Goal: Task Accomplishment & Management: Complete application form

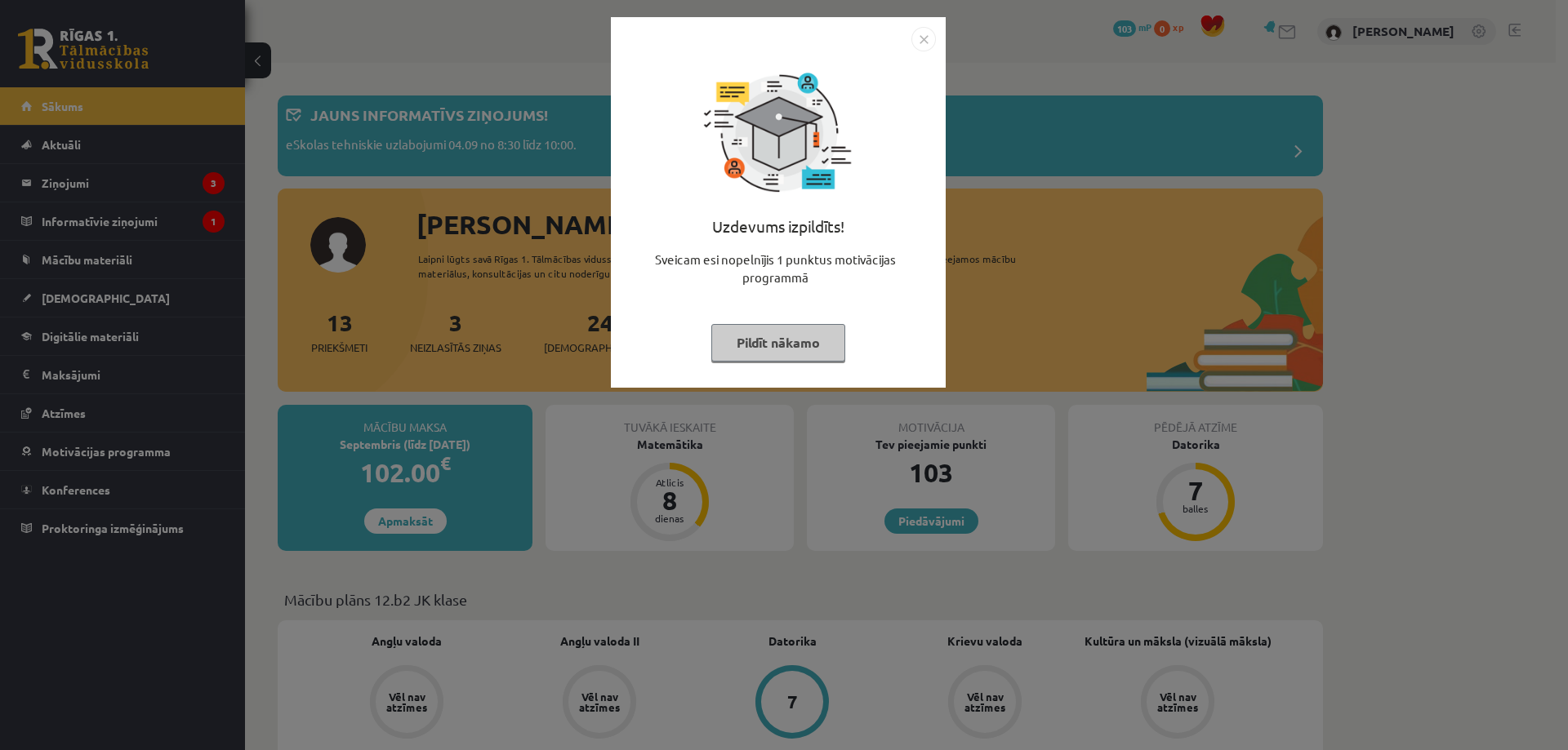
click at [808, 344] on button "Pildīt nākamo" at bounding box center [779, 342] width 134 height 37
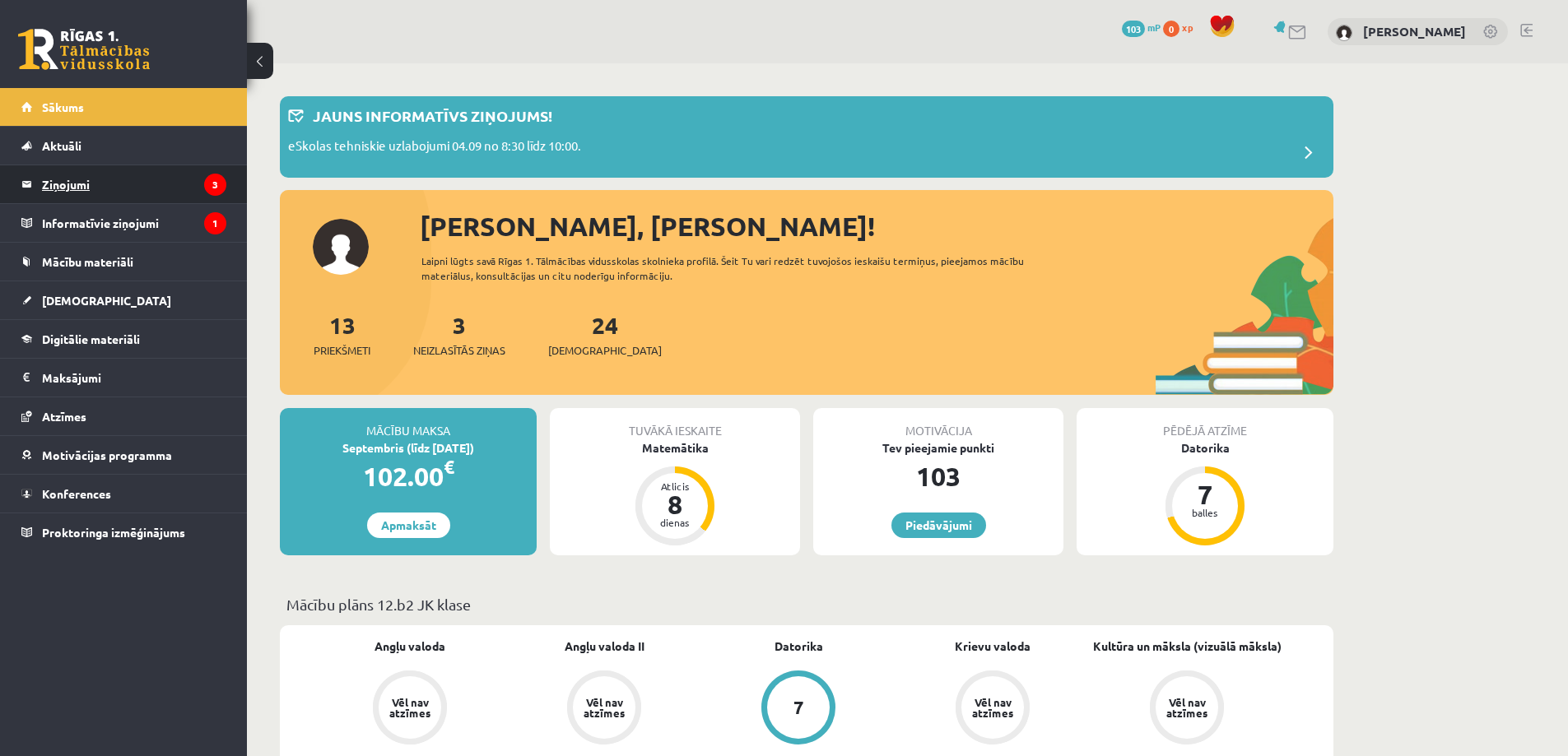
click at [123, 187] on legend "Ziņojumi 3" at bounding box center [134, 184] width 185 height 38
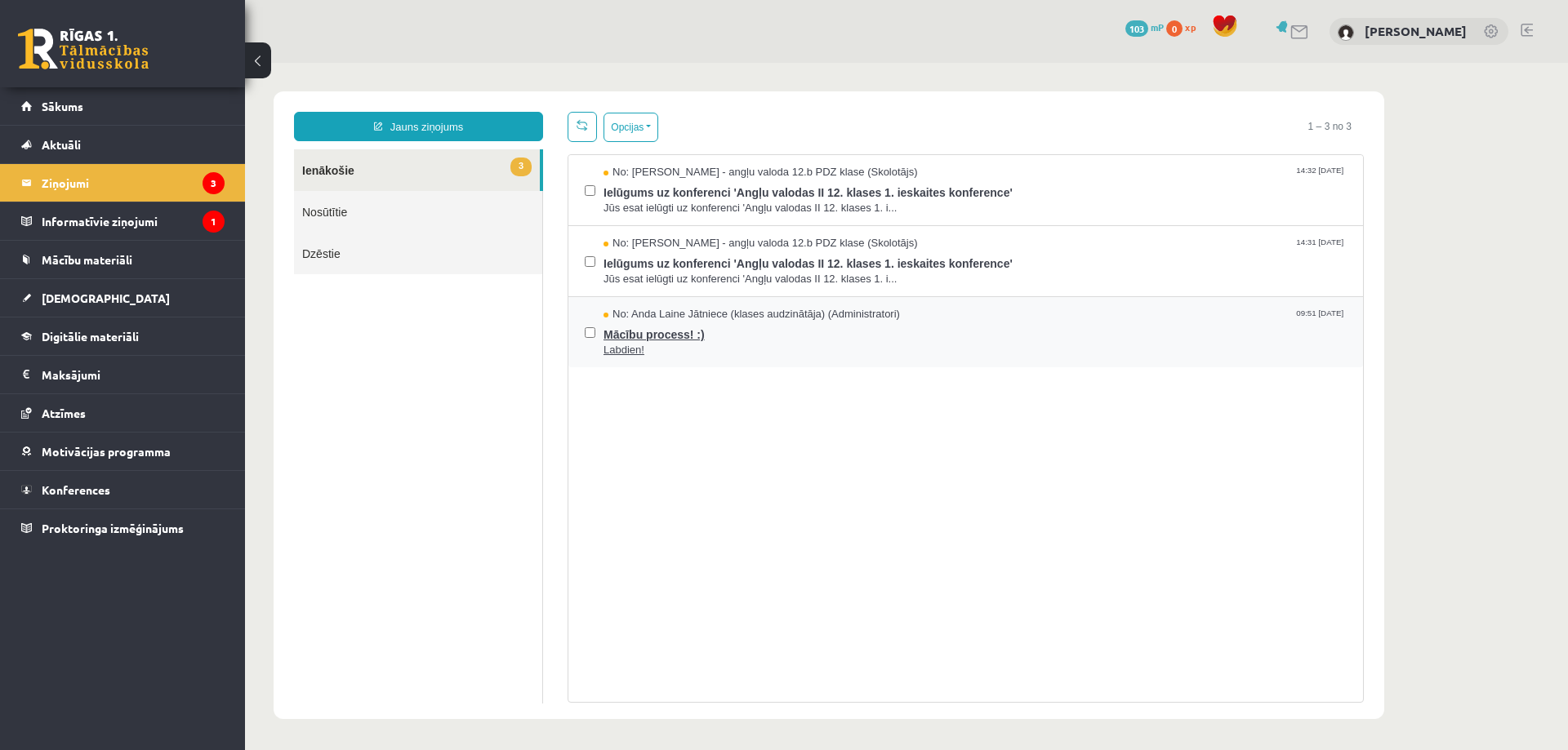
click at [702, 348] on span "Labdien!" at bounding box center [975, 350] width 743 height 16
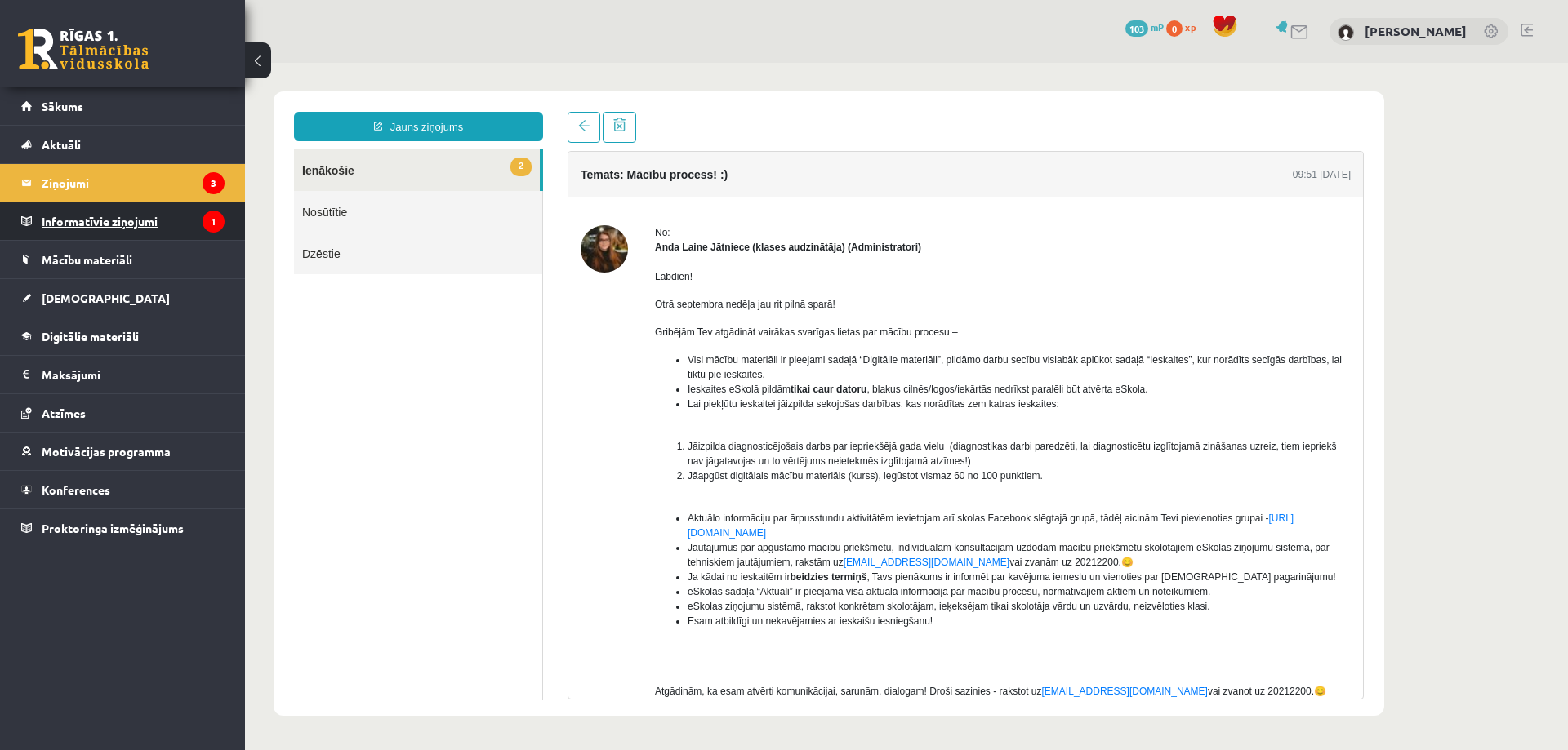
click at [176, 210] on legend "Informatīvie ziņojumi 1" at bounding box center [133, 221] width 183 height 37
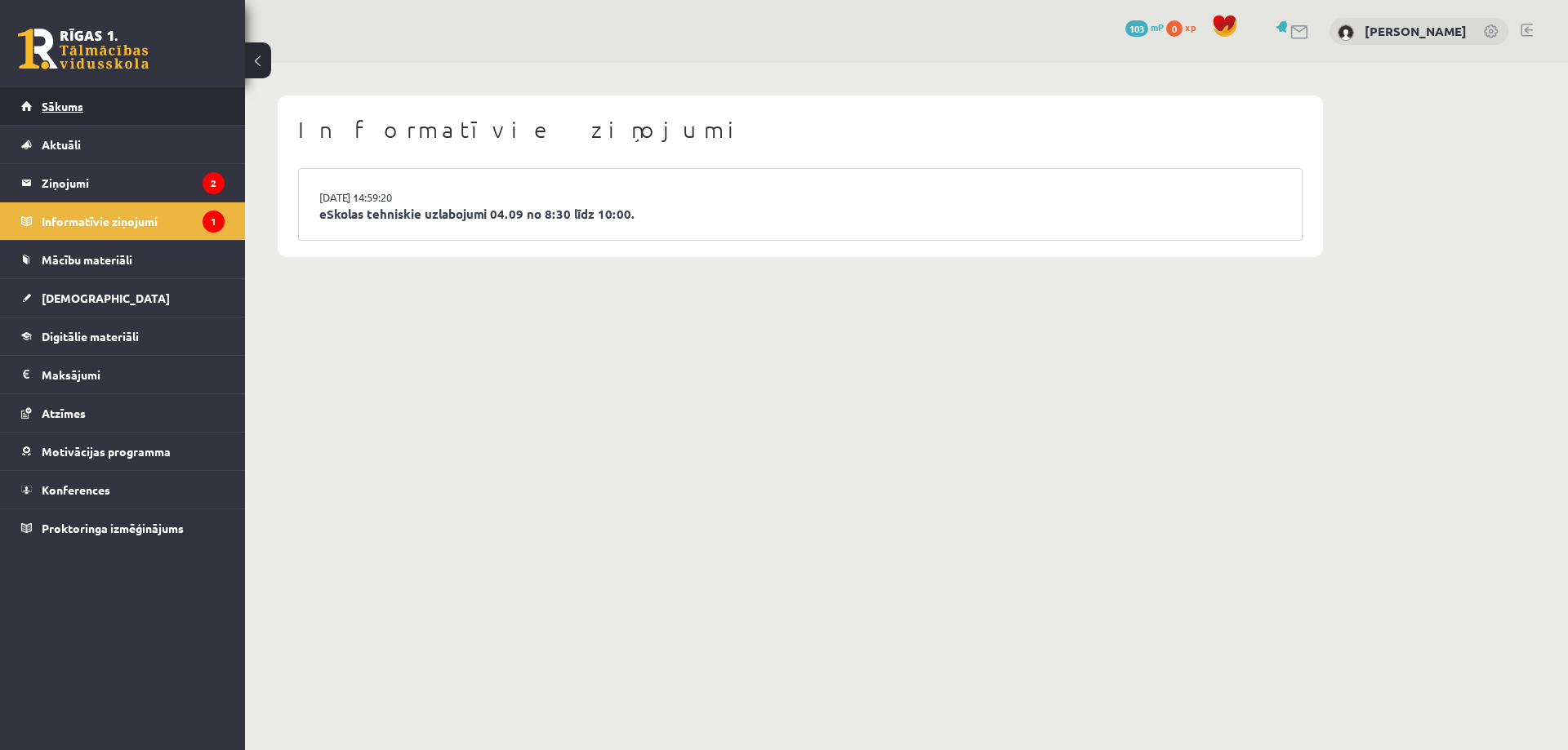
click at [70, 107] on span "Sākums" at bounding box center [62, 106] width 41 height 15
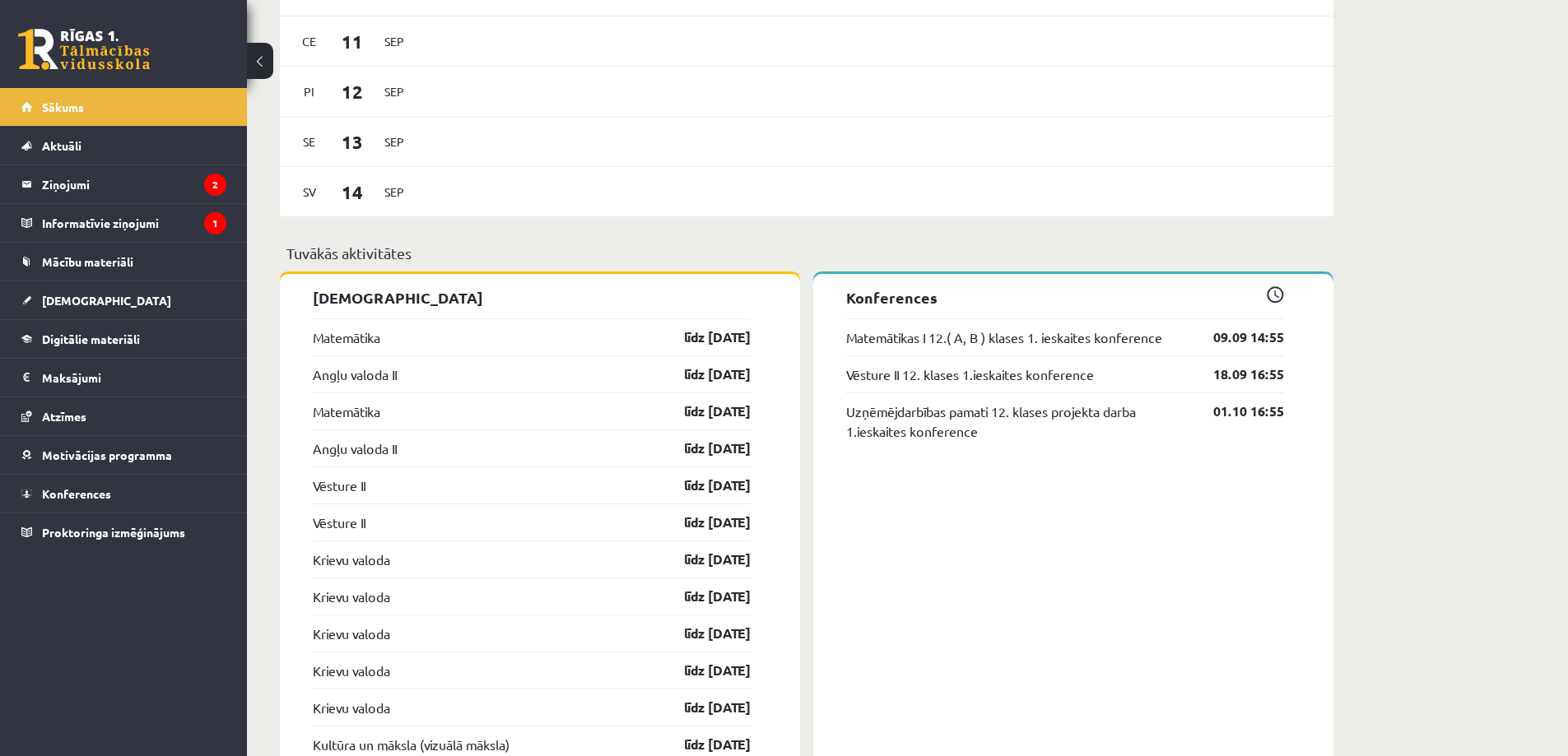
scroll to position [1369, 0]
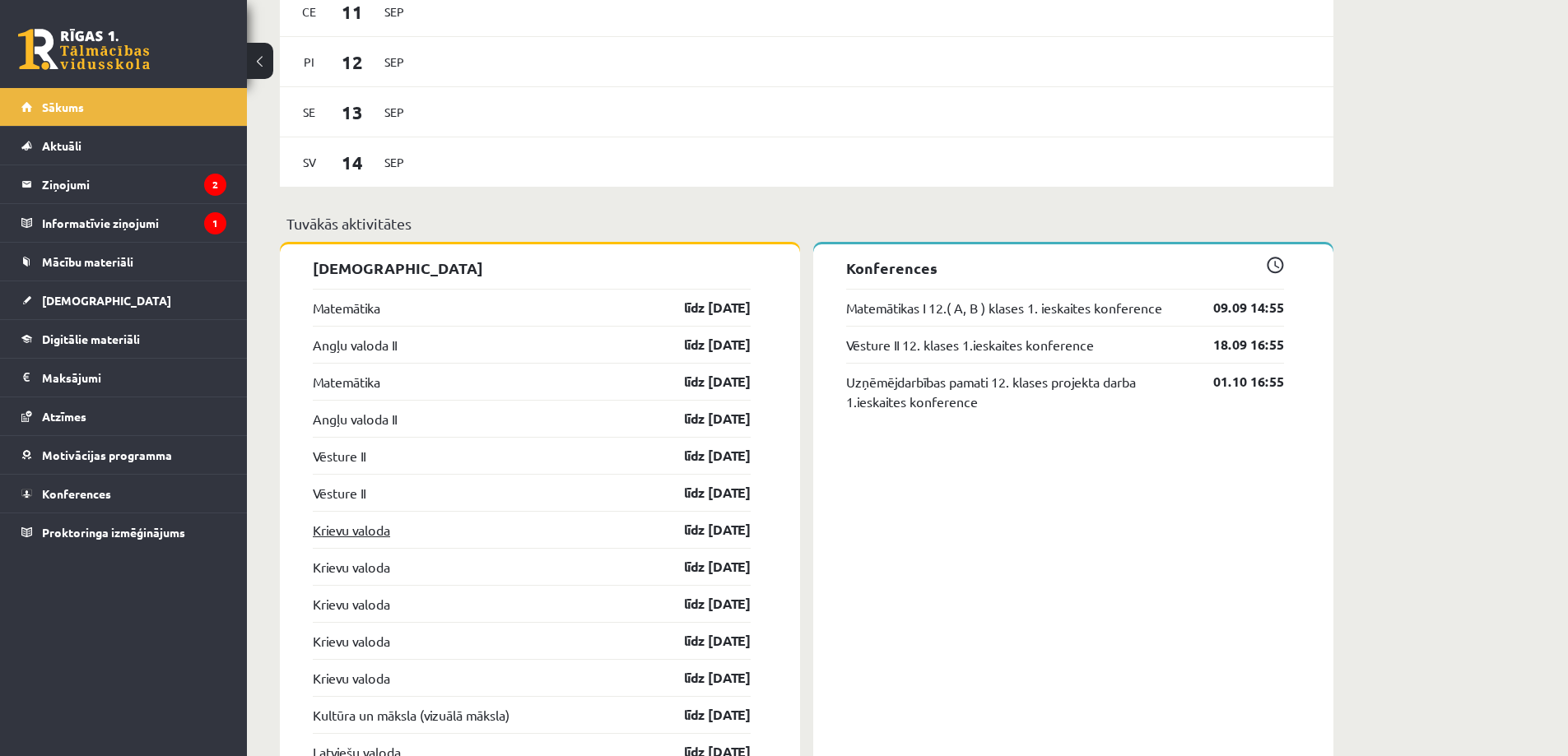
click at [351, 530] on link "Krievu valoda" at bounding box center [352, 530] width 78 height 20
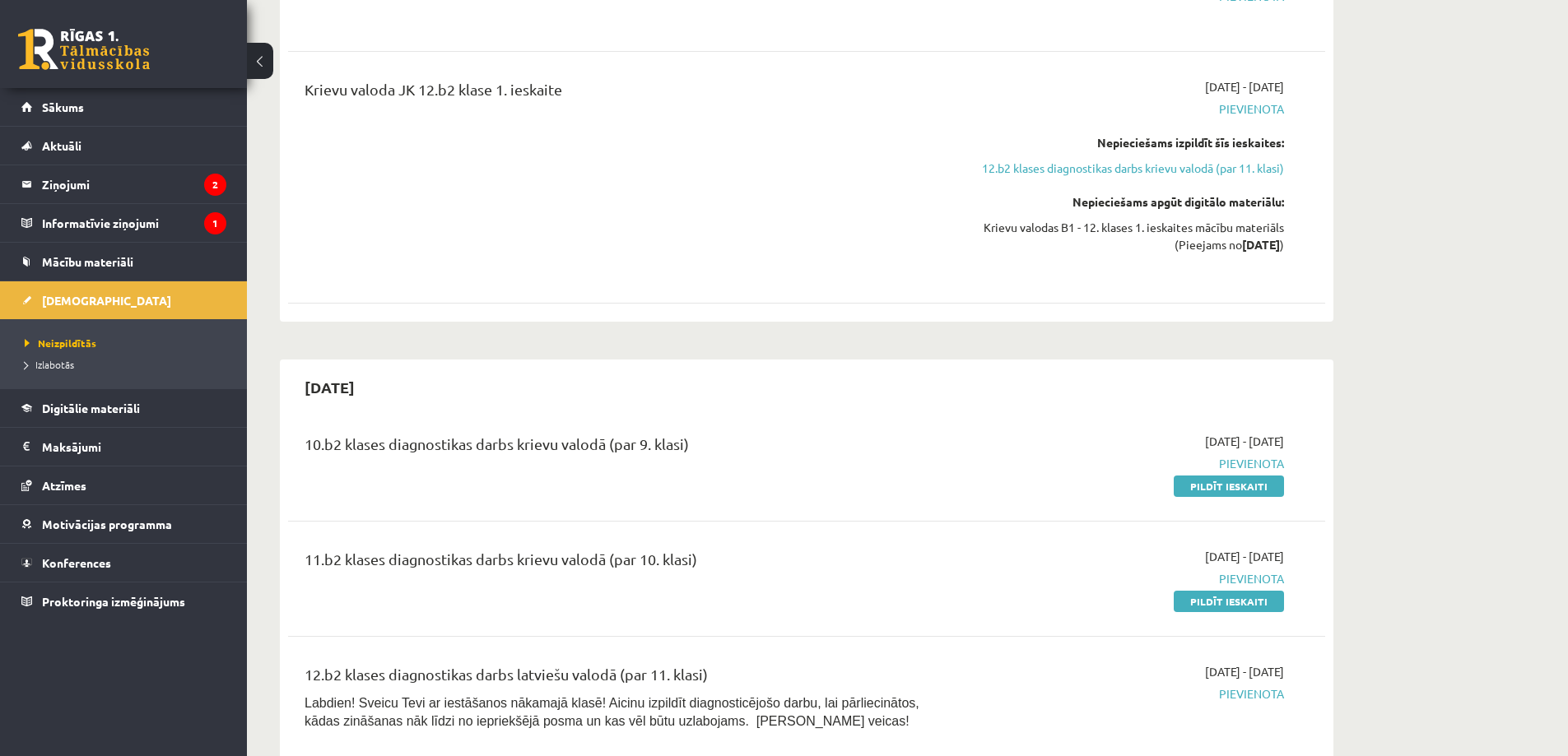
scroll to position [1951, 0]
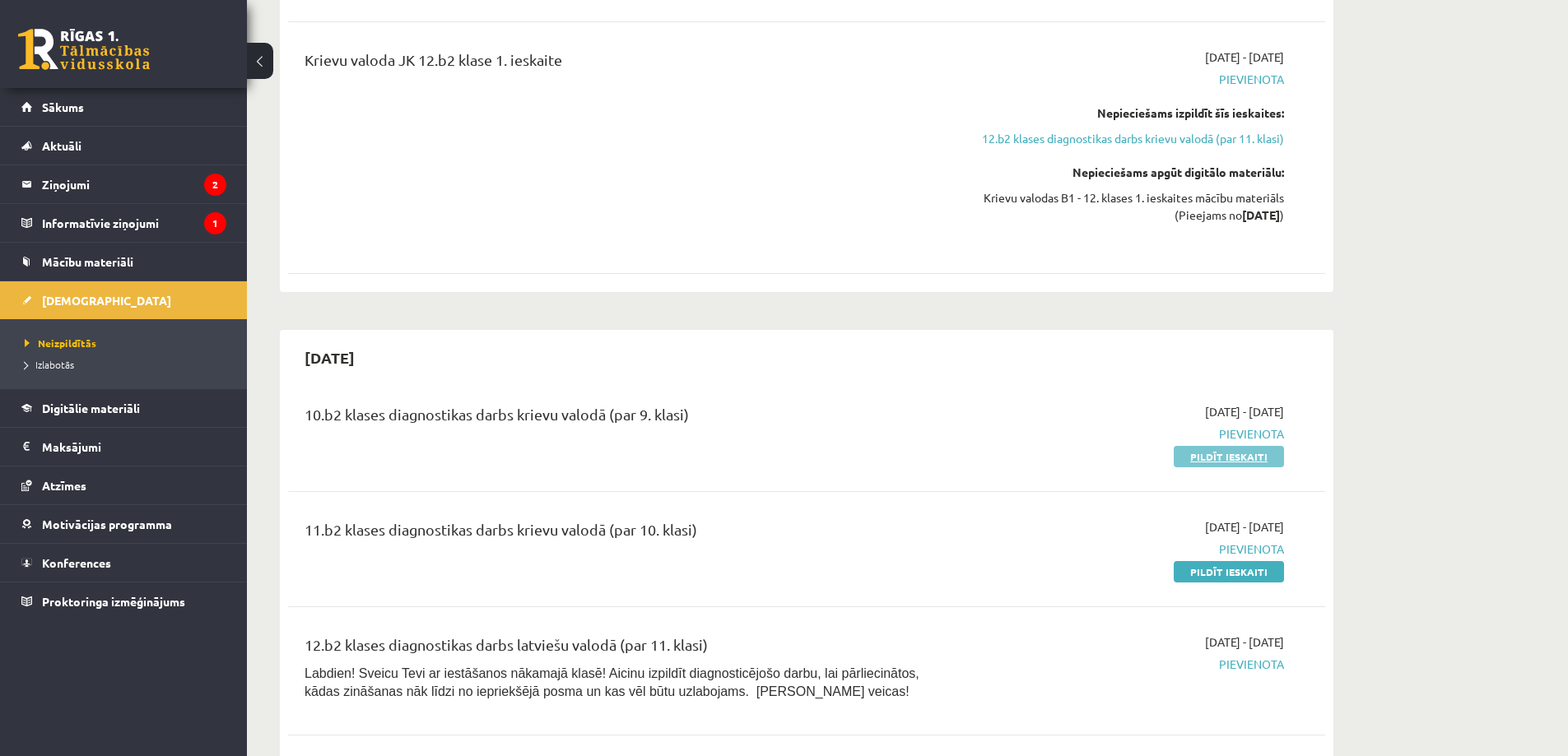
click at [1232, 446] on link "Pildīt ieskaiti" at bounding box center [1229, 456] width 110 height 22
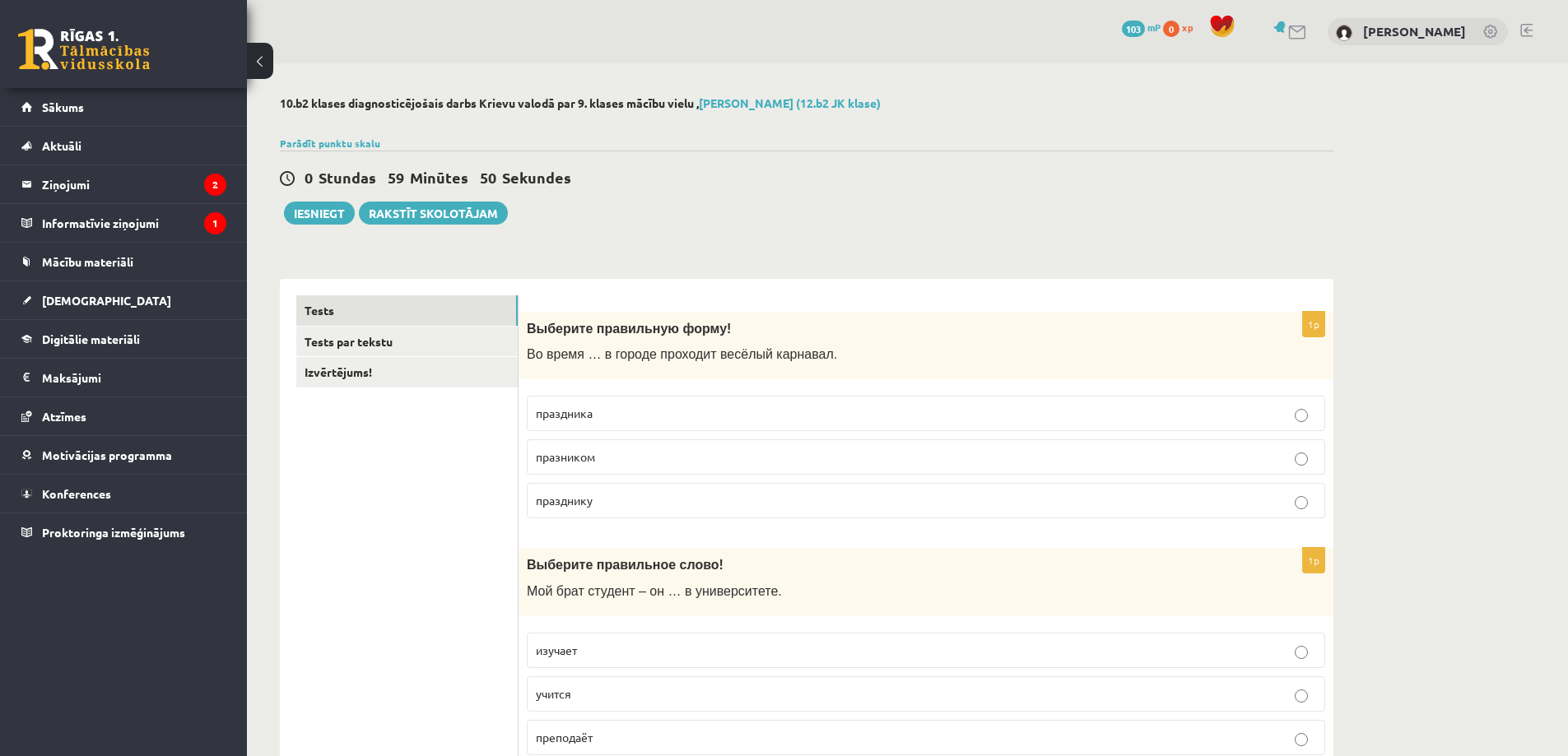
click at [646, 416] on p "праздника" at bounding box center [926, 413] width 781 height 18
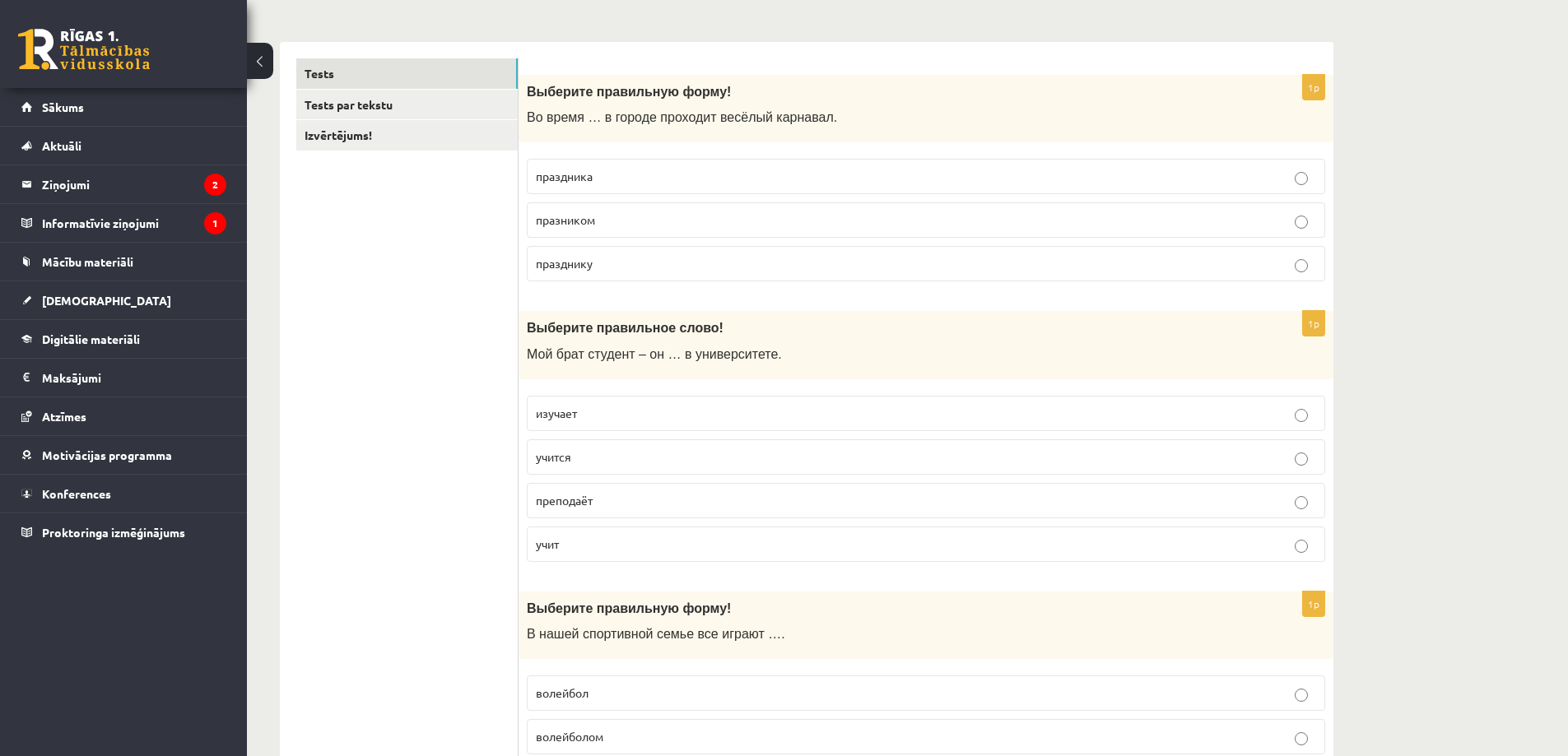
scroll to position [247, 0]
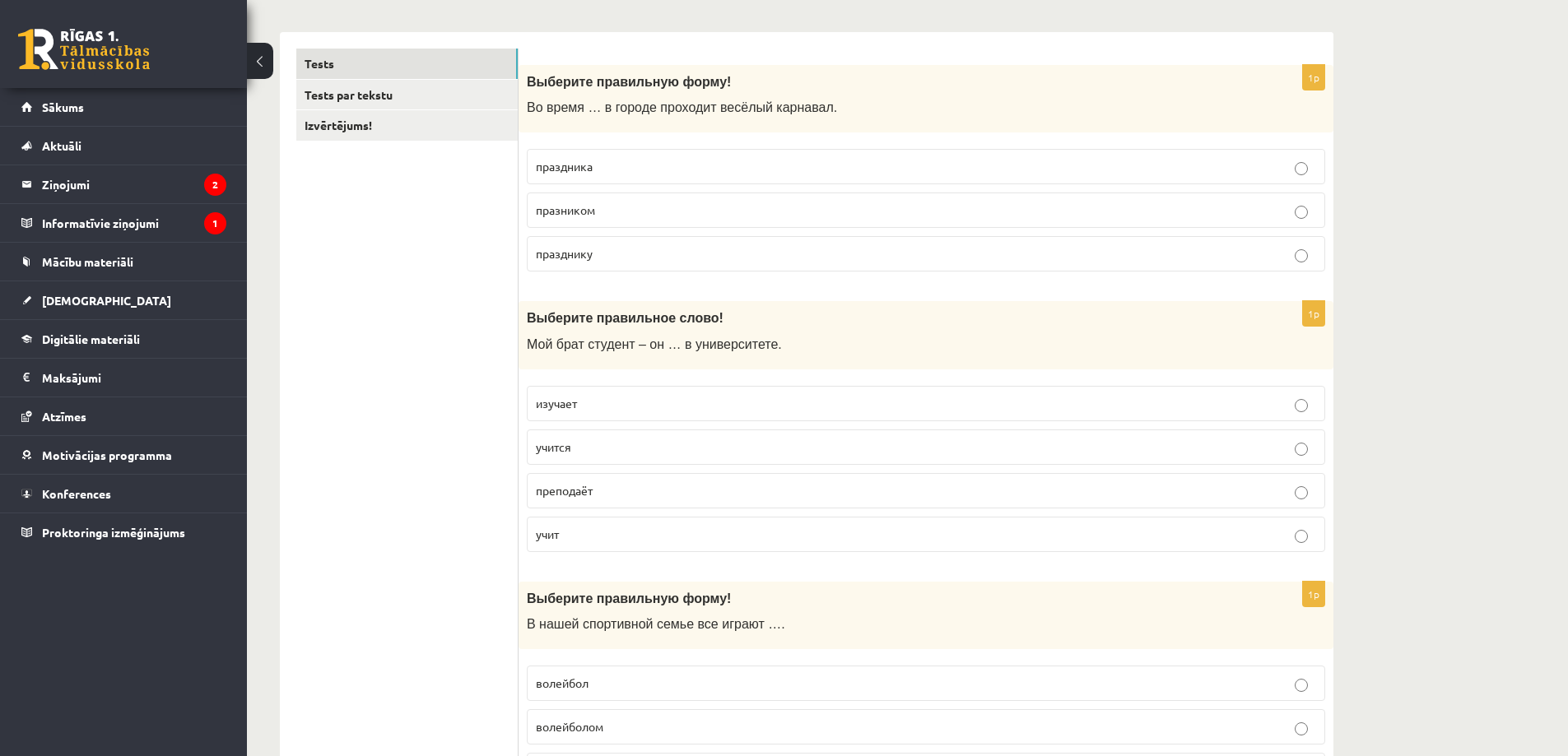
click at [615, 450] on p "учится" at bounding box center [926, 447] width 781 height 18
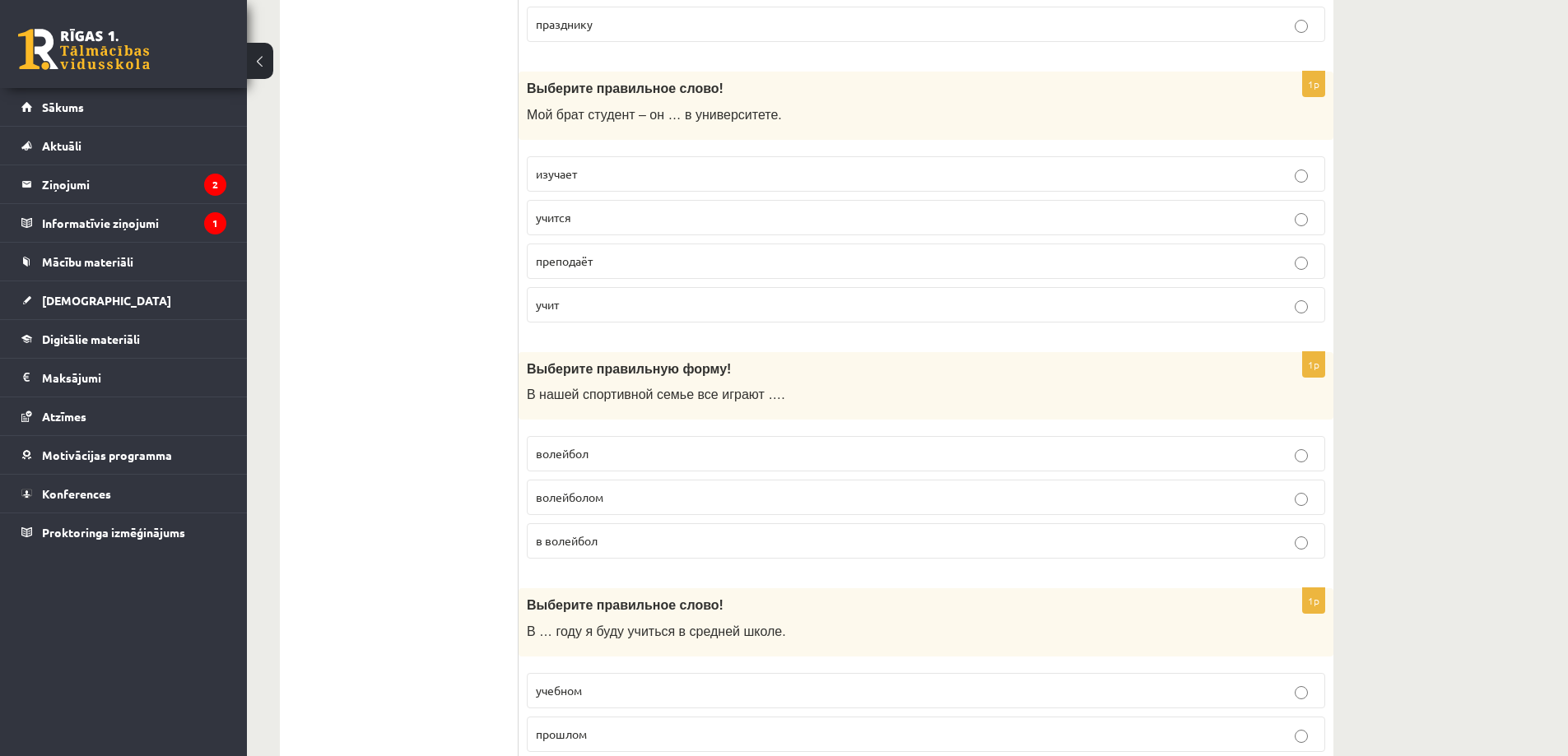
scroll to position [494, 0]
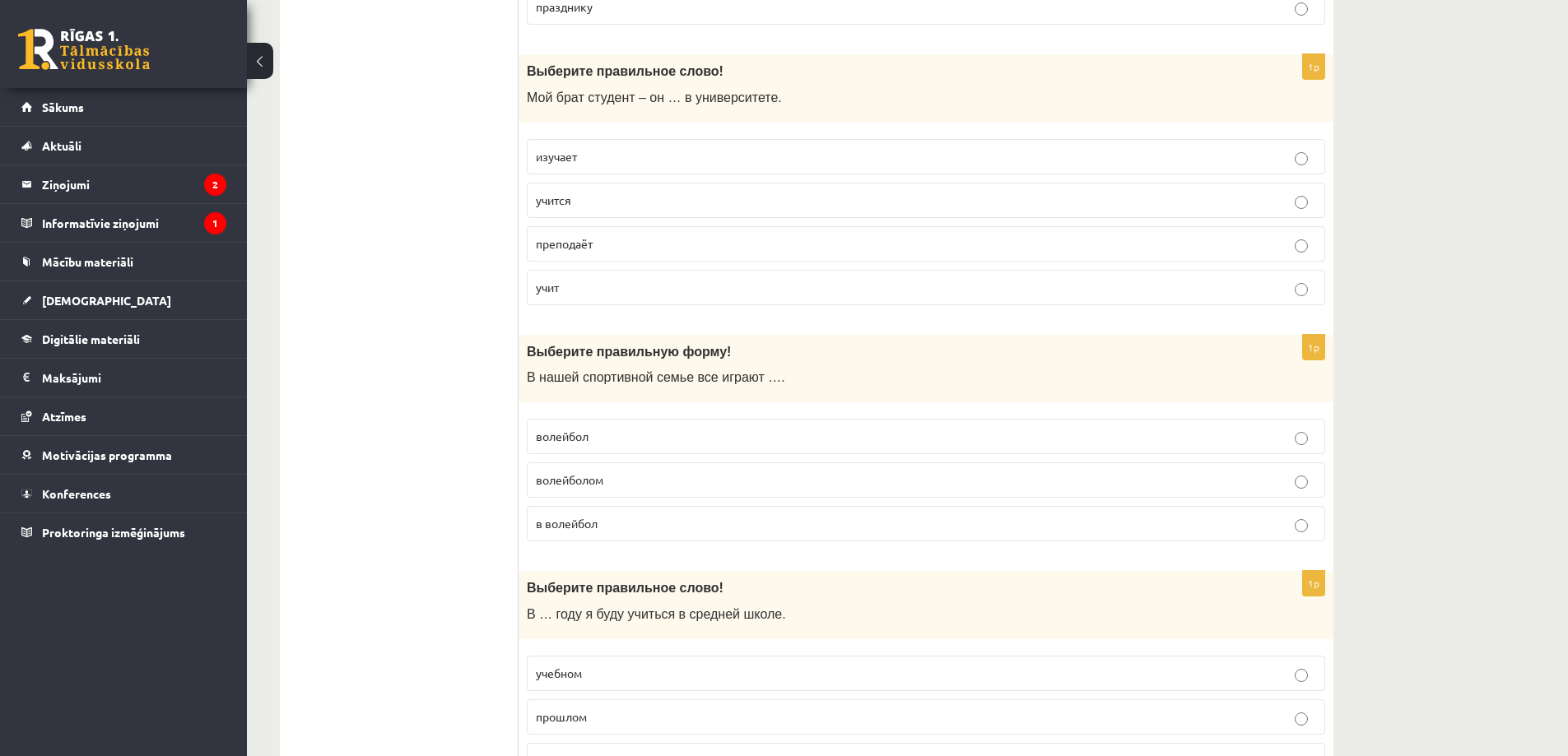
click at [612, 522] on p "в волейбол" at bounding box center [926, 523] width 781 height 18
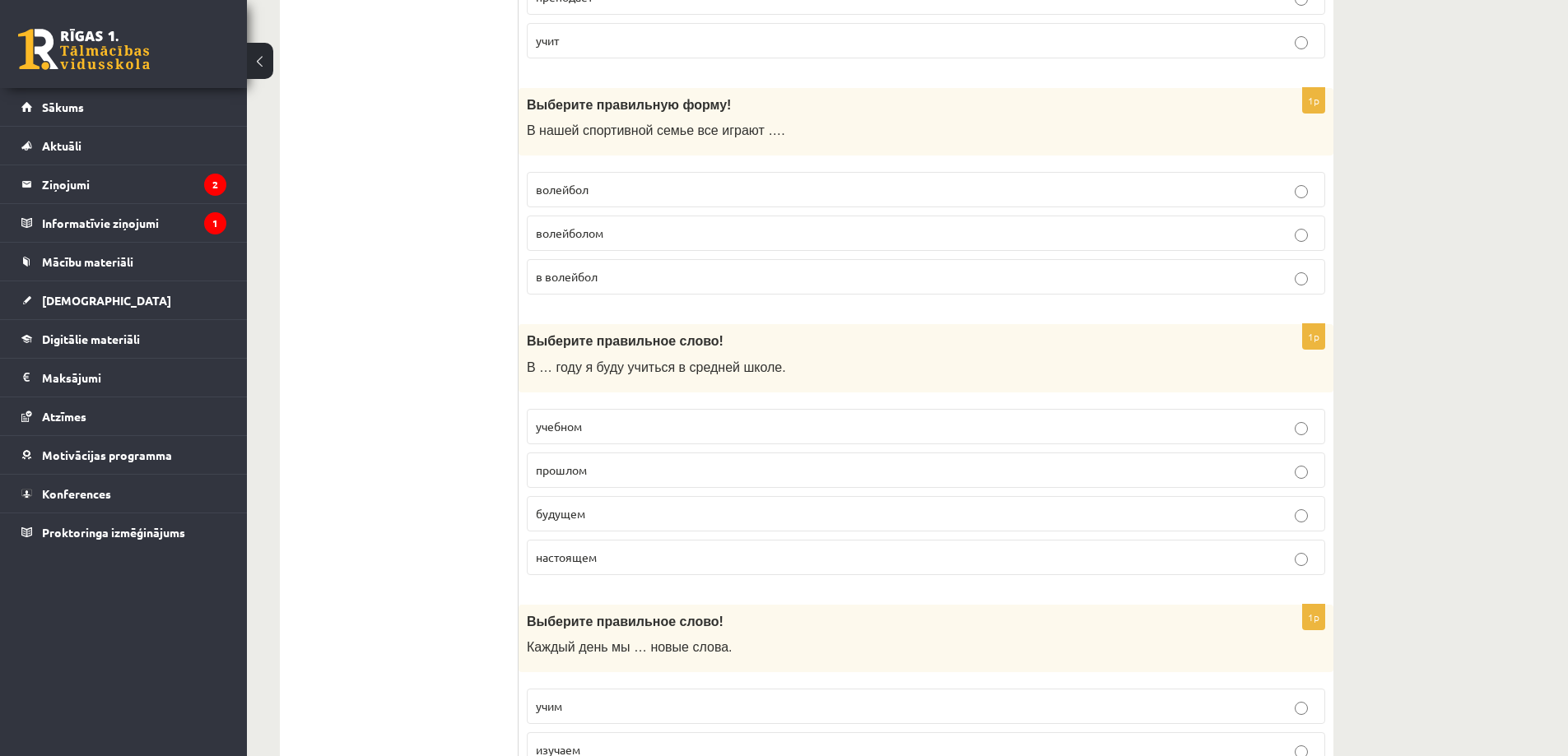
scroll to position [823, 0]
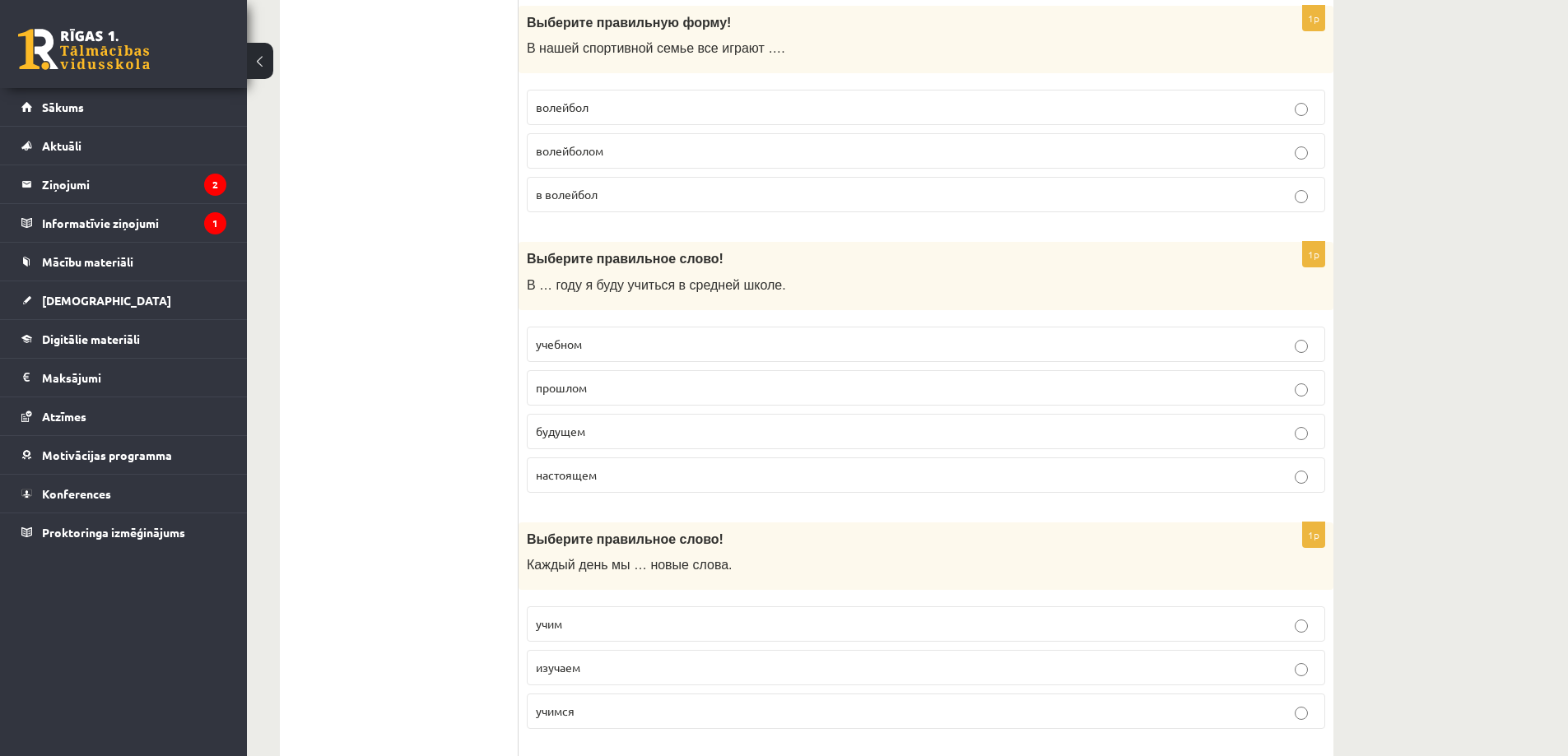
click at [600, 343] on p "учебном" at bounding box center [926, 344] width 781 height 18
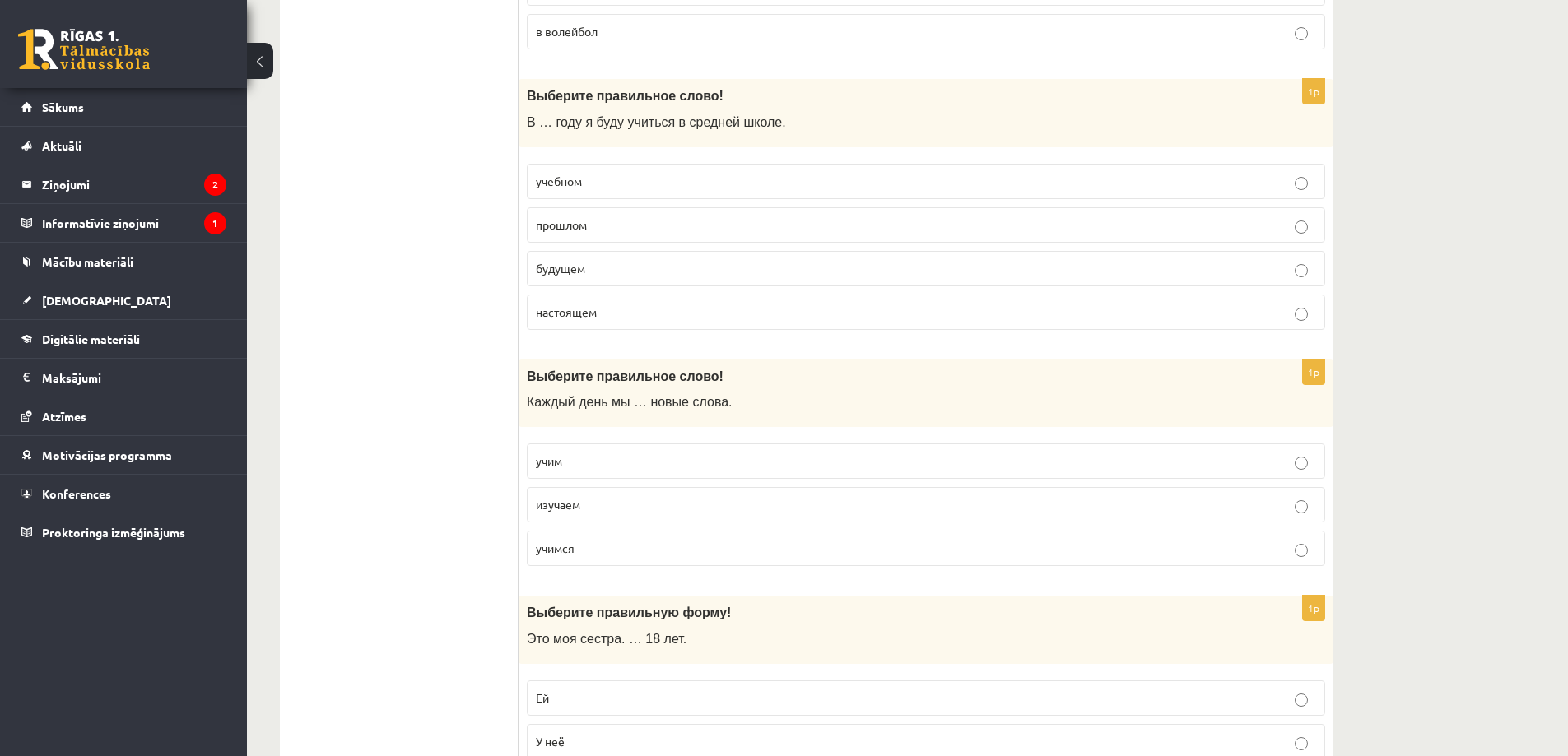
scroll to position [987, 0]
drag, startPoint x: 1211, startPoint y: 573, endPoint x: 1287, endPoint y: 578, distance: 76.2
click at [1273, 578] on div "1p Выберите правильное слово! Каждый день мы … новые слова. учим изучаем учимся" at bounding box center [926, 468] width 815 height 220
click at [1100, 562] on label "учимся" at bounding box center [926, 547] width 798 height 35
click at [970, 545] on p "учимся" at bounding box center [926, 547] width 781 height 18
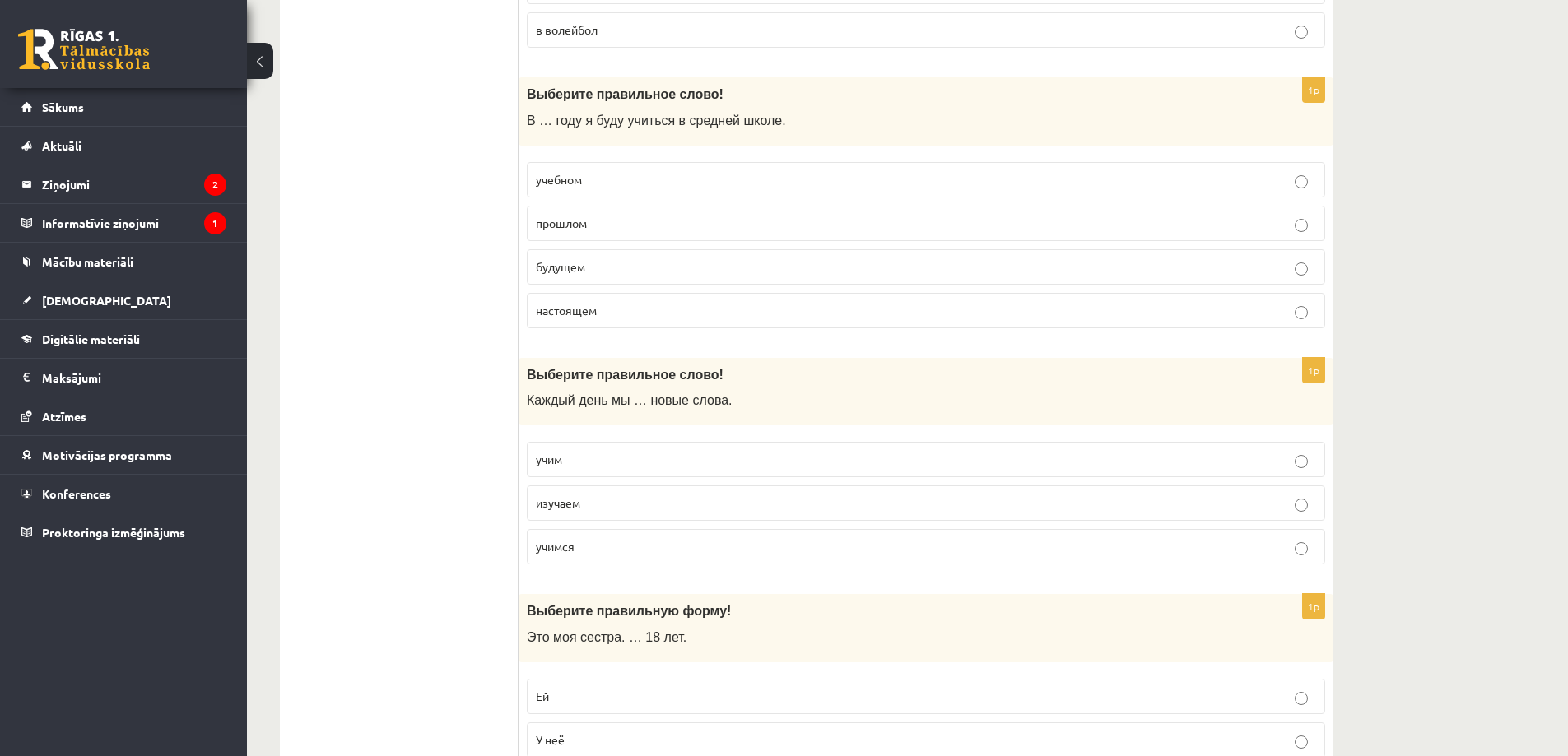
click at [622, 511] on p "изучаем" at bounding box center [926, 503] width 781 height 18
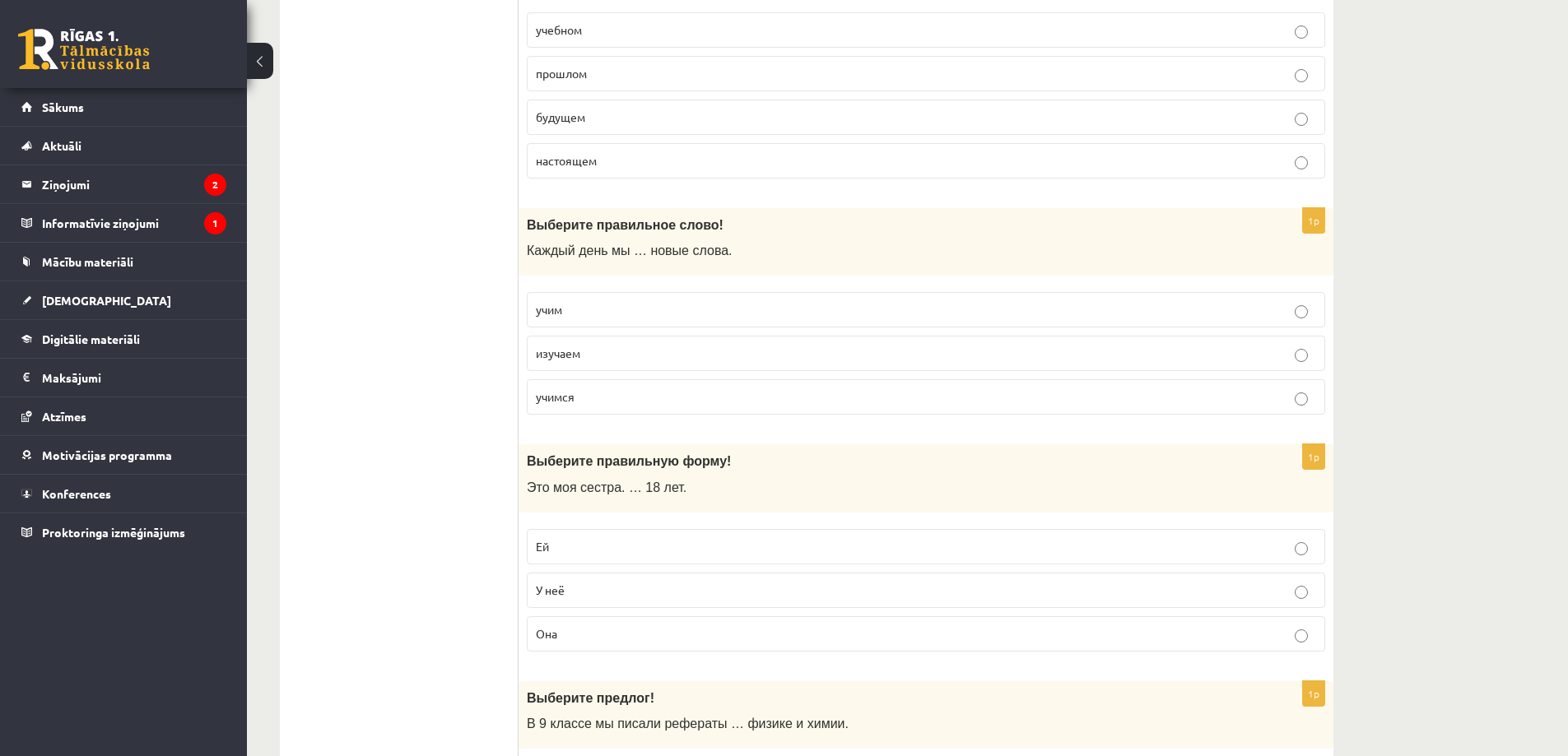
scroll to position [1152, 0]
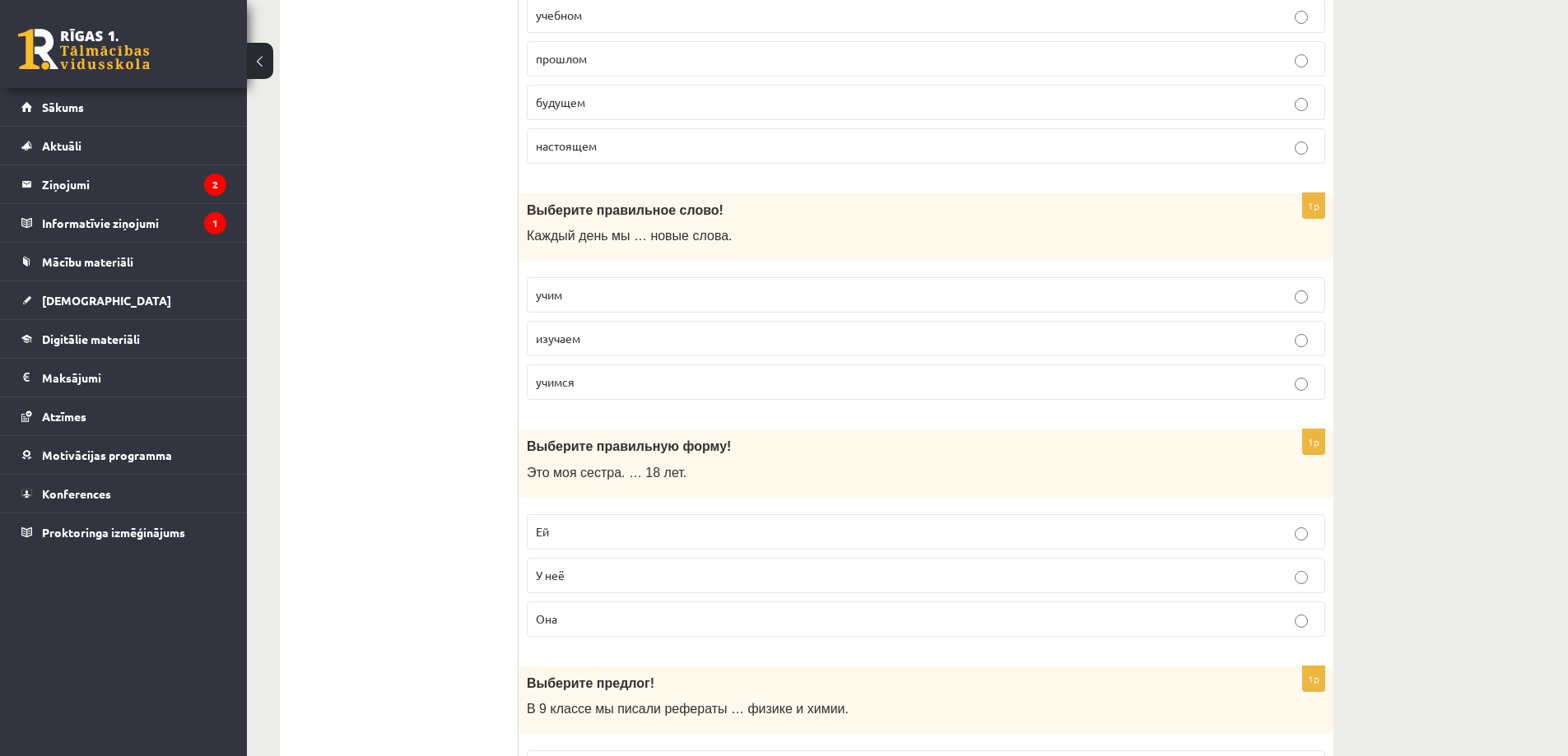
click at [567, 537] on p "Ей" at bounding box center [926, 532] width 781 height 18
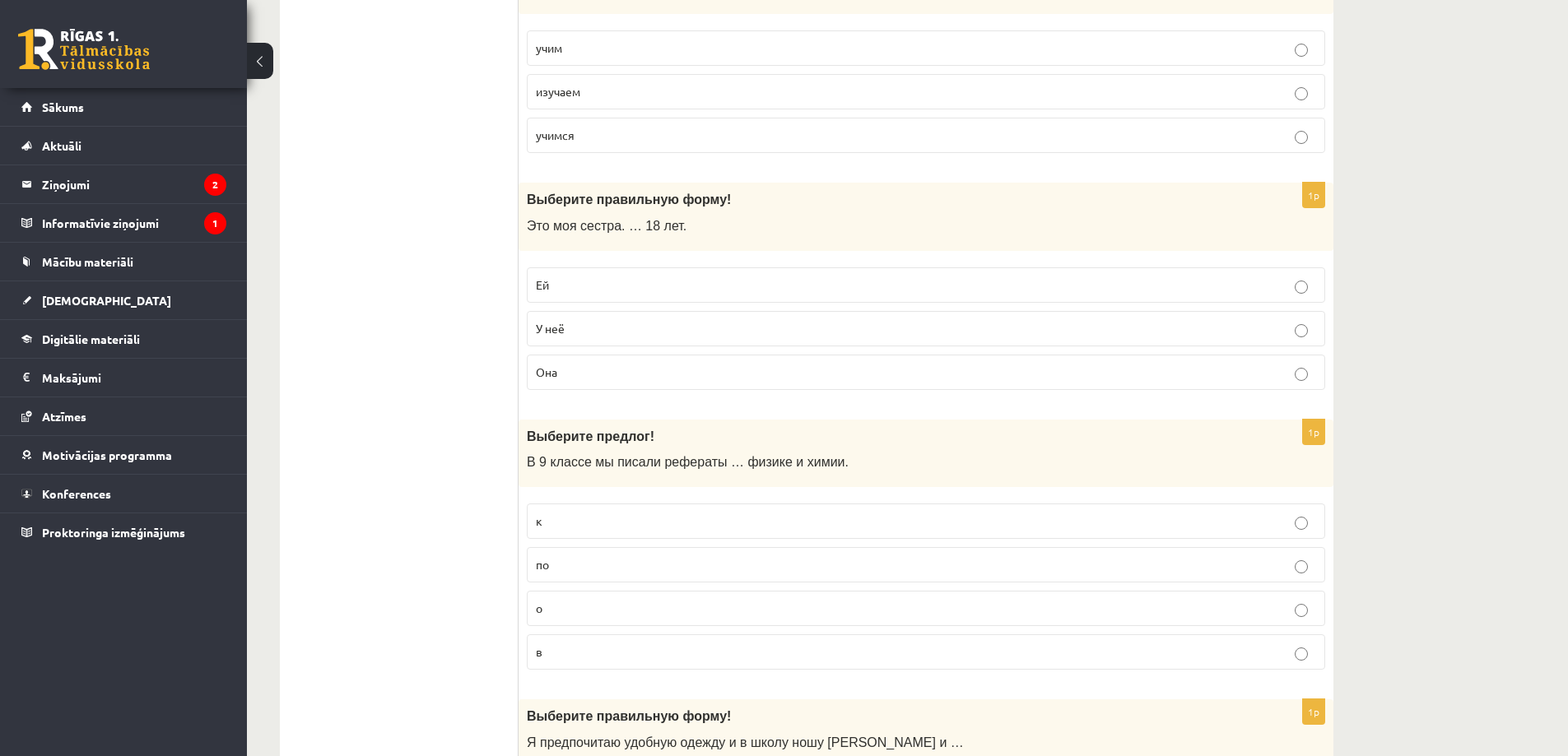
scroll to position [1481, 0]
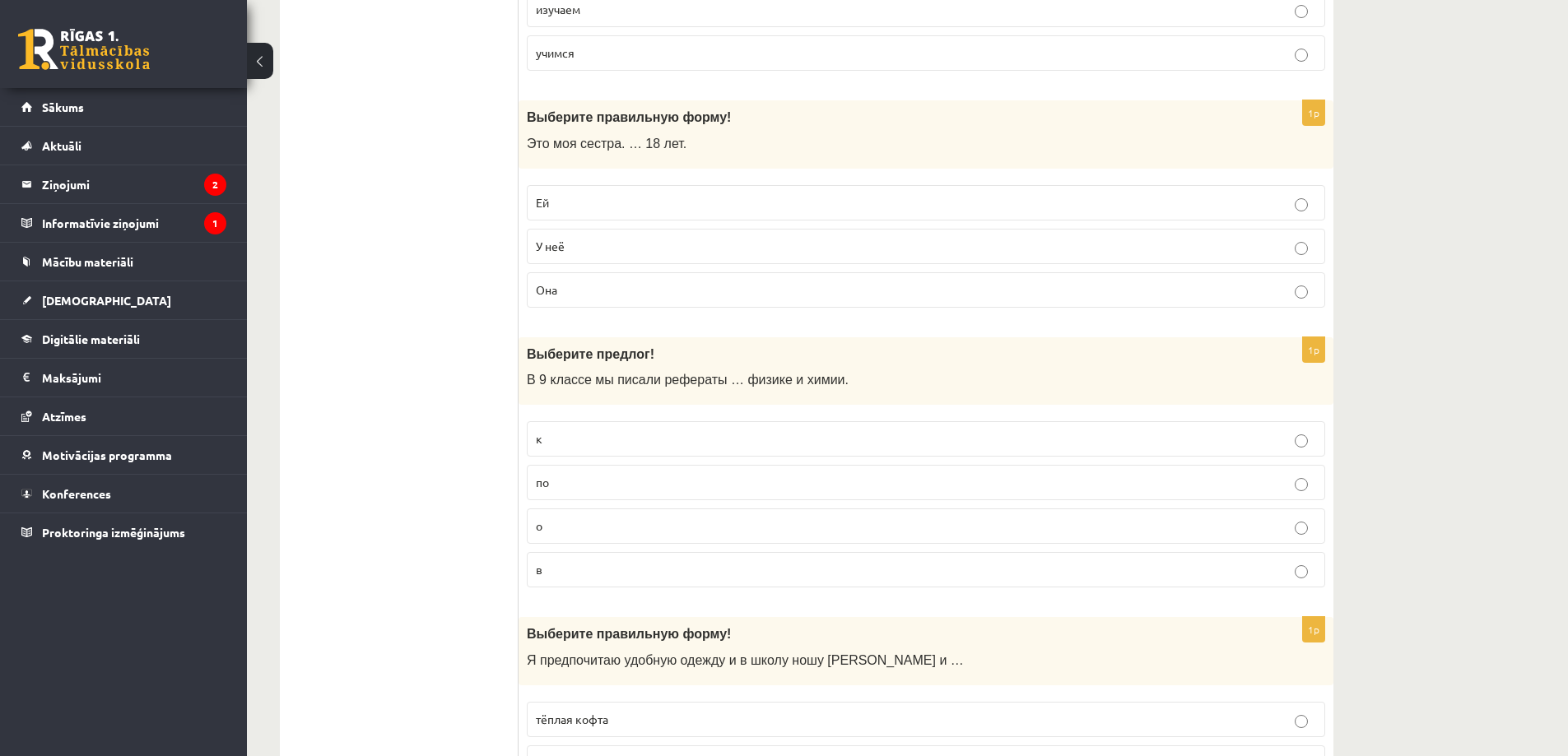
click at [595, 489] on p "по" at bounding box center [926, 482] width 781 height 18
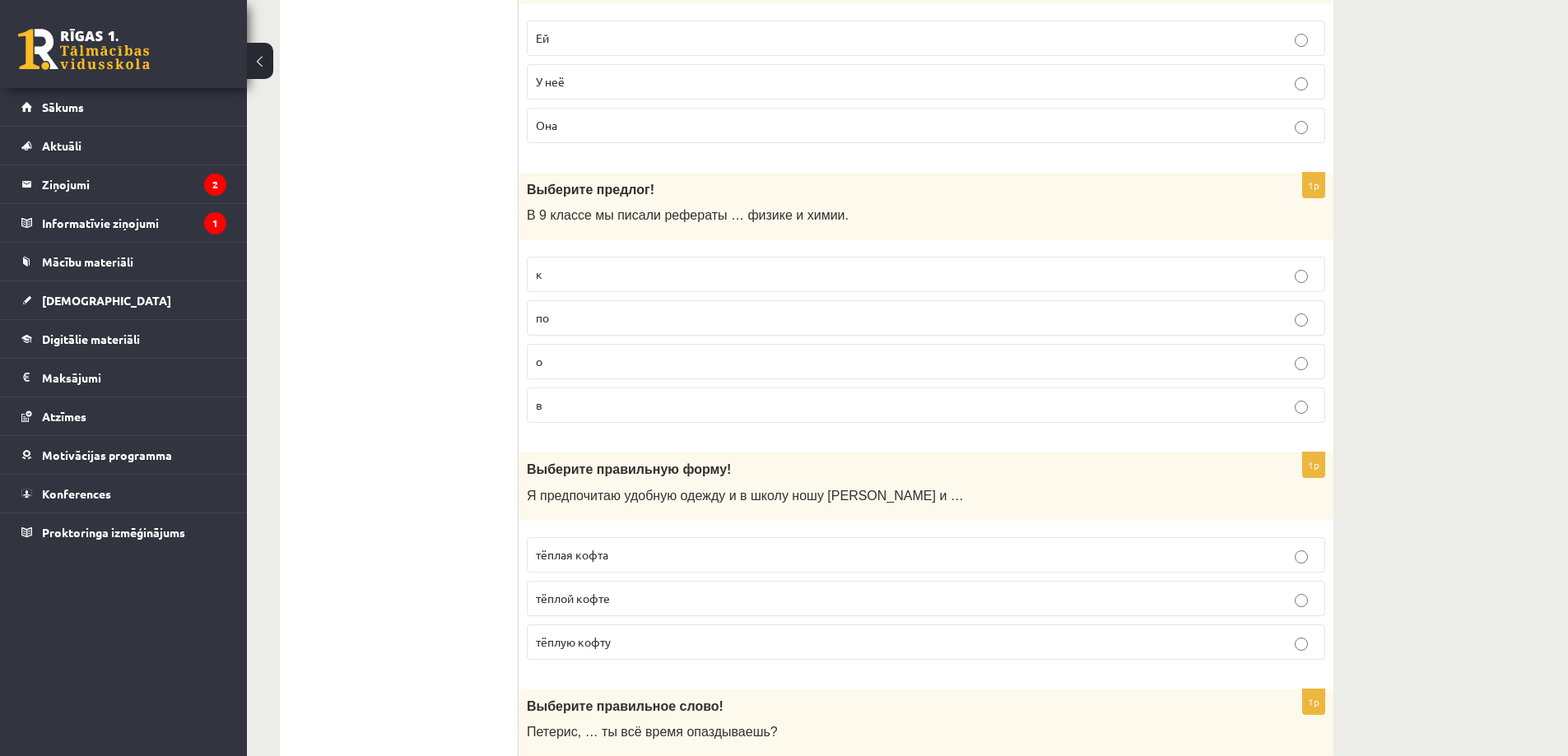
scroll to position [1810, 0]
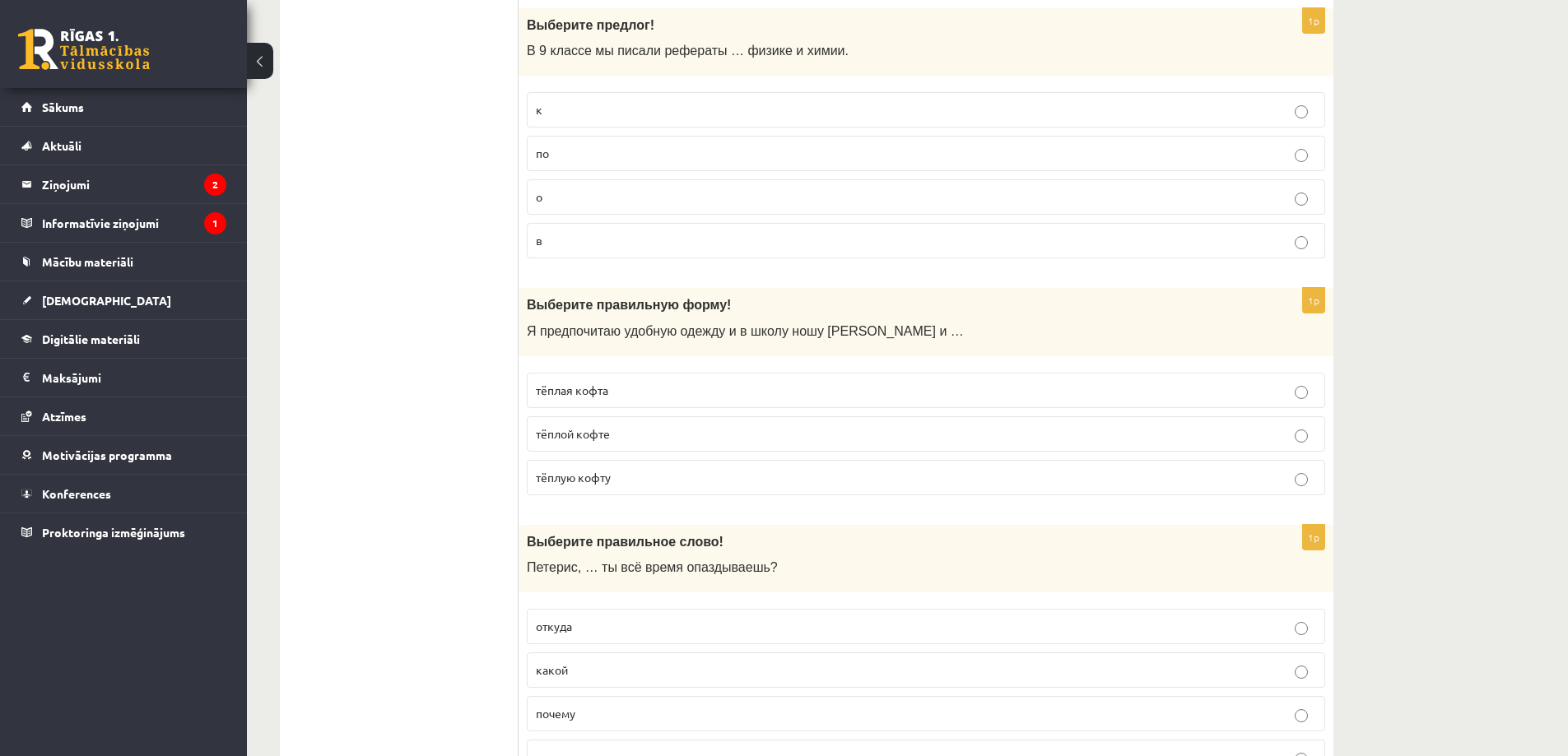
click at [611, 478] on span "тёплую кофту" at bounding box center [574, 477] width 75 height 15
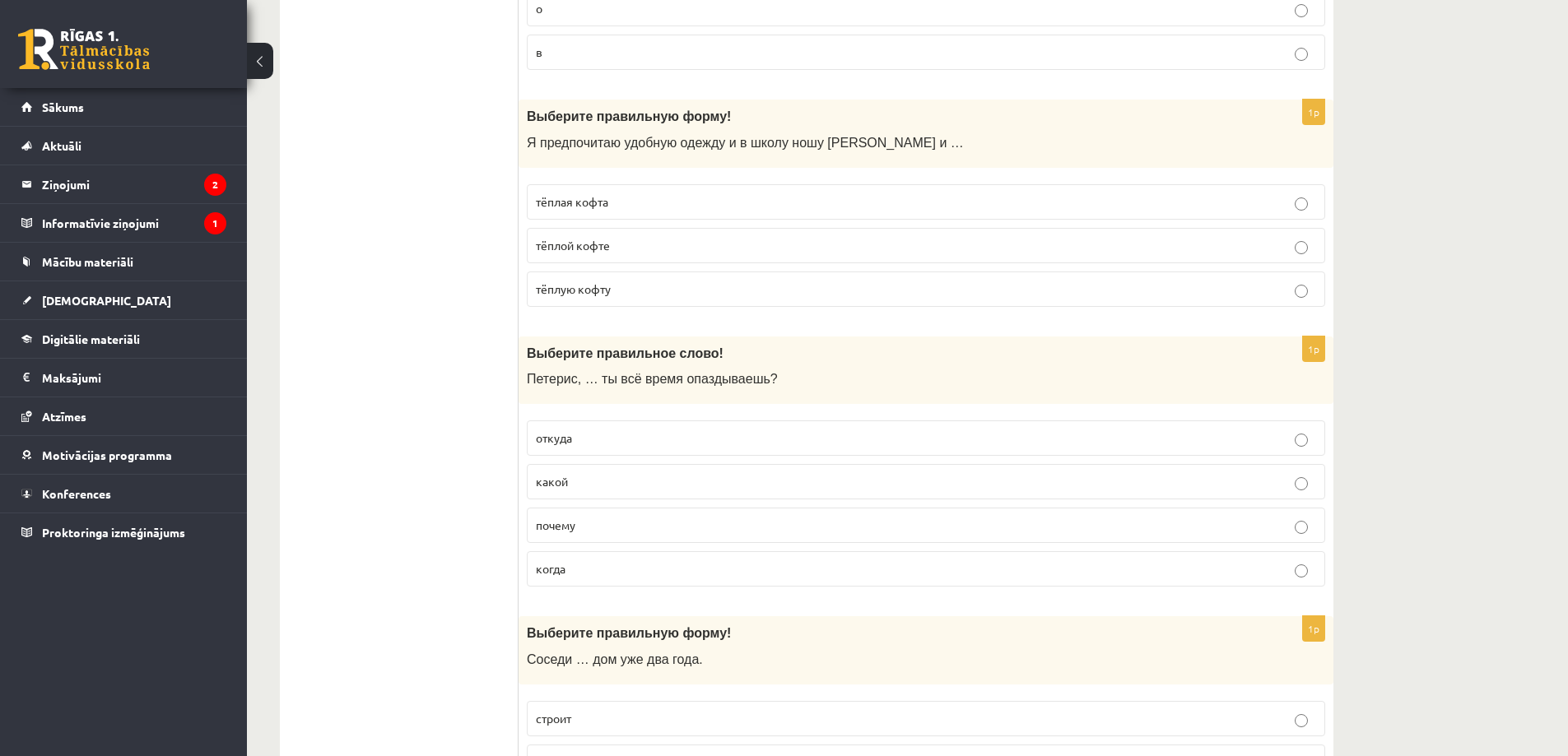
scroll to position [2057, 0]
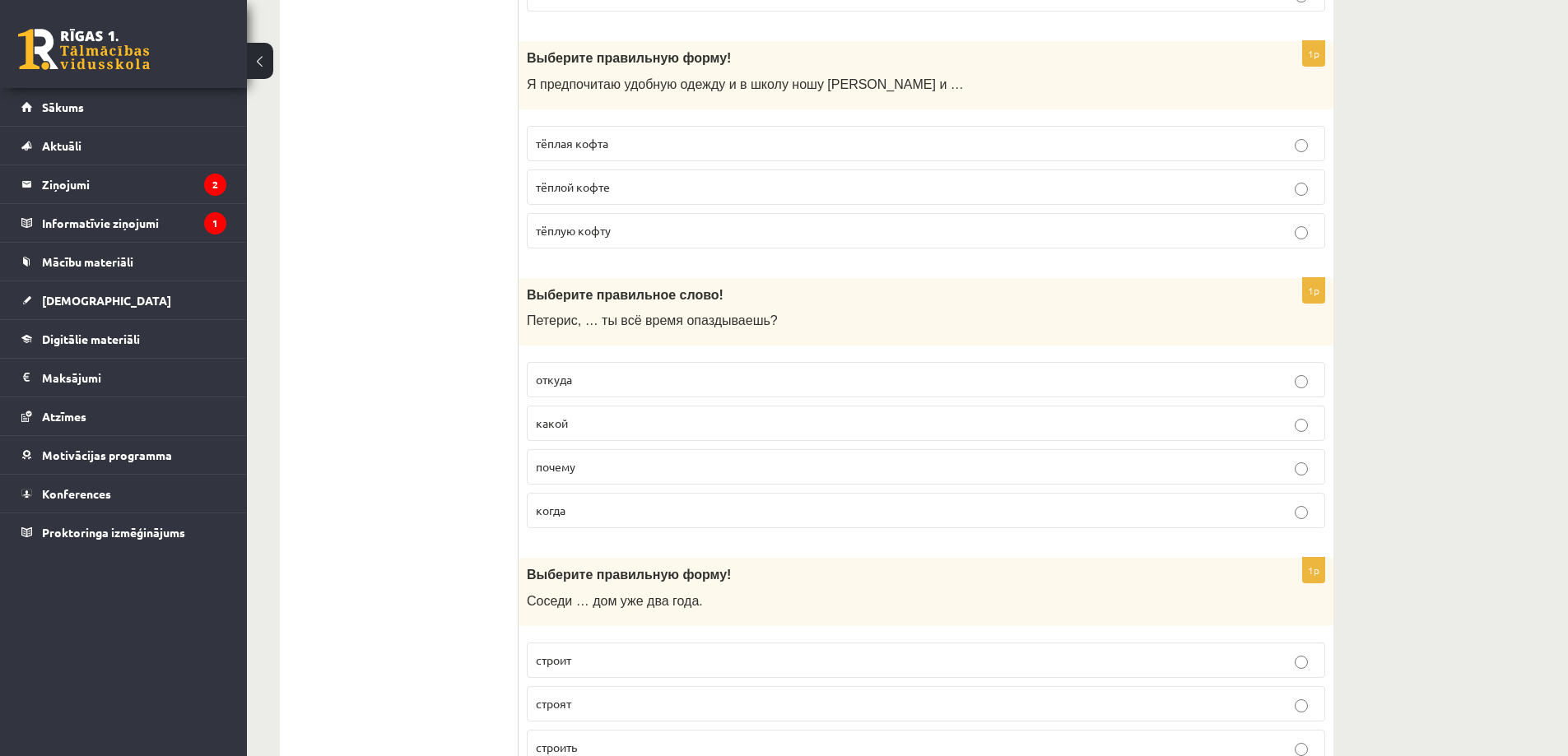
click at [589, 466] on p "почему" at bounding box center [926, 466] width 781 height 18
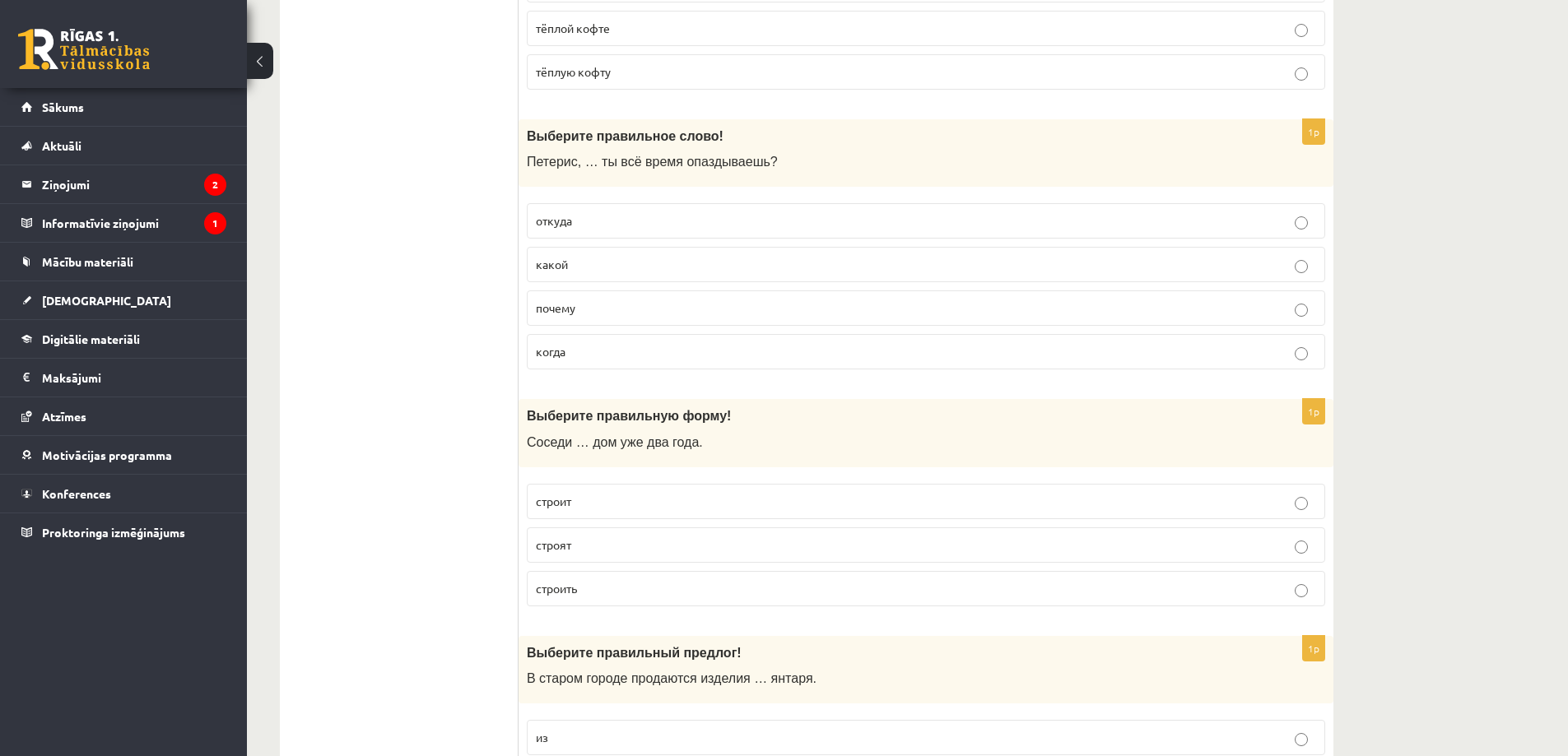
scroll to position [2221, 0]
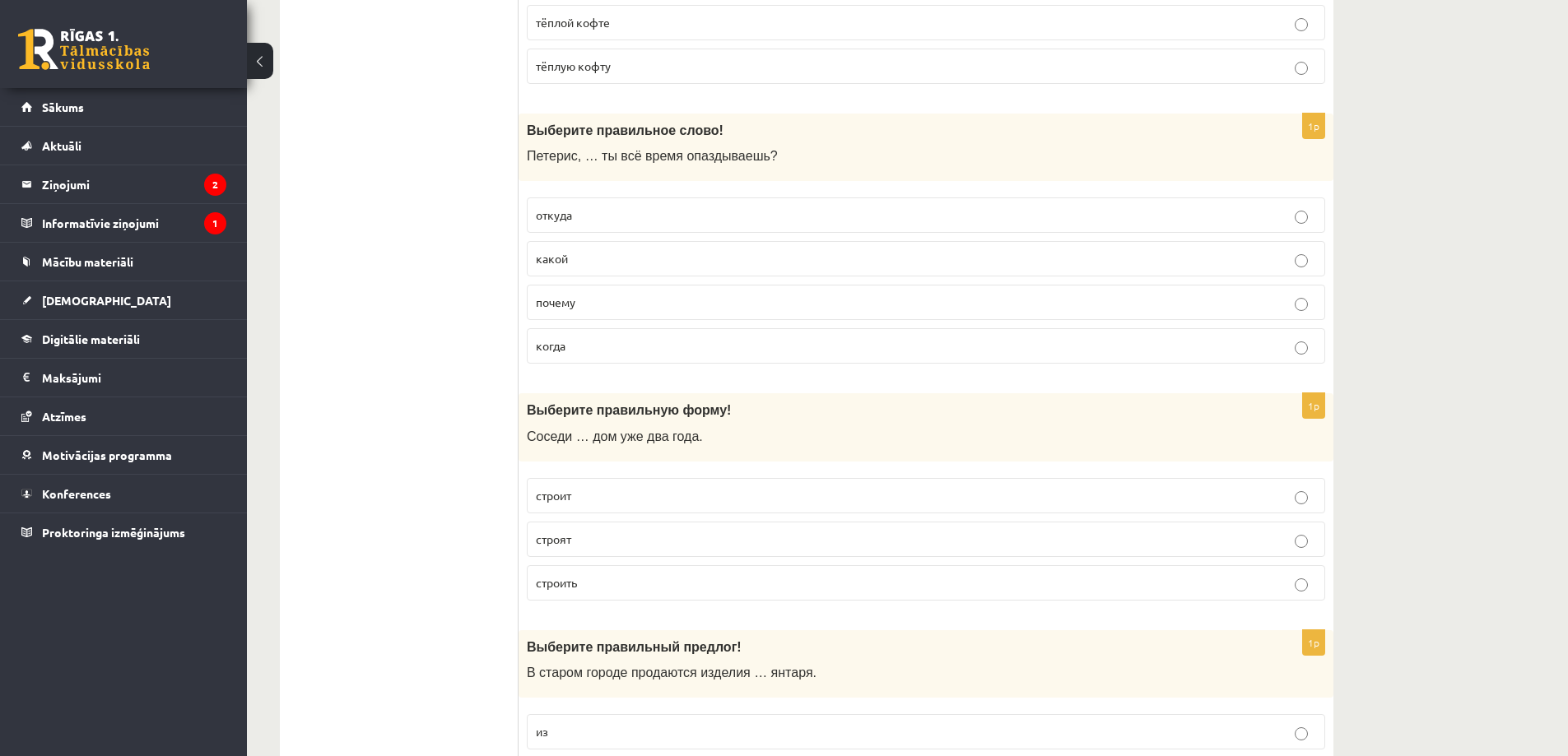
click at [609, 549] on label "строят" at bounding box center [926, 539] width 798 height 35
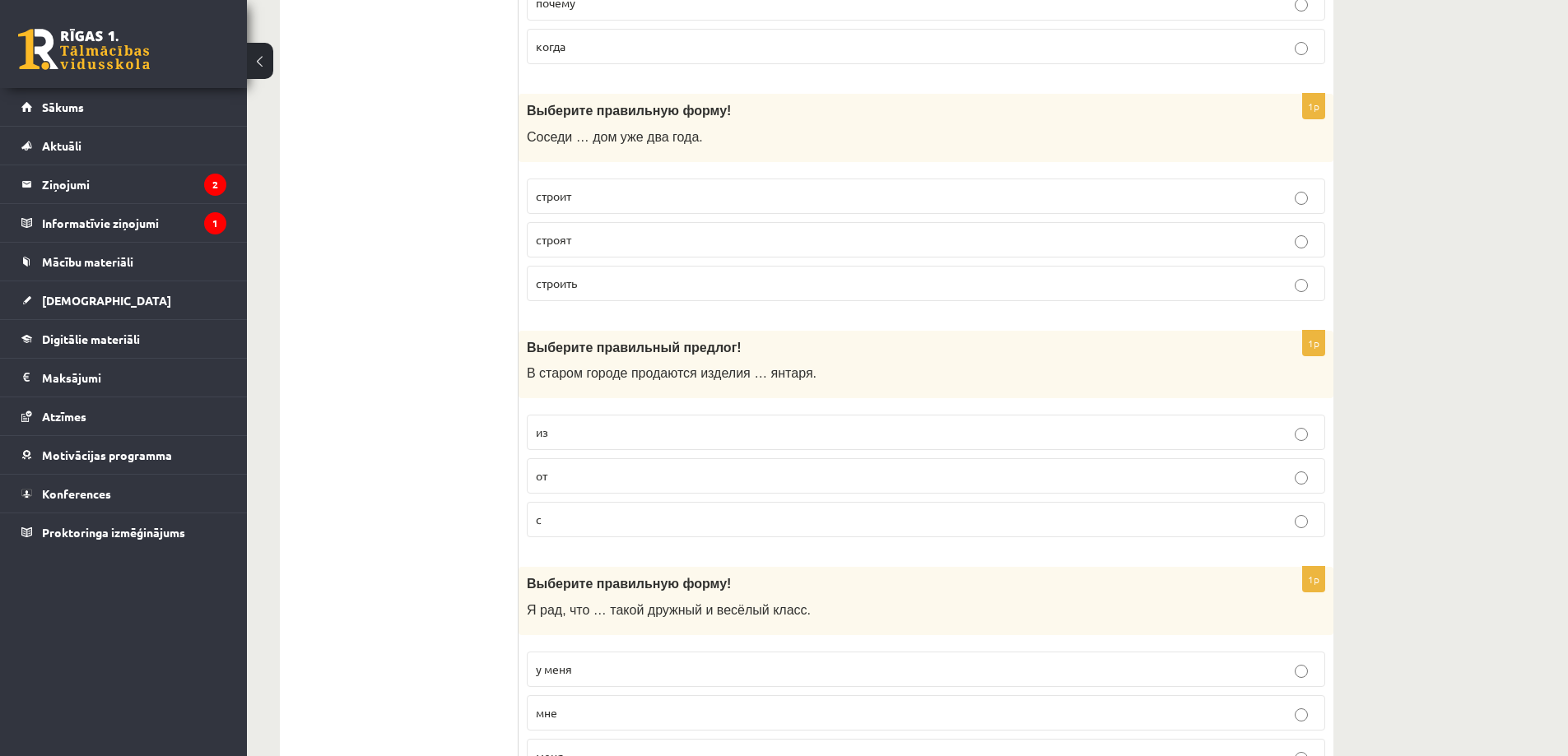
scroll to position [2551, 0]
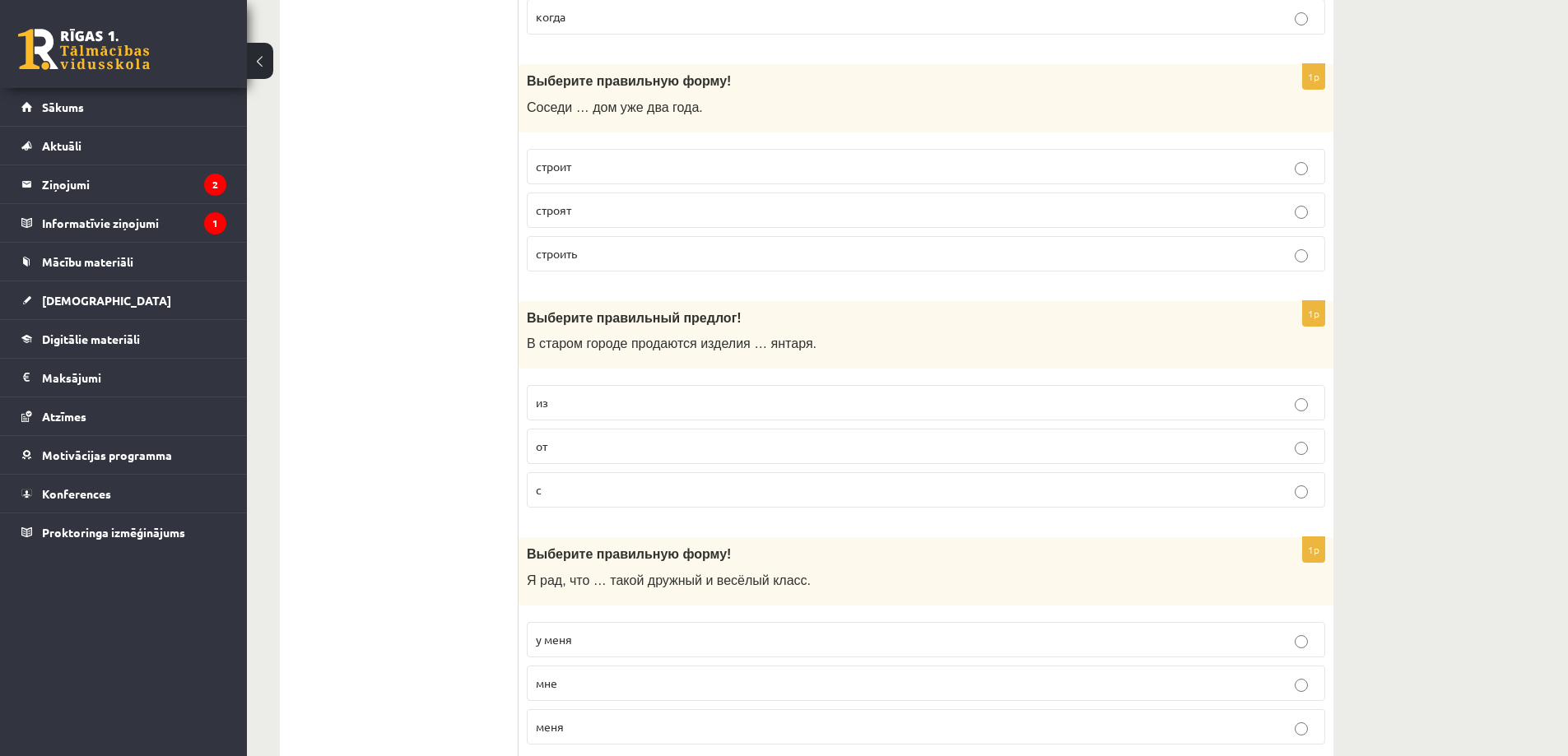
click at [616, 406] on p "из" at bounding box center [926, 402] width 781 height 18
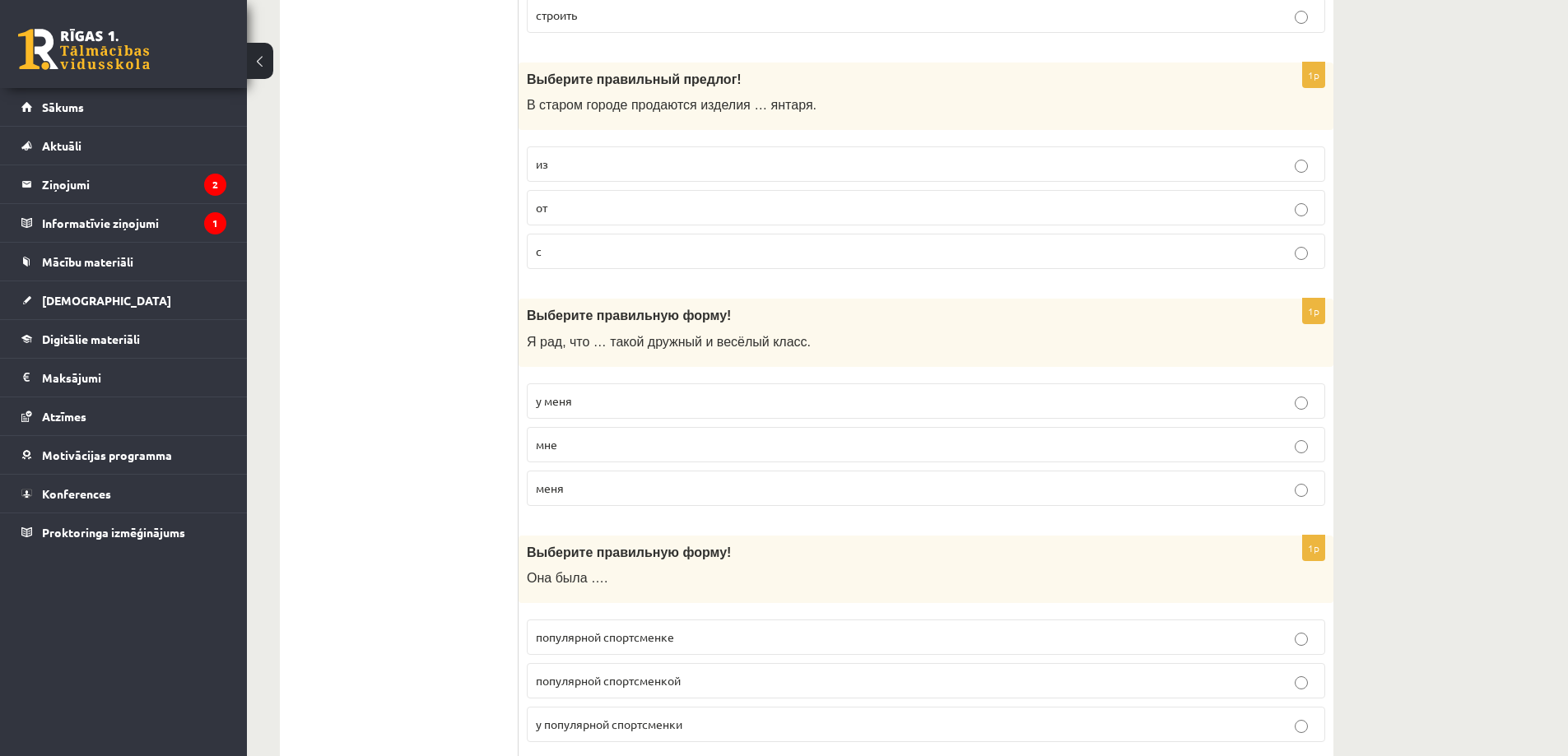
scroll to position [2797, 0]
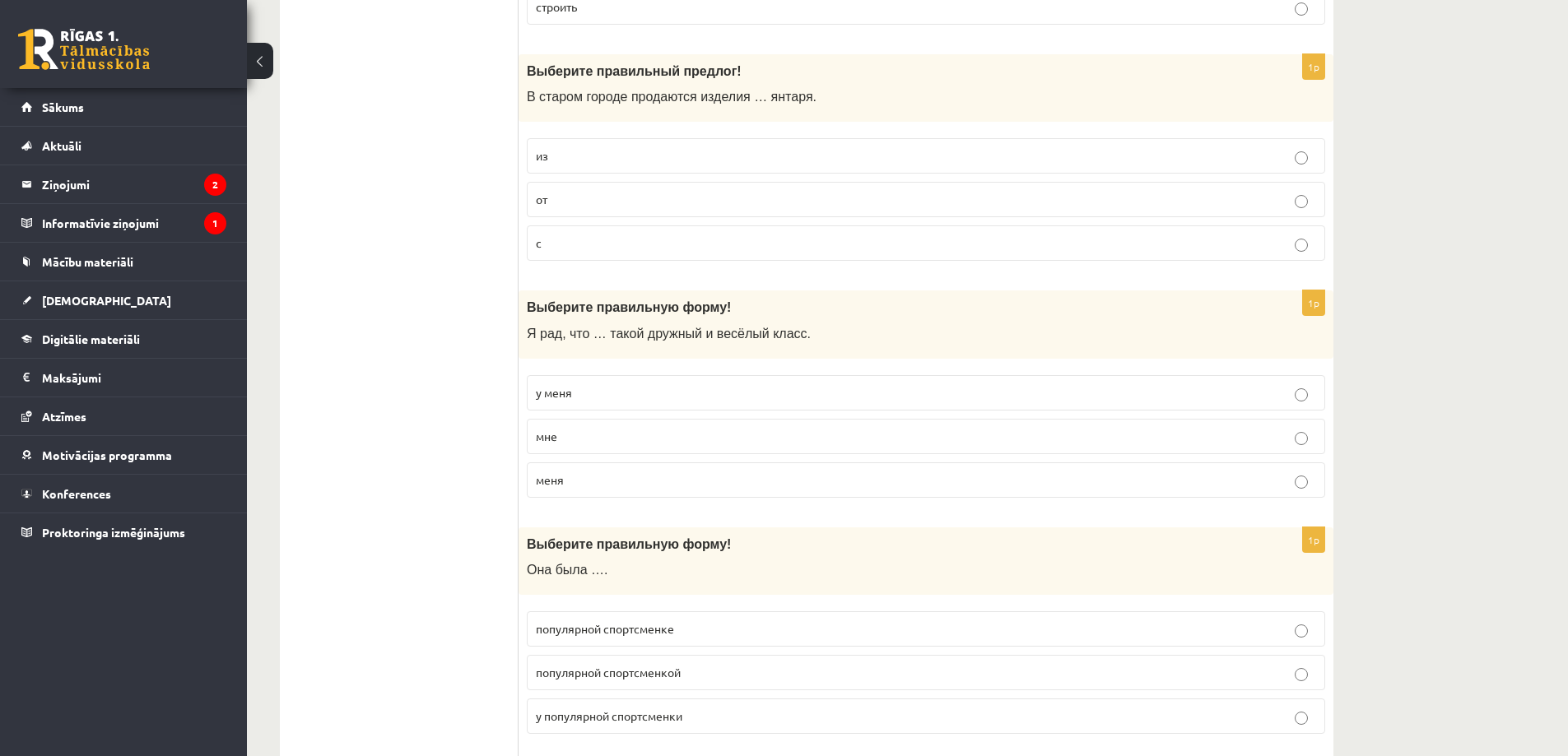
click at [594, 391] on p "у меня" at bounding box center [926, 392] width 781 height 18
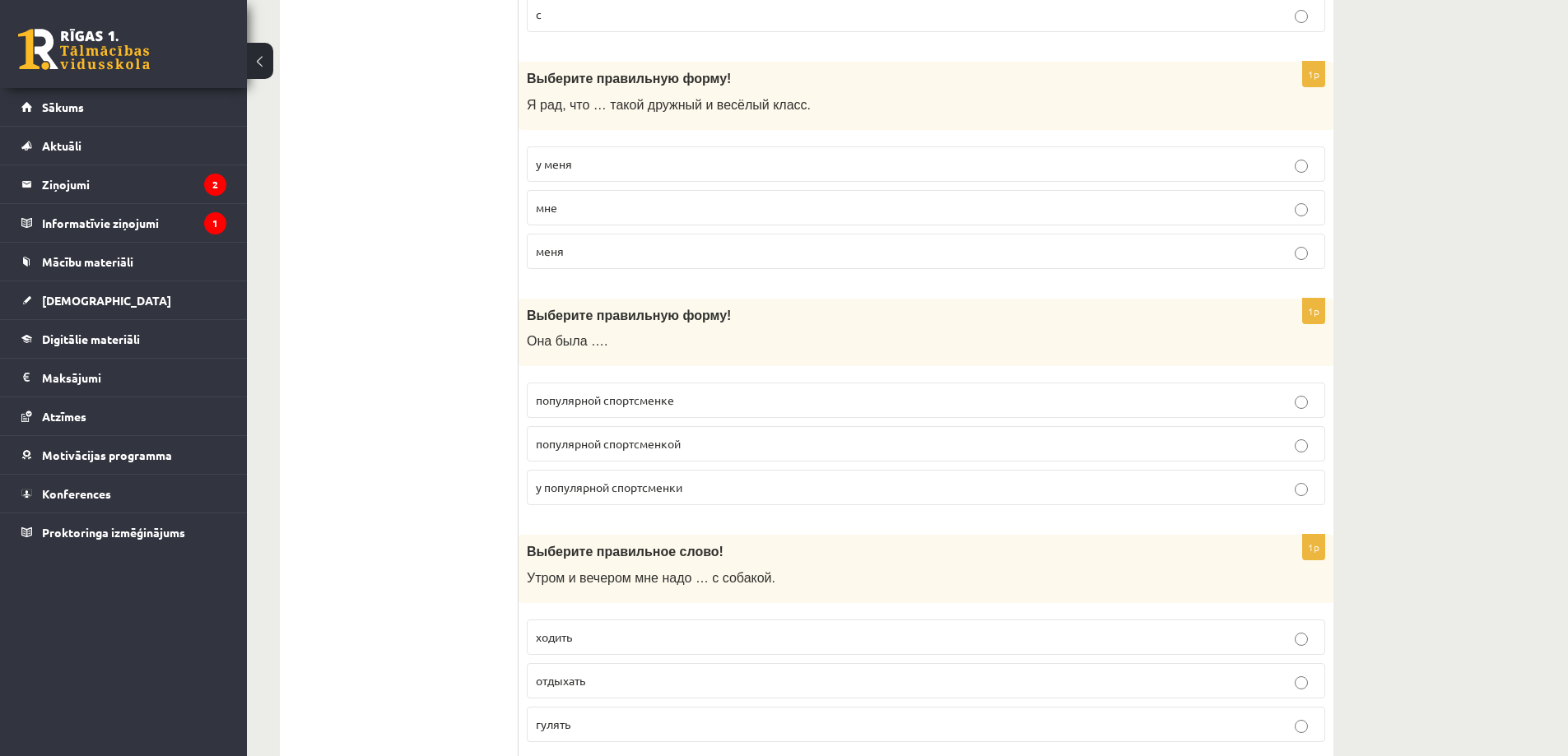
scroll to position [3044, 0]
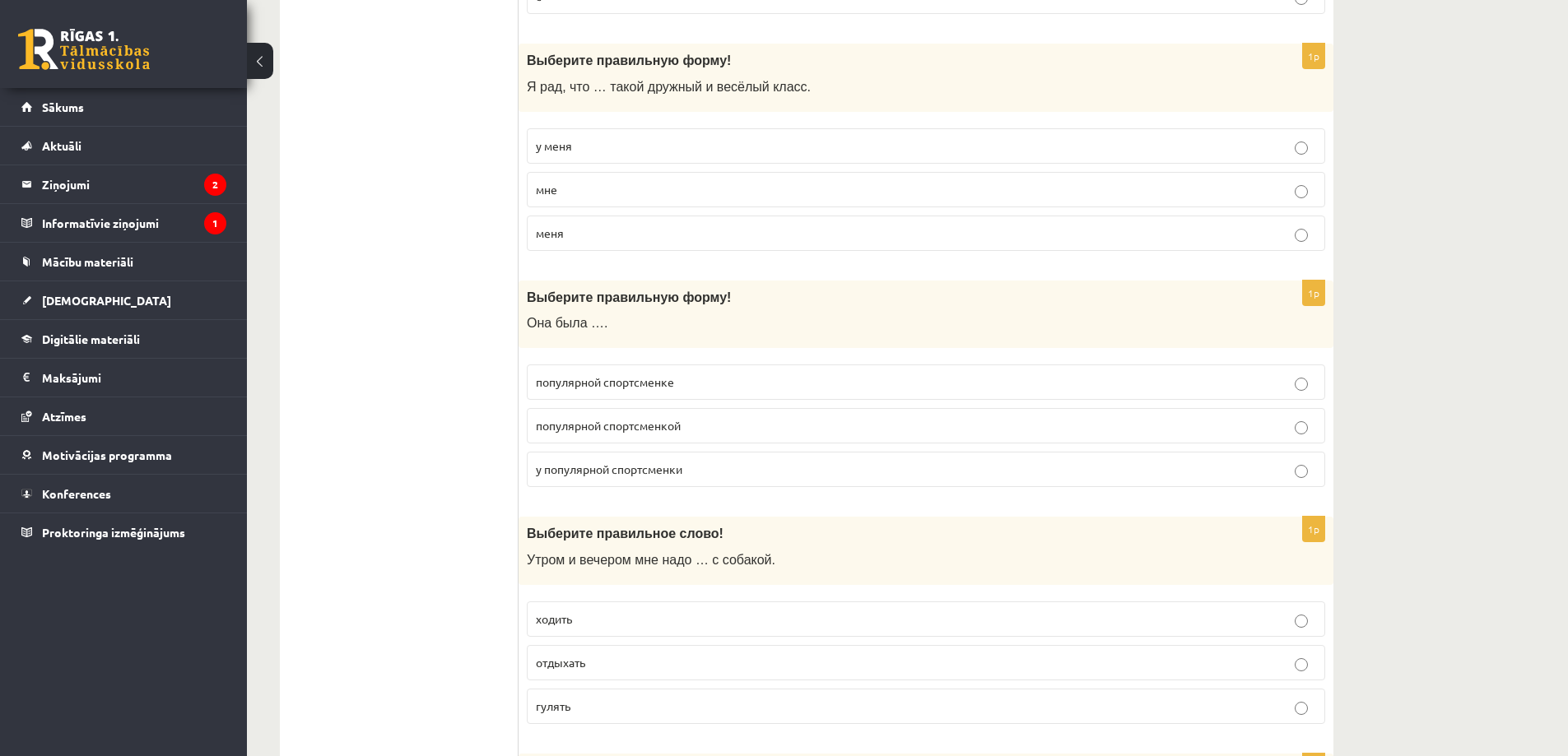
click at [641, 432] on span "популярной спортсменкой" at bounding box center [609, 426] width 145 height 15
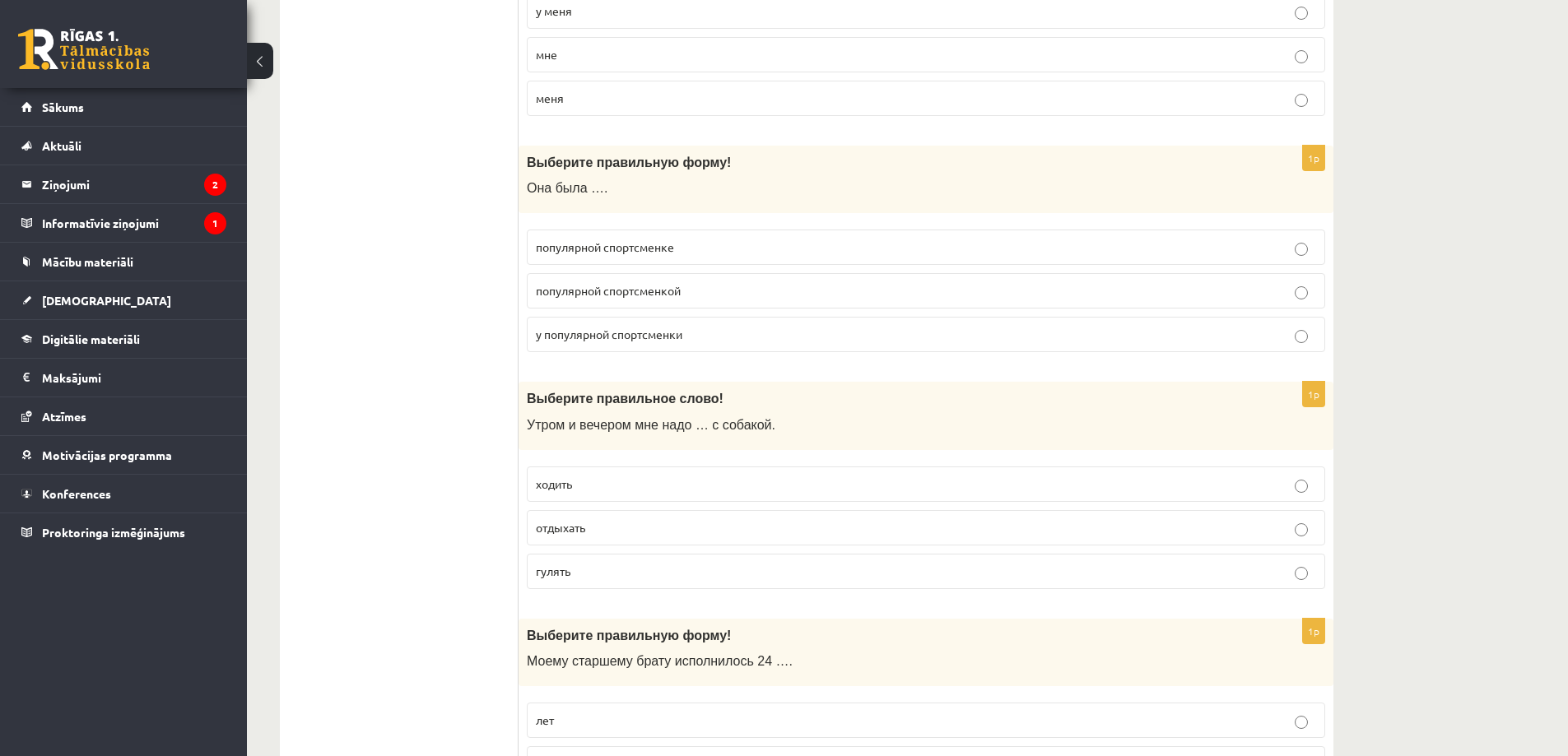
scroll to position [3208, 0]
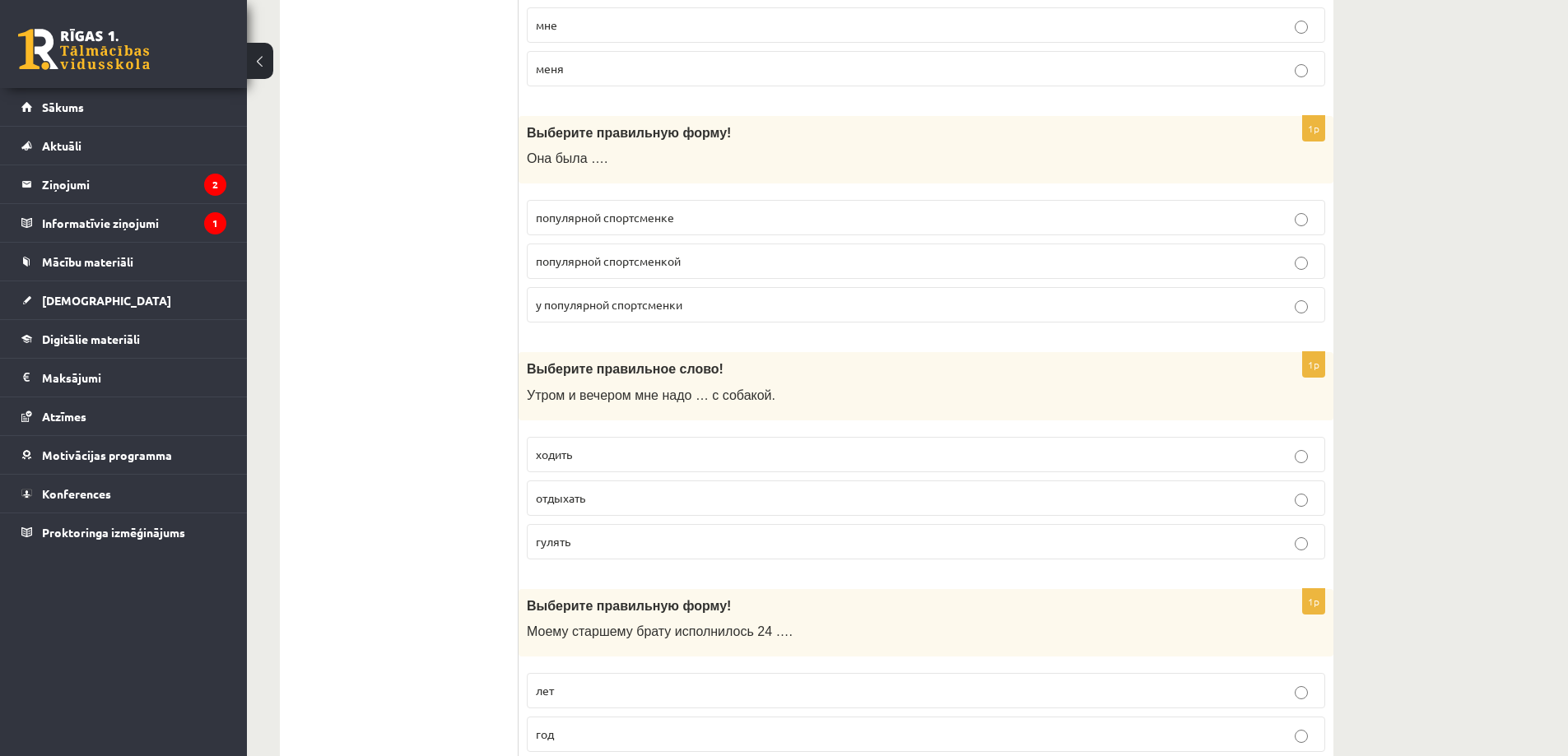
click at [629, 543] on p "гулять" at bounding box center [926, 542] width 781 height 18
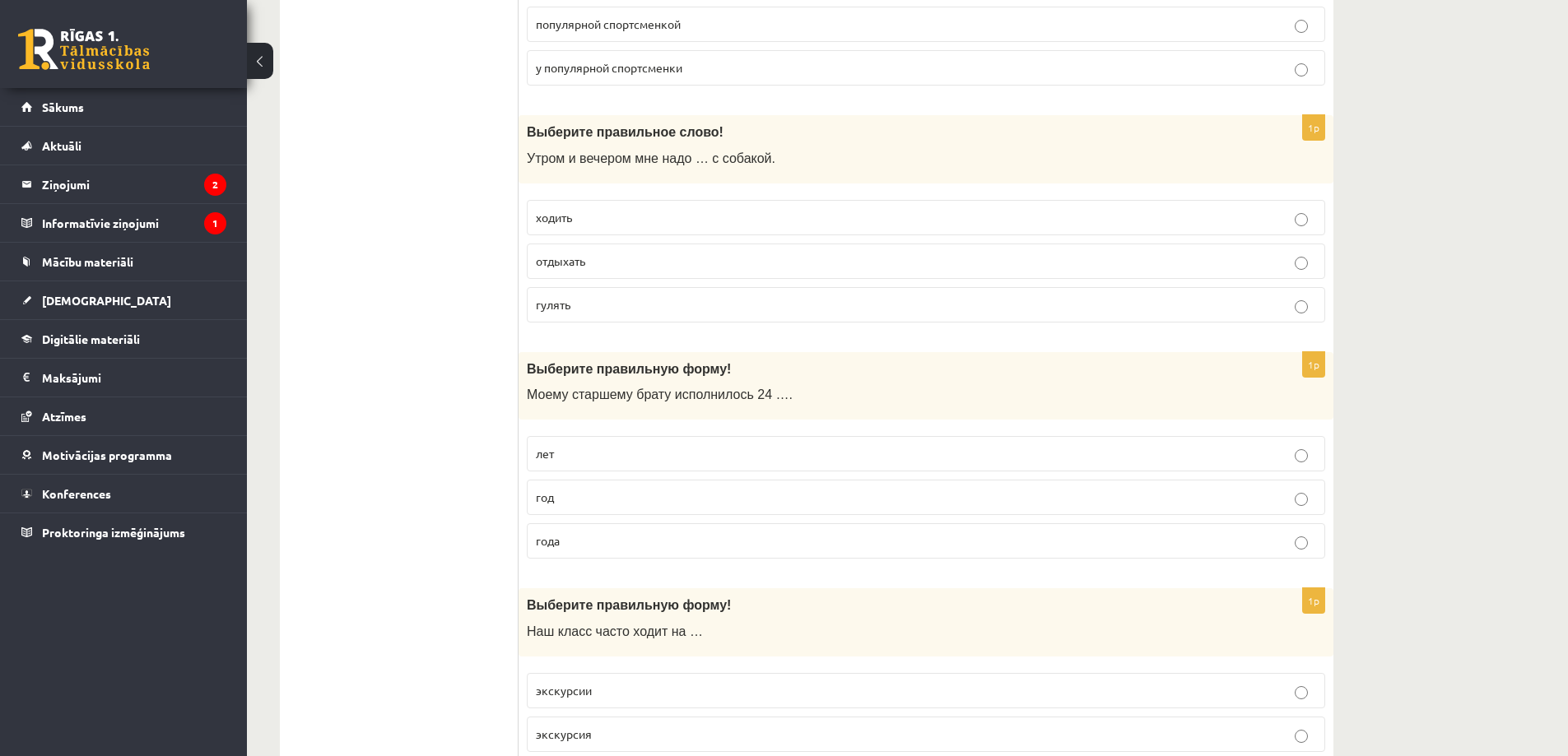
scroll to position [3455, 0]
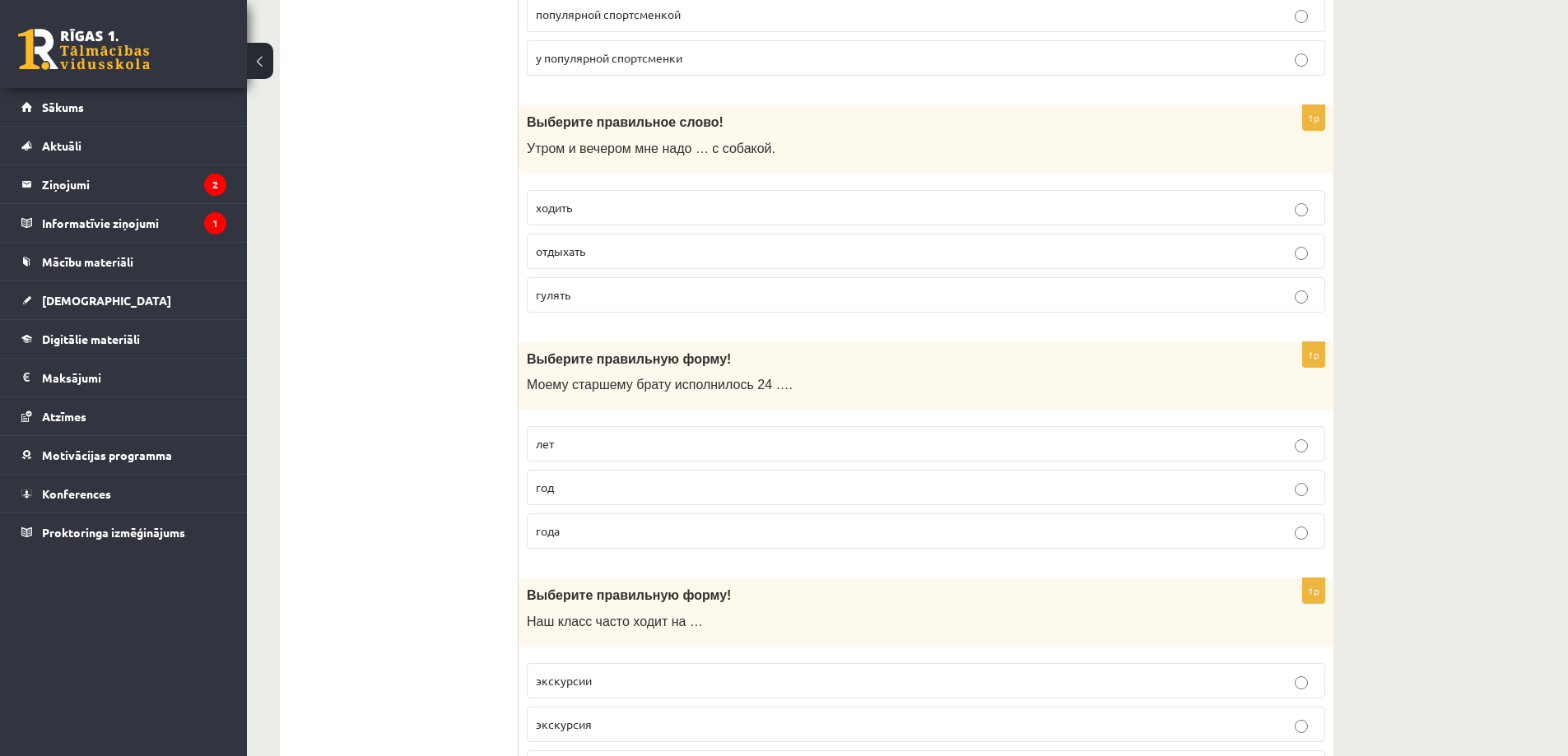
click at [607, 535] on p "года" at bounding box center [926, 531] width 781 height 18
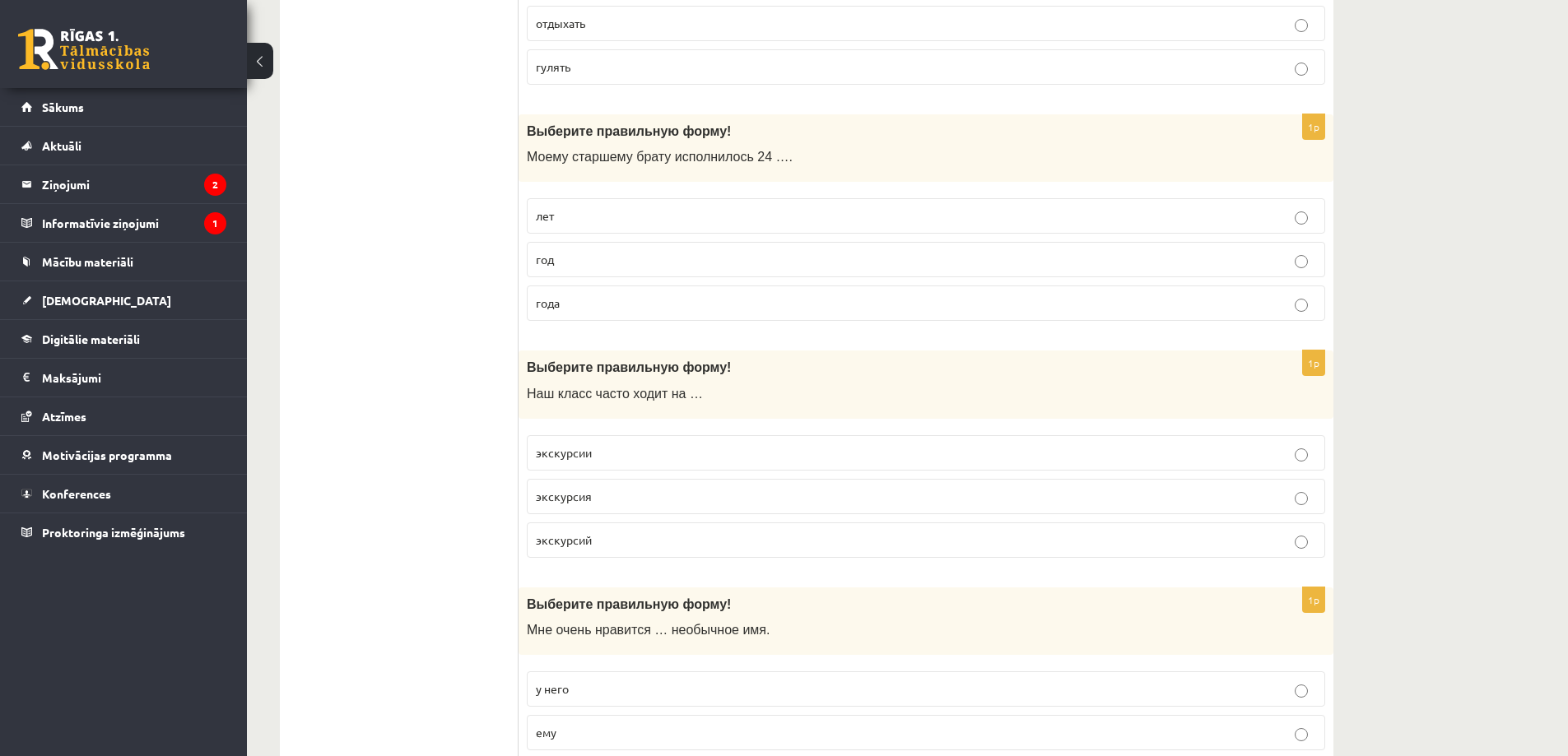
scroll to position [3702, 0]
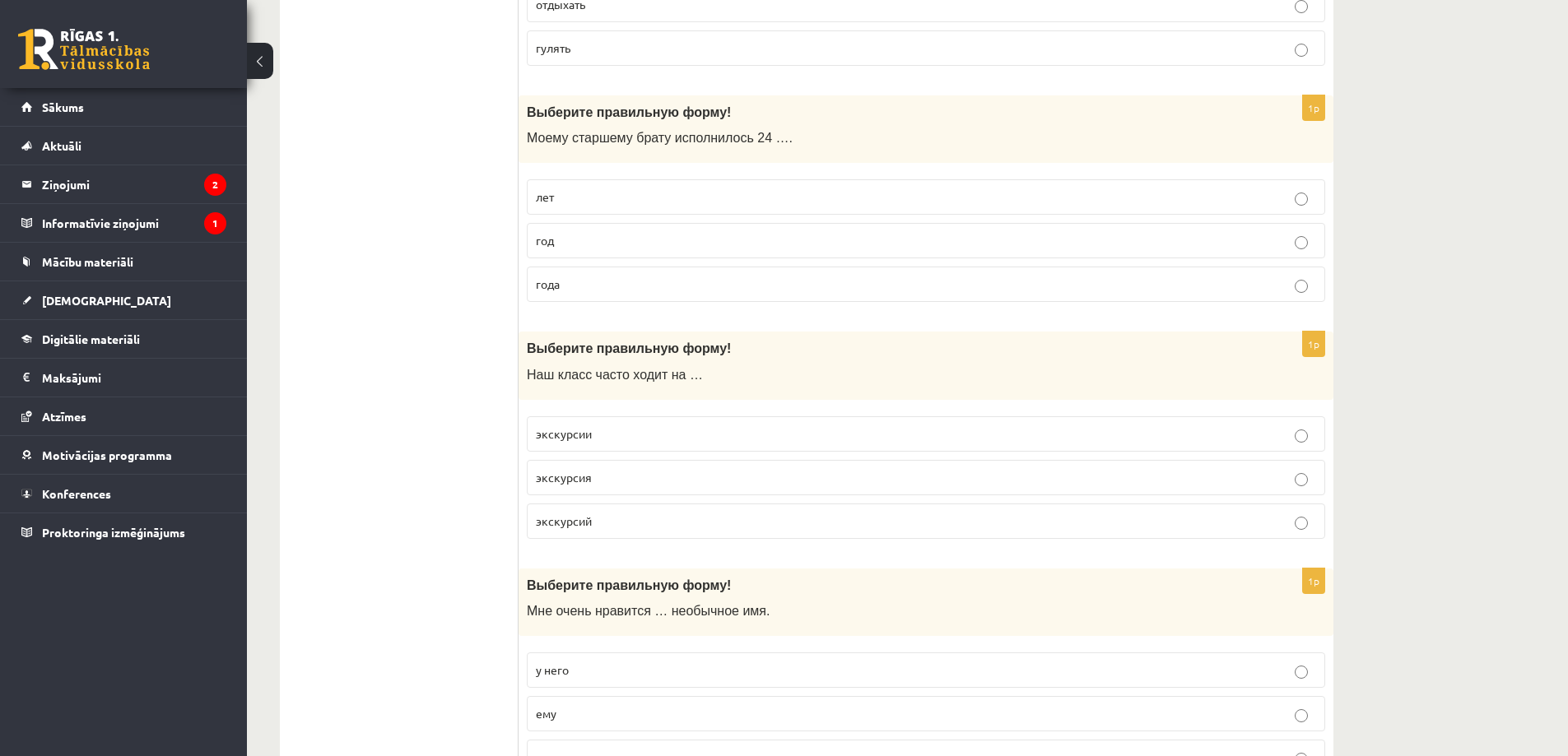
click at [622, 441] on p "экскурсии" at bounding box center [926, 434] width 781 height 18
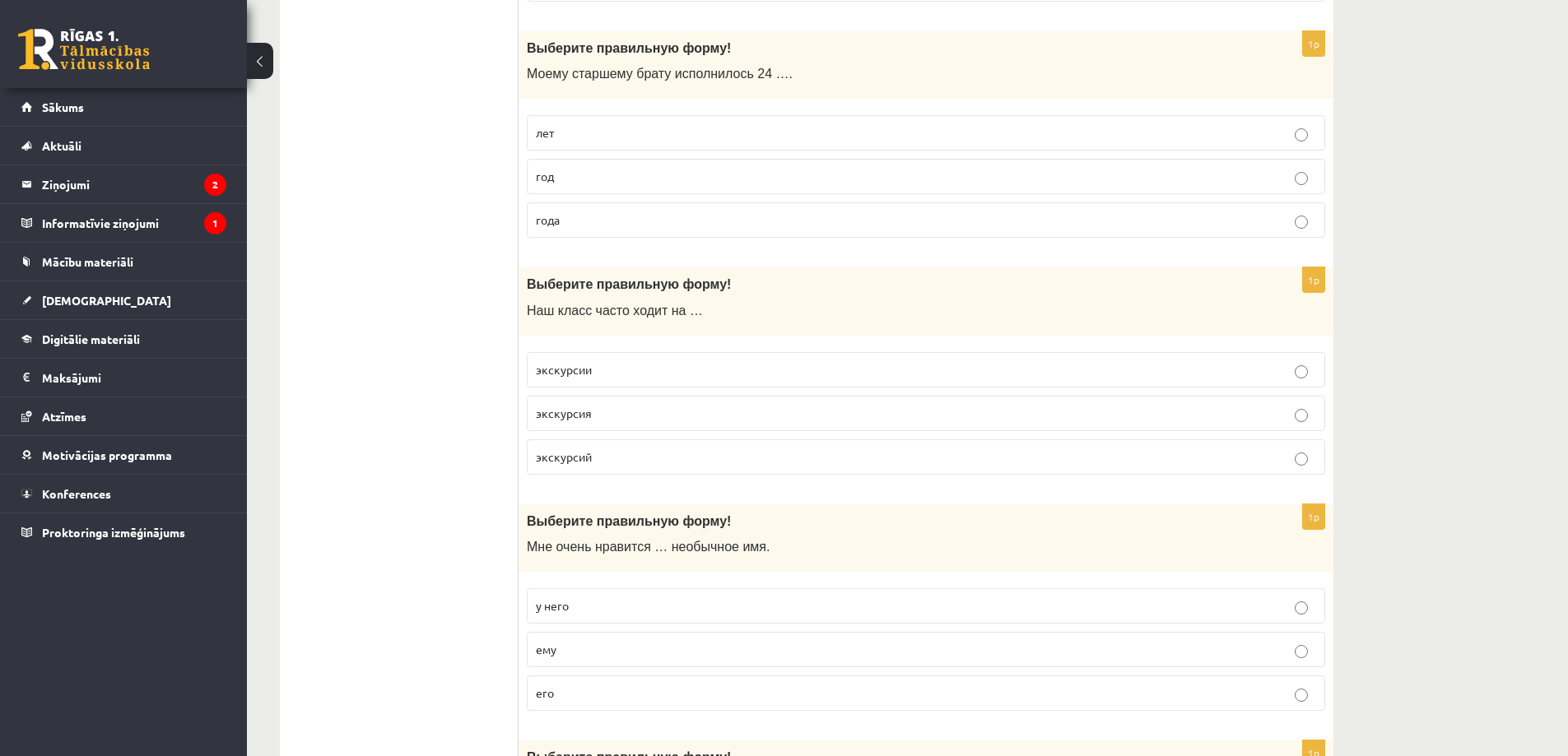
scroll to position [3949, 0]
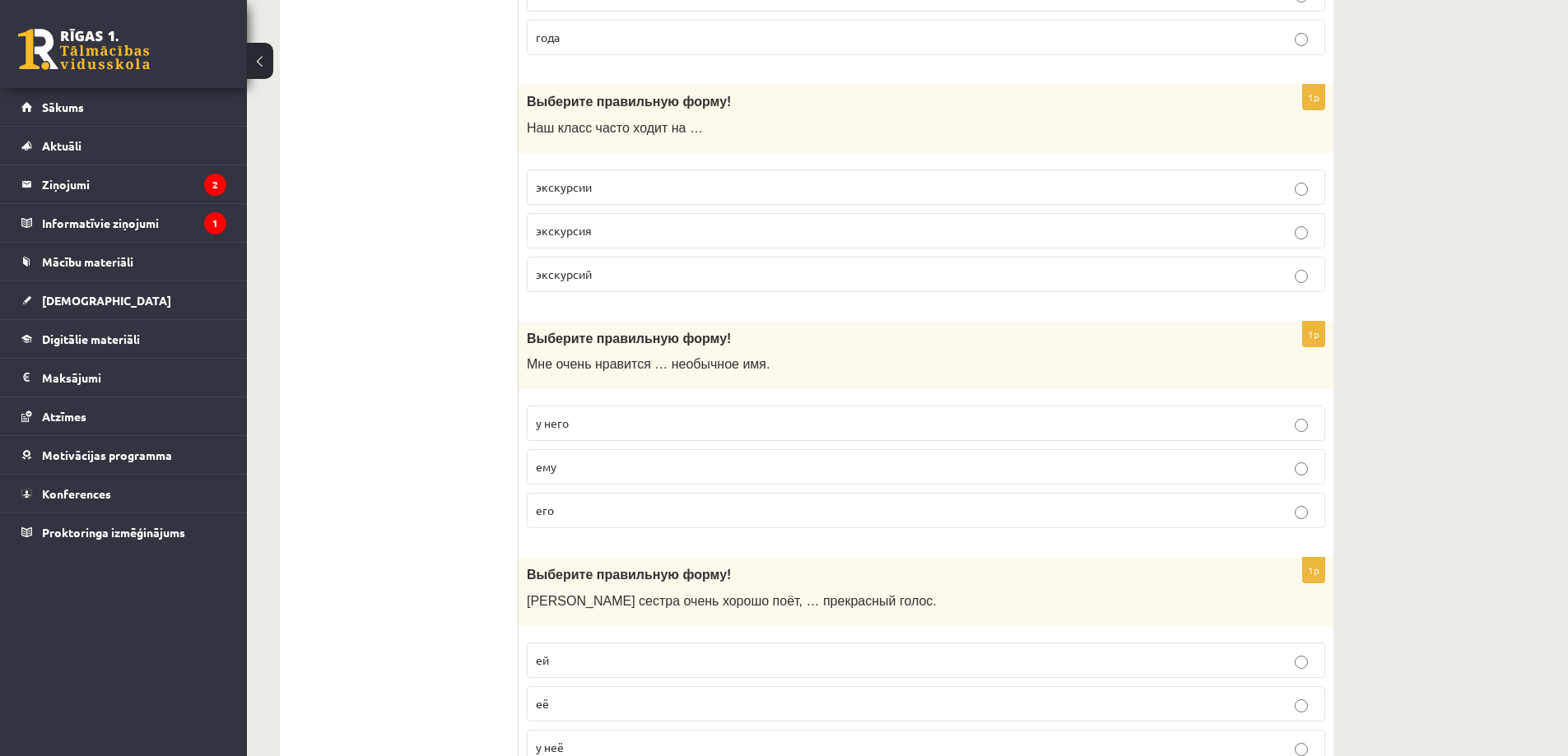
click at [604, 514] on p "его" at bounding box center [926, 510] width 781 height 18
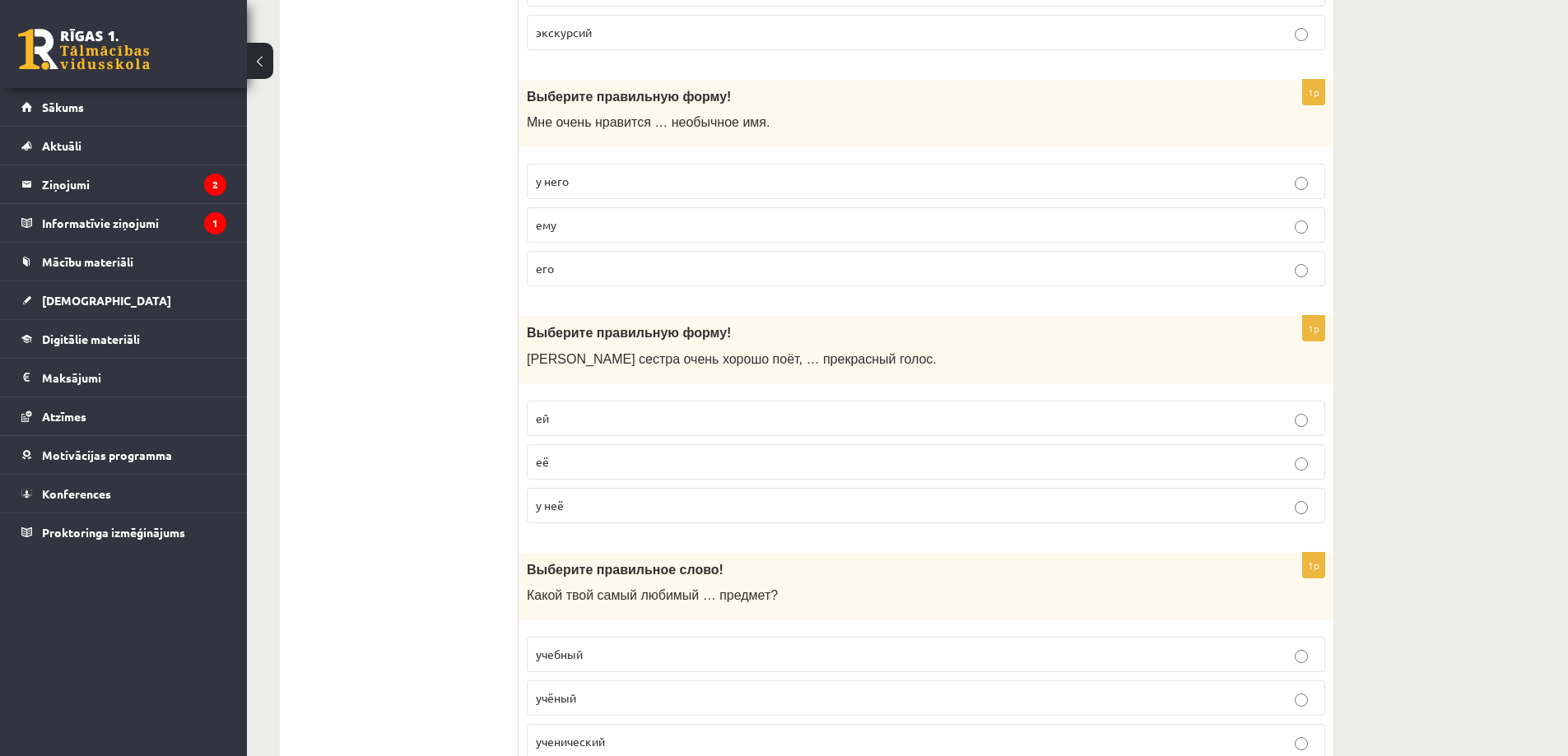
scroll to position [4196, 0]
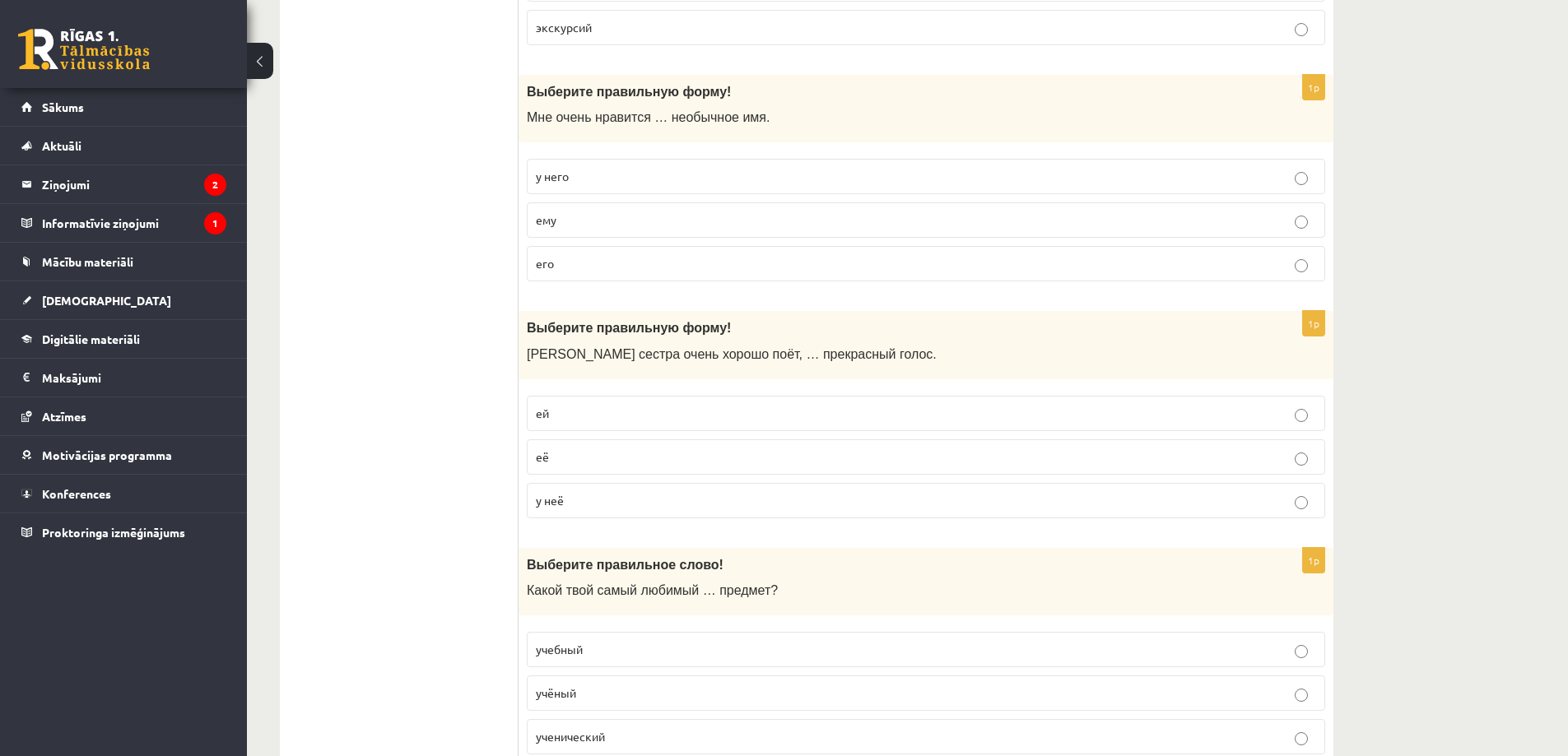
click at [608, 496] on p "у неё" at bounding box center [926, 501] width 781 height 18
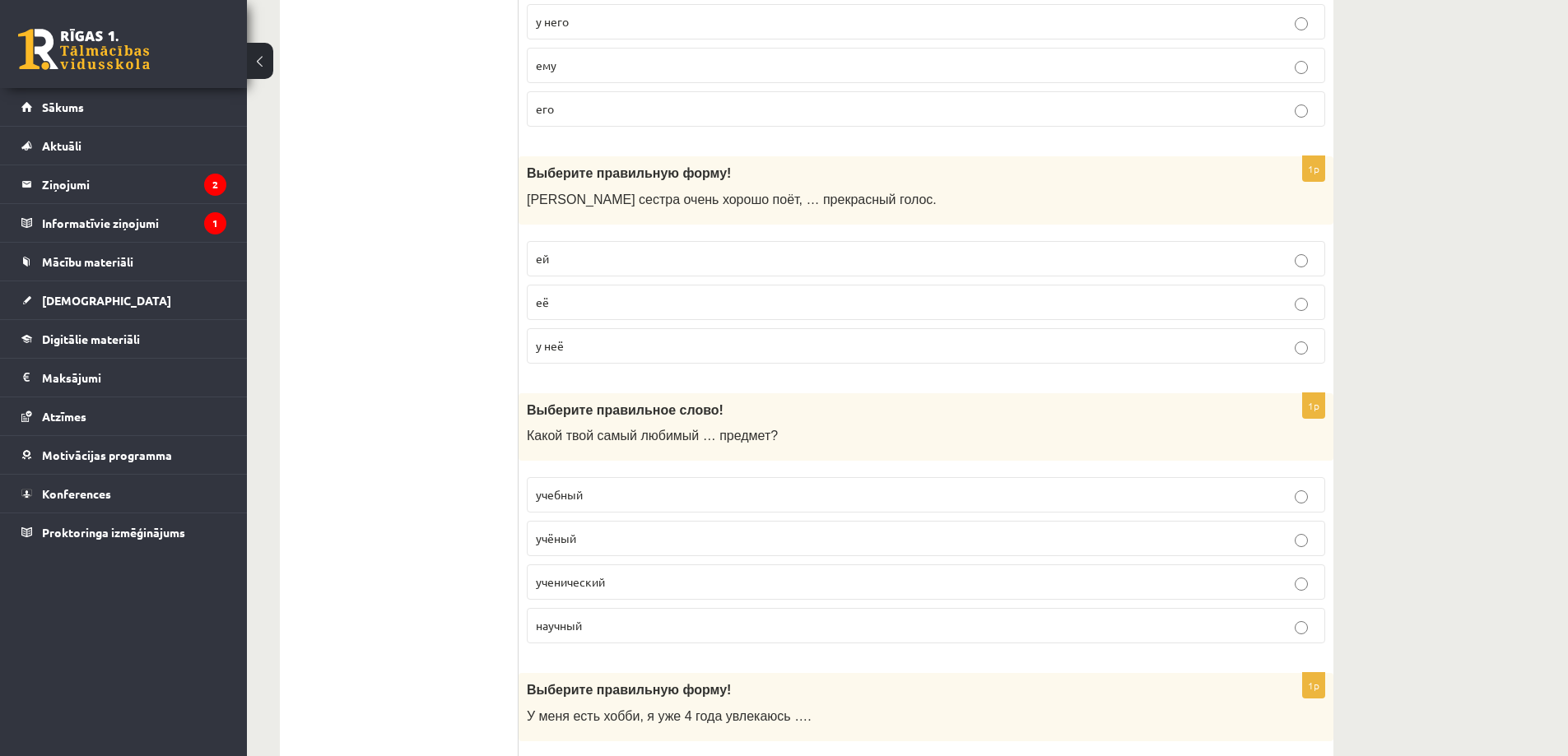
scroll to position [4443, 0]
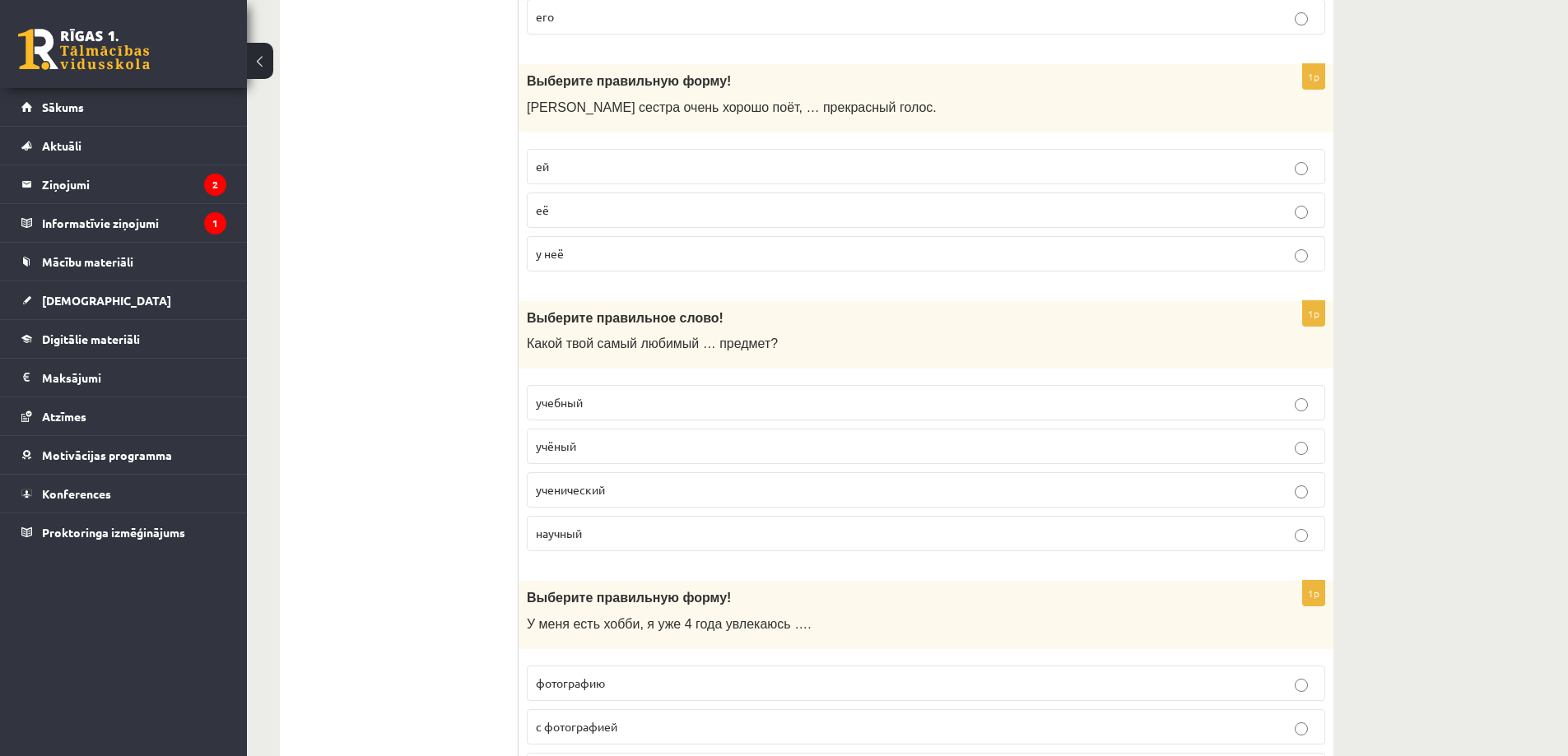
click at [603, 399] on p "учебный" at bounding box center [926, 402] width 781 height 18
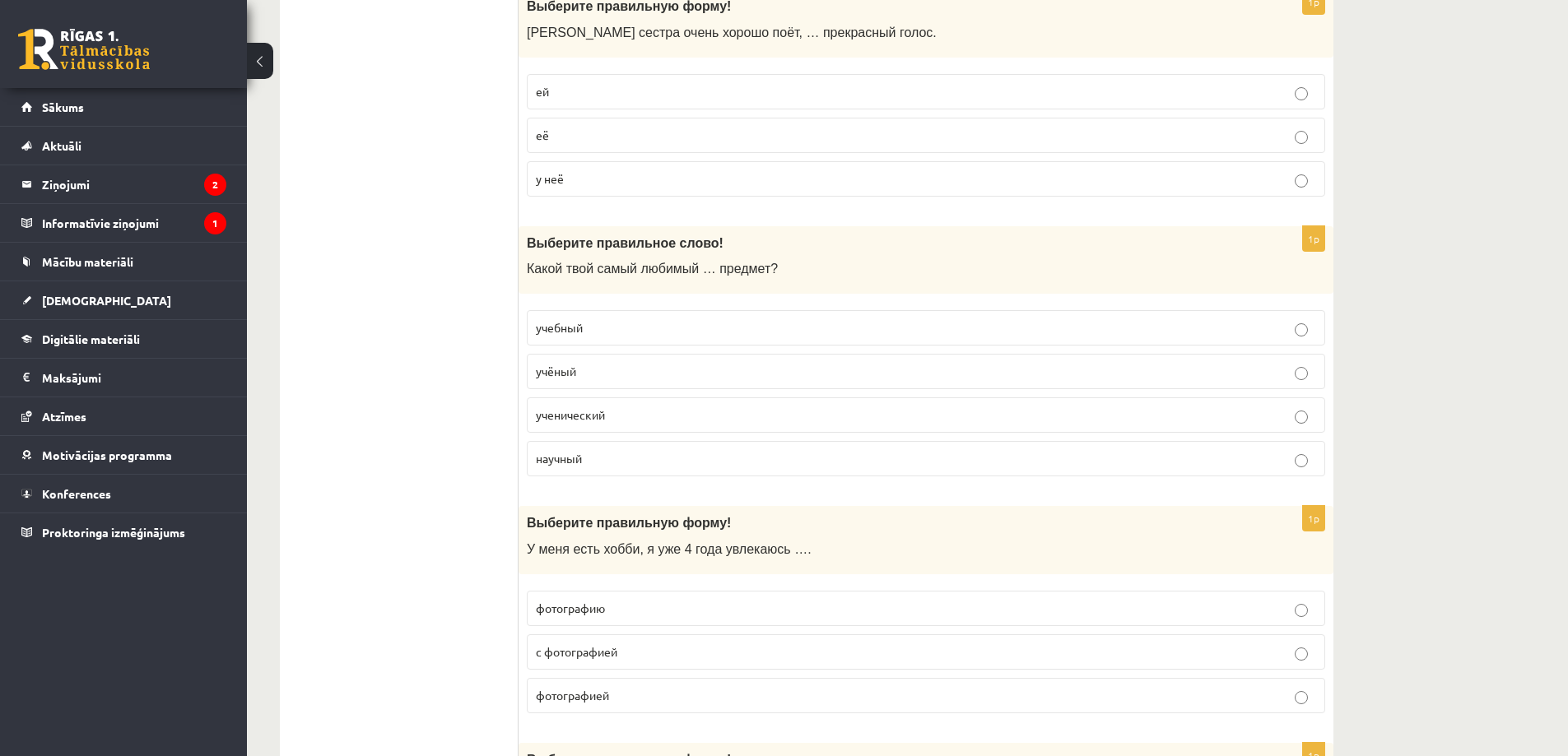
scroll to position [4608, 0]
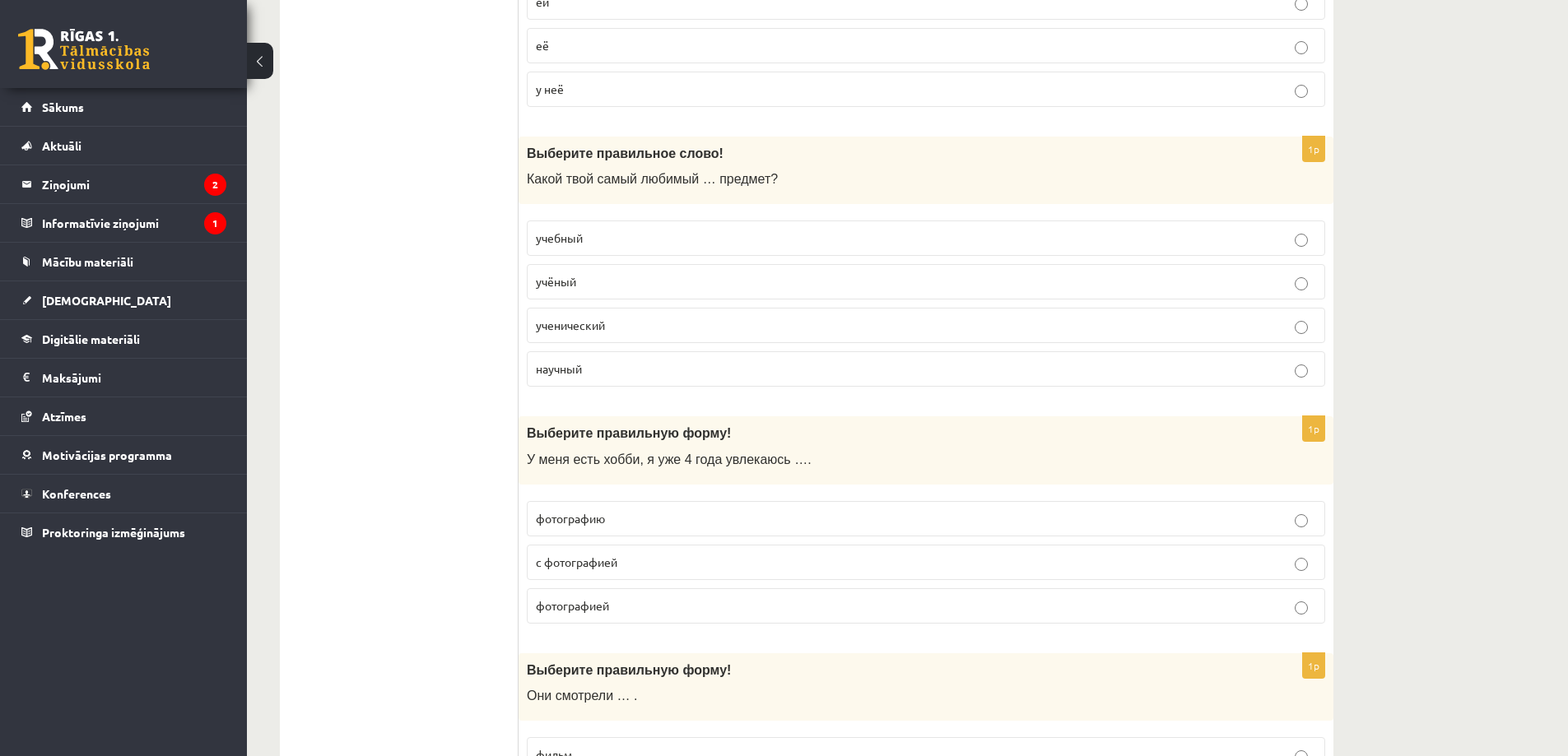
click at [626, 611] on p "фотографией" at bounding box center [926, 606] width 781 height 18
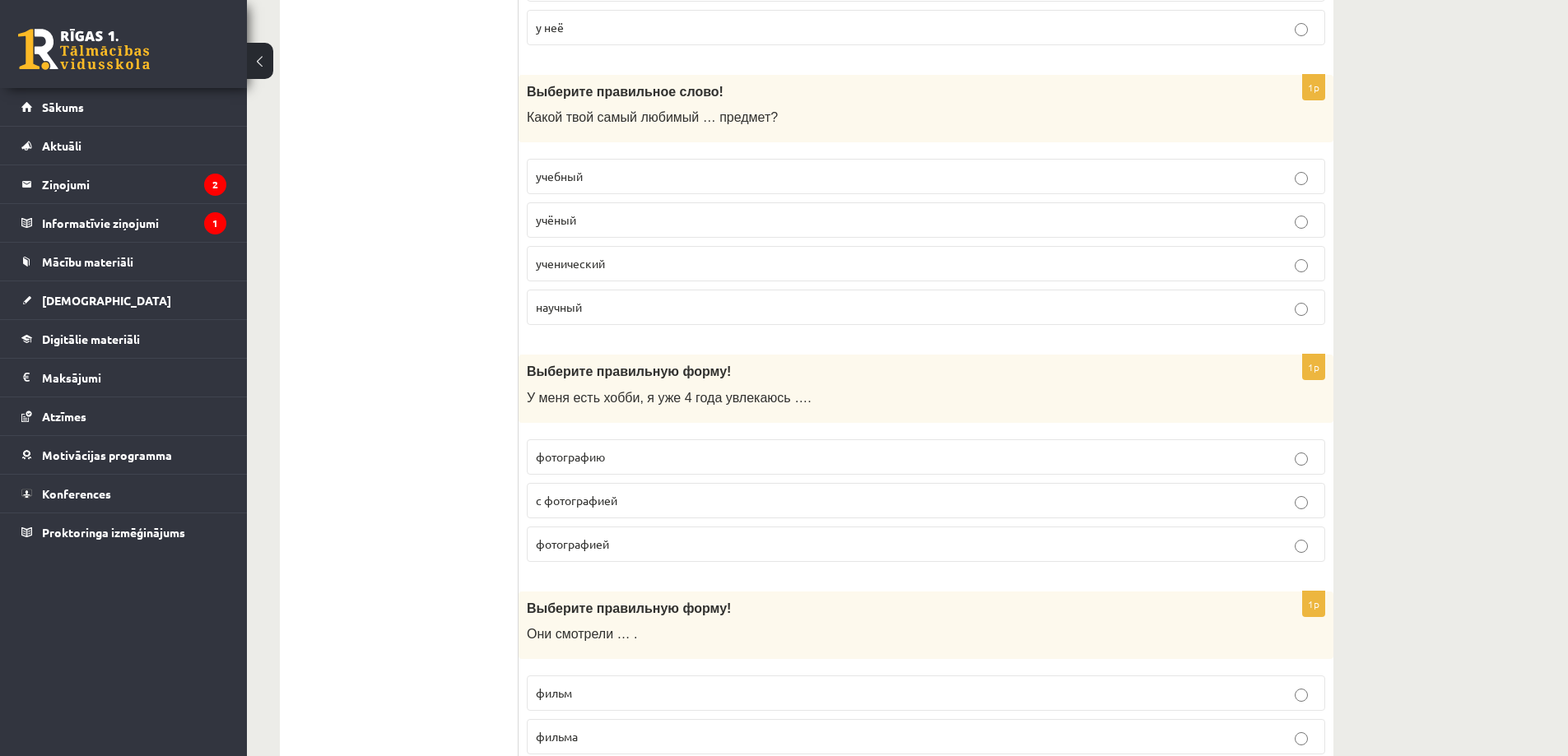
scroll to position [4775, 0]
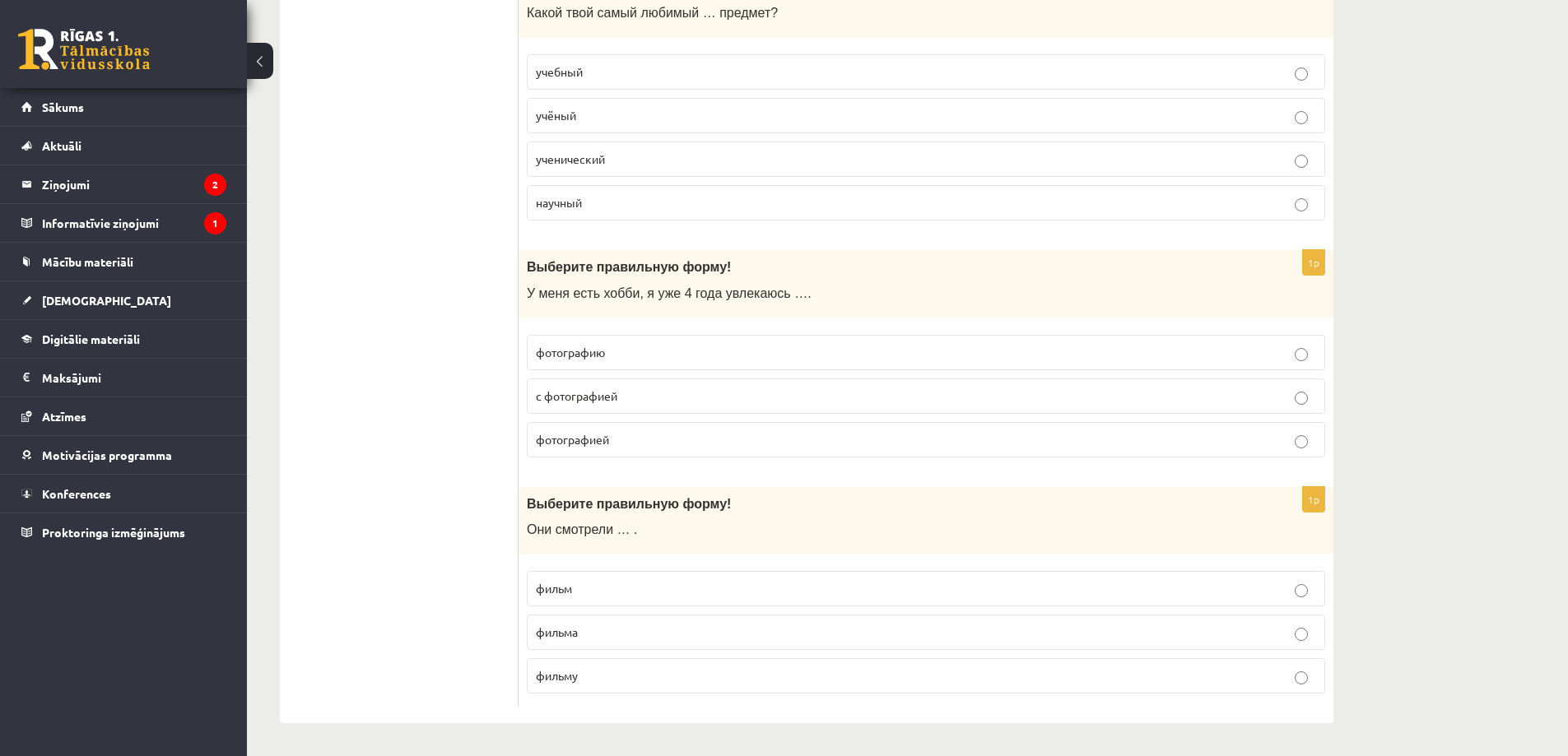
click at [588, 588] on p "фильм" at bounding box center [926, 588] width 781 height 18
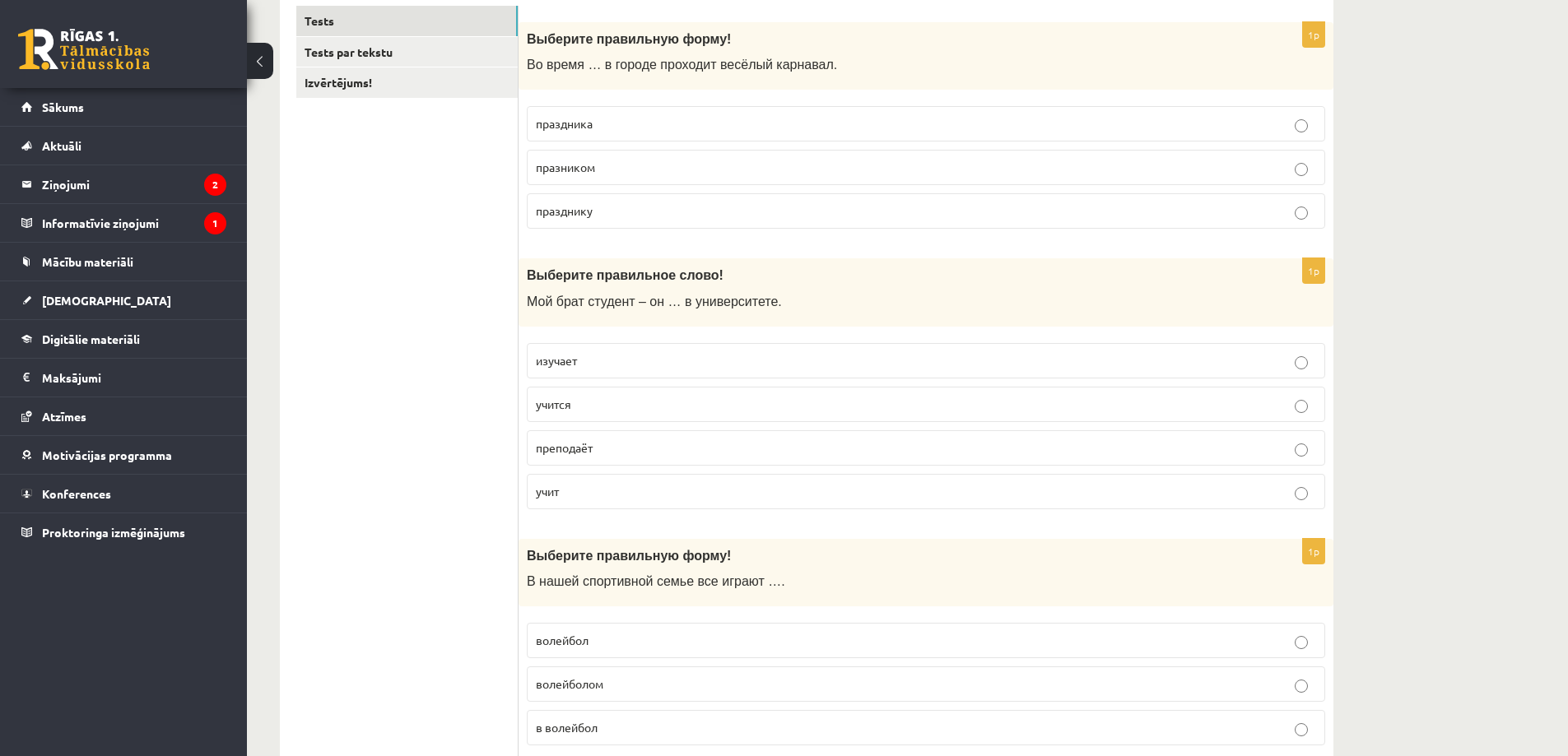
scroll to position [0, 0]
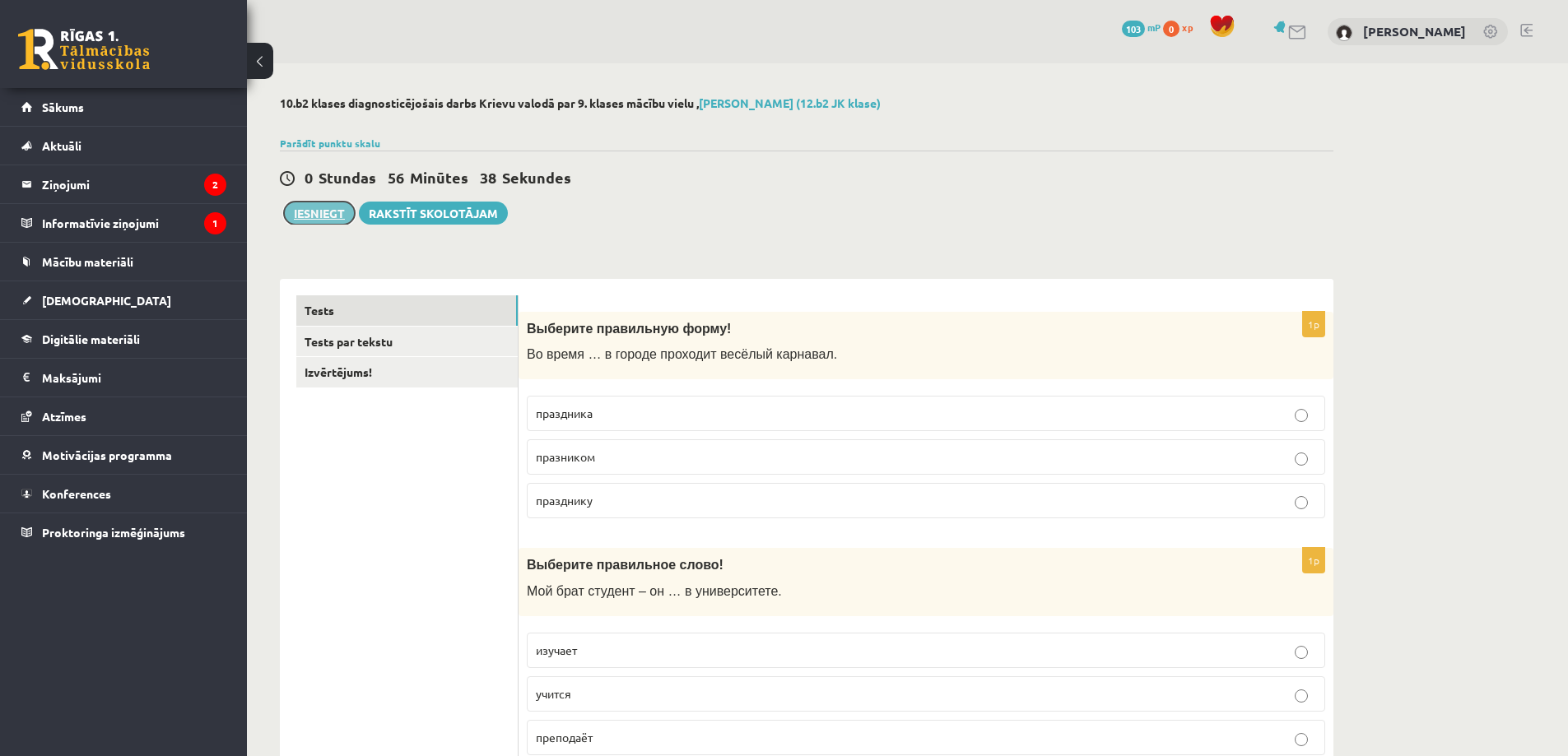
click at [314, 217] on button "Iesniegt" at bounding box center [319, 214] width 71 height 23
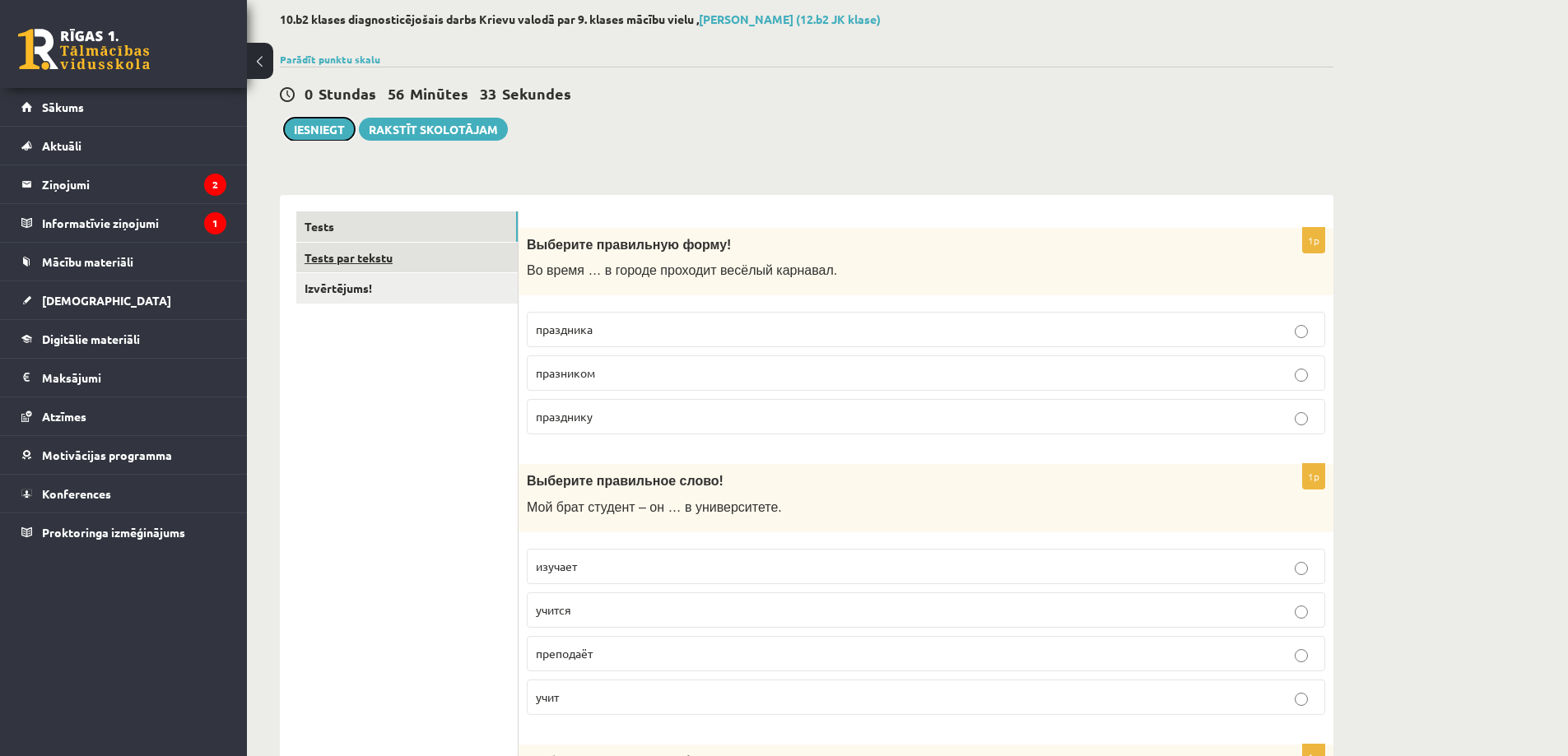
scroll to position [83, 0]
click at [335, 255] on link "Tests par tekstu" at bounding box center [407, 260] width 221 height 30
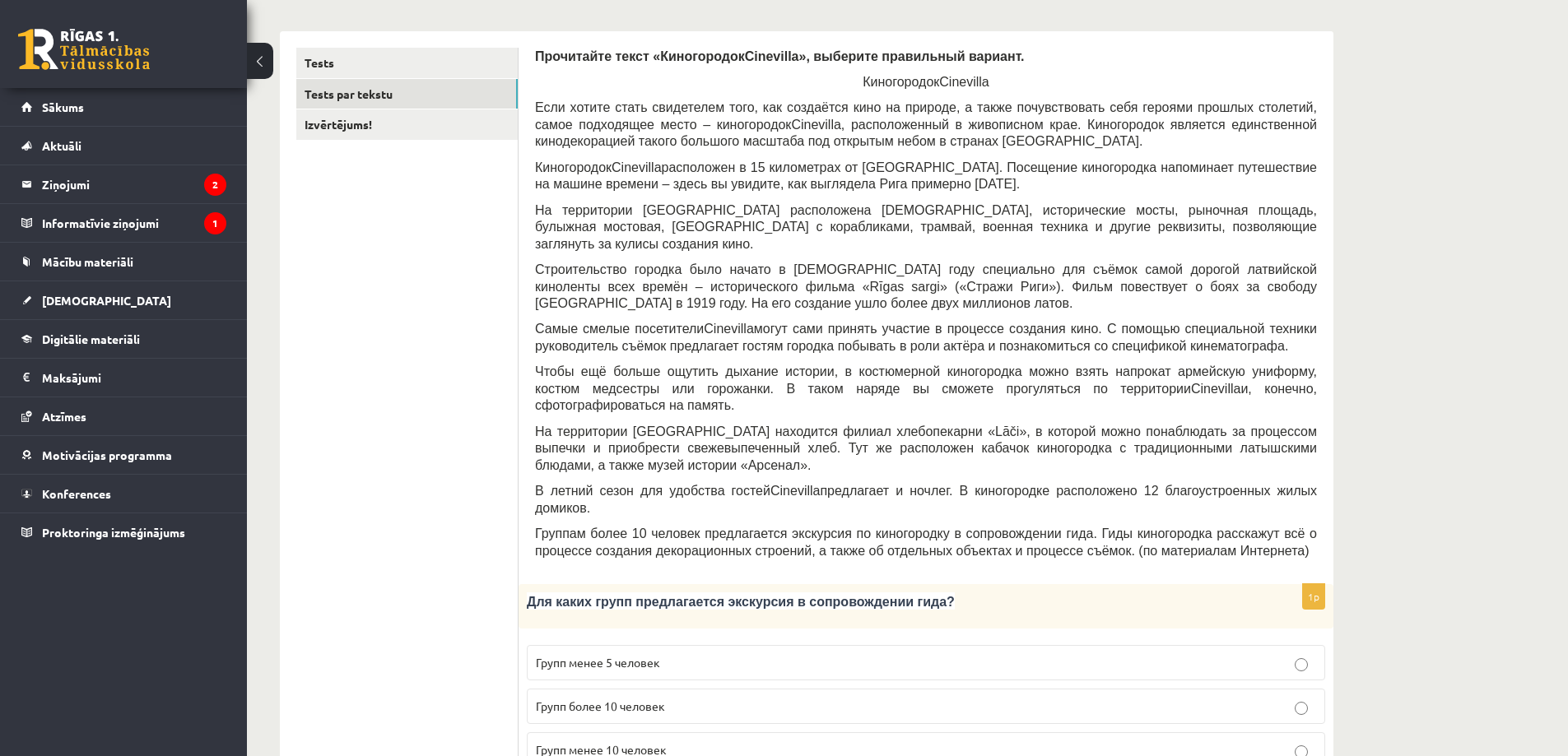
scroll to position [247, 0]
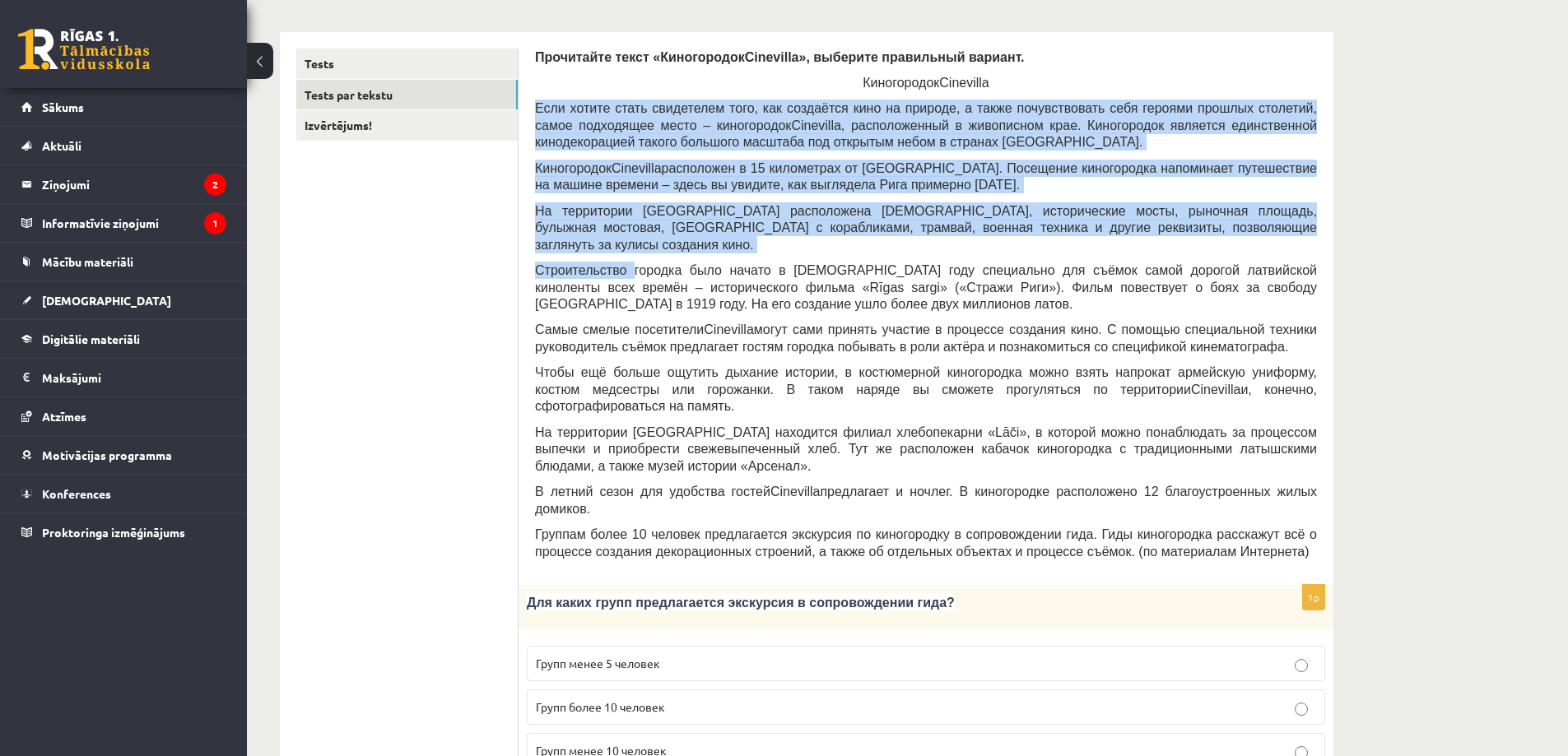
drag, startPoint x: 536, startPoint y: 104, endPoint x: 625, endPoint y: 265, distance: 184.0
click at [625, 263] on div "Прочитайте текст «Киногородок Cinevilla », выберите правильный вариант. Киногор…" at bounding box center [926, 308] width 782 height 520
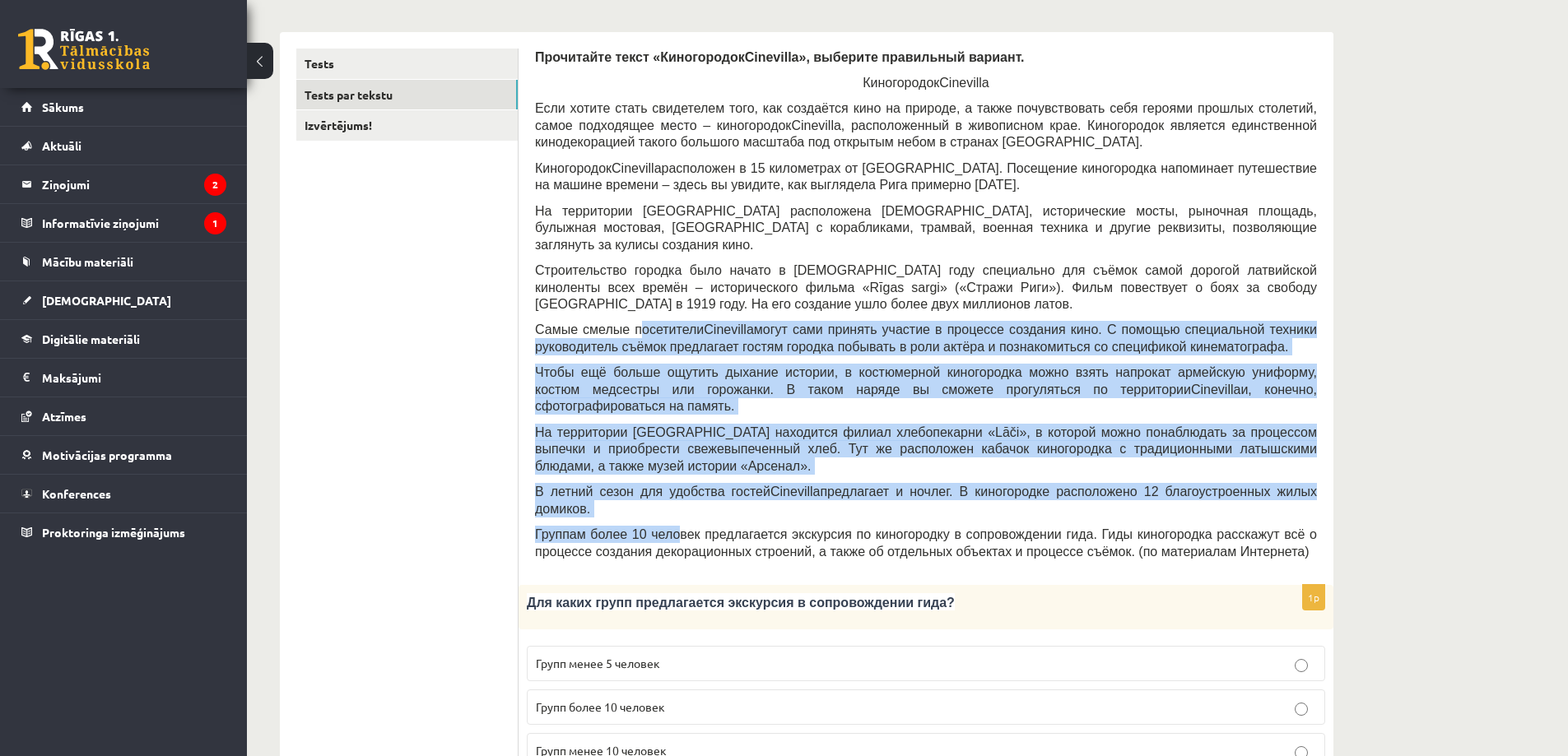
drag, startPoint x: 650, startPoint y: 390, endPoint x: 680, endPoint y: 526, distance: 139.3
click at [679, 517] on div "Прочитайте текст «Киногородок Cinevilla », выберите правильный вариант. Киногор…" at bounding box center [926, 308] width 782 height 520
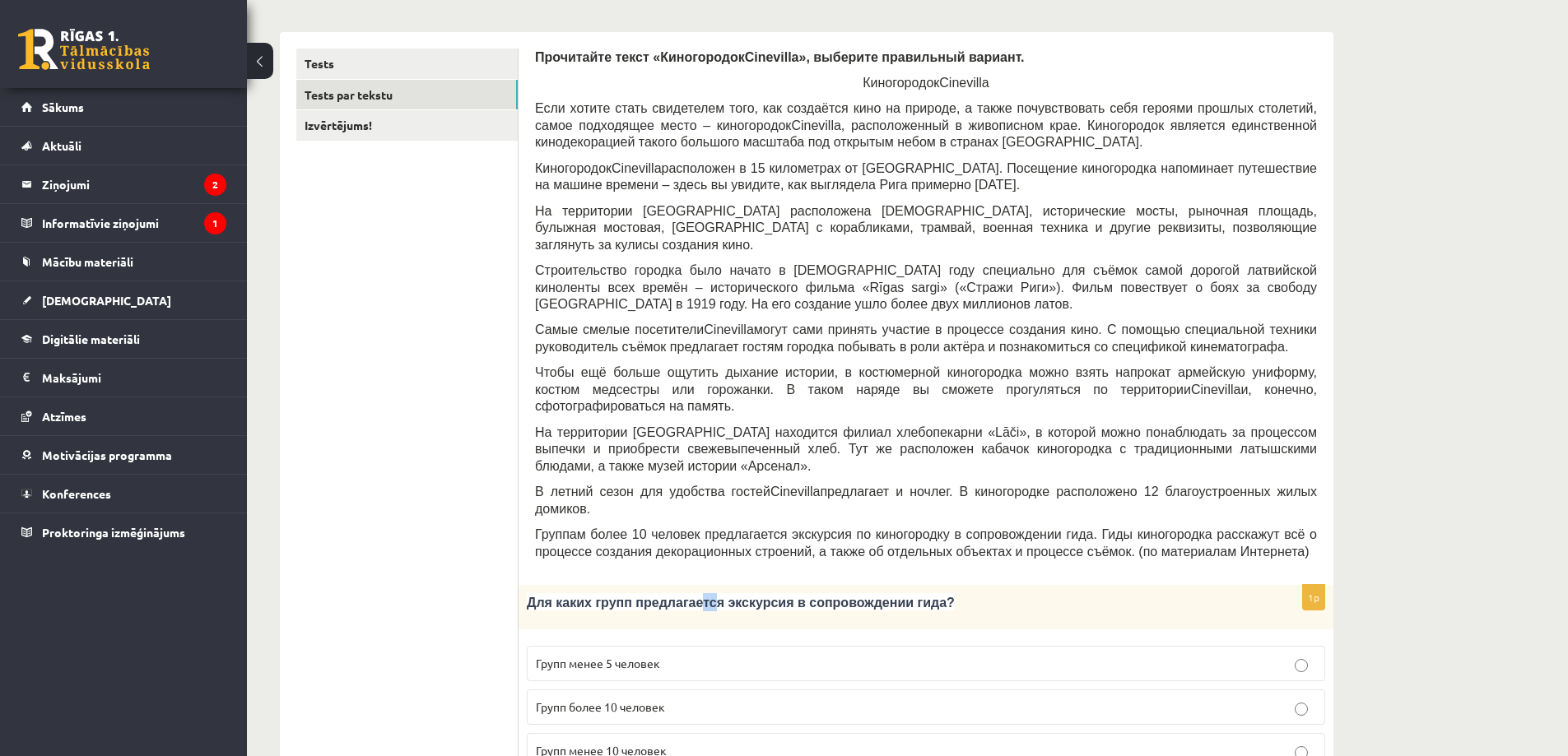
drag, startPoint x: 680, startPoint y: 526, endPoint x: 694, endPoint y: 564, distance: 40.5
click at [694, 585] on div "Для каких групп предлагается экскурсия в сопровождении гида?" at bounding box center [926, 607] width 815 height 44
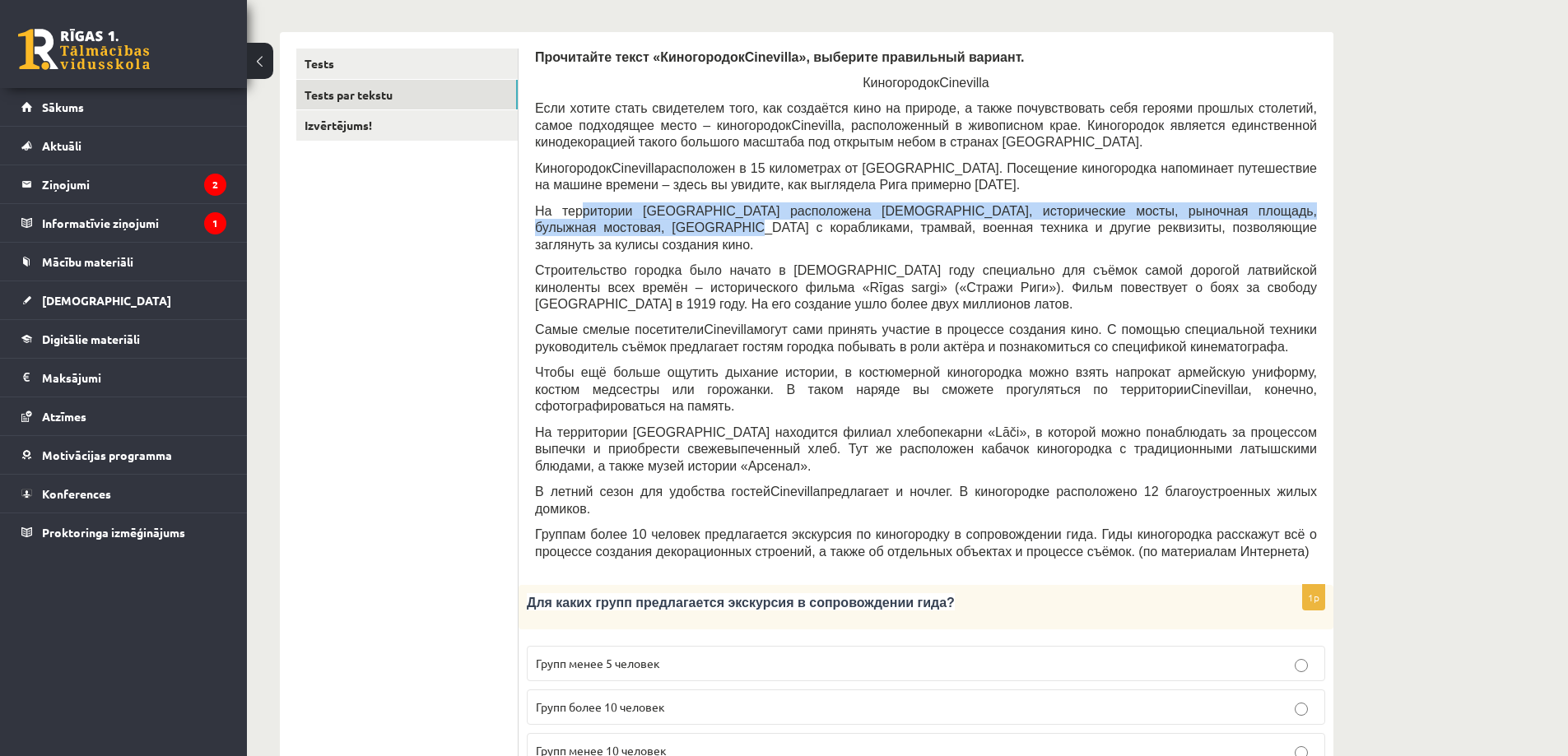
click at [583, 228] on span "На территории киногородка расположена церковь, исторические мосты, рыночная пло…" at bounding box center [926, 228] width 782 height 48
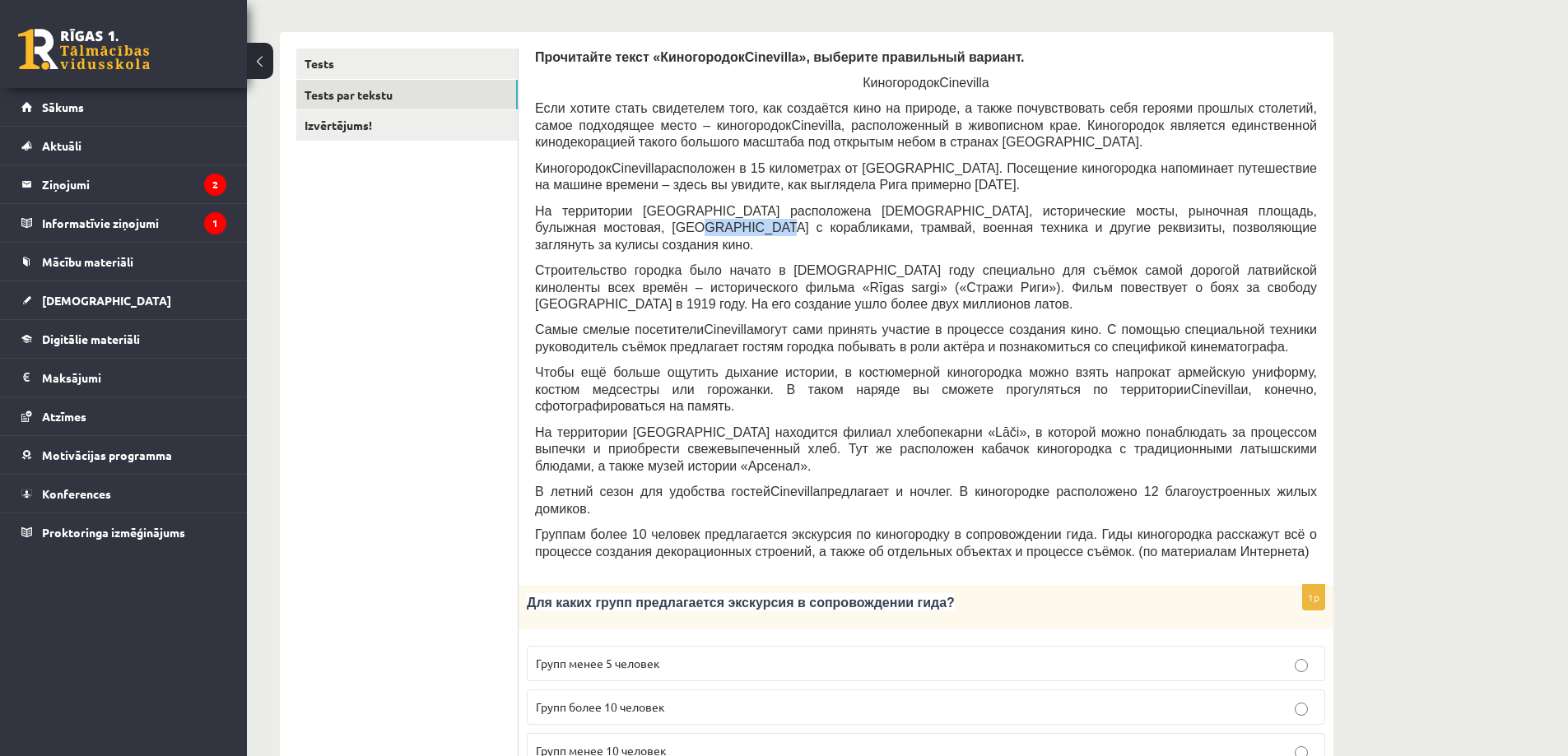
click at [584, 221] on span "На территории киногородка расположена церковь, исторические мосты, рыночная пло…" at bounding box center [926, 228] width 782 height 48
click at [537, 110] on span "Если хотите стать свидетелем того, как создаётся кино на природе, а также почув…" at bounding box center [926, 116] width 782 height 31
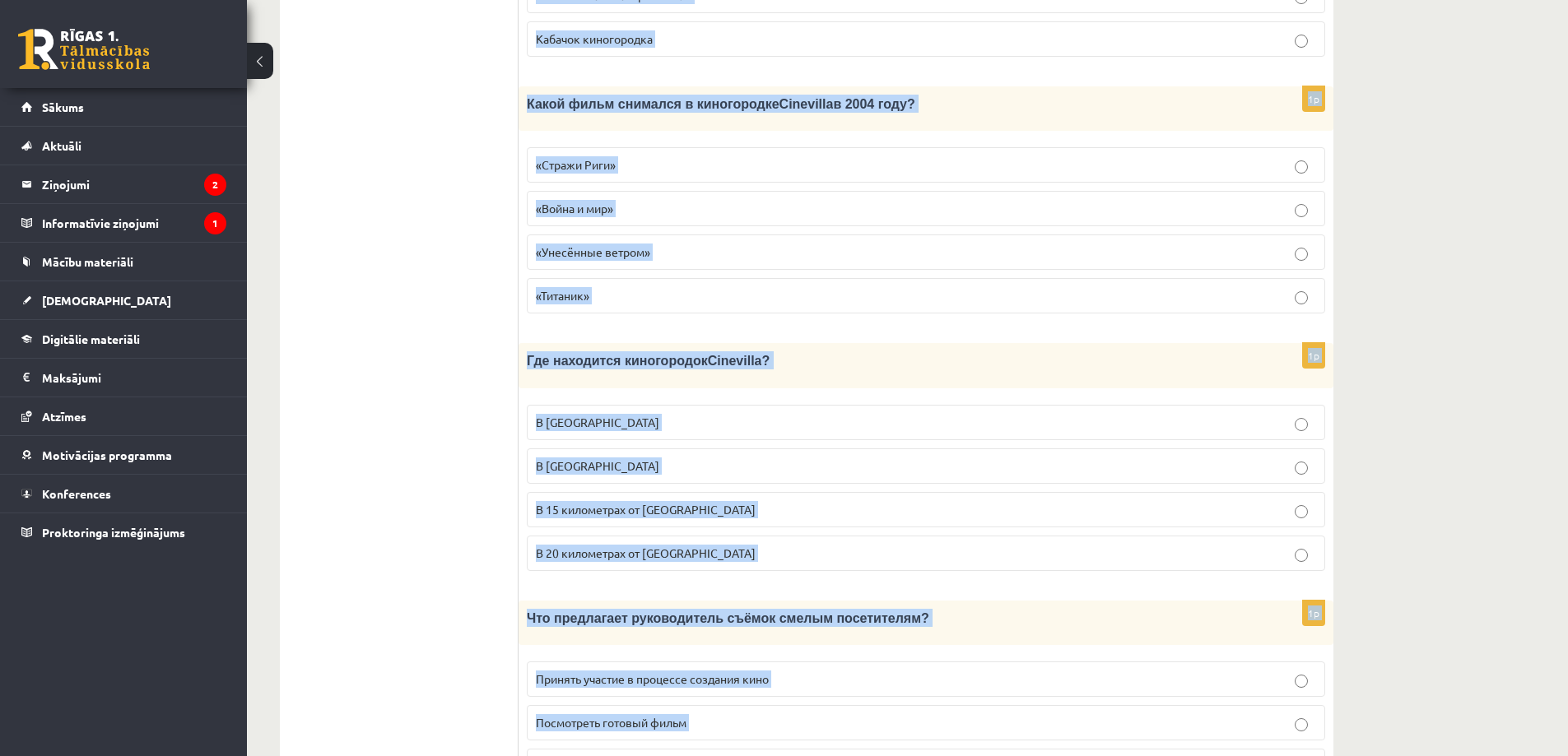
scroll to position [2116, 0]
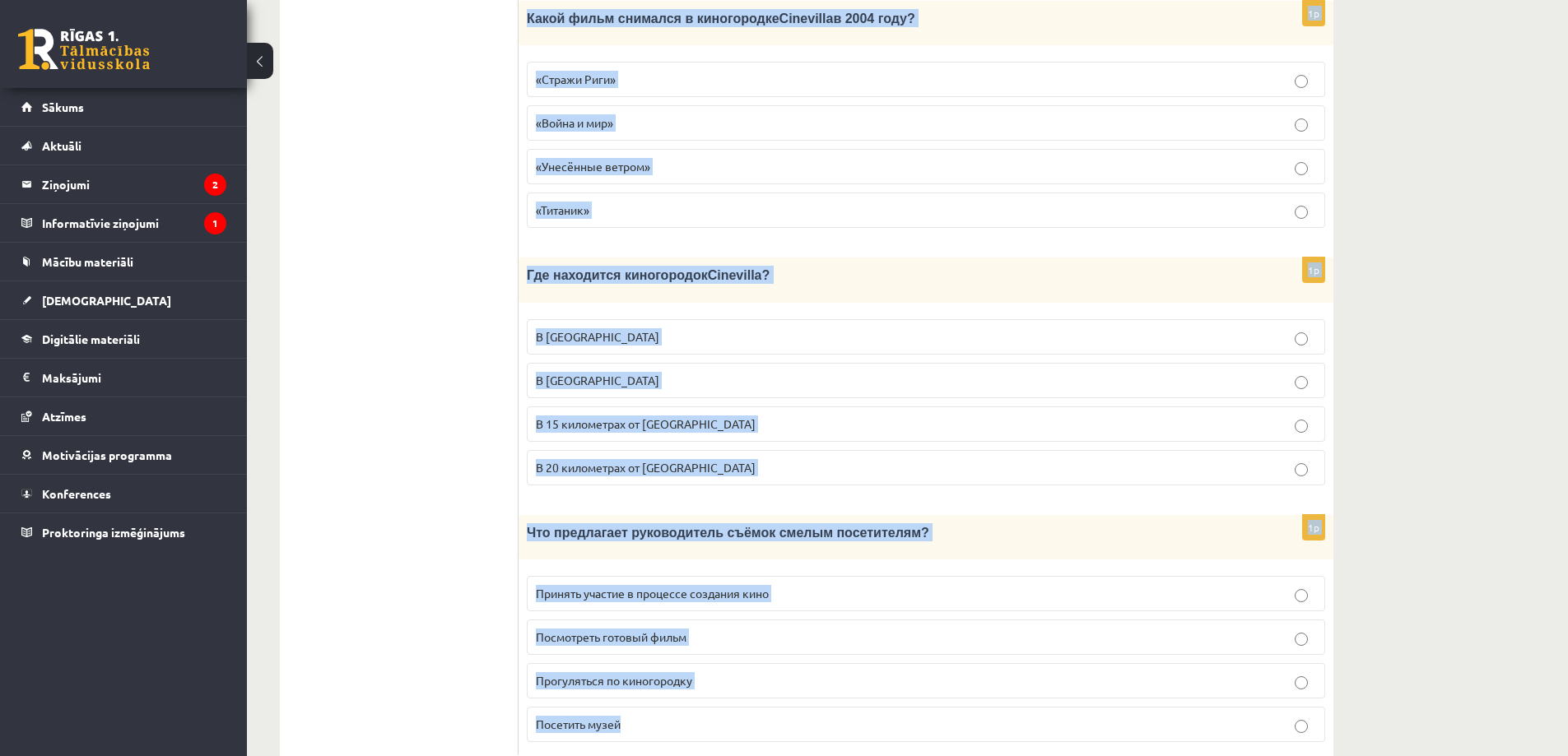
drag, startPoint x: 536, startPoint y: 106, endPoint x: 683, endPoint y: 675, distance: 587.7
copy form "Если хотите стать свидетелем того, как создаётся кино на природе, а также почув…"
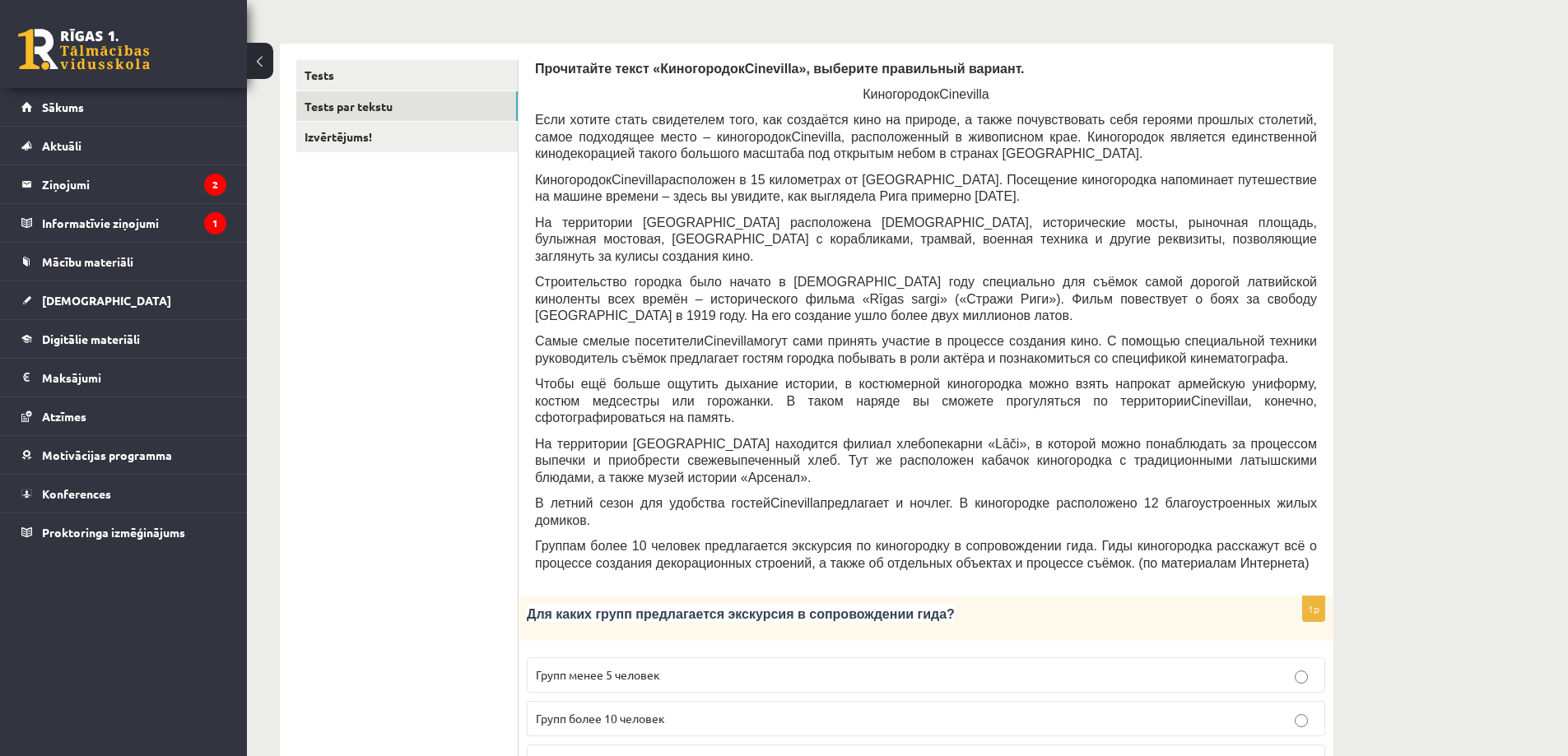
scroll to position [494, 0]
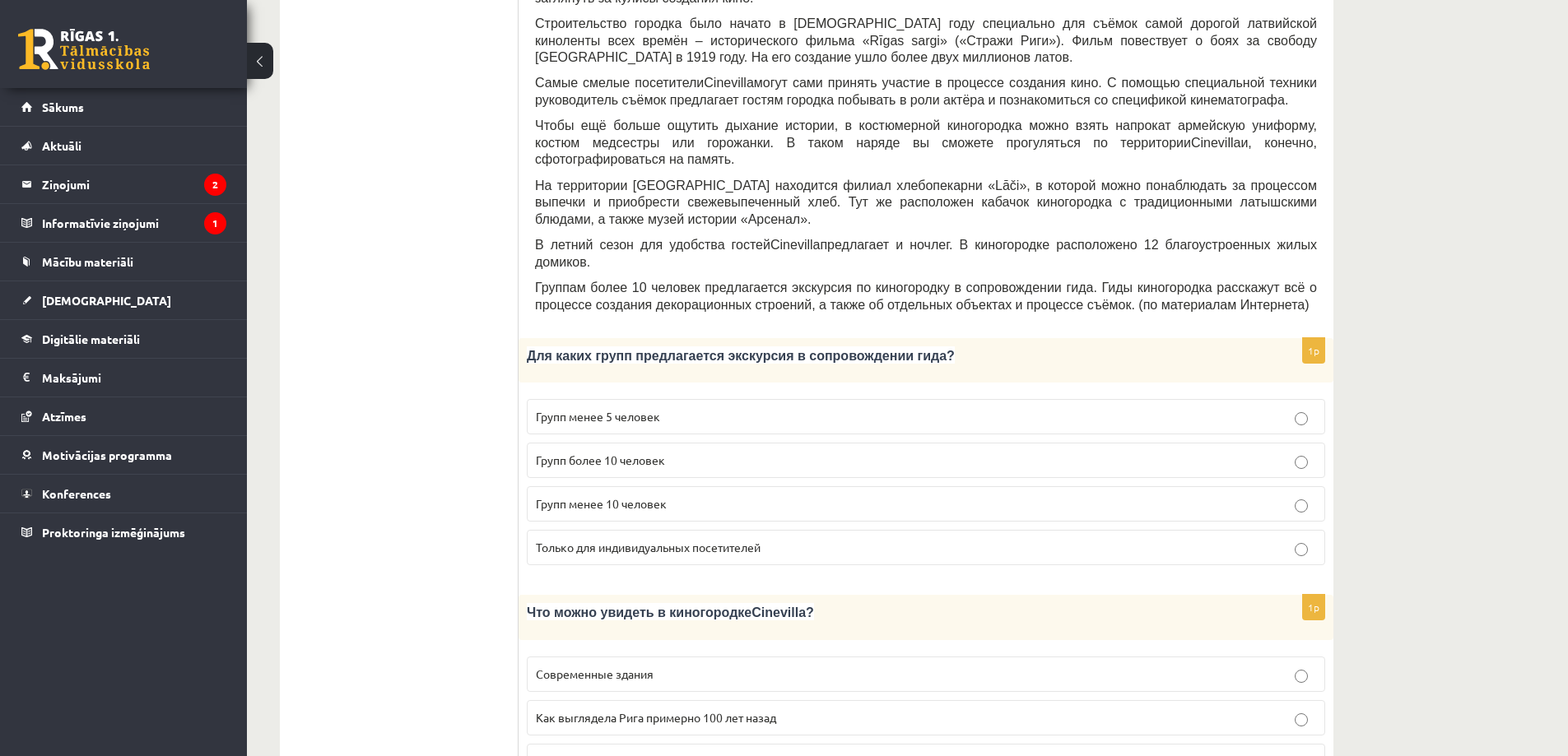
click at [675, 451] on p "Групп более 10 человек" at bounding box center [926, 460] width 781 height 18
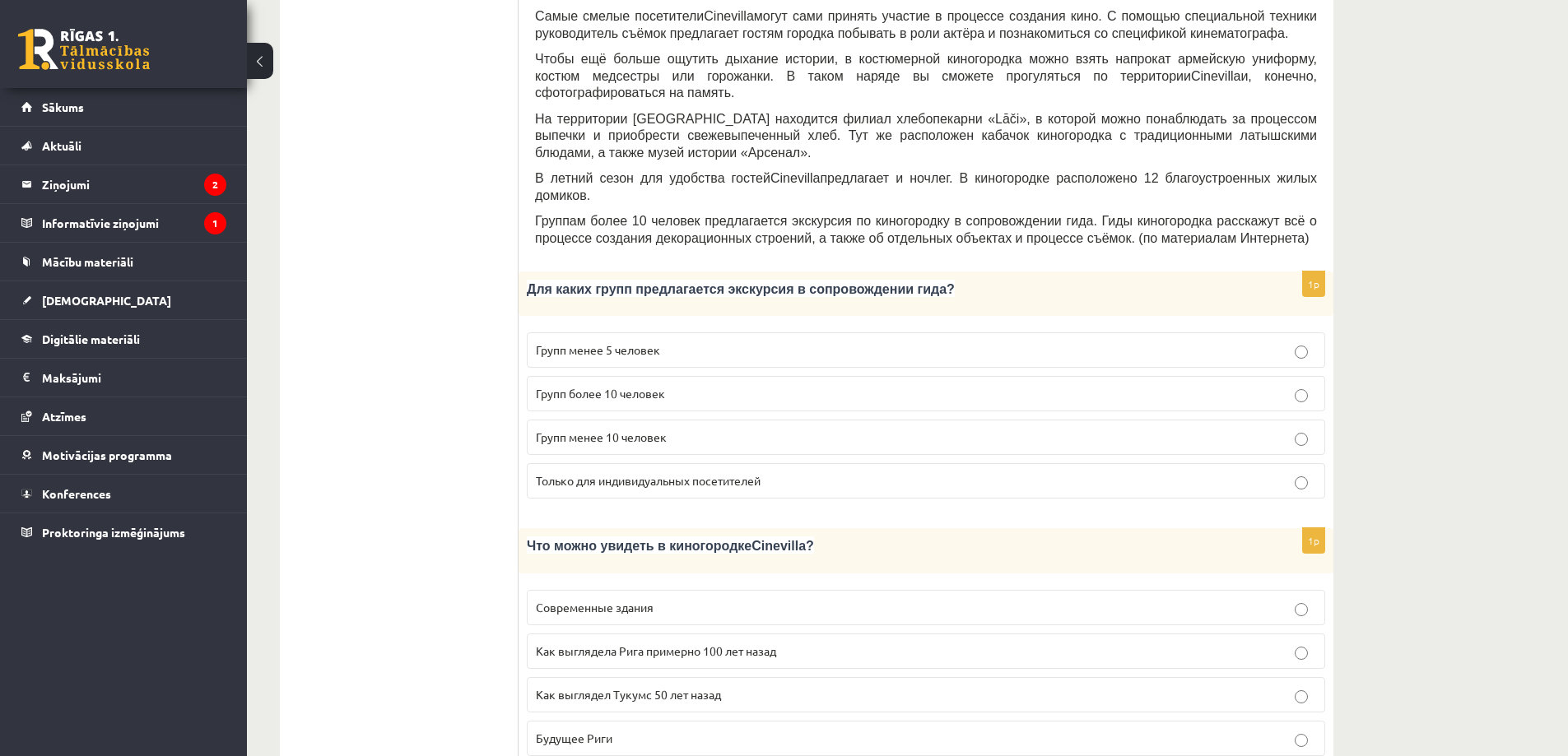
scroll to position [658, 0]
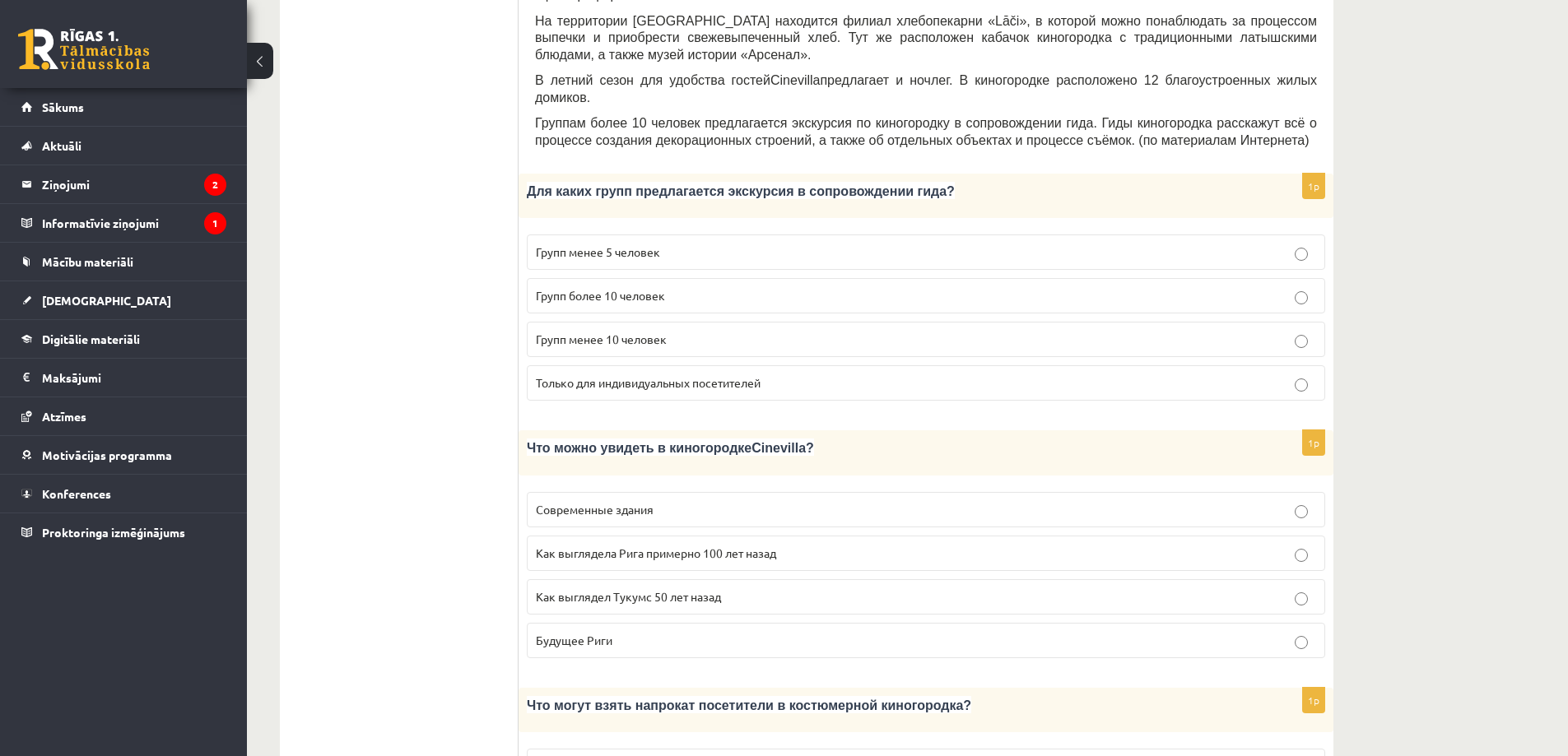
click at [789, 545] on p "Как выглядела Рига примерно 100 лет назад" at bounding box center [926, 553] width 781 height 18
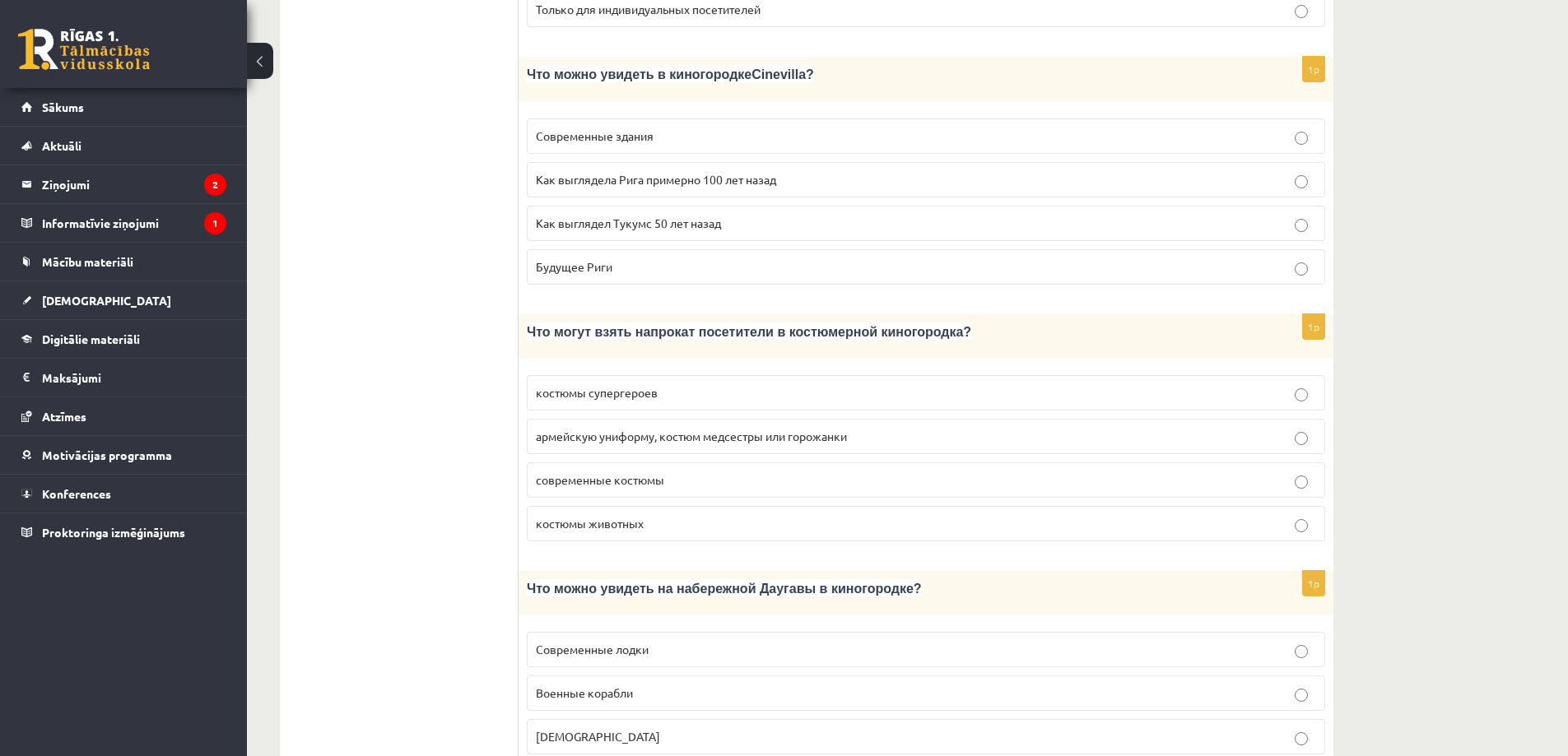
scroll to position [1070, 0]
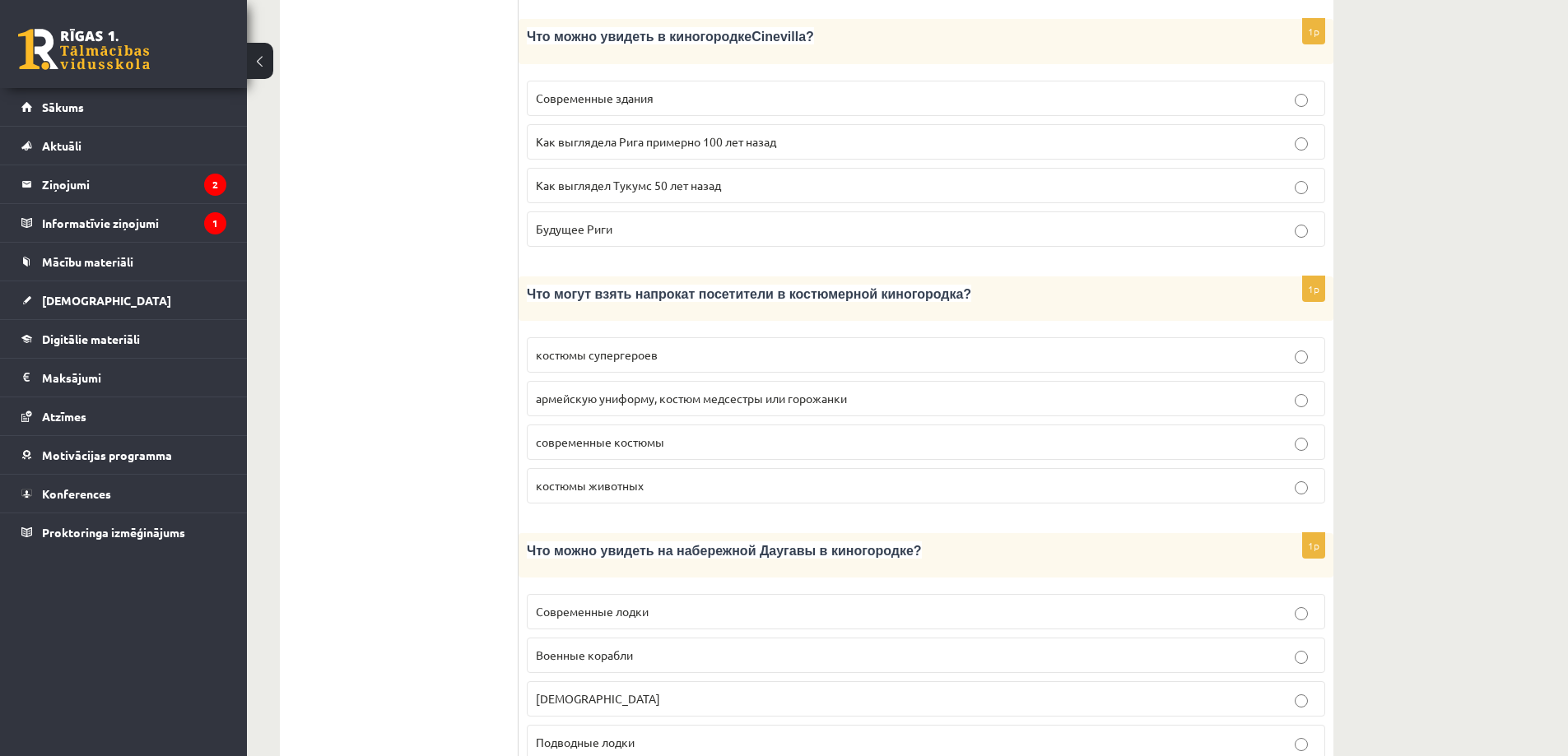
click at [633, 391] on span "армейскую униформу, костюм медсестры или горожанки" at bounding box center [691, 398] width 311 height 15
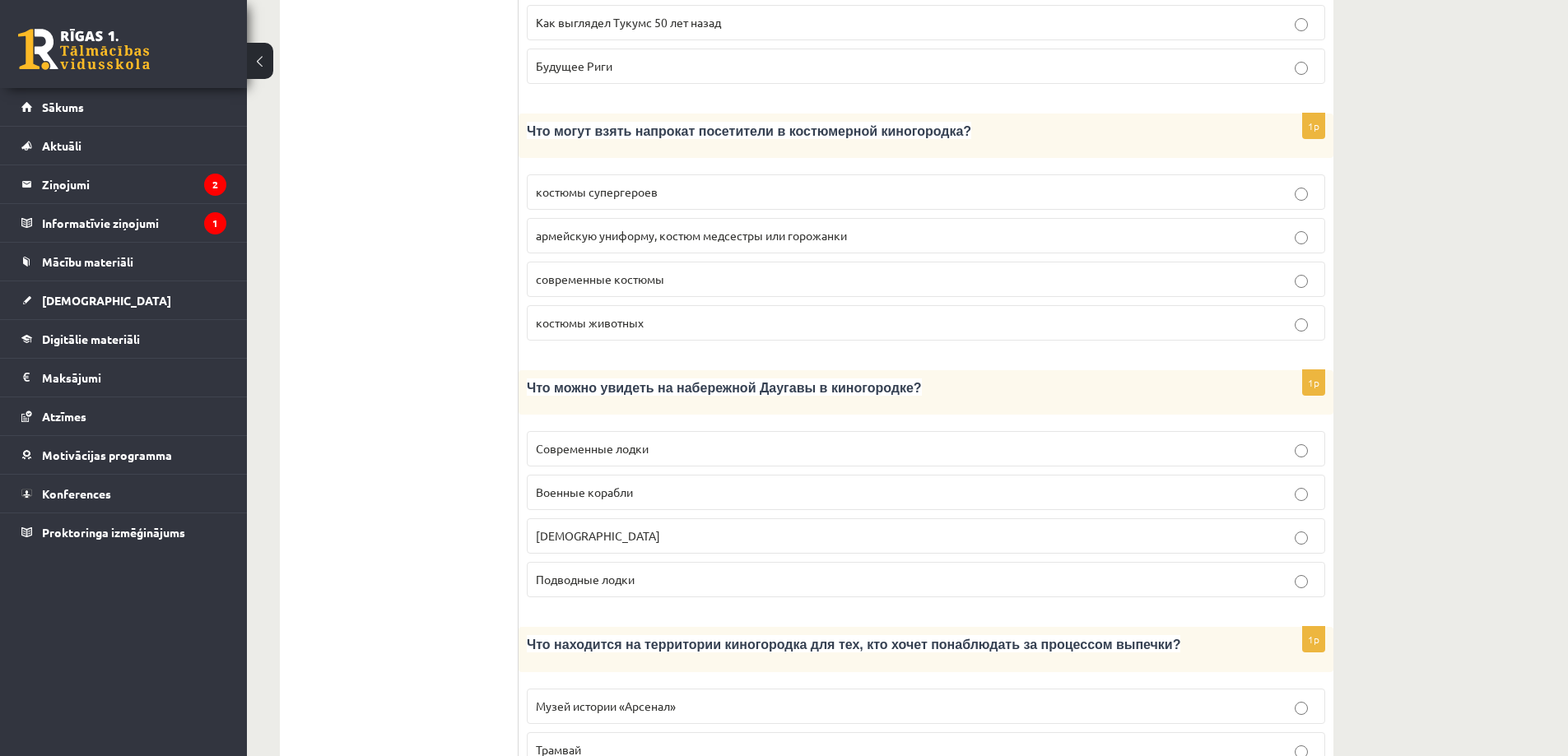
scroll to position [1234, 0]
click at [606, 526] on p "Кораблики" at bounding box center [926, 534] width 781 height 18
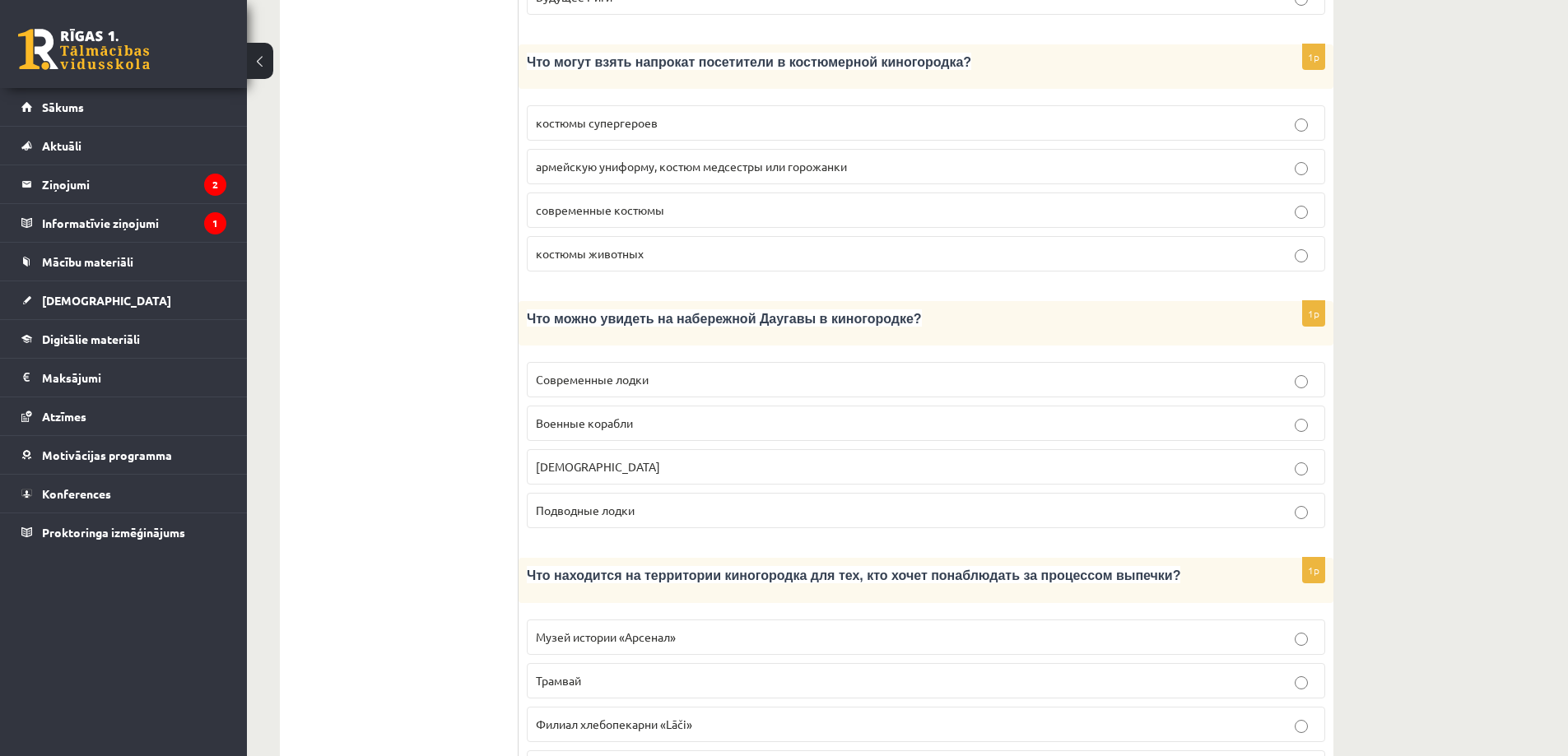
scroll to position [1481, 0]
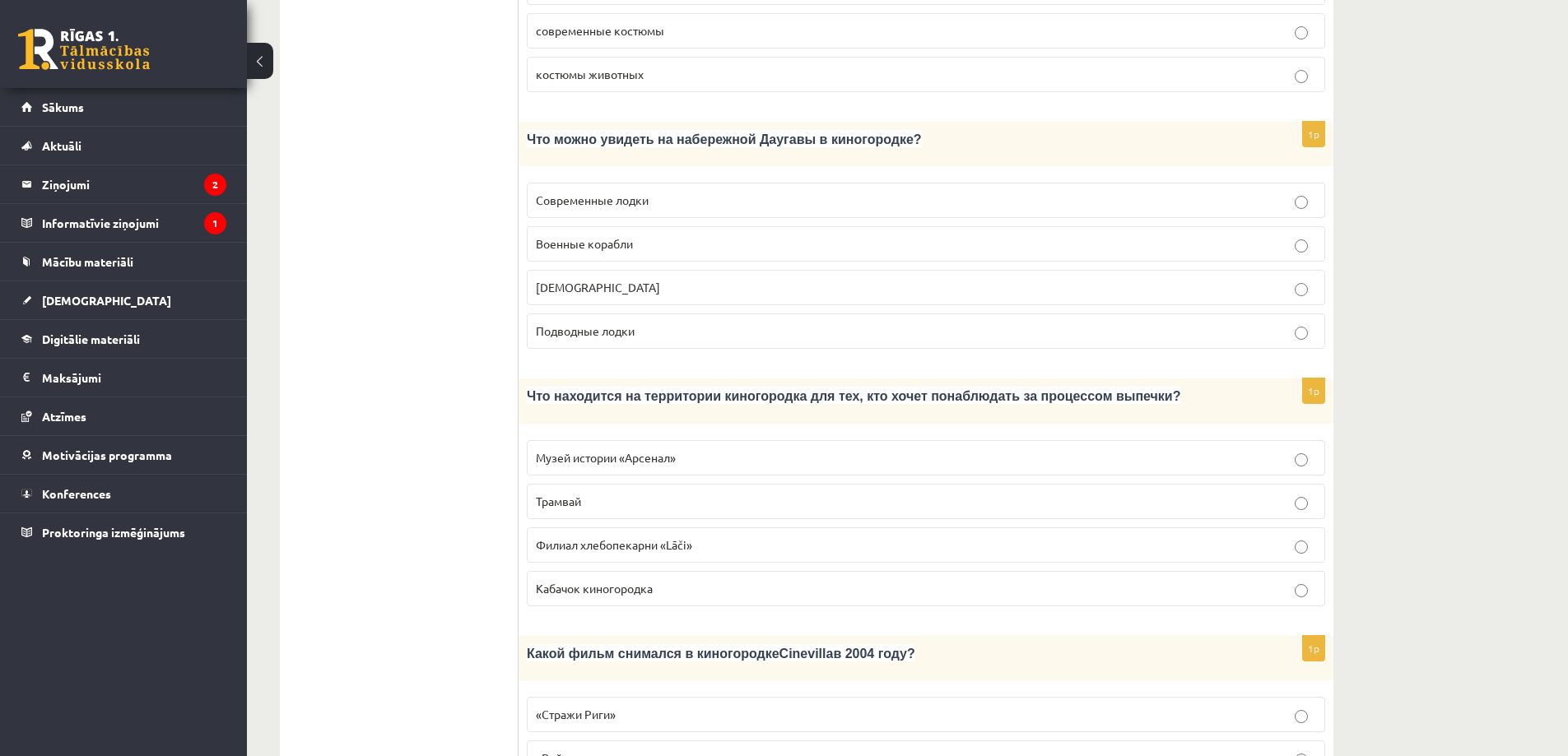
click at [711, 537] on p "Филиал хлебопекарни «Lāči»" at bounding box center [926, 545] width 781 height 18
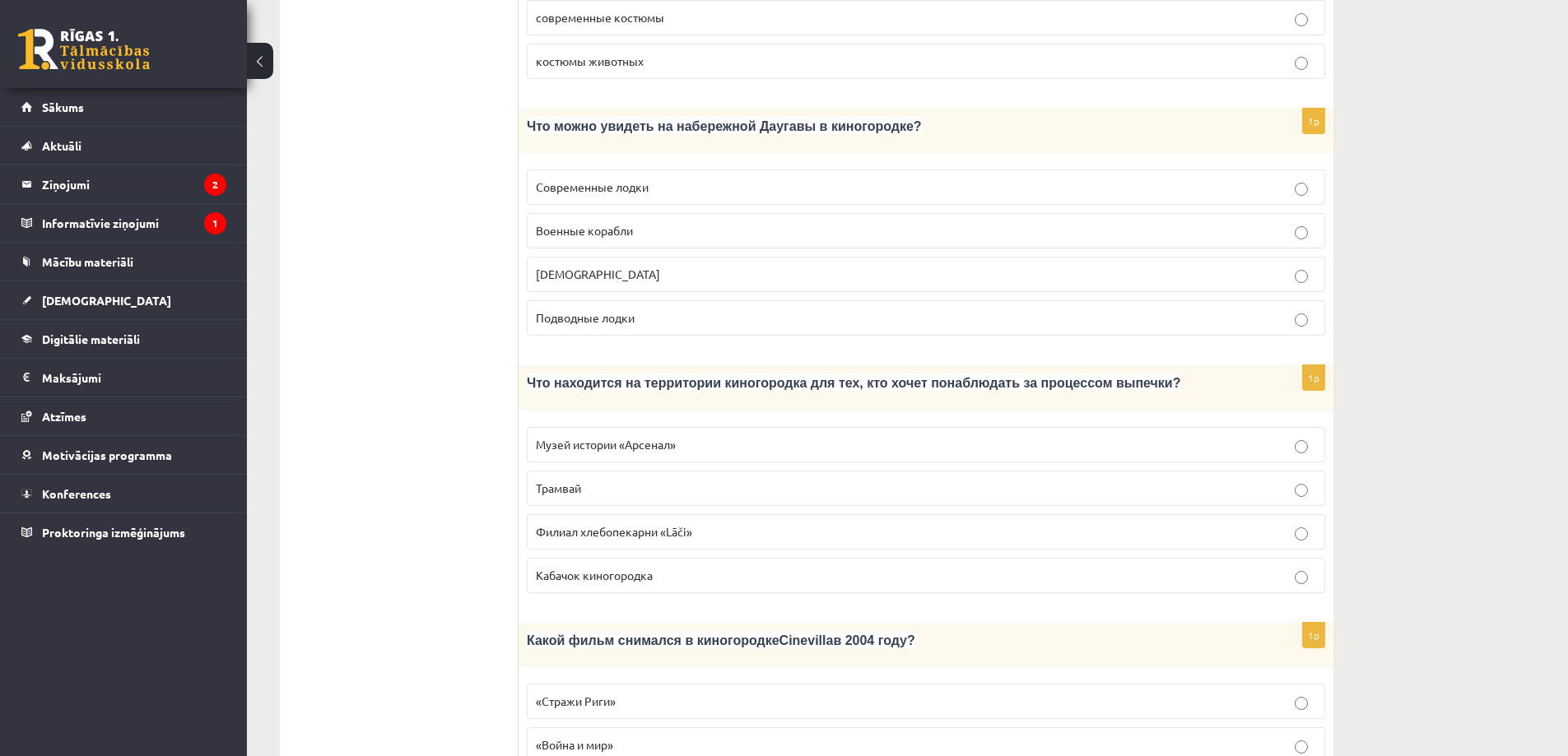
scroll to position [1810, 0]
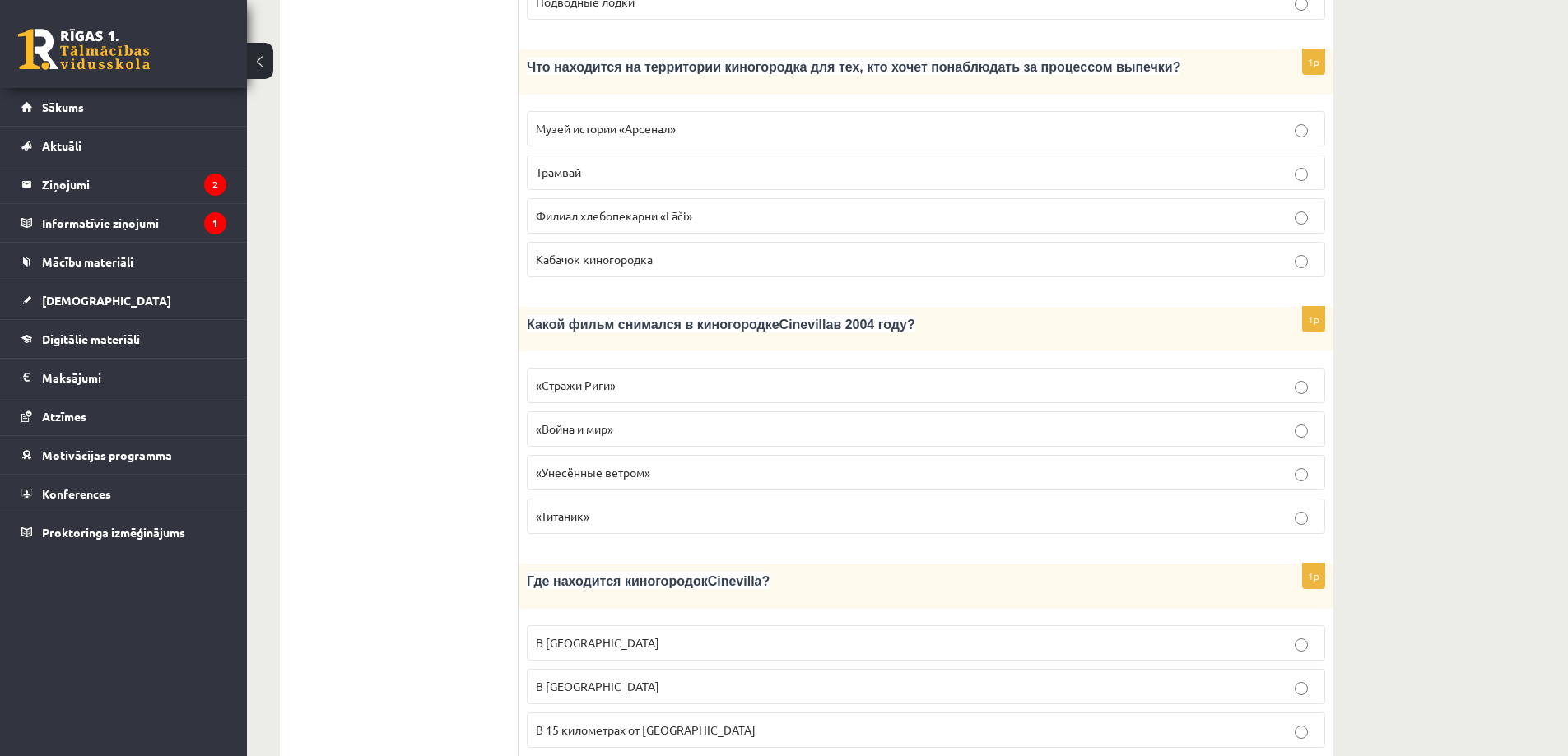
click at [644, 377] on p "«Стражи Риги»" at bounding box center [926, 386] width 781 height 18
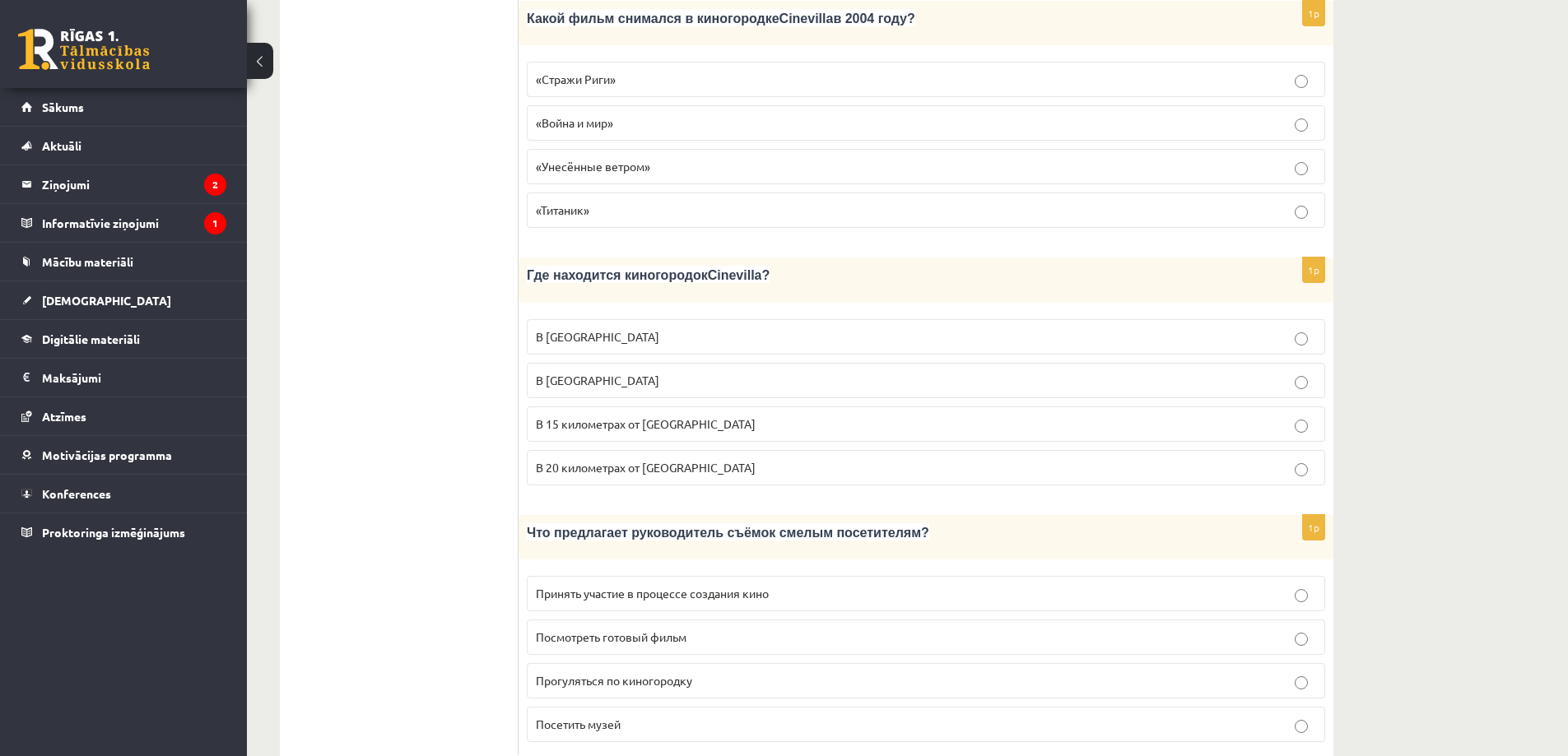
scroll to position [2034, 0]
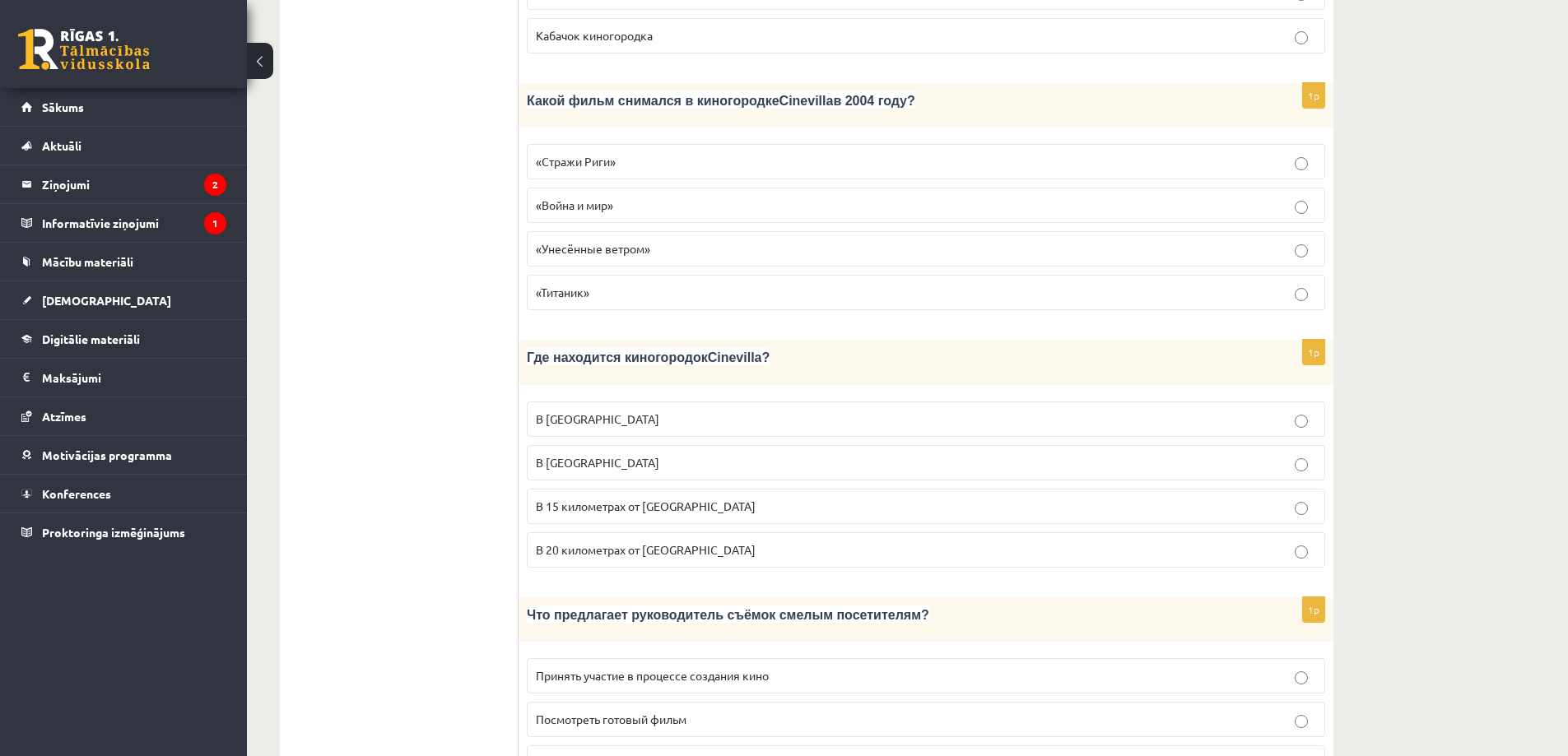
click at [725, 498] on p "В 15 километрах от Тукумса" at bounding box center [926, 507] width 781 height 18
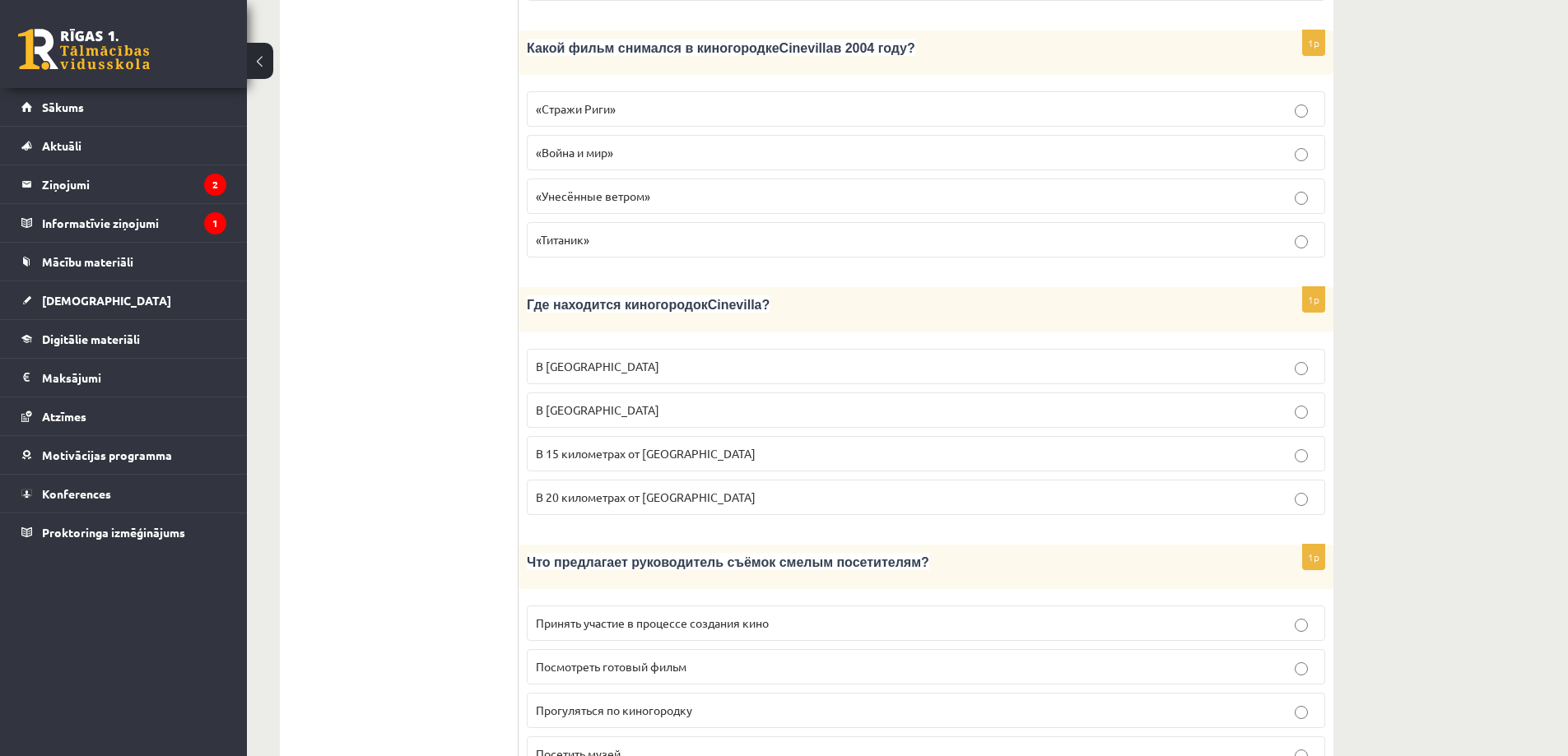
scroll to position [2116, 0]
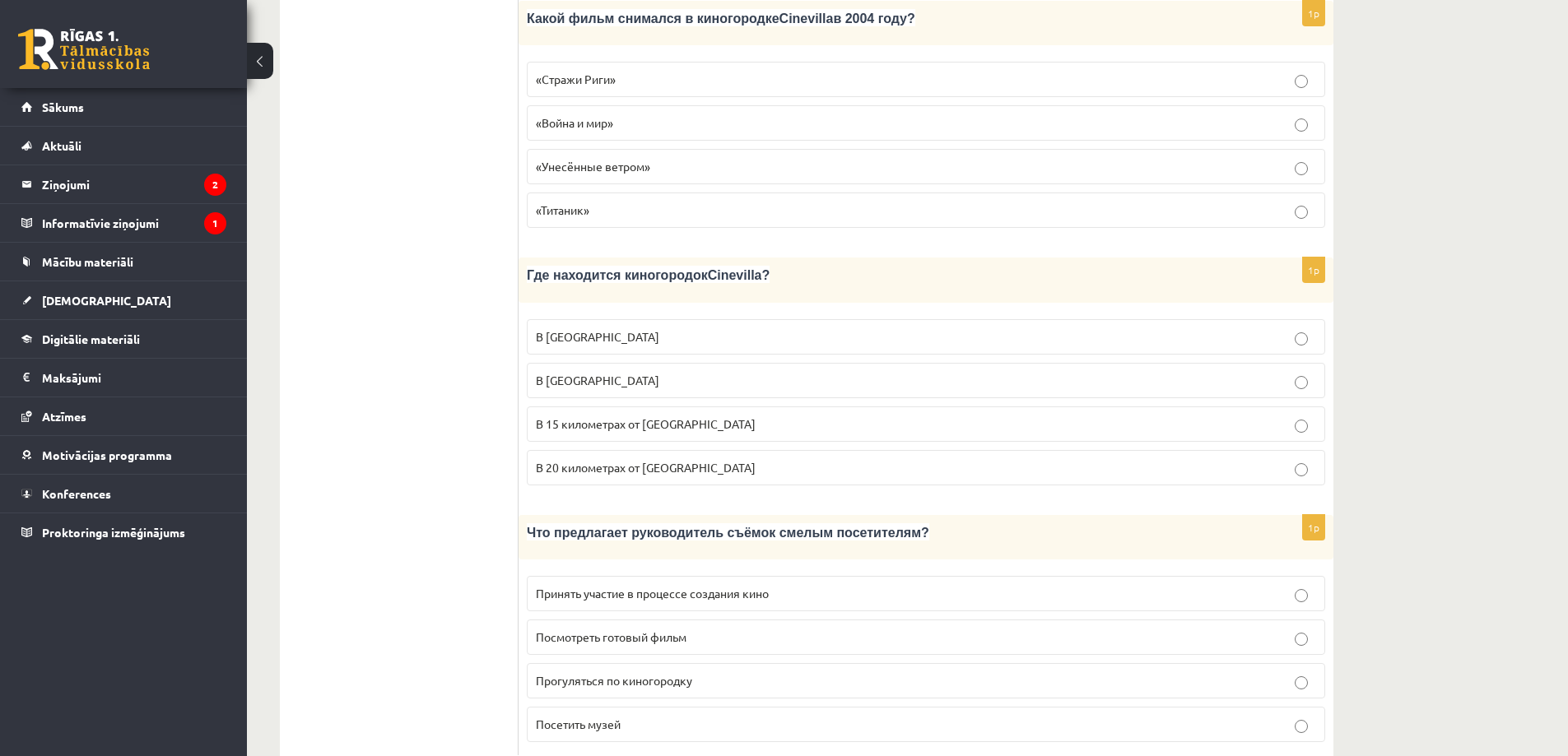
click at [606, 586] on span "Принять участие в процессе создания кино" at bounding box center [652, 593] width 233 height 15
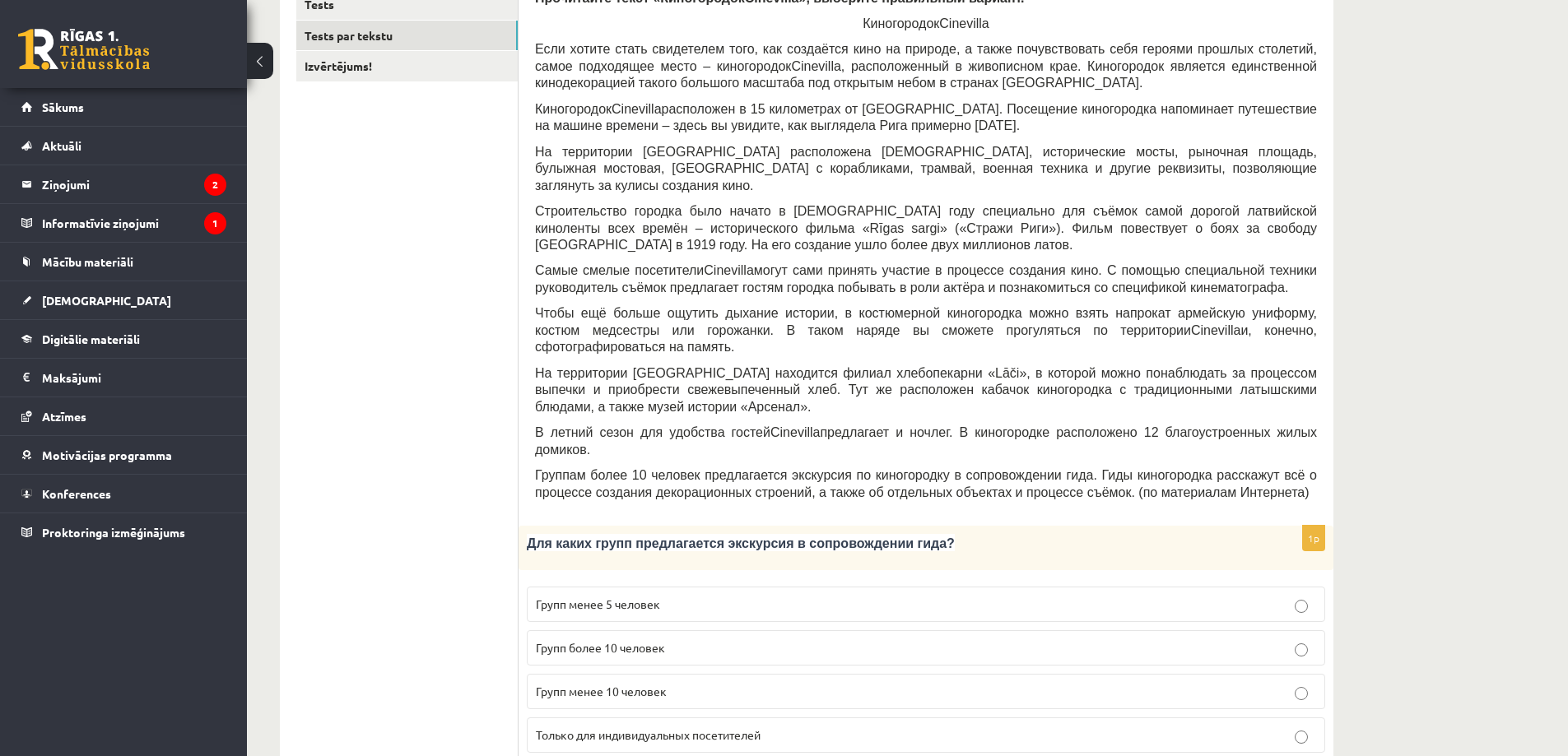
scroll to position [0, 0]
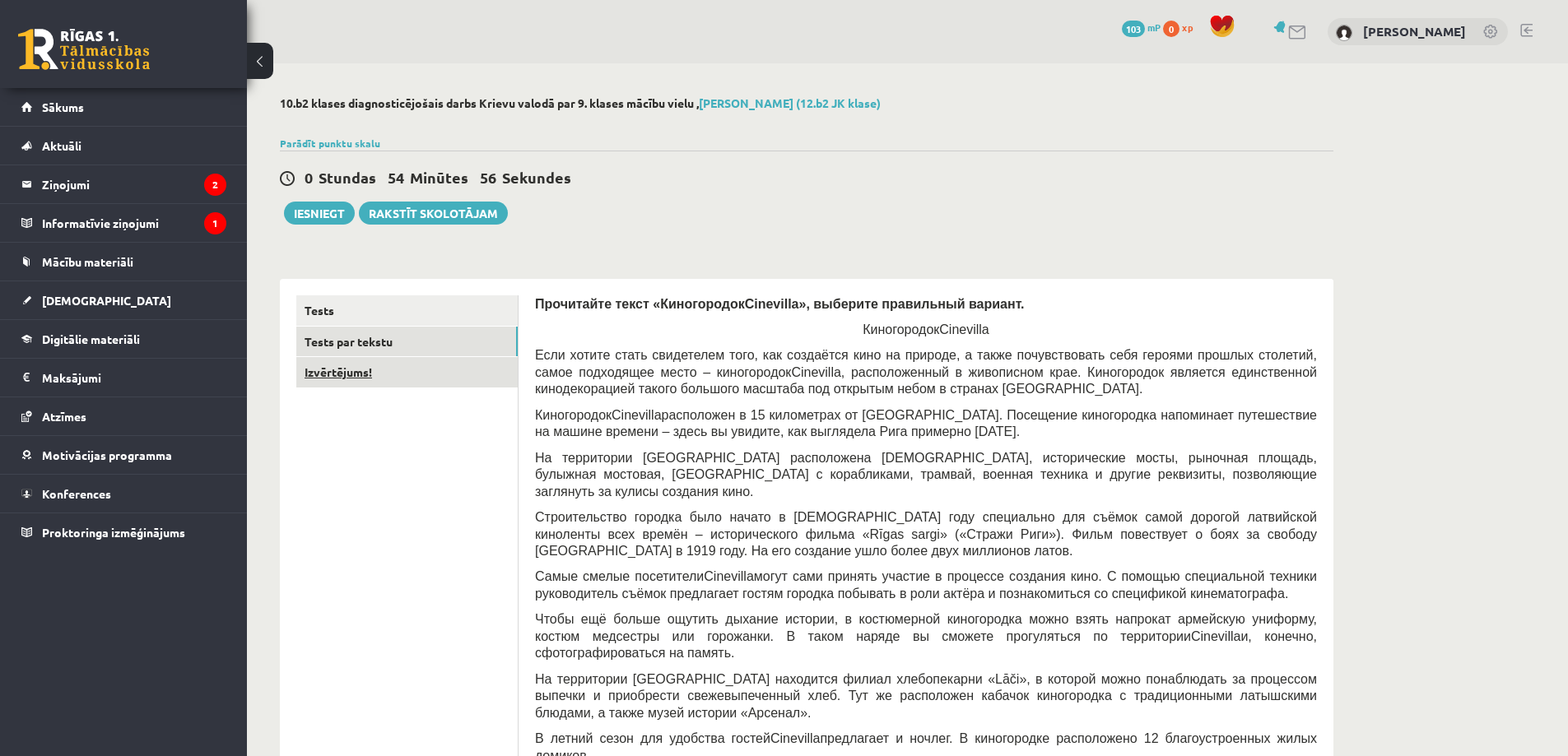
click at [334, 367] on link "Izvērtējums!" at bounding box center [407, 372] width 221 height 30
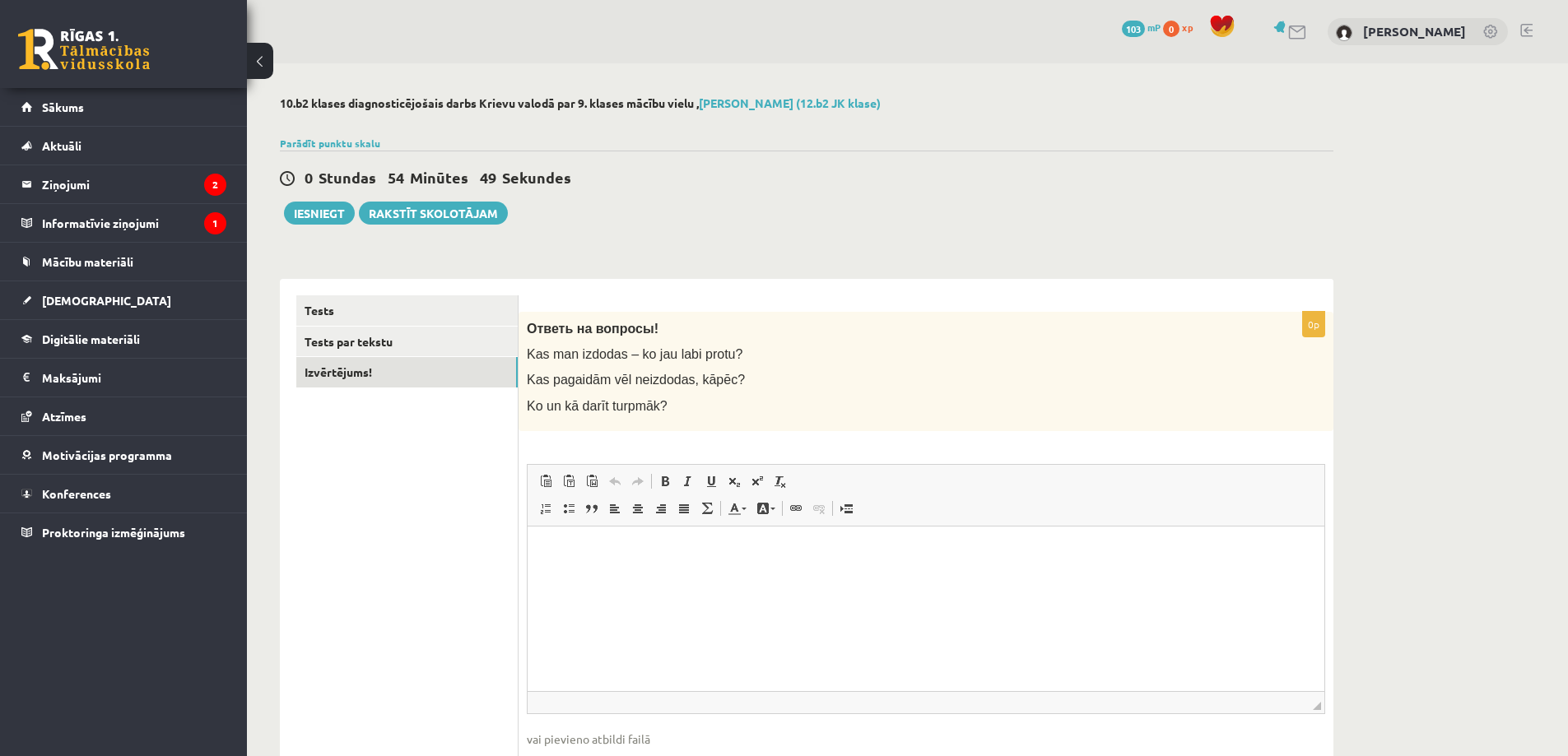
drag, startPoint x: 660, startPoint y: 409, endPoint x: 602, endPoint y: 382, distance: 64.0
click at [654, 406] on p "Ko un kā darīt turpmāk?" at bounding box center [885, 406] width 716 height 18
click at [562, 363] on p "Kas man izdodas – ko jau labi protu?" at bounding box center [885, 354] width 716 height 18
drag, startPoint x: 525, startPoint y: 353, endPoint x: 719, endPoint y: 355, distance: 194.0
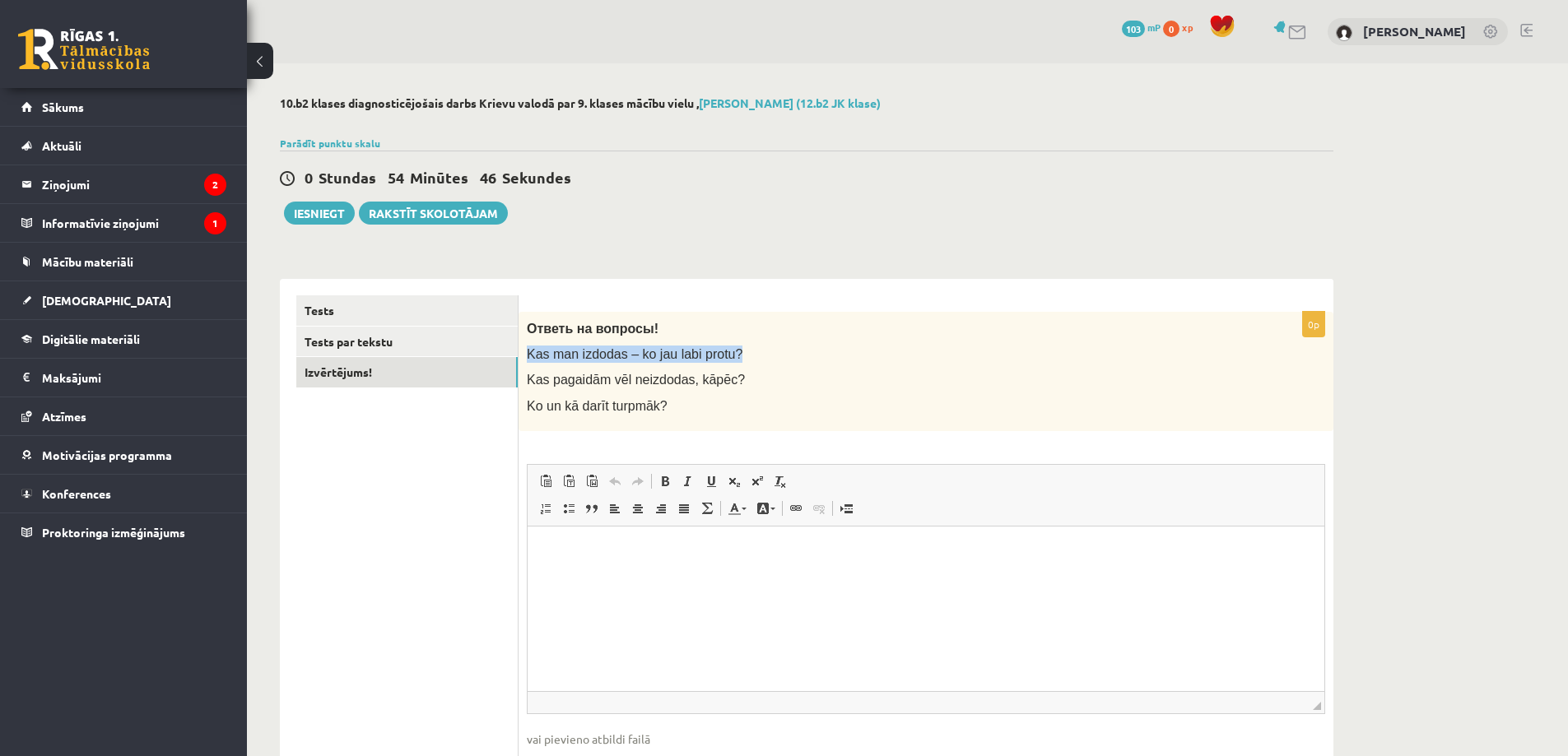
click at [719, 355] on div "Ответь на вопросы! Kas man izdodas – ko jau labi protu? Kas pagaidām vēl neizdo…" at bounding box center [926, 371] width 815 height 119
click at [708, 363] on div at bounding box center [708, 363] width 0 height 0
click at [761, 349] on p "Kas man izdodas – ko jau labi protu?" at bounding box center [885, 354] width 716 height 18
drag, startPoint x: 526, startPoint y: 381, endPoint x: 728, endPoint y: 382, distance: 202.0
click at [728, 382] on div "Ответь на вопросы! Kas man izdodas – ko jau labi protu? Kas pagaidām vēl neizdo…" at bounding box center [926, 371] width 815 height 119
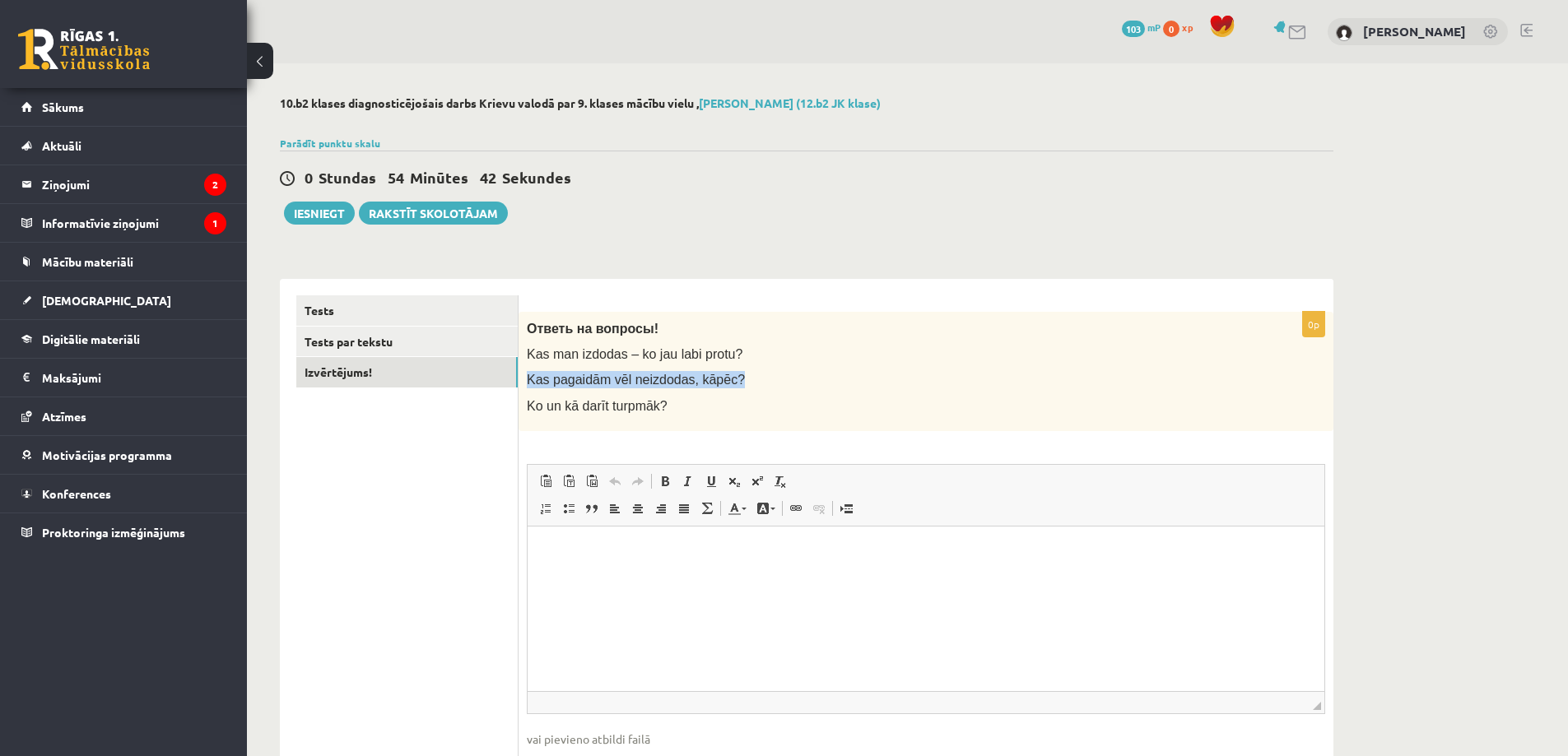
click at [717, 388] on div at bounding box center [717, 388] width 0 height 0
click at [662, 398] on p "Ko un kā darīt turpmāk?" at bounding box center [885, 406] width 716 height 18
click at [524, 403] on div "Ответь на вопросы! Kas man izdodas – ko jau labi protu? Kas pagaidām vēl neizdo…" at bounding box center [926, 371] width 815 height 119
drag, startPoint x: 613, startPoint y: 408, endPoint x: 677, endPoint y: 407, distance: 64.0
click at [677, 407] on p "Ko un kā darīt turpmāk?" at bounding box center [885, 406] width 716 height 18
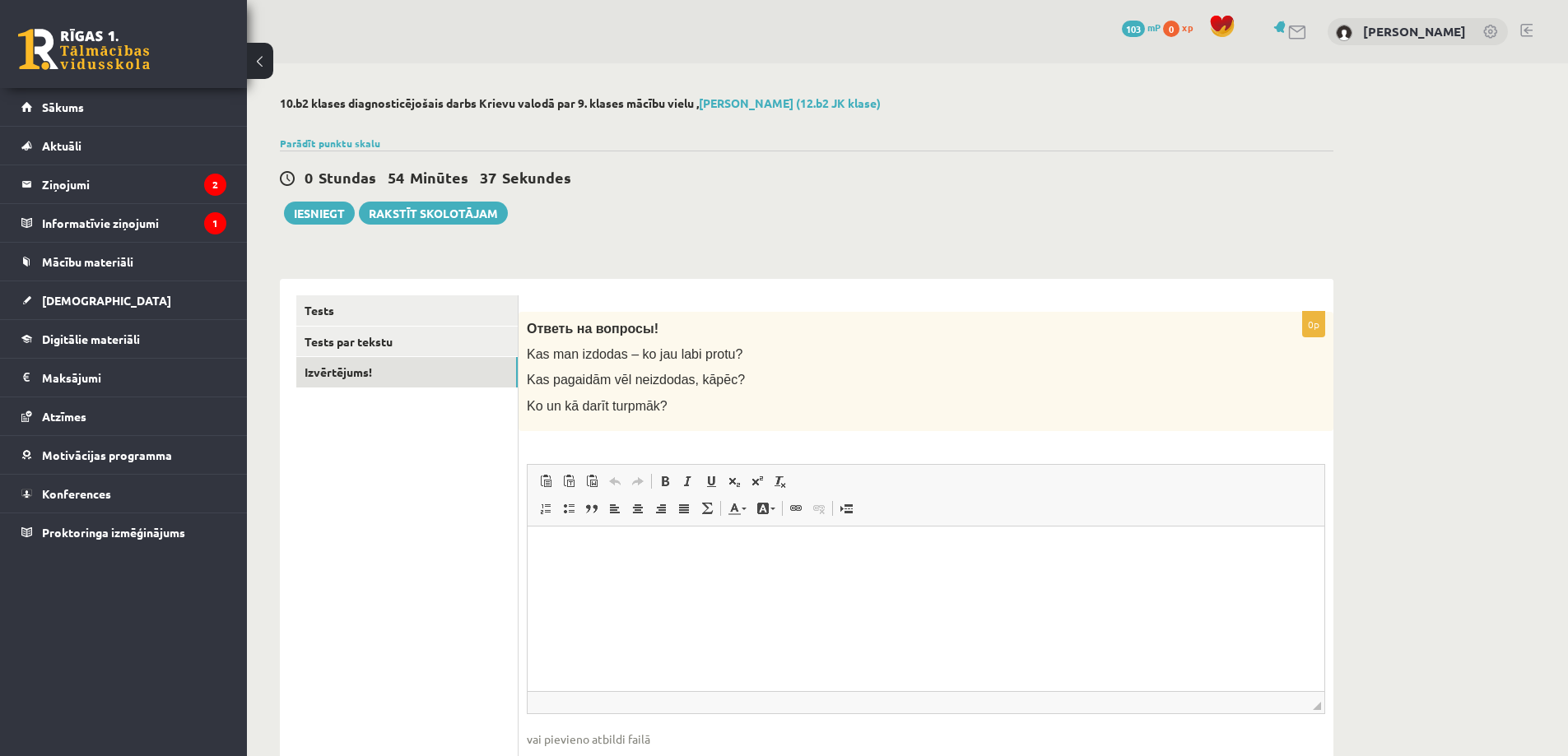
click at [534, 413] on span "Ko un kā darīt turpmāk?" at bounding box center [597, 406] width 141 height 14
drag, startPoint x: 524, startPoint y: 406, endPoint x: 580, endPoint y: 408, distance: 56.0
click at [564, 408] on div "Ответь на вопросы! Kas man izdodas – ko jau labi protu? Kas pagaidām vēl neizdo…" at bounding box center [926, 371] width 815 height 119
drag, startPoint x: 664, startPoint y: 411, endPoint x: 649, endPoint y: 402, distance: 17.5
click at [649, 402] on p "Ko un kā darīt turpmāk?" at bounding box center [885, 406] width 716 height 18
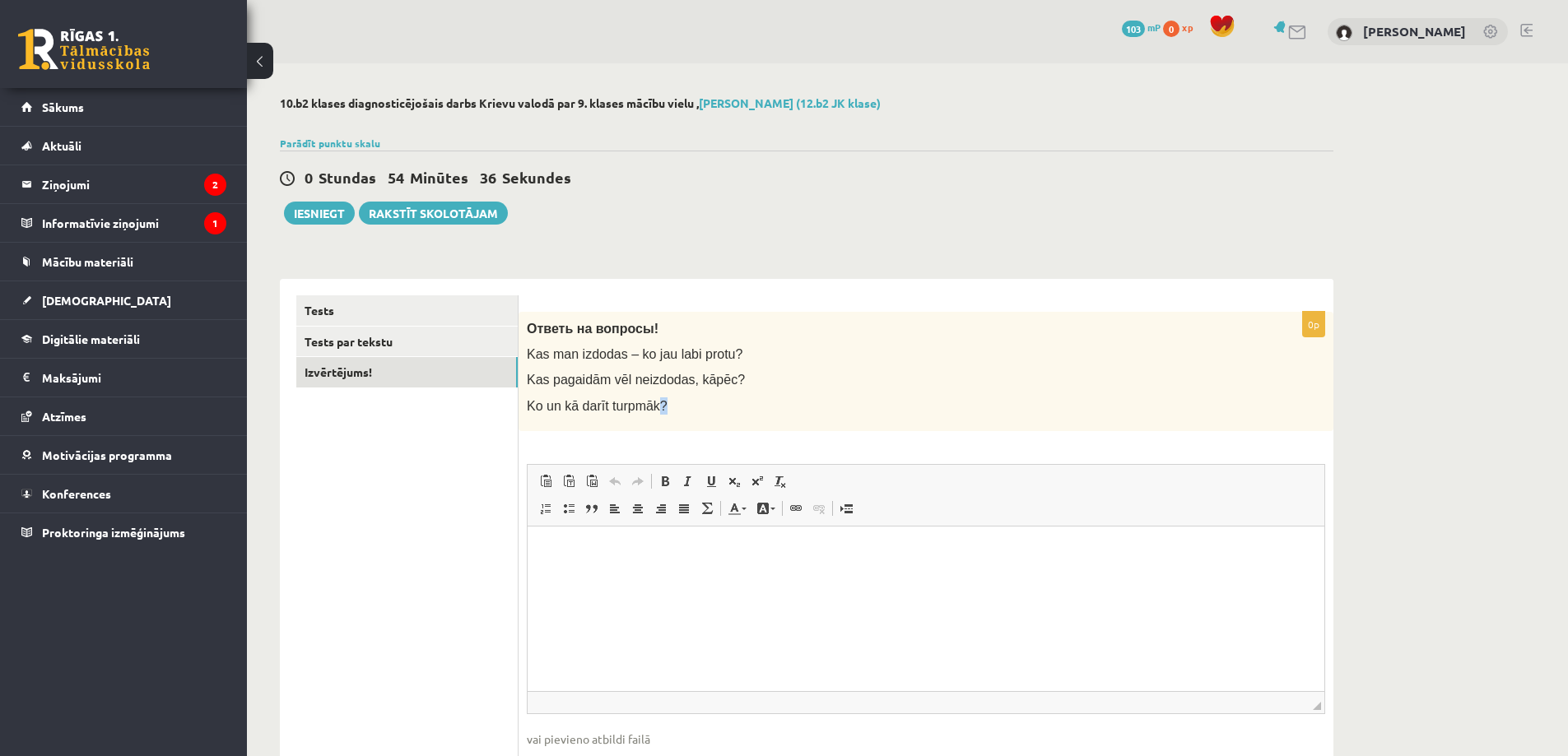
click at [655, 401] on p "Ko un kā darīt turpmāk?" at bounding box center [885, 406] width 716 height 18
drag, startPoint x: 633, startPoint y: 405, endPoint x: 529, endPoint y: 402, distance: 104.0
click at [529, 402] on p "Ko un kā darīt turpmāk?" at bounding box center [885, 406] width 716 height 18
click at [518, 375] on div at bounding box center [518, 375] width 0 height 0
click at [666, 404] on p "Ko un kā darīt turpmāk?" at bounding box center [885, 406] width 716 height 18
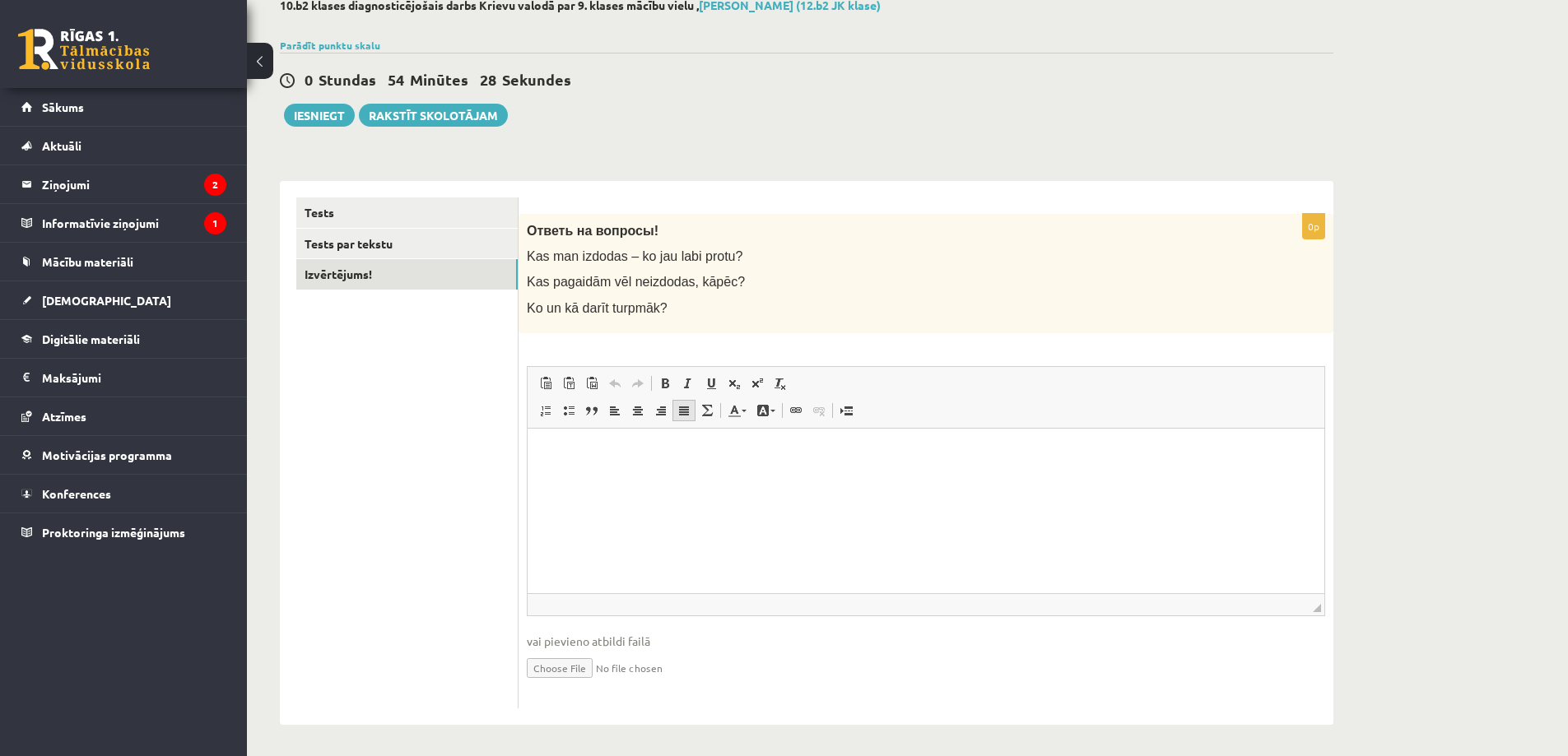
scroll to position [101, 0]
click at [613, 476] on html at bounding box center [926, 451] width 797 height 50
drag, startPoint x: 528, startPoint y: 252, endPoint x: 721, endPoint y: 251, distance: 193.0
click at [721, 251] on p "Kas man izdodas – ko jau labi protu?" at bounding box center [885, 254] width 716 height 18
click at [710, 223] on div at bounding box center [710, 223] width 0 height 0
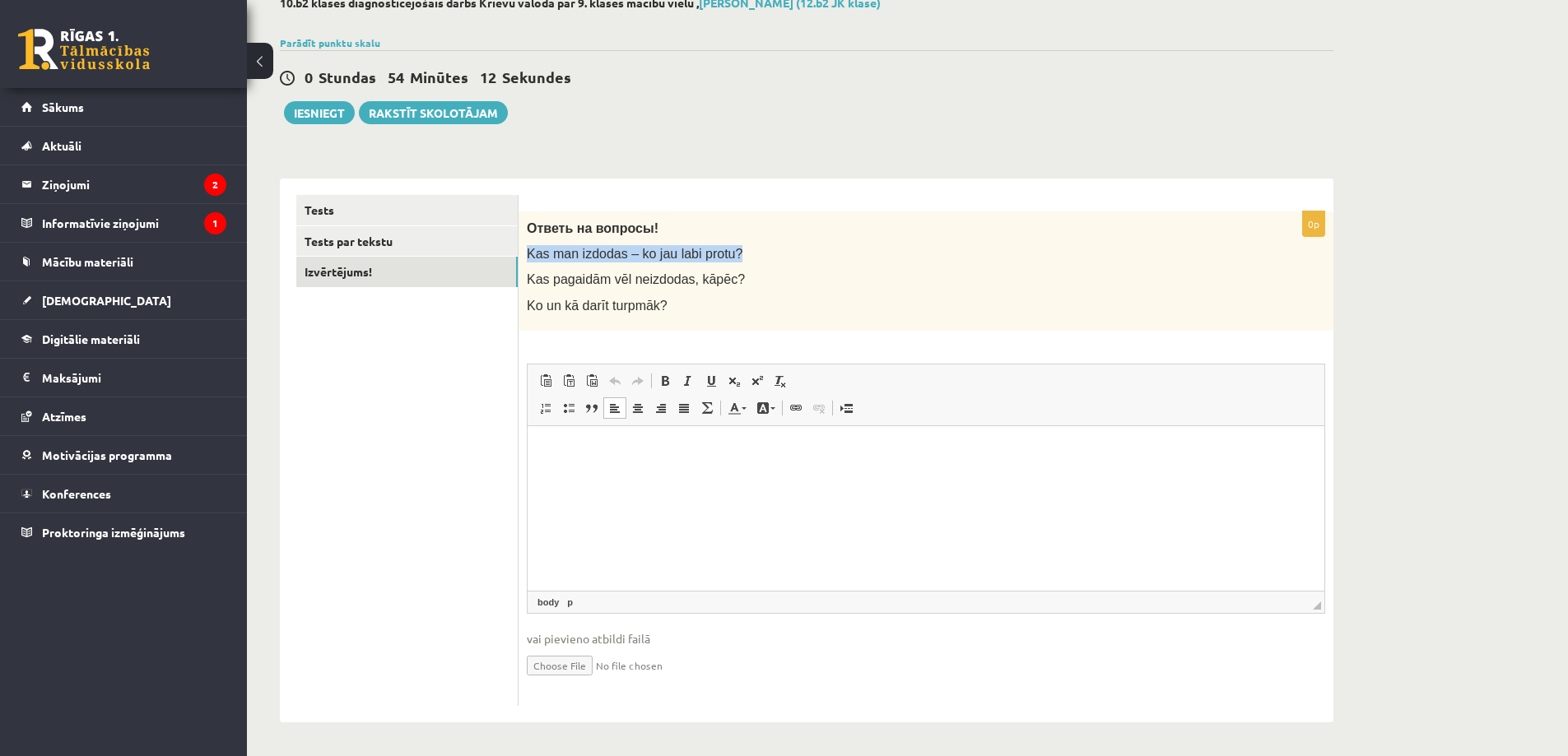
click at [789, 755] on div "Close" at bounding box center [784, 755] width 1568 height 0
click at [621, 476] on html at bounding box center [926, 451] width 797 height 50
click at [702, 276] on span "Kas pagaidām vēl neizdodas, kāpēc?" at bounding box center [635, 279] width 218 height 14
drag, startPoint x: 692, startPoint y: 255, endPoint x: 521, endPoint y: 254, distance: 171.0
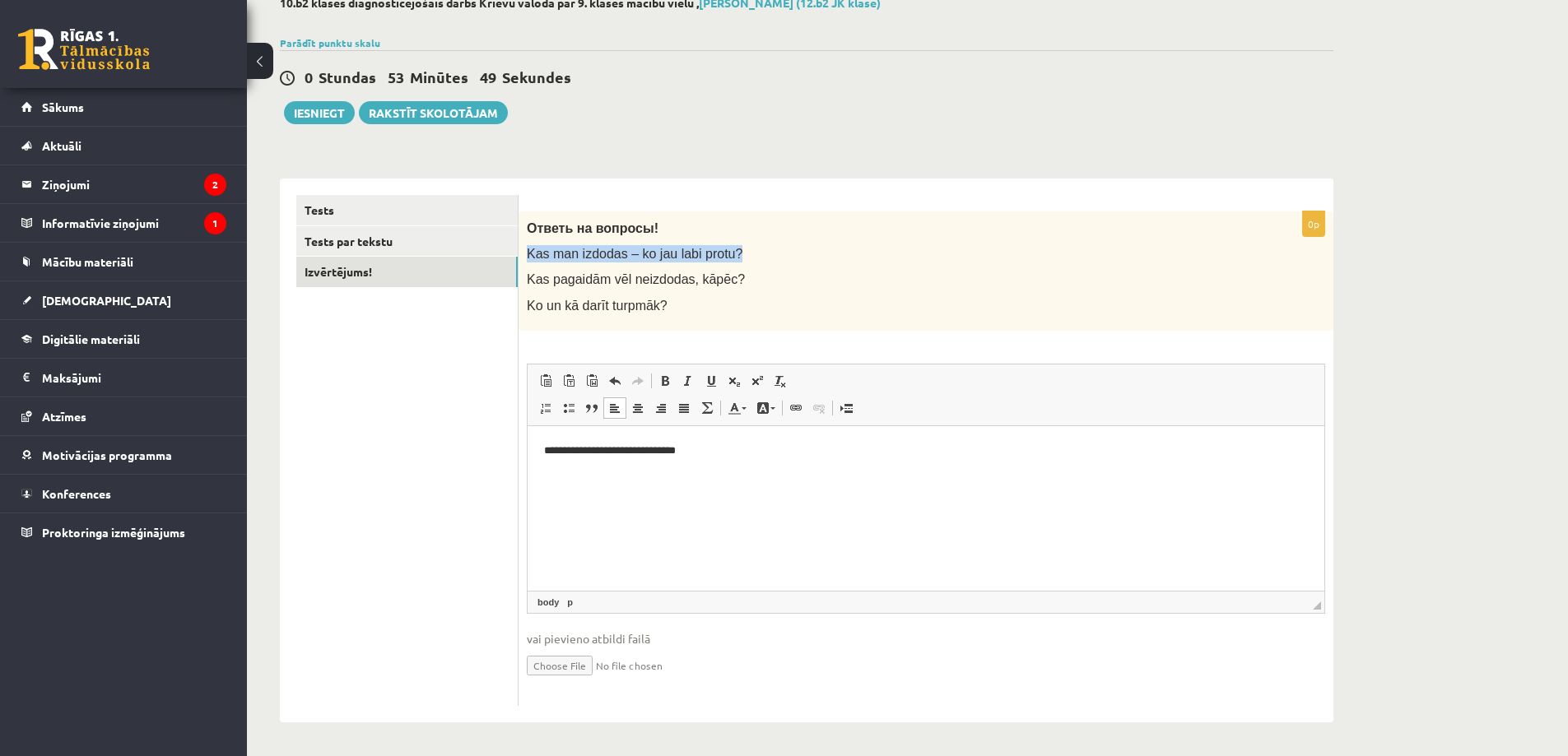
click at [521, 254] on div "Ответь на вопросы! Kas man izdodas – ko jau labi protu? Kas pagaidām vēl neizdo…" at bounding box center [926, 270] width 815 height 119
click at [510, 263] on div at bounding box center [510, 263] width 0 height 0
click at [790, 755] on div "Close" at bounding box center [784, 755] width 1568 height 0
click at [721, 455] on p "**********" at bounding box center [926, 450] width 764 height 18
click at [718, 280] on span "Kas pagaidām vēl neizdodas, kāpēc?" at bounding box center [635, 279] width 218 height 14
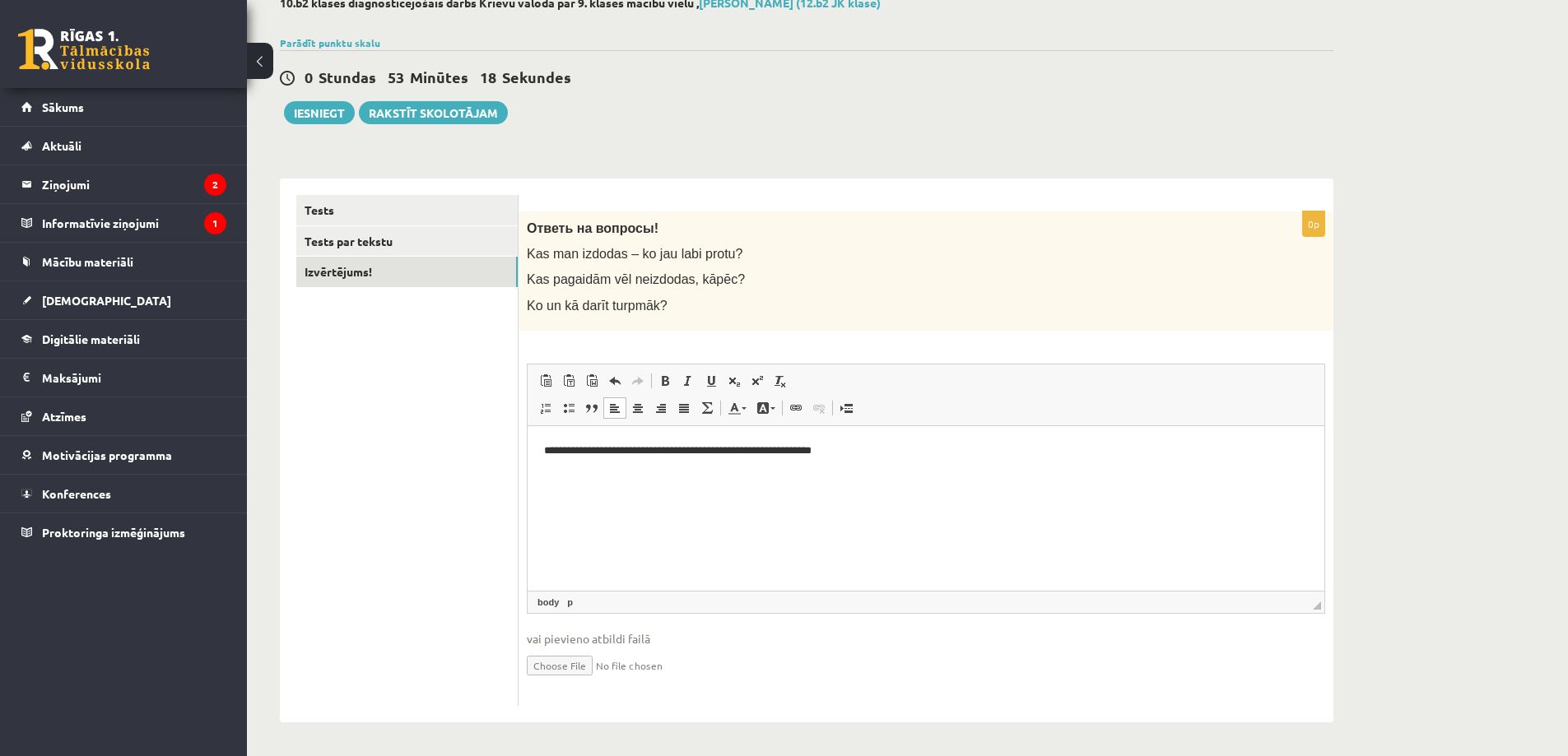
click at [716, 278] on span "Kas pagaidām vēl neizdodas, kāpēc?" at bounding box center [635, 279] width 218 height 14
drag, startPoint x: 529, startPoint y: 276, endPoint x: 735, endPoint y: 276, distance: 206.0
click at [735, 276] on p "Kas pagaidām vēl neizdodas, kāpēc?" at bounding box center [885, 279] width 716 height 18
click at [724, 249] on div at bounding box center [724, 249] width 0 height 0
click at [764, 755] on div "Close" at bounding box center [784, 755] width 1568 height 0
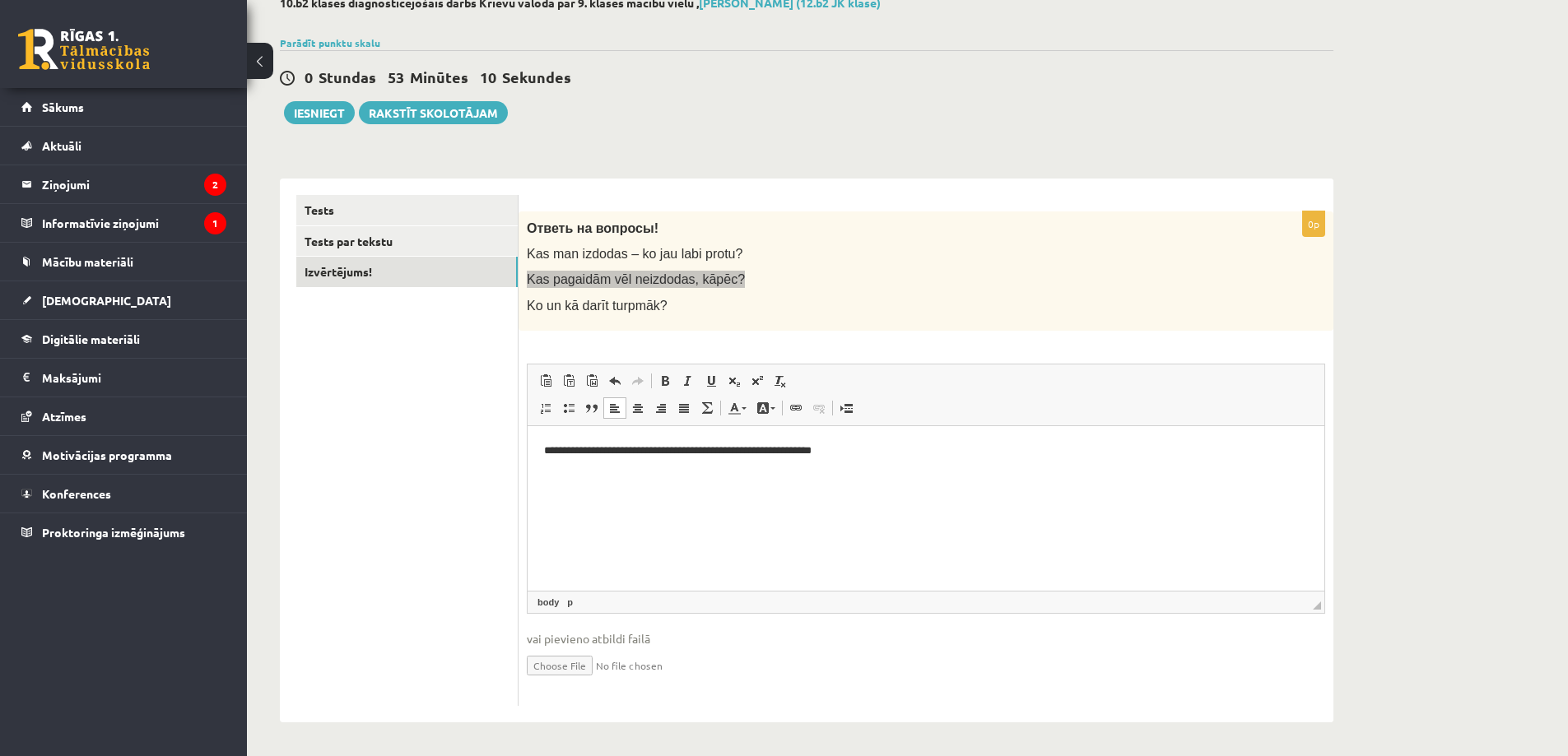
click at [902, 455] on p "**********" at bounding box center [926, 450] width 764 height 18
click at [899, 445] on p "**********" at bounding box center [926, 450] width 764 height 18
drag, startPoint x: 530, startPoint y: 640, endPoint x: 625, endPoint y: 633, distance: 95.3
click at [625, 633] on span "vai pievieno atbildi failā" at bounding box center [926, 638] width 798 height 18
drag, startPoint x: 526, startPoint y: 639, endPoint x: 650, endPoint y: 638, distance: 124.0
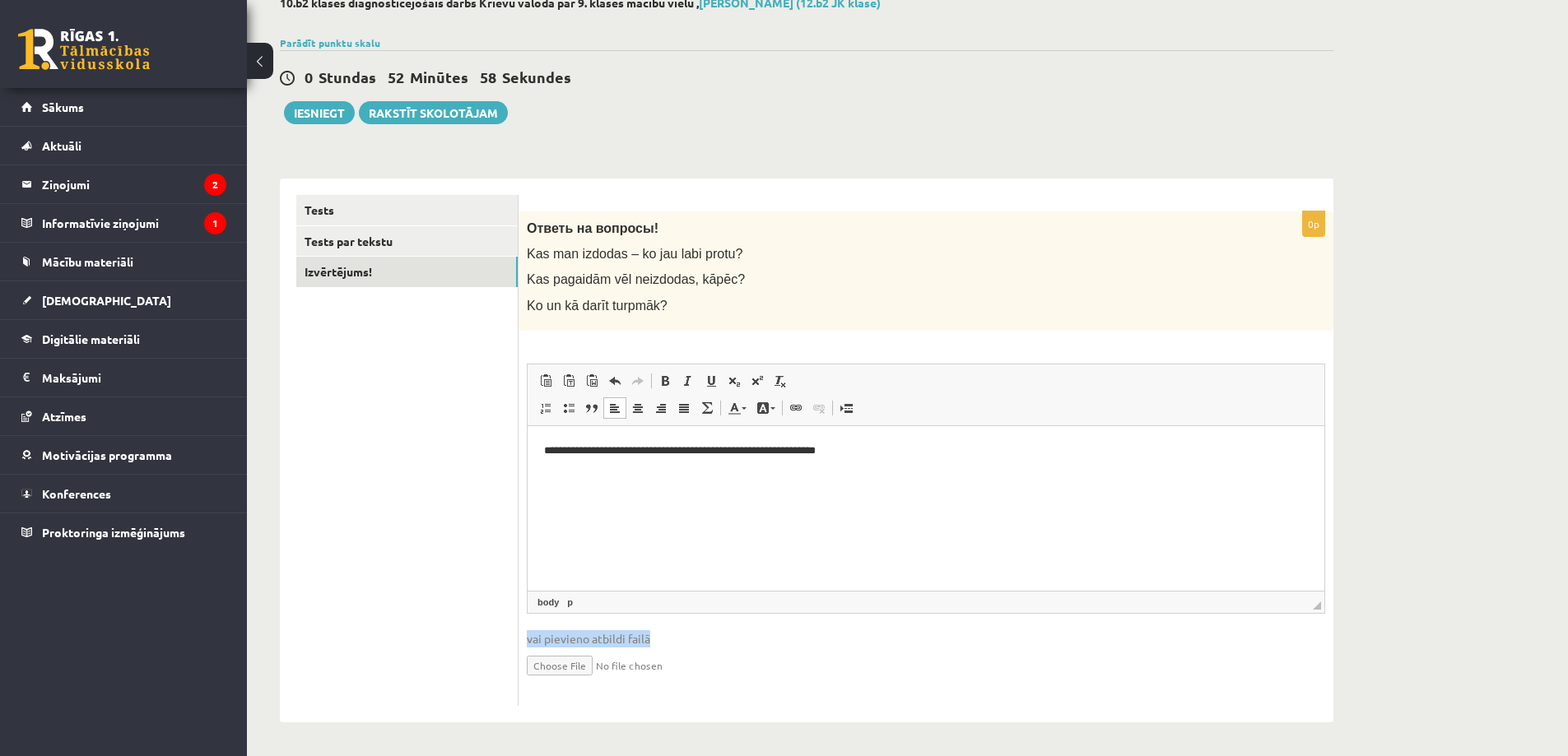
click at [650, 638] on div "**********" at bounding box center [926, 458] width 815 height 495
click at [414, 547] on ul "Tests Tests par tekstu Izvērtējums!" at bounding box center [407, 451] width 222 height 511
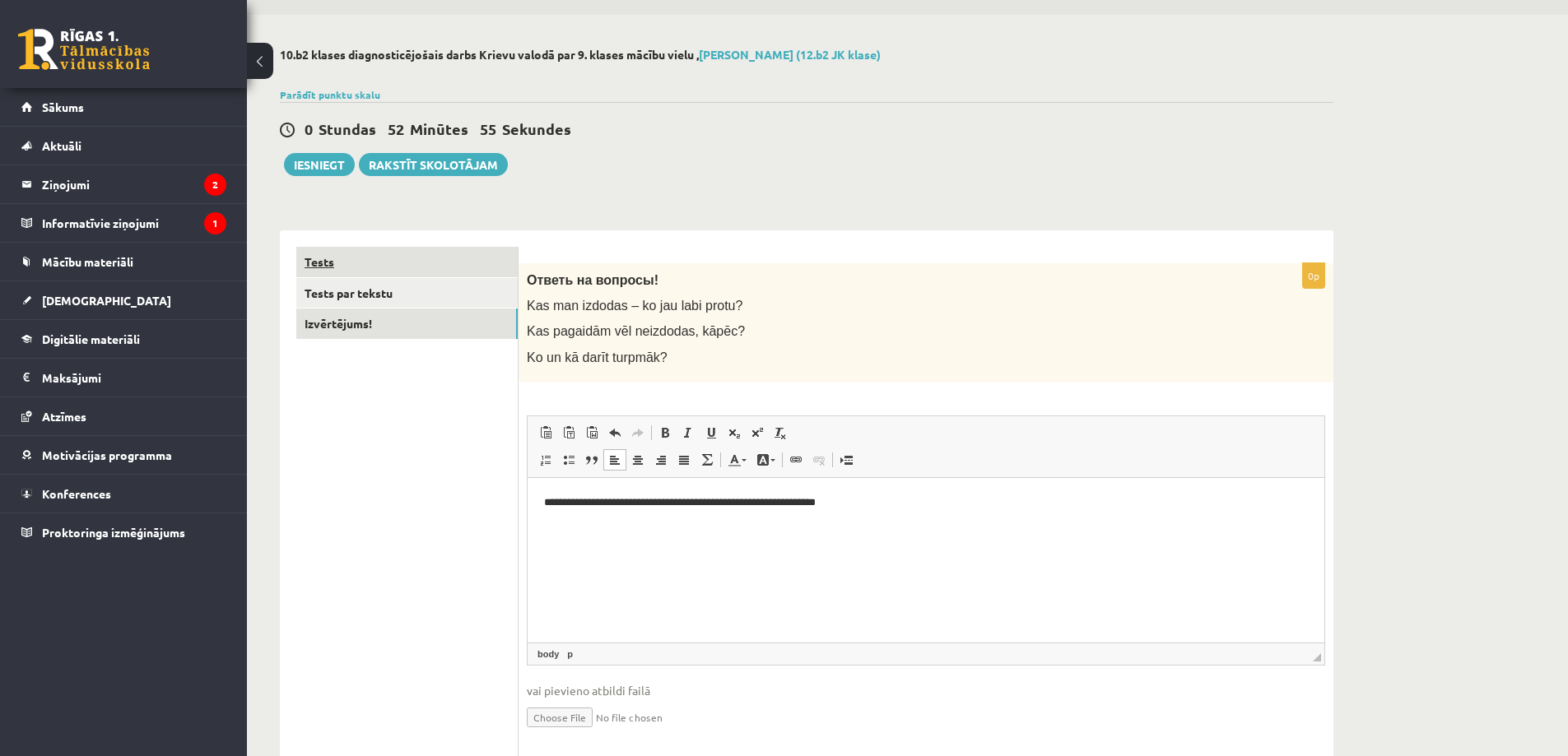
scroll to position [19, 0]
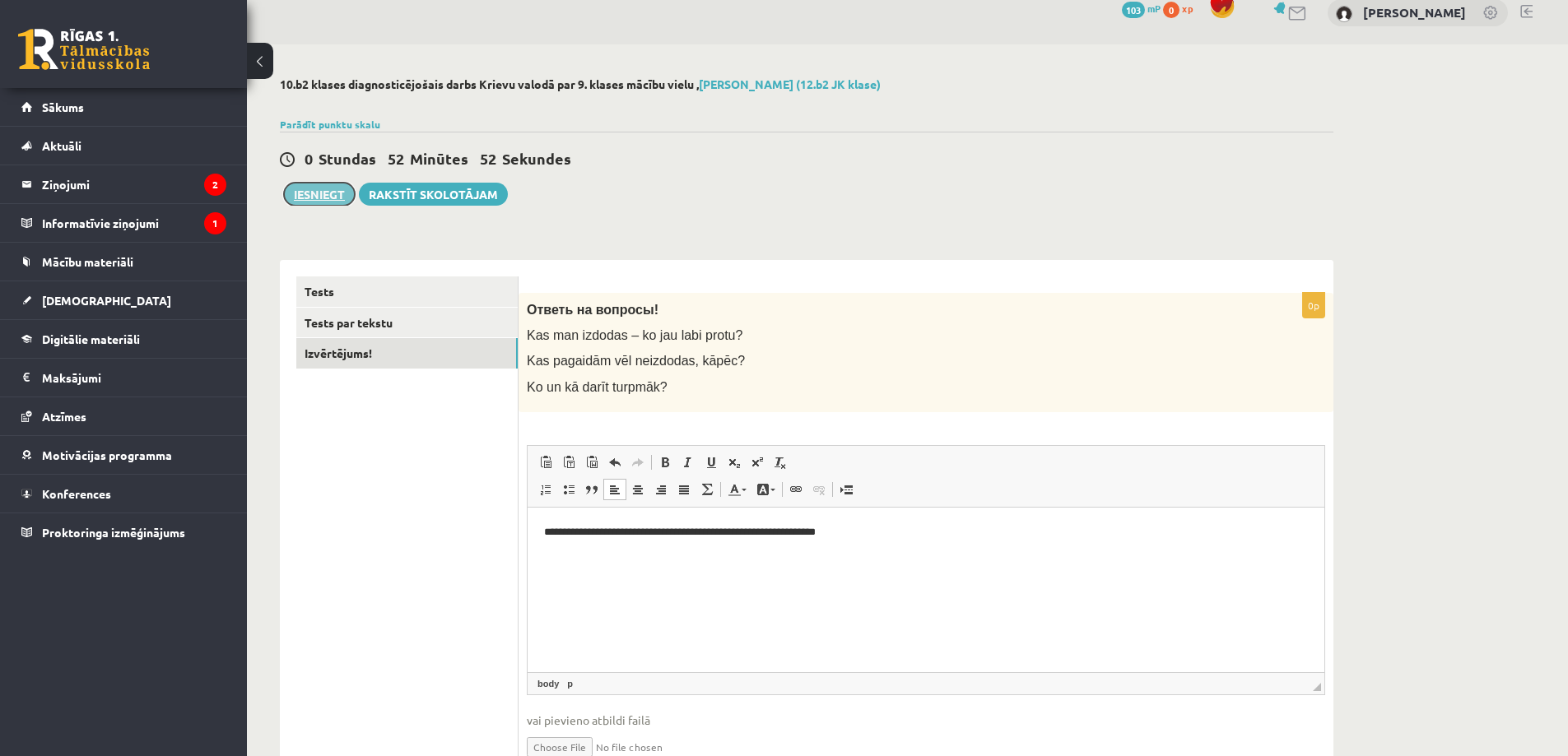
click at [317, 194] on button "Iesniegt" at bounding box center [319, 194] width 71 height 23
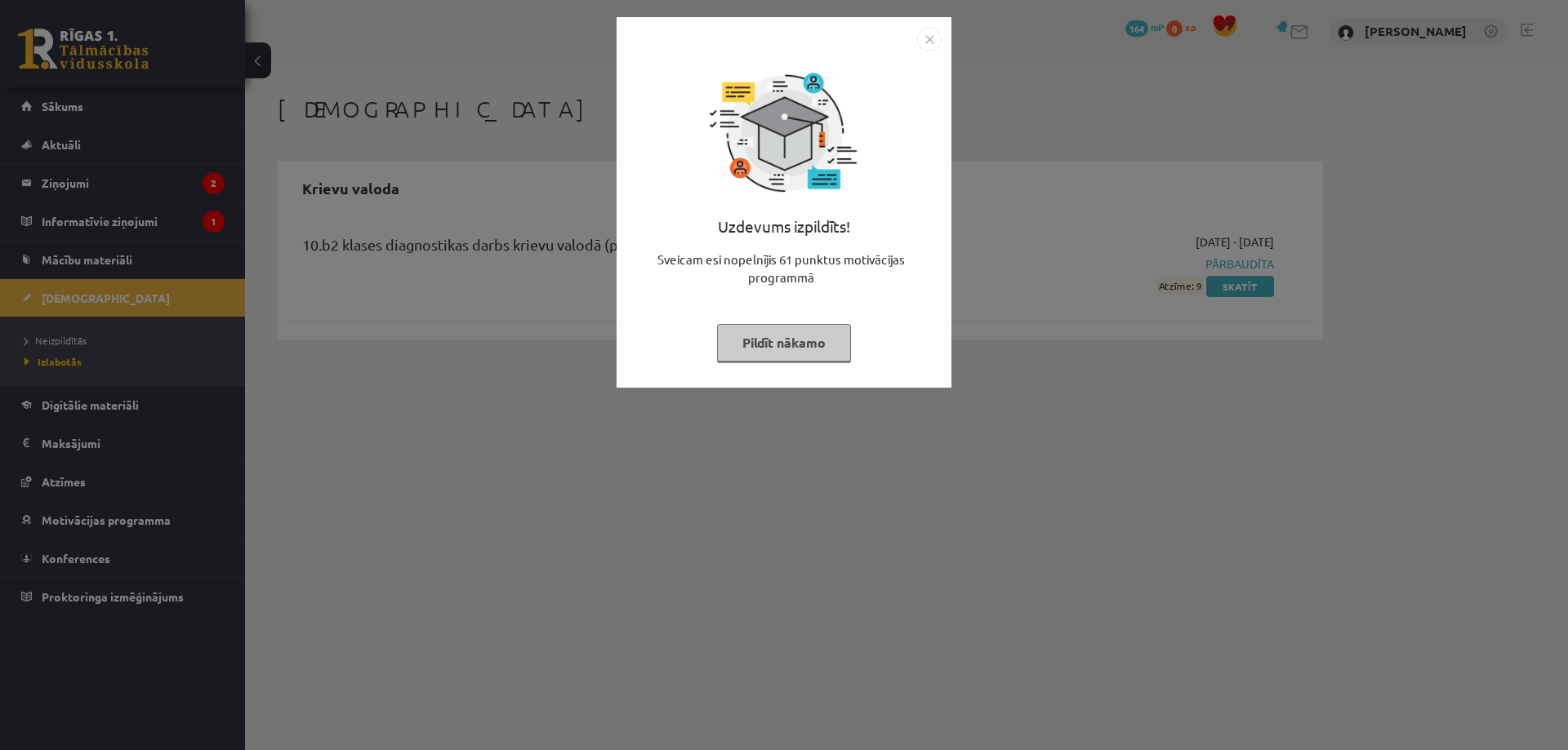
click at [805, 350] on button "Pildīt nākamo" at bounding box center [784, 342] width 134 height 37
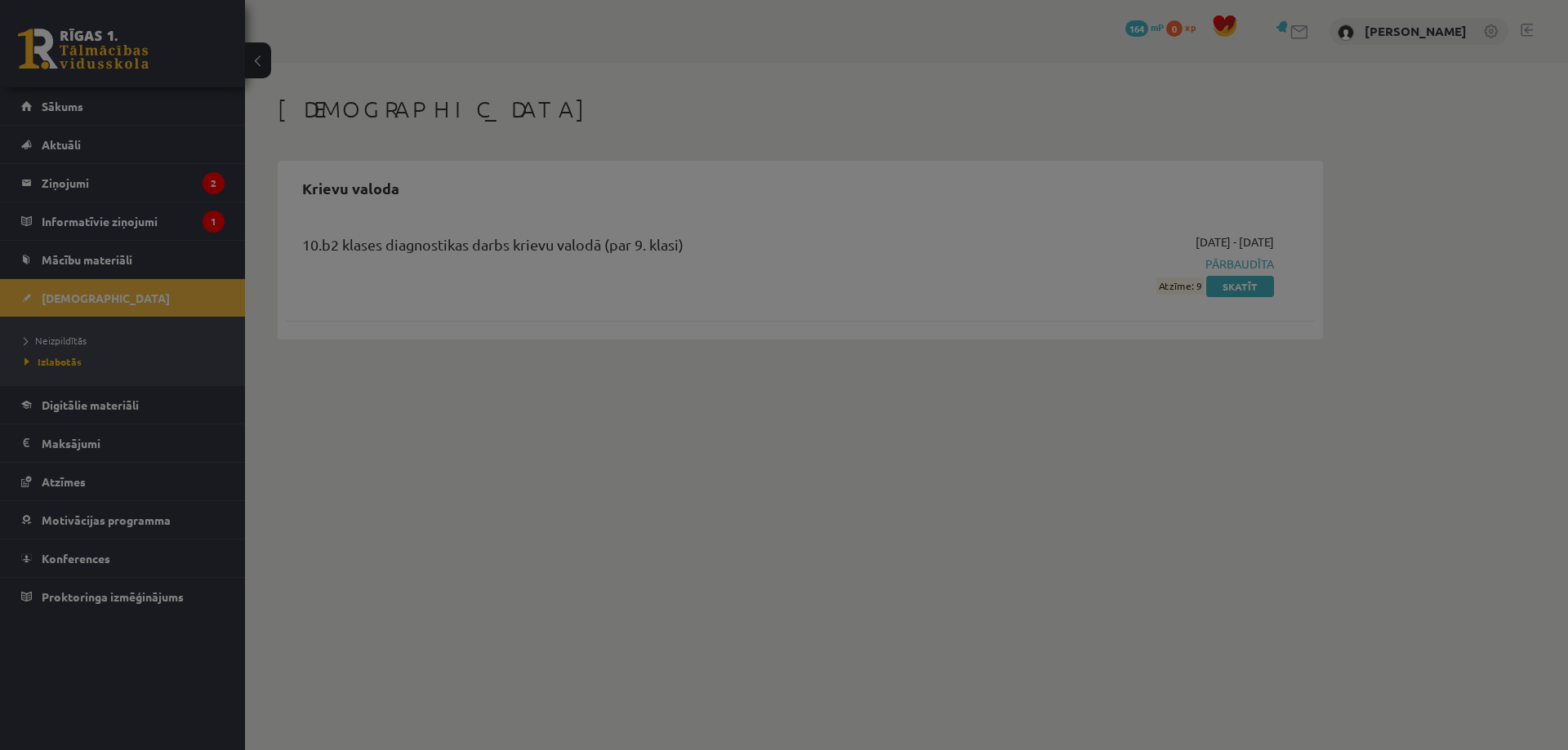
click at [805, 320] on button "Pildīt nākamo" at bounding box center [784, 301] width 134 height 37
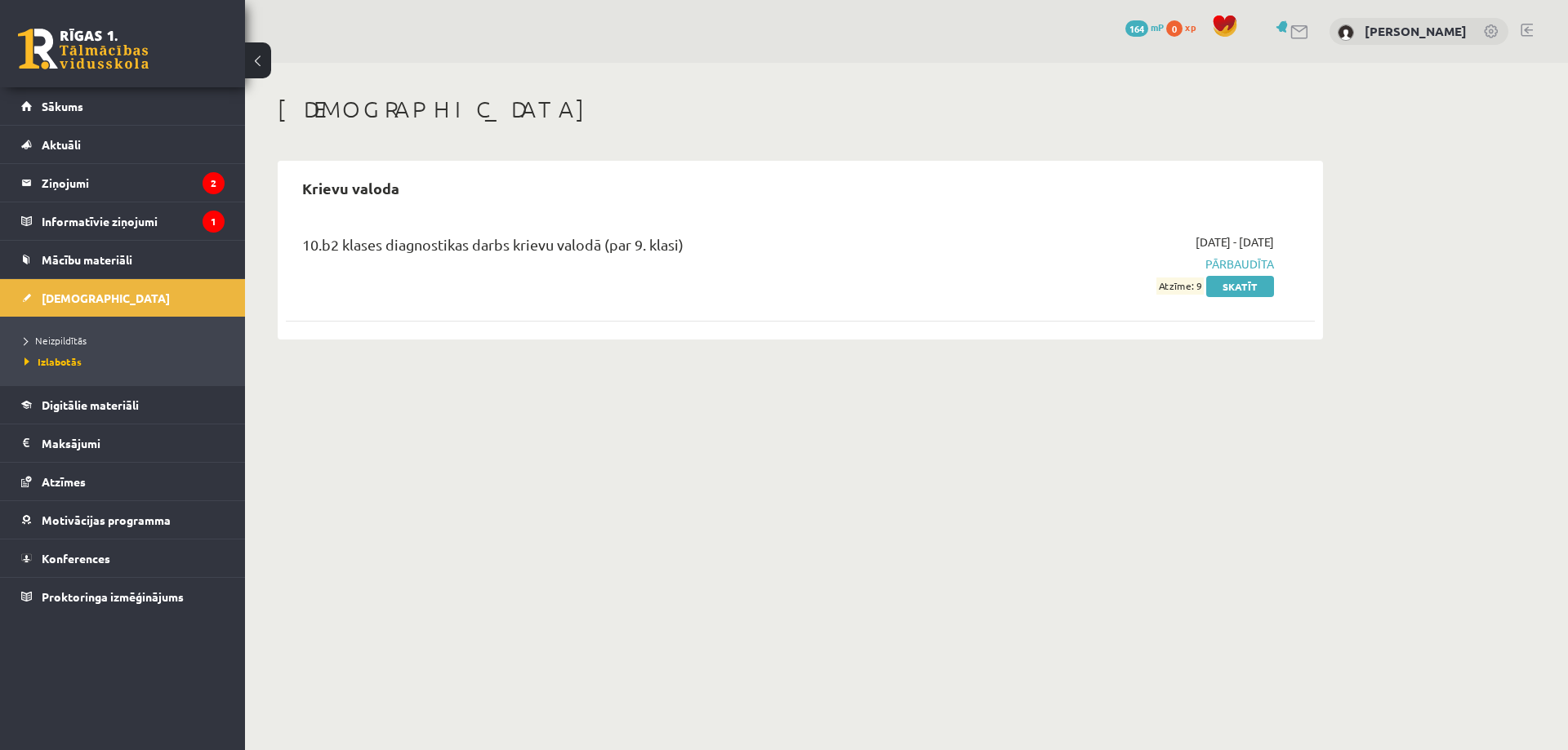
click at [253, 61] on button at bounding box center [258, 60] width 27 height 36
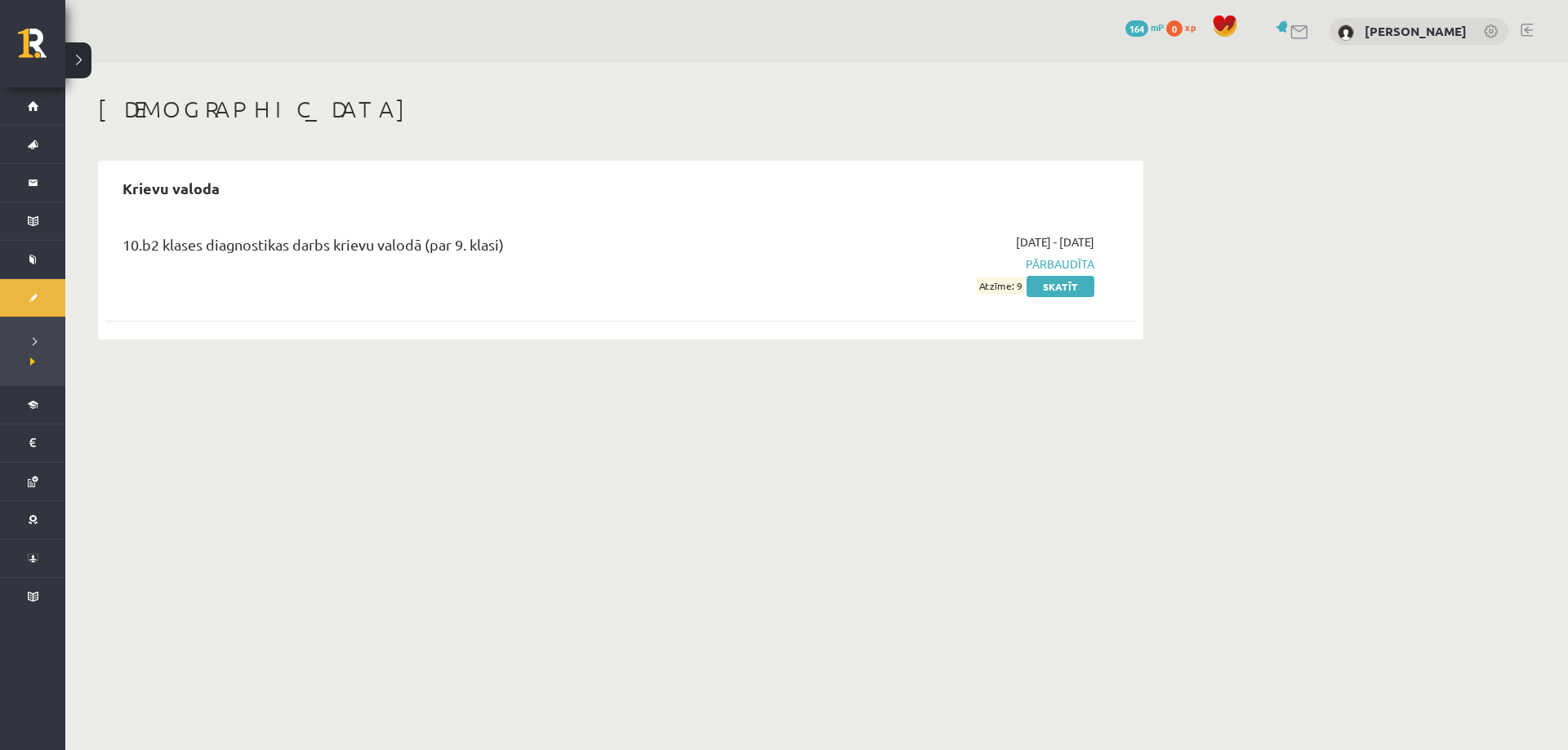
click at [85, 54] on button at bounding box center [79, 60] width 27 height 36
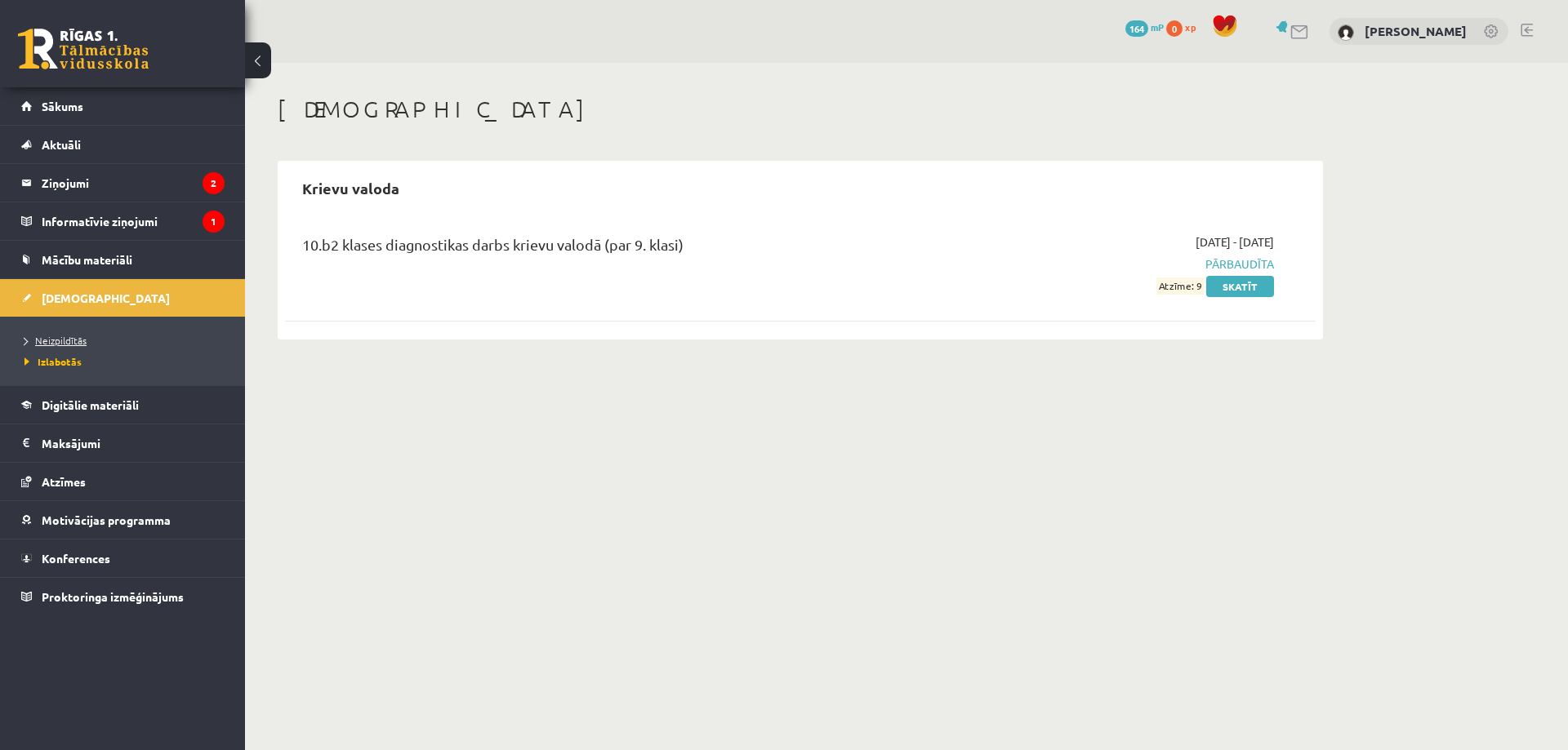
click at [69, 341] on span "Neizpildītās" at bounding box center [55, 340] width 62 height 13
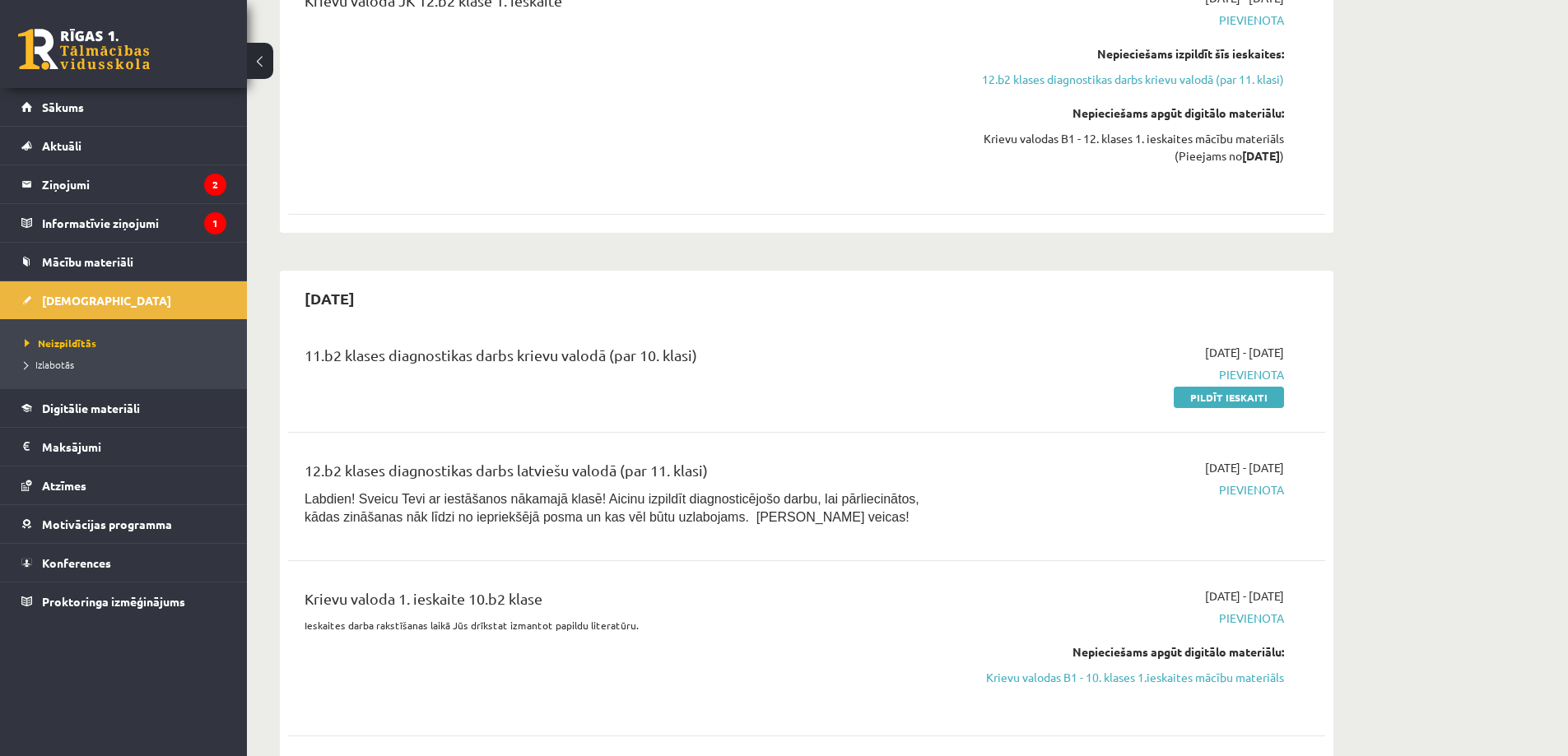
scroll to position [1893, 0]
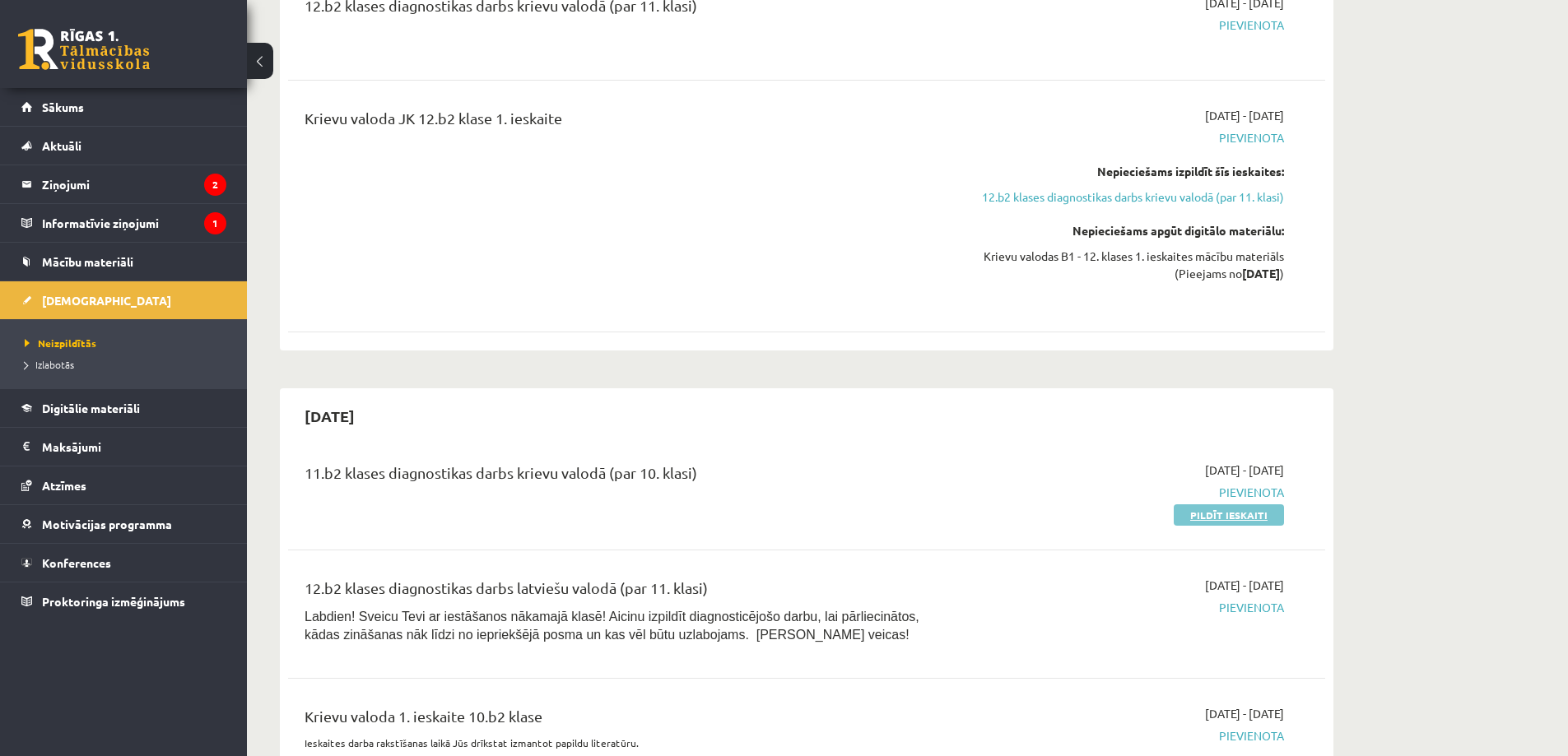
click at [1202, 504] on link "Pildīt ieskaiti" at bounding box center [1229, 515] width 110 height 22
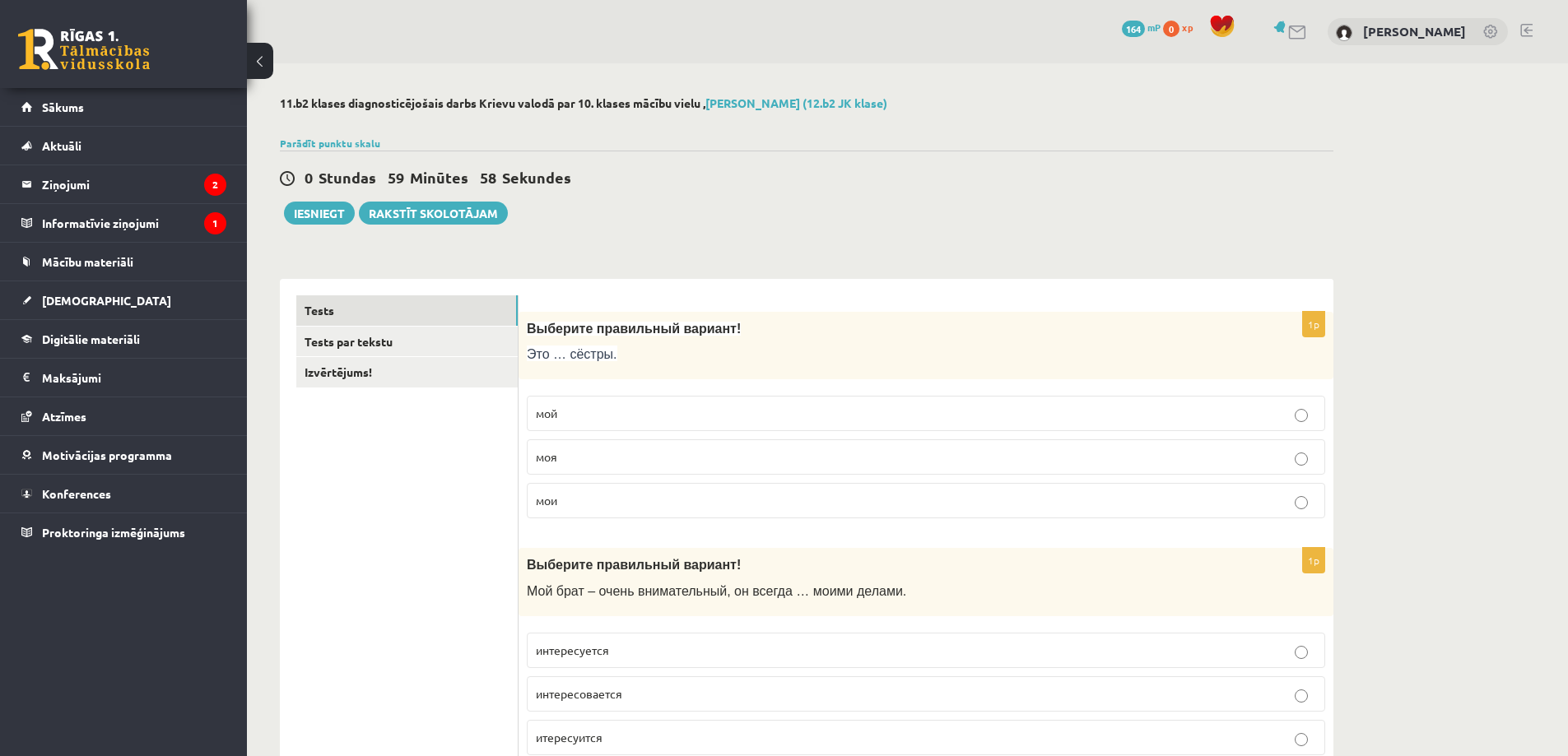
click at [657, 355] on p "Это … сёстры." at bounding box center [885, 354] width 716 height 18
click at [563, 501] on p "мои" at bounding box center [926, 501] width 781 height 18
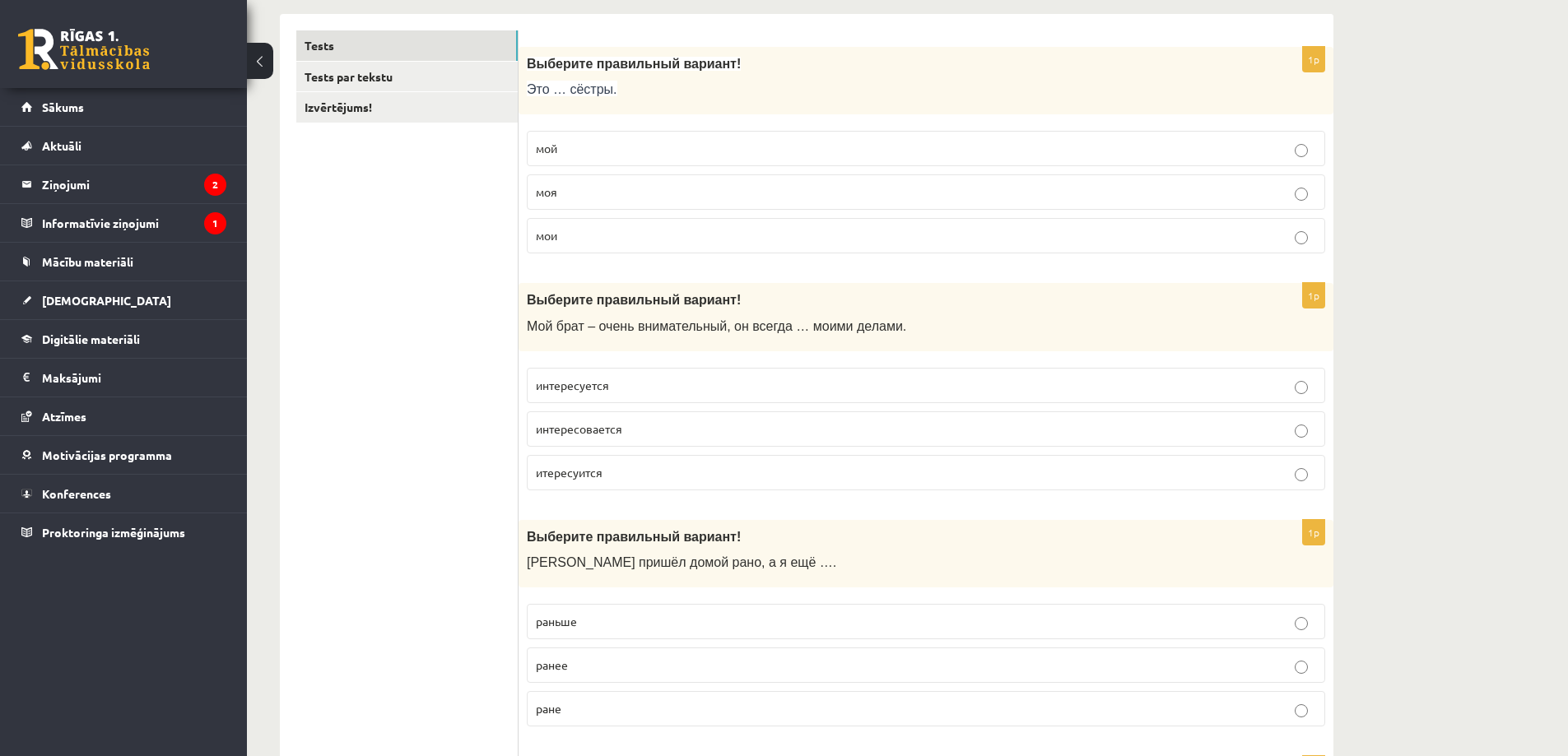
scroll to position [329, 0]
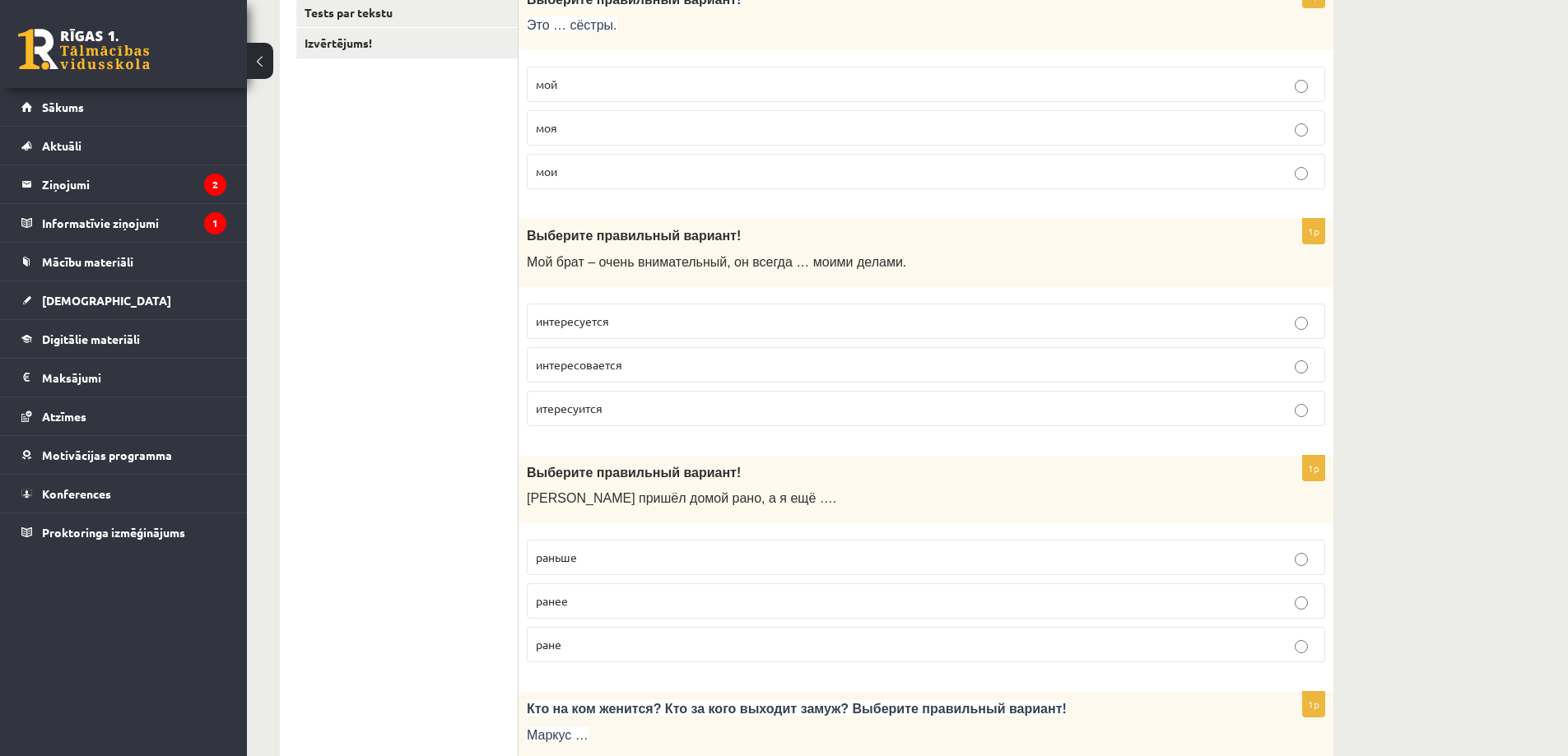
click at [633, 324] on p "интересуется" at bounding box center [926, 321] width 781 height 18
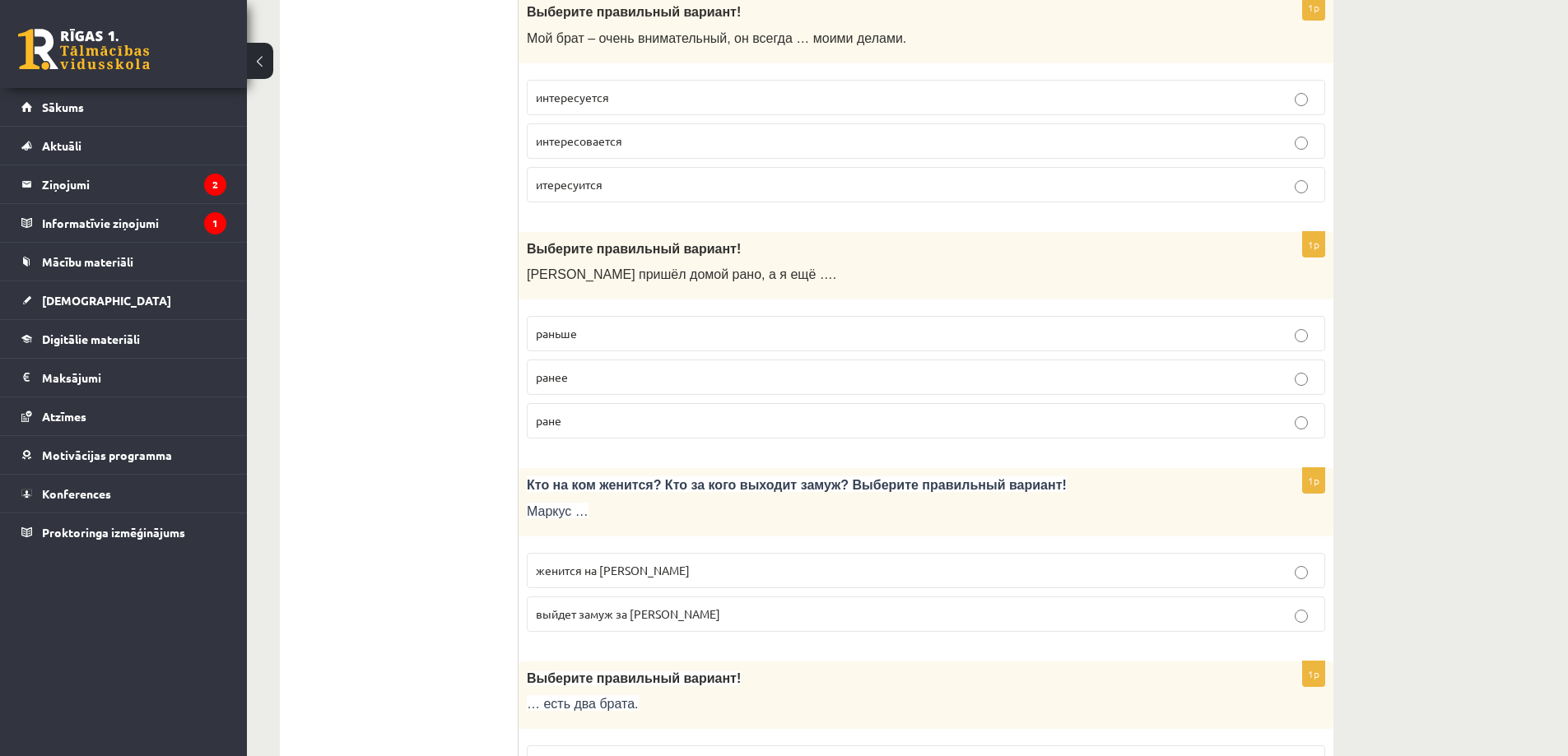
scroll to position [576, 0]
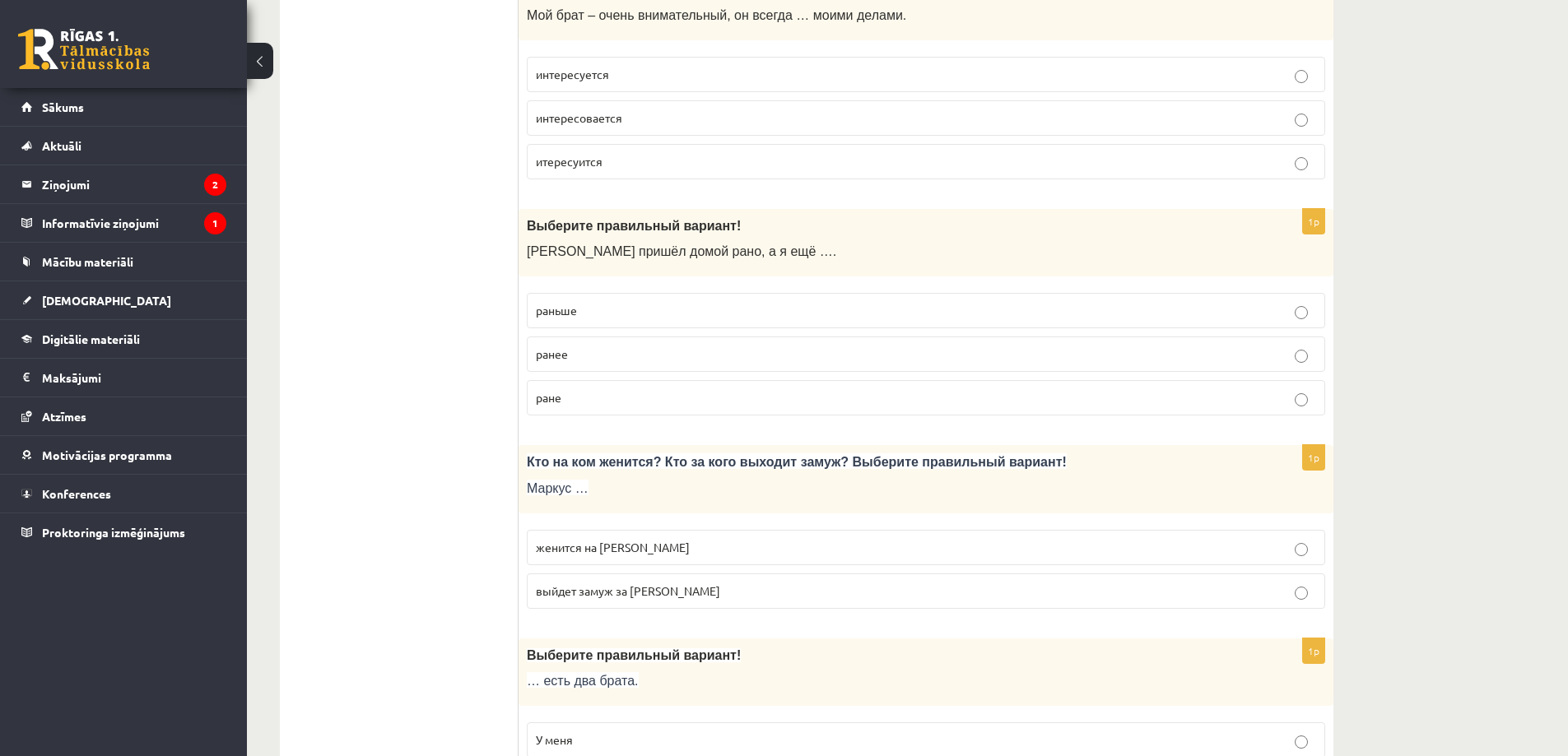
click at [596, 308] on p "раньше" at bounding box center [926, 310] width 781 height 18
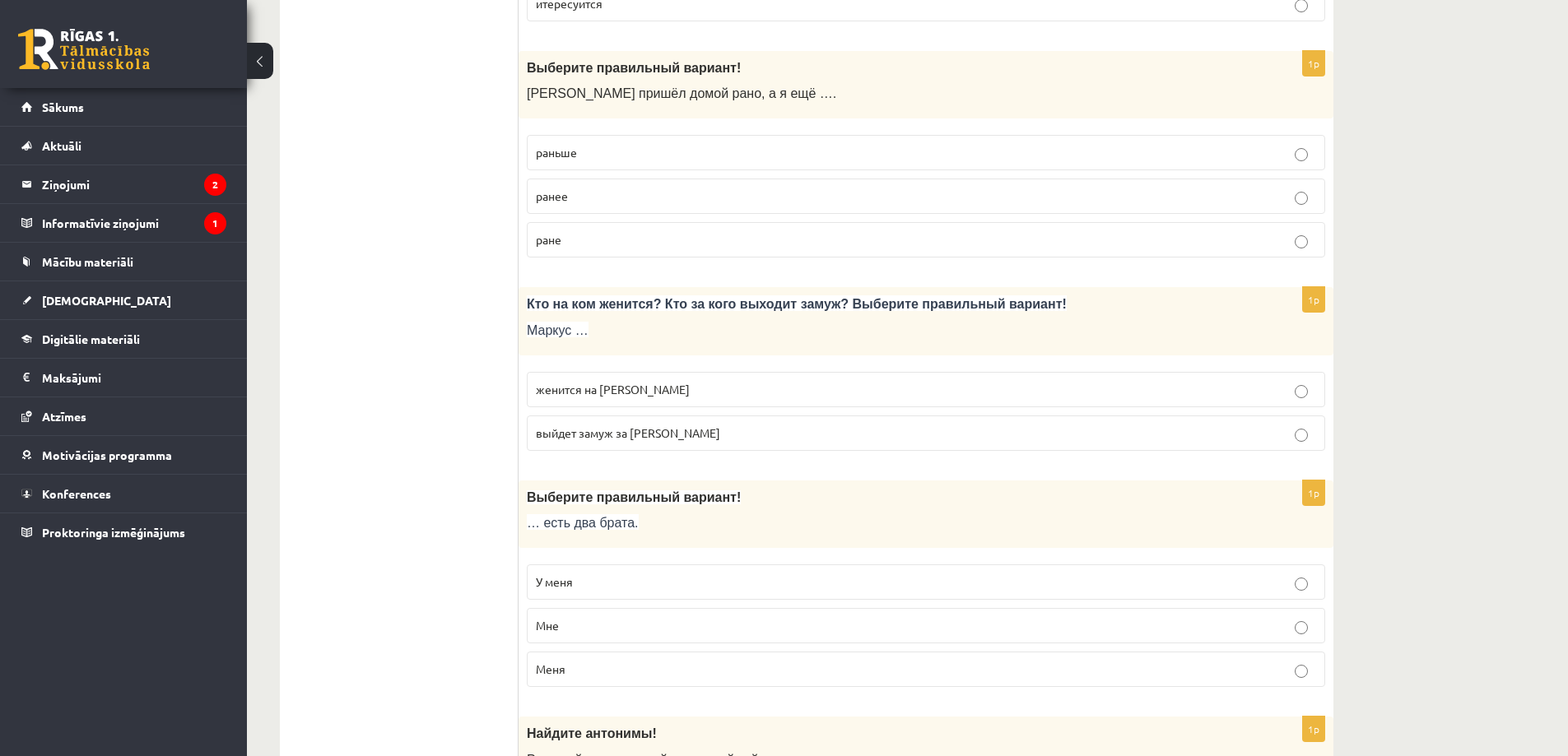
scroll to position [740, 0]
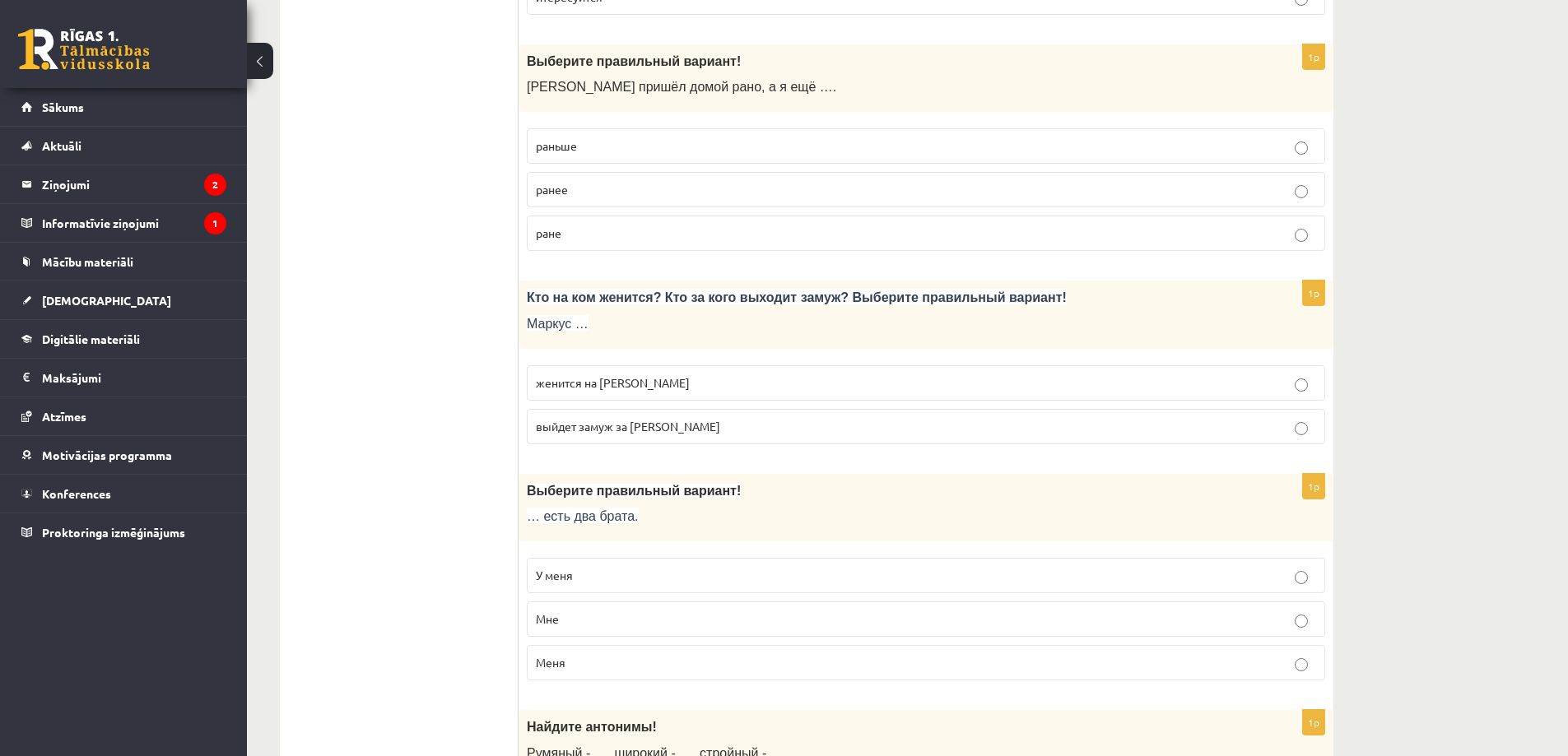
click at [642, 384] on p "женится на [PERSON_NAME]" at bounding box center [926, 383] width 781 height 18
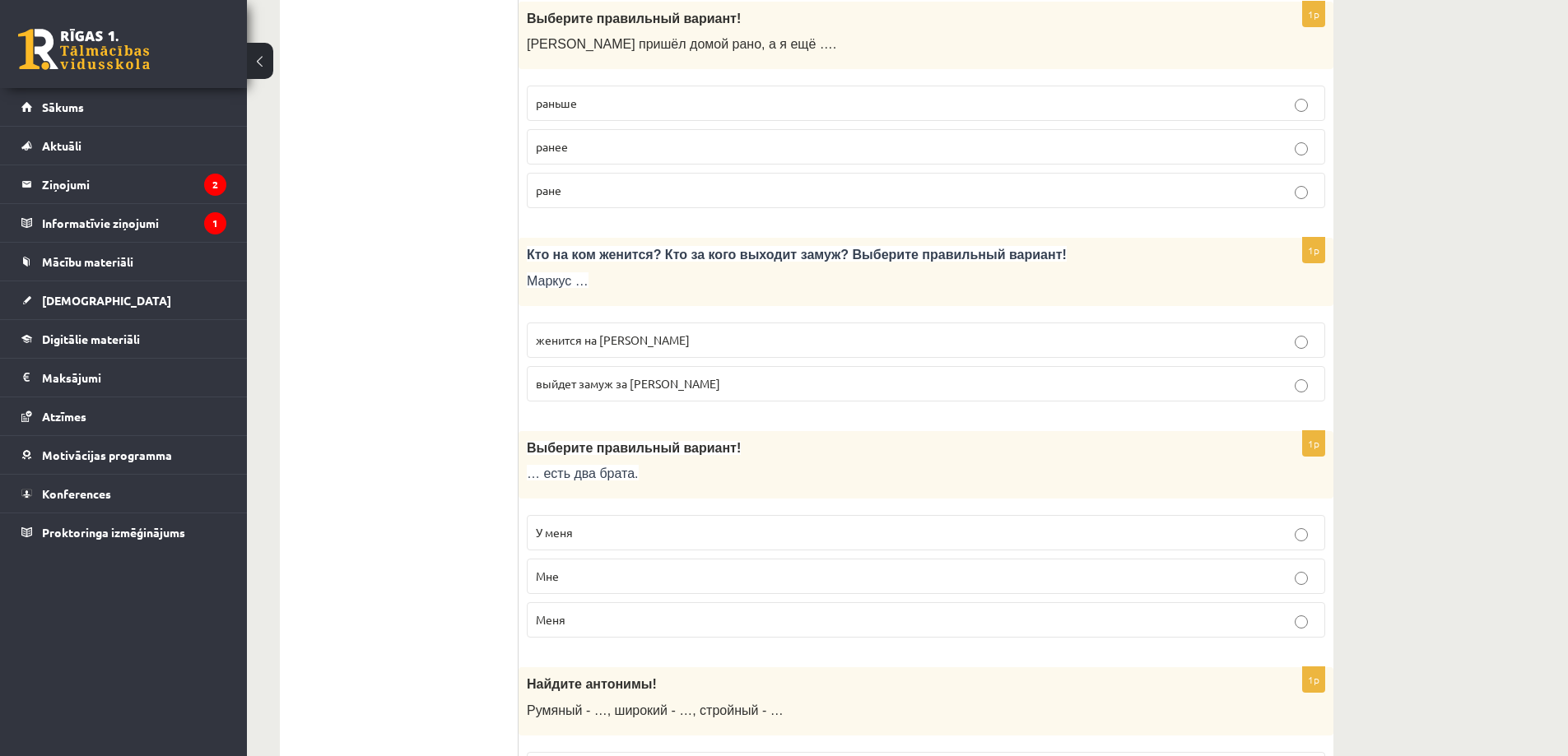
scroll to position [905, 0]
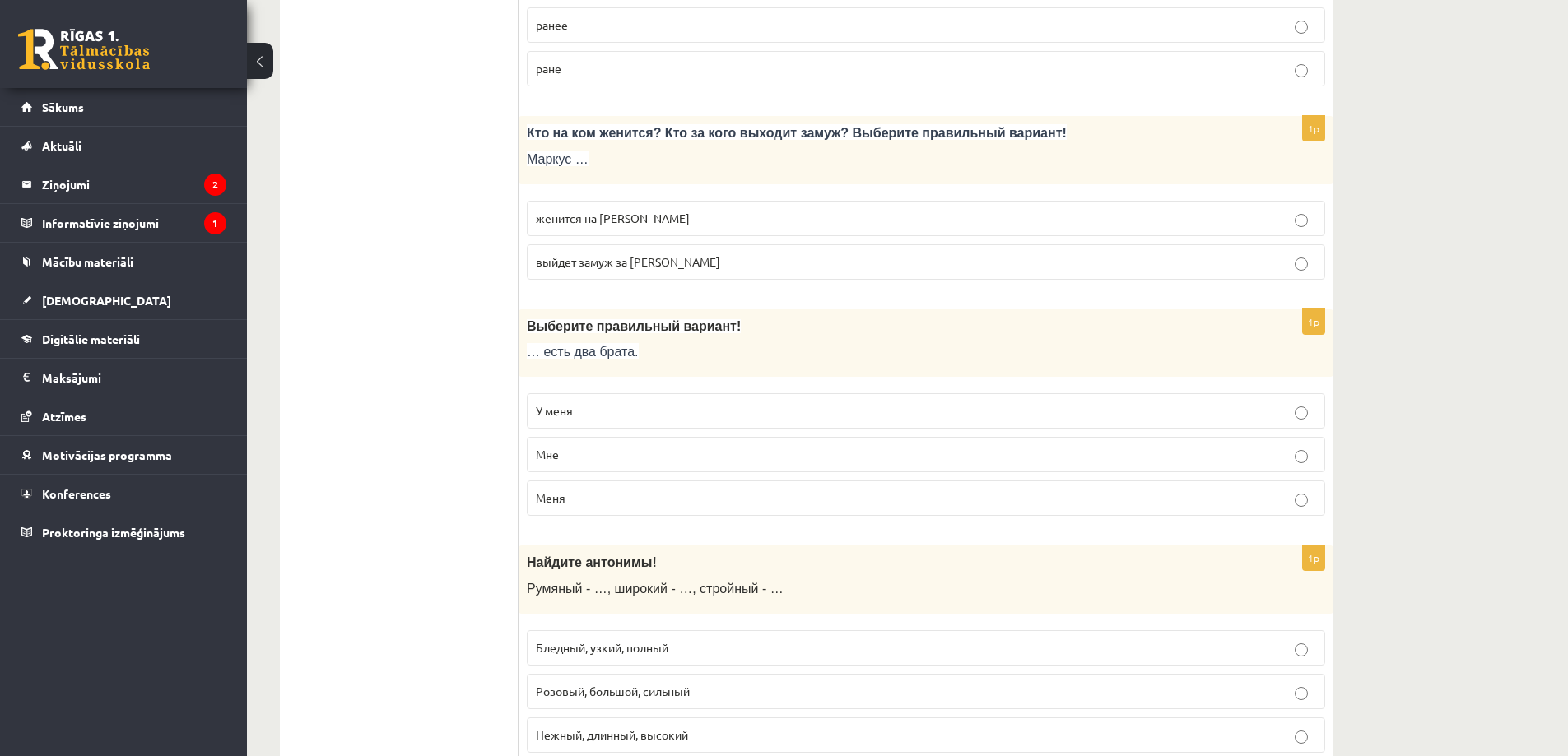
click at [594, 418] on p "У меня" at bounding box center [926, 411] width 781 height 18
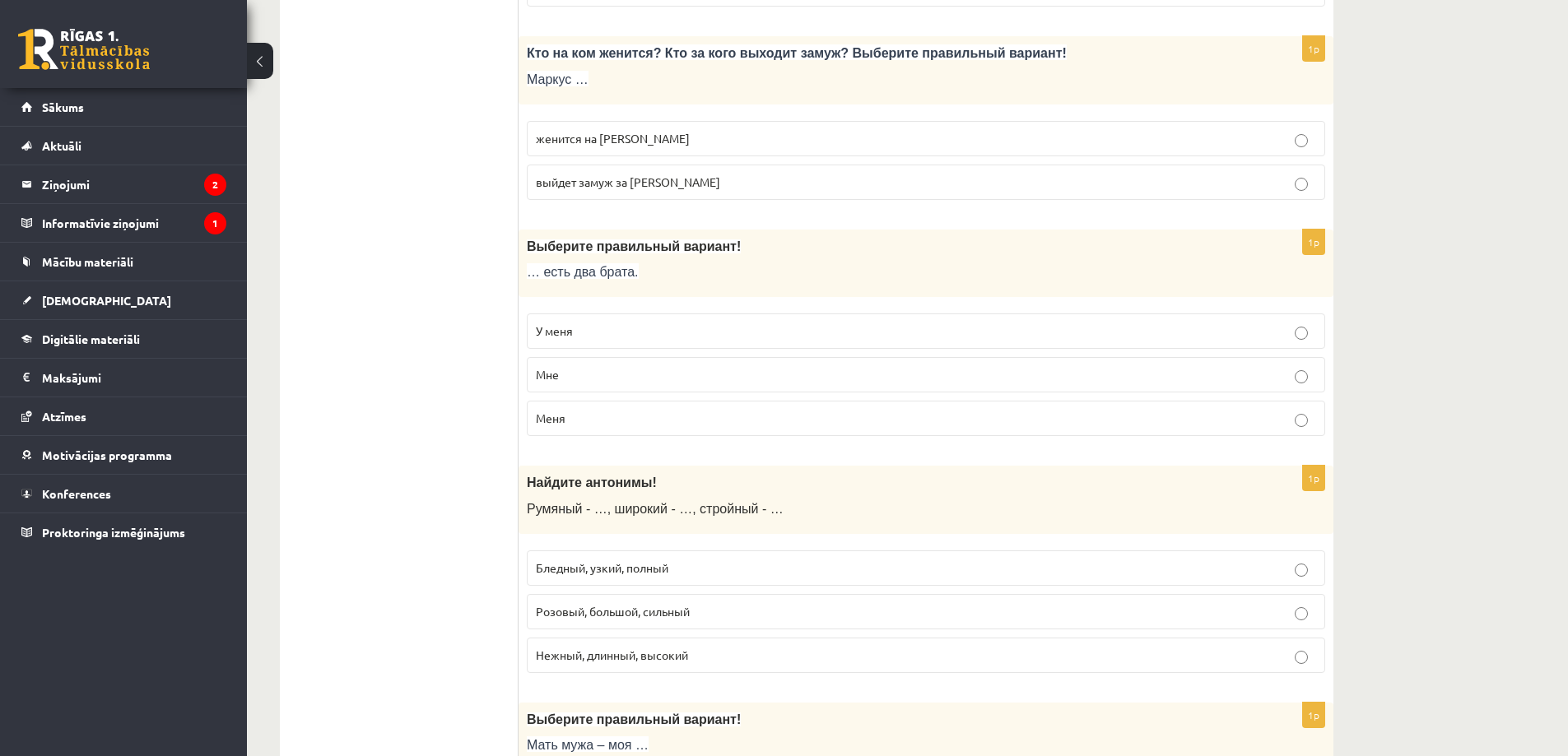
scroll to position [1152, 0]
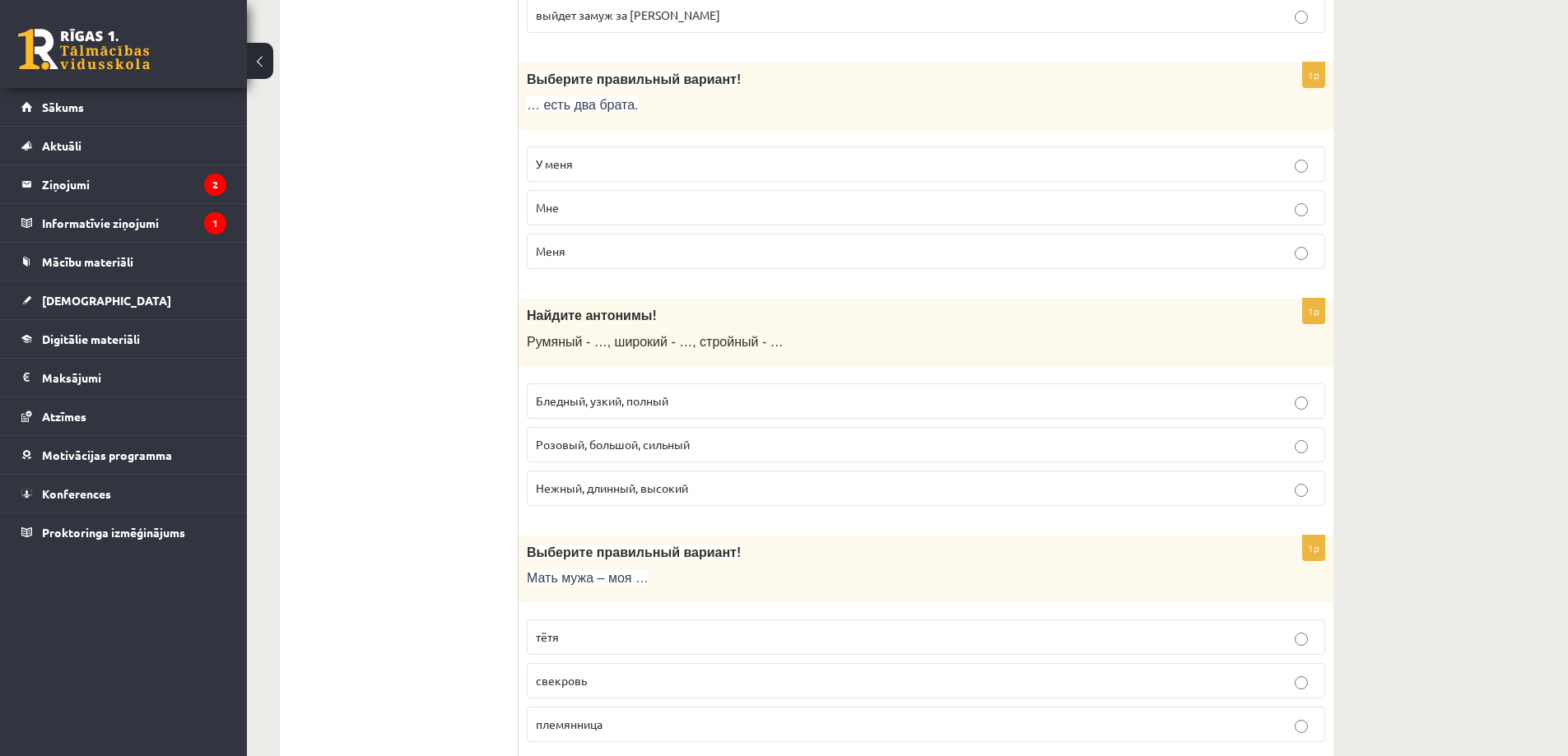
click at [560, 392] on p "Бледный, узкий, полный" at bounding box center [926, 401] width 781 height 18
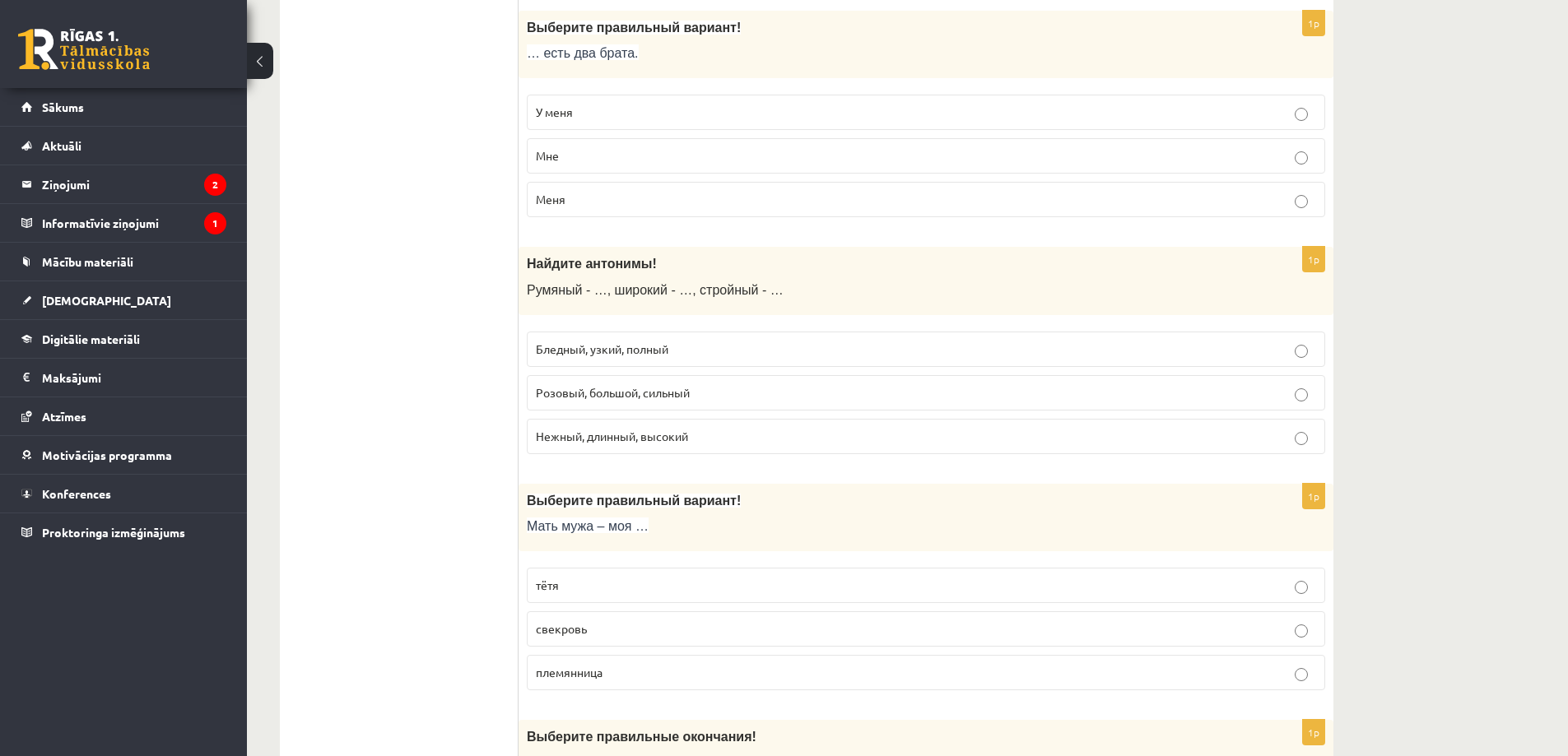
scroll to position [1481, 0]
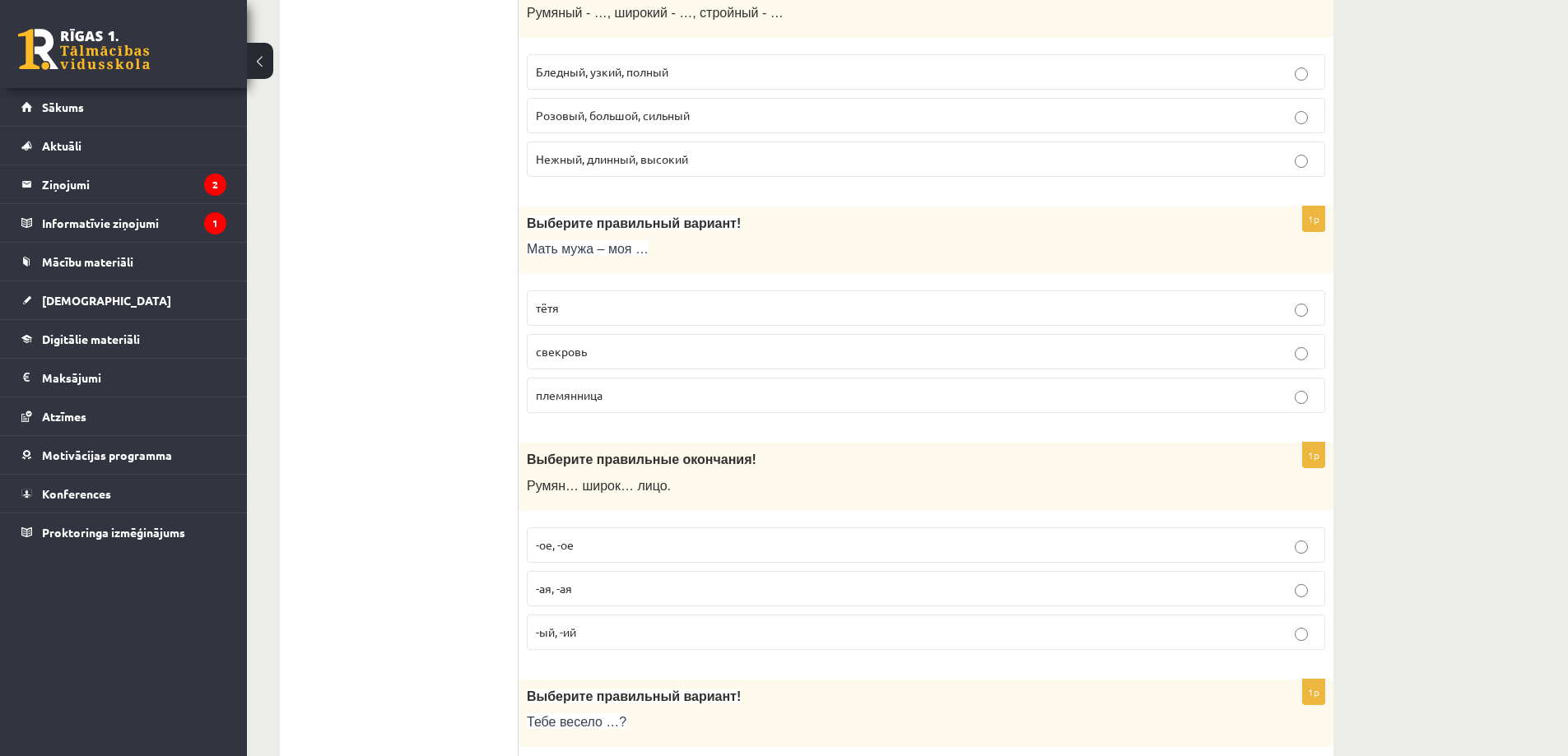
click at [690, 349] on p "свекровь" at bounding box center [926, 351] width 781 height 18
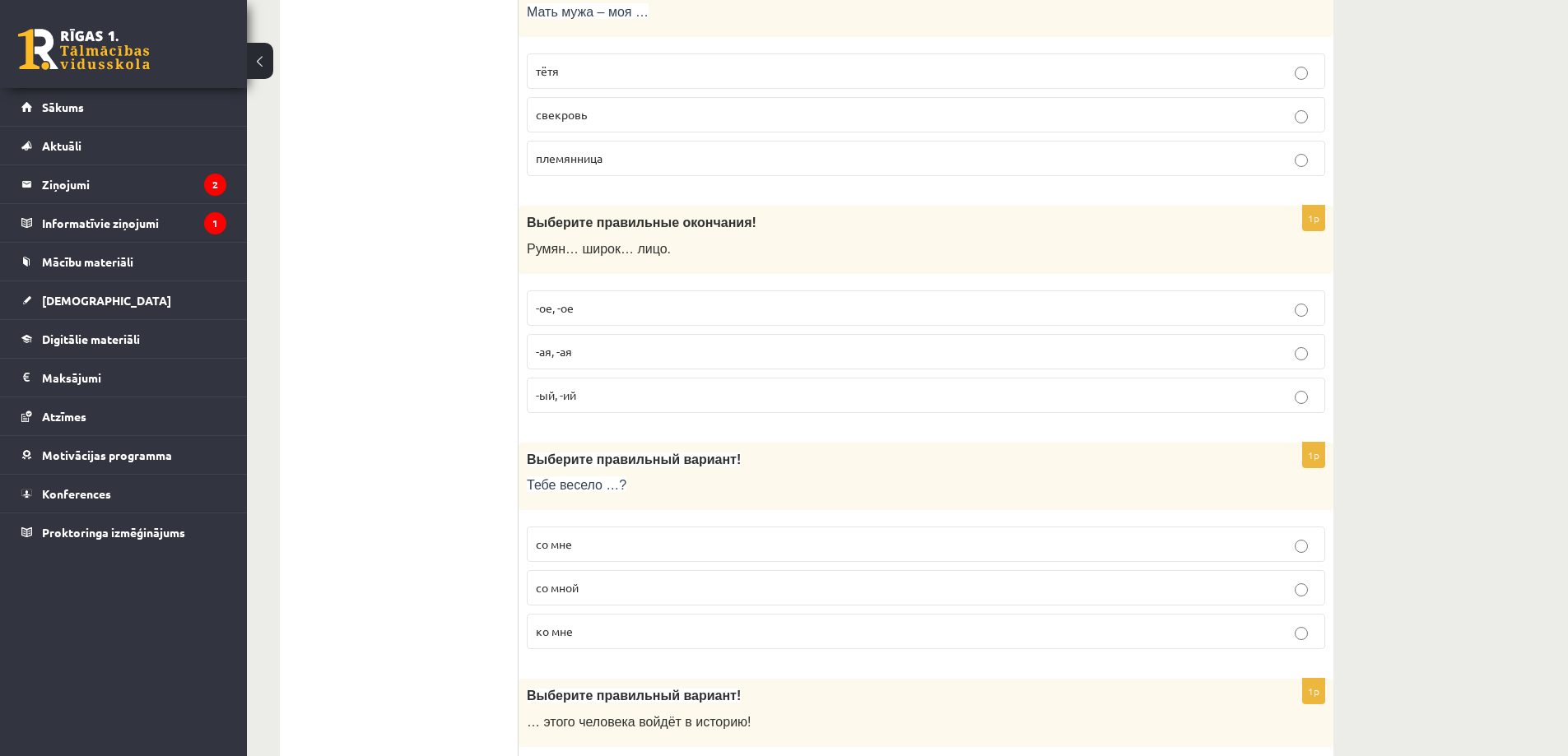
scroll to position [1728, 0]
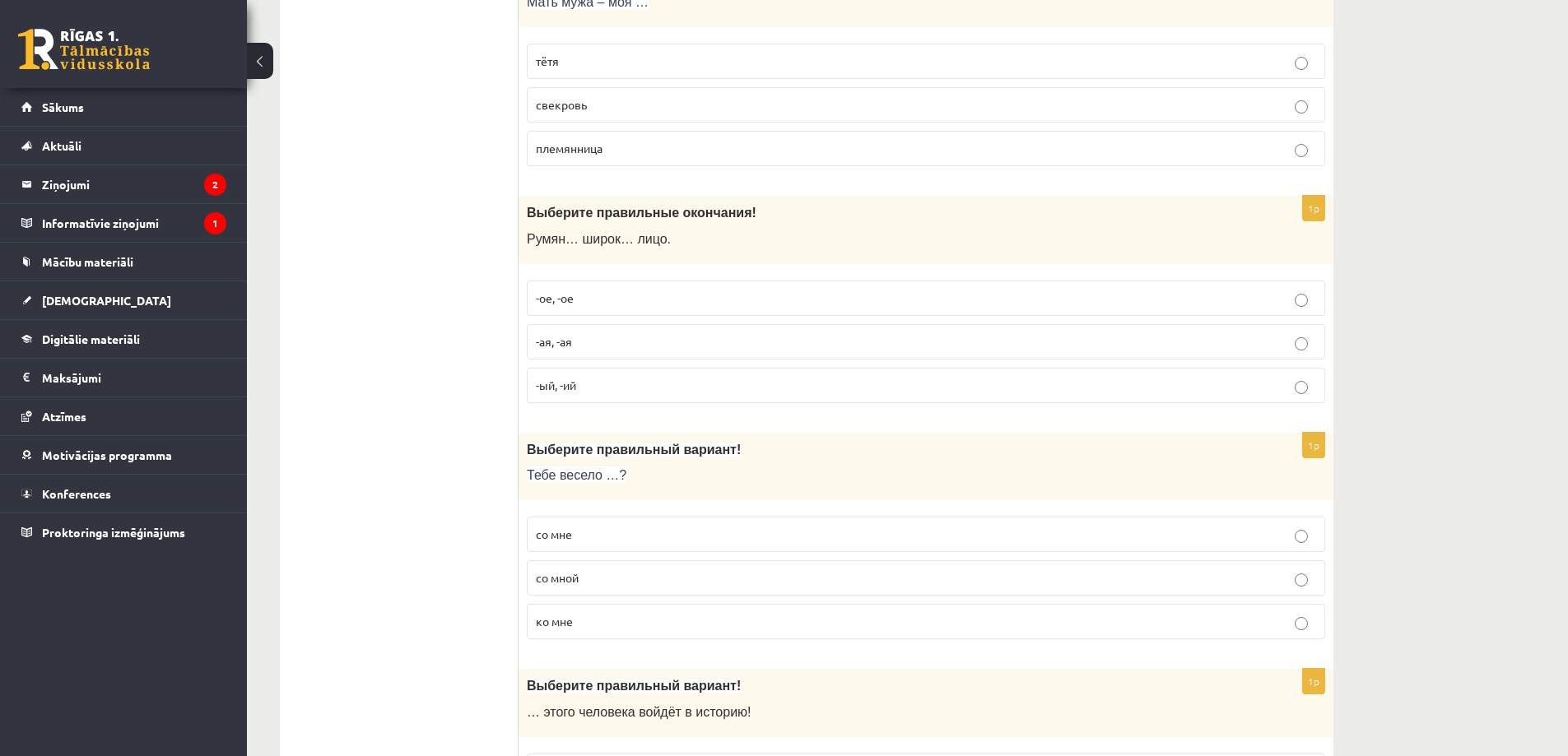
click at [591, 300] on p "-ое, -ое" at bounding box center [926, 298] width 781 height 18
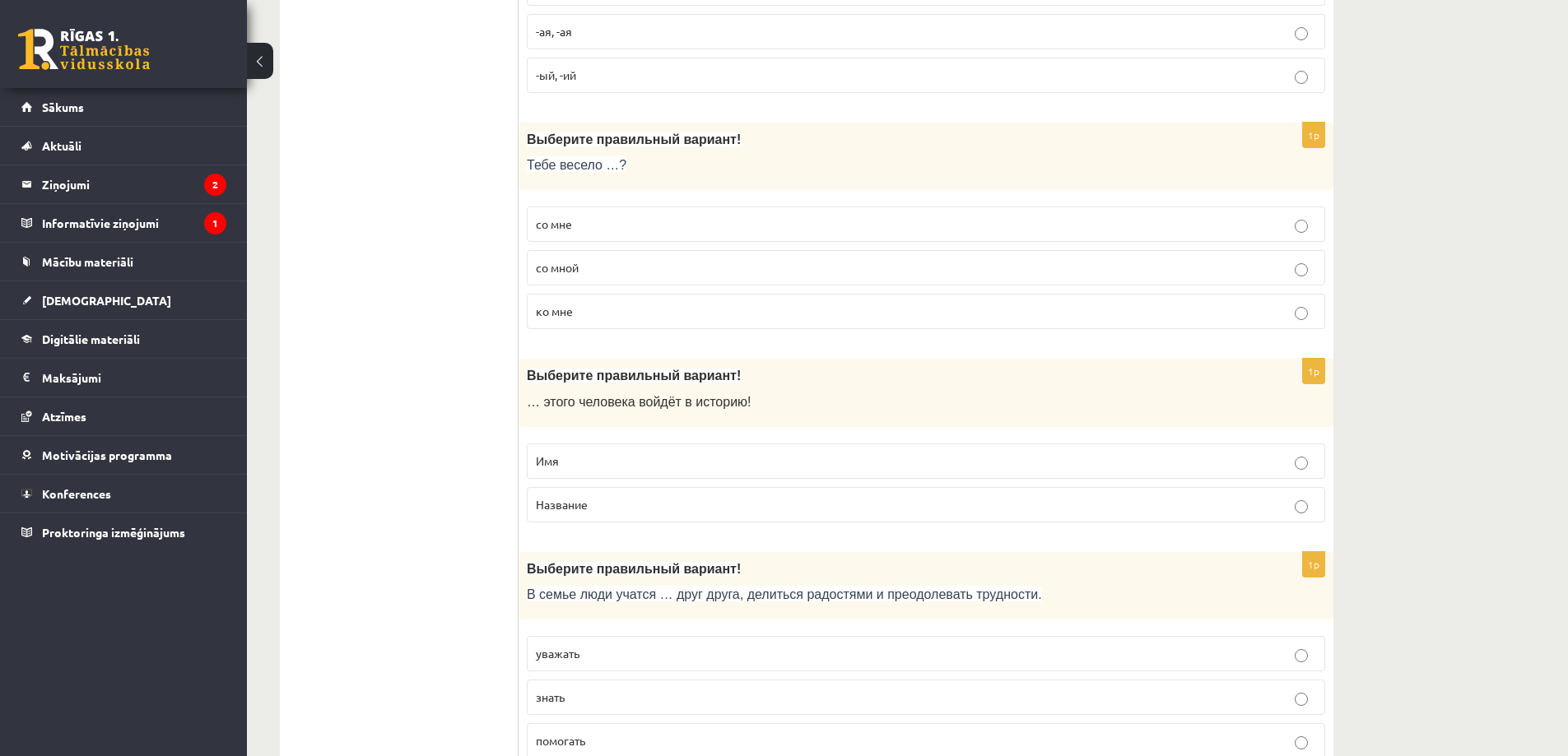
scroll to position [1974, 0]
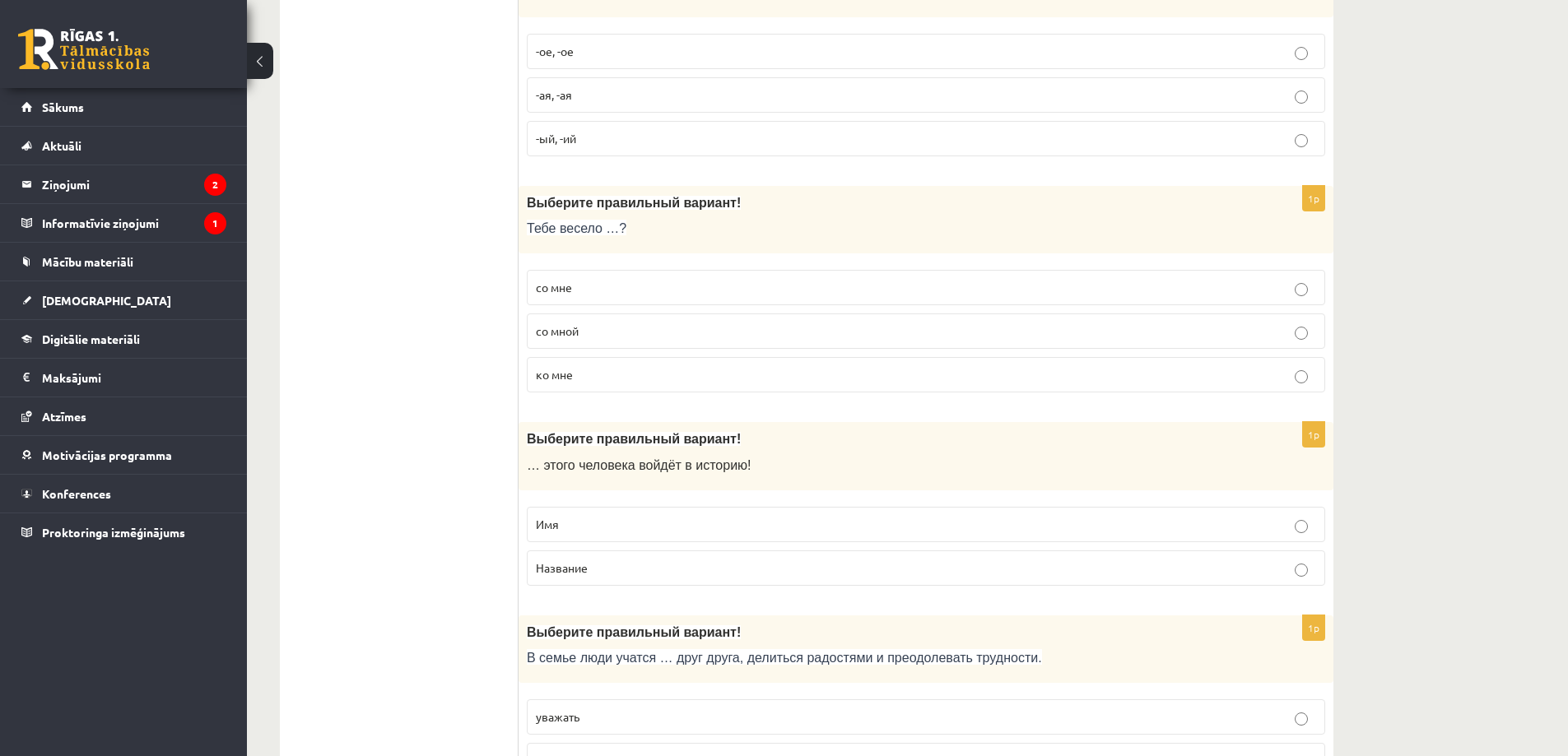
click at [569, 340] on p "со мной" at bounding box center [926, 331] width 781 height 18
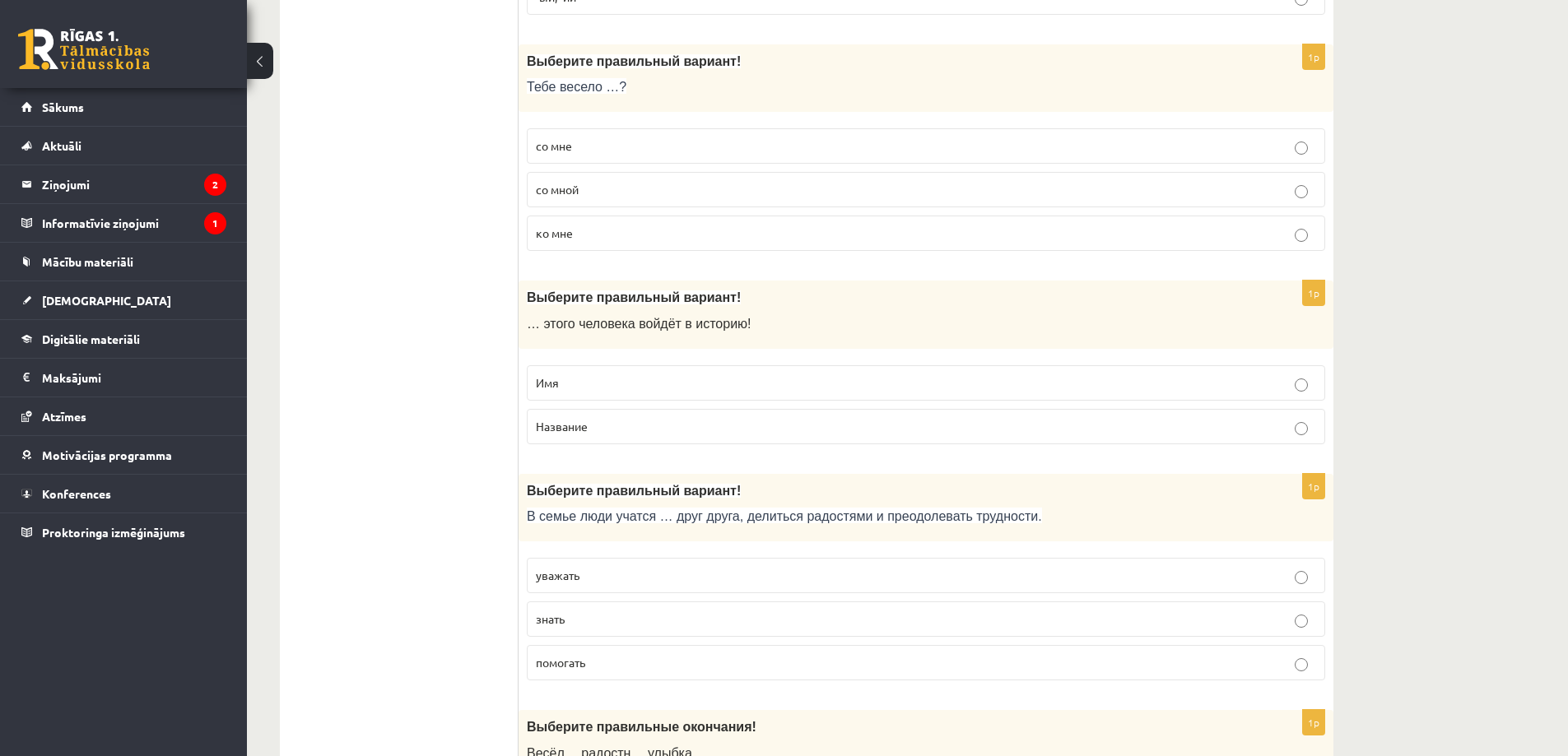
scroll to position [2139, 0]
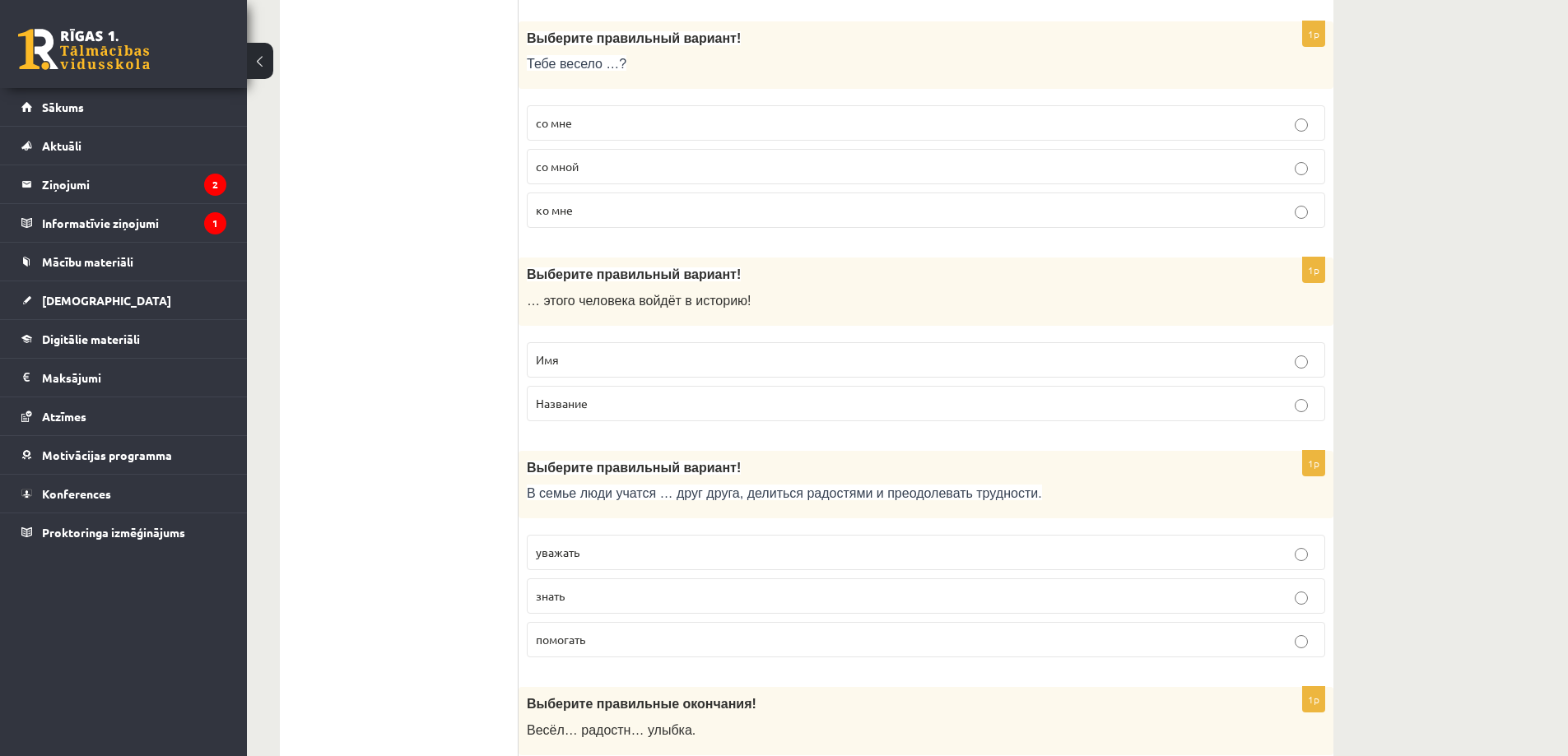
click at [585, 362] on p "Имя" at bounding box center [926, 360] width 781 height 18
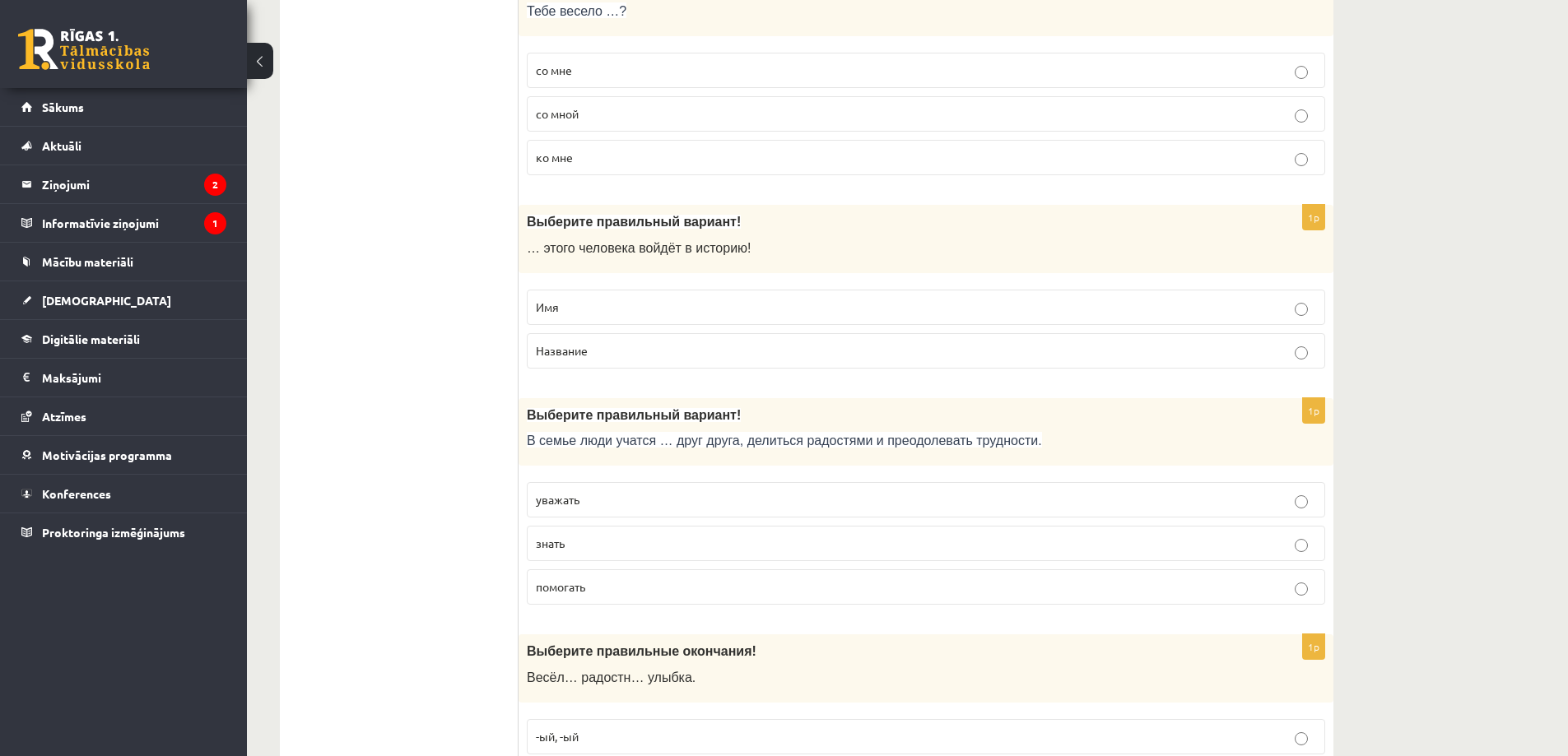
scroll to position [2221, 0]
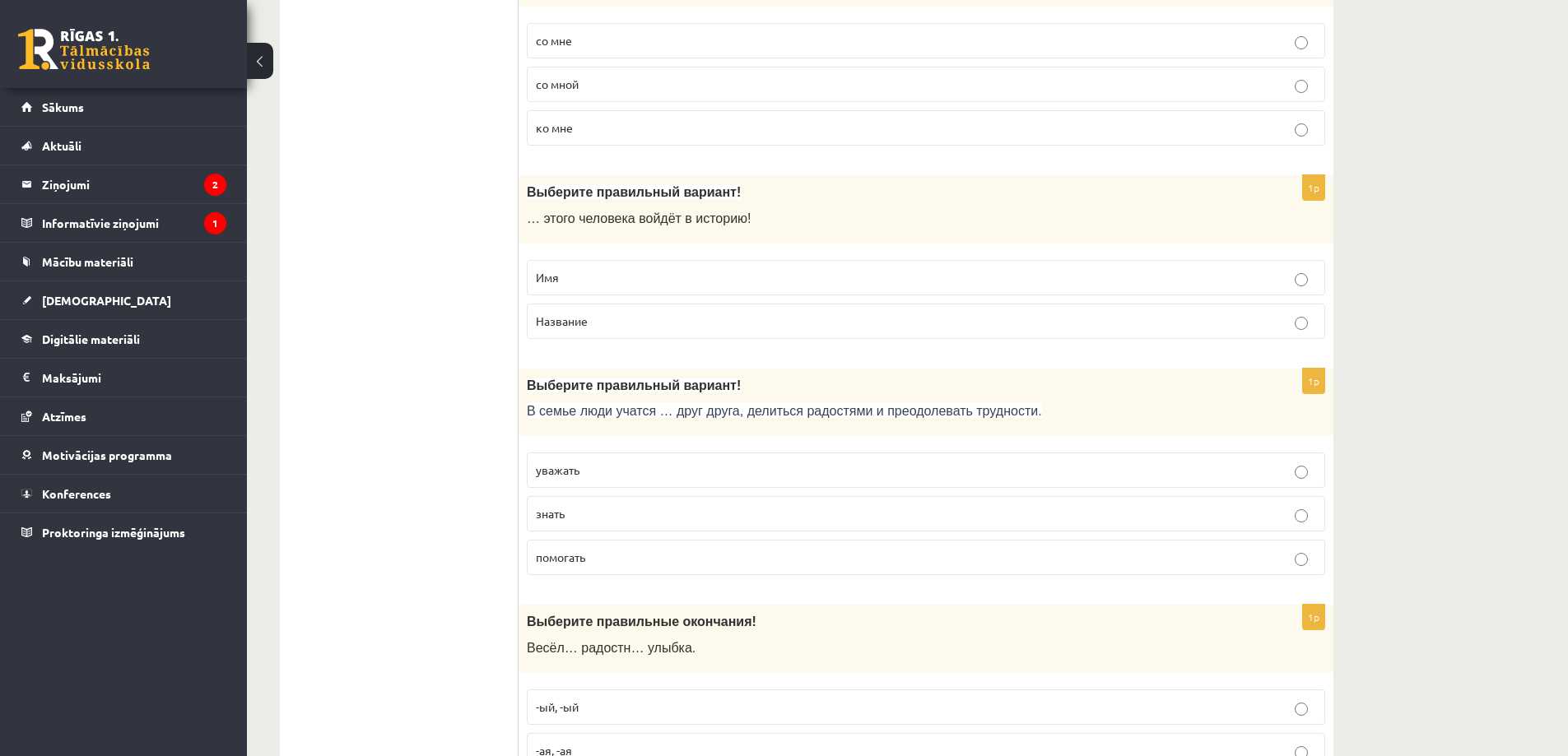
click at [588, 468] on p "уважать" at bounding box center [926, 470] width 781 height 18
click at [588, 467] on p "уважать" at bounding box center [926, 470] width 781 height 18
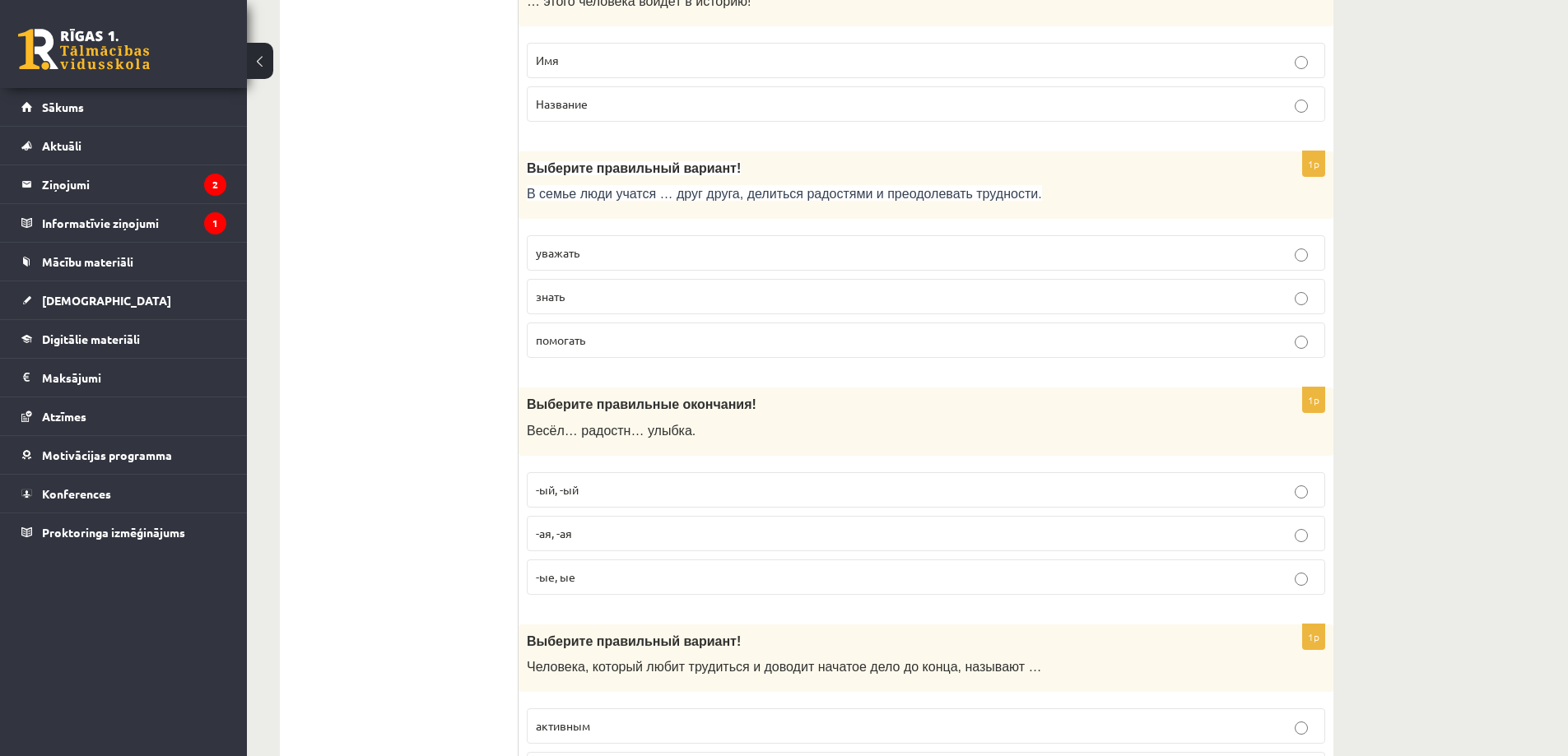
scroll to position [2468, 0]
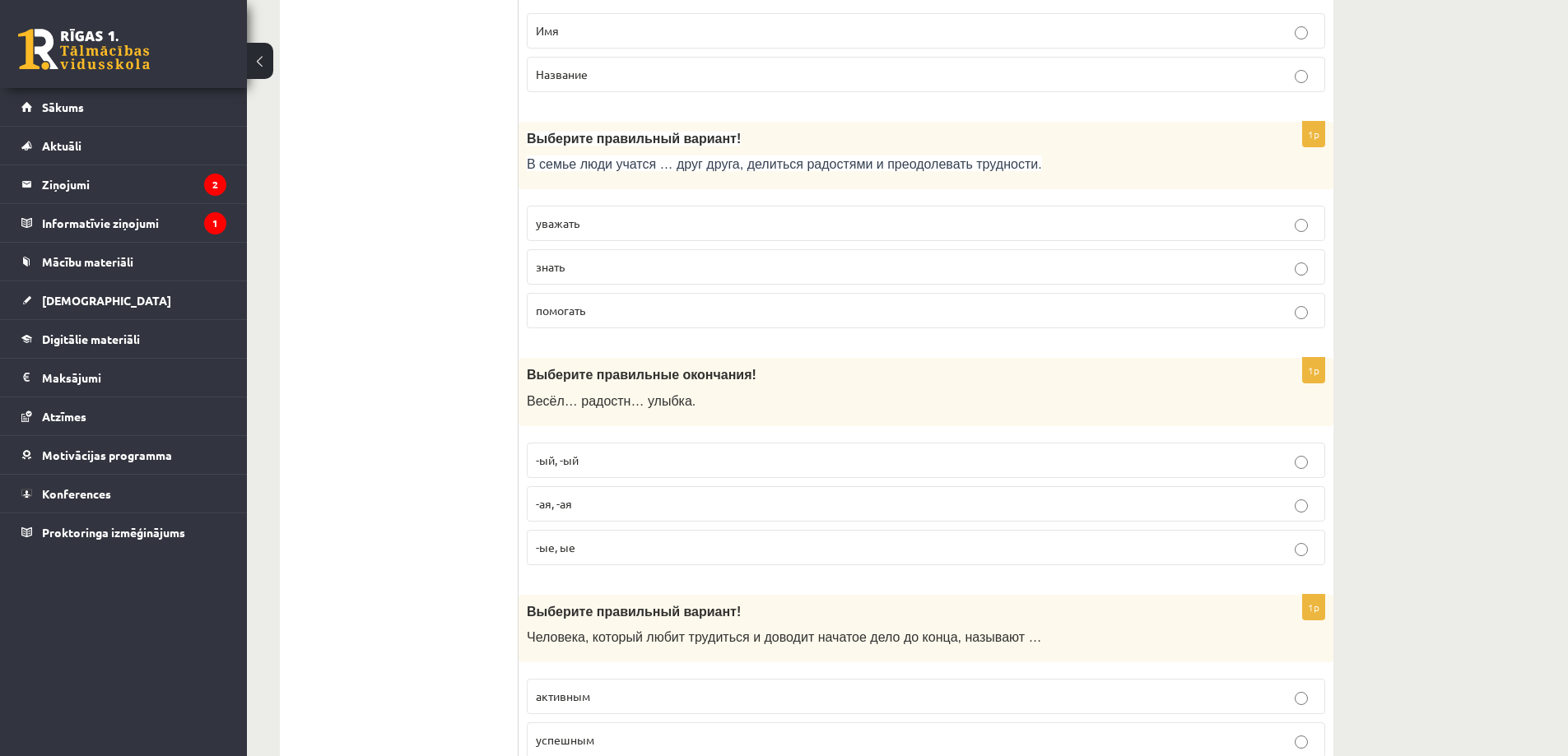
click at [613, 503] on p "-ая, -ая" at bounding box center [926, 504] width 781 height 18
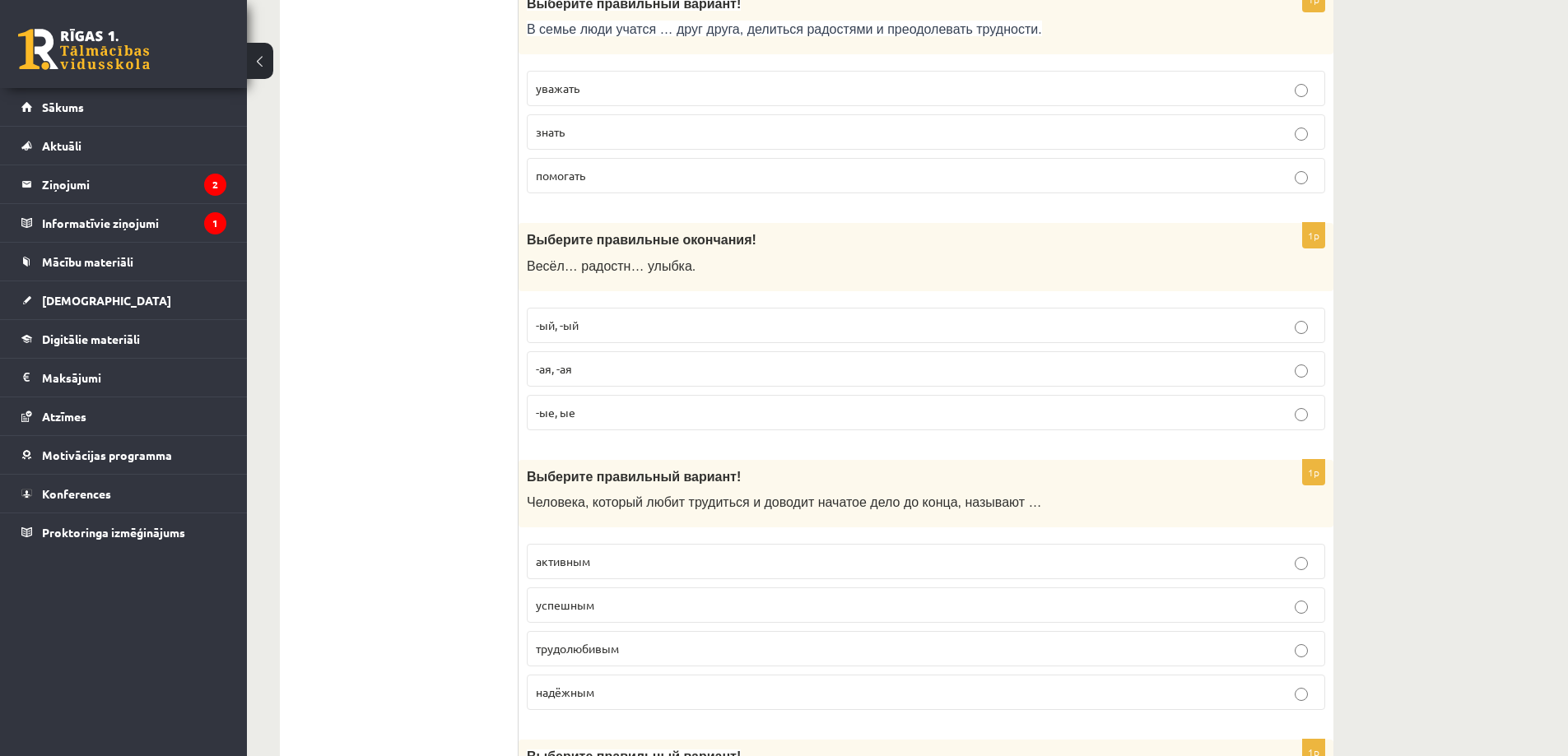
scroll to position [2633, 0]
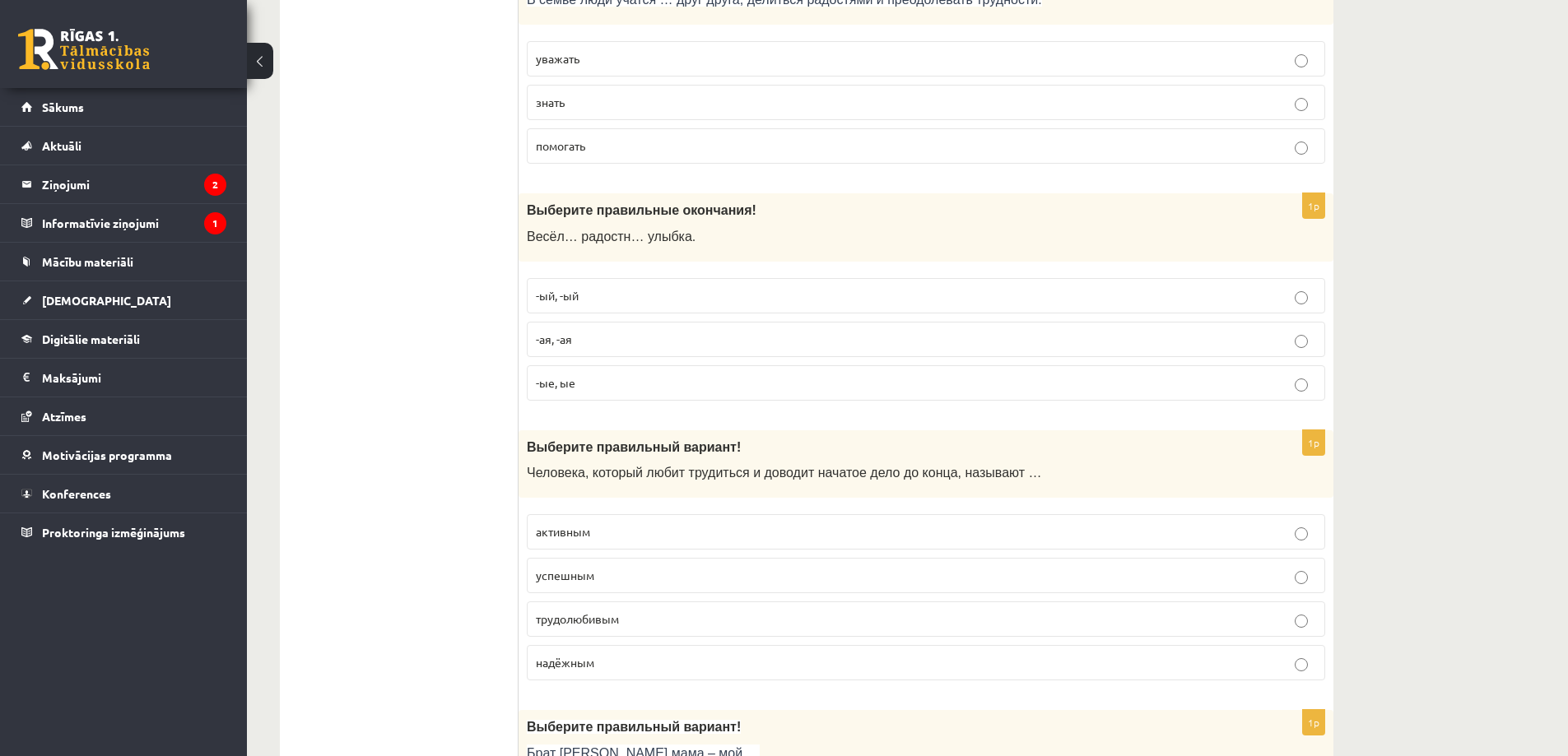
click at [622, 620] on p "трудолюбивым" at bounding box center [926, 619] width 781 height 18
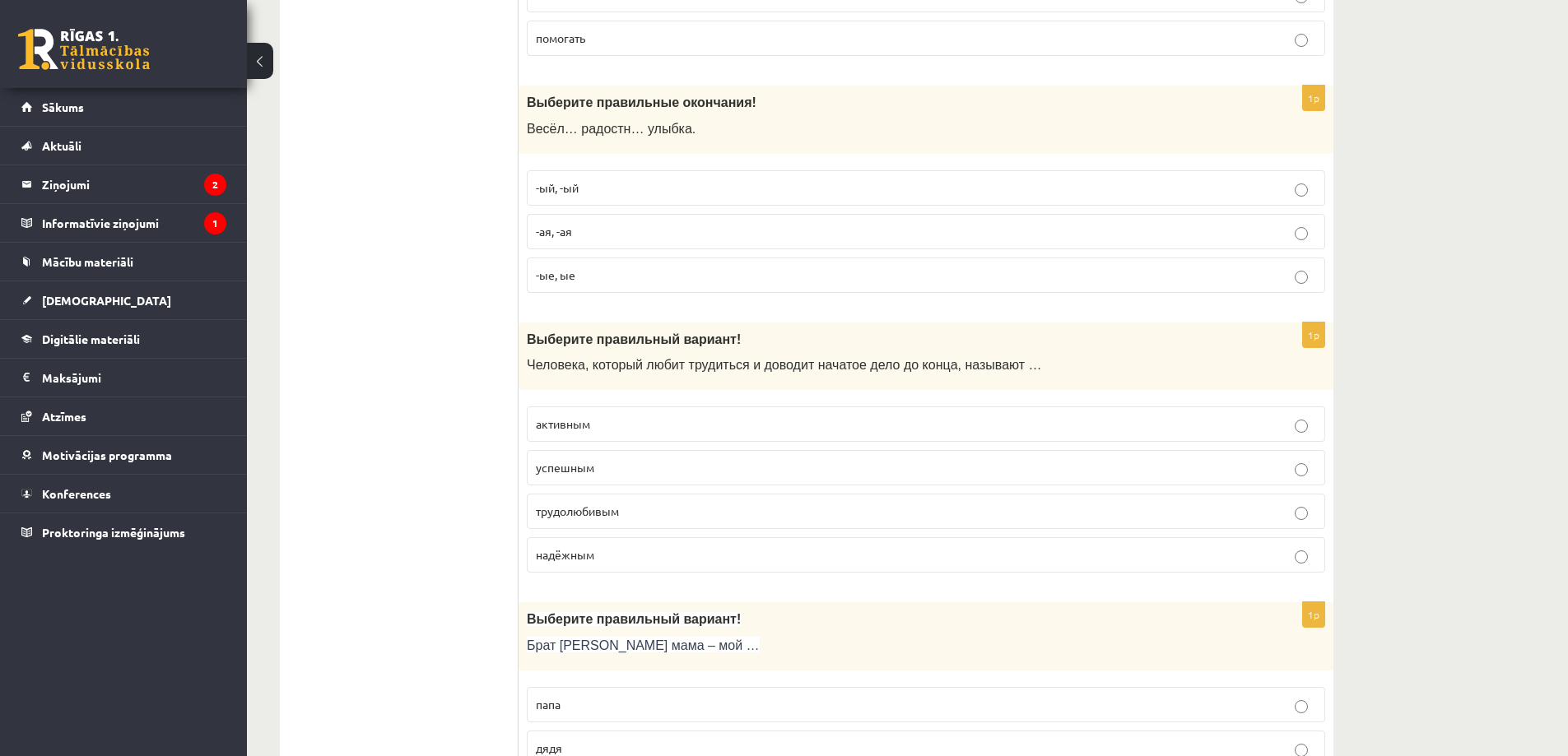
scroll to position [2962, 0]
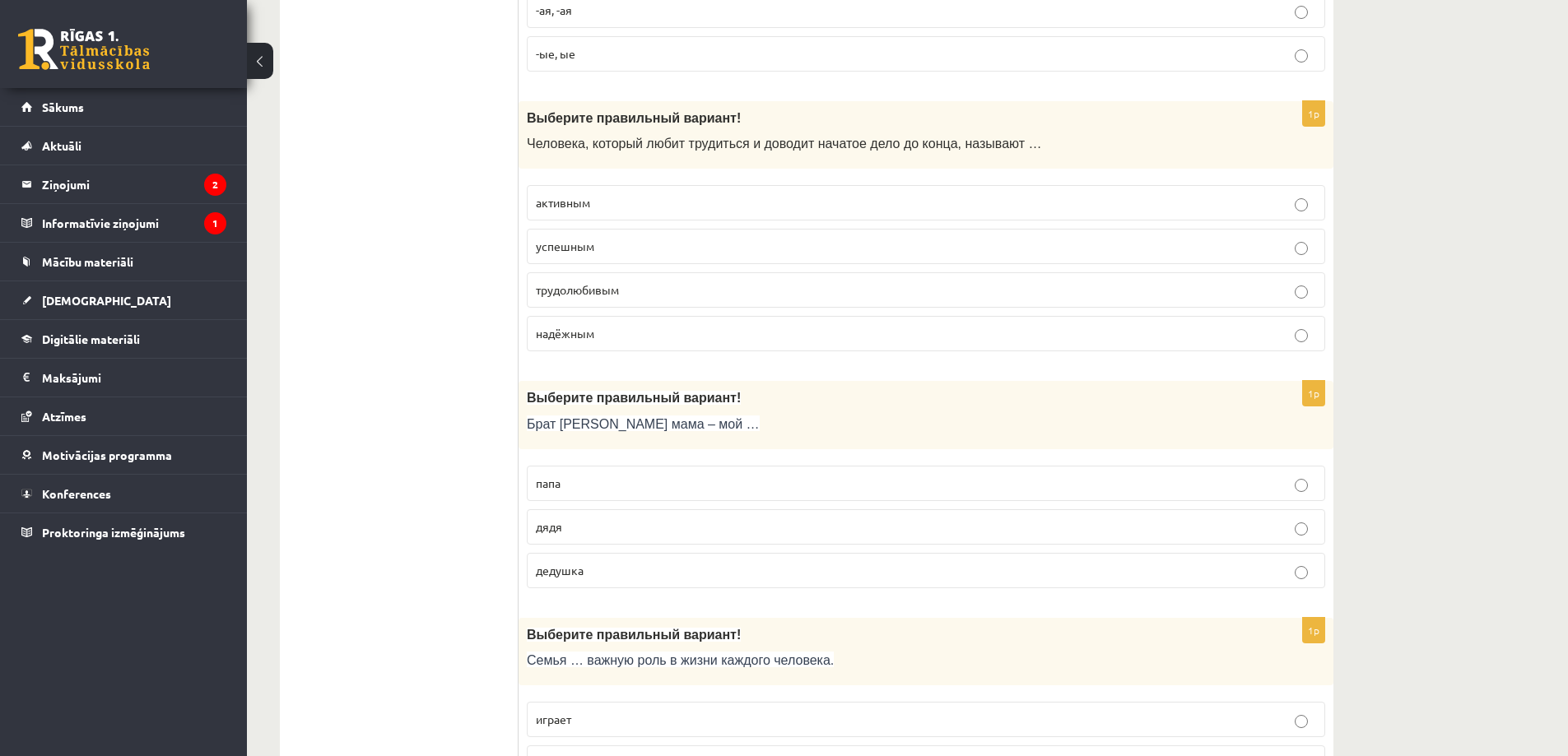
click at [595, 524] on p "дядя" at bounding box center [926, 527] width 781 height 18
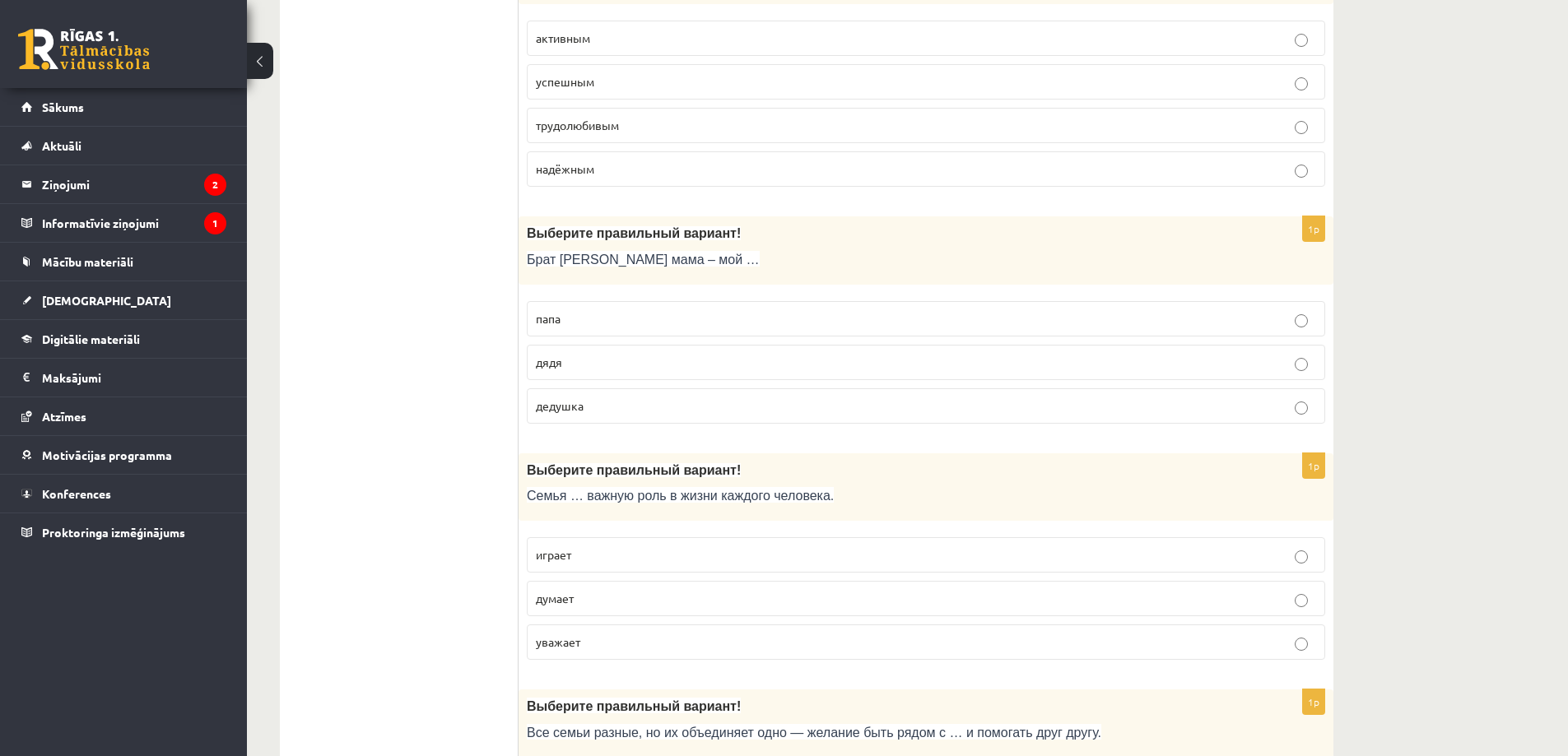
scroll to position [3208, 0]
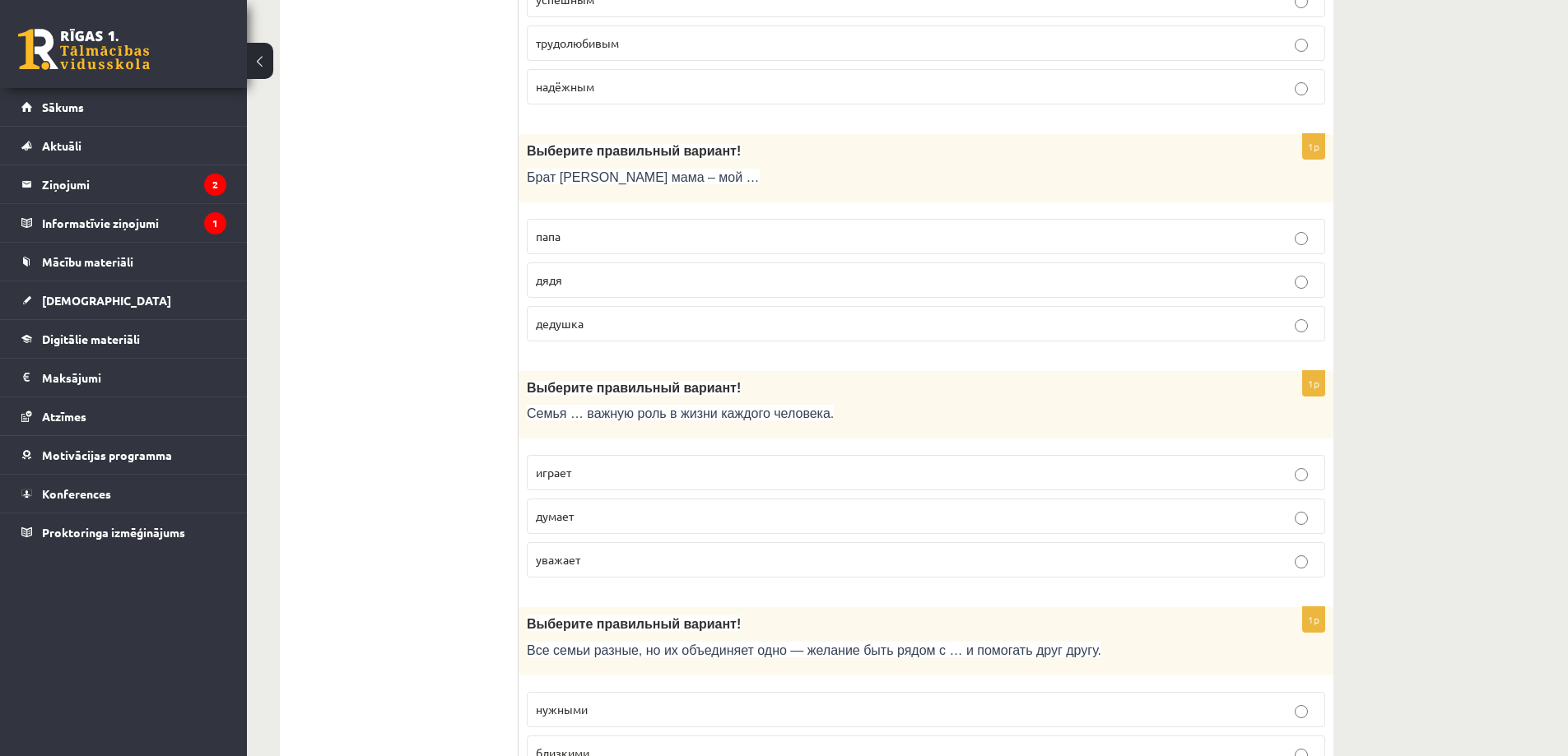
click at [599, 477] on p "играет" at bounding box center [926, 472] width 781 height 18
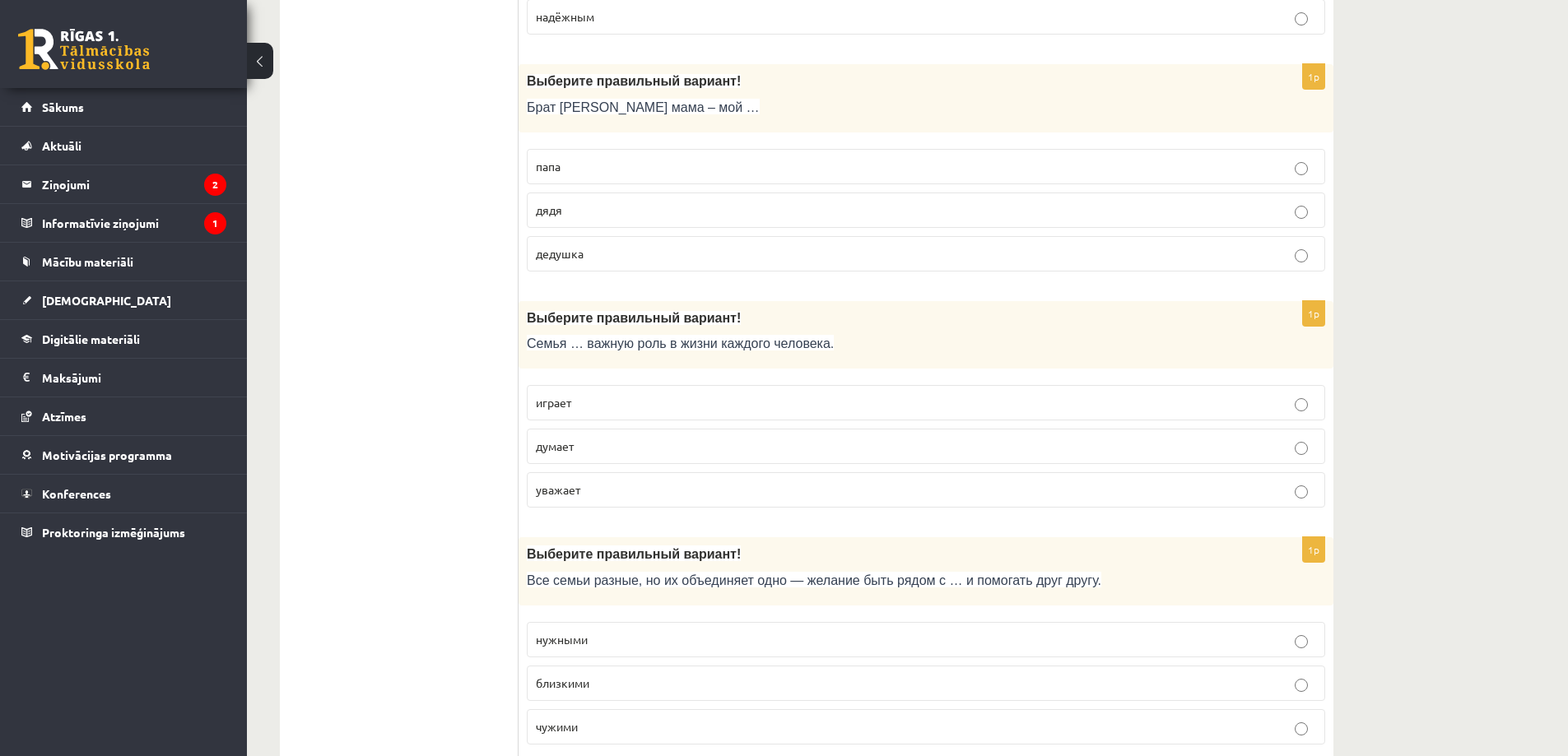
scroll to position [3374, 0]
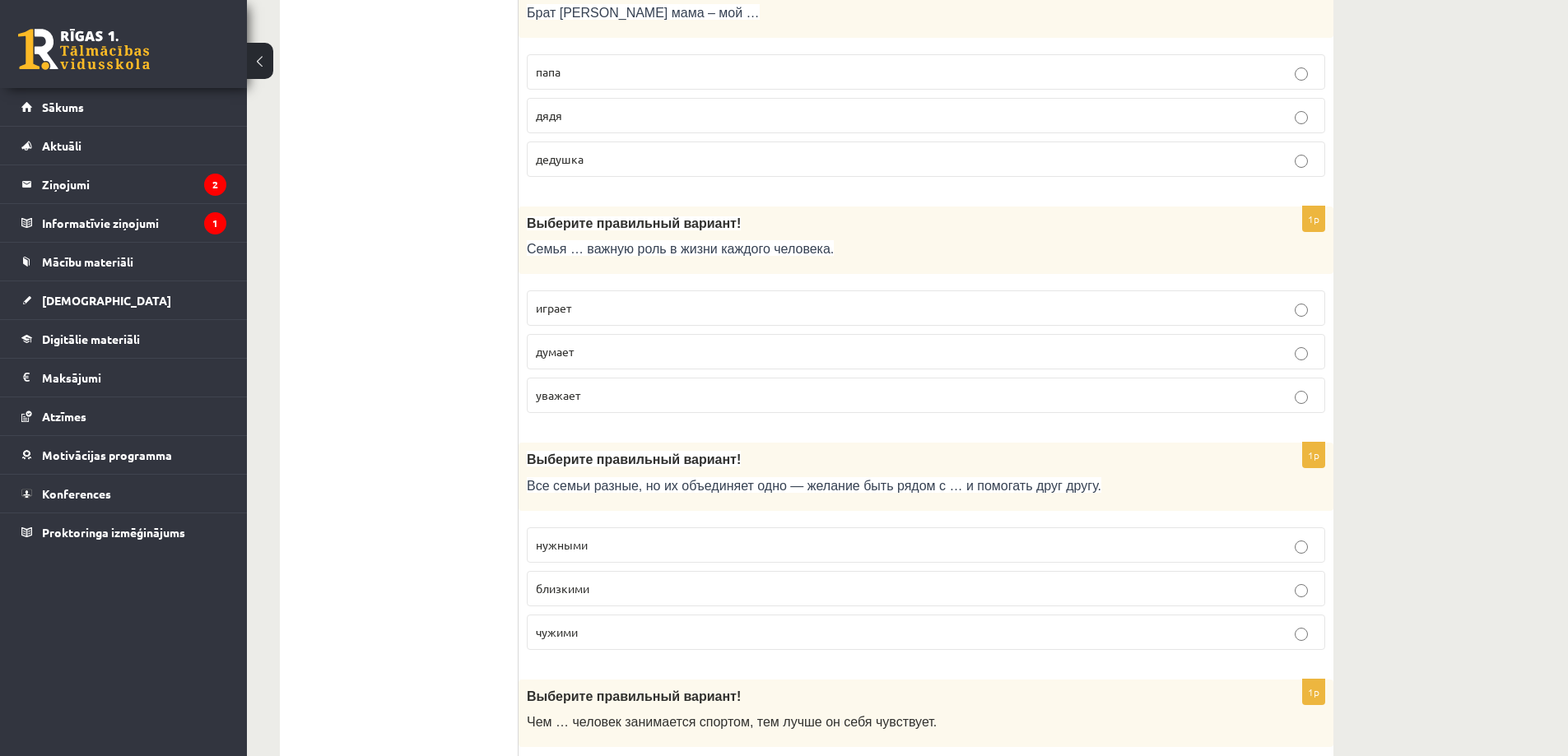
click at [604, 583] on p "близкими" at bounding box center [926, 588] width 781 height 18
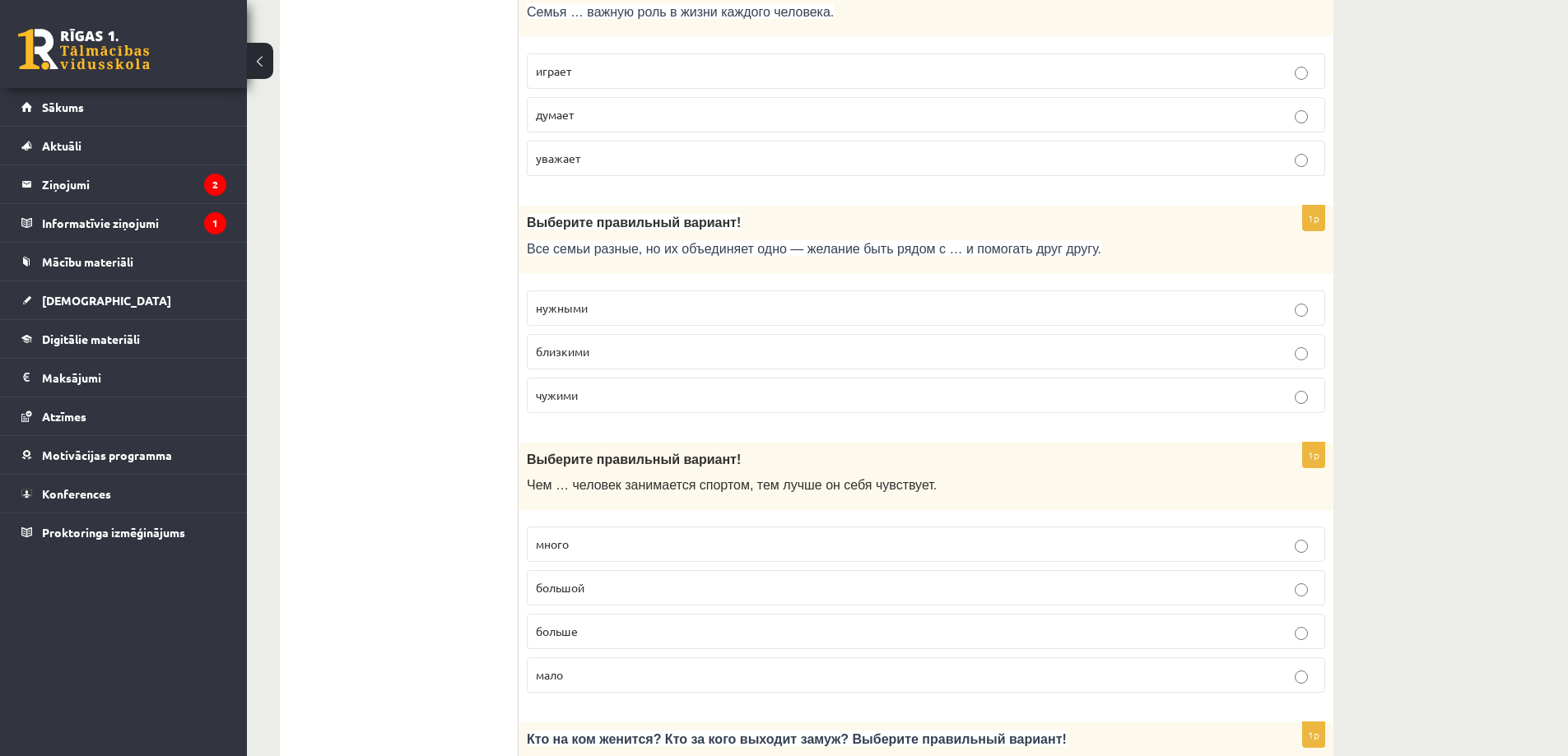
scroll to position [3620, 0]
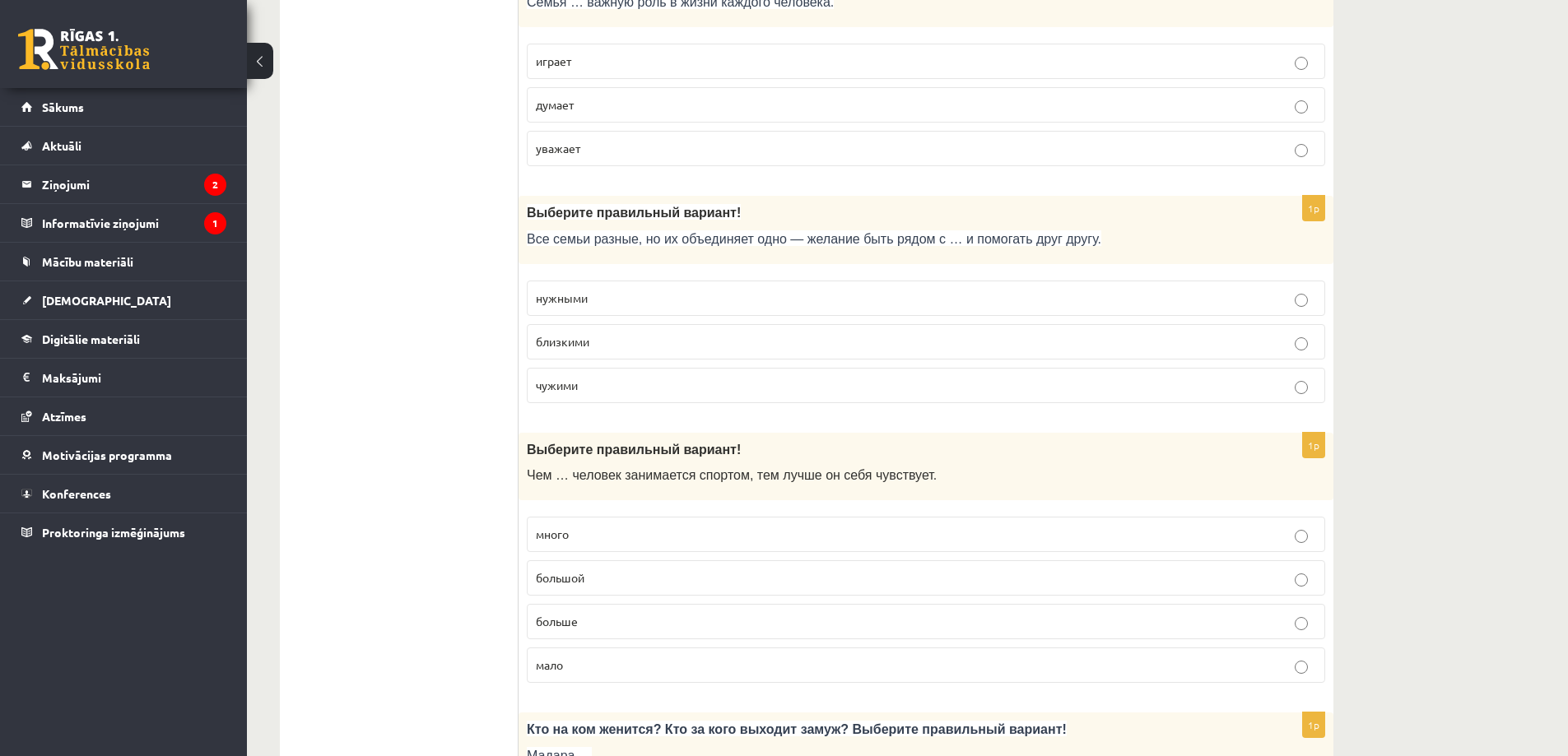
click at [616, 627] on p "больше" at bounding box center [926, 622] width 781 height 18
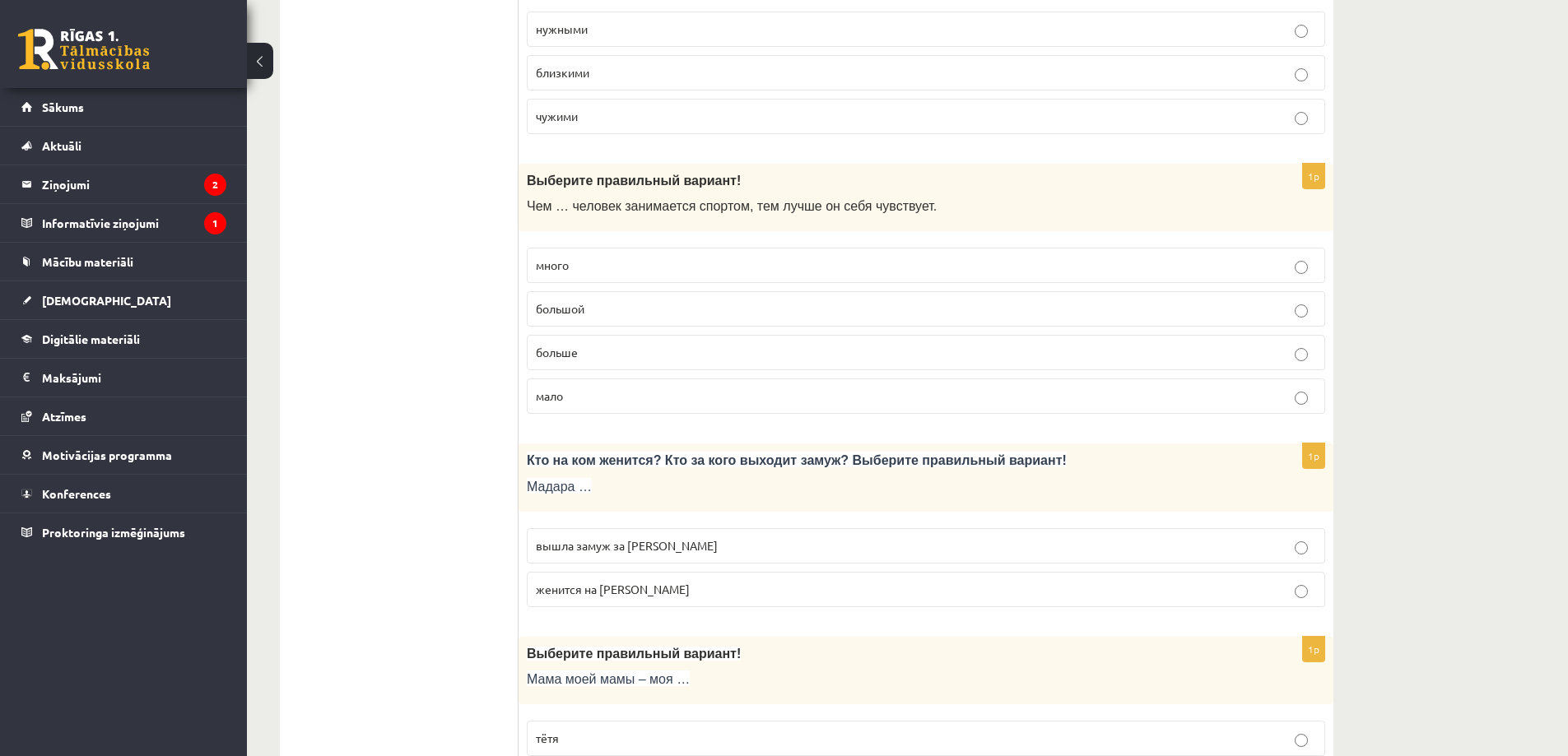
scroll to position [3949, 0]
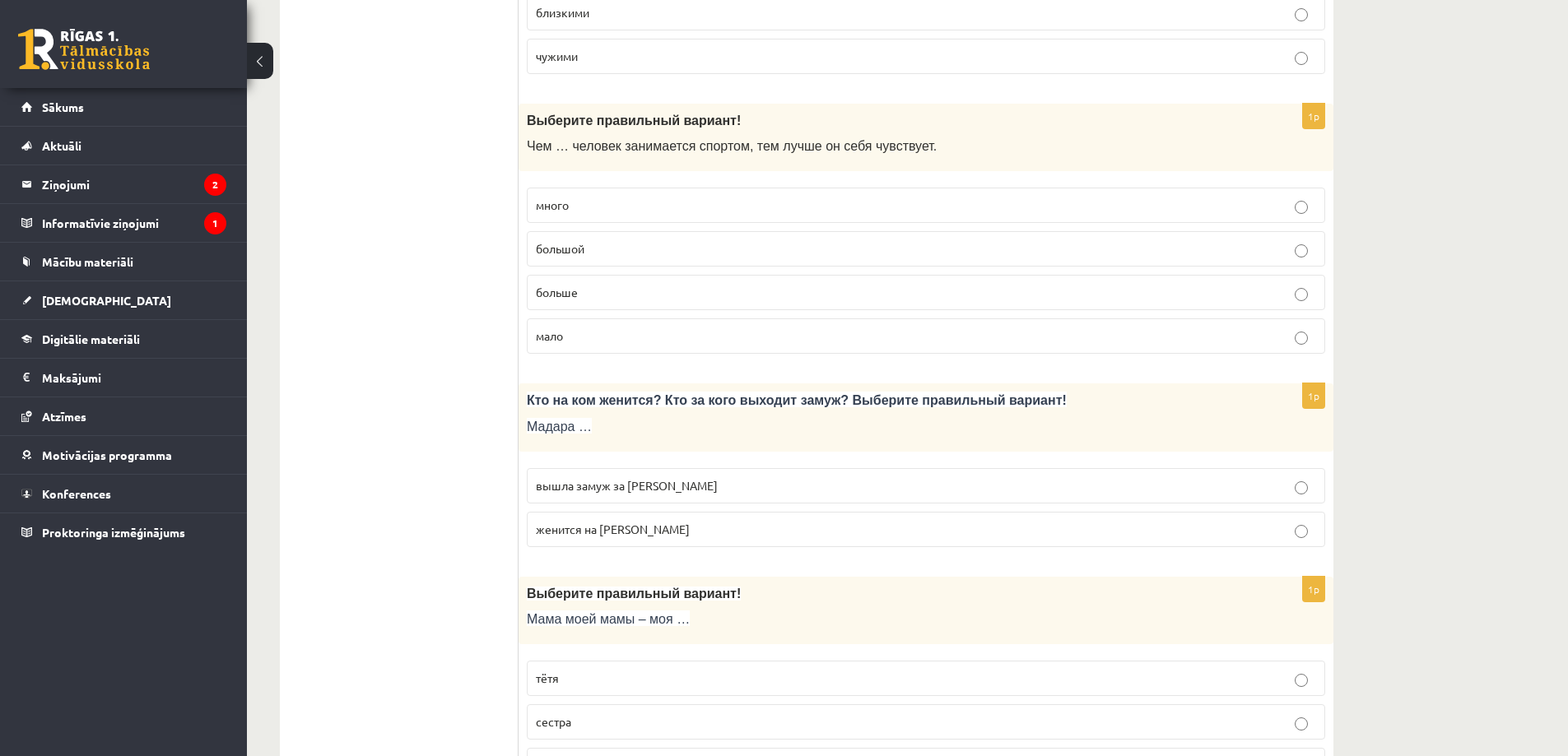
click at [615, 491] on span "вышла замуж за Марка" at bounding box center [627, 486] width 182 height 15
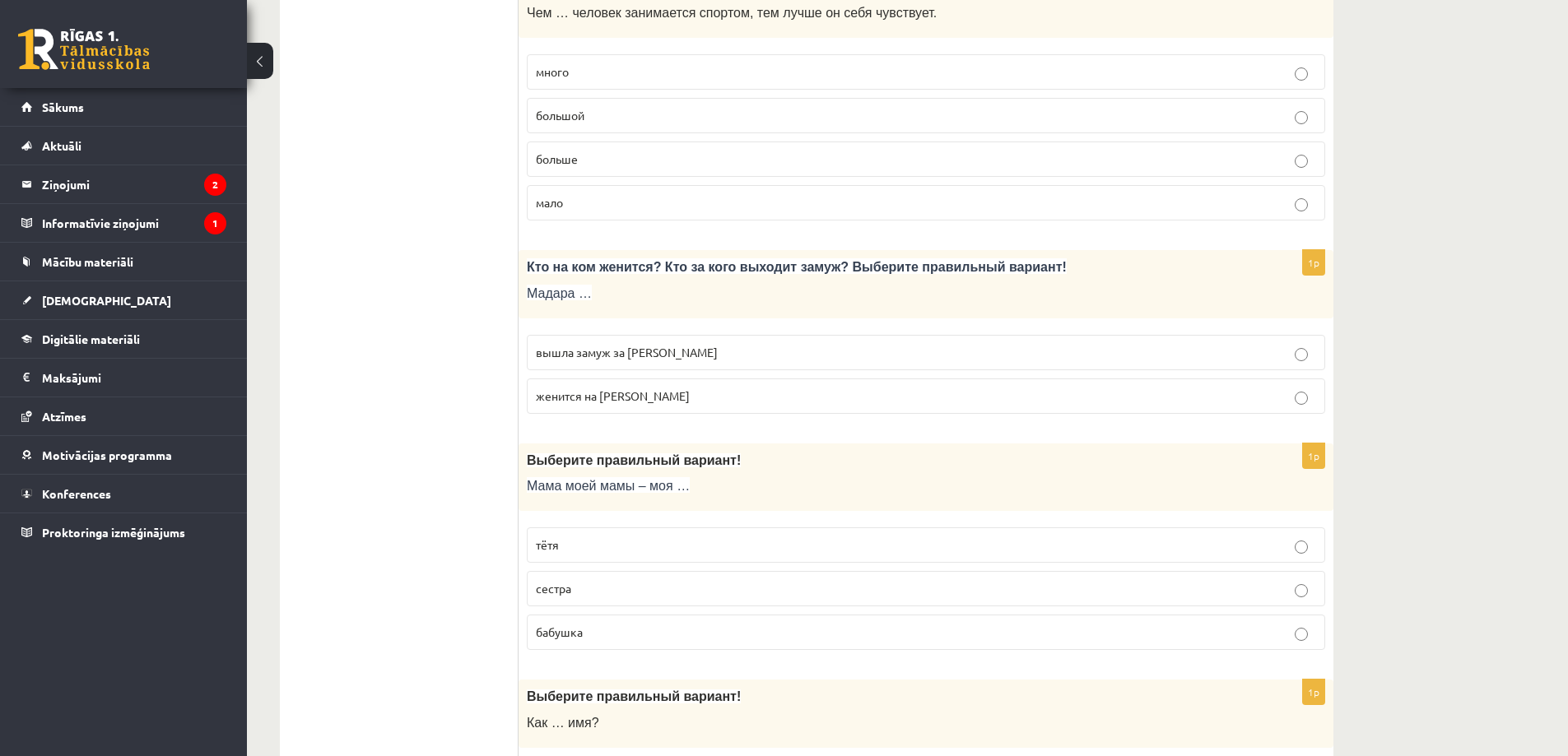
scroll to position [4114, 0]
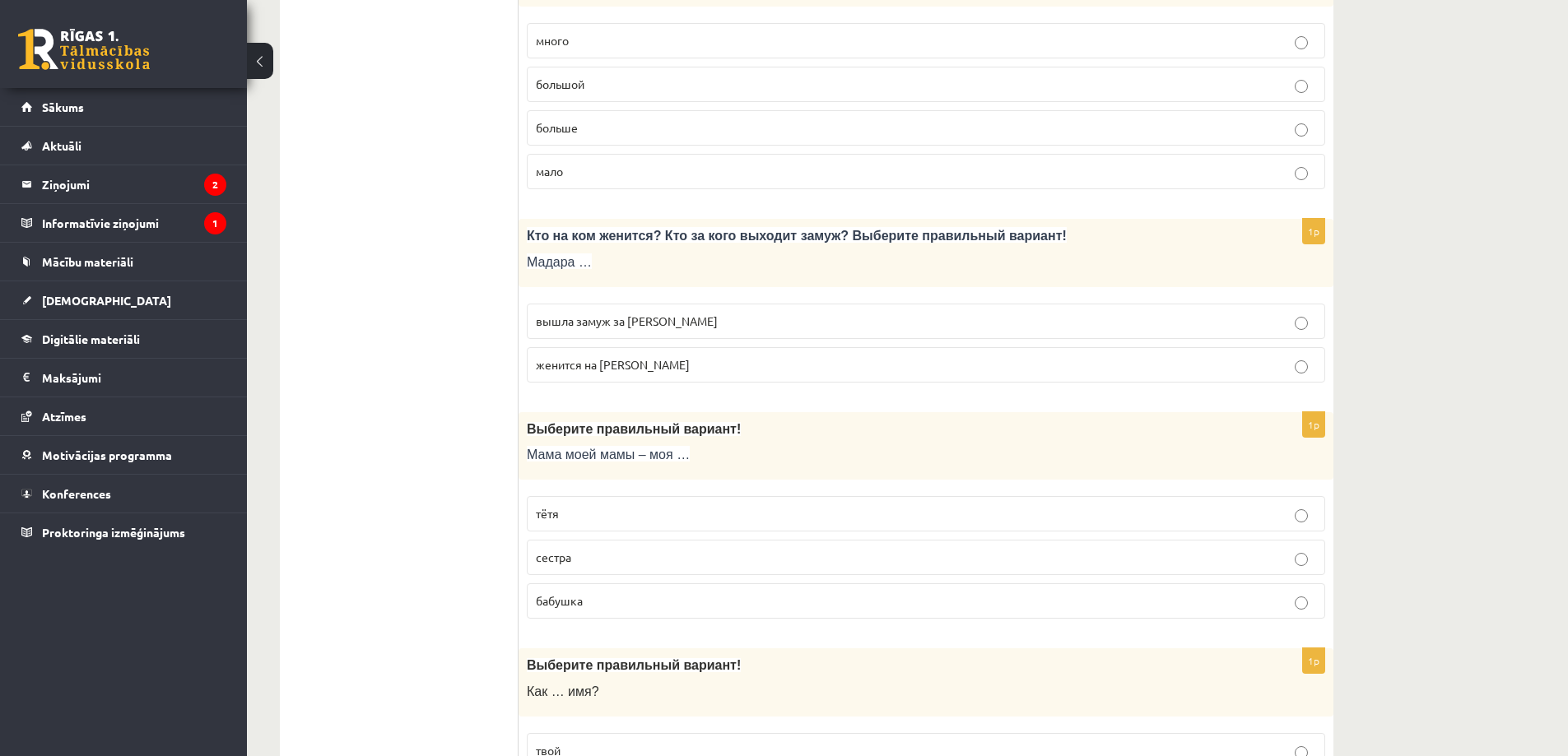
click at [588, 599] on p "бабушка" at bounding box center [926, 601] width 781 height 18
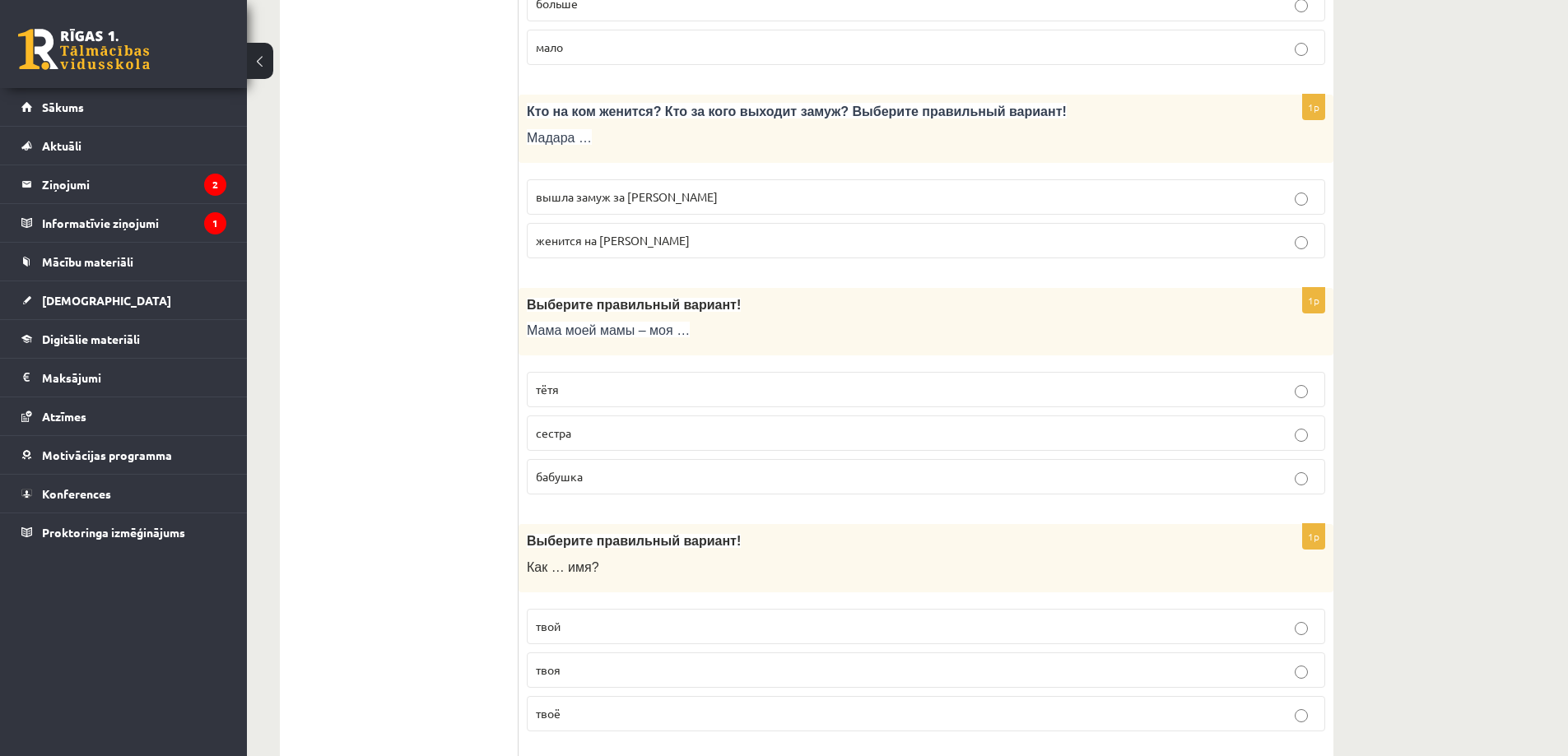
scroll to position [4361, 0]
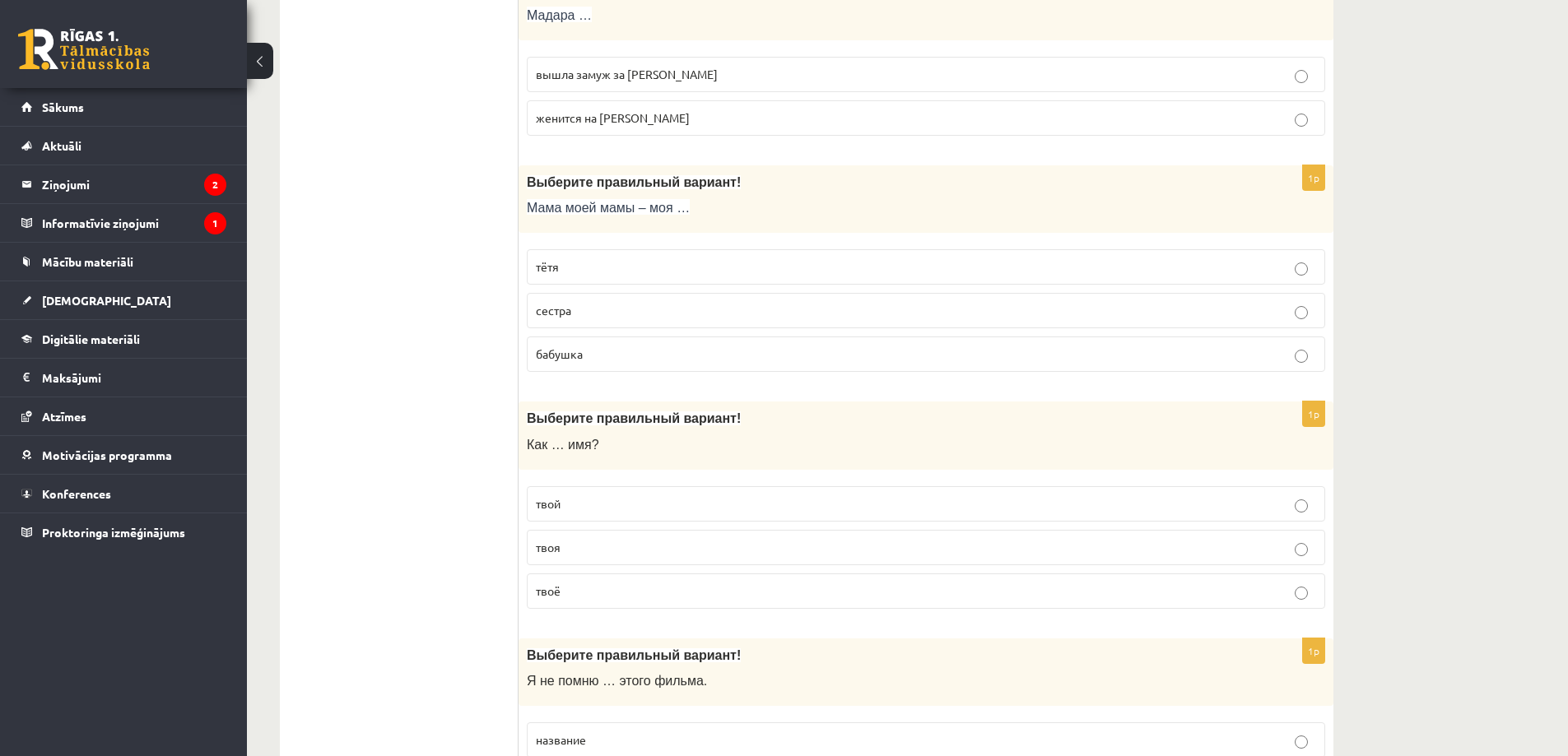
click at [566, 585] on p "твоё" at bounding box center [926, 591] width 781 height 18
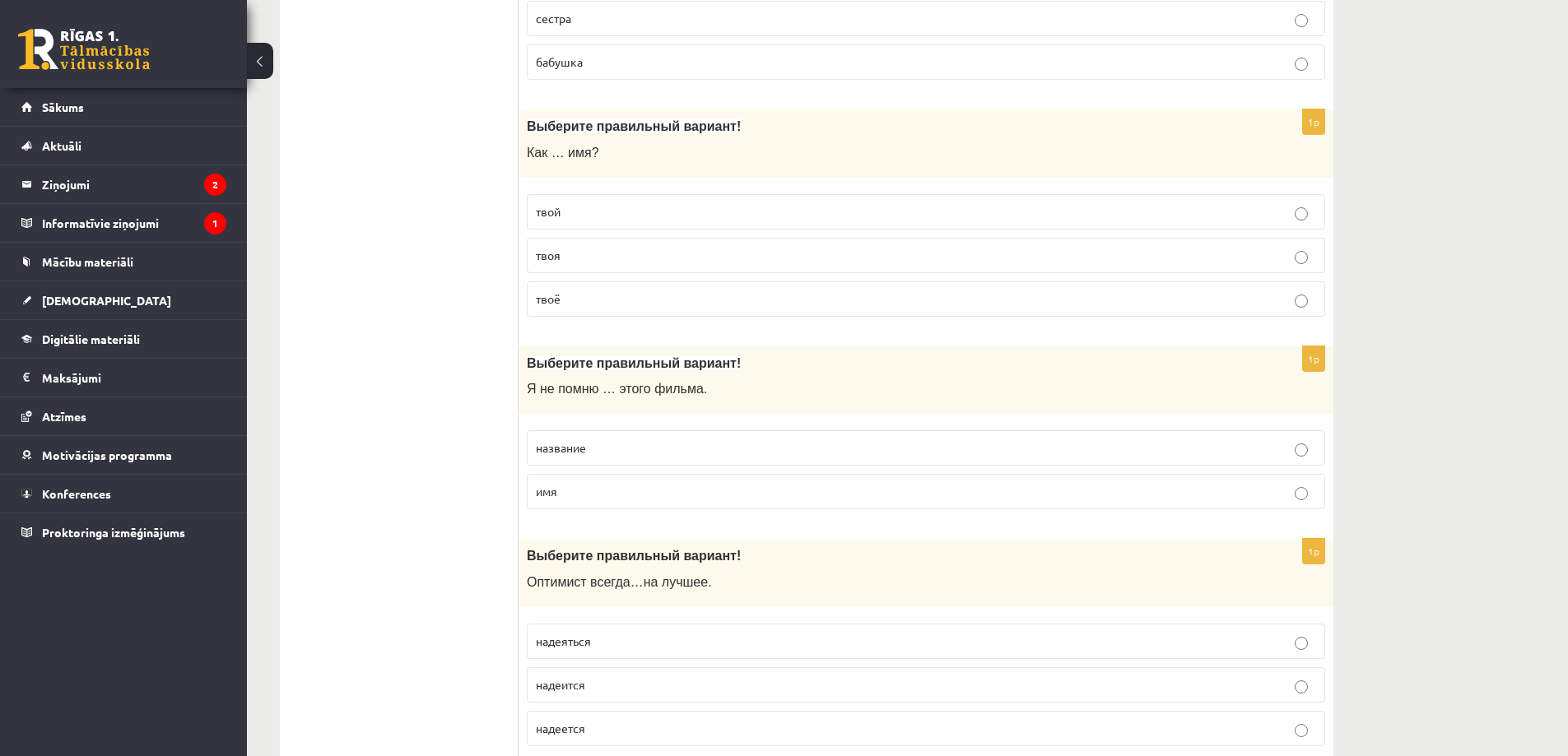
scroll to position [4690, 0]
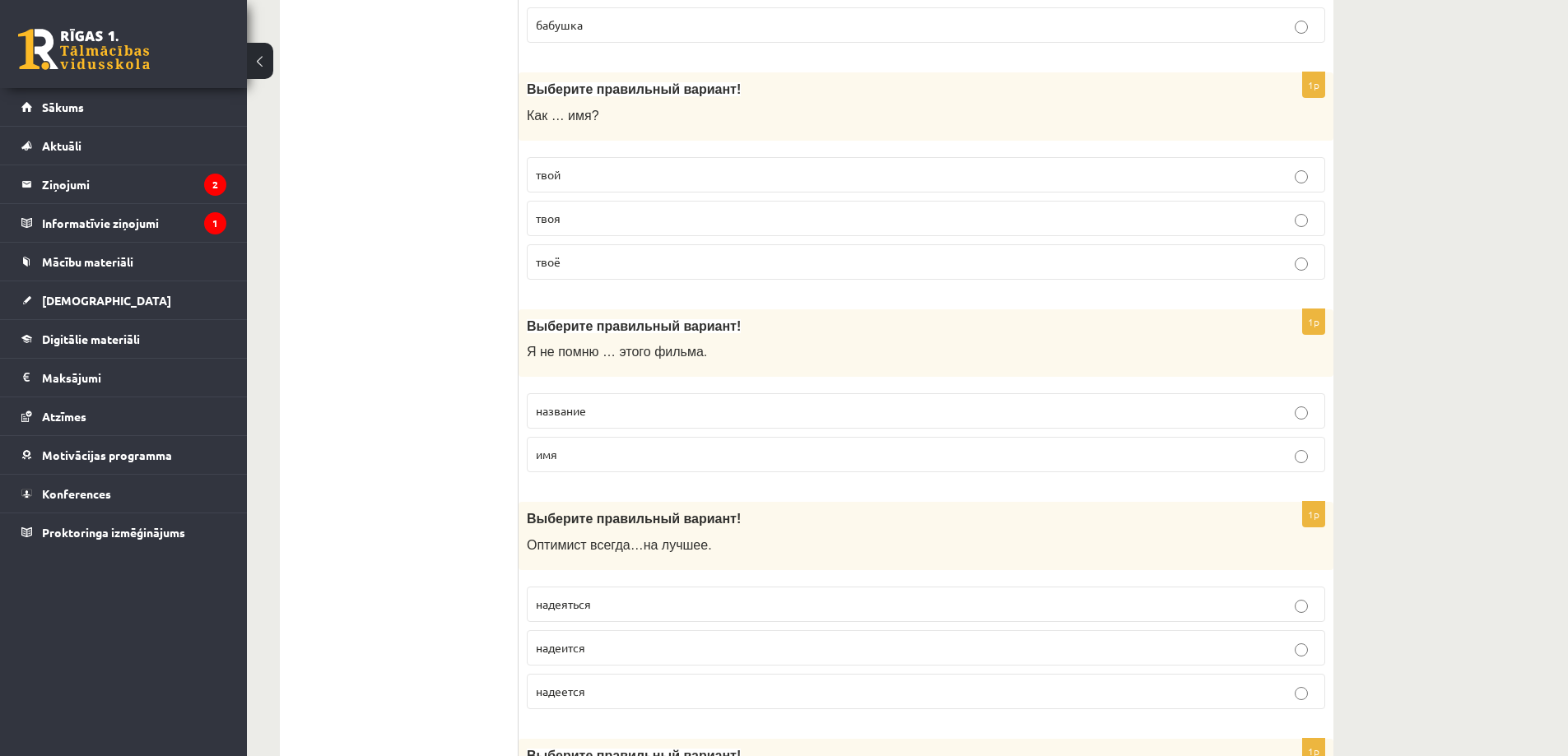
click at [597, 413] on p "название" at bounding box center [926, 411] width 781 height 18
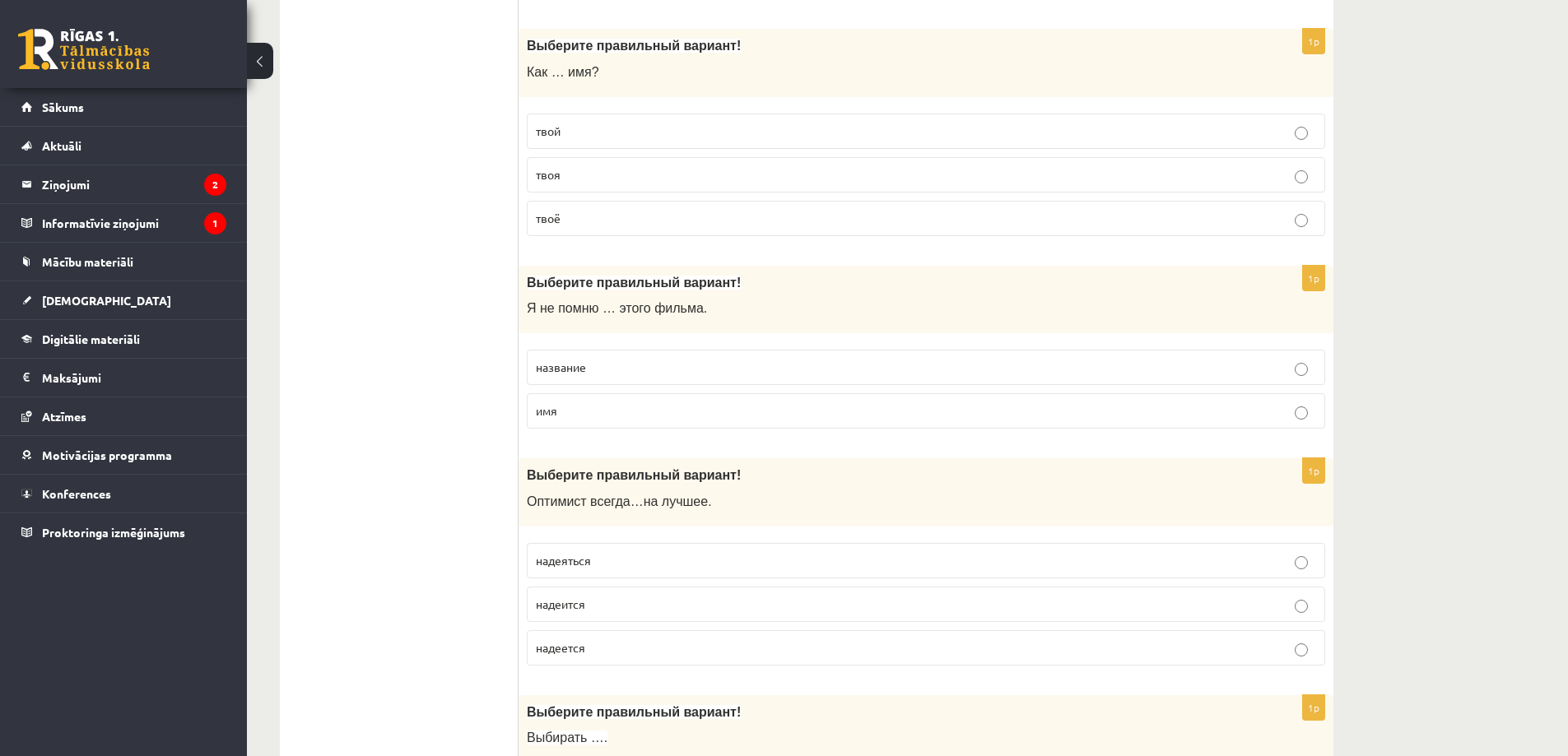
scroll to position [4772, 0]
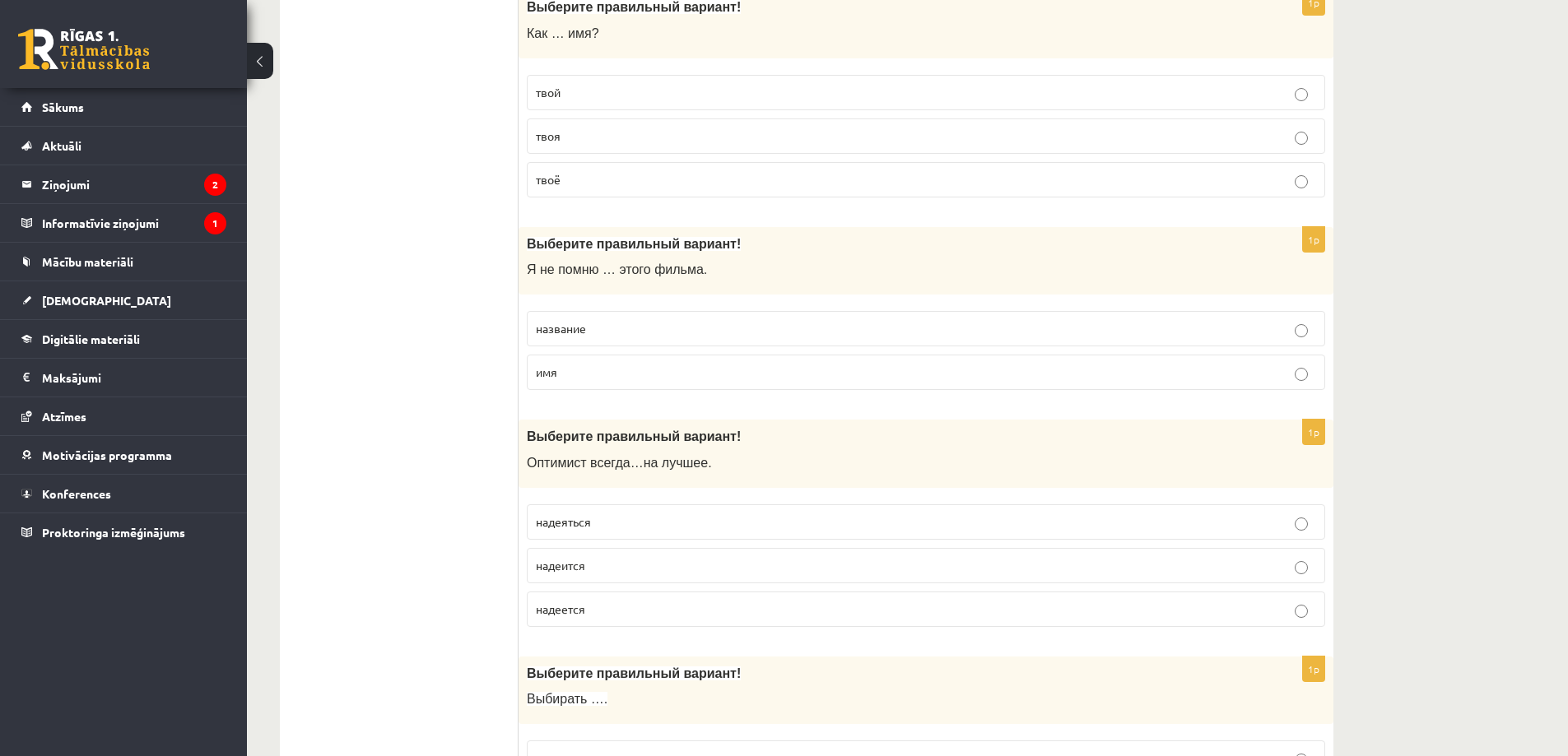
click at [599, 616] on p "надеется" at bounding box center [926, 609] width 781 height 18
drag, startPoint x: 523, startPoint y: 434, endPoint x: 595, endPoint y: 598, distance: 179.1
click at [595, 598] on div "1p Выберите правильный вариант! О птимист всегда … на лучшее . надеяться надеит…" at bounding box center [926, 530] width 815 height 220
copy div "Выберите правильный вариант! О птимист всегда … на лучшее . надеяться надеится …"
click at [753, 640] on div "1p Выберите правильный вариант! О птимист всегда … на лучшее . надеяться надеит…" at bounding box center [926, 530] width 815 height 220
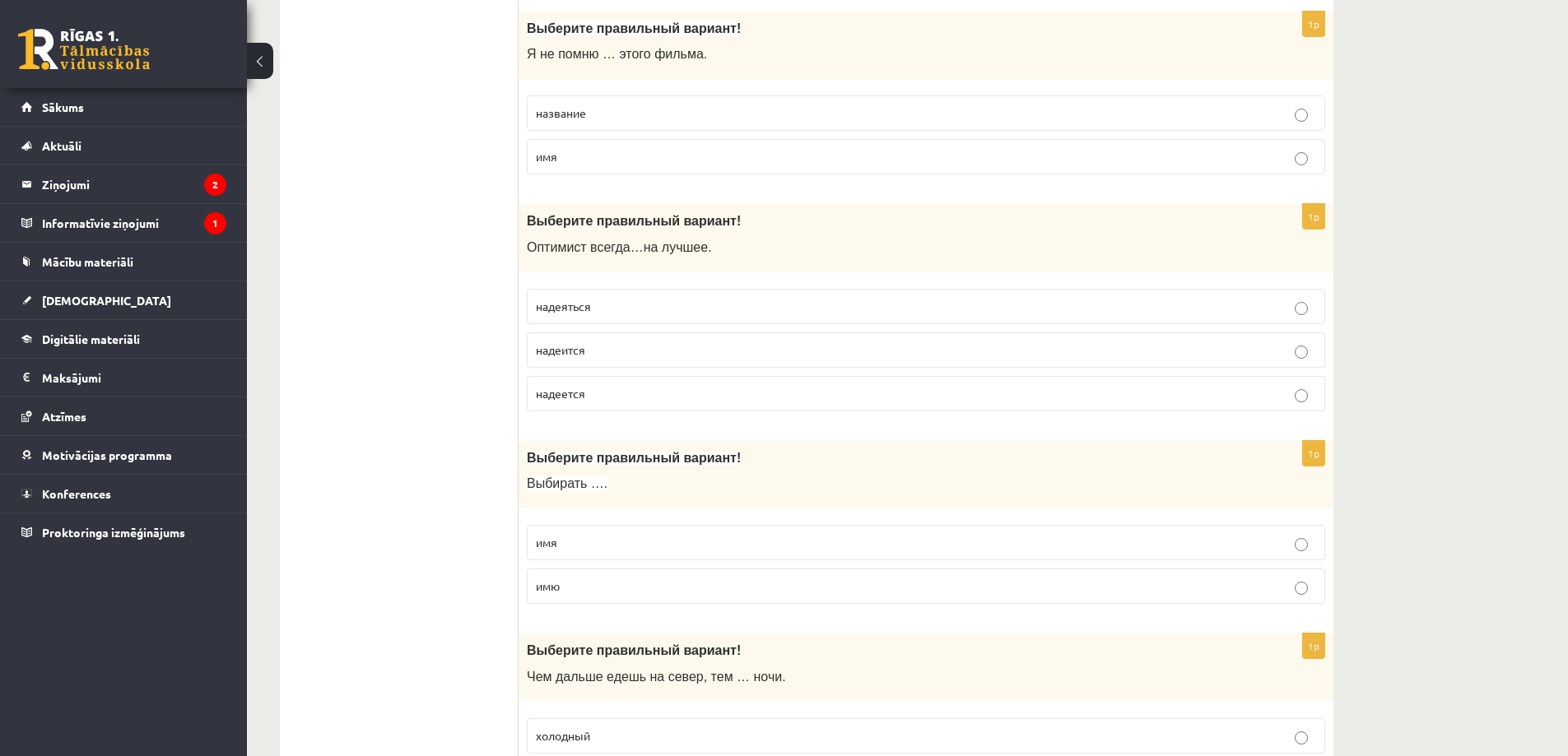
scroll to position [5019, 0]
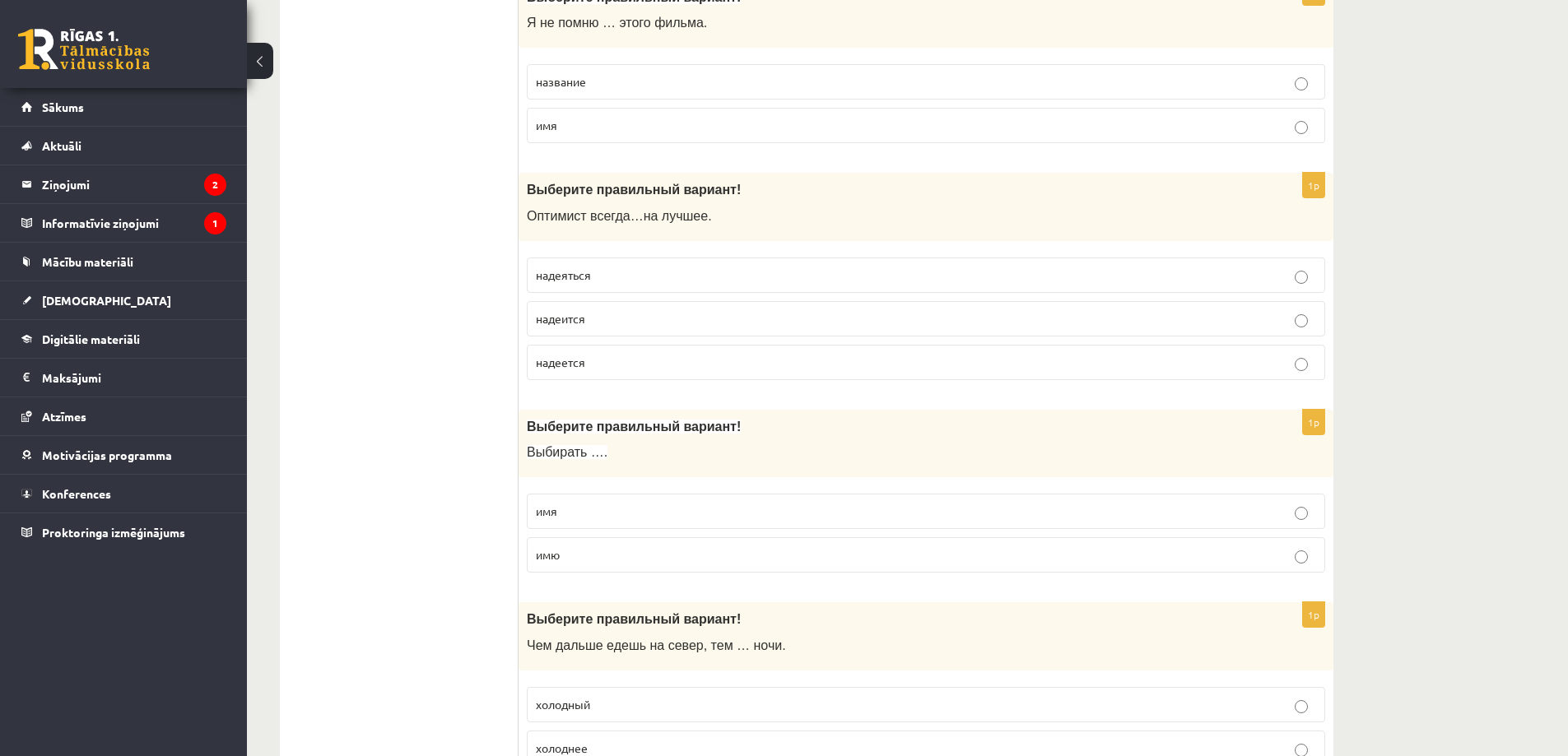
click at [582, 512] on p "имя" at bounding box center [926, 511] width 781 height 18
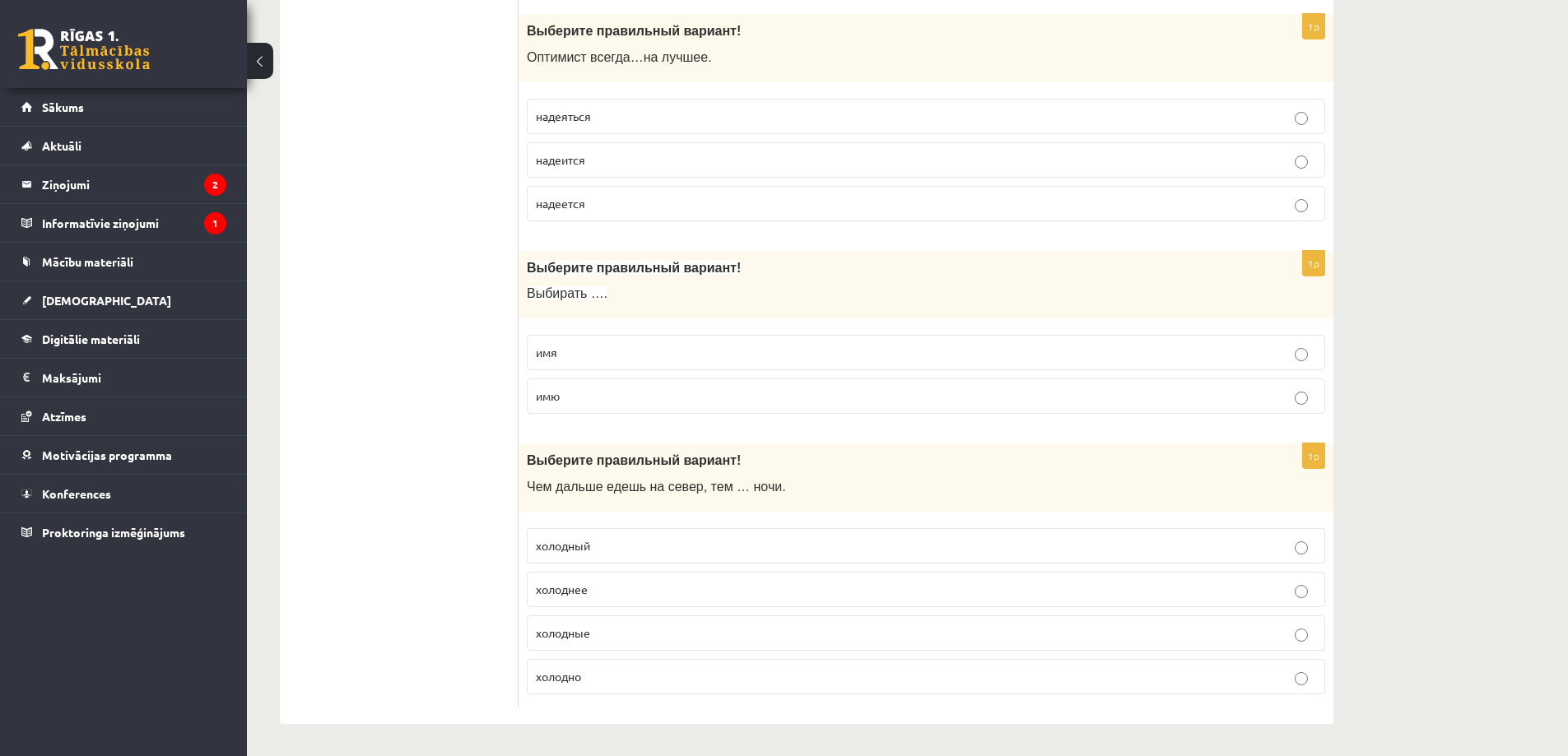
scroll to position [5179, 0]
click at [623, 591] on p "холоднее" at bounding box center [926, 588] width 781 height 18
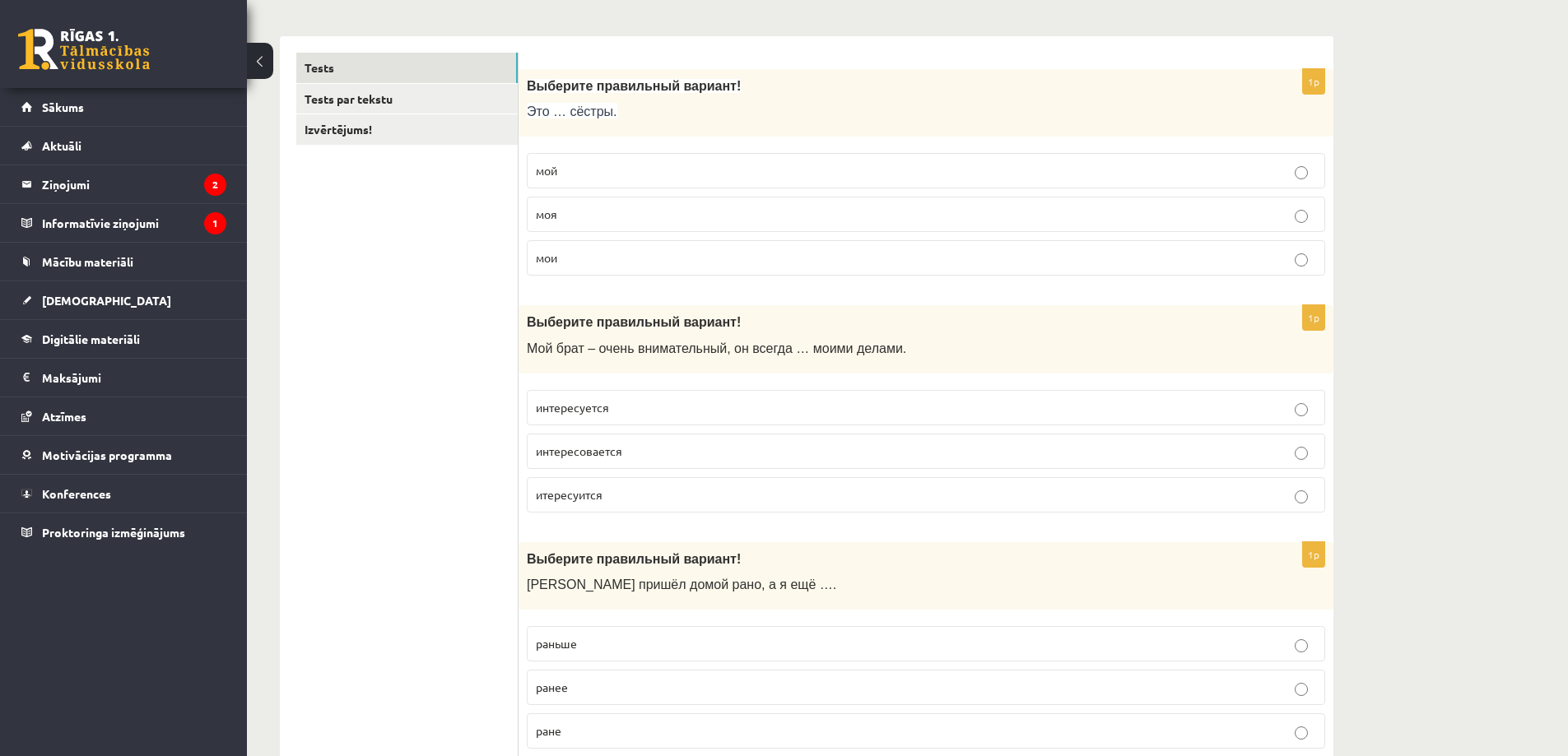
scroll to position [0, 0]
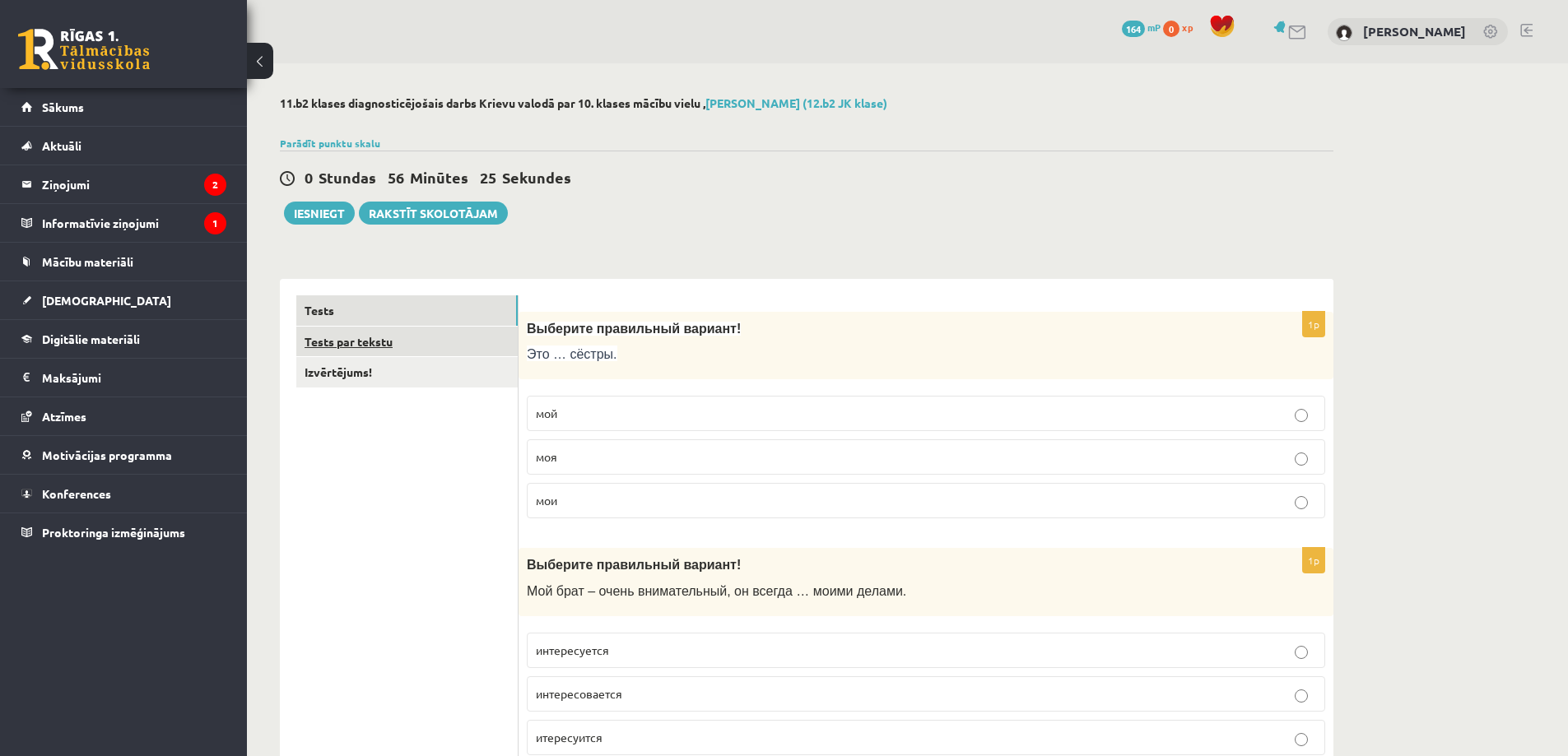
click at [380, 342] on link "Tests par tekstu" at bounding box center [407, 341] width 221 height 30
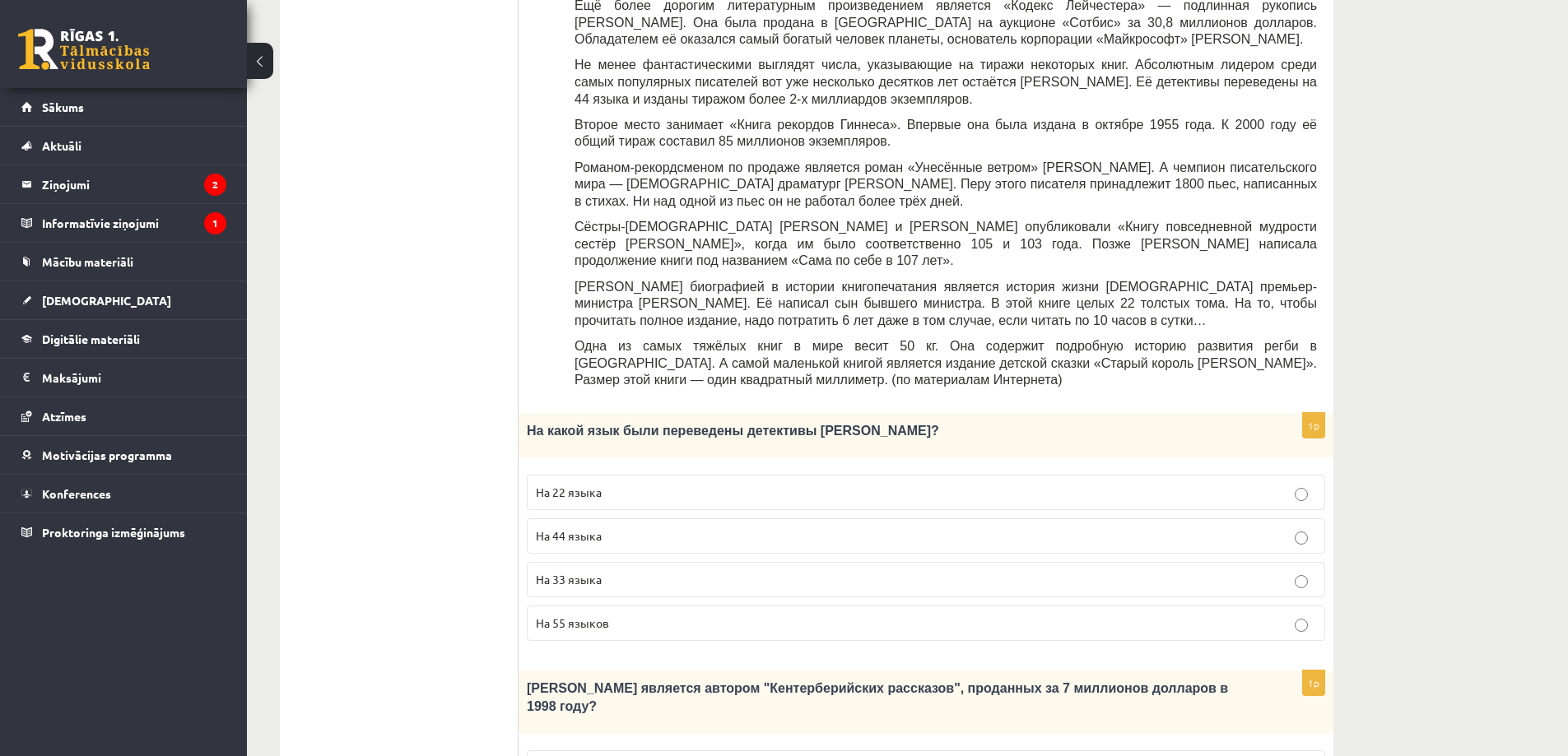
scroll to position [164, 0]
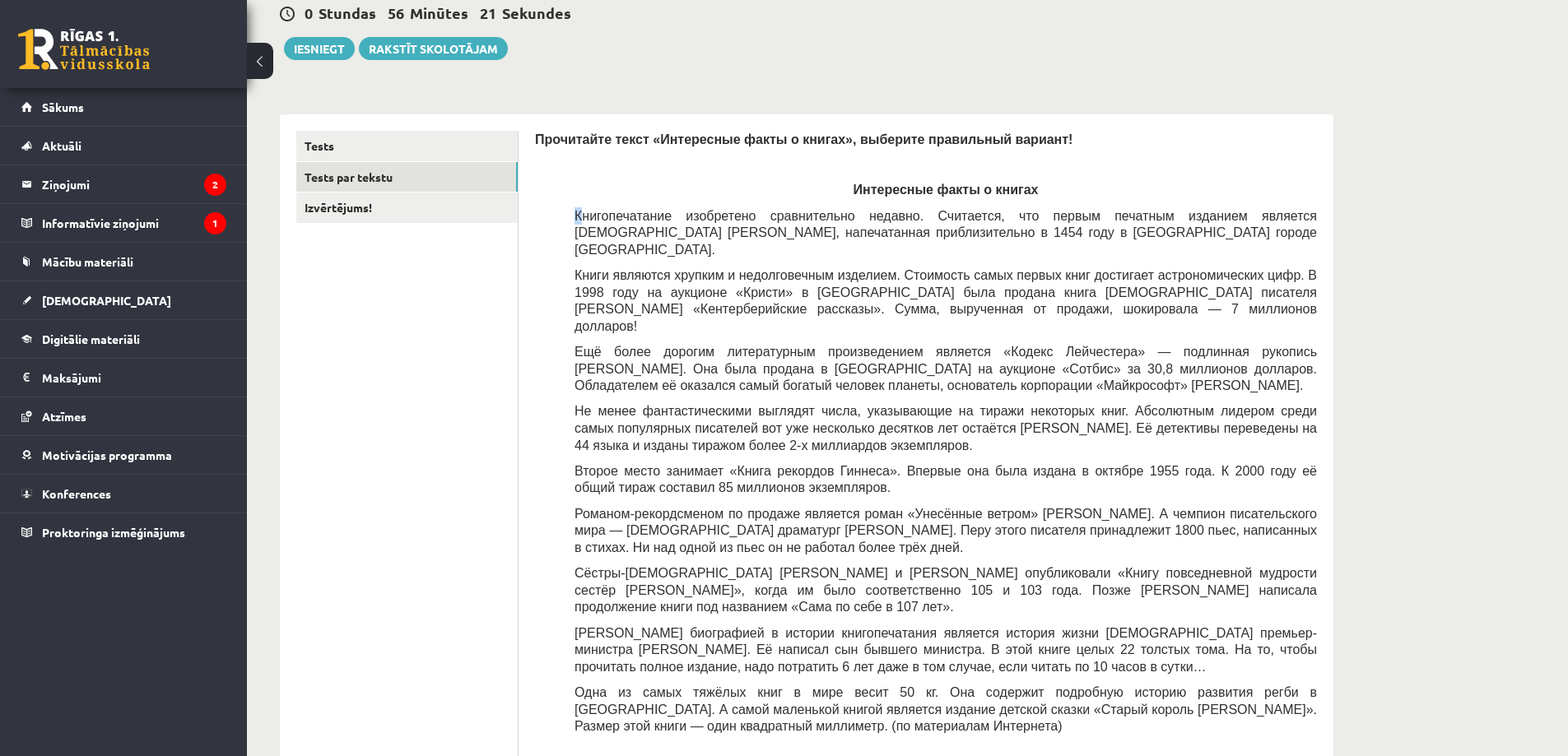
drag, startPoint x: 573, startPoint y: 213, endPoint x: 606, endPoint y: 235, distance: 39.7
click at [587, 223] on div "Прочитайте текст «Интересные факты о книгах», выберите правильный вариант! Инте…" at bounding box center [926, 437] width 782 height 613
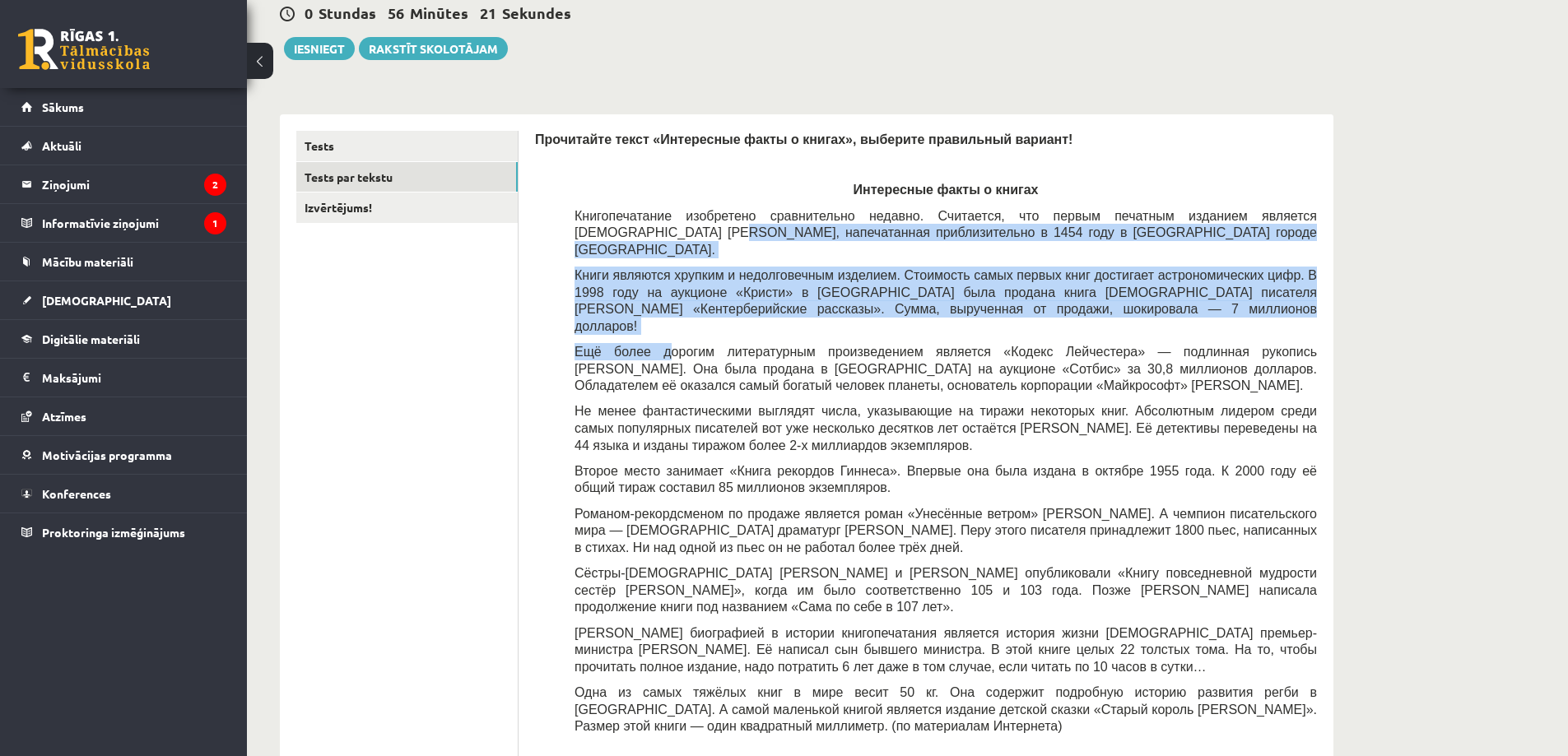
drag, startPoint x: 606, startPoint y: 235, endPoint x: 607, endPoint y: 257, distance: 22.0
click at [645, 316] on div "Прочитайте текст «Интересные факты о книгах», выберите правильный вариант! Инте…" at bounding box center [926, 437] width 782 height 613
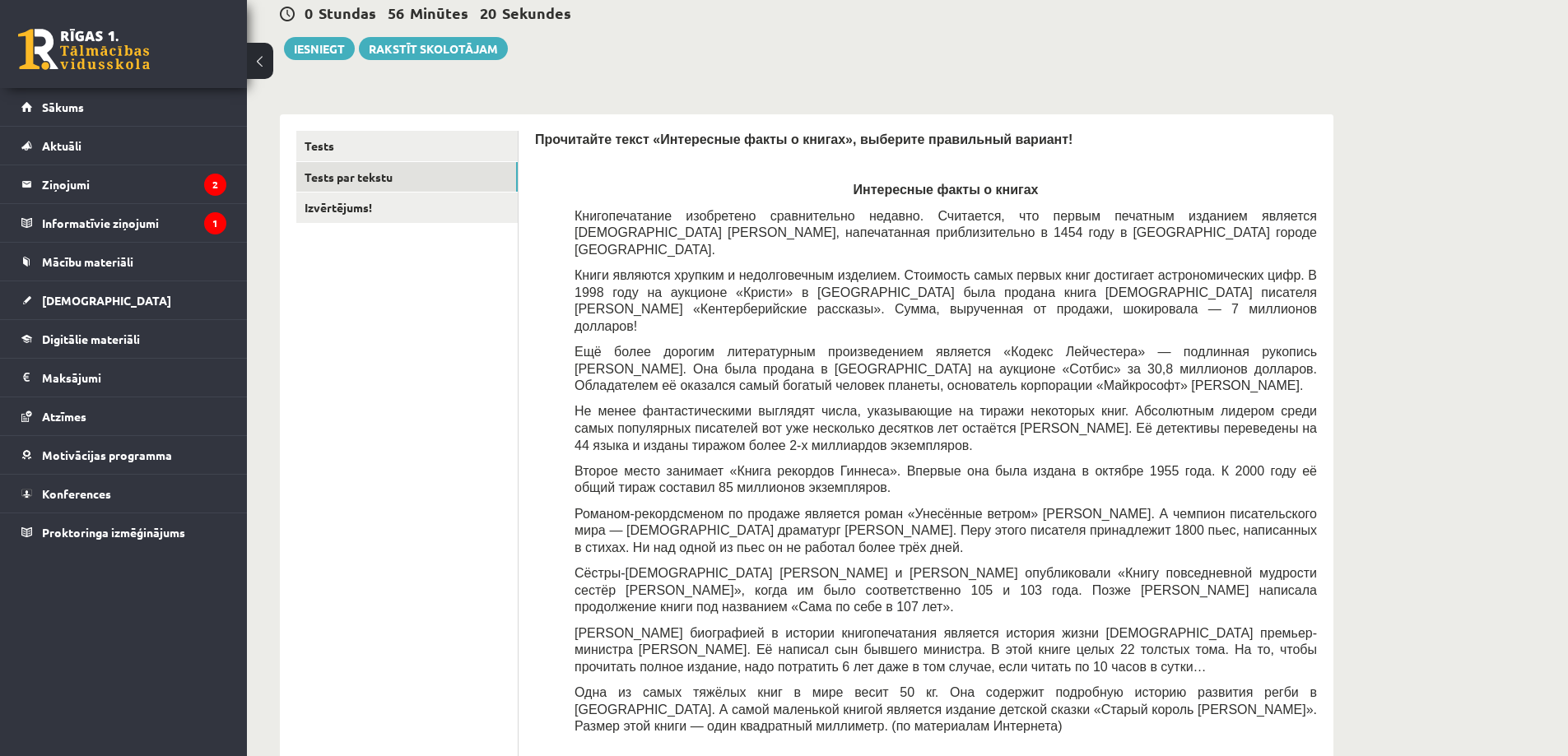
click at [571, 213] on div "Прочитайте текст «Интересные факты о книгах», выберите правильный вариант! Инте…" at bounding box center [926, 437] width 782 height 613
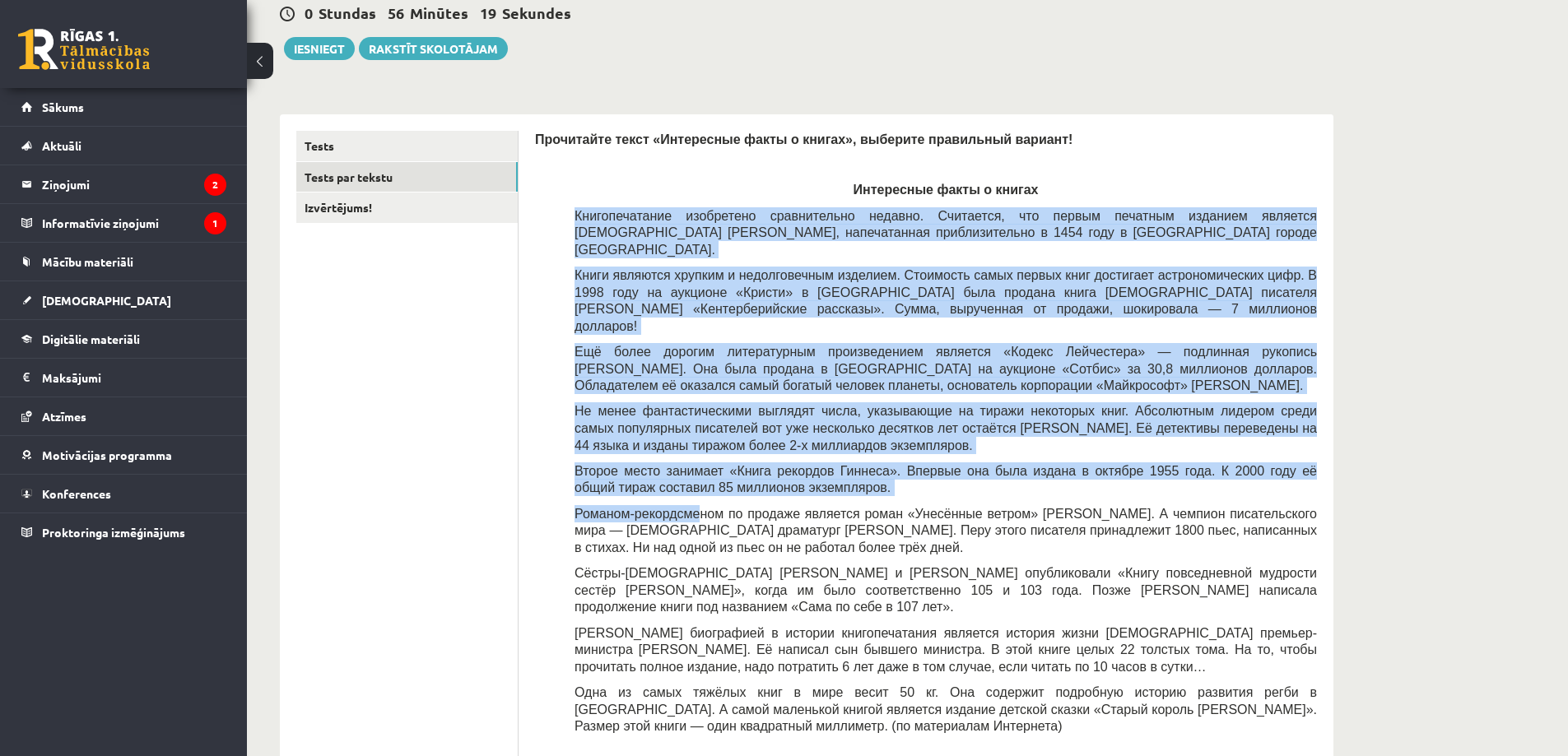
drag, startPoint x: 575, startPoint y: 214, endPoint x: 701, endPoint y: 526, distance: 336.5
click at [696, 496] on div "Прочитайте текст «Интересные факты о книгах», выберите правильный вариант! Инте…" at bounding box center [926, 437] width 782 height 613
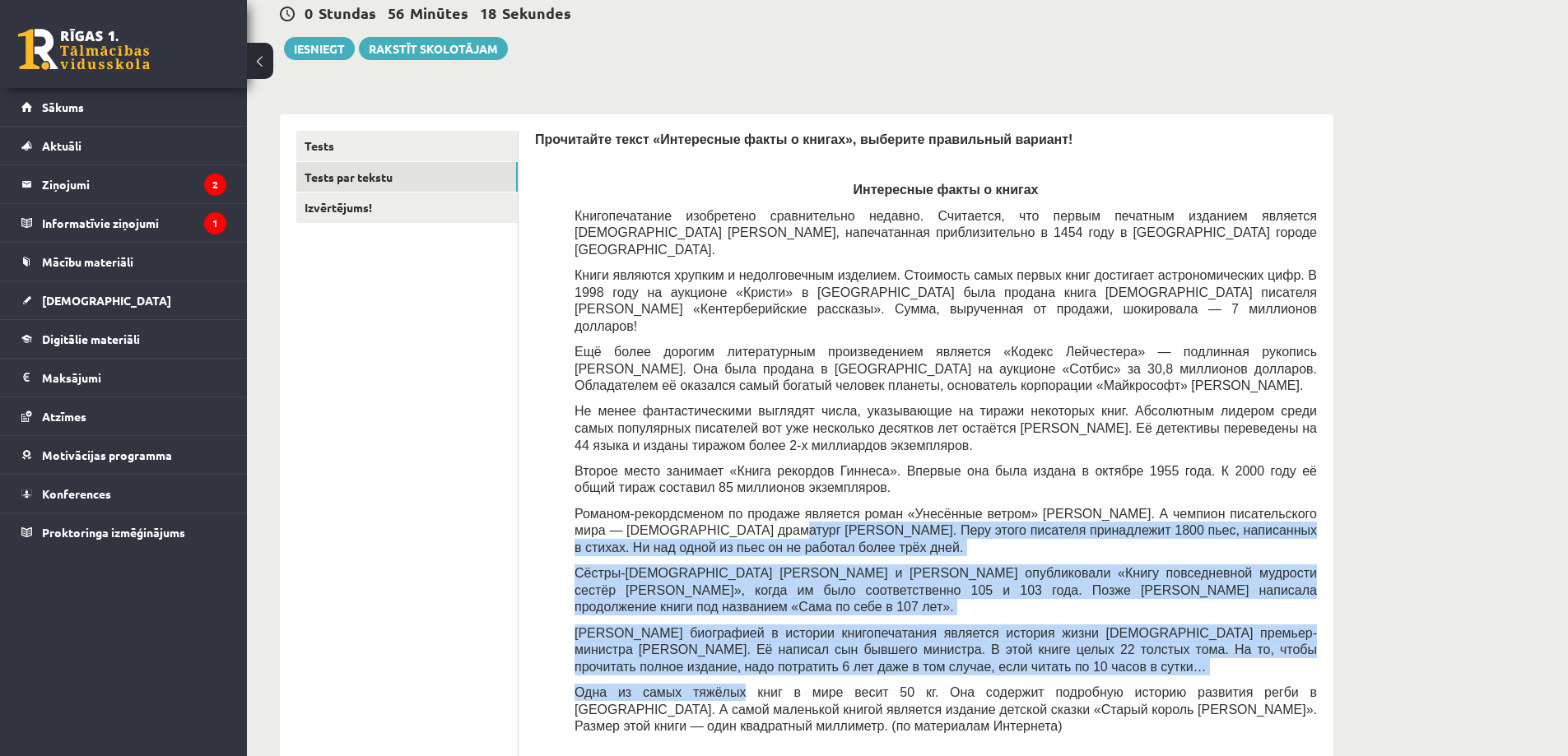
drag, startPoint x: 701, startPoint y: 526, endPoint x: 716, endPoint y: 612, distance: 87.3
click at [713, 620] on div "Прочитайте текст «Интересные факты о книгах», выберите правильный вариант! Инте…" at bounding box center [926, 437] width 782 height 613
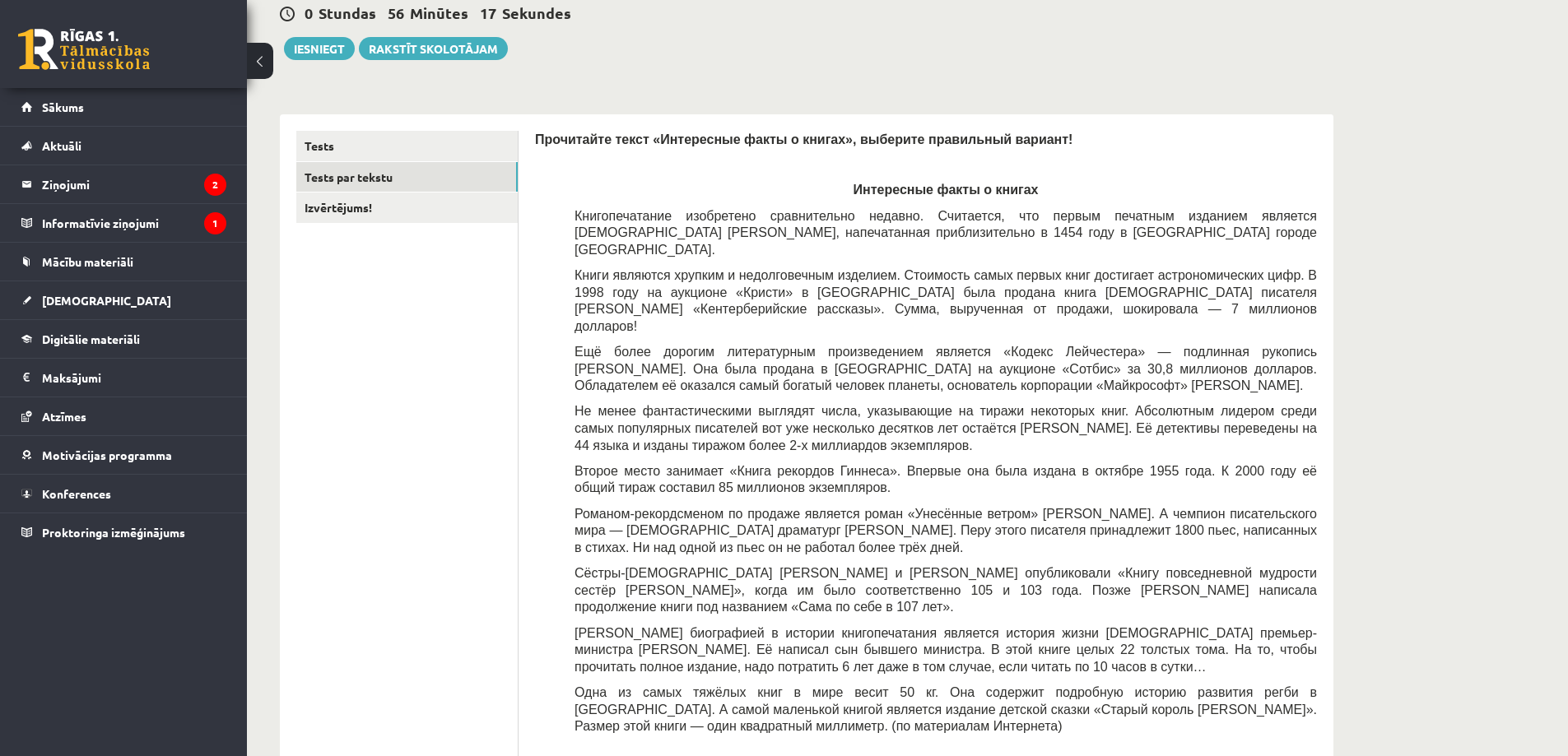
click at [576, 215] on span "Книгопечатание изобретено сравнительно недавно. Считается, что первым печатным …" at bounding box center [945, 232] width 742 height 48
click at [577, 212] on span "Книгопечатание изобретено сравнительно недавно. Считается, что первым печатным …" at bounding box center [945, 232] width 742 height 48
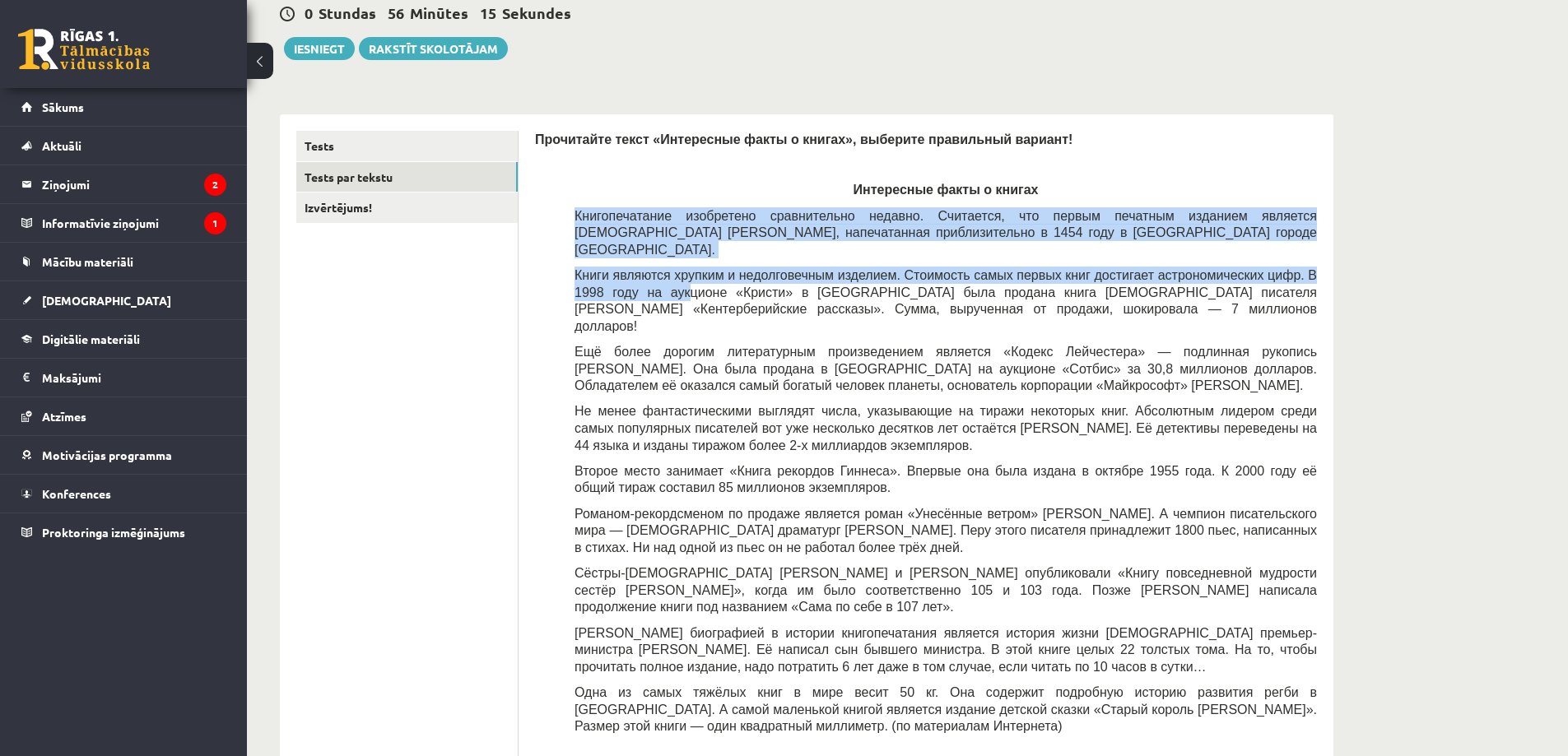
drag, startPoint x: 576, startPoint y: 214, endPoint x: 622, endPoint y: 324, distance: 119.2
click at [613, 295] on div "Прочитайте текст «Интересные факты о книгах», выберите правильный вариант! Инте…" at bounding box center [926, 437] width 782 height 613
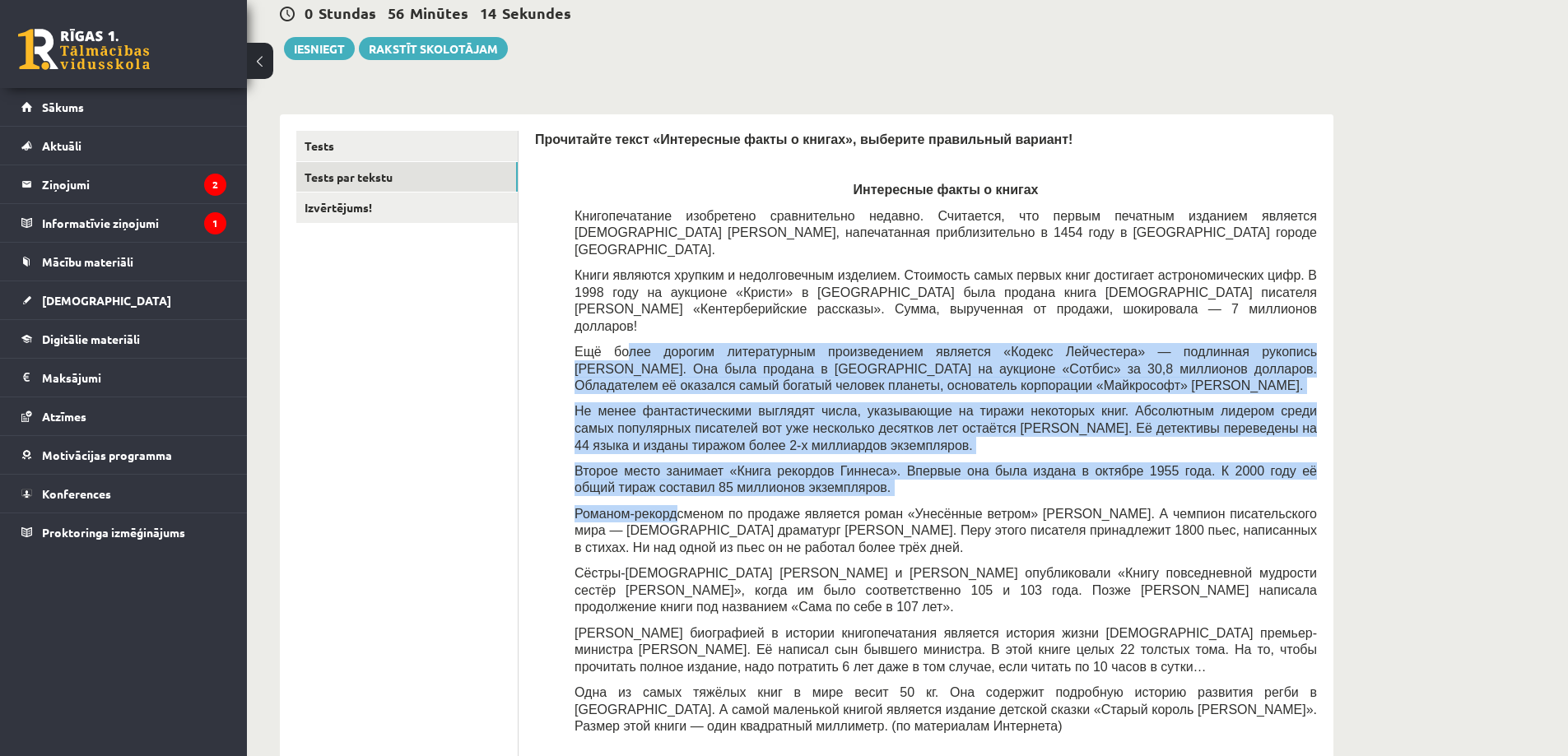
drag, startPoint x: 622, startPoint y: 324, endPoint x: 665, endPoint y: 470, distance: 152.2
click at [672, 481] on div "Прочитайте текст «Интересные факты о книгах», выберите правильный вариант! Инте…" at bounding box center [926, 437] width 782 height 613
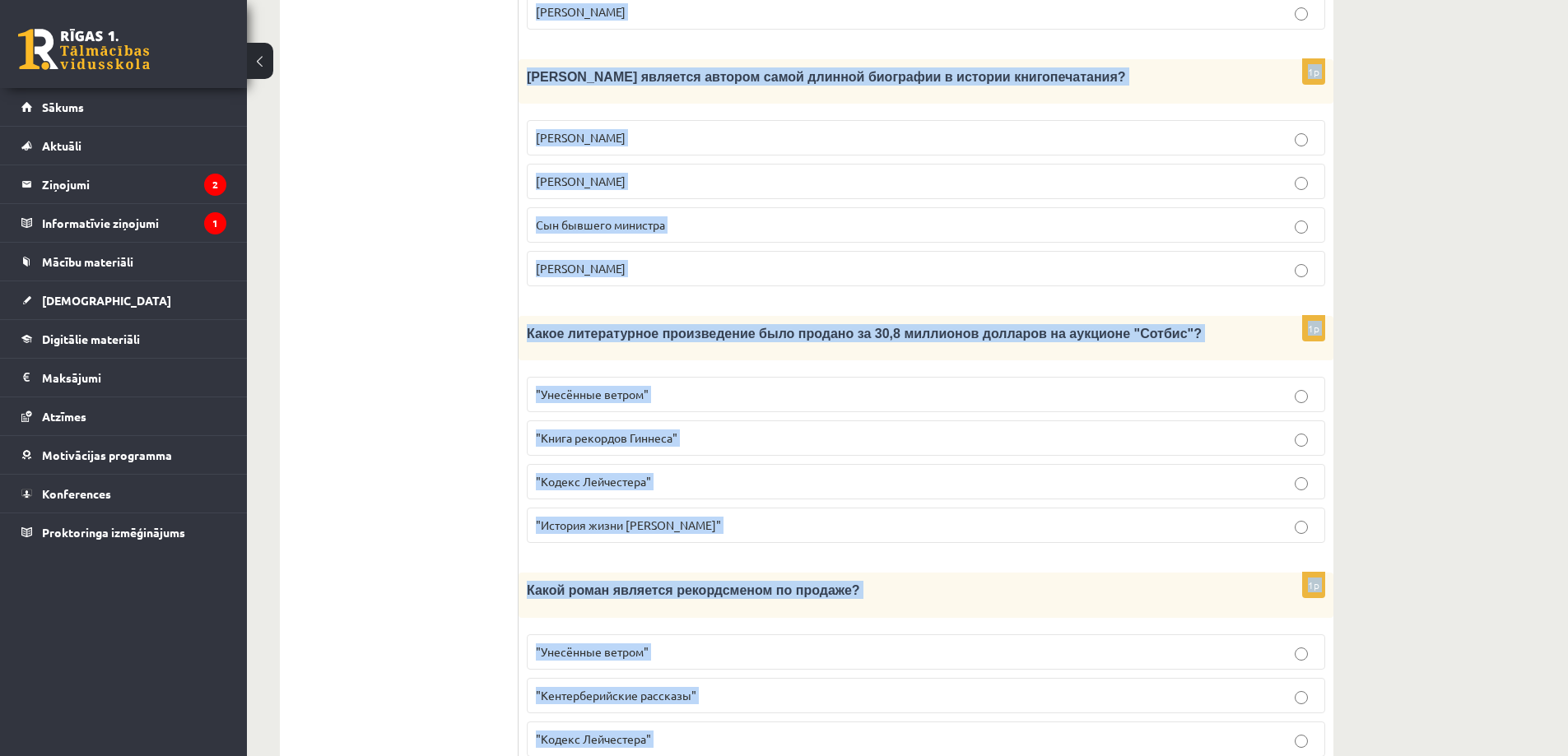
scroll to position [1438, 0]
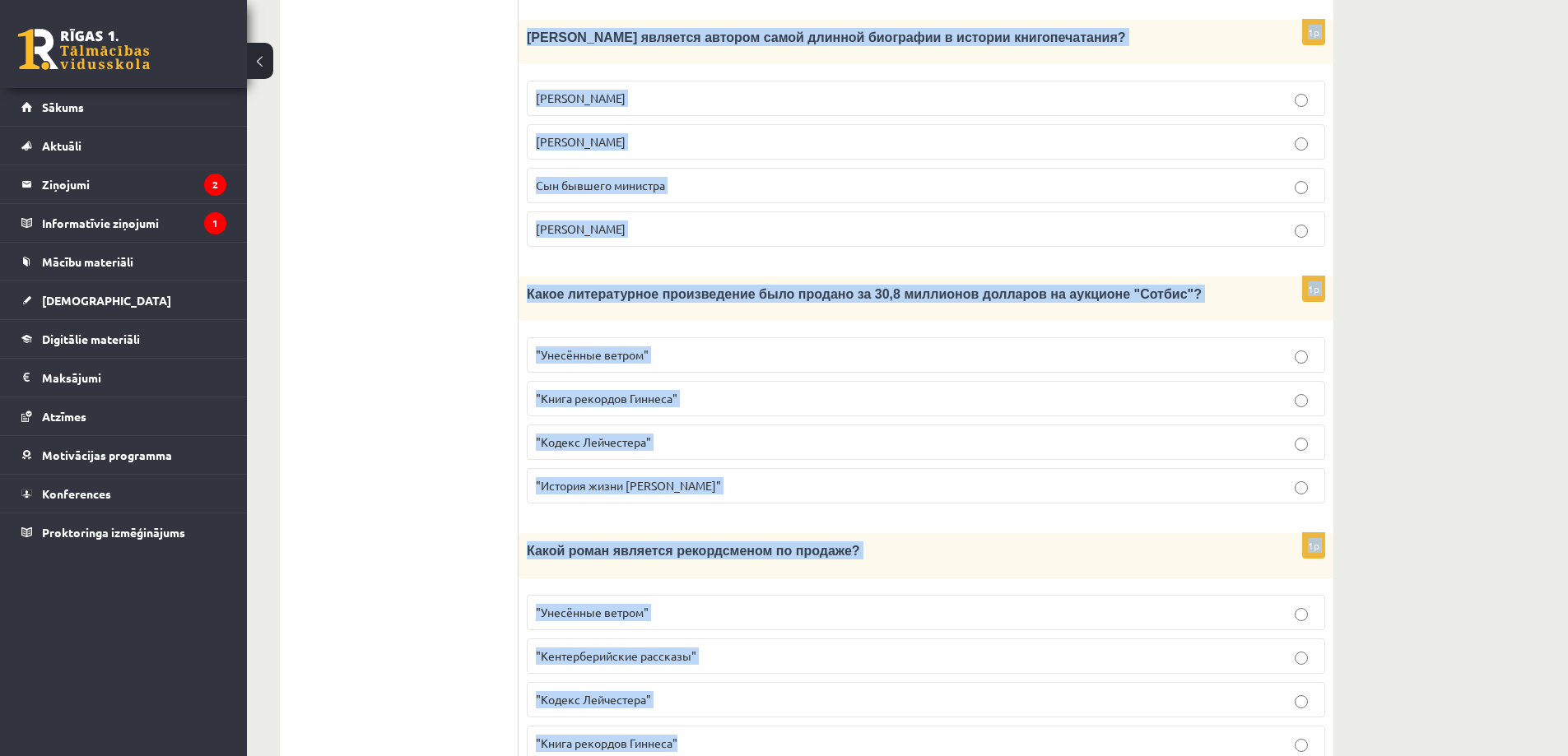
drag, startPoint x: 574, startPoint y: 209, endPoint x: 715, endPoint y: 784, distance: 592.0
copy form "Книгопечатание изобретено сравнительно недавно. Считается, что первым печатным …"
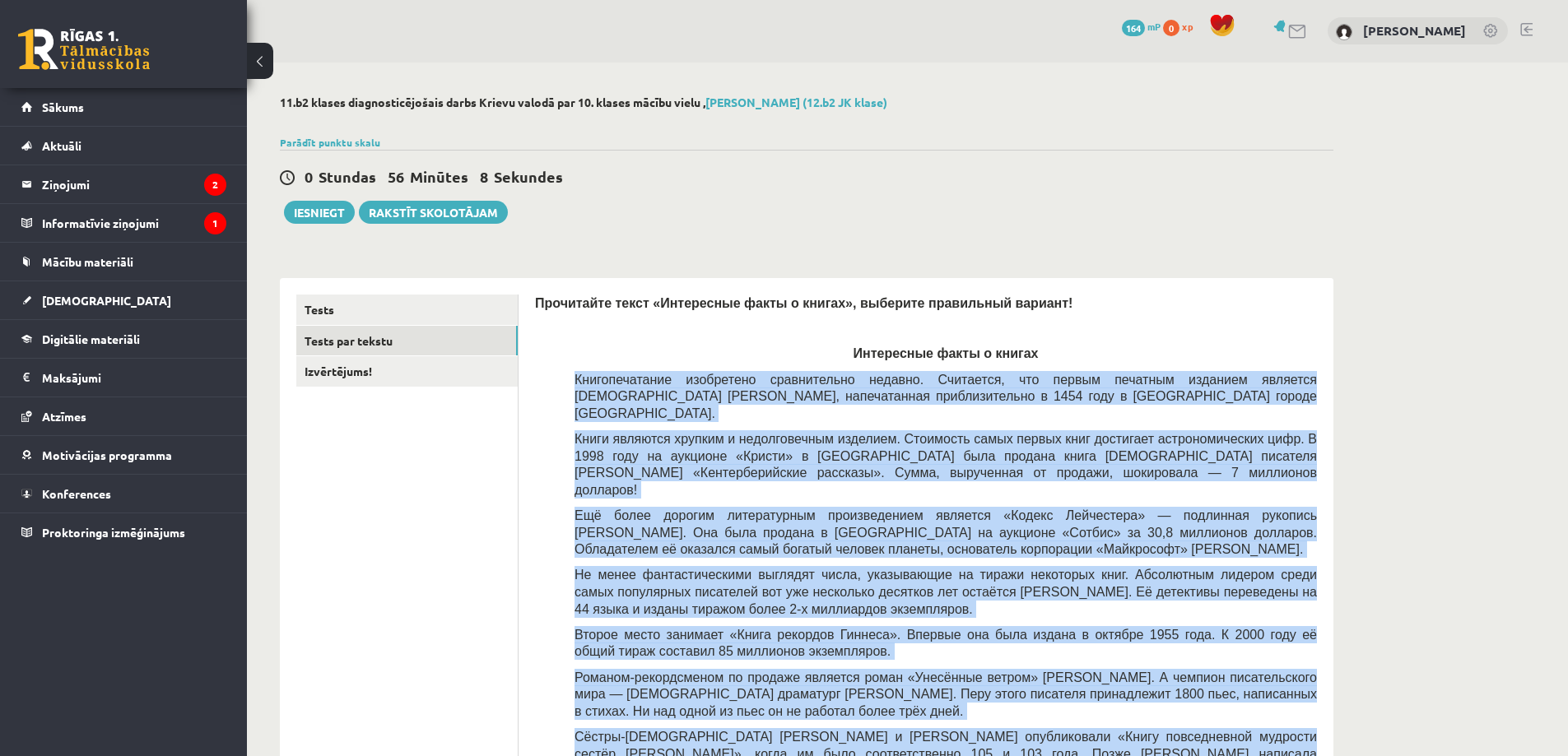
scroll to position [0, 0]
click at [549, 470] on div "Прочитайте текст «Интересные факты о книгах», выберите правильный вариант! Инте…" at bounding box center [926, 602] width 782 height 613
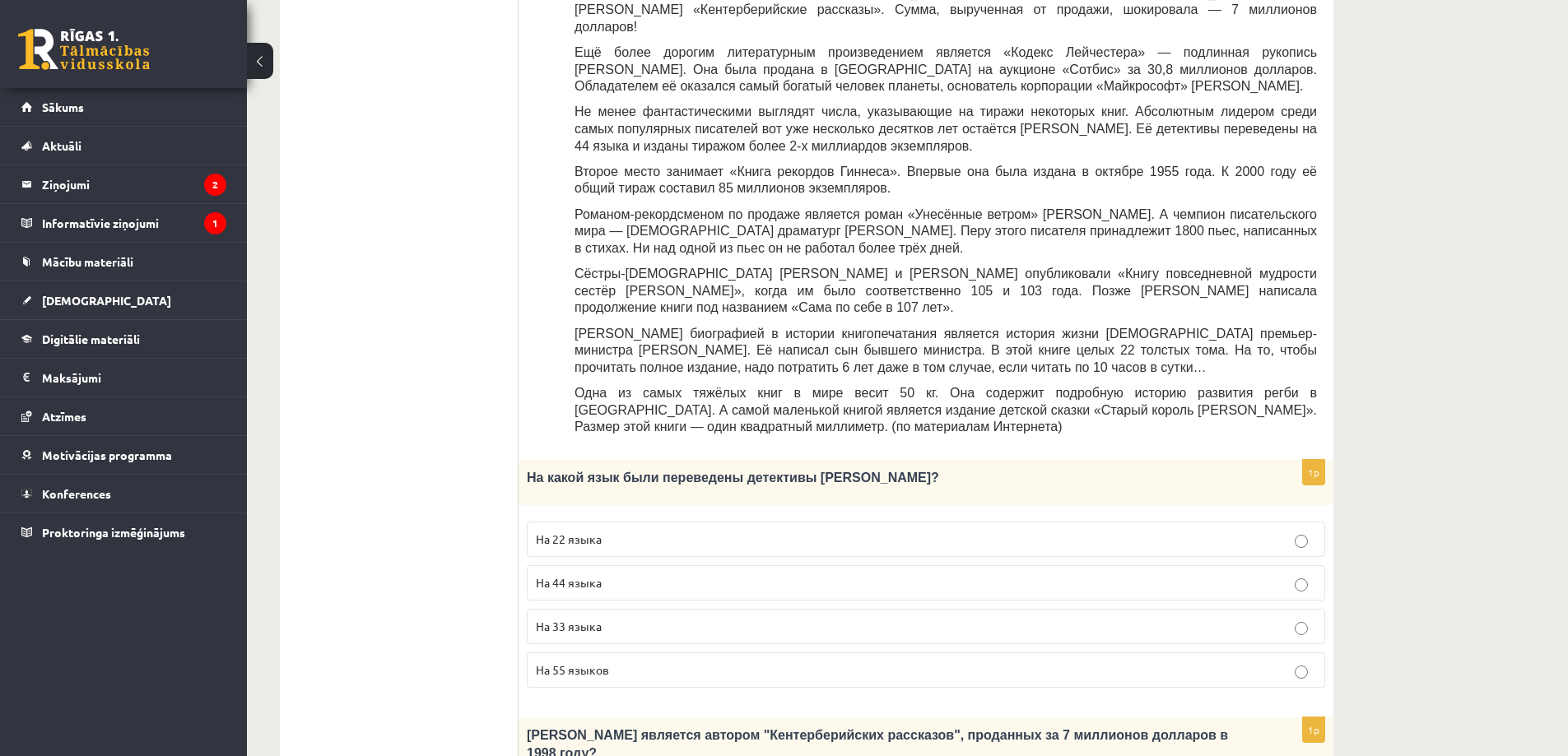
scroll to position [494, 0]
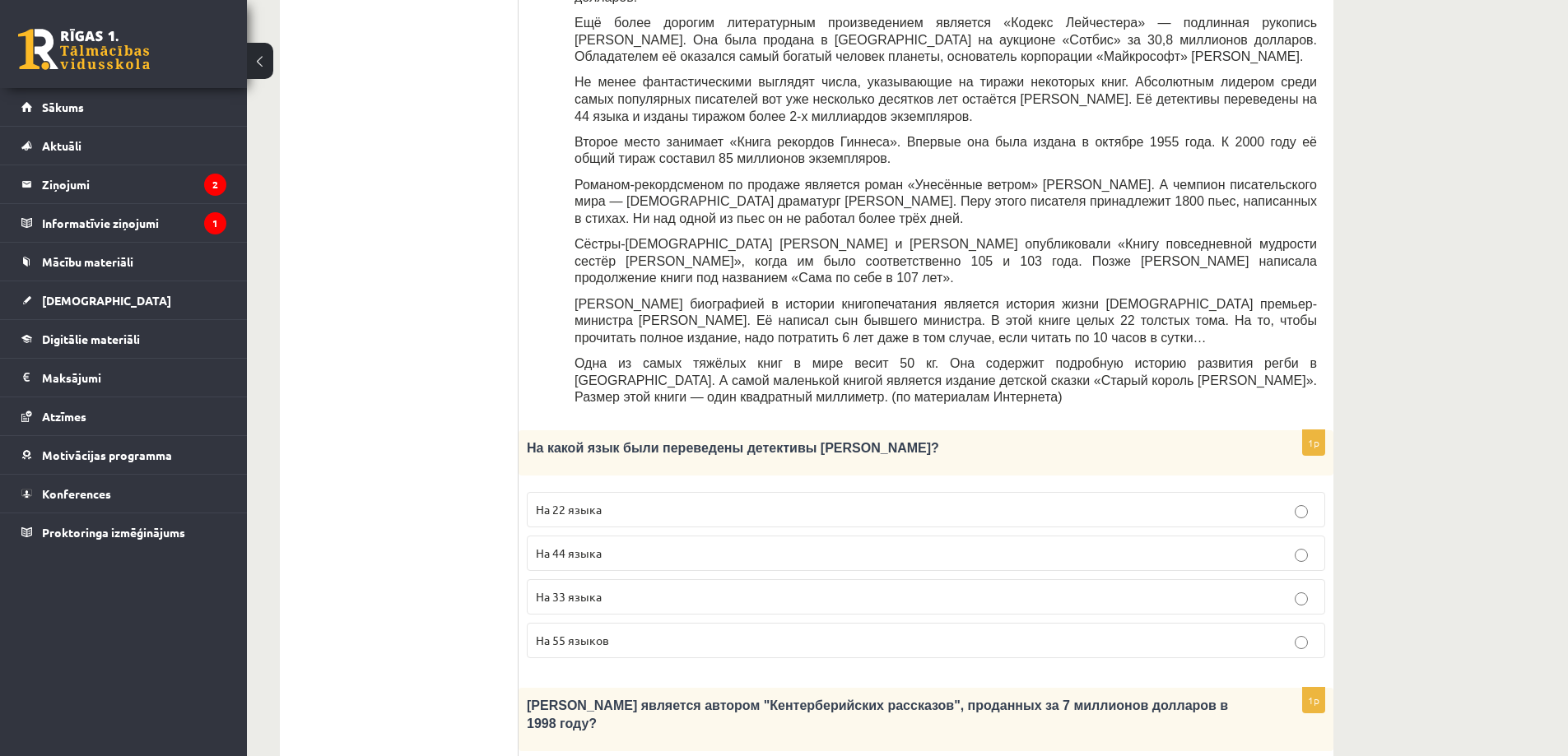
click at [609, 545] on p "На 44 языка" at bounding box center [926, 553] width 781 height 18
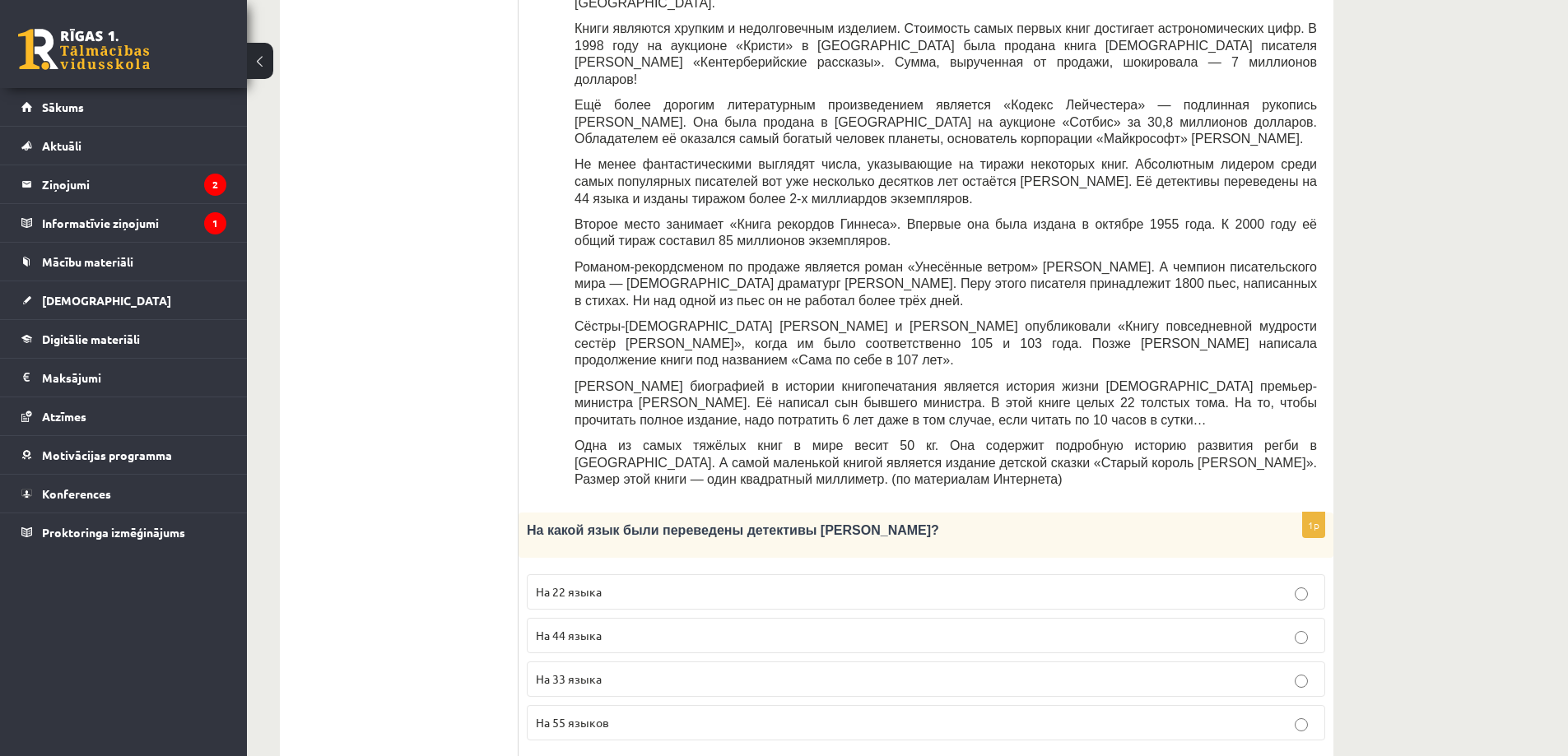
scroll to position [658, 0]
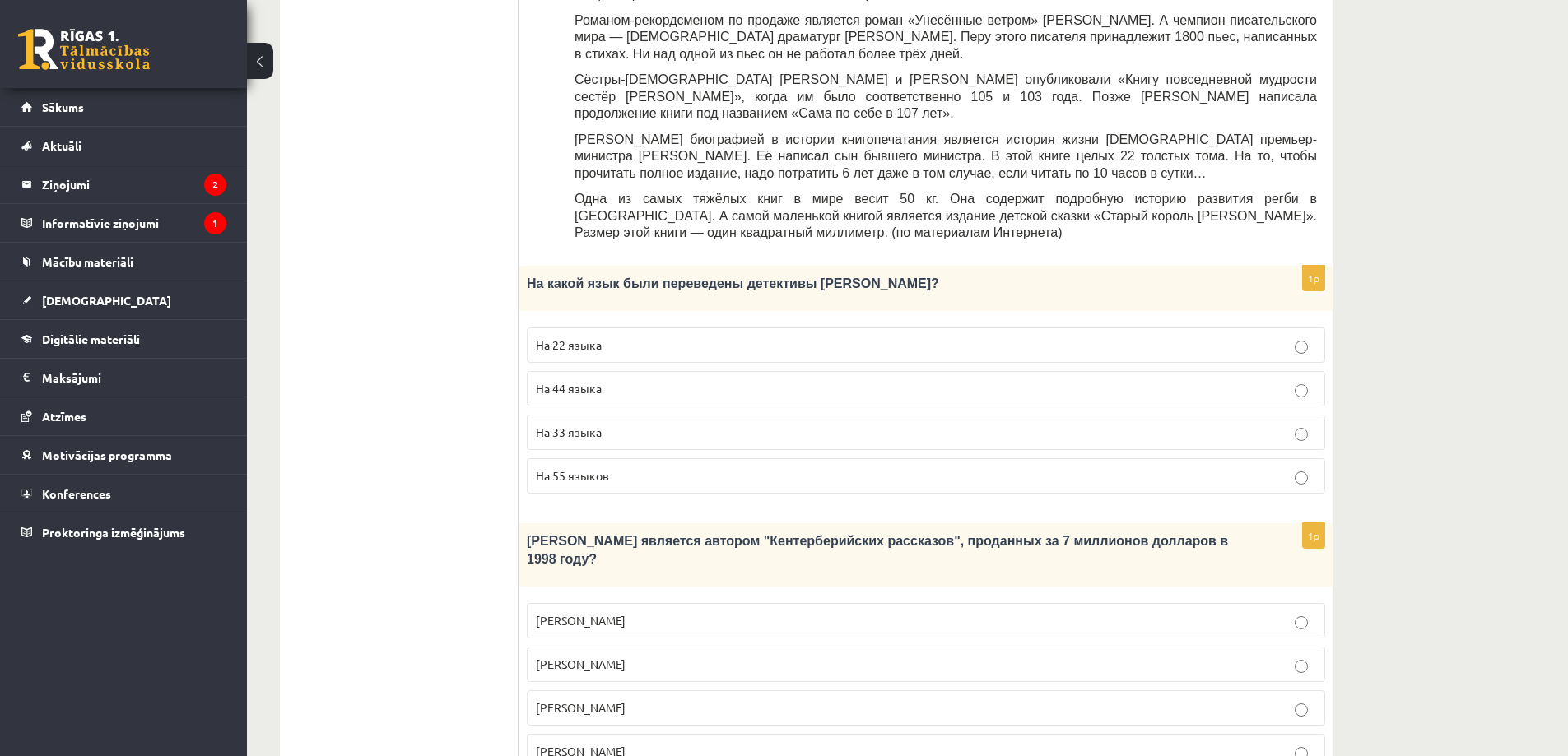
click at [635, 699] on p "Джефри Чосер" at bounding box center [926, 708] width 781 height 18
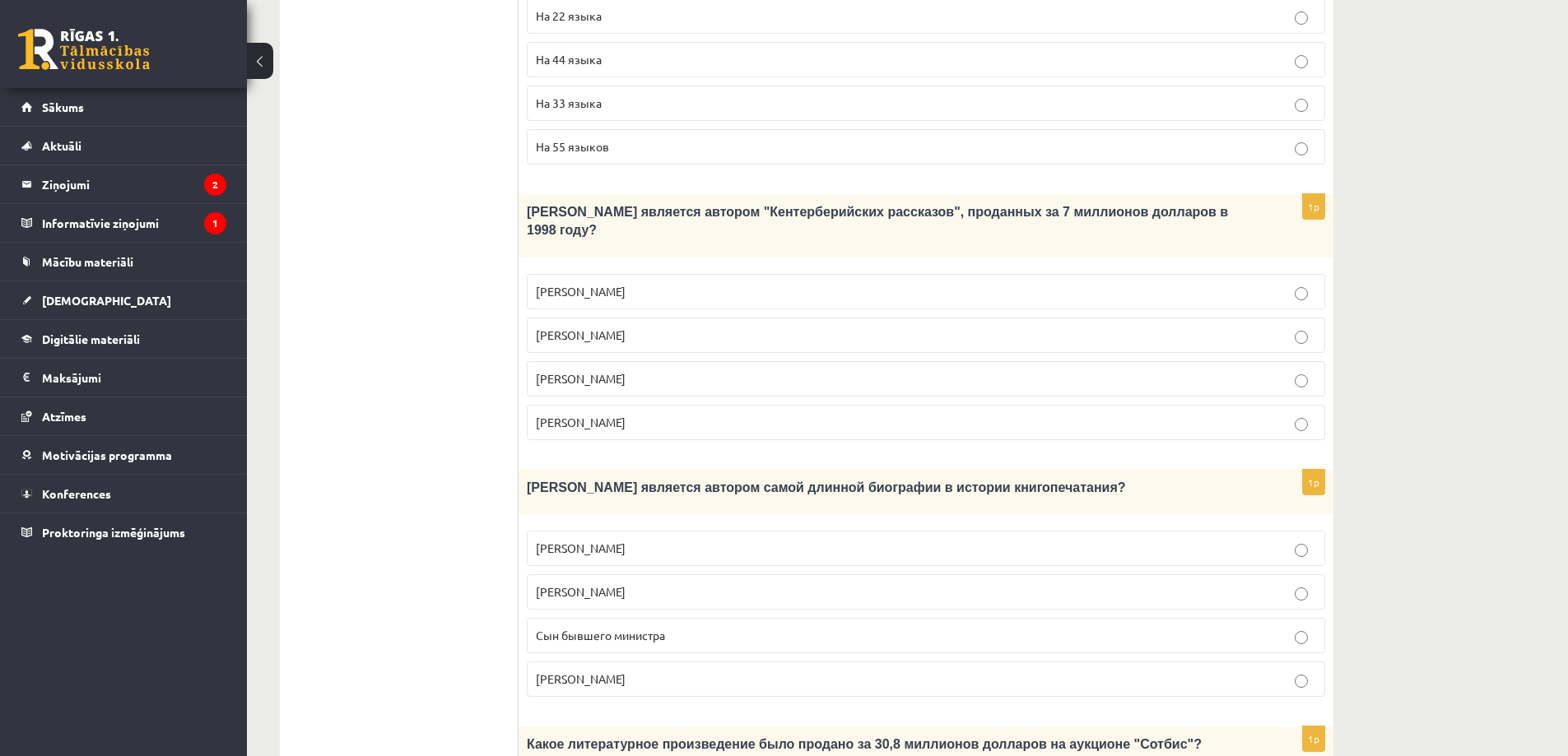
scroll to position [1070, 0]
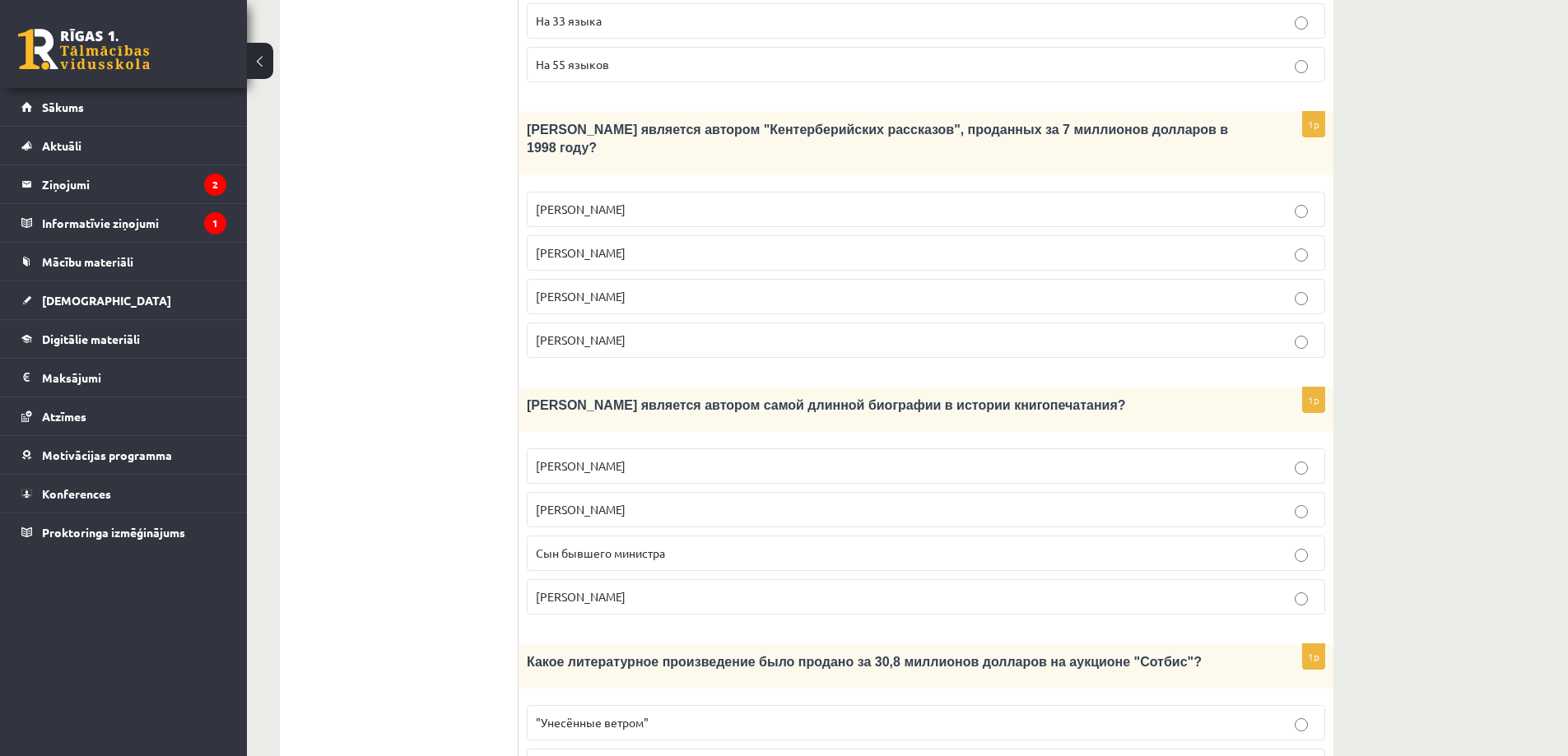
click at [642, 546] on span "Сын бывшего министра" at bounding box center [600, 553] width 129 height 15
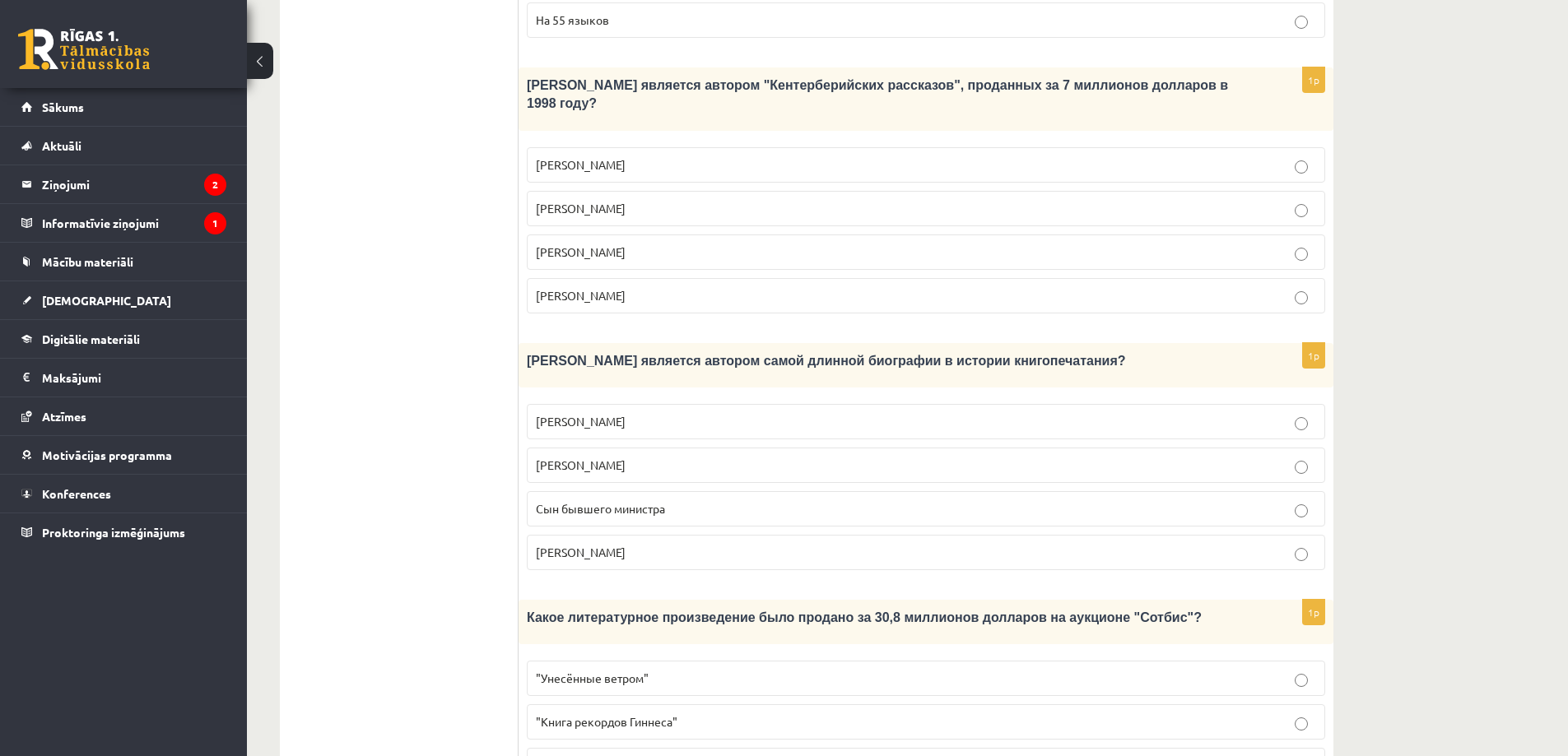
scroll to position [1234, 0]
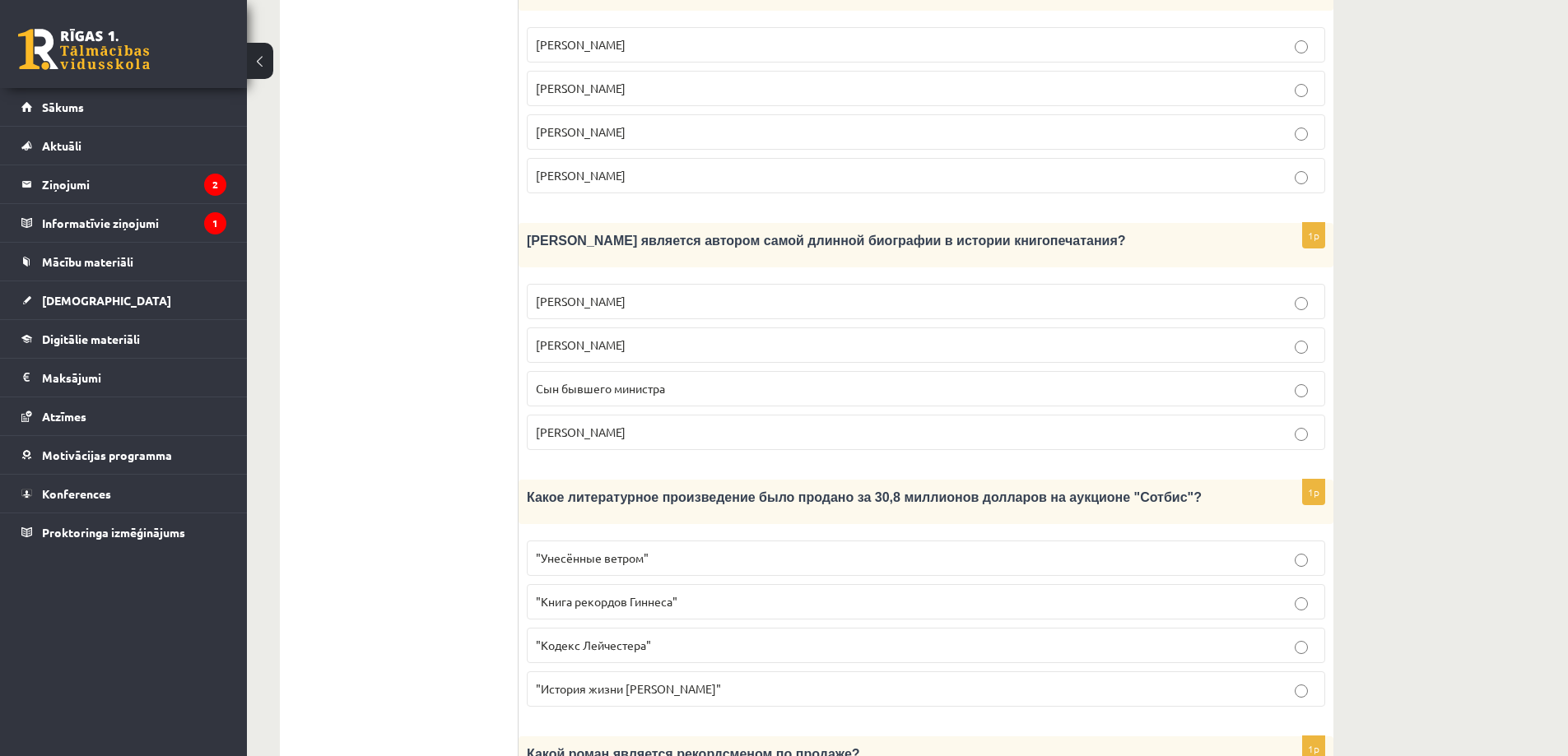
click at [658, 637] on p ""Кодекс Лейчестера"" at bounding box center [926, 645] width 781 height 18
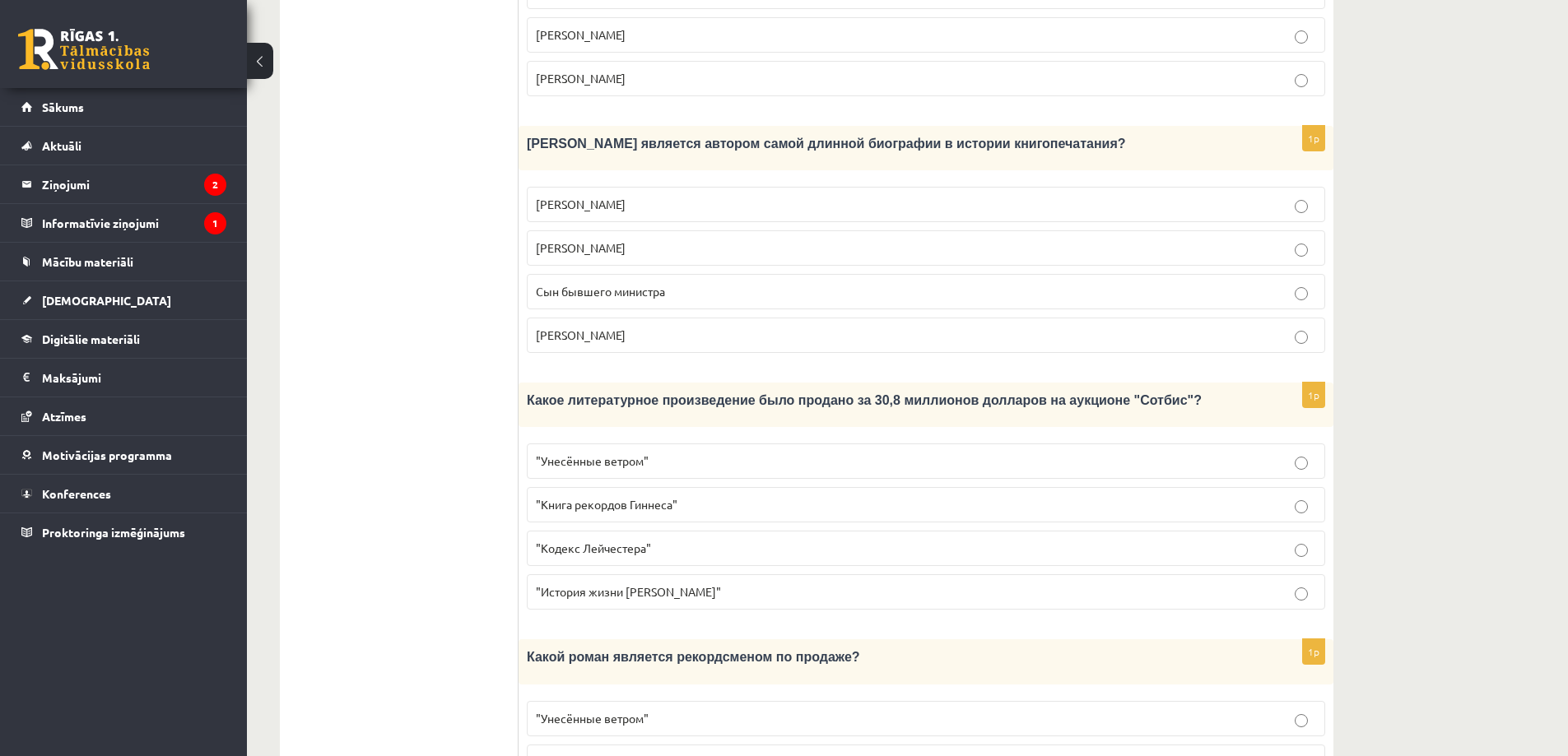
scroll to position [1438, 0]
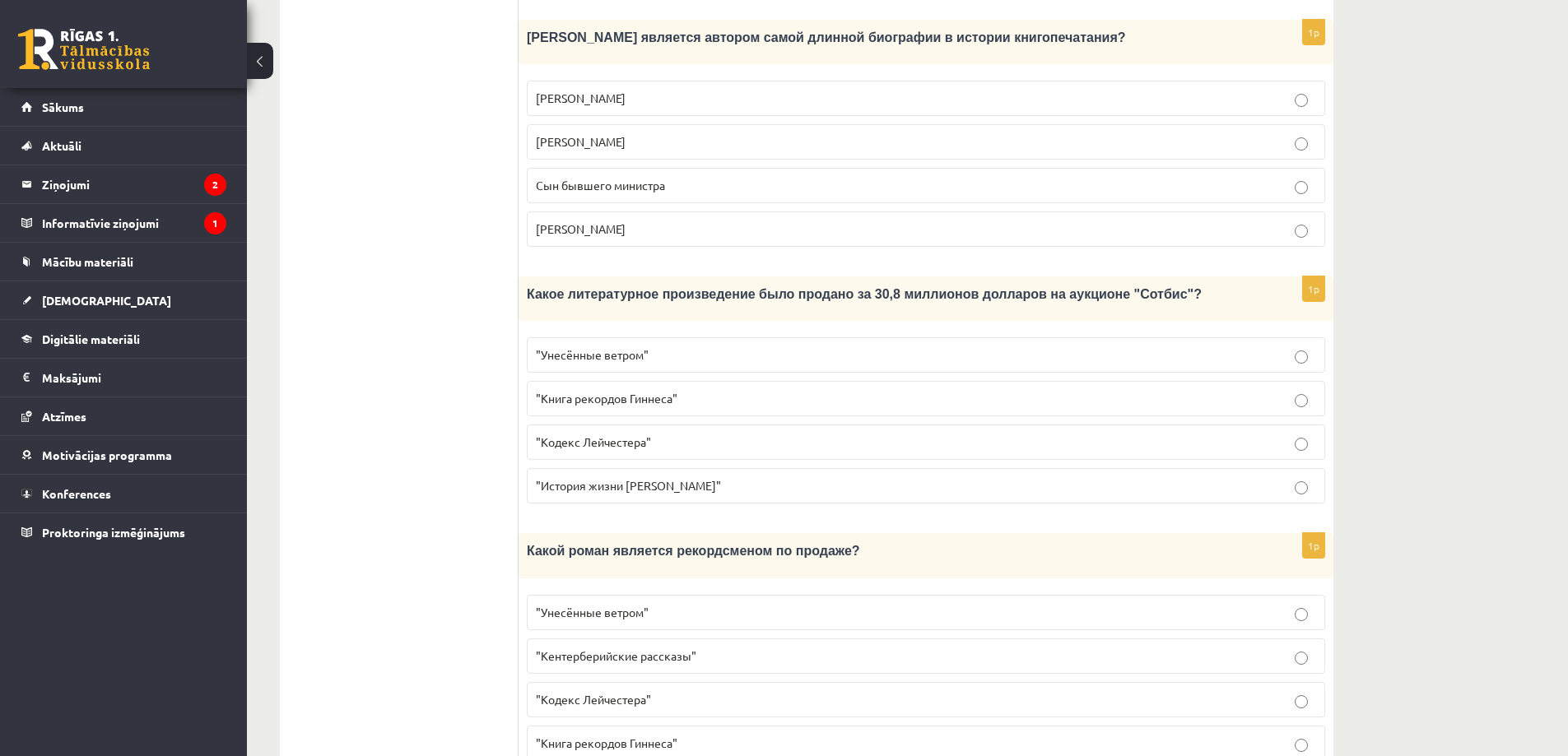
click at [665, 604] on p ""Унесённые ветром"" at bounding box center [926, 612] width 781 height 18
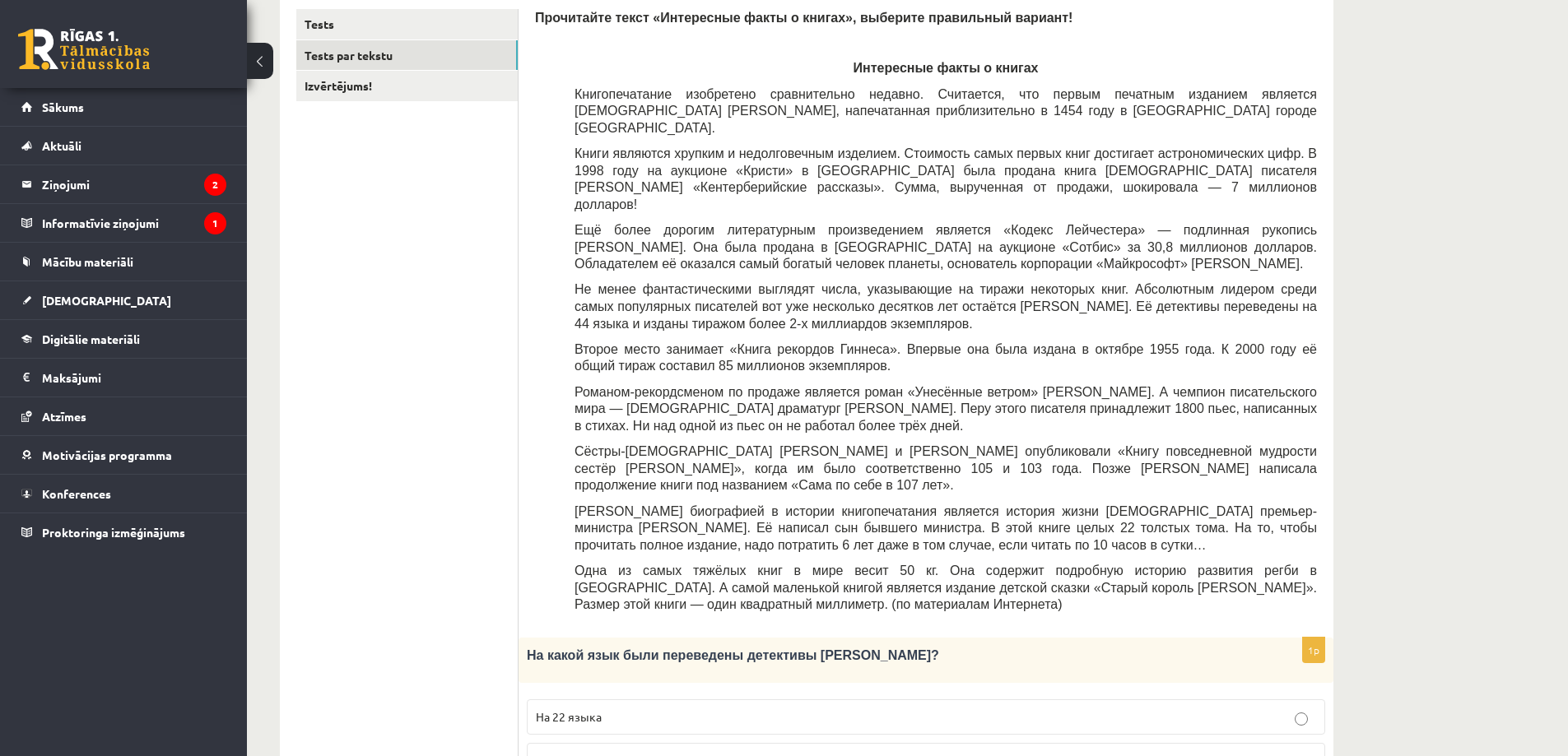
scroll to position [204, 0]
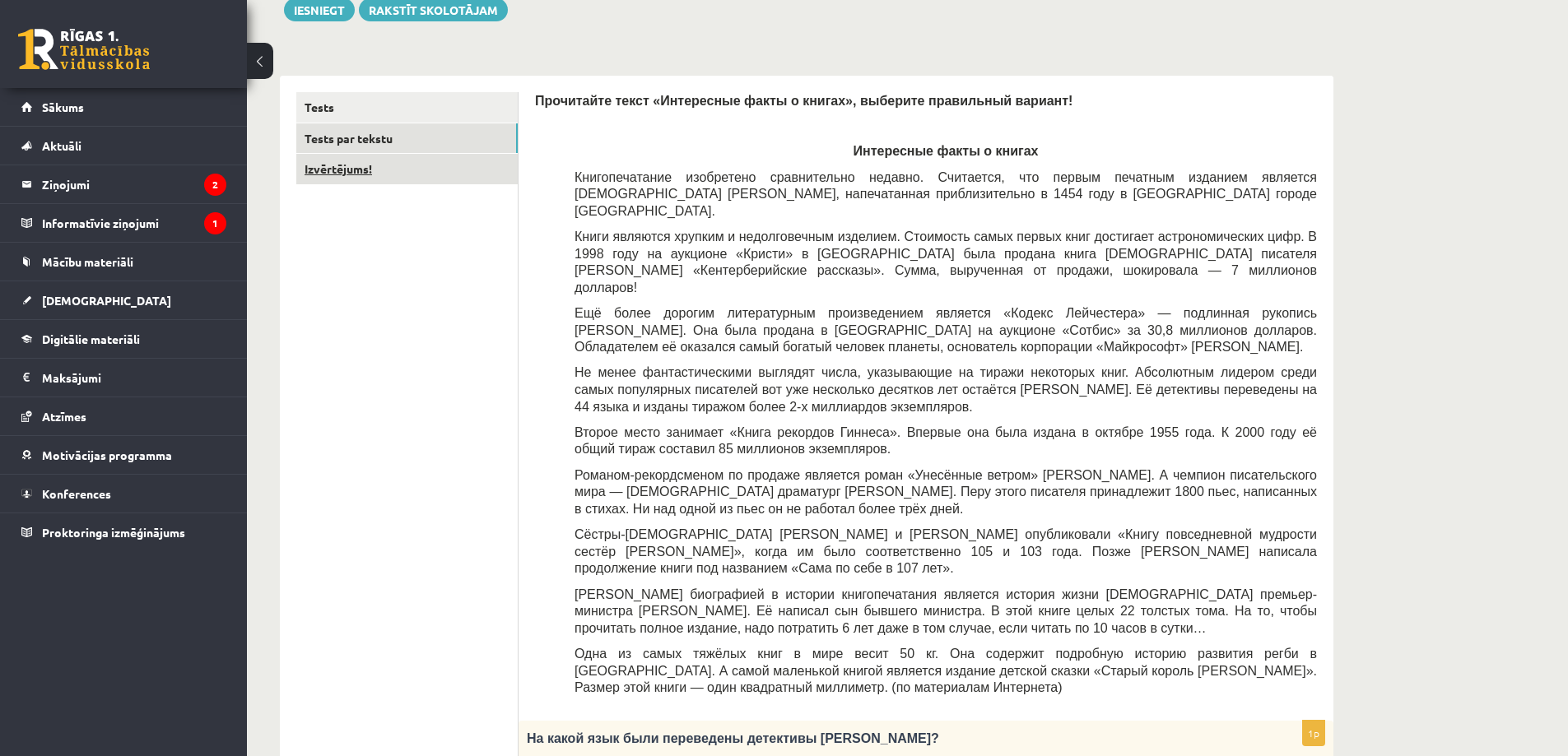
click at [342, 170] on link "Izvērtējums!" at bounding box center [407, 169] width 221 height 30
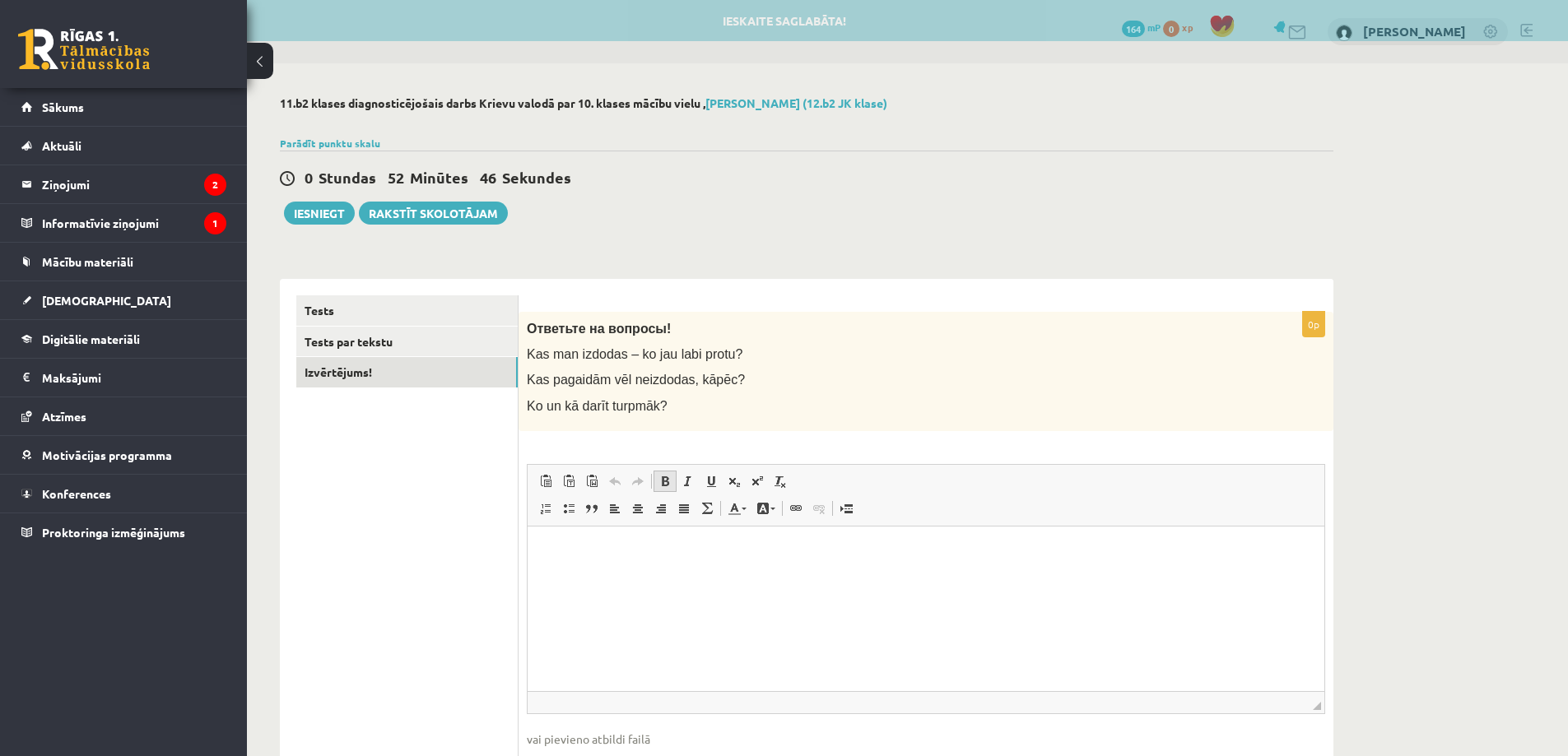
scroll to position [0, 0]
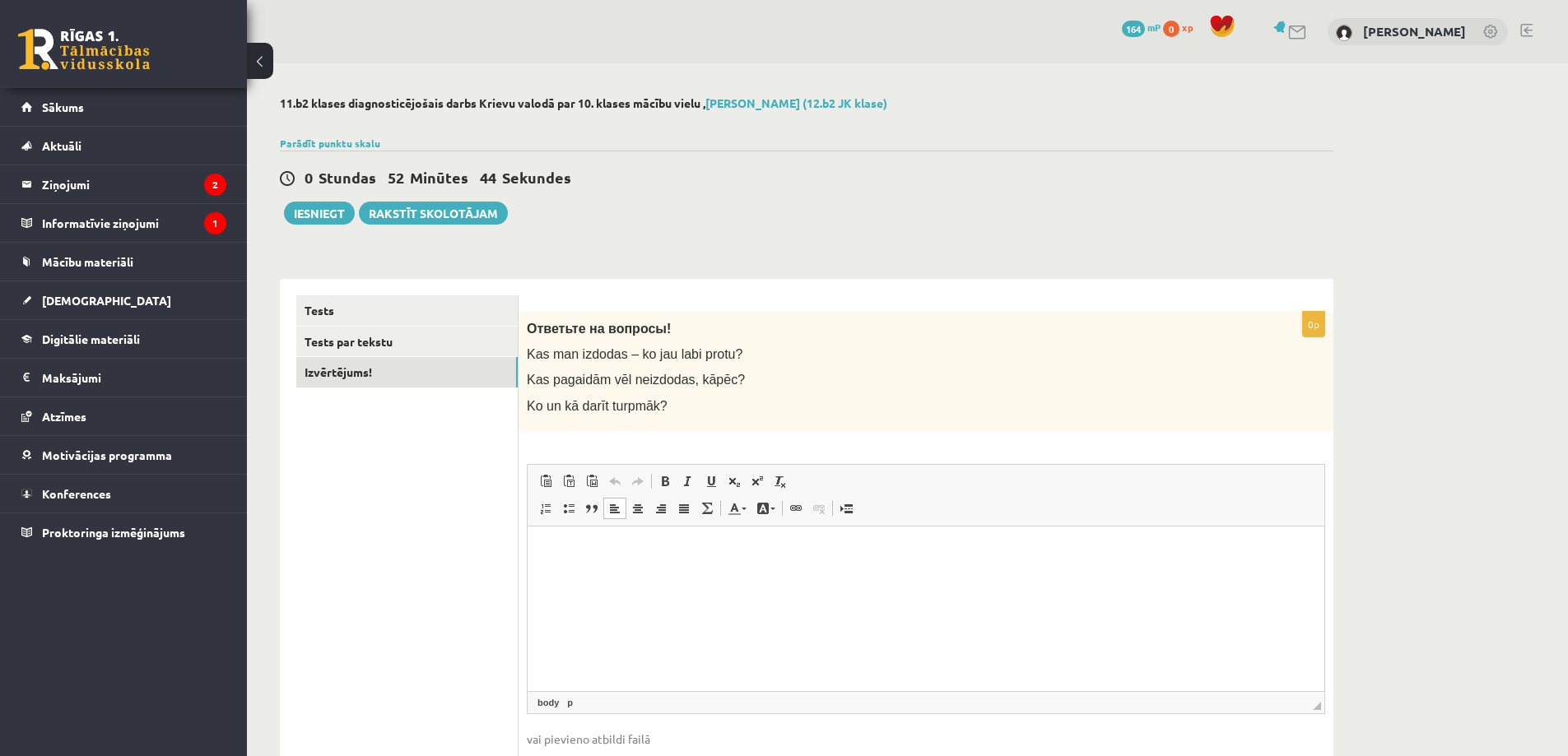
click at [662, 570] on html at bounding box center [926, 551] width 797 height 50
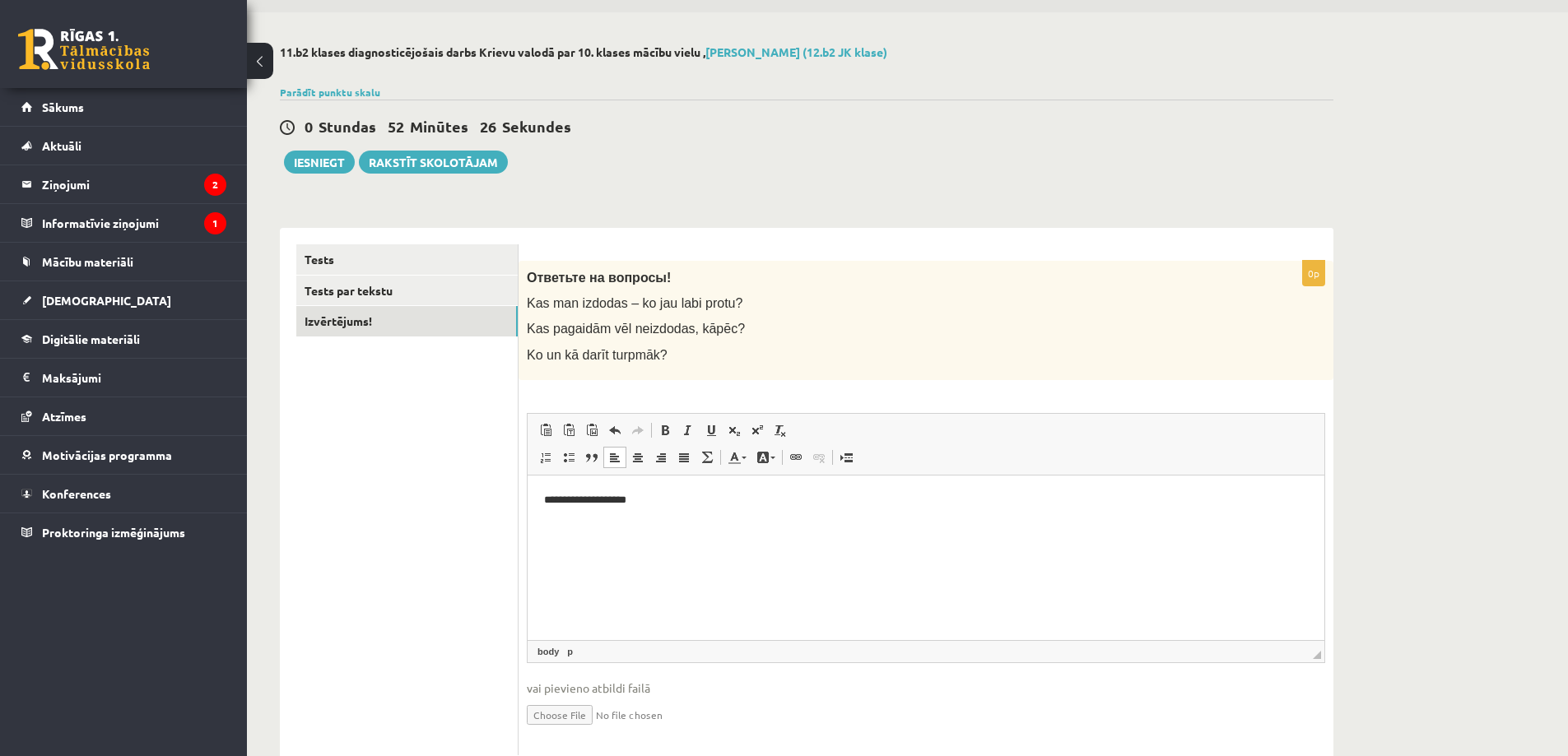
scroll to position [101, 0]
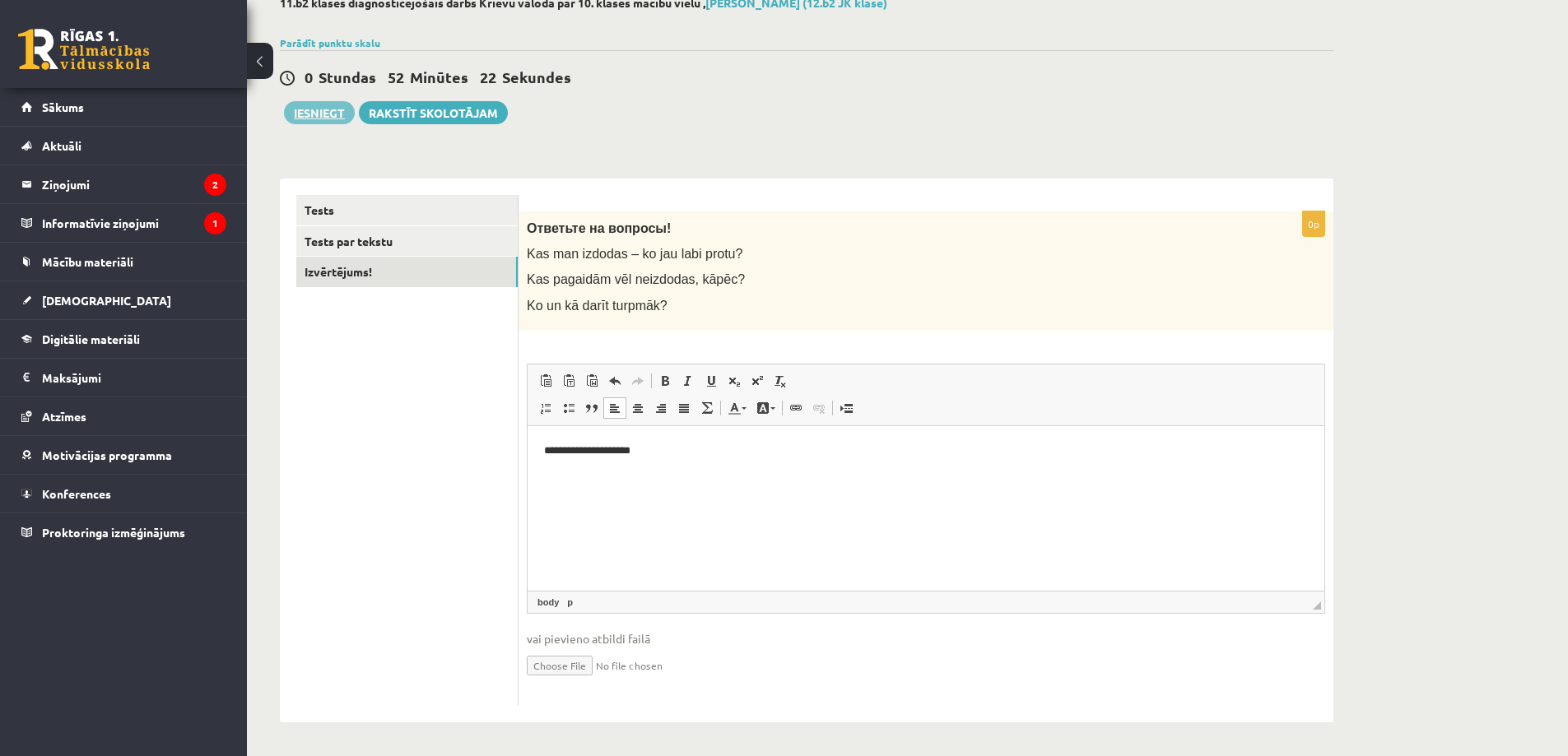
click at [336, 103] on button "Iesniegt" at bounding box center [319, 113] width 71 height 23
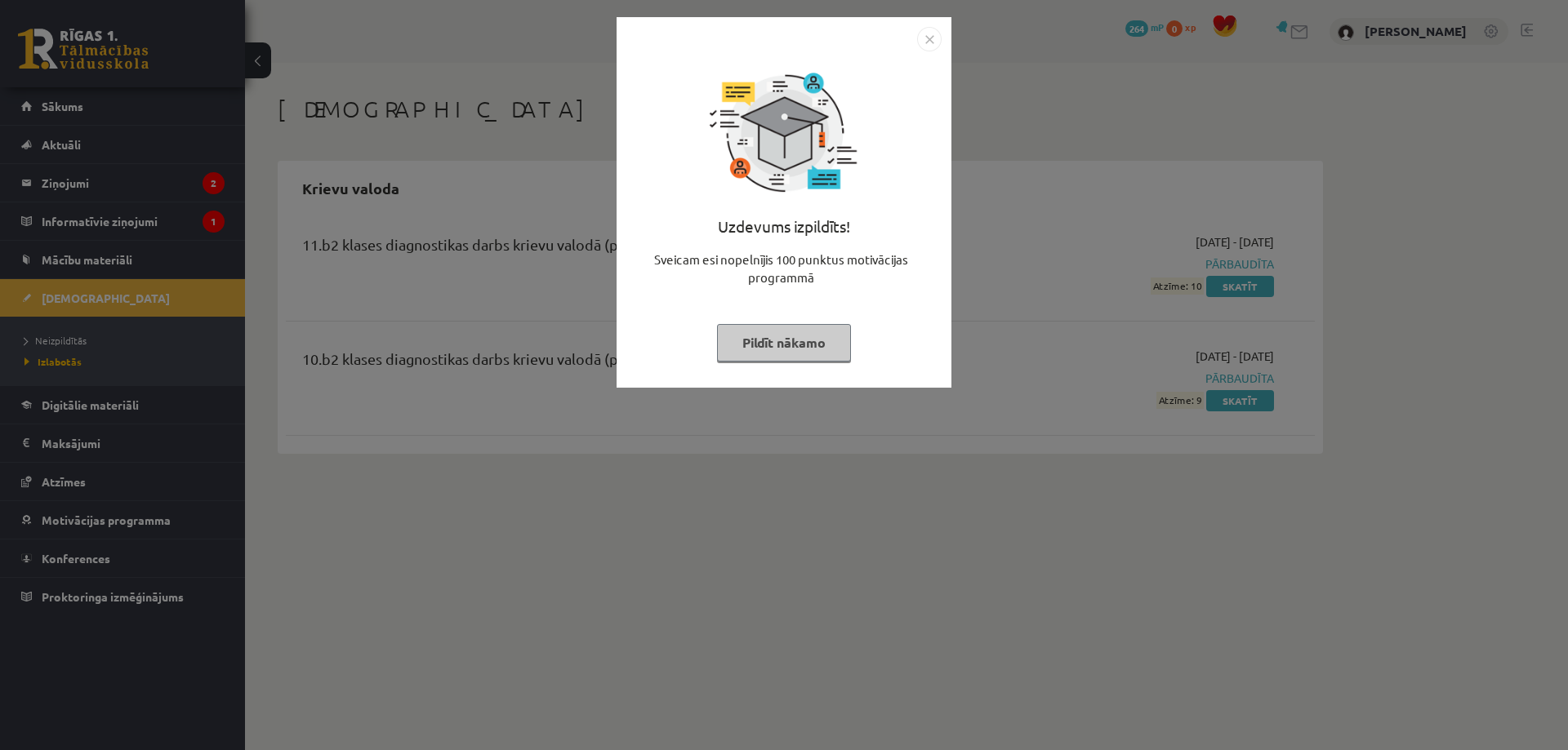
click at [922, 38] on img "Close" at bounding box center [929, 40] width 25 height 25
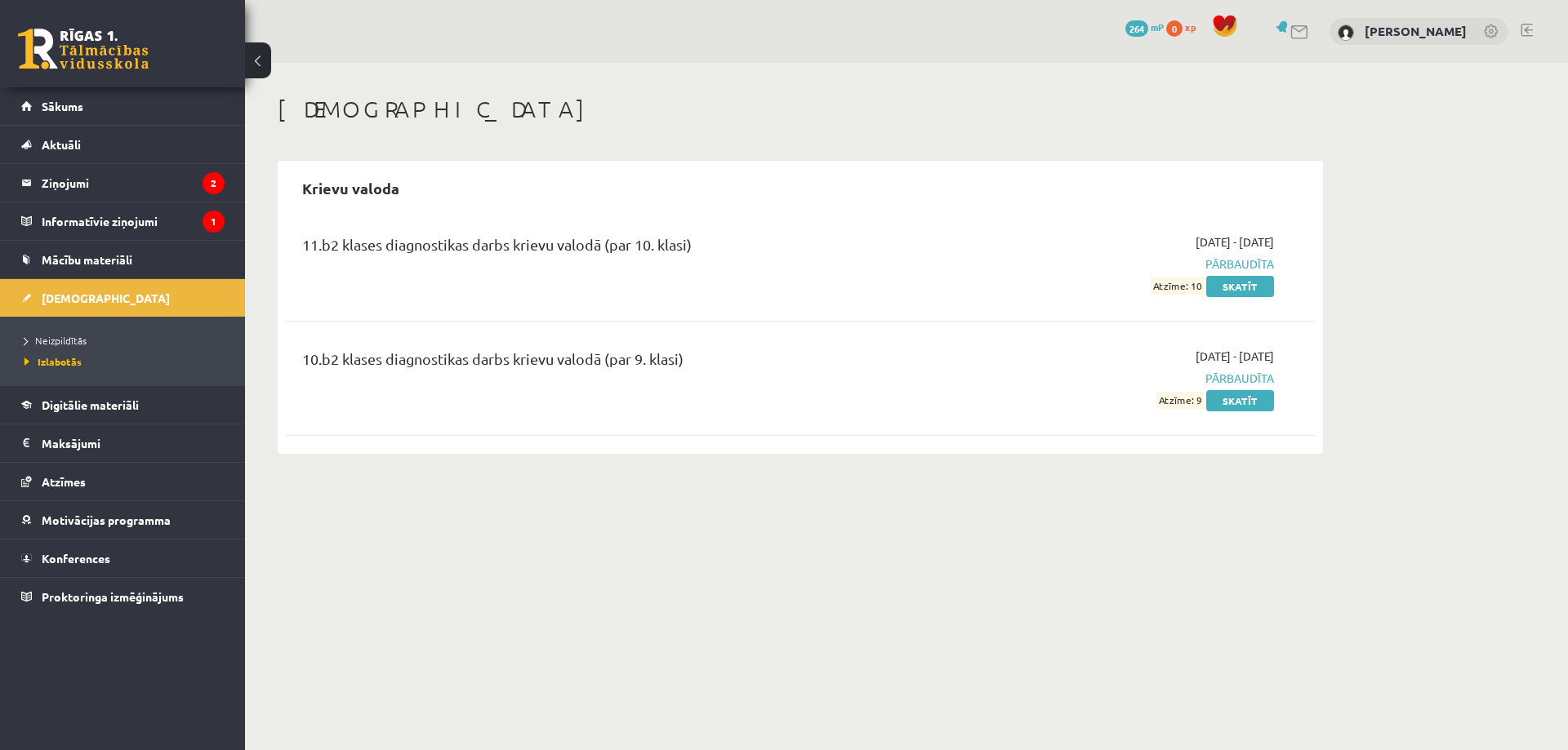
click at [1238, 381] on span "Pārbaudīta" at bounding box center [1120, 378] width 308 height 17
click at [1256, 378] on span "Pārbaudīta" at bounding box center [1120, 378] width 308 height 17
click at [1075, 365] on div "[DATE] - [DATE] Pārbaudīta Atzīme: 9 Skatīt" at bounding box center [1120, 378] width 332 height 61
click at [1247, 403] on link "Skatīt" at bounding box center [1240, 401] width 68 height 22
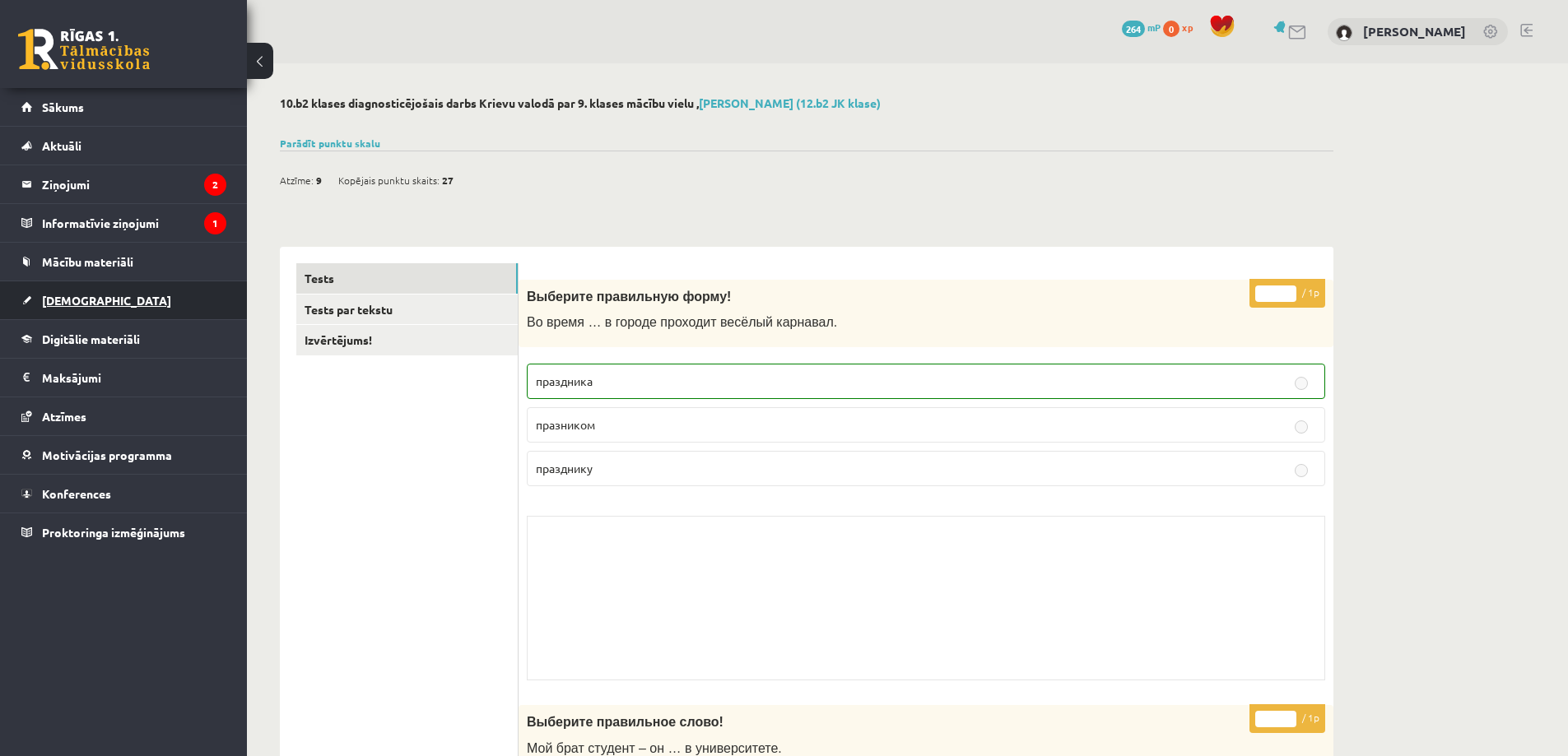
click at [78, 297] on span "[DEMOGRAPHIC_DATA]" at bounding box center [106, 300] width 129 height 15
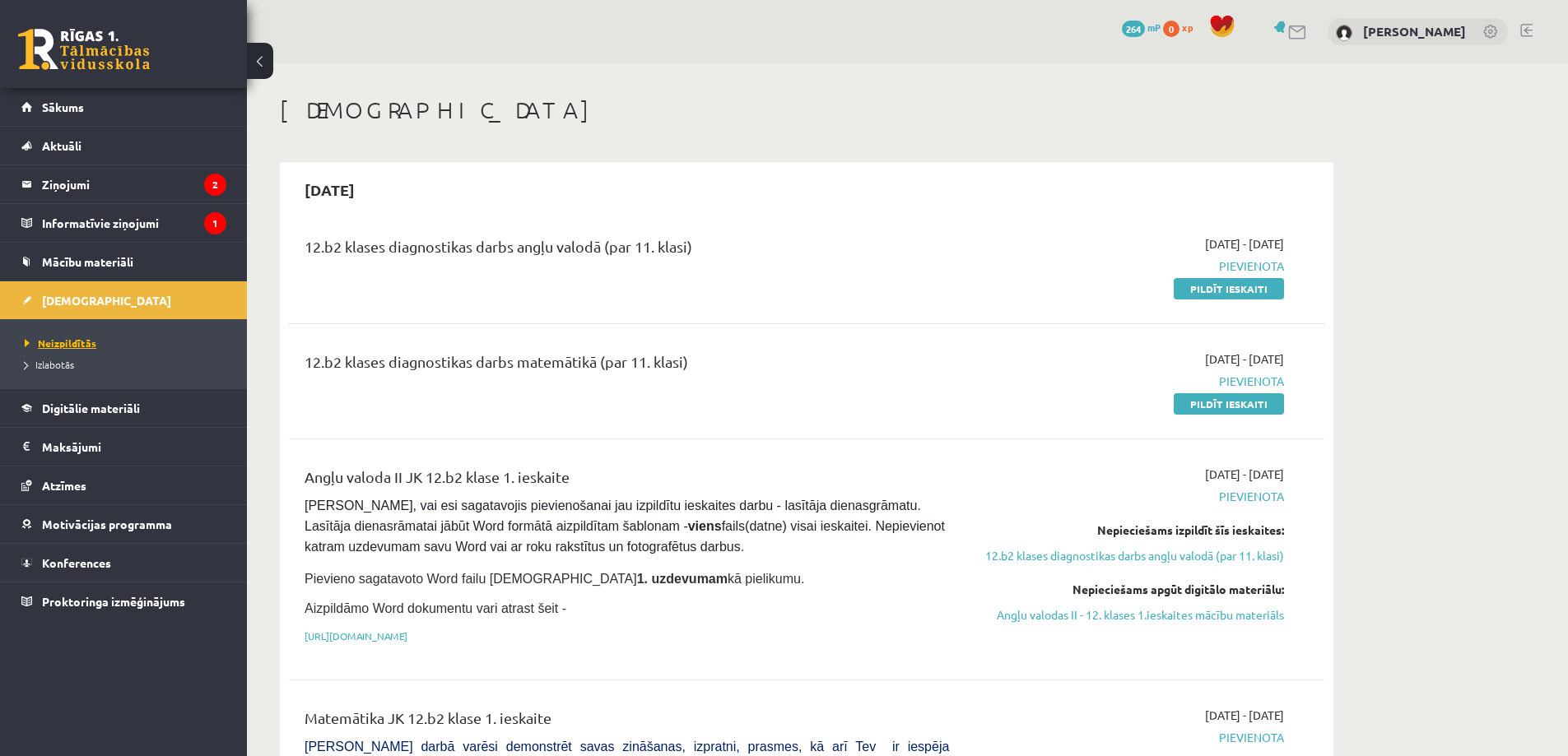
click at [68, 339] on span "Neizpildītās" at bounding box center [61, 343] width 72 height 13
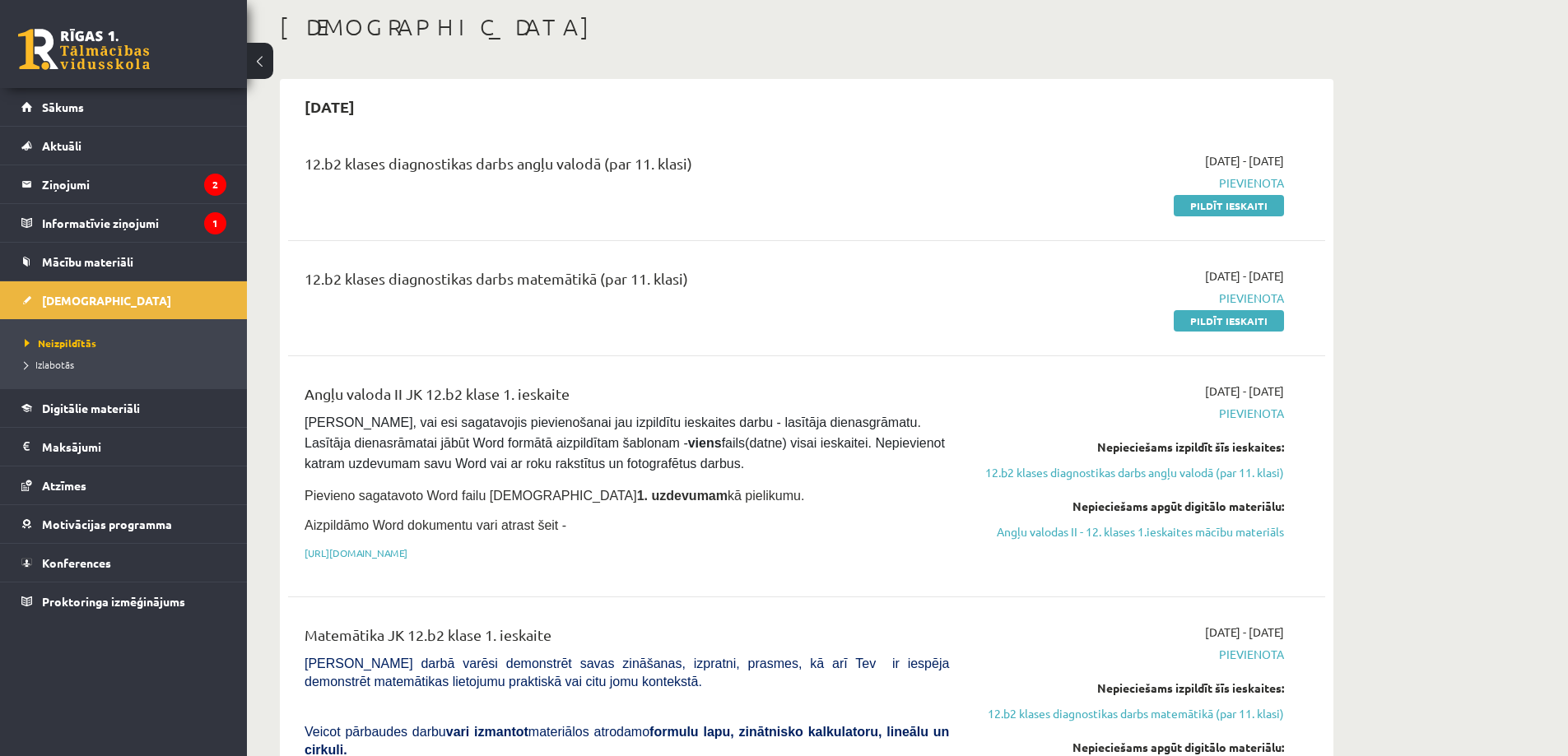
scroll to position [83, 0]
click at [68, 300] on span "[DEMOGRAPHIC_DATA]" at bounding box center [106, 300] width 129 height 15
click at [65, 366] on span "Izlabotās" at bounding box center [49, 365] width 49 height 13
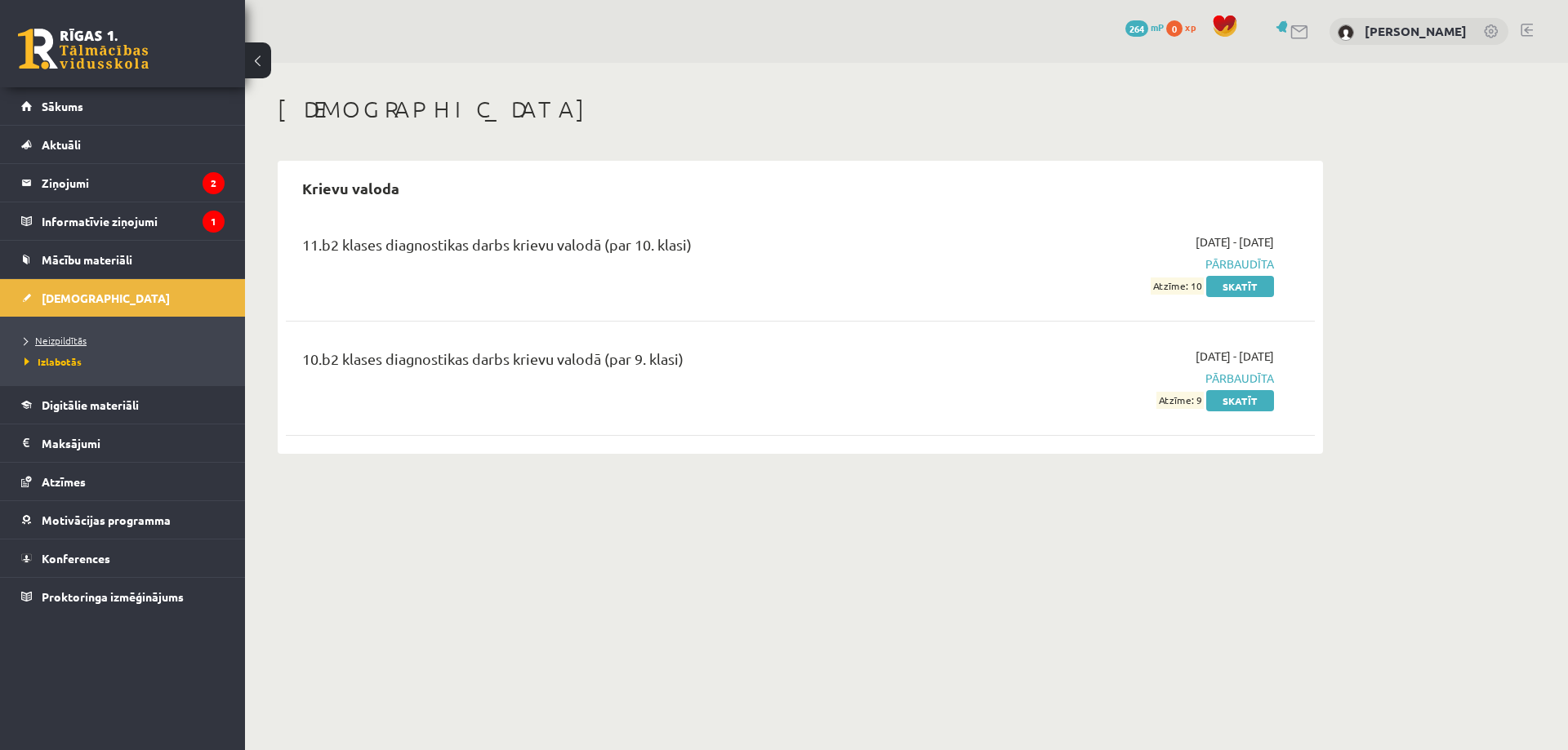
click at [60, 342] on span "Neizpildītās" at bounding box center [55, 340] width 62 height 13
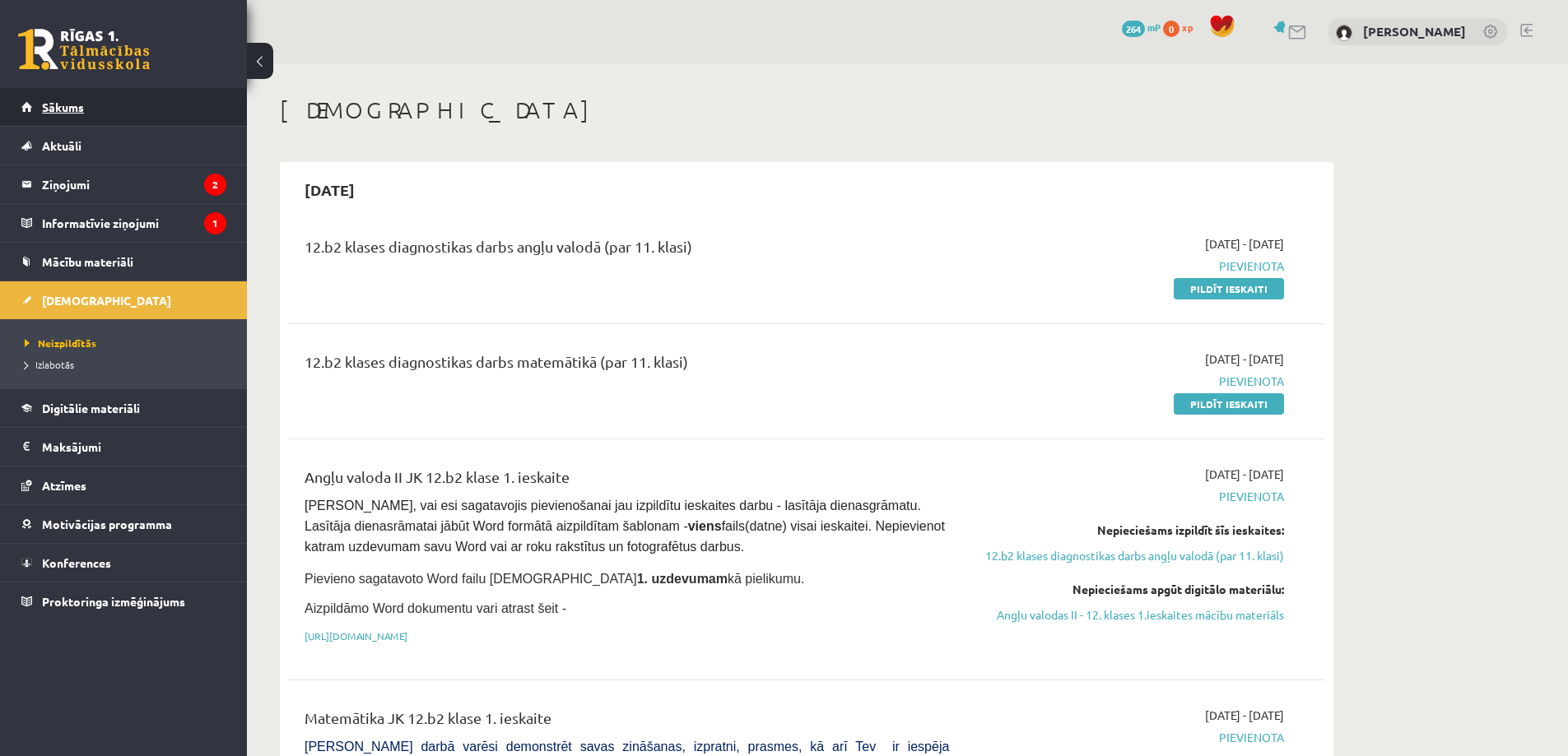
click at [63, 104] on span "Sākums" at bounding box center [63, 107] width 42 height 15
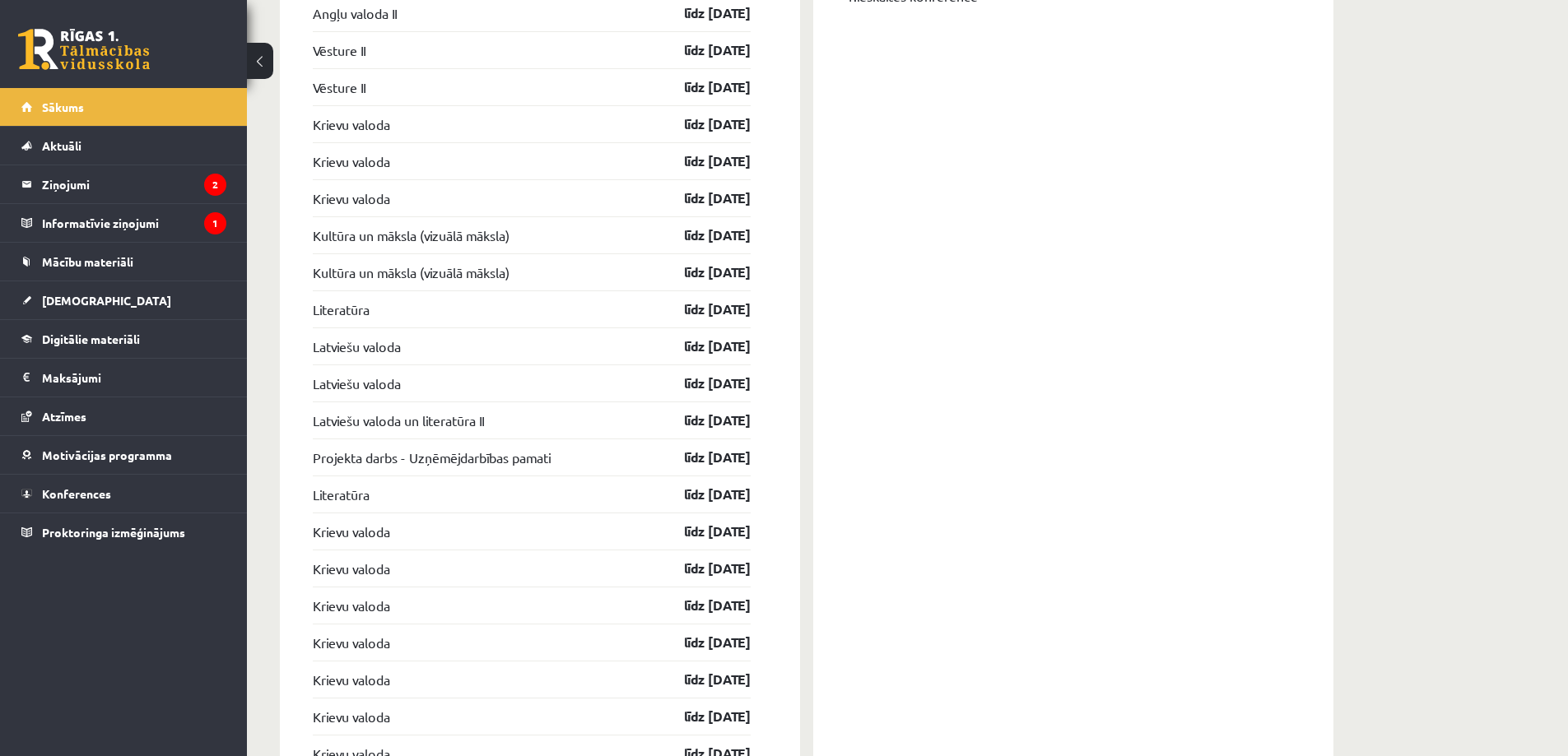
scroll to position [1810, 0]
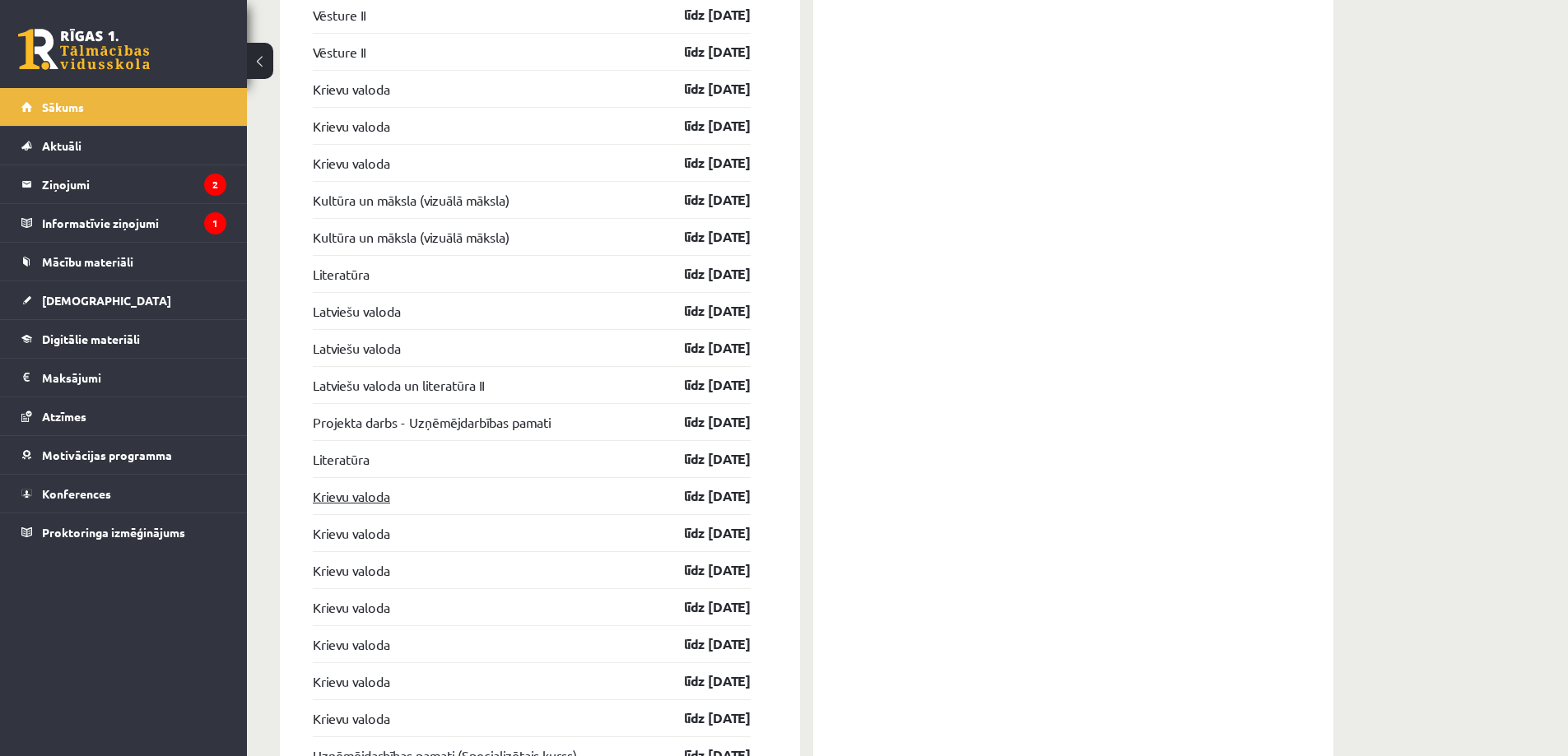
click at [367, 498] on link "Krievu valoda" at bounding box center [352, 496] width 78 height 20
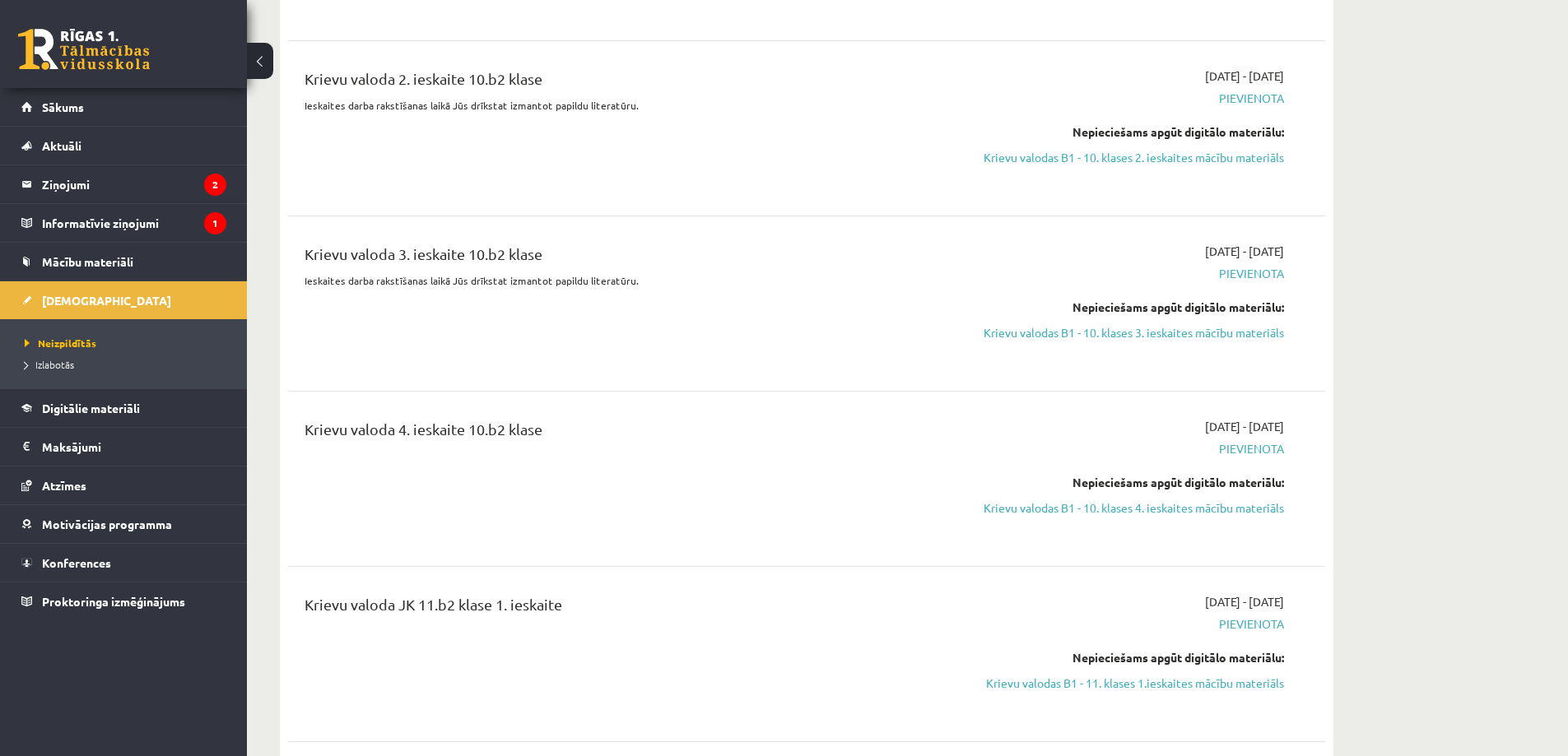
scroll to position [2551, 0]
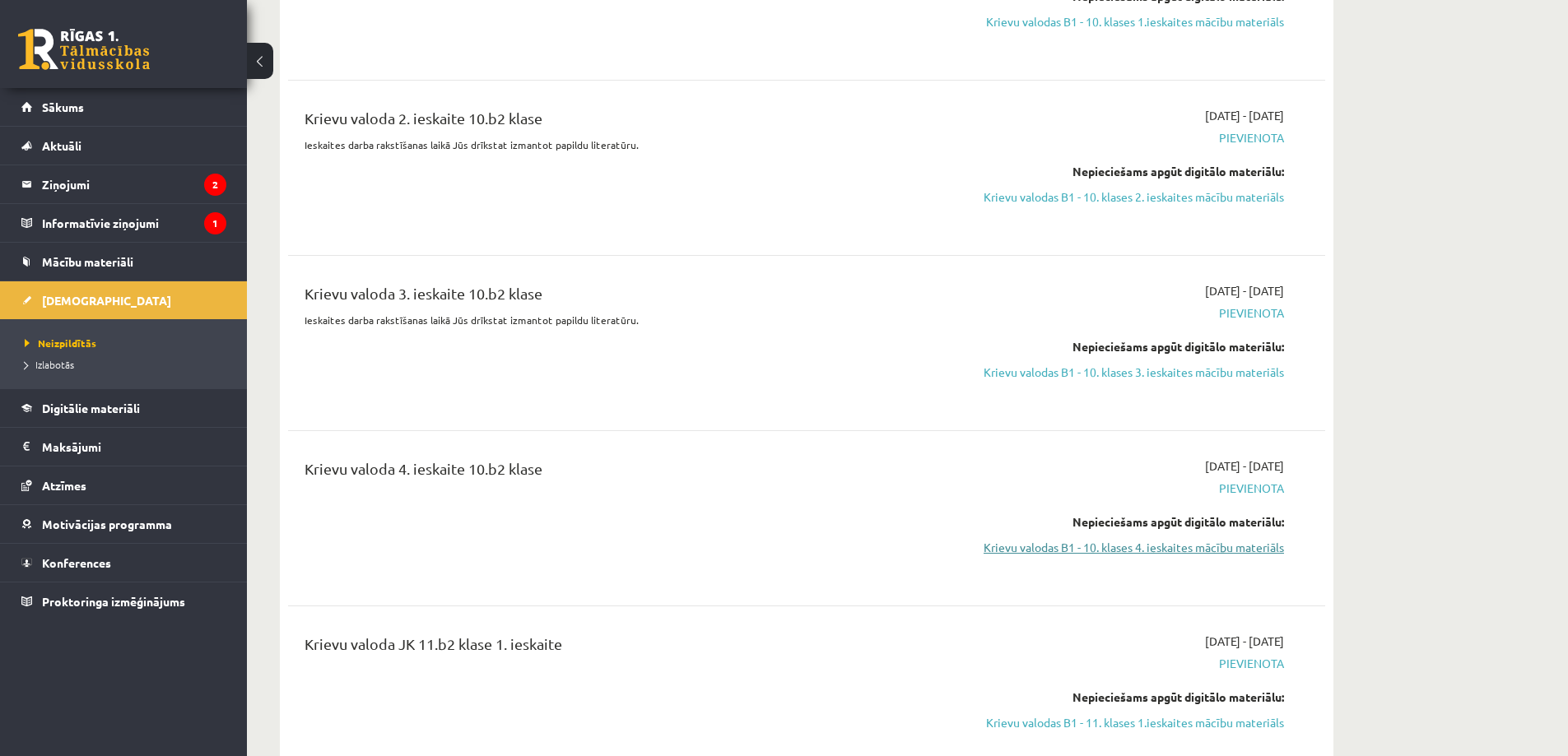
click at [1173, 539] on link "Krievu valodas B1 - 10. klases 4. ieskaites mācību materiāls" at bounding box center [1129, 547] width 311 height 18
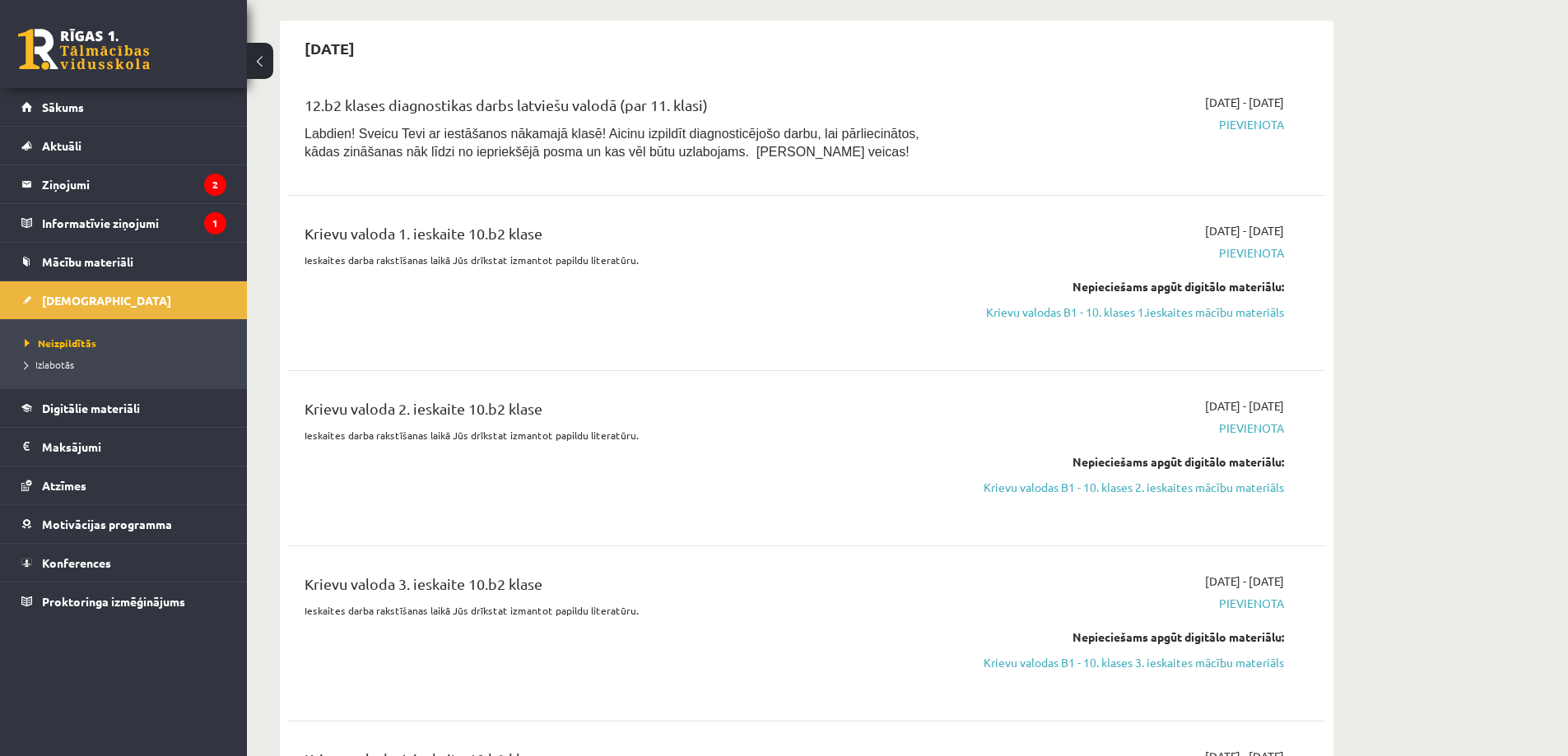
scroll to position [2221, 0]
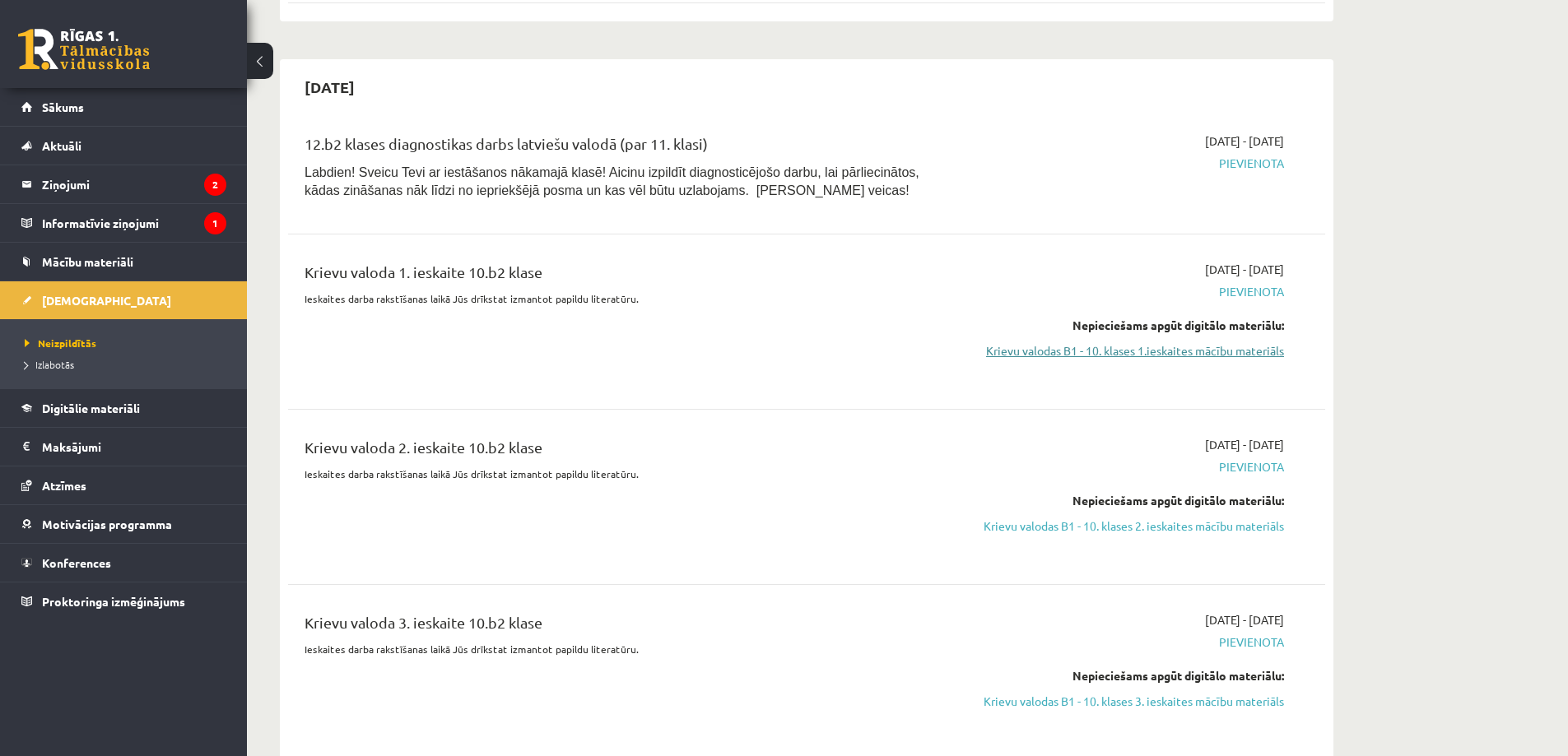
click at [1170, 342] on link "Krievu valodas B1 - 10. klases 1.ieskaites mācību materiāls" at bounding box center [1129, 350] width 311 height 18
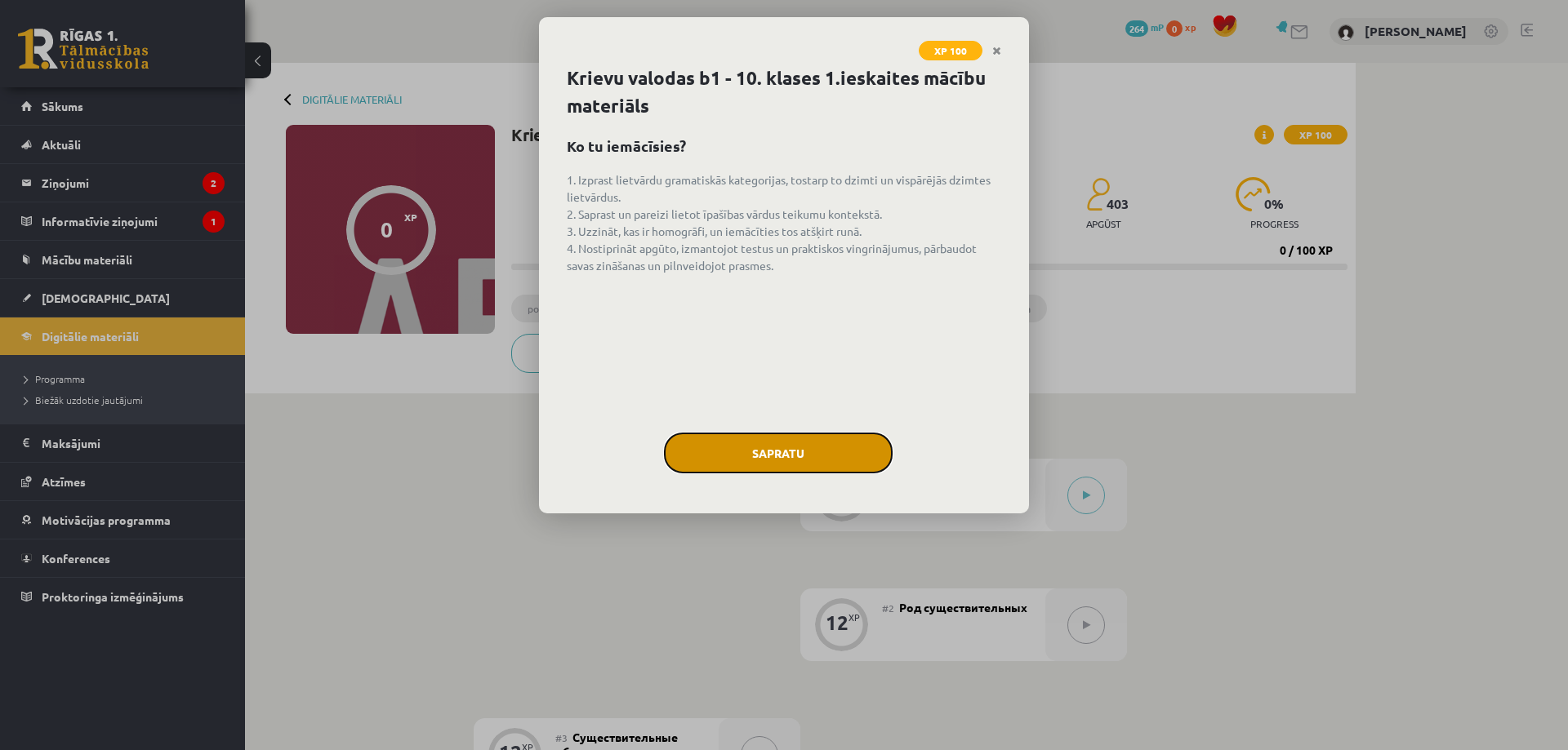
click at [773, 459] on button "Sapratu" at bounding box center [779, 453] width 229 height 41
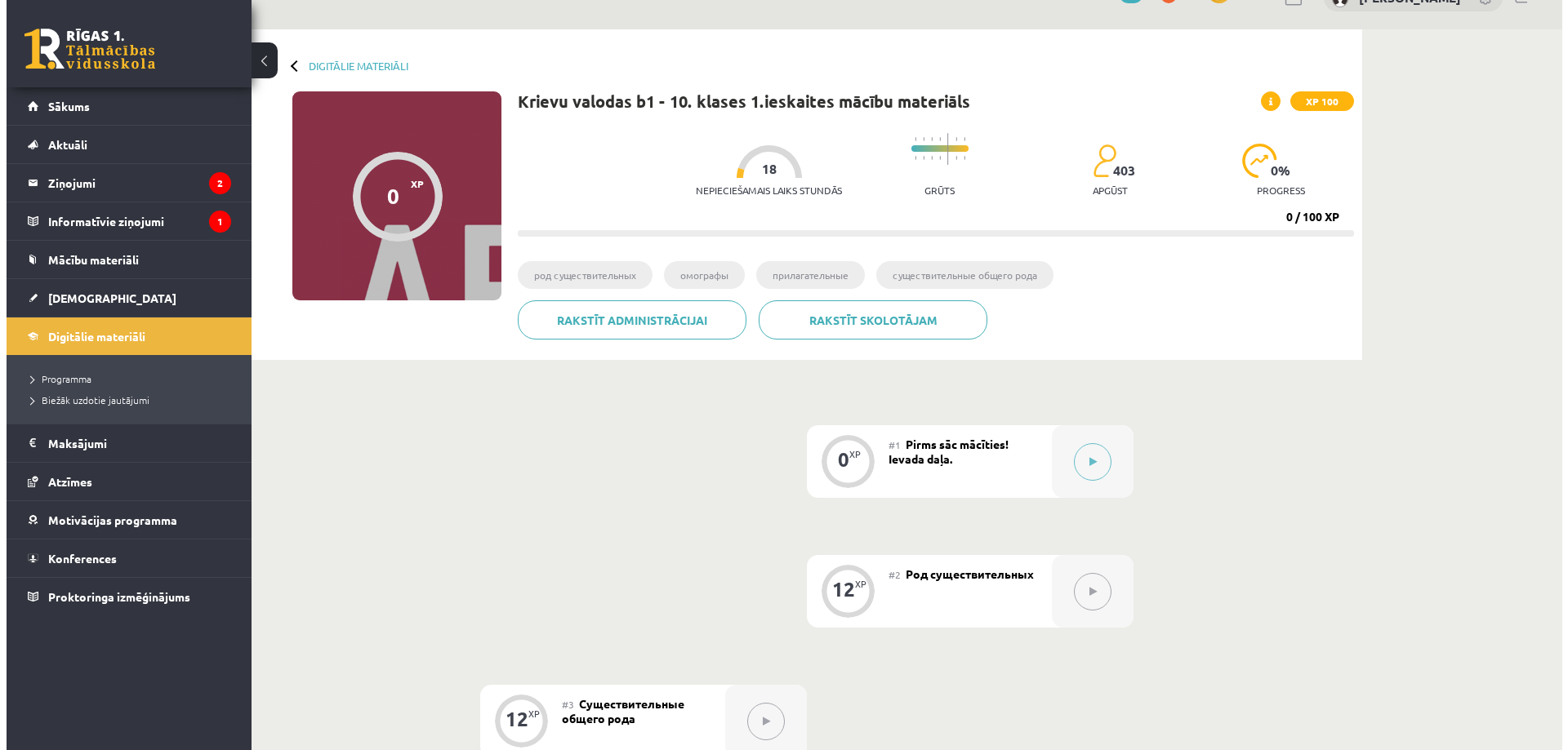
scroll to position [29, 0]
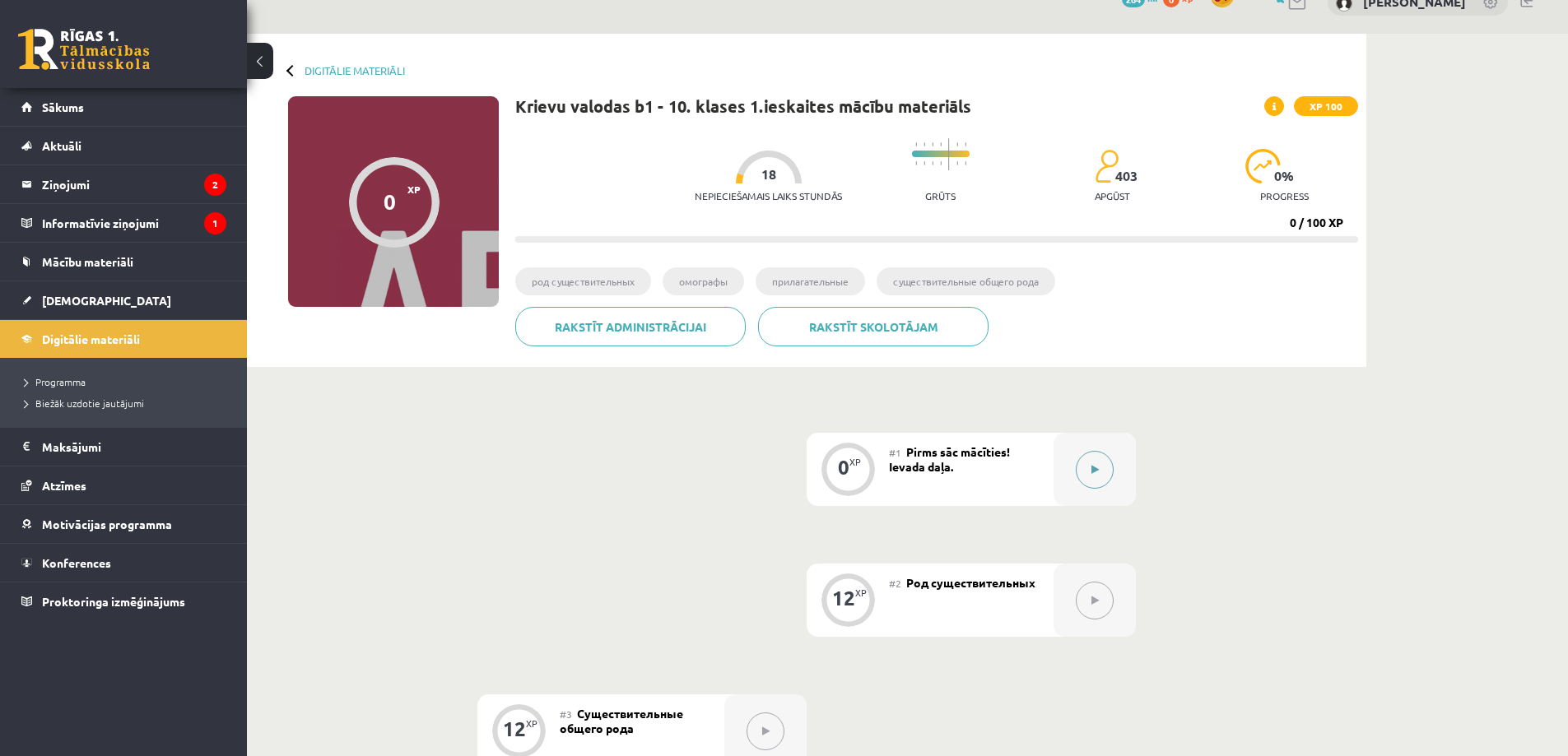
click at [1093, 460] on button at bounding box center [1095, 469] width 38 height 38
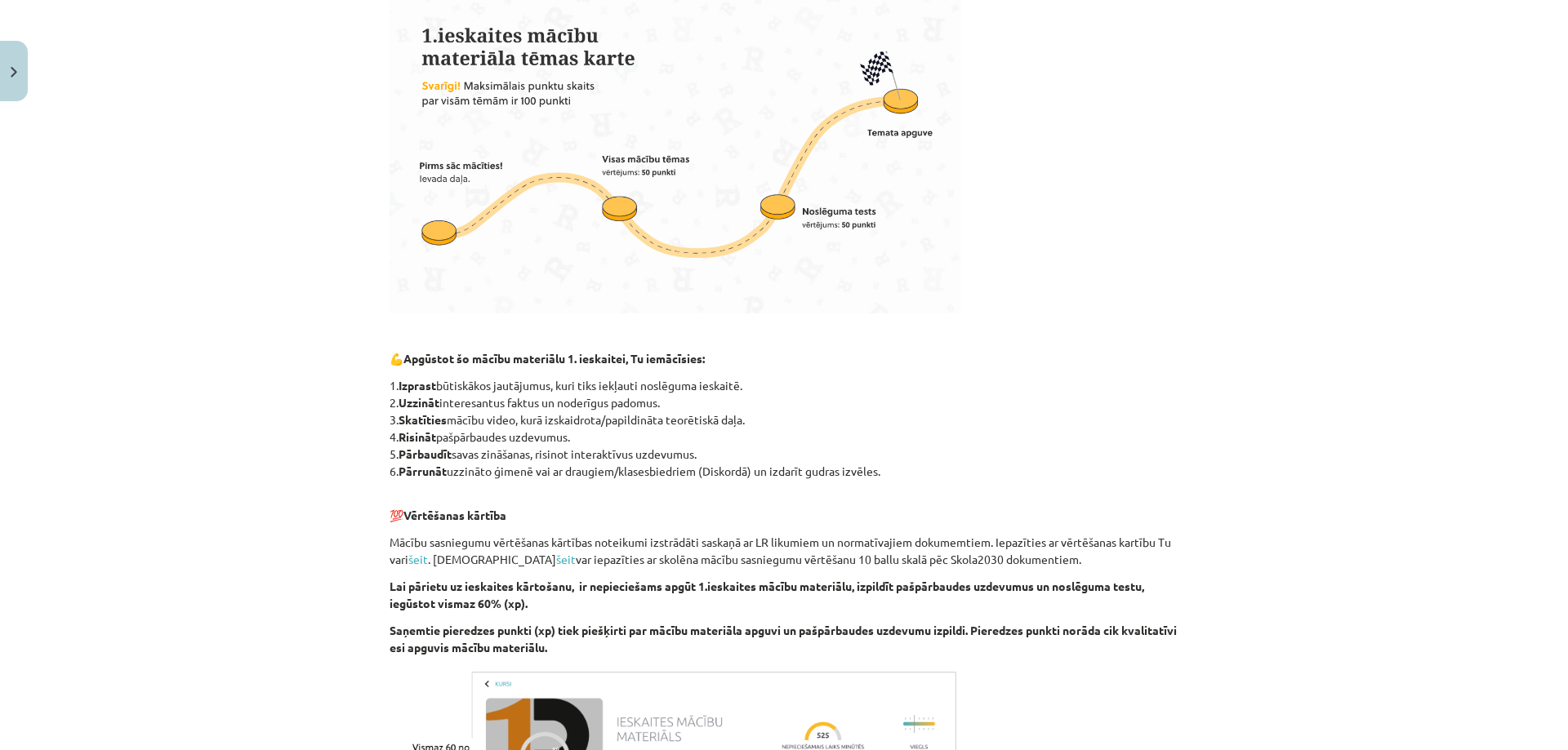
scroll to position [774, 0]
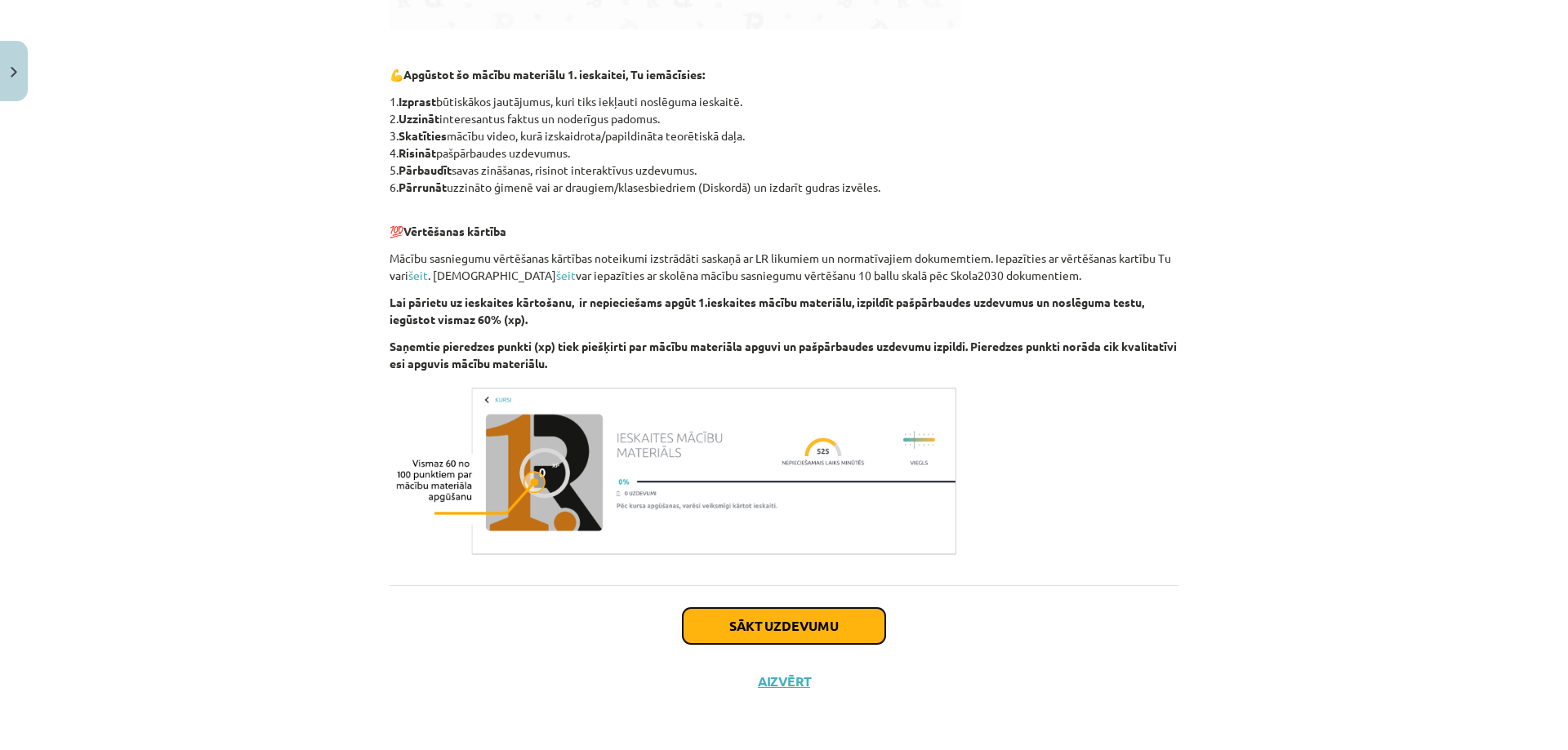
click at [811, 625] on button "Sākt uzdevumu" at bounding box center [784, 626] width 203 height 36
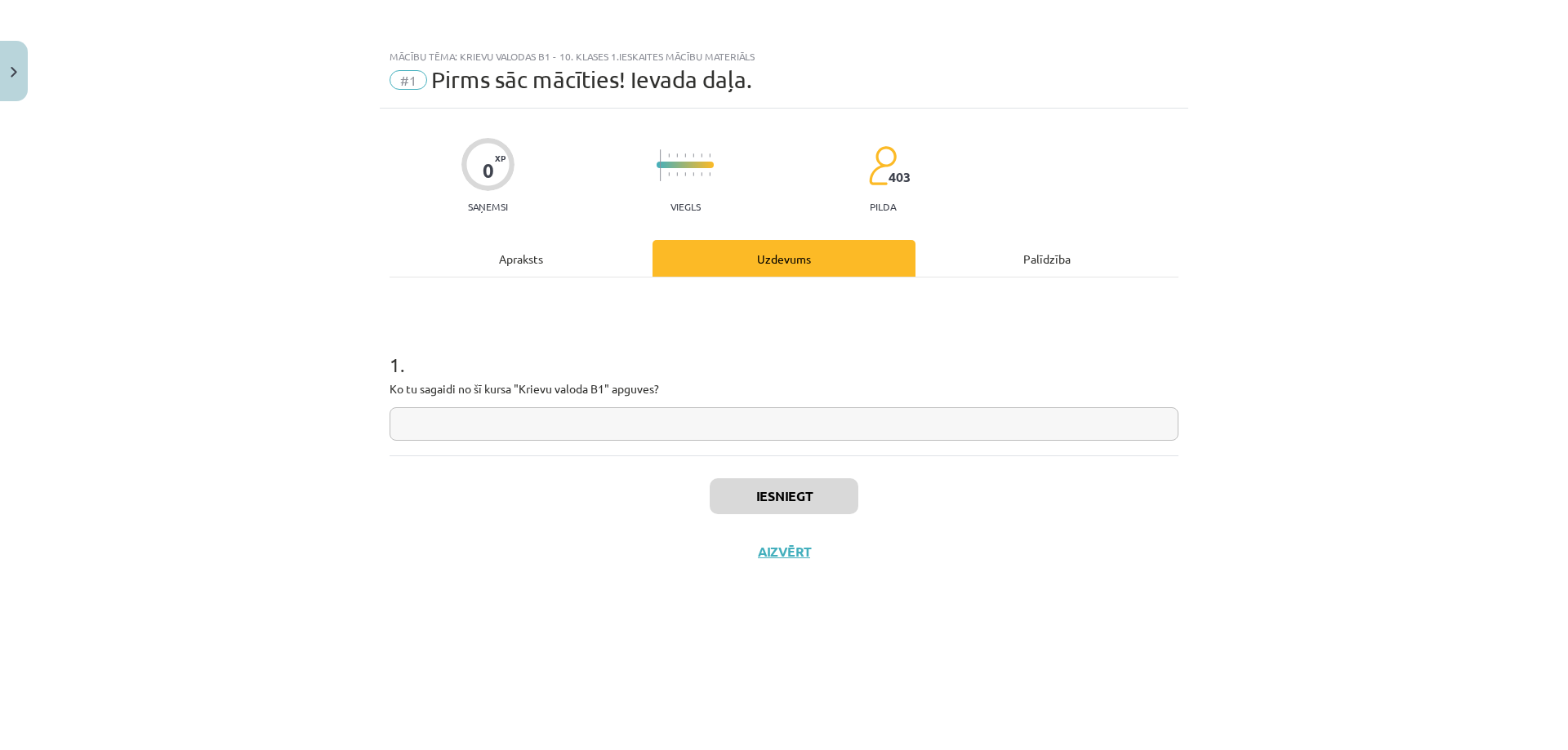
click at [676, 425] on input "text" at bounding box center [784, 424] width 789 height 33
drag, startPoint x: 388, startPoint y: 386, endPoint x: 677, endPoint y: 387, distance: 289.0
click at [677, 387] on div "0 XP Saņemsi Viegls 403 pilda Apraksts Uzdevums Palīdzība 1 . Ko tu sagaidi no …" at bounding box center [784, 409] width 808 height 601
click at [667, 359] on div at bounding box center [667, 359] width 0 height 0
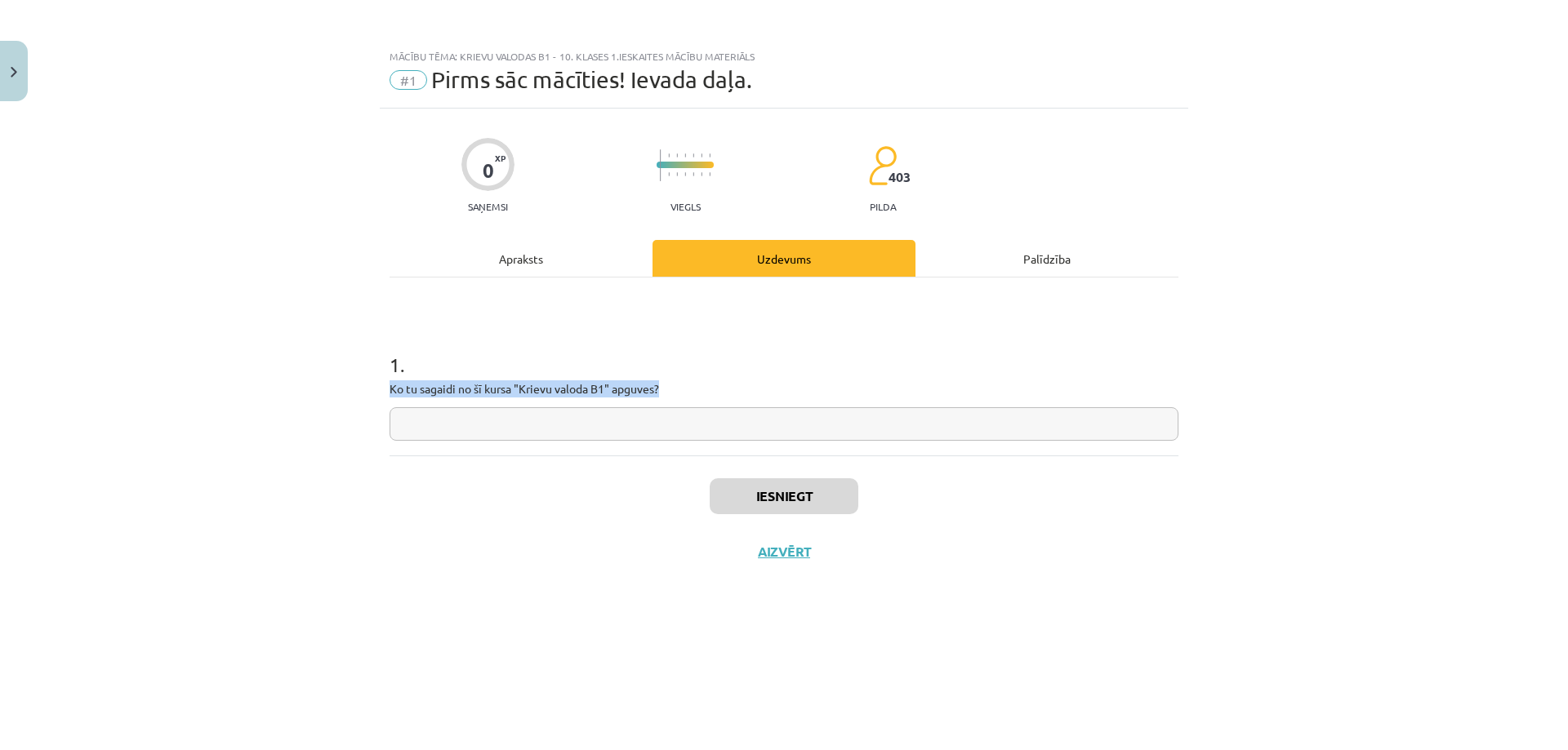
click at [553, 419] on input "text" at bounding box center [784, 424] width 789 height 33
paste input "**********"
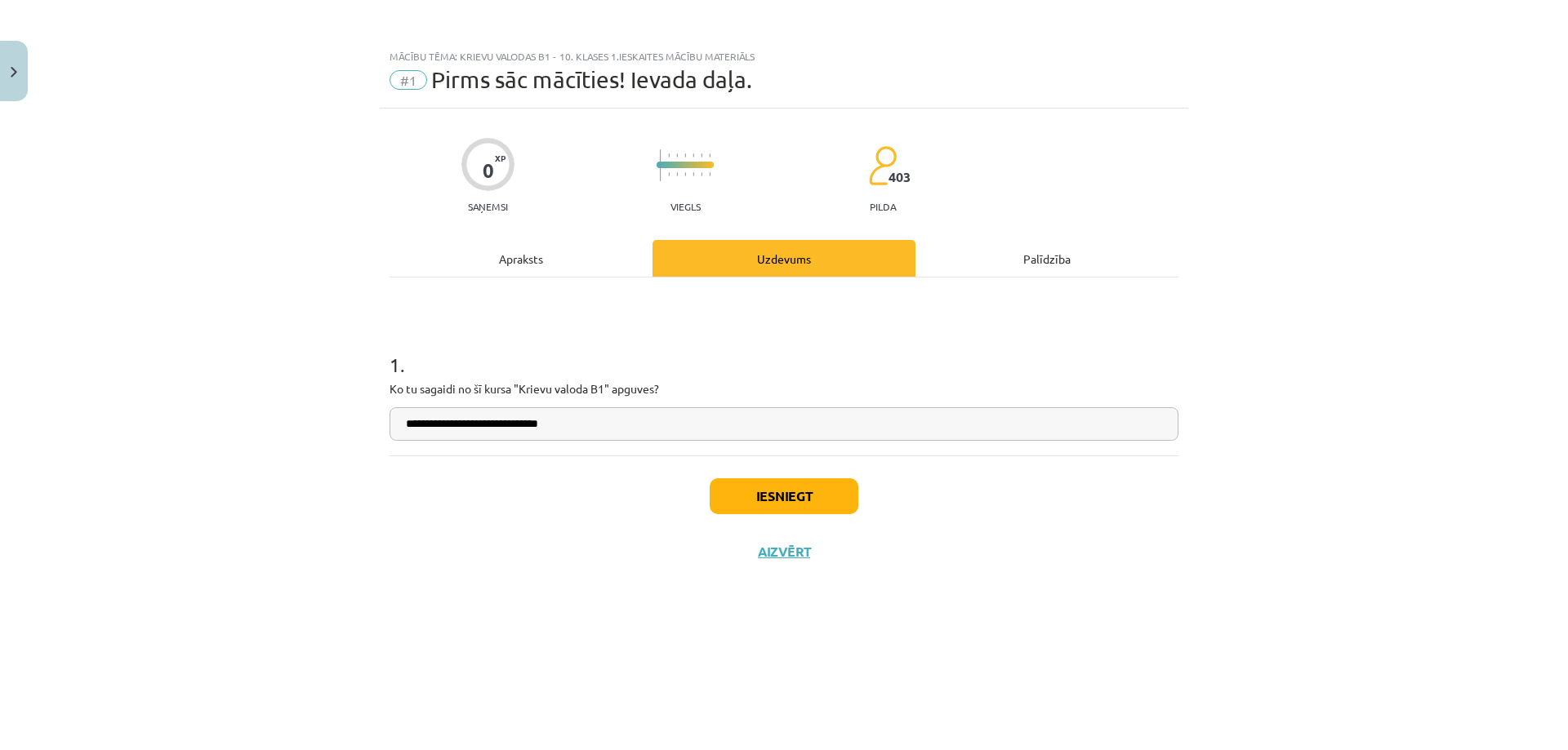
type input "**********"
click at [768, 486] on button "Iesniegt" at bounding box center [784, 496] width 148 height 36
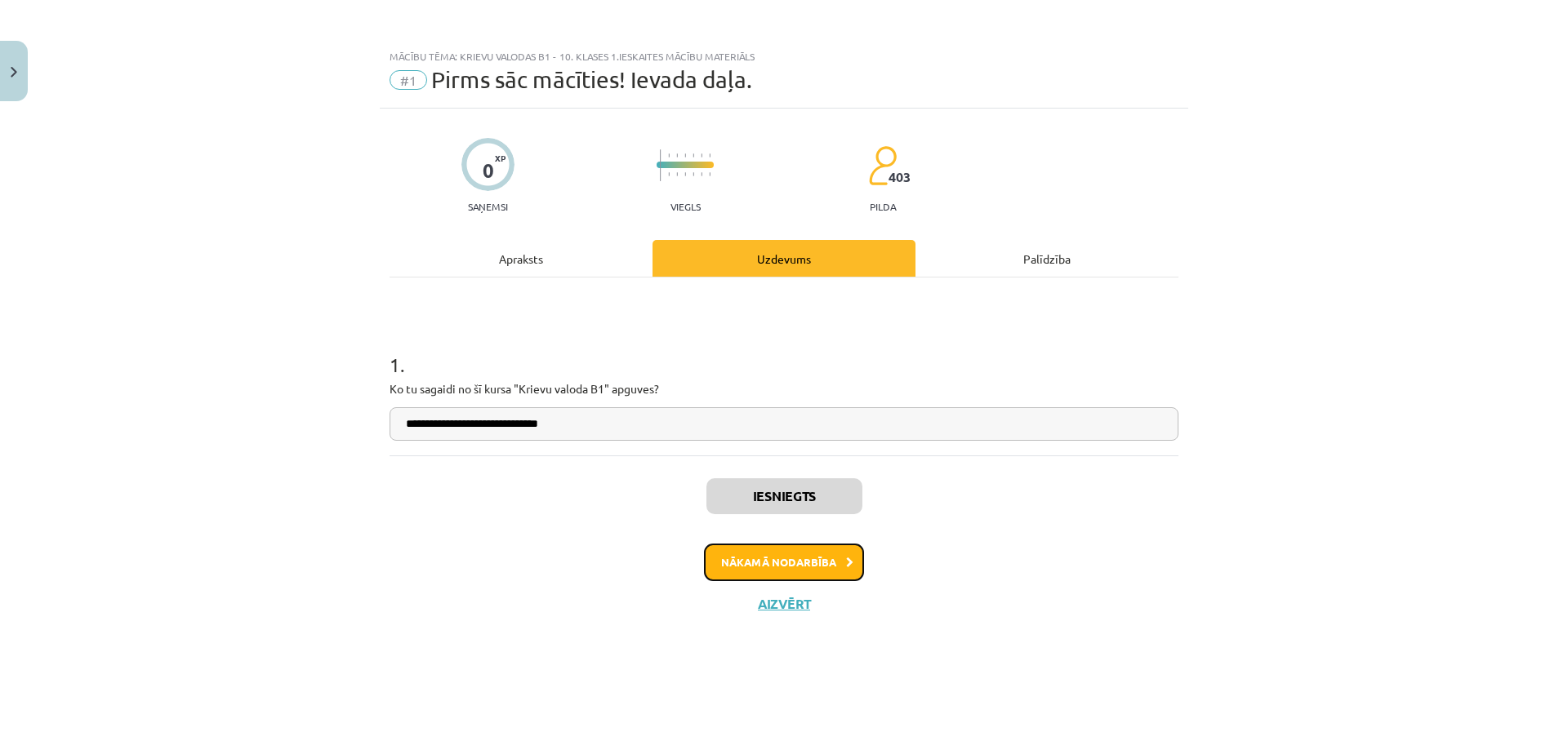
click at [821, 562] on button "Nākamā nodarbība" at bounding box center [784, 562] width 160 height 37
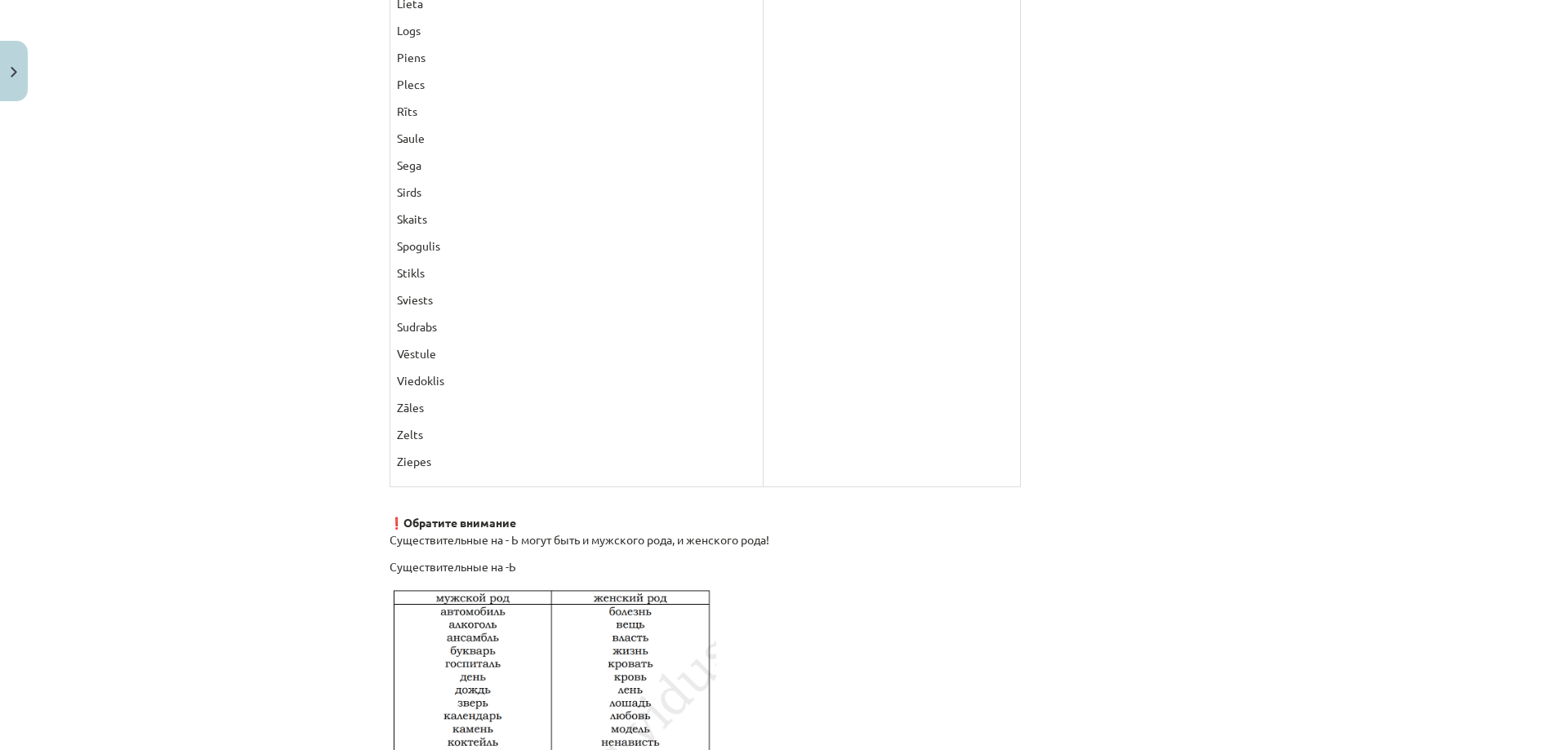
scroll to position [2631, 0]
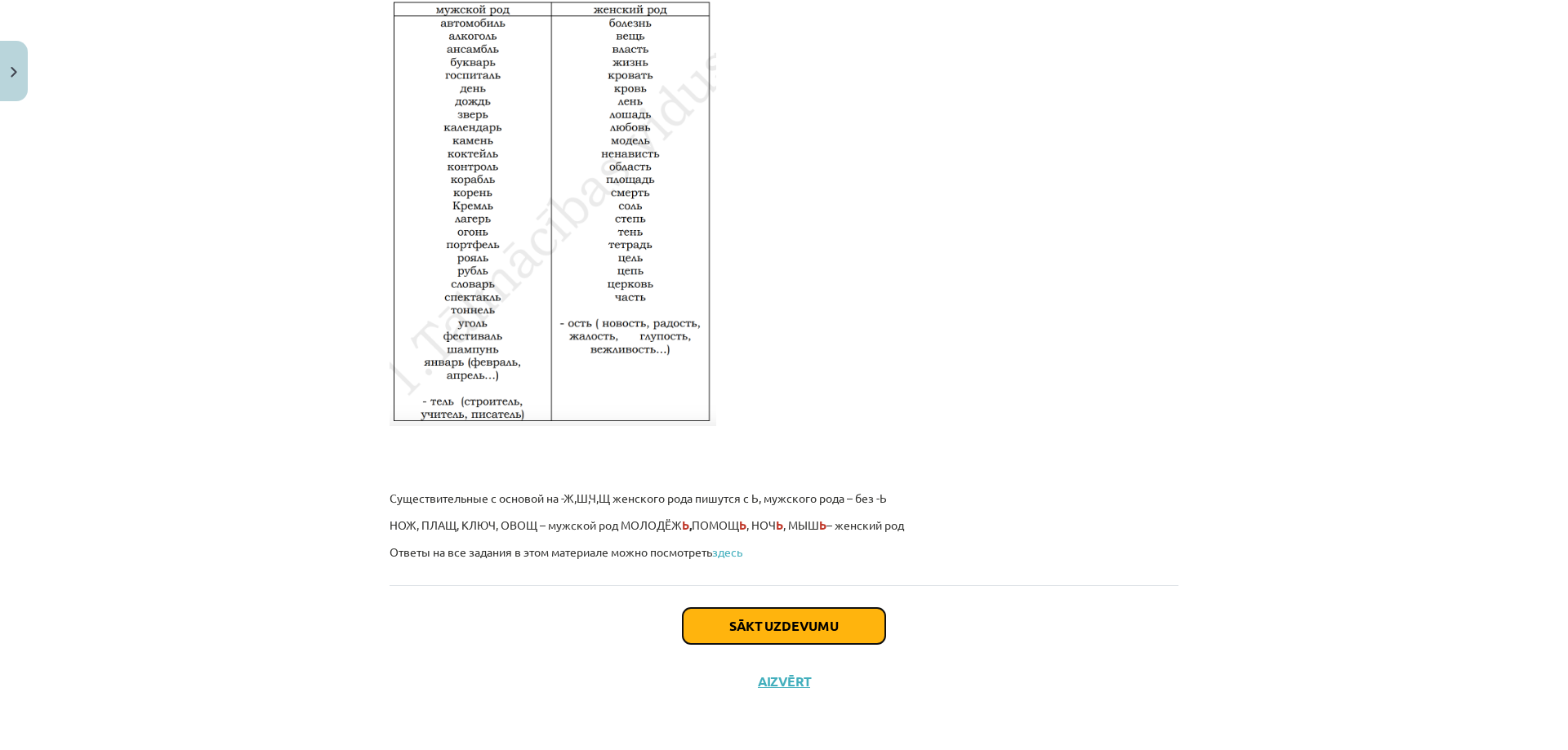
click at [793, 624] on button "Sākt uzdevumu" at bounding box center [784, 626] width 203 height 36
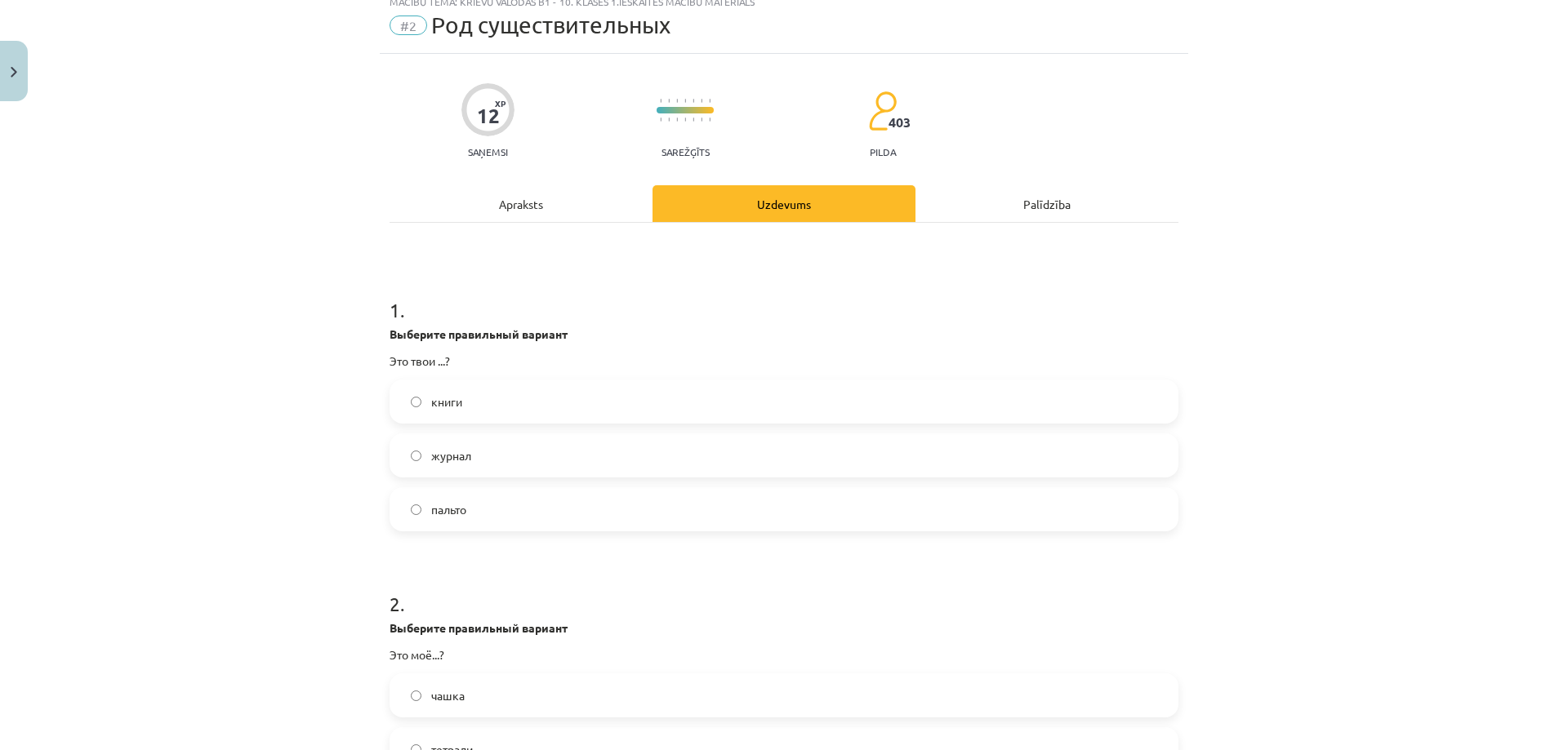
scroll to position [41, 0]
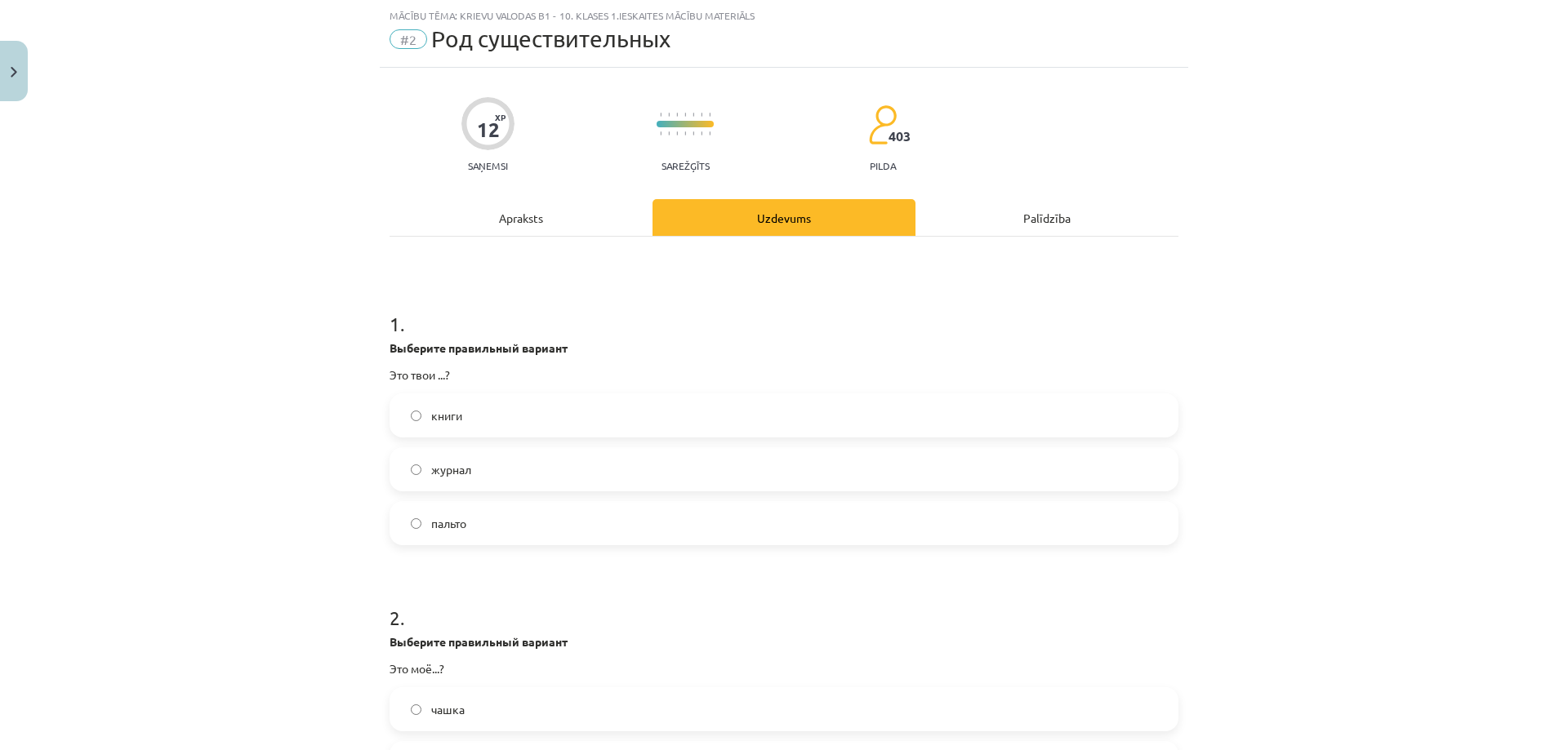
click at [466, 417] on label "книги" at bounding box center [784, 415] width 786 height 41
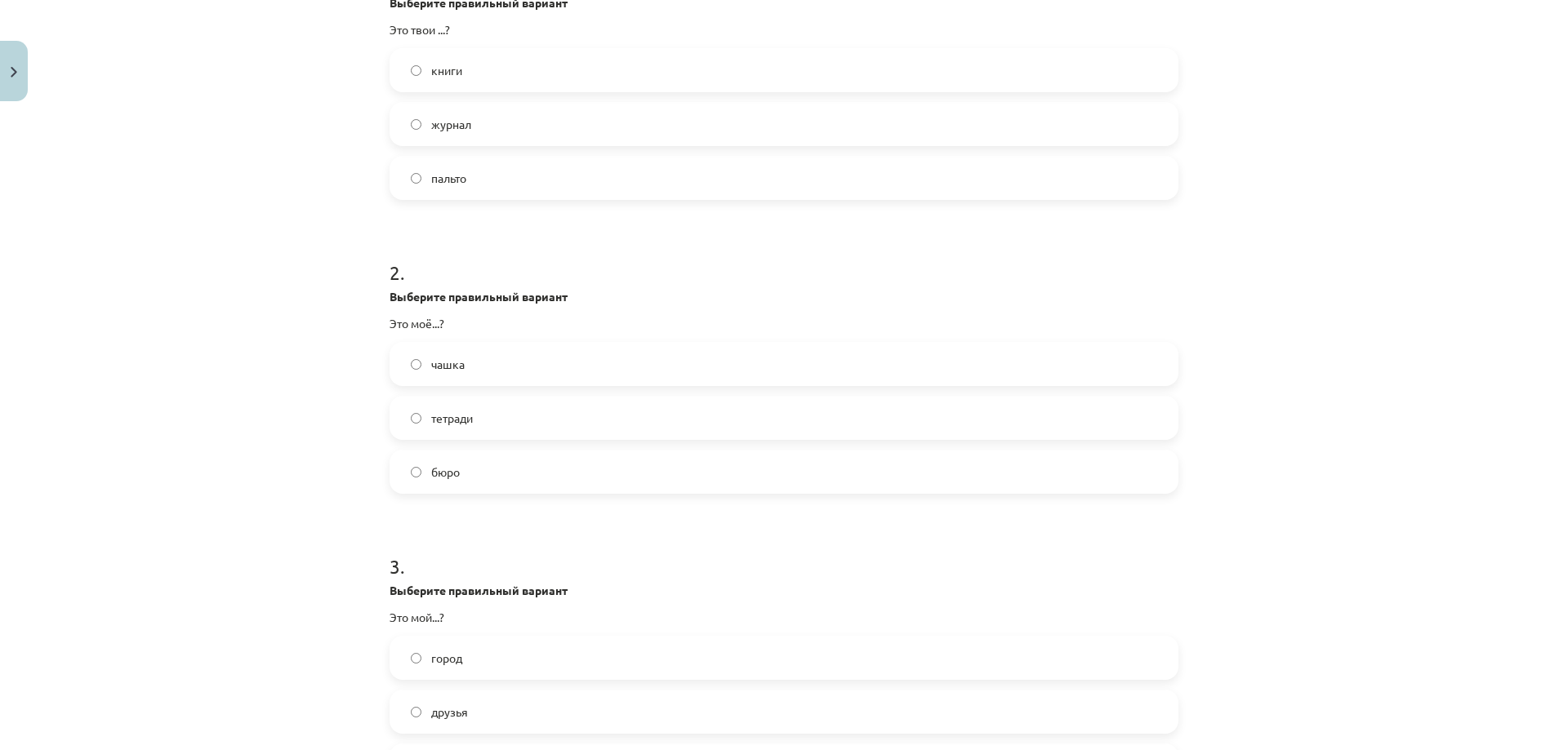
scroll to position [449, 0]
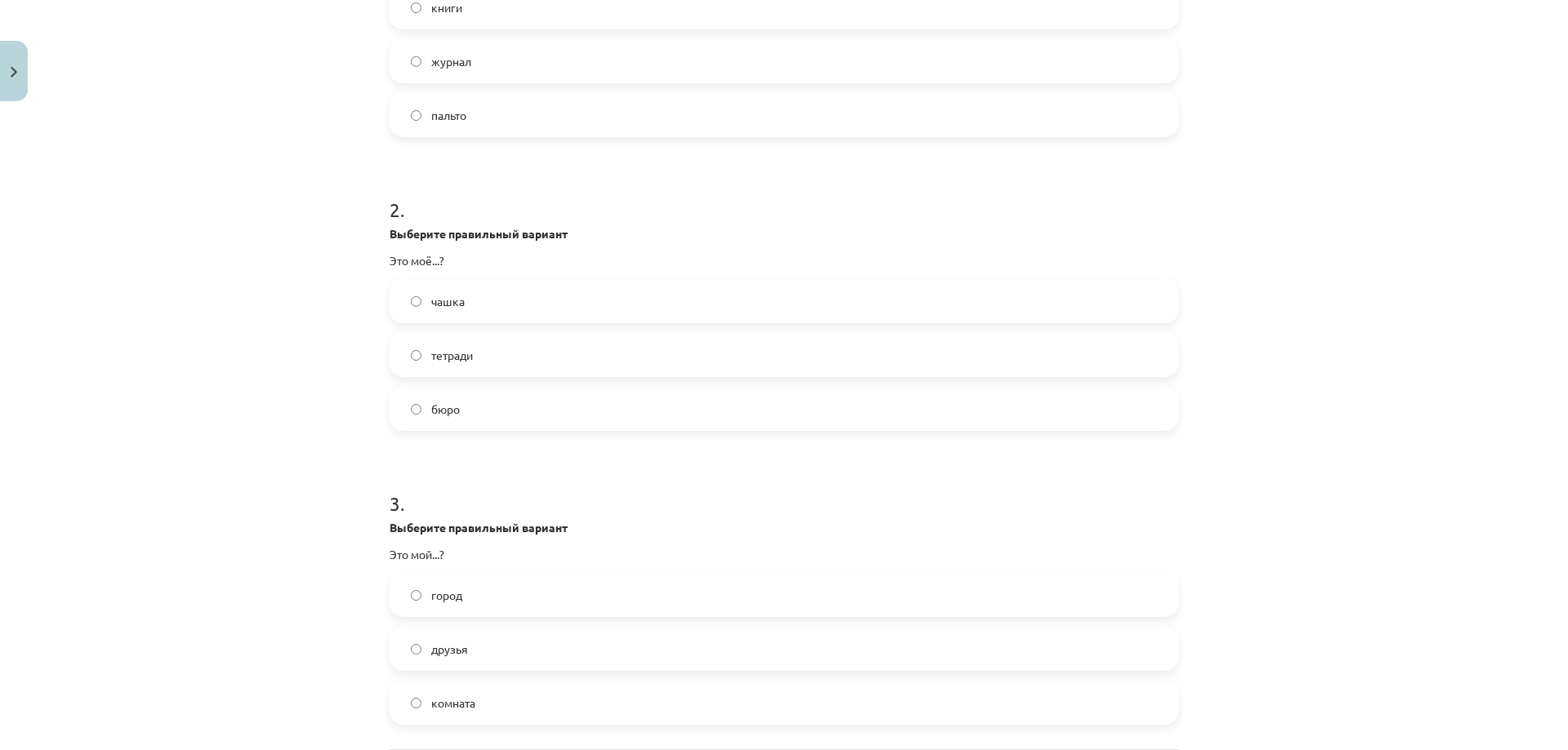
click at [489, 418] on label "бюро" at bounding box center [784, 408] width 786 height 41
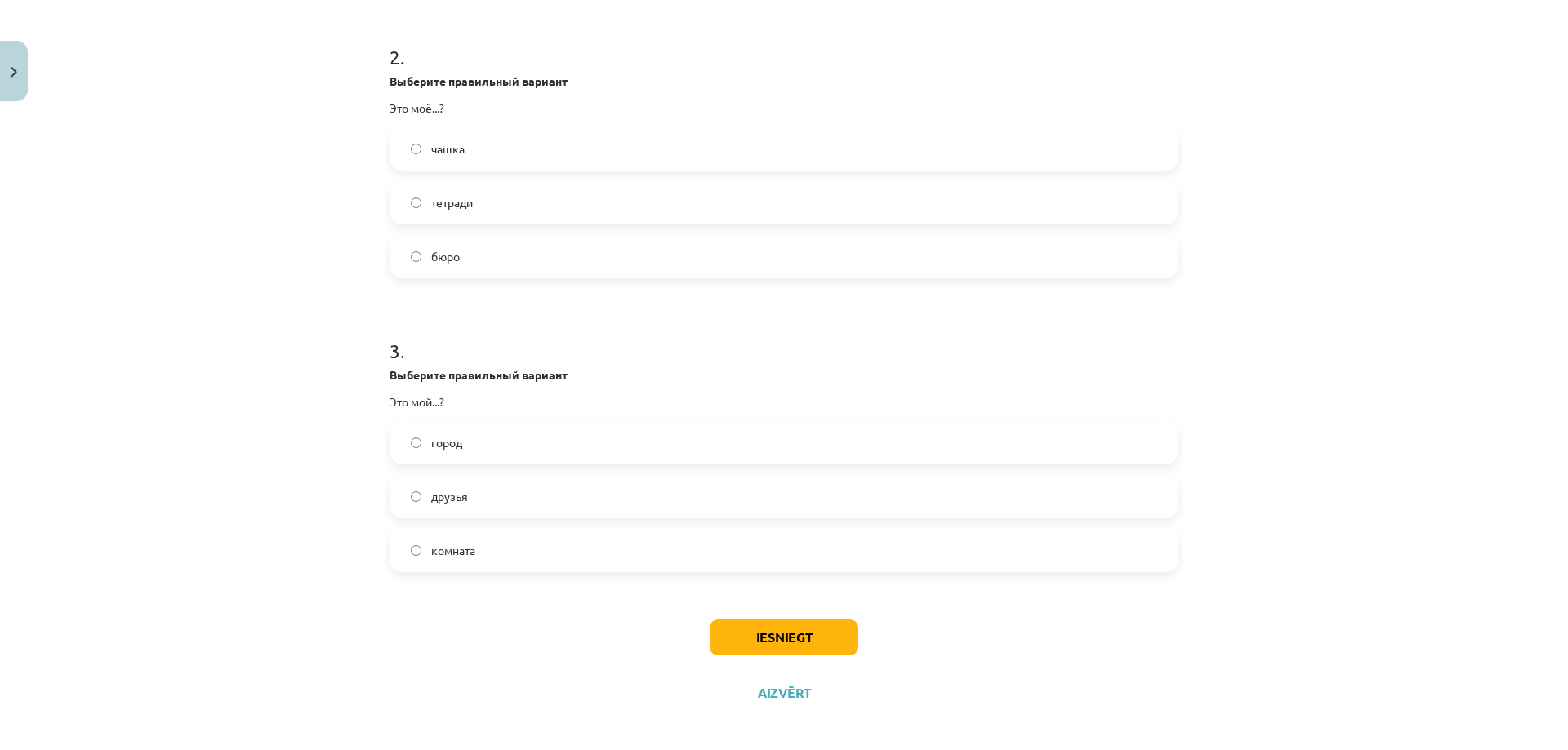
scroll to position [613, 0]
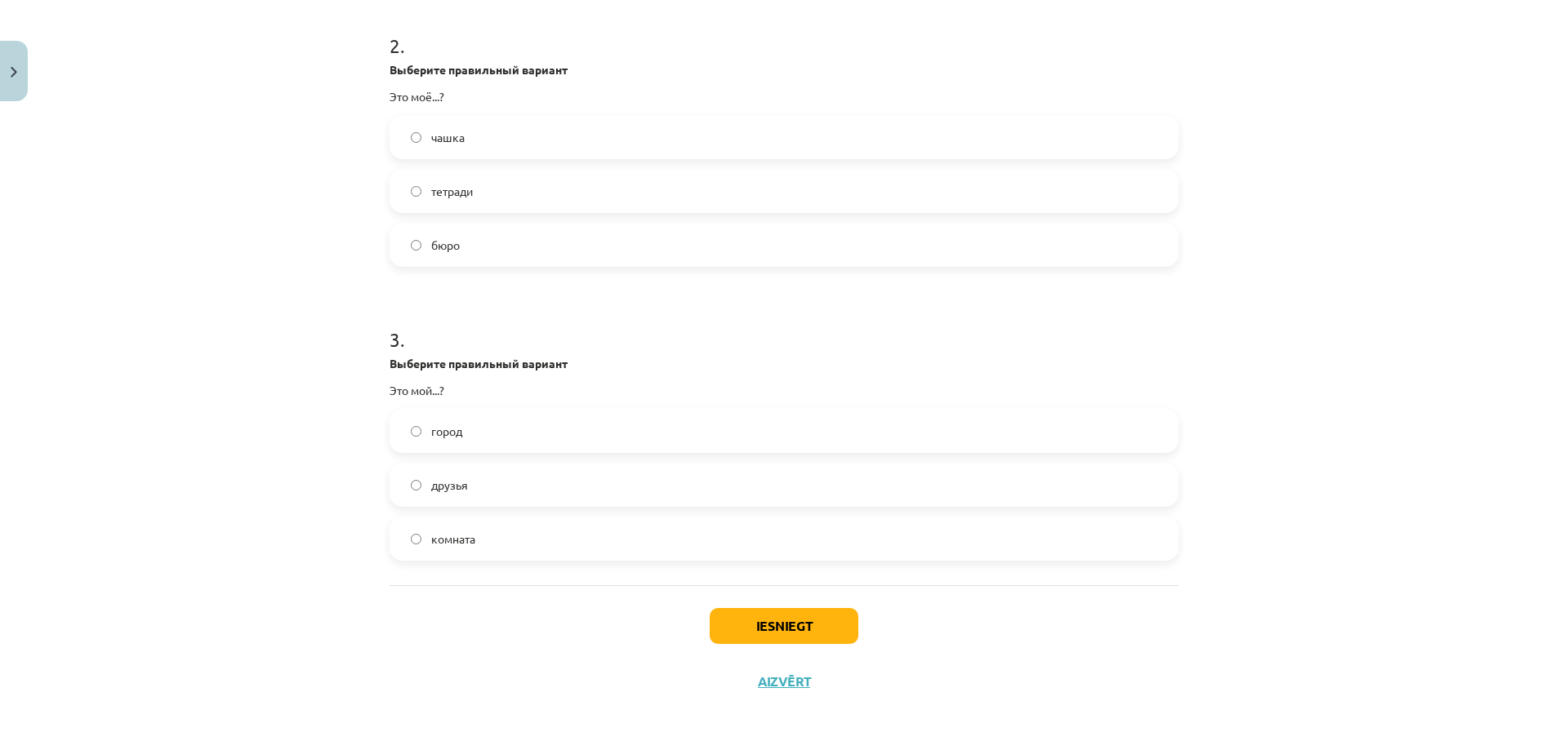
click at [484, 437] on label "город" at bounding box center [784, 430] width 786 height 41
click at [785, 624] on button "Iesniegt" at bounding box center [784, 626] width 148 height 36
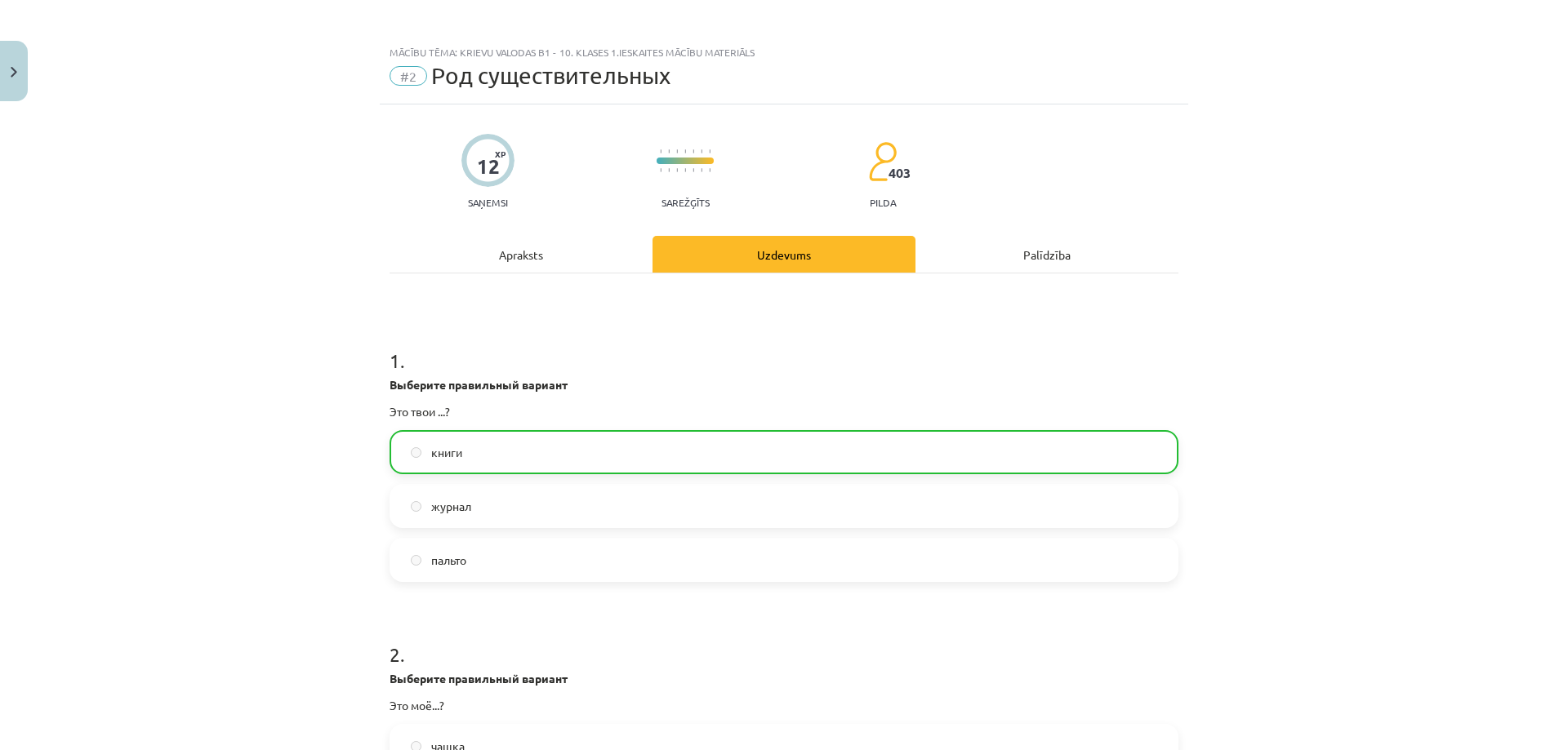
scroll to position [0, 0]
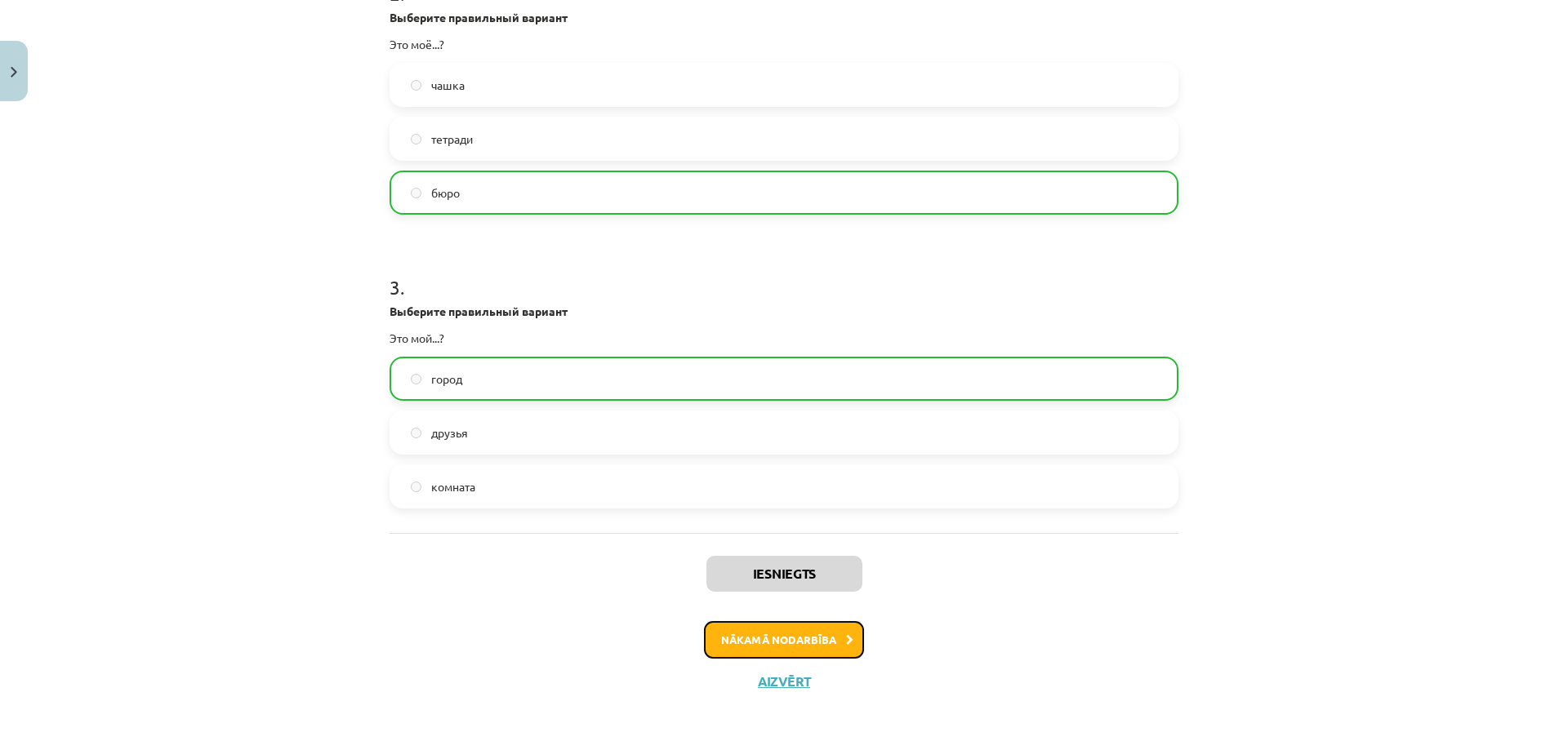
click at [798, 635] on button "Nākamā nodarbība" at bounding box center [784, 639] width 160 height 37
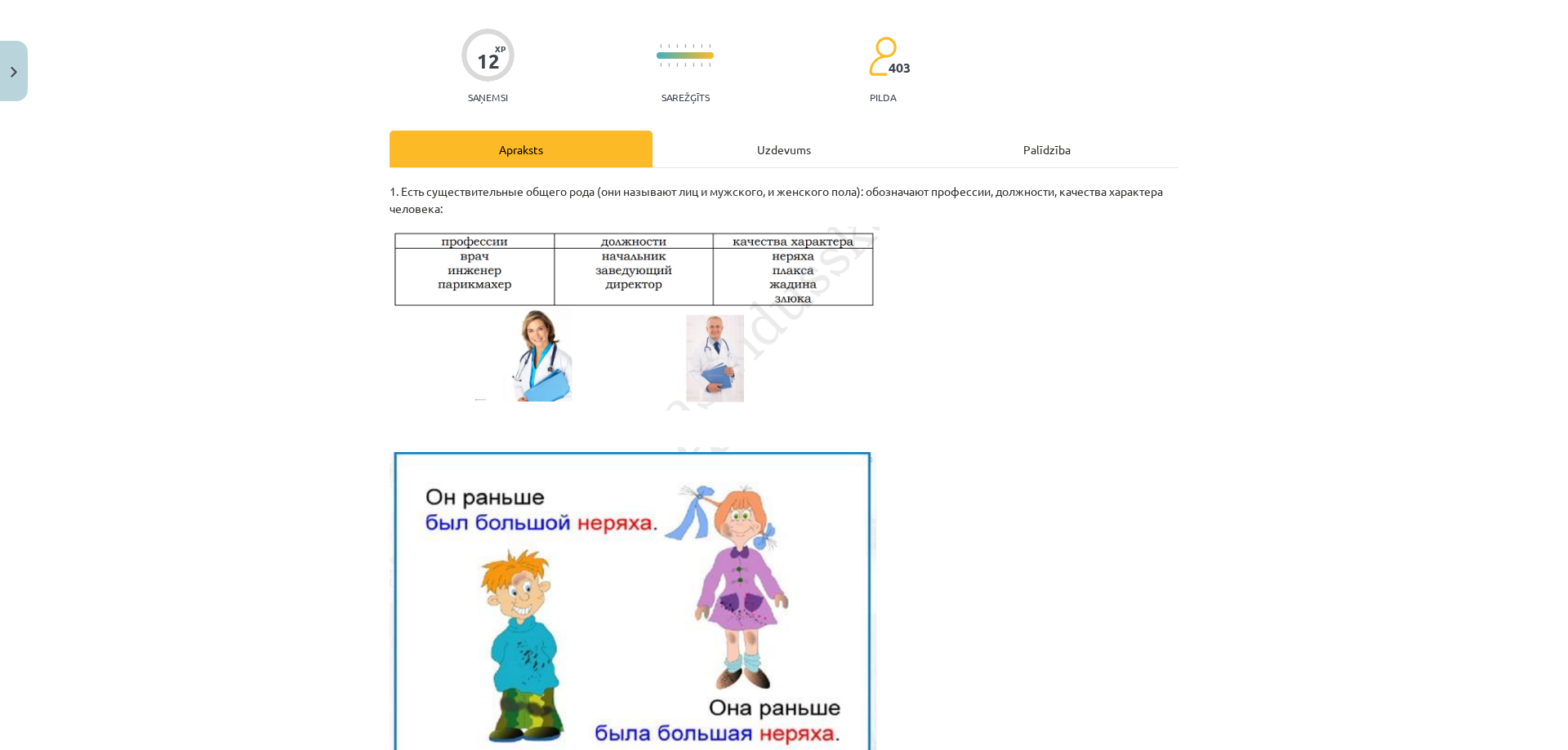
scroll to position [368, 0]
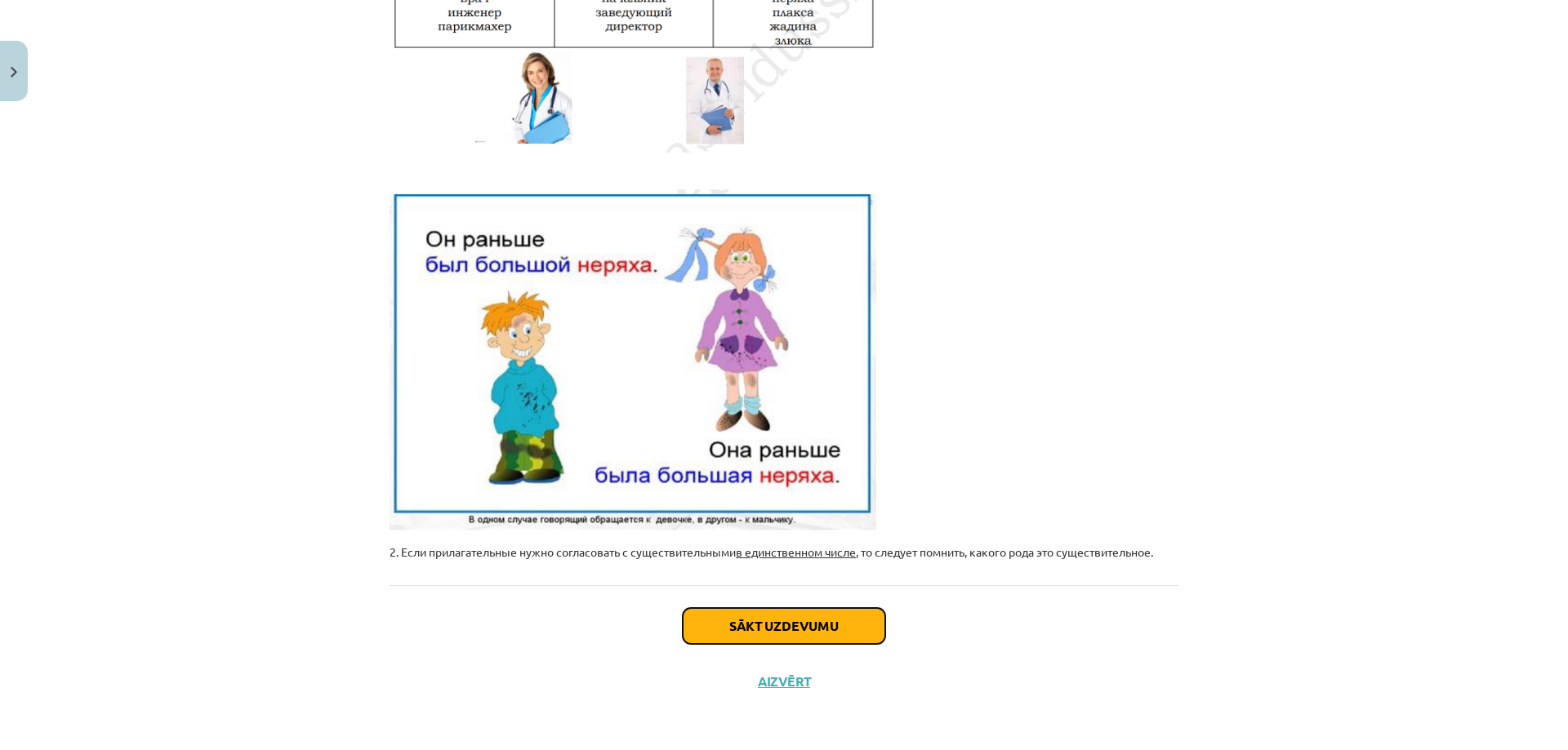
click at [757, 630] on button "Sākt uzdevumu" at bounding box center [784, 626] width 203 height 36
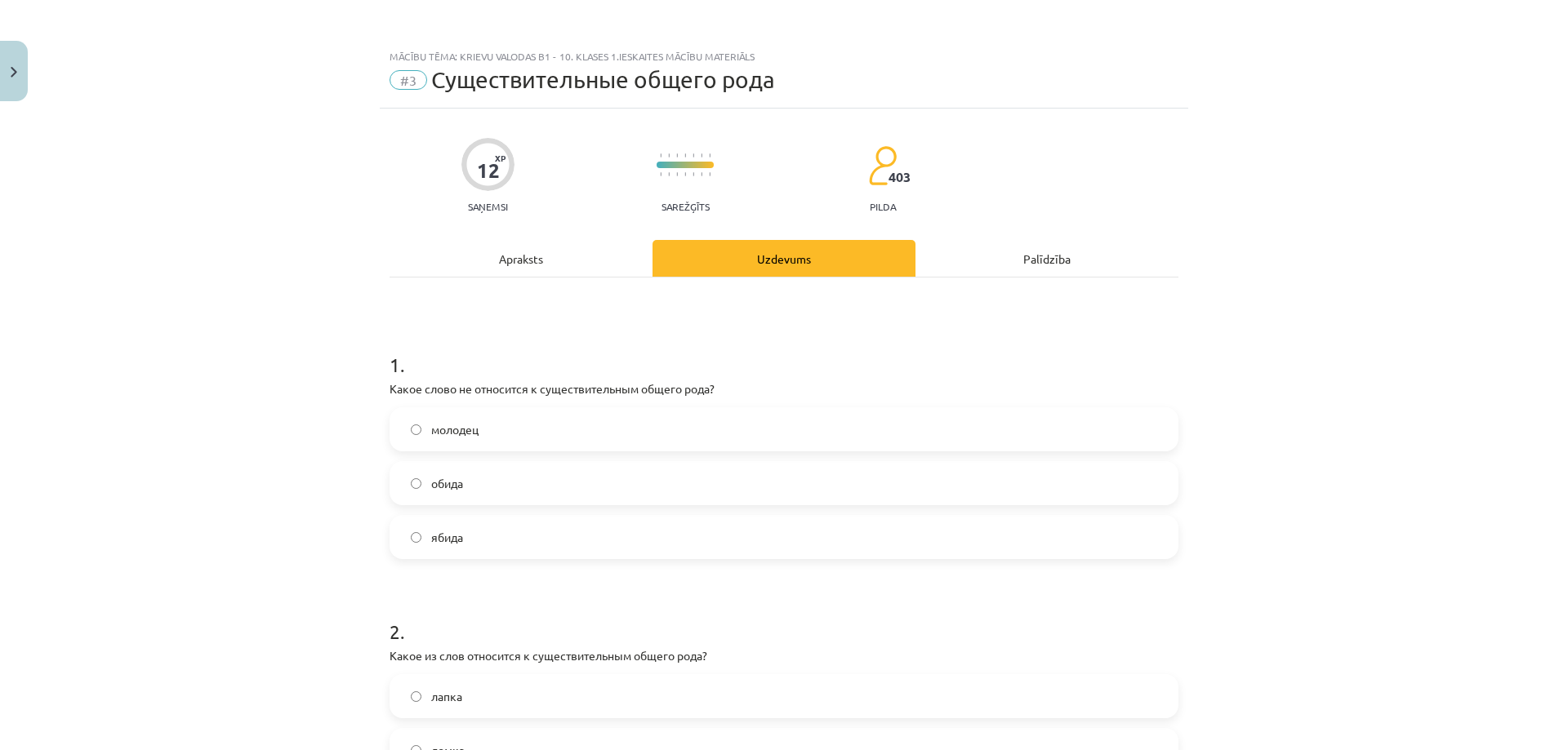
scroll to position [41, 0]
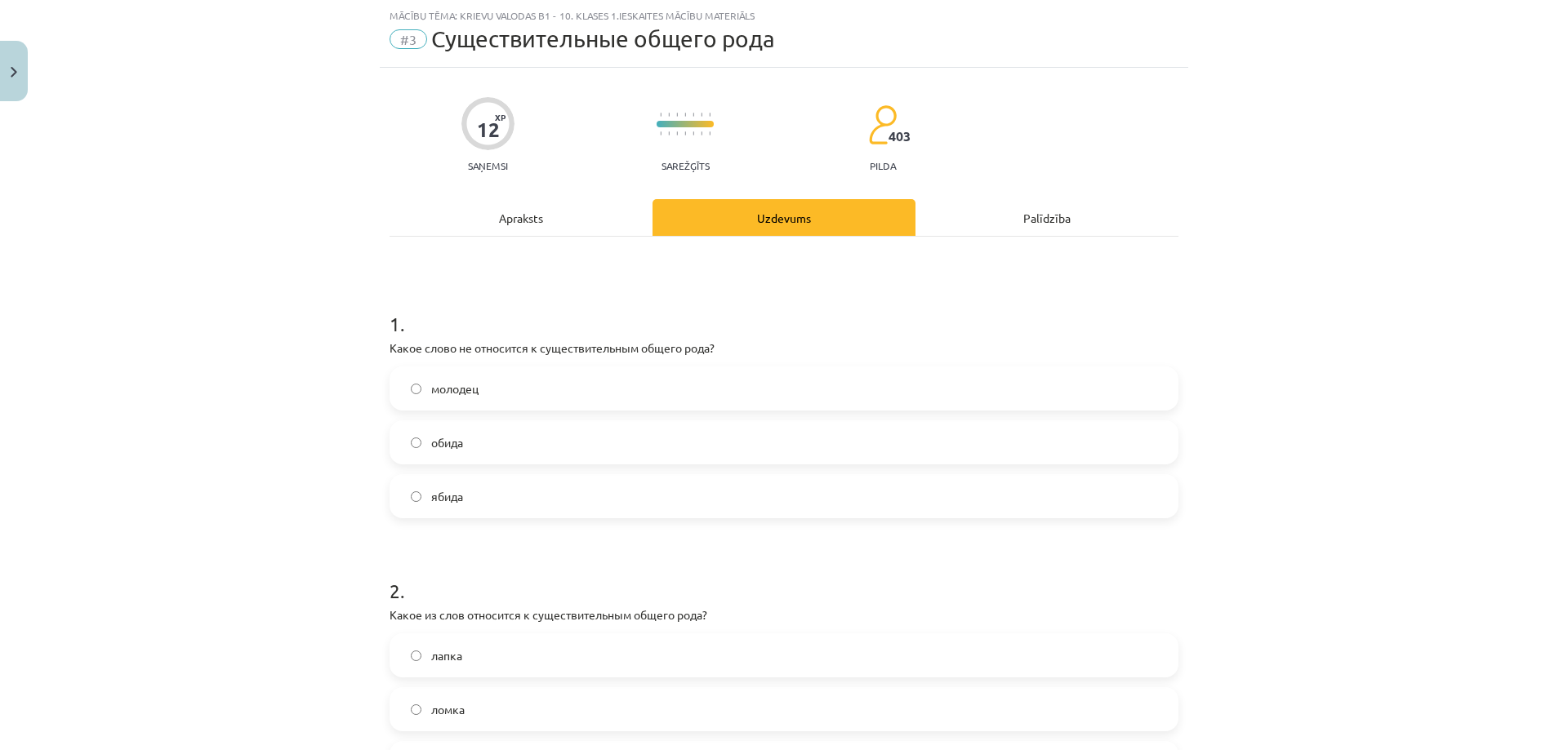
click at [475, 440] on label "обида" at bounding box center [784, 442] width 786 height 41
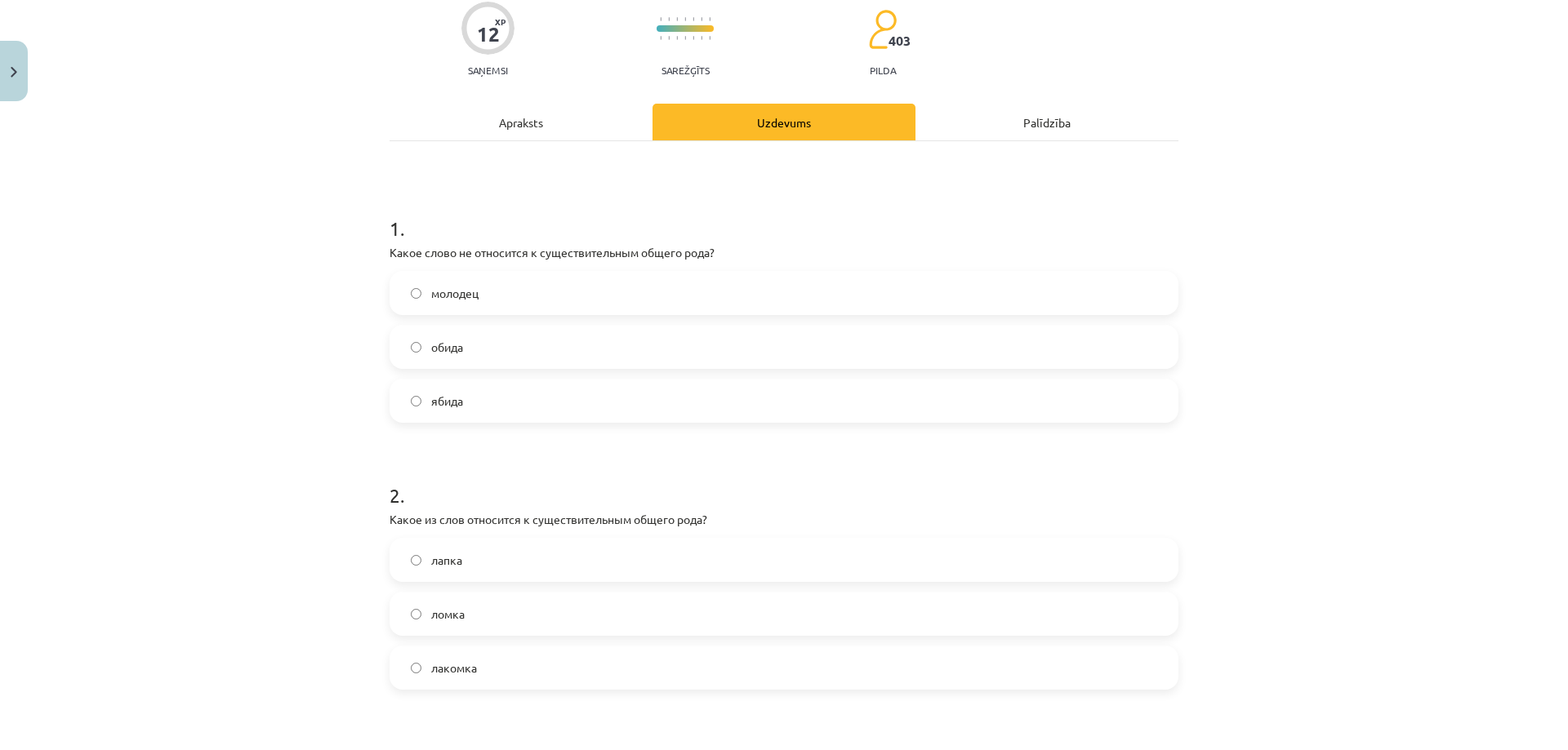
scroll to position [449, 0]
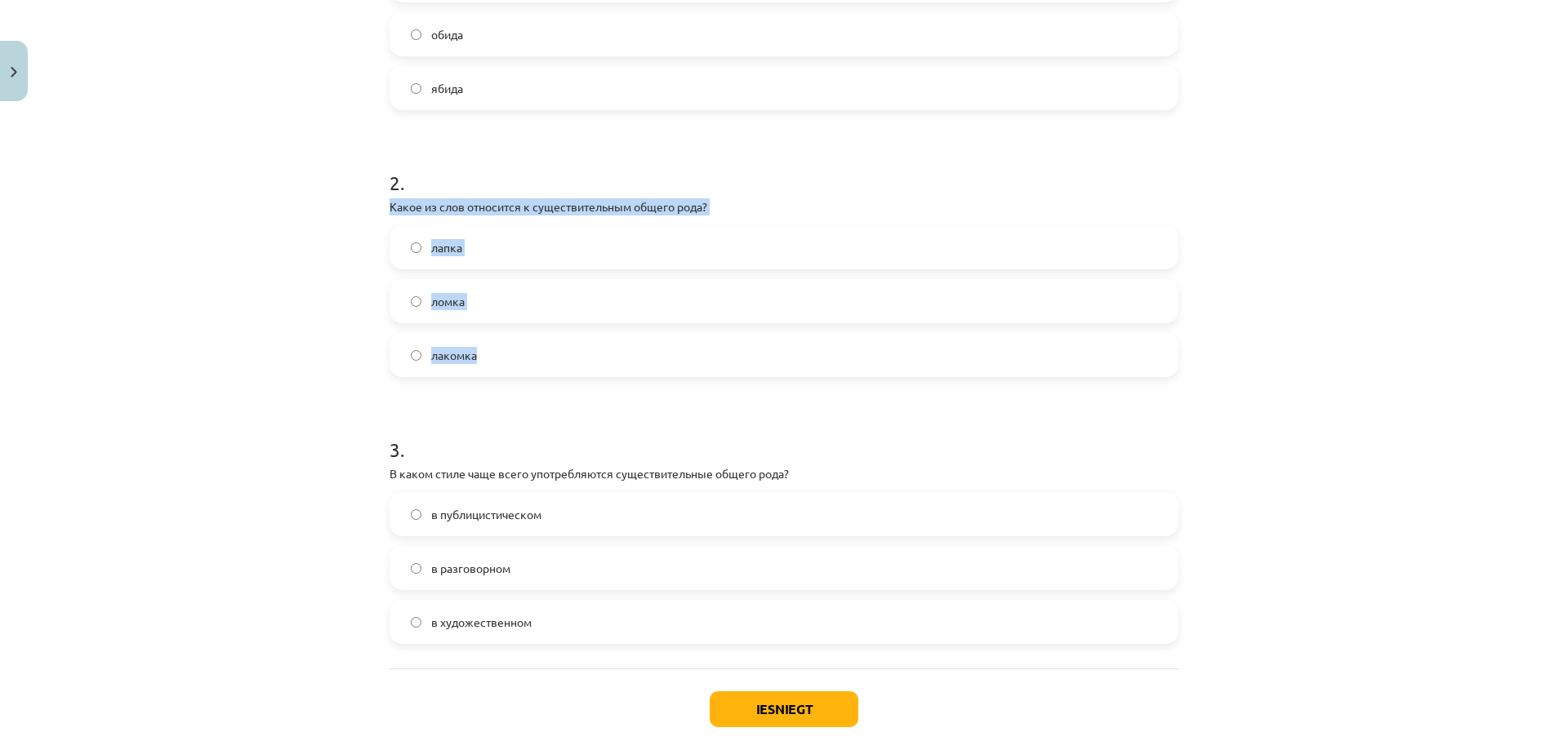
drag, startPoint x: 385, startPoint y: 207, endPoint x: 490, endPoint y: 353, distance: 179.8
click at [490, 353] on div "2 . Какое из слов относится к существительным общего рода? лапка ломка лакомка" at bounding box center [784, 260] width 789 height 234
copy div "Какое из слов относится к существительным общего рода? лапка ломка лакомка"
click at [510, 368] on label "лакомка" at bounding box center [784, 354] width 786 height 41
click at [485, 411] on h1 "3 ." at bounding box center [784, 435] width 789 height 50
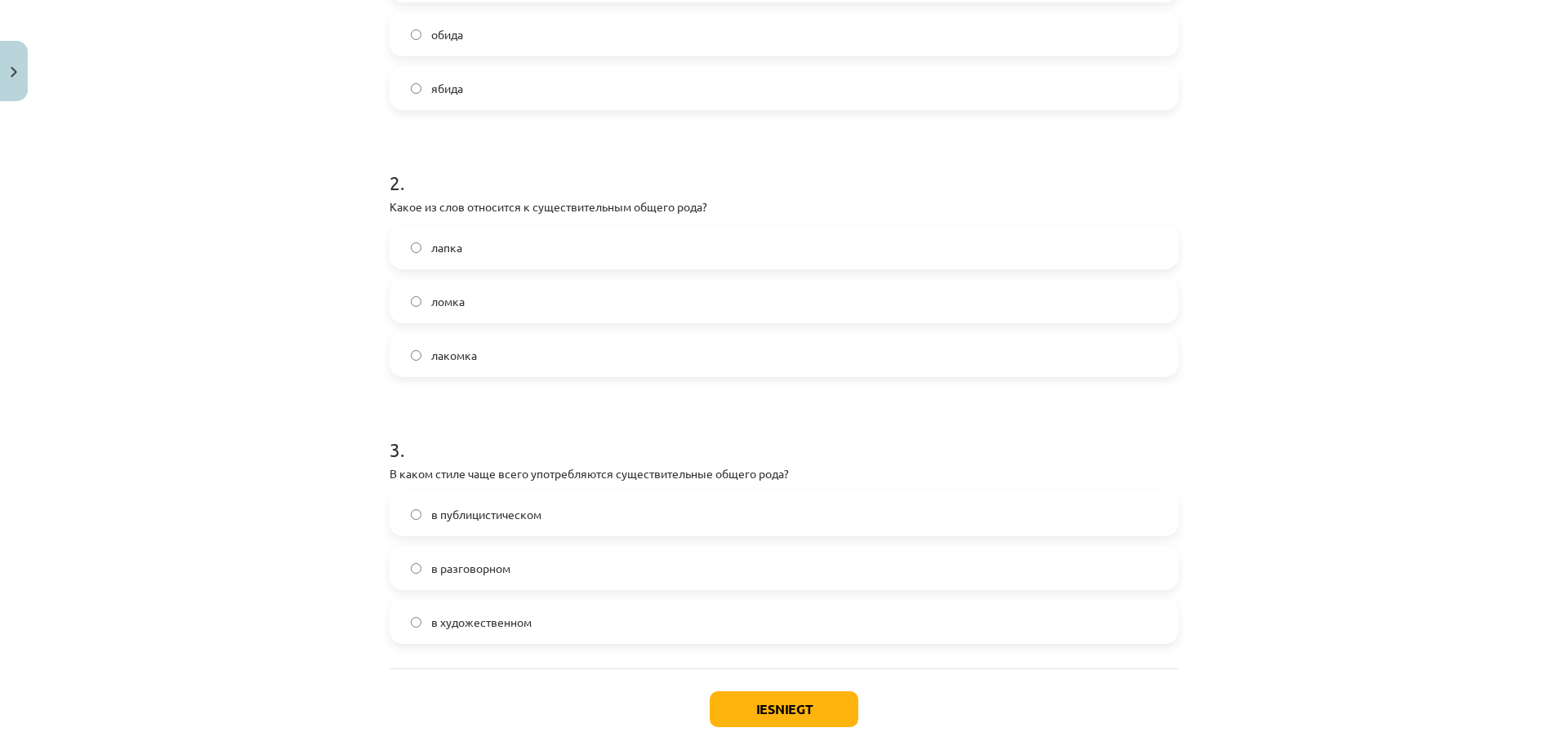
scroll to position [531, 0]
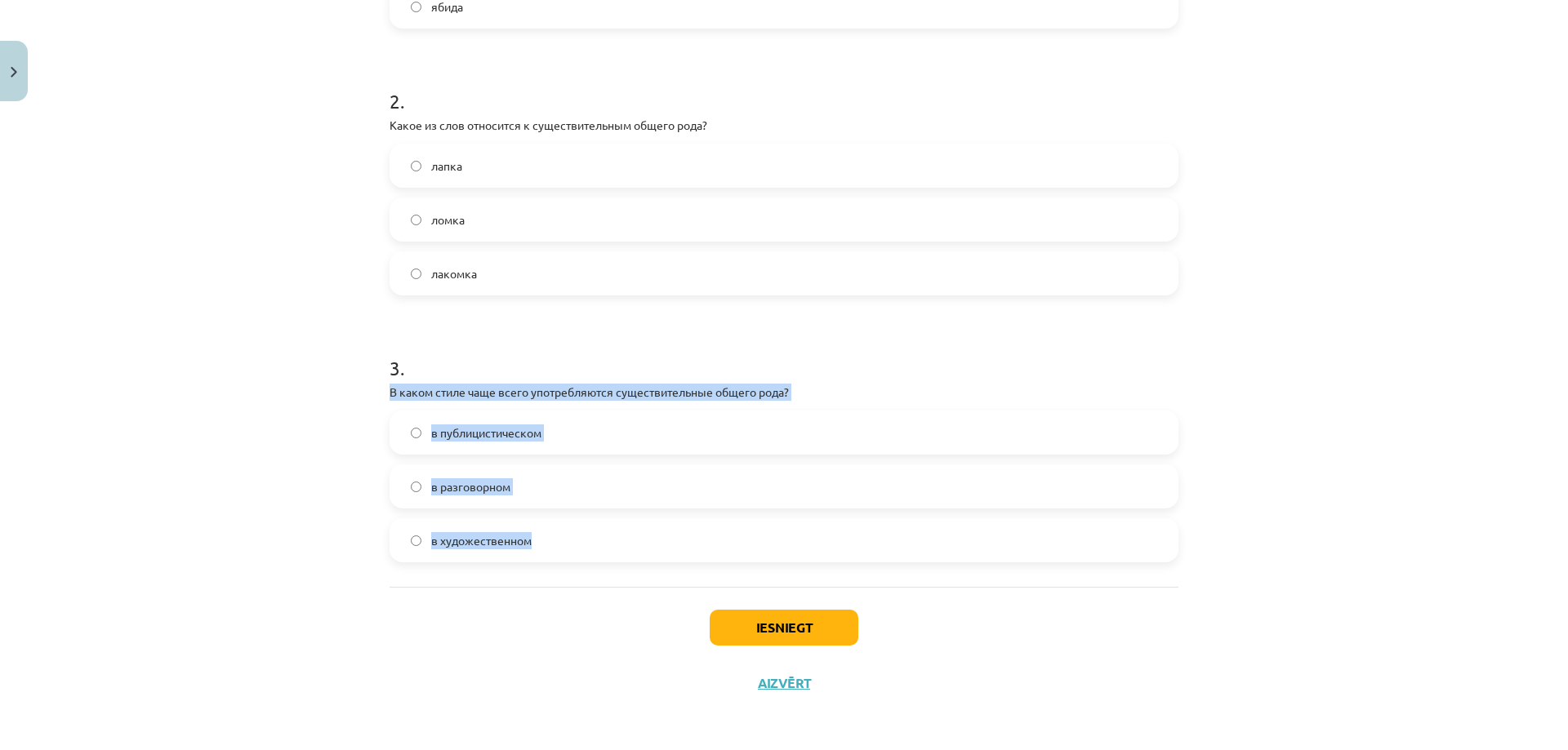
drag, startPoint x: 380, startPoint y: 386, endPoint x: 559, endPoint y: 551, distance: 243.4
click at [559, 551] on div "12 XP Saņemsi Sarežģīts 403 pilda Apraksts Uzdevums Palīdzība 1 . Какое слово н…" at bounding box center [784, 144] width 808 height 1133
copy div "В каком стиле чаще всего употребляются существительные общего рода? в публицист…"
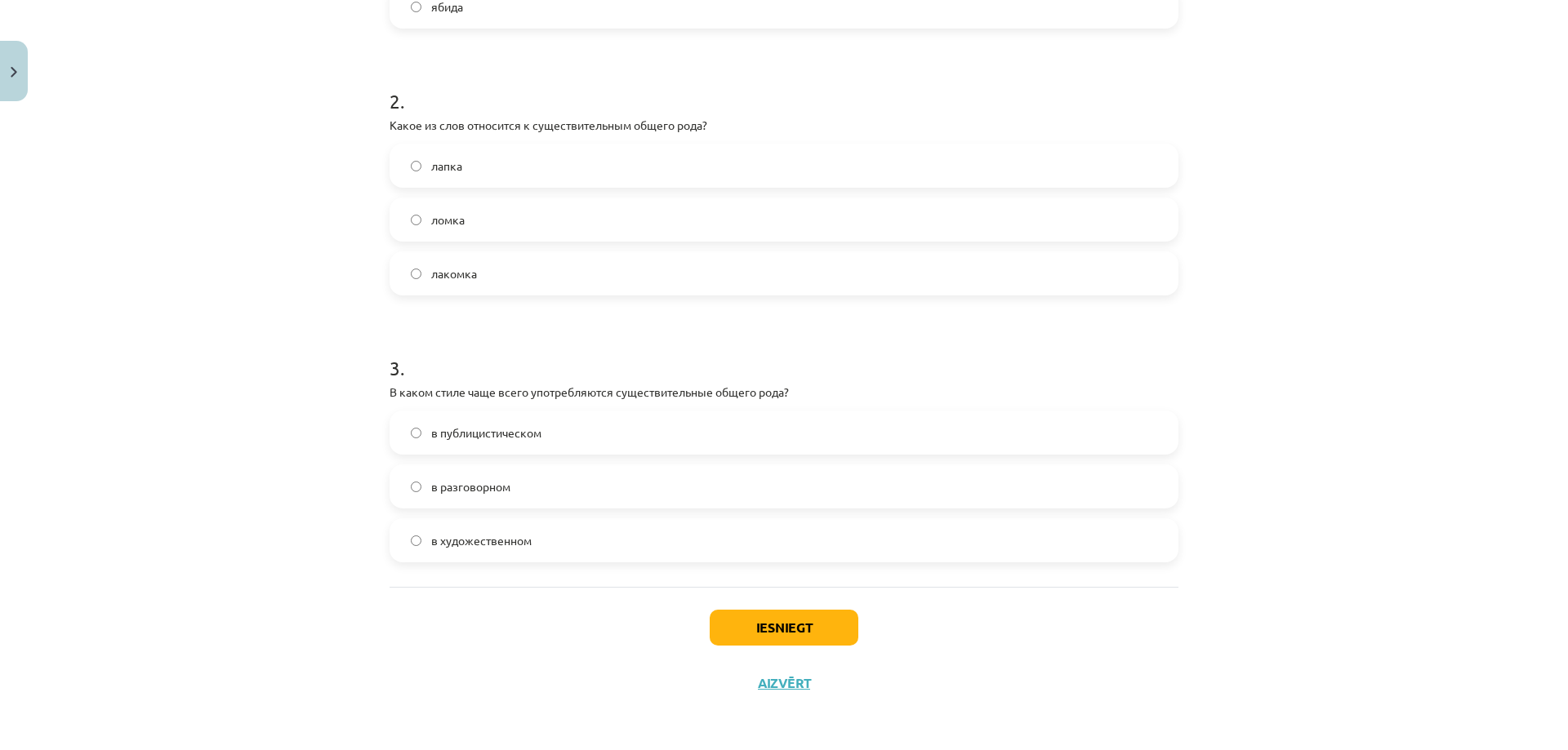
drag, startPoint x: 500, startPoint y: 625, endPoint x: 509, endPoint y: 589, distance: 37.1
click at [502, 621] on div "Iesniegt Aizvērt" at bounding box center [784, 644] width 789 height 114
click at [533, 487] on label "в разговорном" at bounding box center [784, 486] width 786 height 41
click at [733, 633] on button "Iesniegt" at bounding box center [784, 627] width 148 height 36
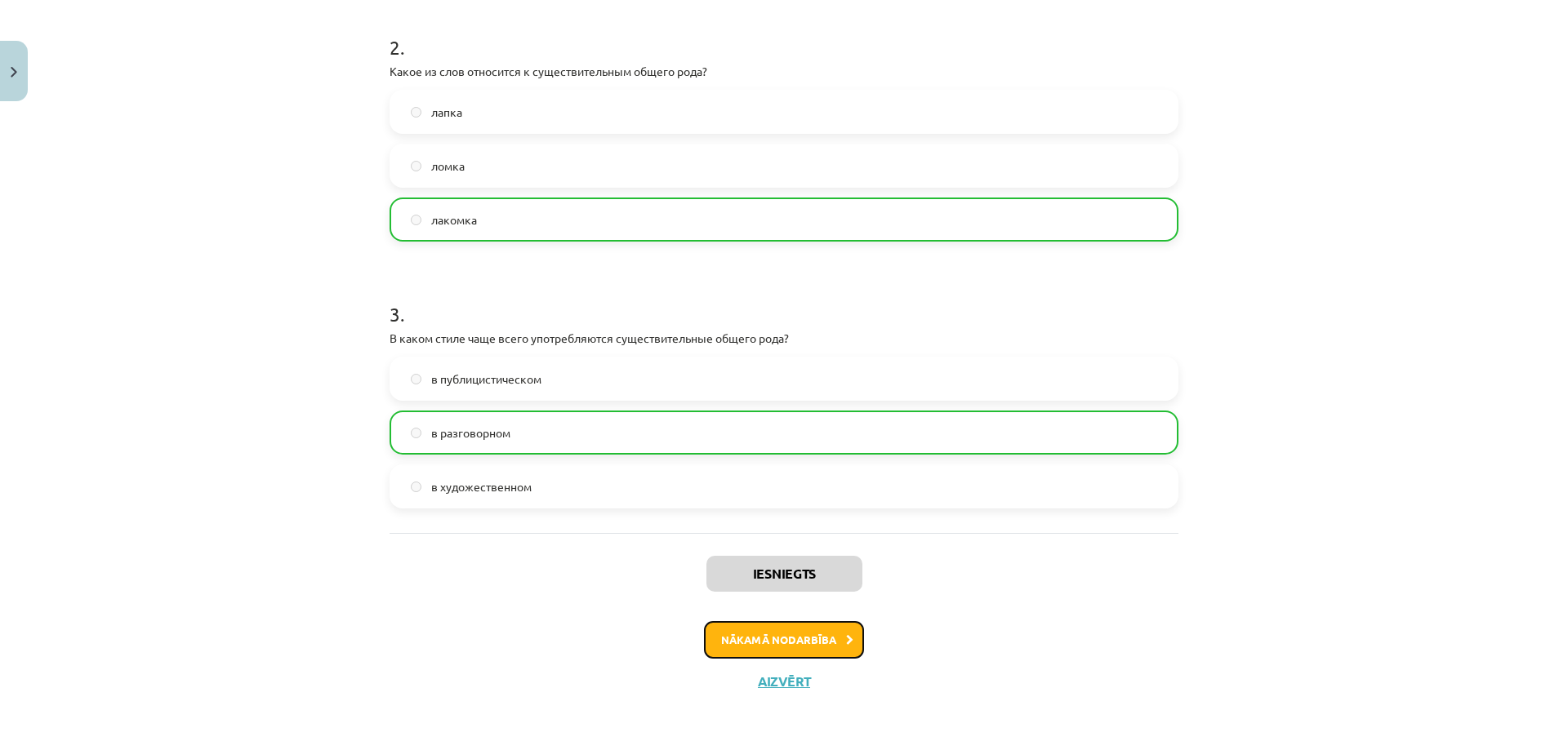
click at [735, 629] on button "Nākamā nodarbība" at bounding box center [784, 639] width 160 height 37
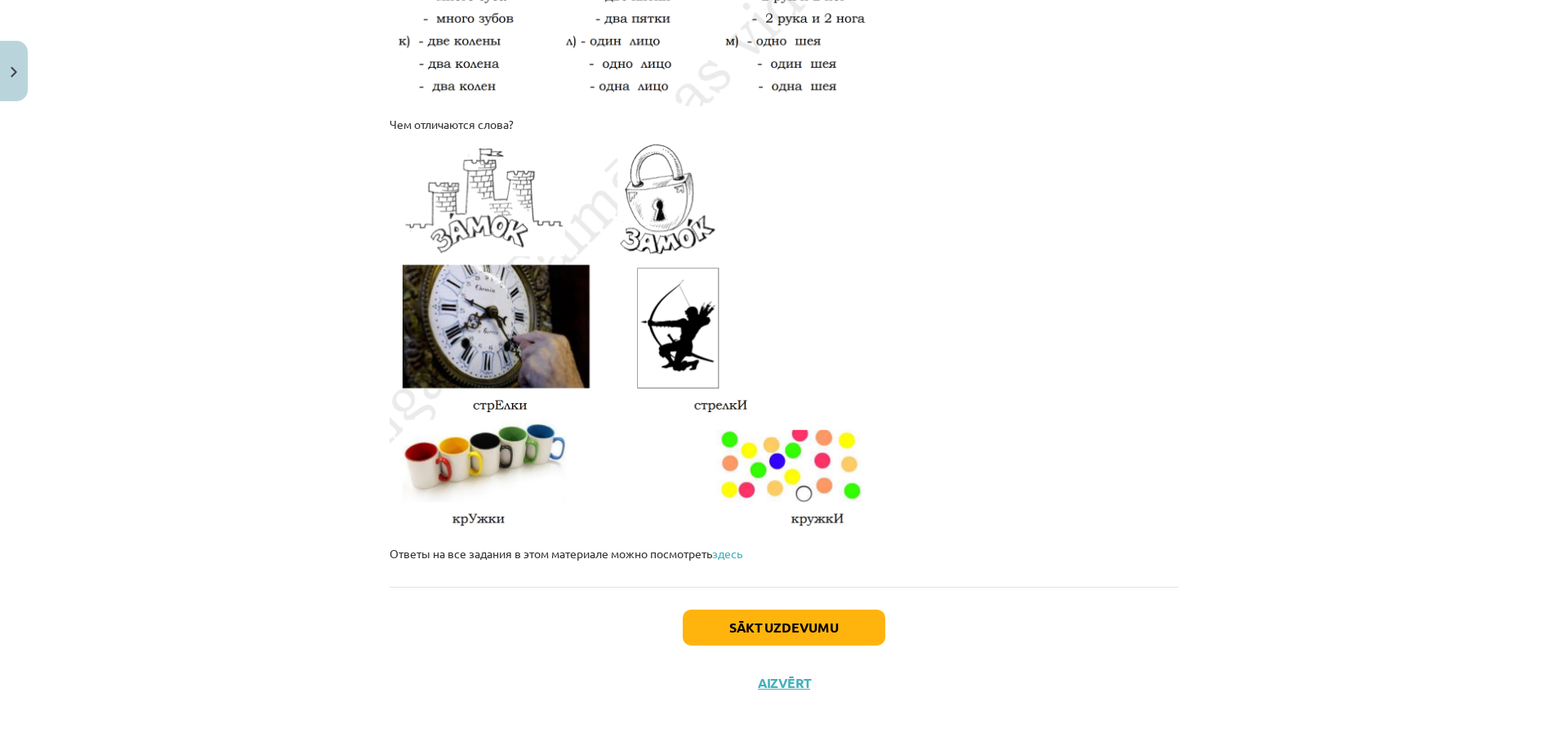
scroll to position [2651, 0]
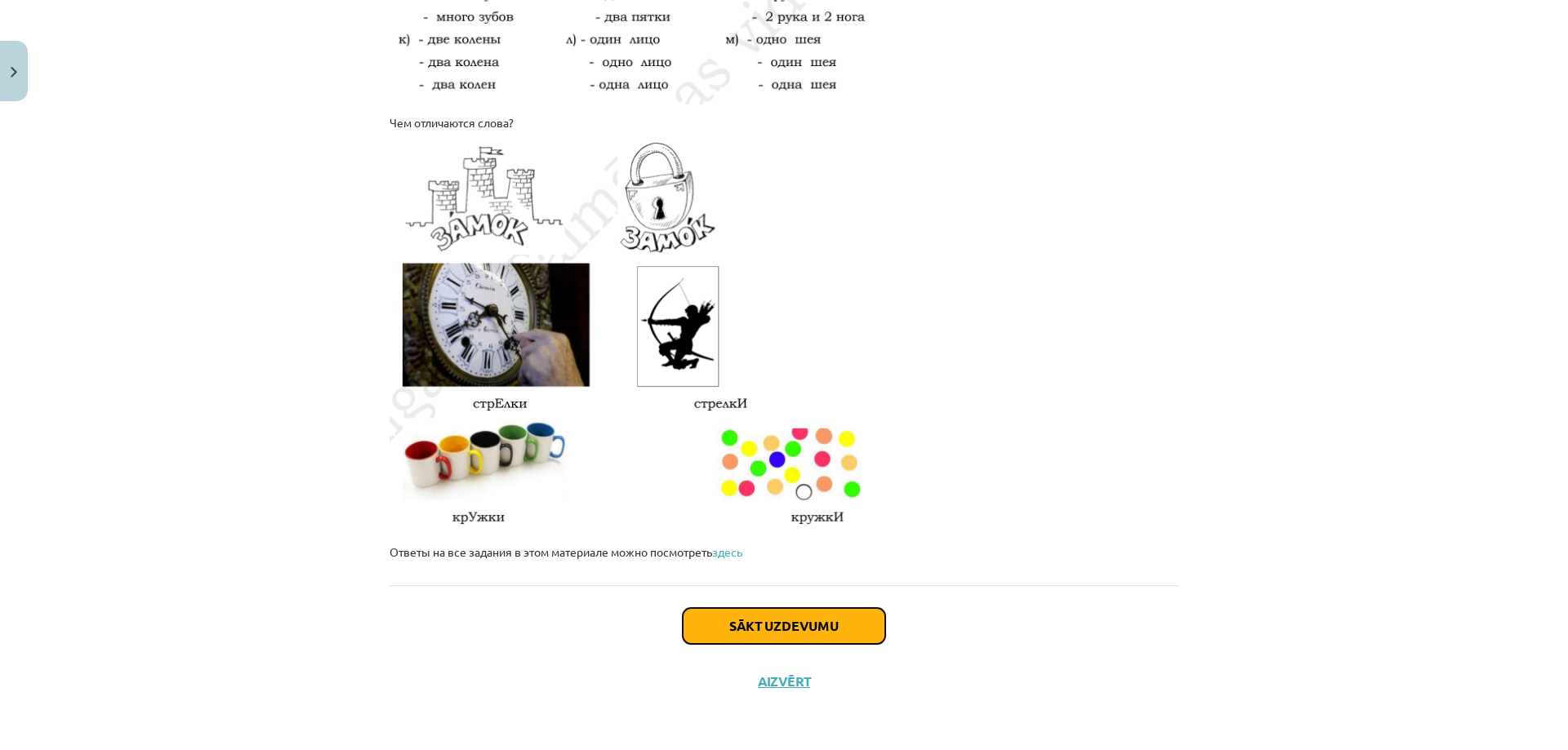
click at [774, 618] on button "Sākt uzdevumu" at bounding box center [784, 626] width 203 height 36
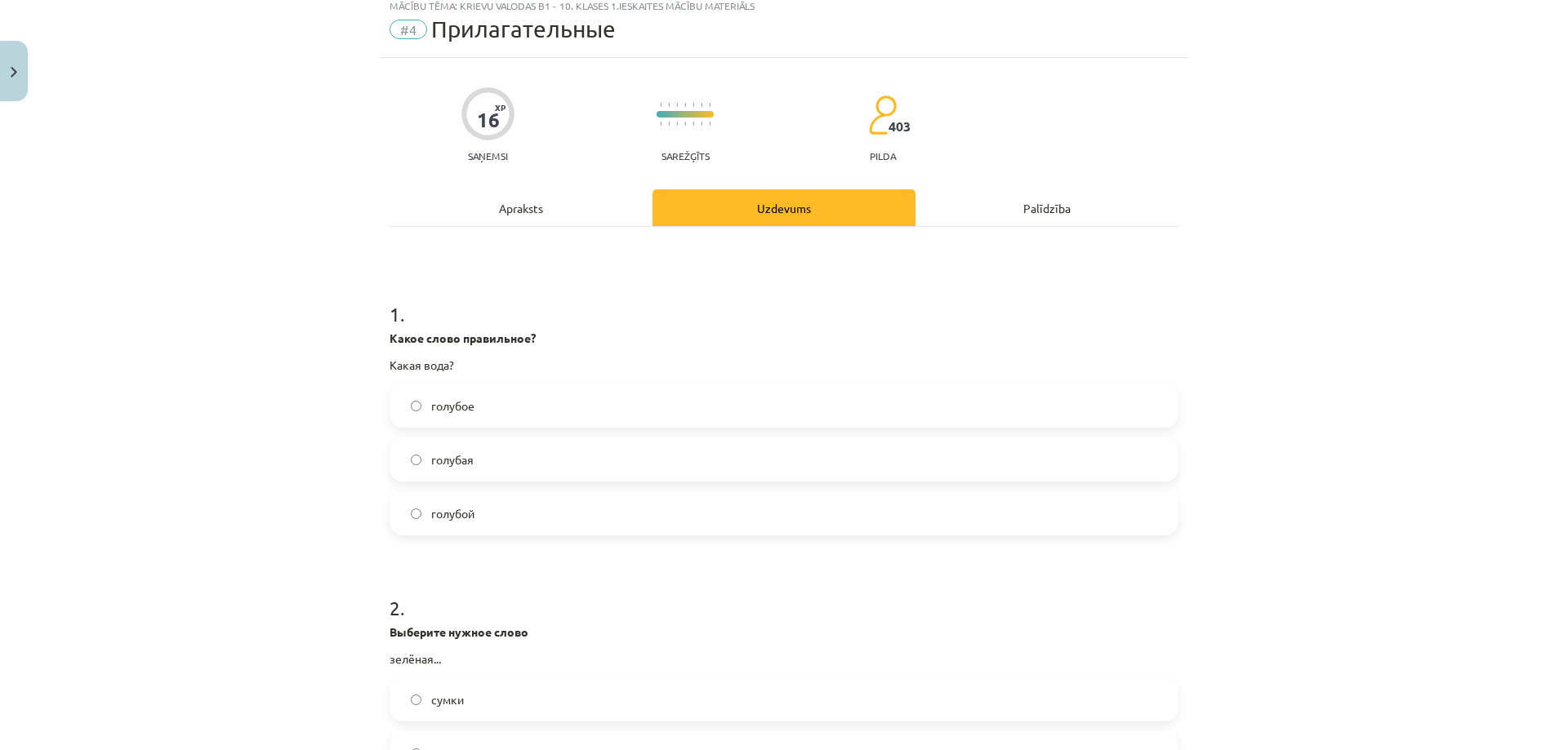
scroll to position [41, 0]
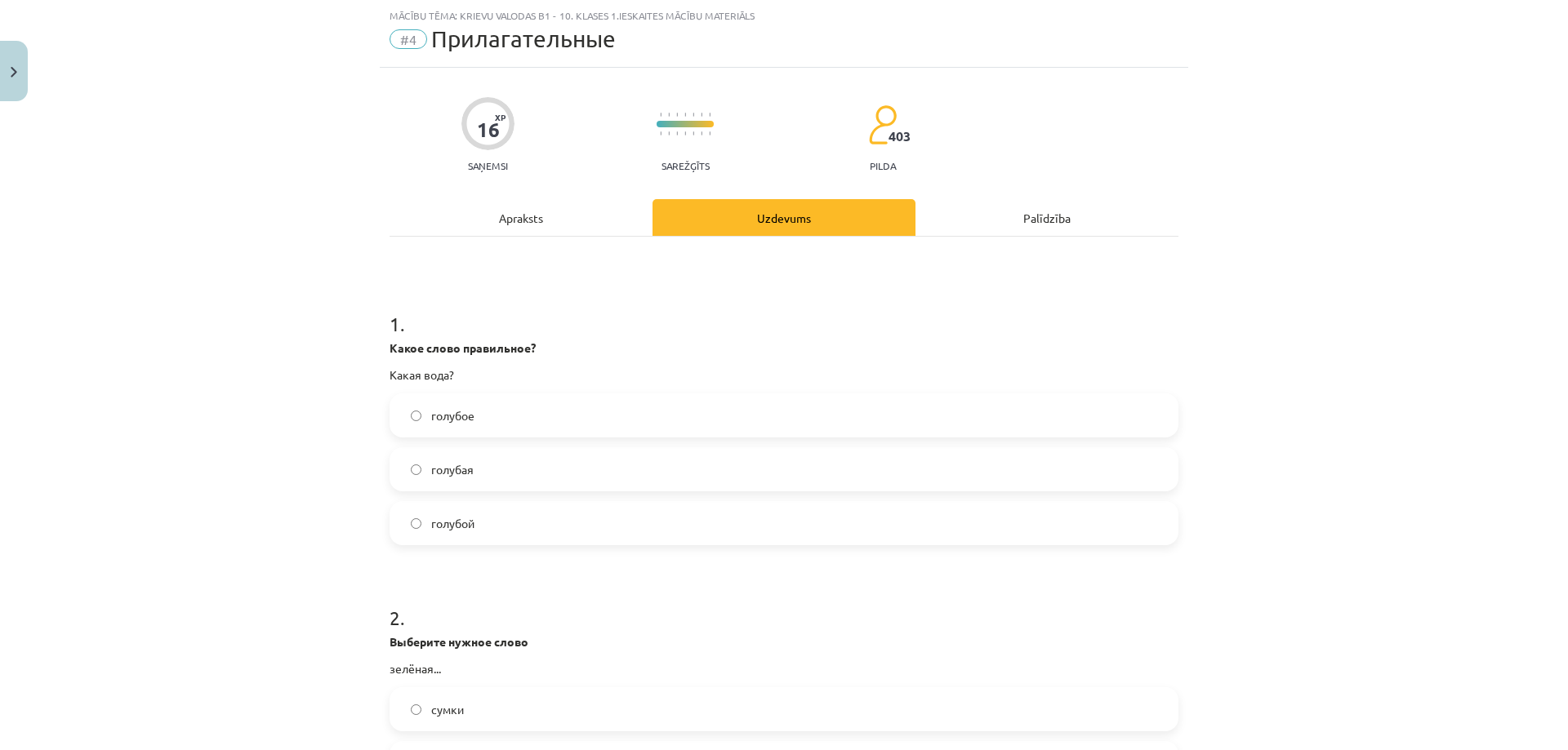
click at [490, 466] on label "голубая" at bounding box center [784, 469] width 786 height 41
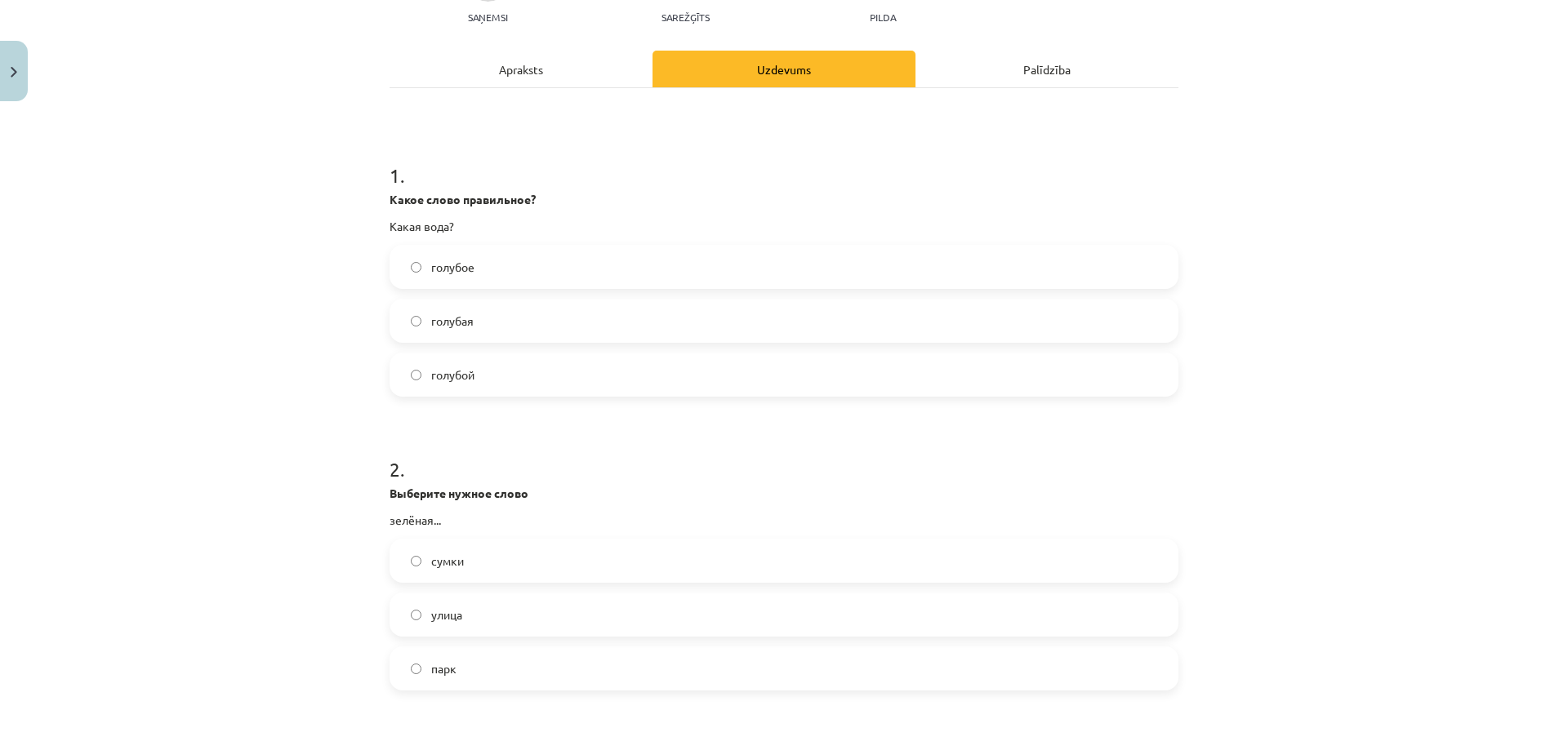
scroll to position [368, 0]
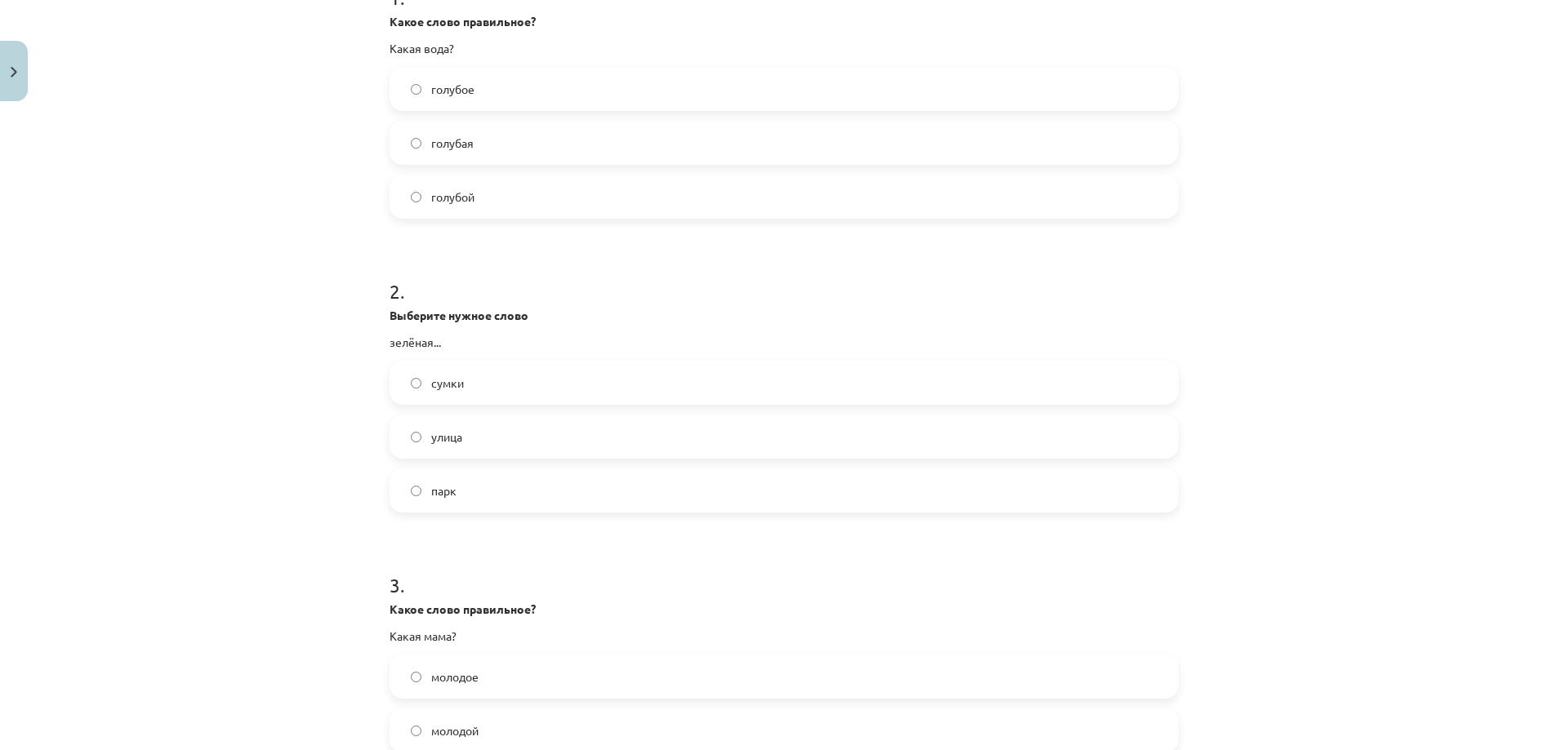
click at [499, 385] on label "сумки" at bounding box center [784, 382] width 786 height 41
click at [490, 387] on label "сумки" at bounding box center [784, 382] width 786 height 41
click at [492, 440] on label "улица" at bounding box center [784, 436] width 786 height 41
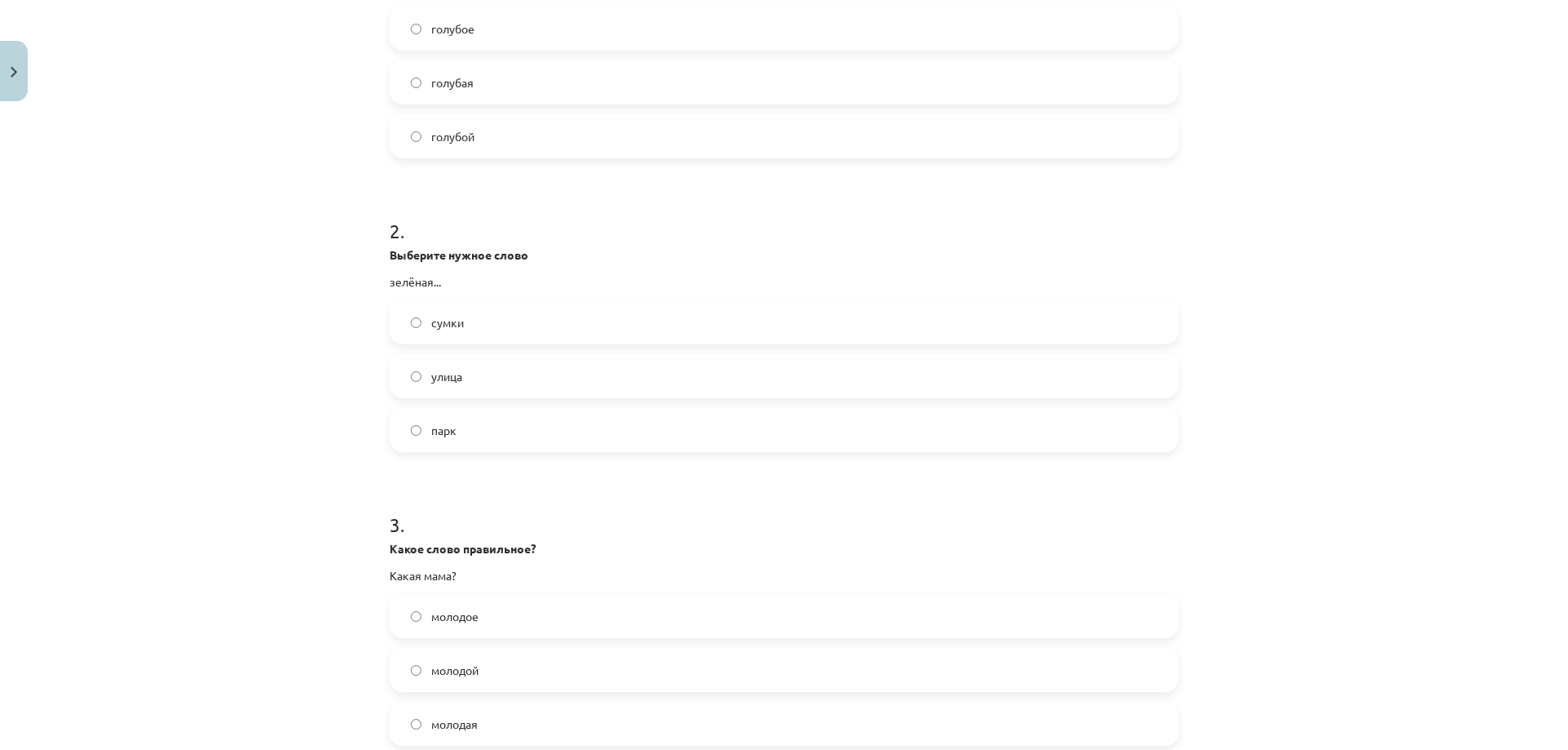
scroll to position [531, 0]
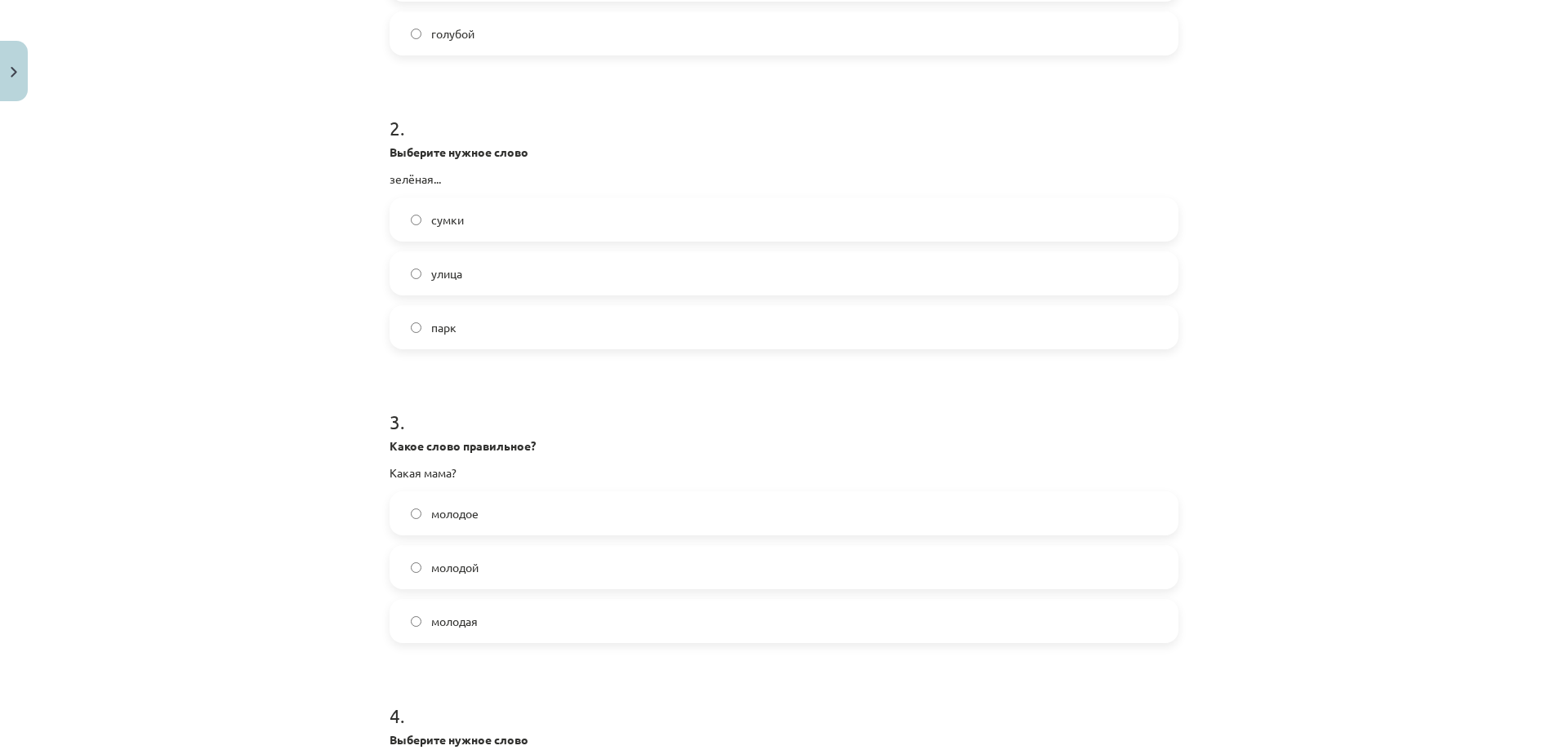
click at [522, 631] on label "молодая" at bounding box center [784, 621] width 786 height 41
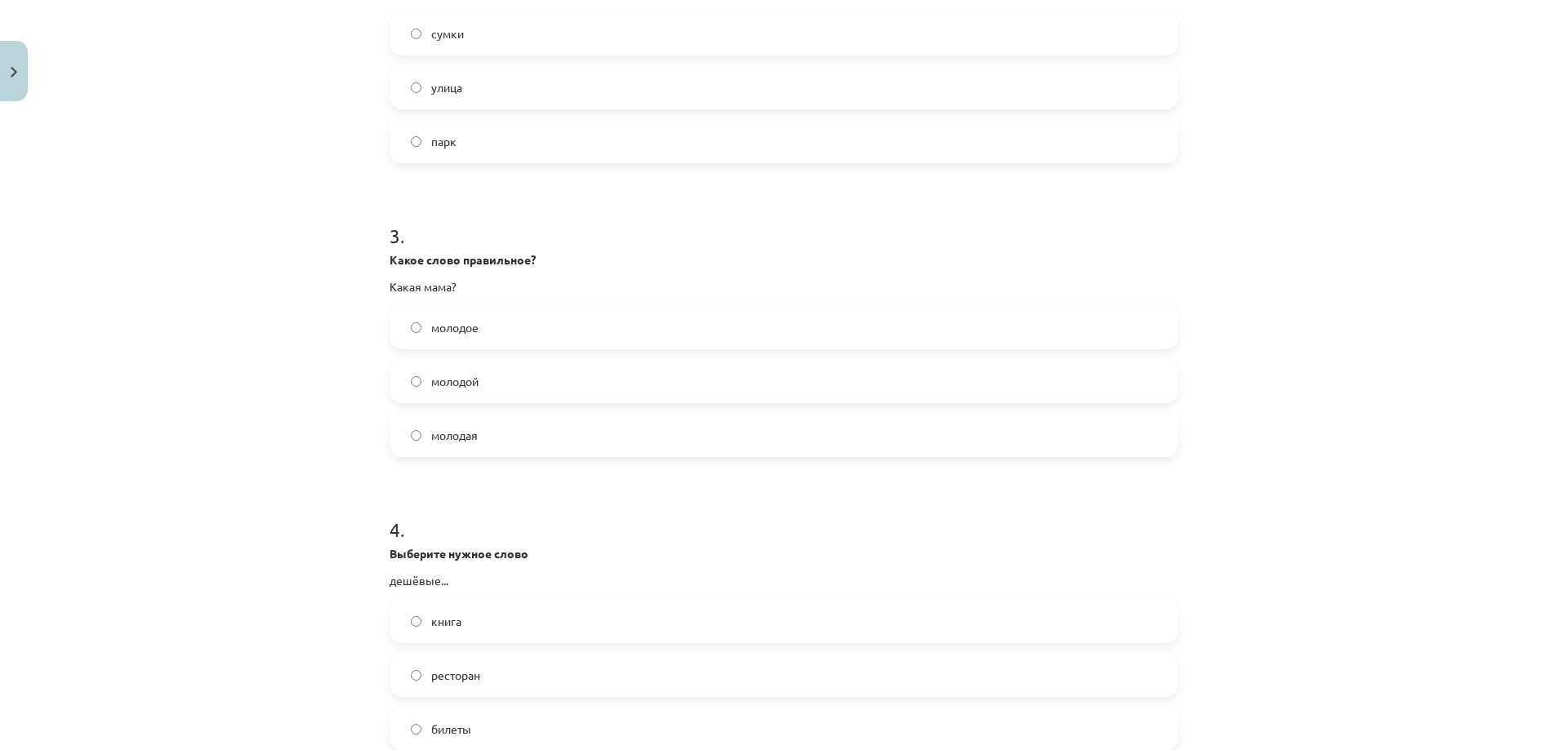
scroll to position [906, 0]
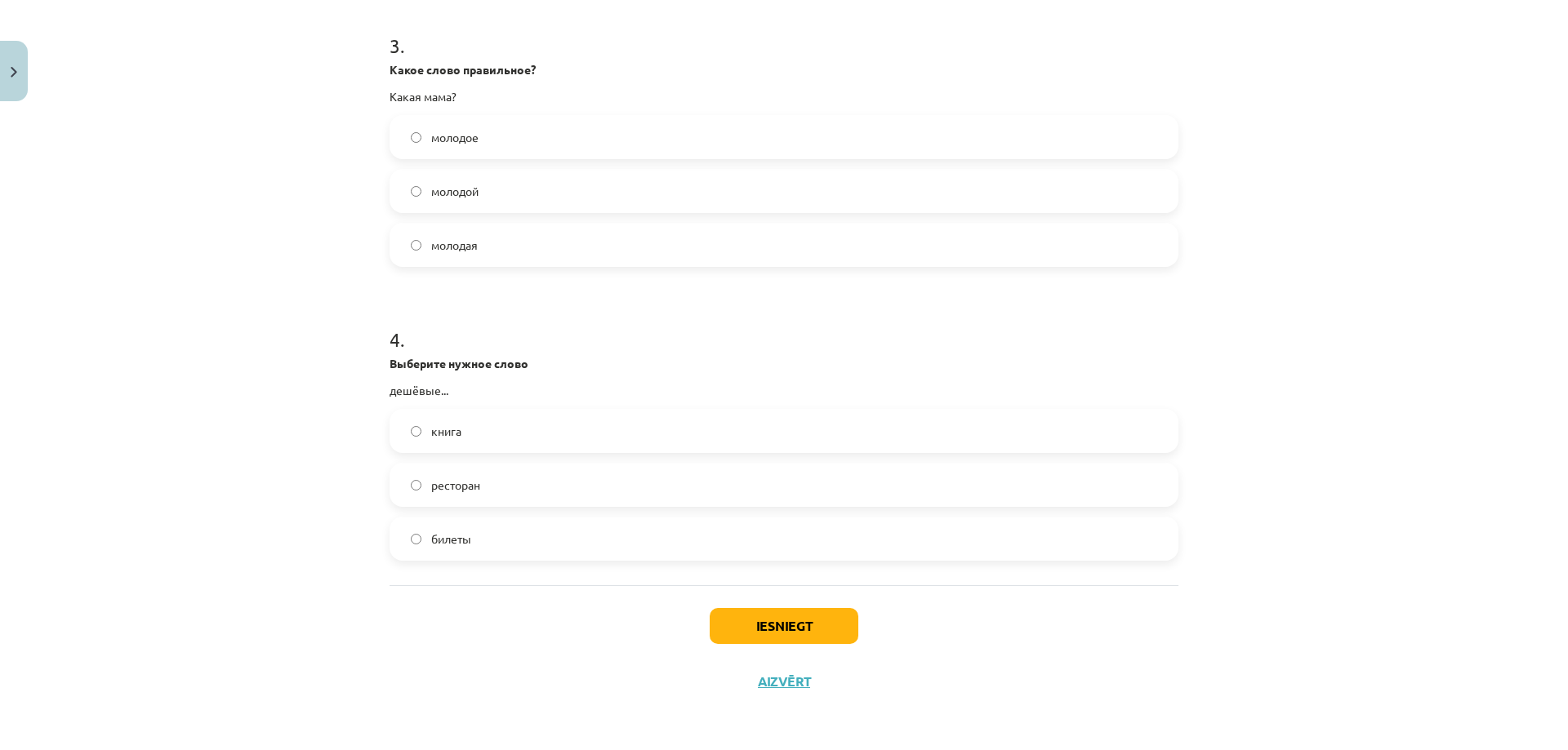
click at [496, 550] on label "билеты" at bounding box center [784, 538] width 786 height 41
click at [774, 620] on button "Iesniegt" at bounding box center [784, 626] width 148 height 36
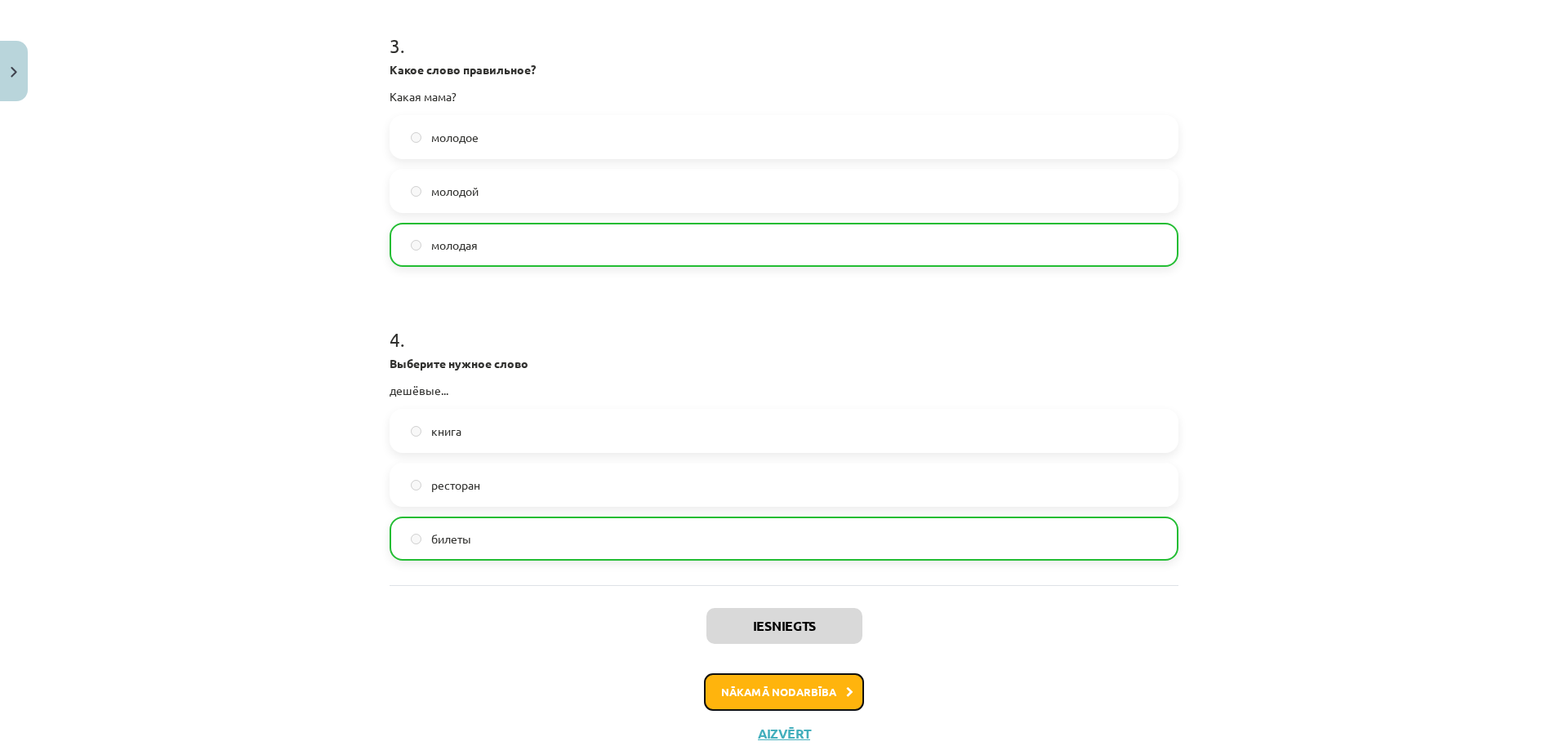
click at [800, 696] on button "Nākamā nodarbība" at bounding box center [784, 691] width 160 height 37
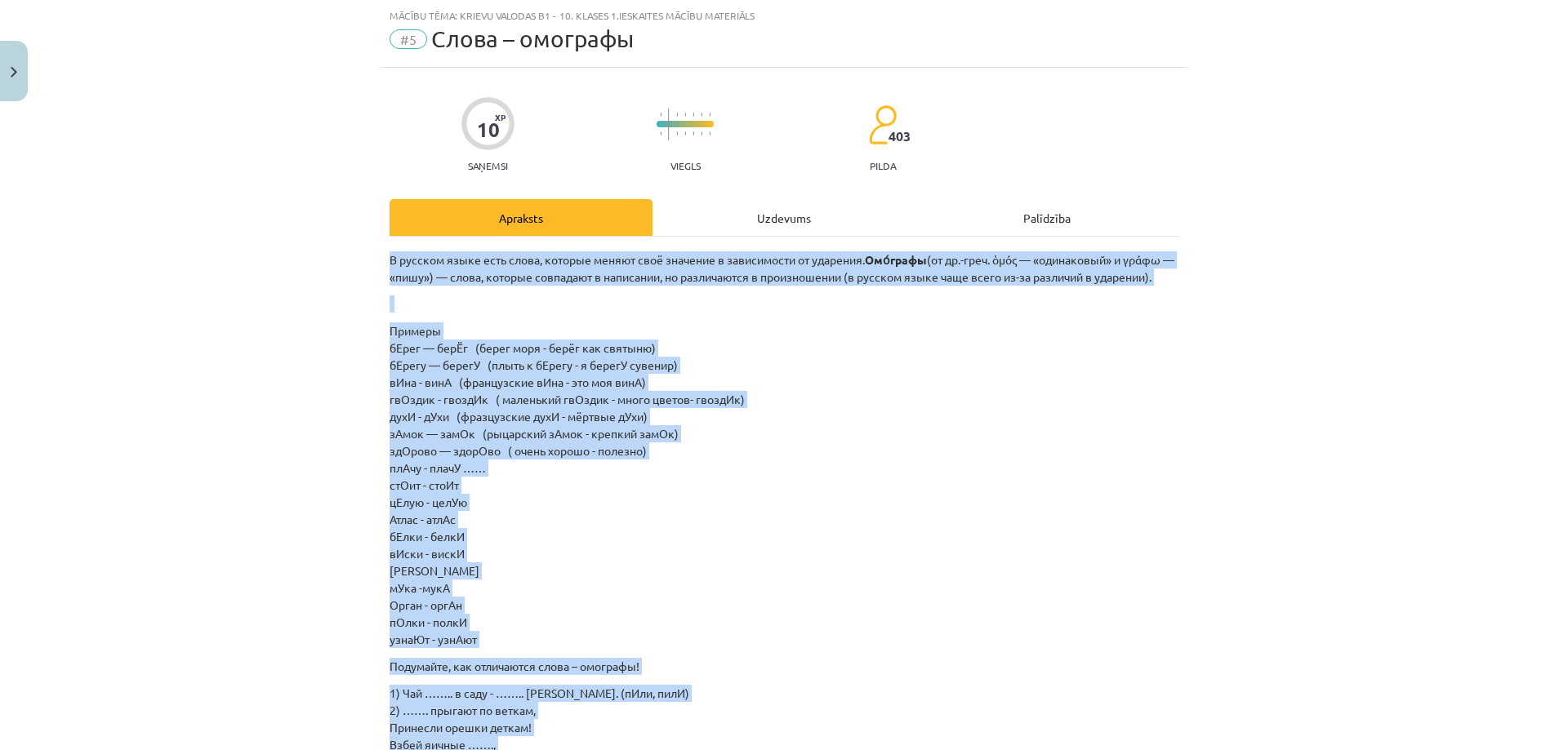
click at [785, 623] on p "Примеры бЕрег — берЁг (берег моря - берёг как святыню) бЕрегу — берегУ (плыть к…" at bounding box center [784, 484] width 789 height 325
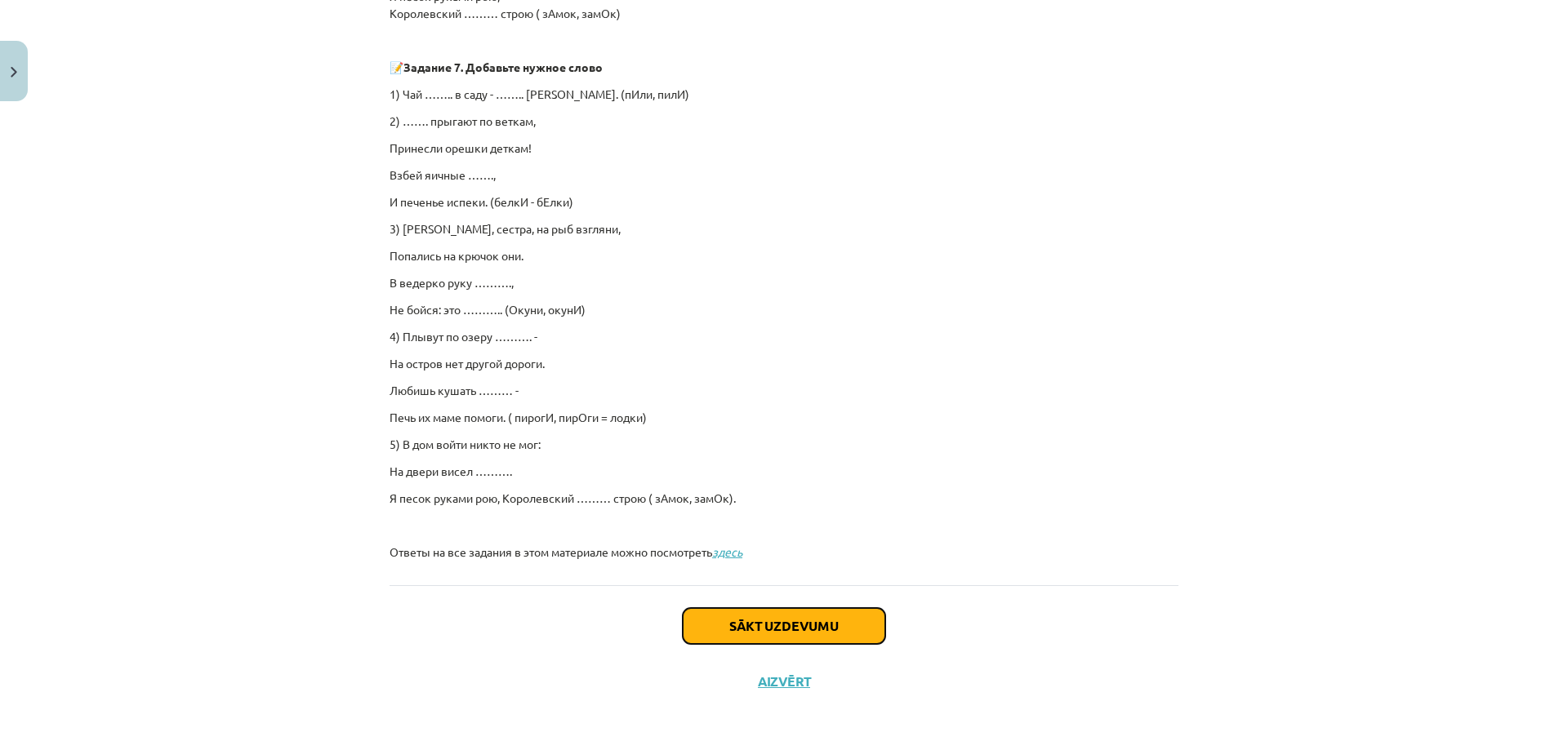
click at [787, 630] on button "Sākt uzdevumu" at bounding box center [784, 626] width 203 height 36
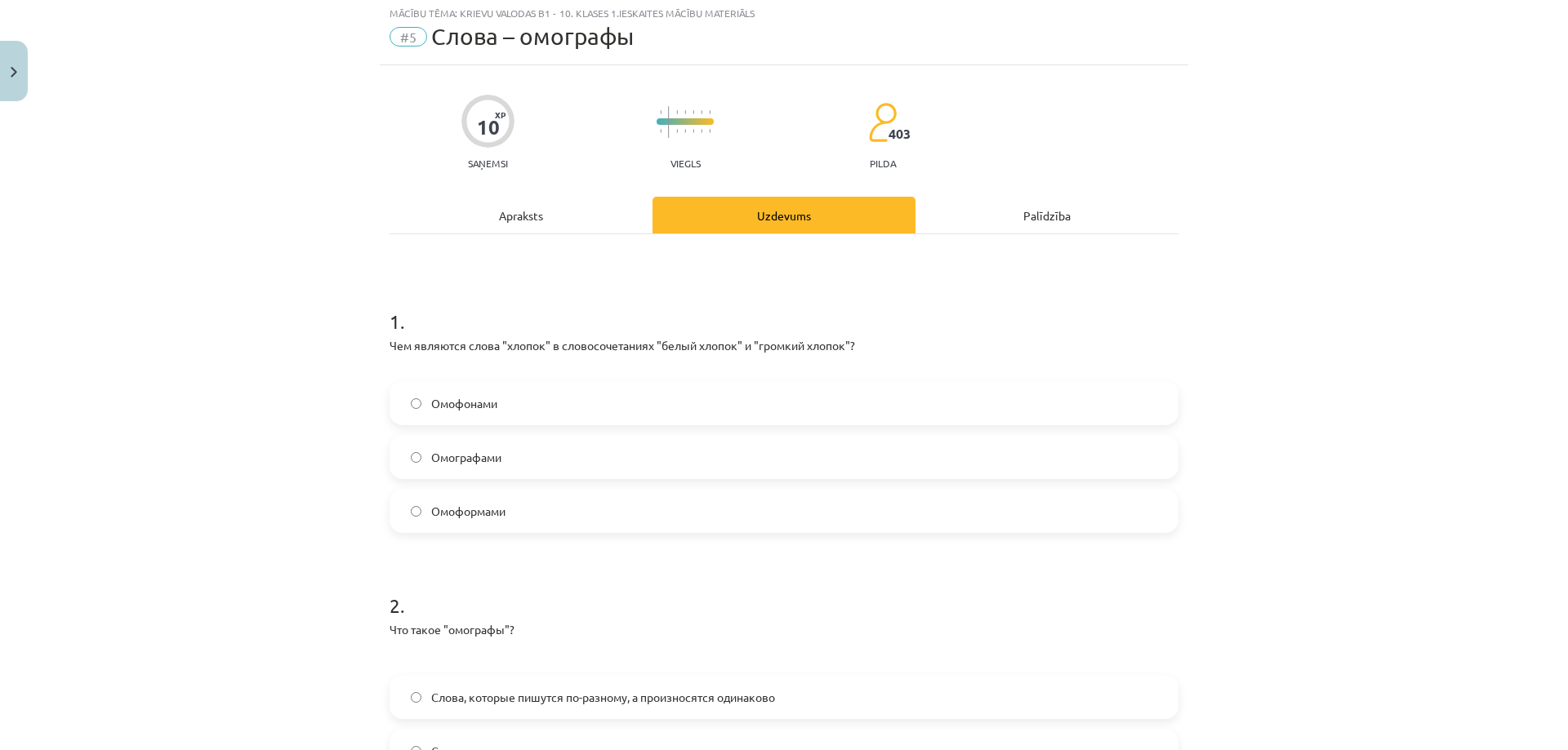
scroll to position [41, 0]
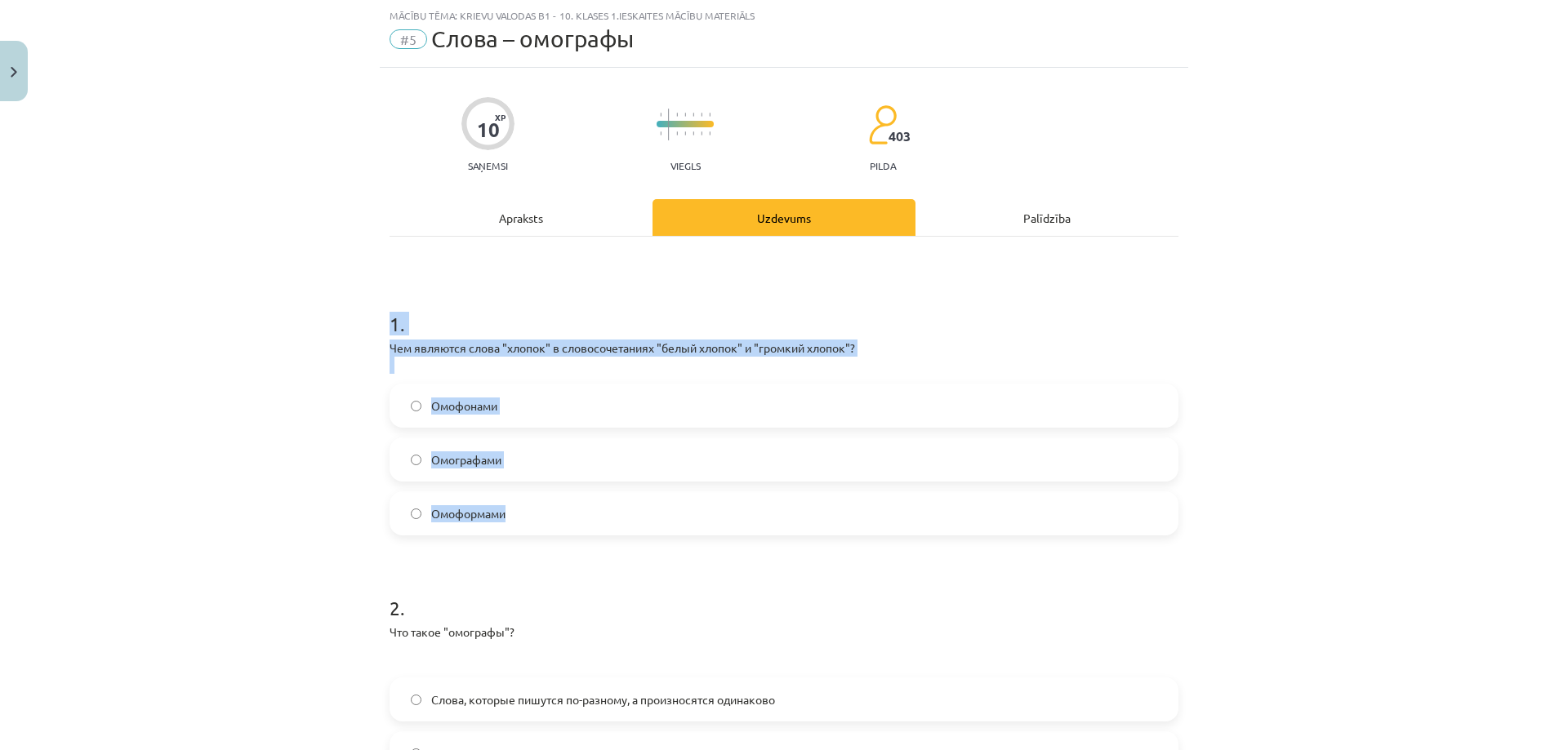
drag, startPoint x: 372, startPoint y: 325, endPoint x: 523, endPoint y: 513, distance: 241.1
click at [523, 513] on div "Mācību tēma: Krievu valodas b1 - 10. klases 1.ieskaites mācību materiāls #5 Сло…" at bounding box center [784, 375] width 1568 height 750
copy div "1 . Чем являются слова "хлопок" в словосочетаниях "белый хлопок" и "громкий хло…"
click at [237, 459] on div "Mācību tēma: Krievu valodas b1 - 10. klases 1.ieskaites mācību materiāls #5 Сло…" at bounding box center [784, 375] width 1568 height 750
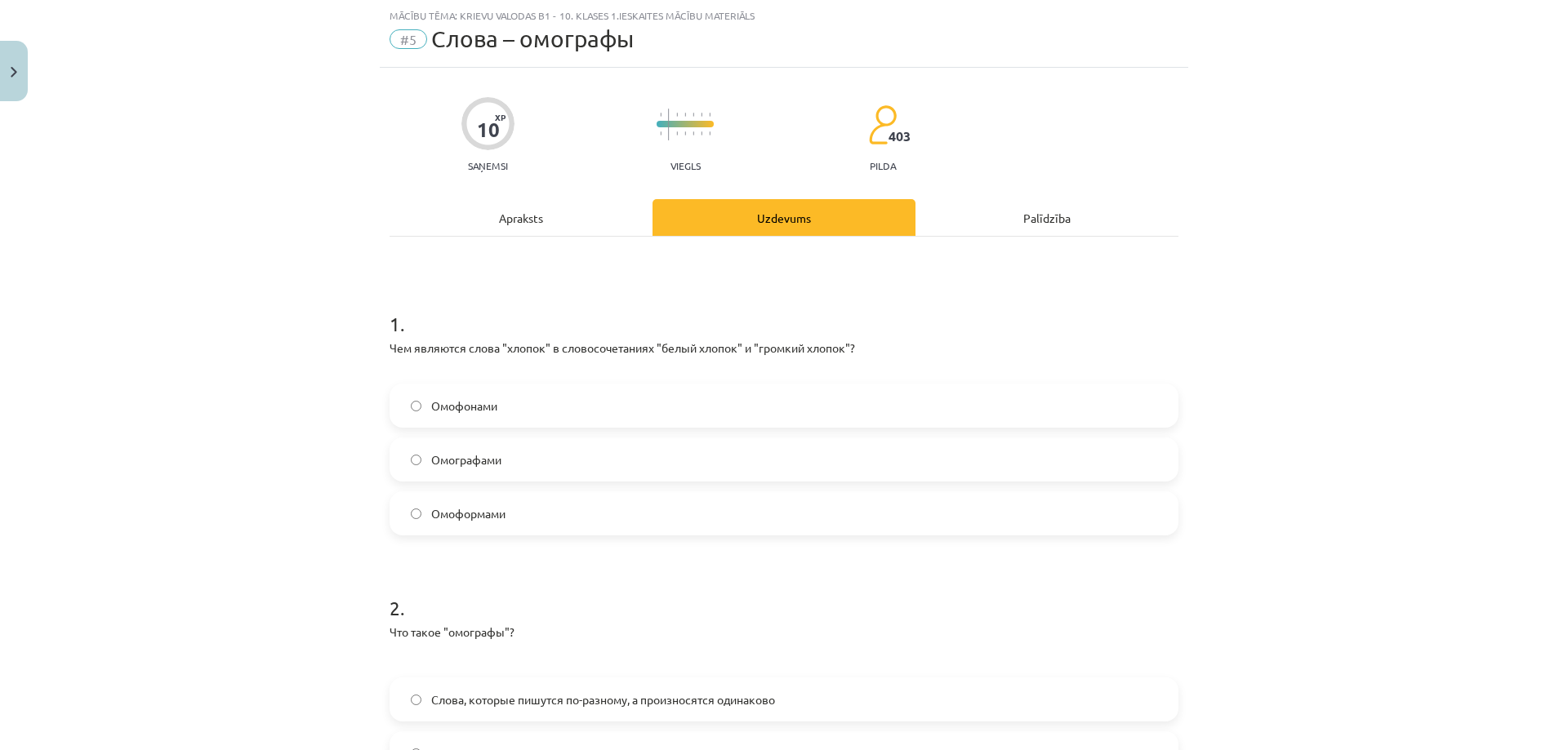
click at [519, 454] on label "Омографами" at bounding box center [784, 459] width 786 height 41
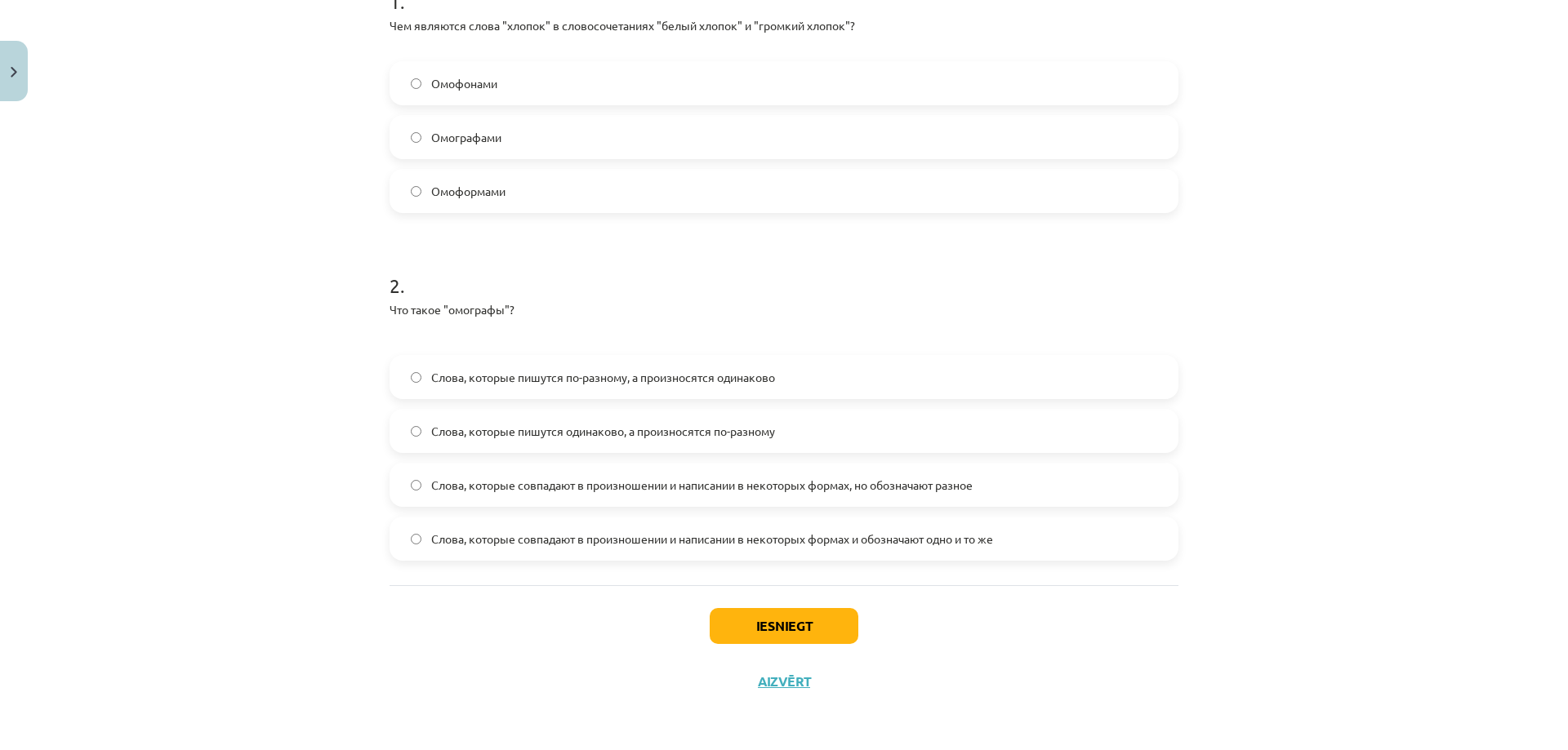
drag, startPoint x: 381, startPoint y: 304, endPoint x: 1038, endPoint y: 552, distance: 702.2
click at [1038, 552] on div "10 XP Saņemsi Viegls 403 pilda Apraksts Uzdevums Palīdzība 1 . Чем являются сло…" at bounding box center [784, 227] width 808 height 964
copy div "Что такое "омографы"? Слова, которые пишутся по-разному, а произносятся одинако…"
click at [598, 653] on div "Iesniegt Aizvērt" at bounding box center [784, 642] width 789 height 114
click at [528, 439] on span "Слова, которые пишутся одинаково, а произносятся по-разному" at bounding box center [603, 431] width 344 height 17
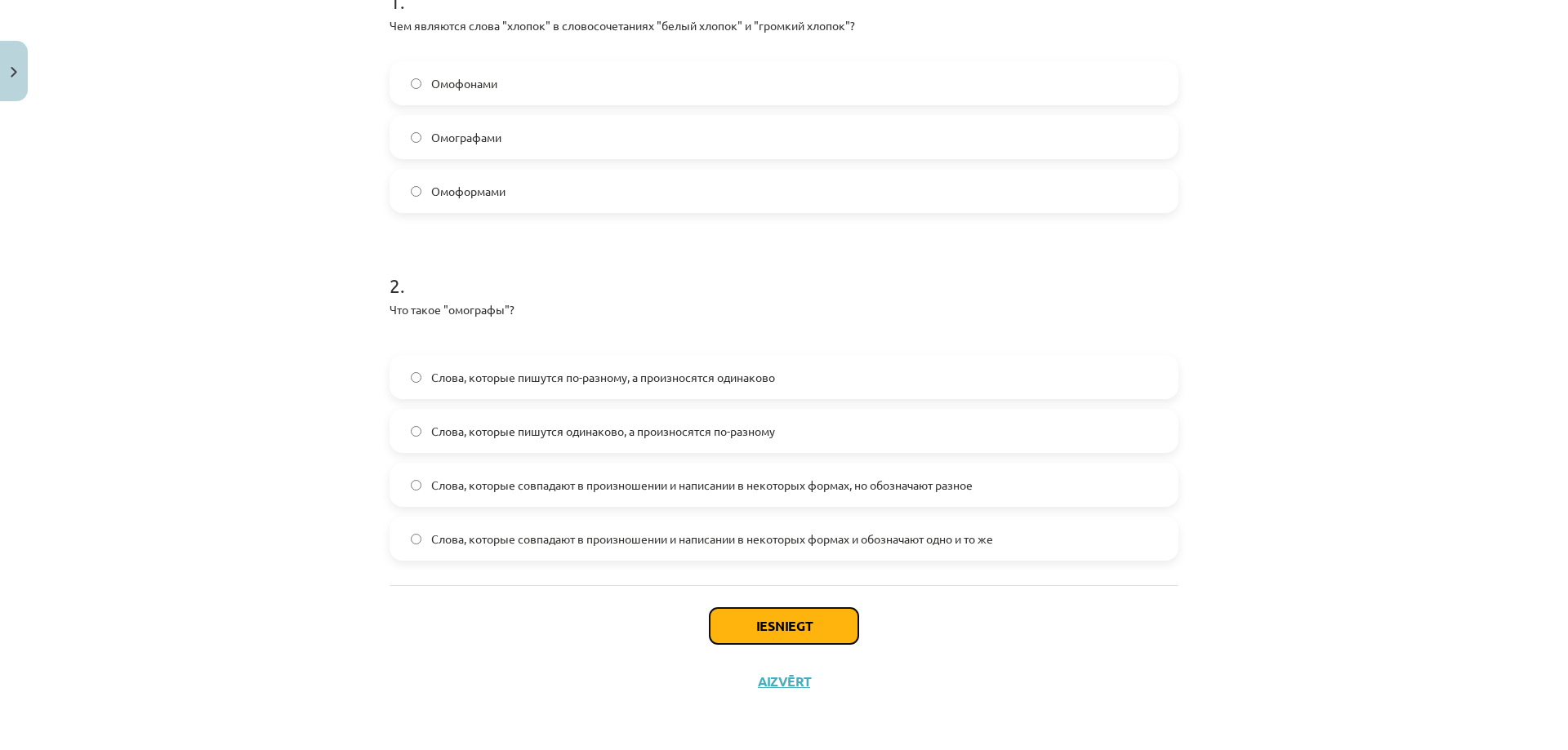
click at [808, 626] on button "Iesniegt" at bounding box center [784, 626] width 148 height 36
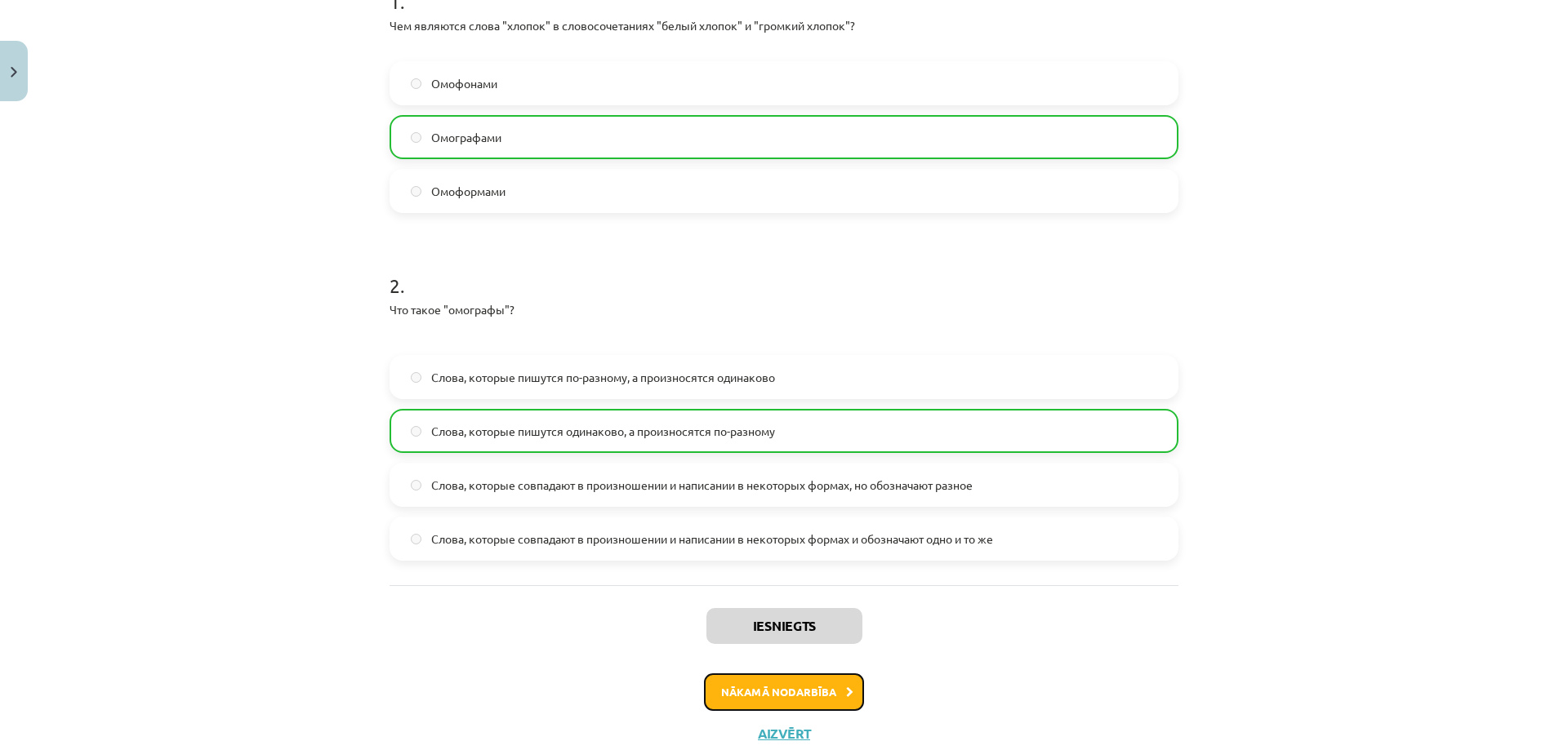
click at [802, 700] on button "Nākamā nodarbība" at bounding box center [784, 691] width 160 height 37
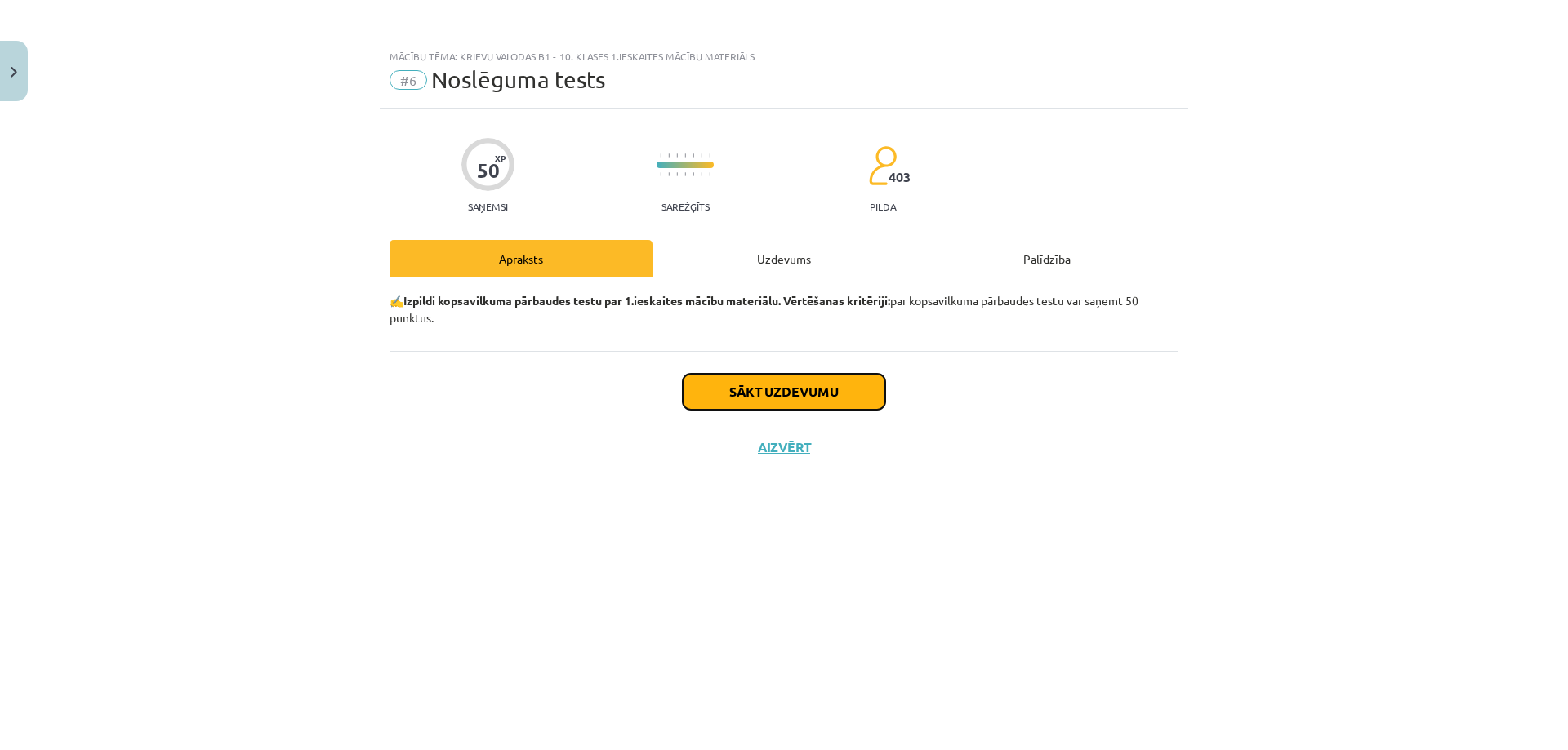
click at [761, 394] on button "Sākt uzdevumu" at bounding box center [784, 392] width 203 height 36
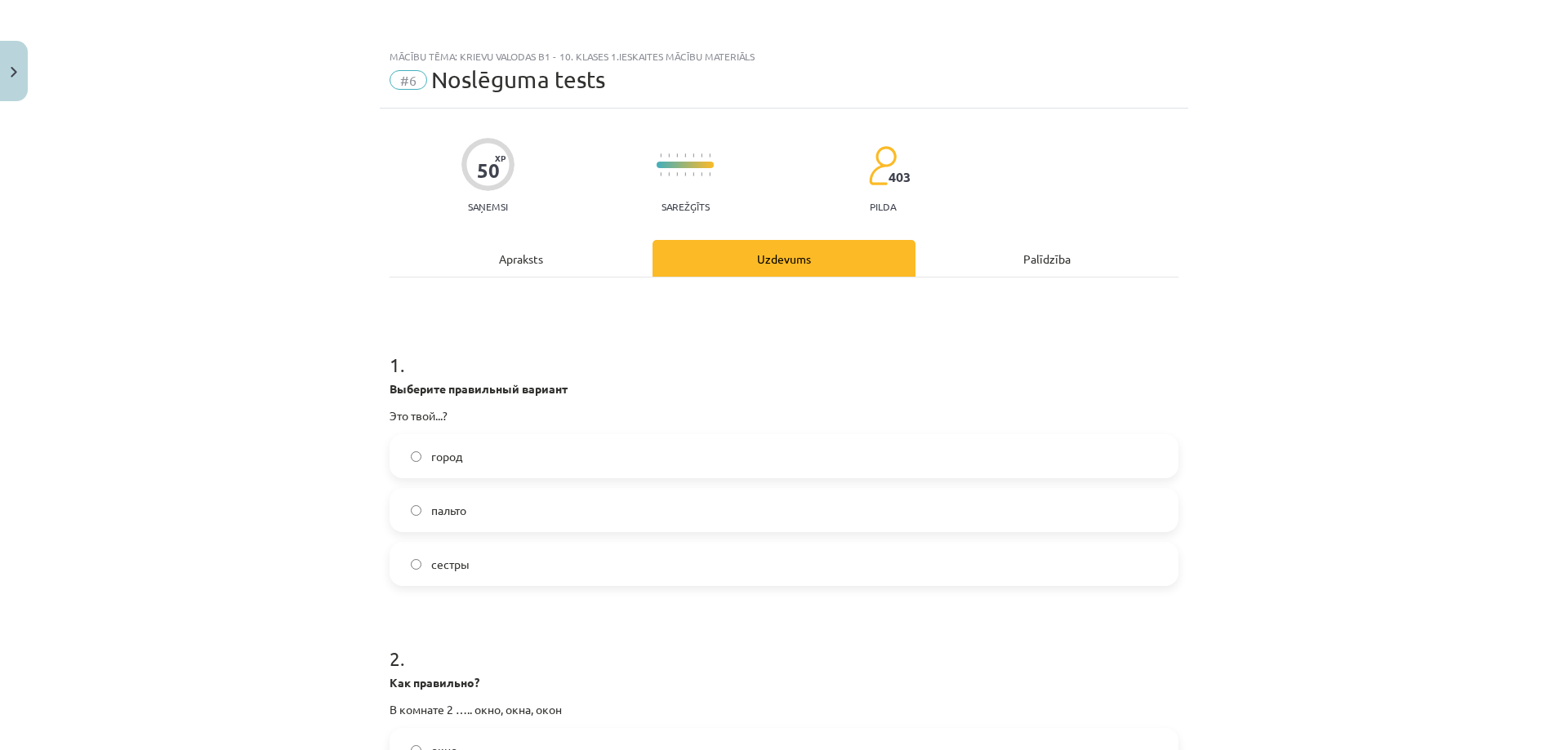
click at [514, 452] on label "город" at bounding box center [784, 456] width 786 height 41
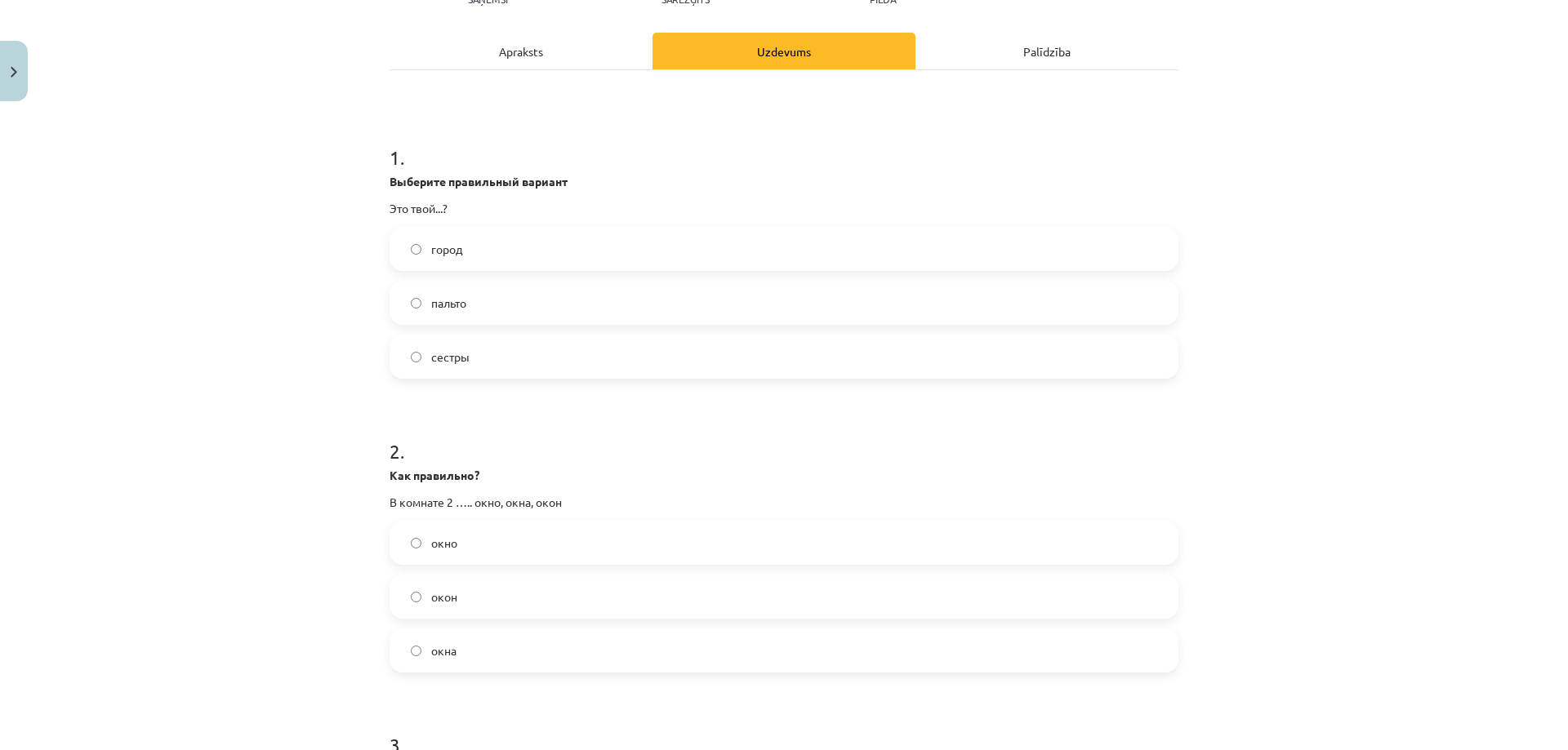
scroll to position [245, 0]
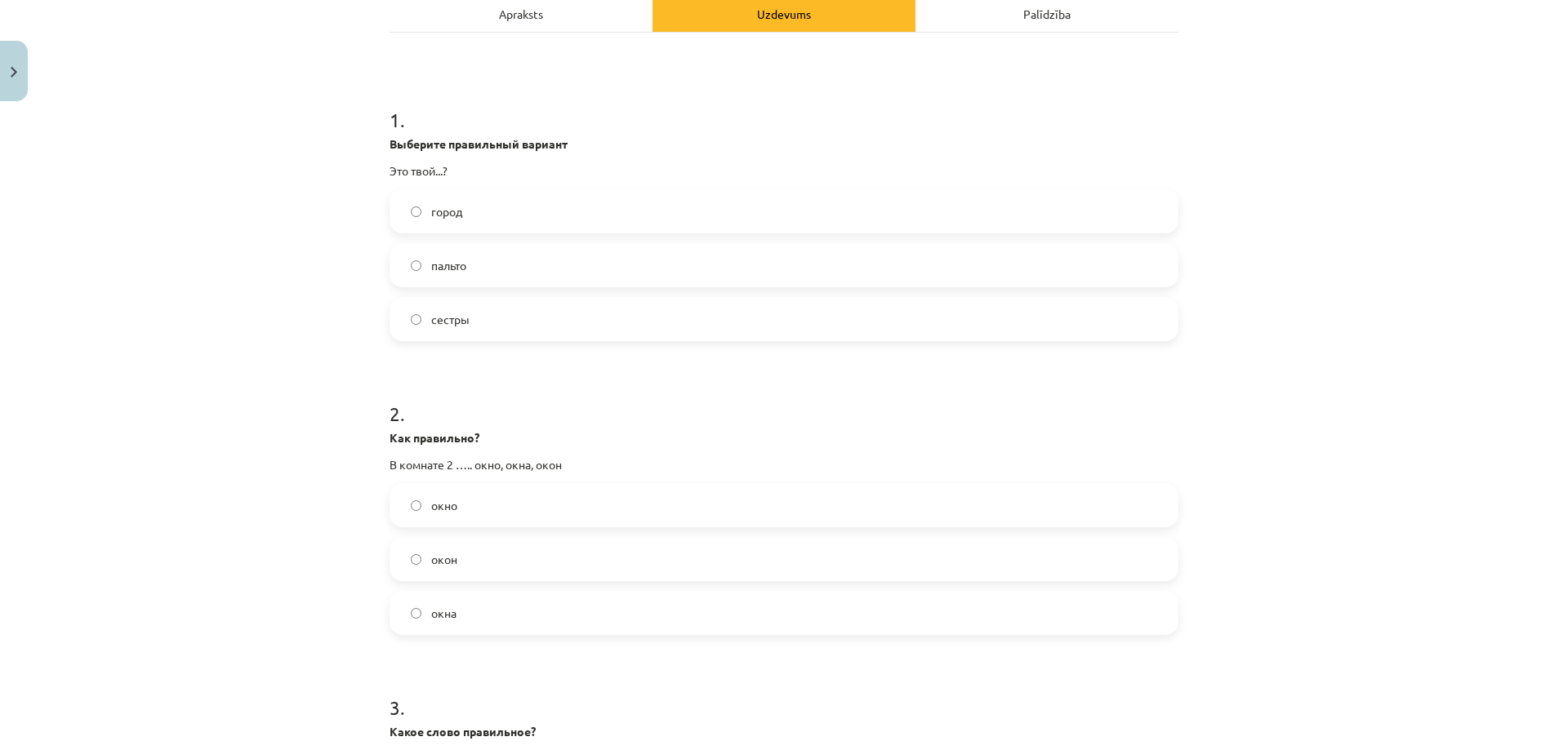
click at [488, 612] on label "окна" at bounding box center [784, 613] width 786 height 41
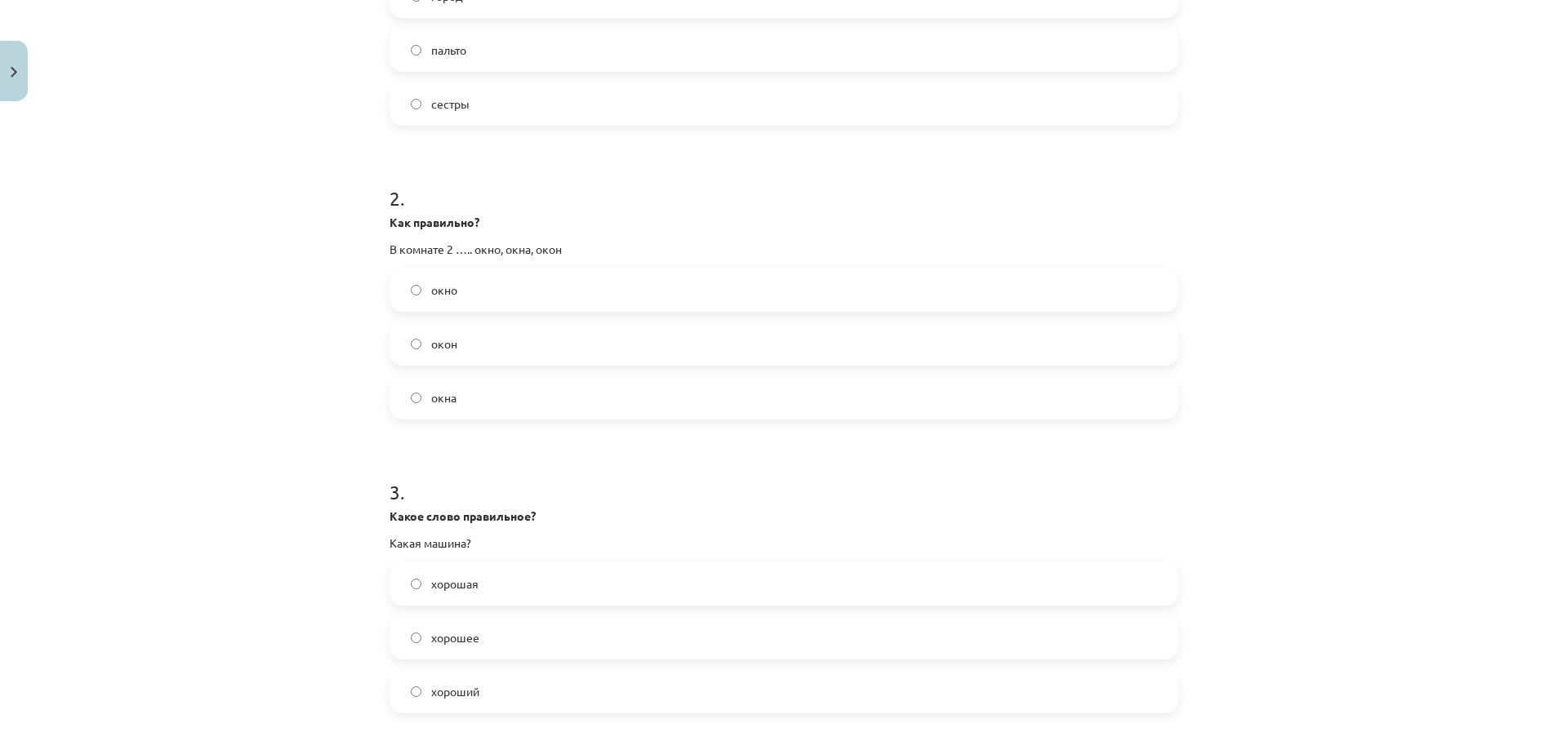
scroll to position [490, 0]
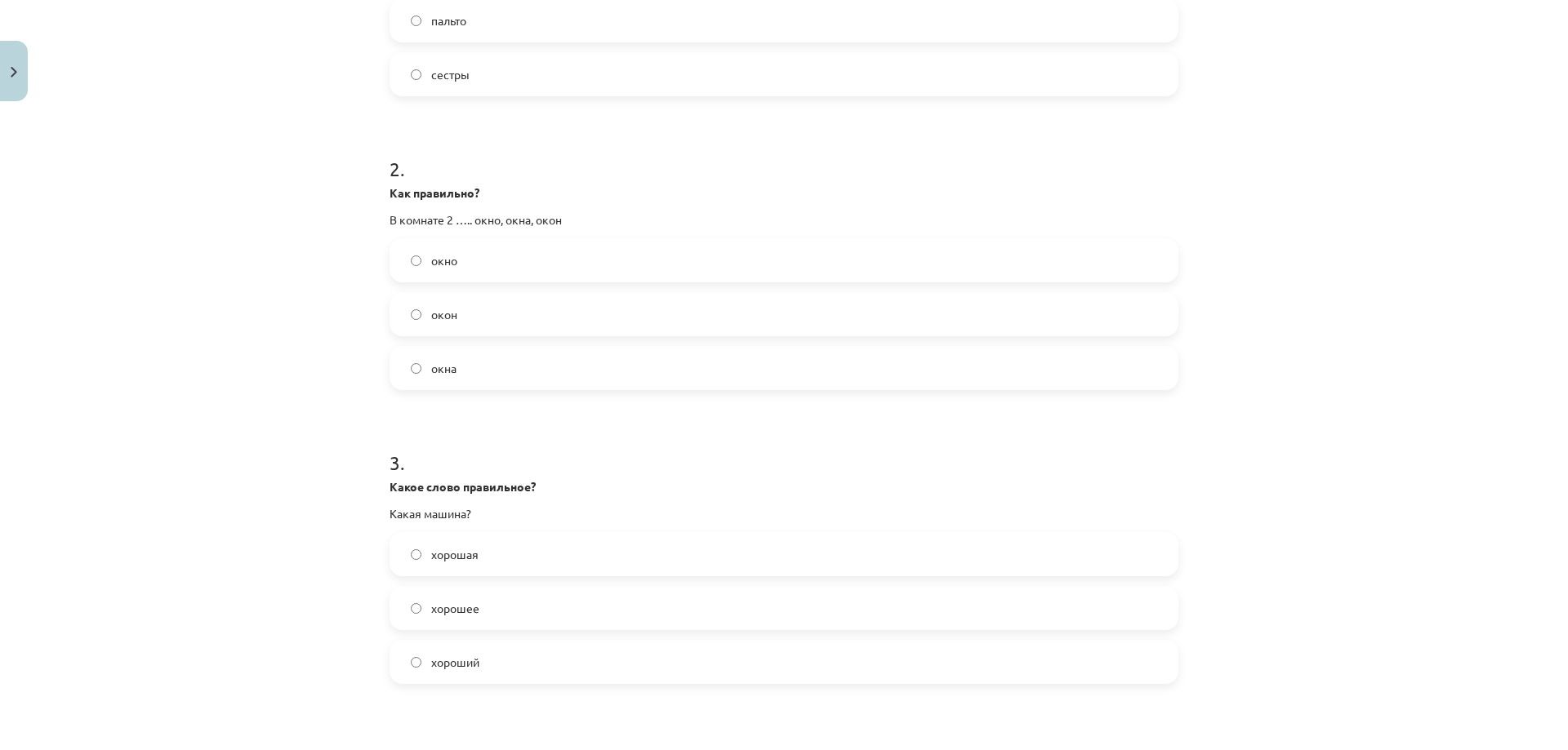
click at [495, 550] on label "хорошая" at bounding box center [784, 554] width 786 height 41
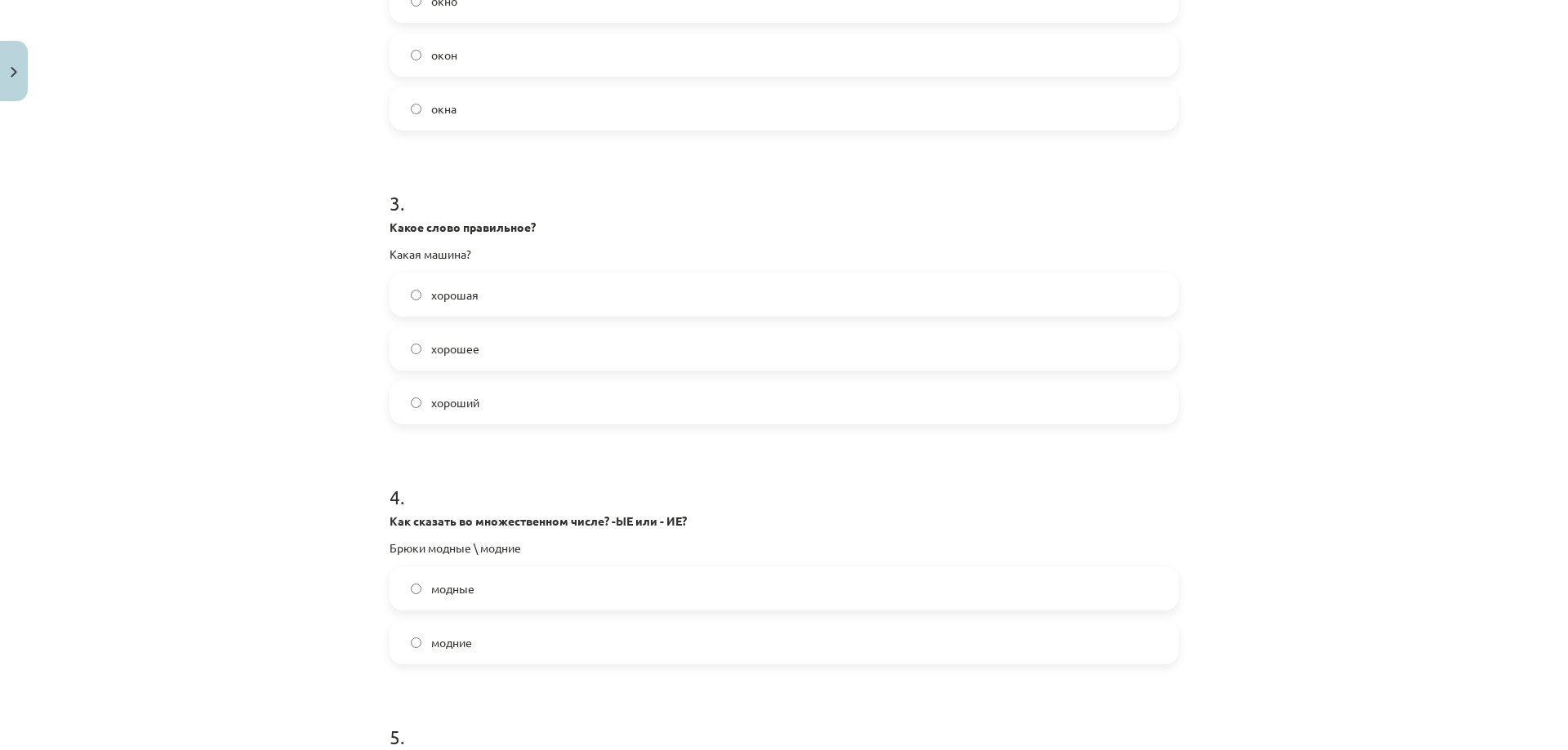
scroll to position [816, 0]
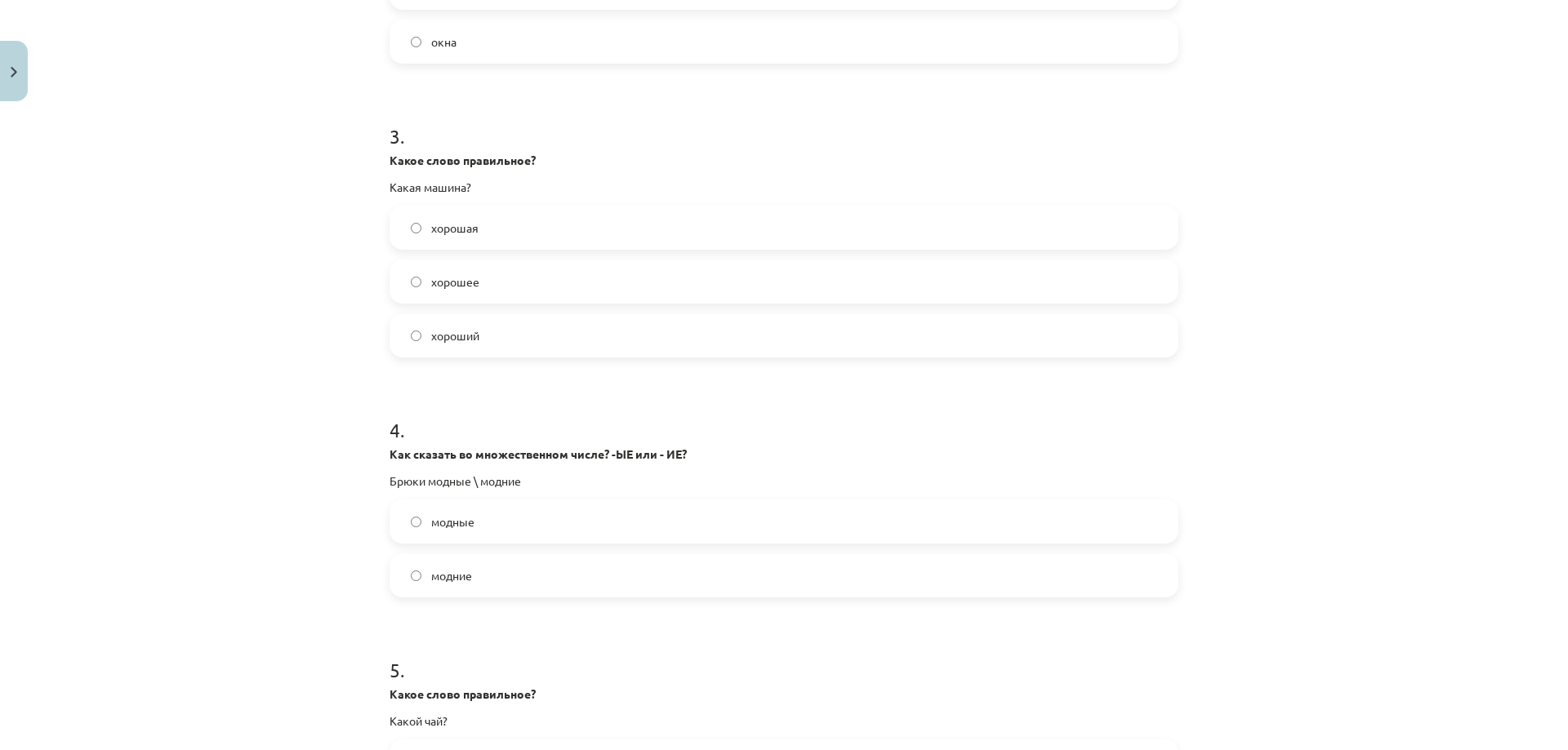
click at [499, 527] on label "модные" at bounding box center [784, 521] width 786 height 41
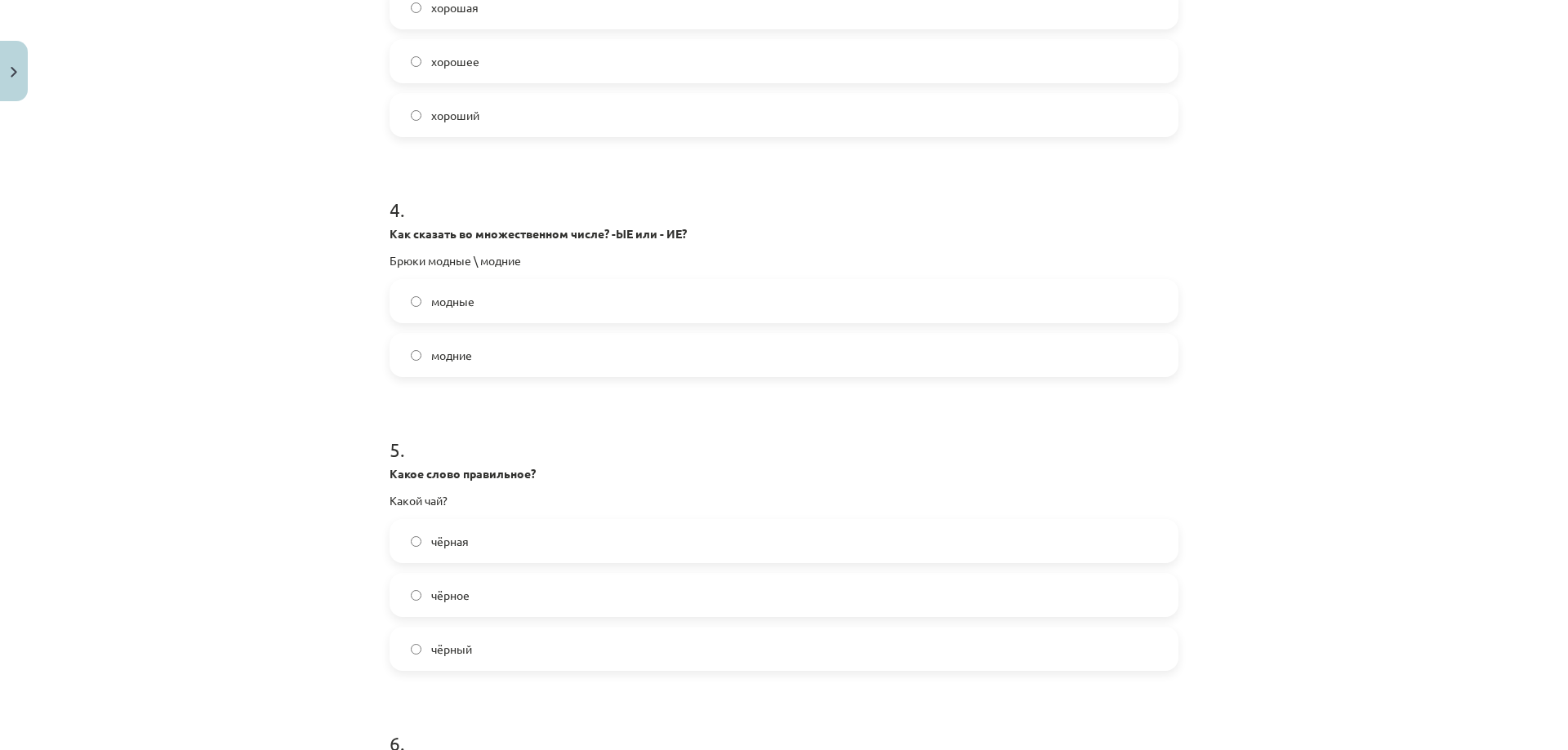
scroll to position [1061, 0]
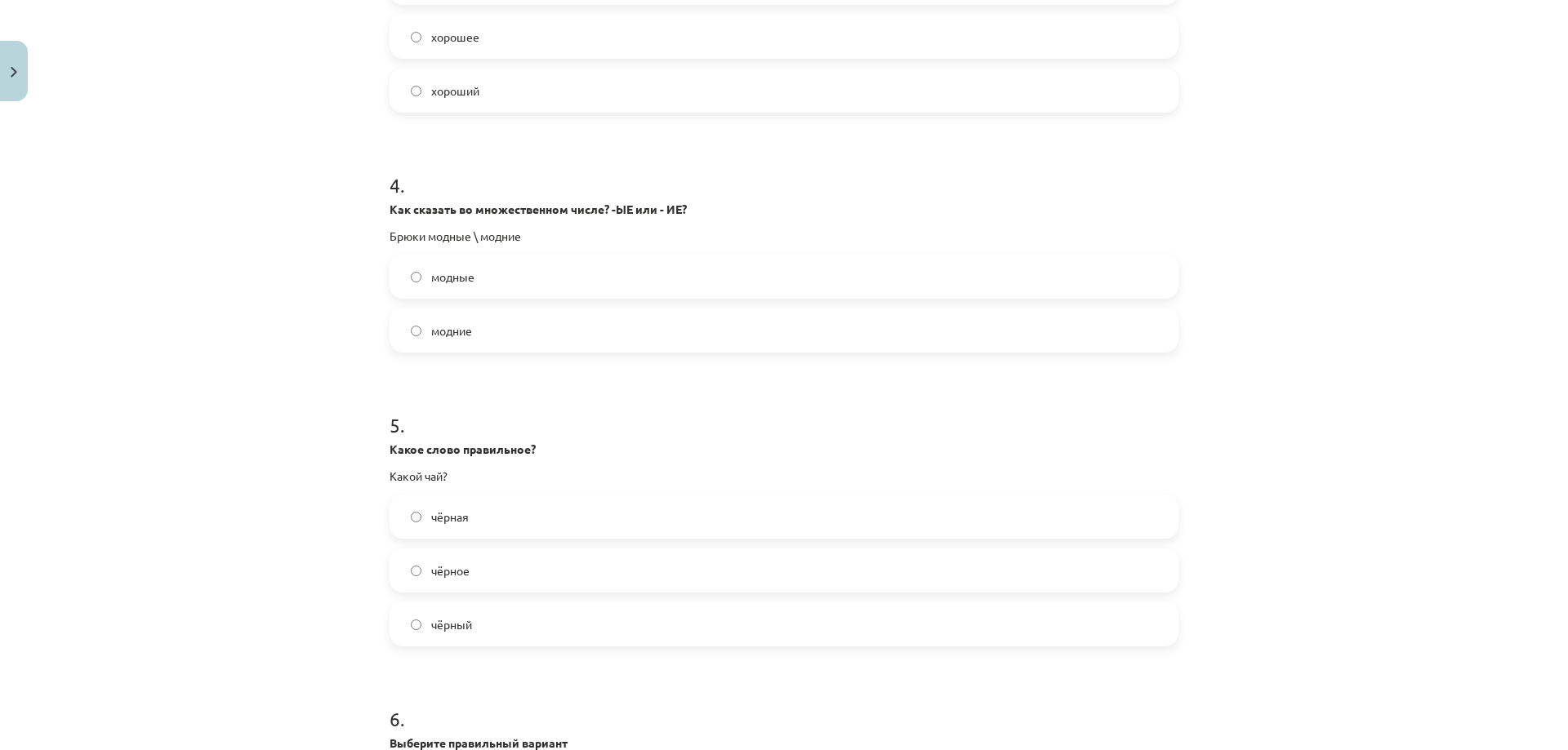
click at [531, 626] on label "чёрный" at bounding box center [784, 624] width 786 height 41
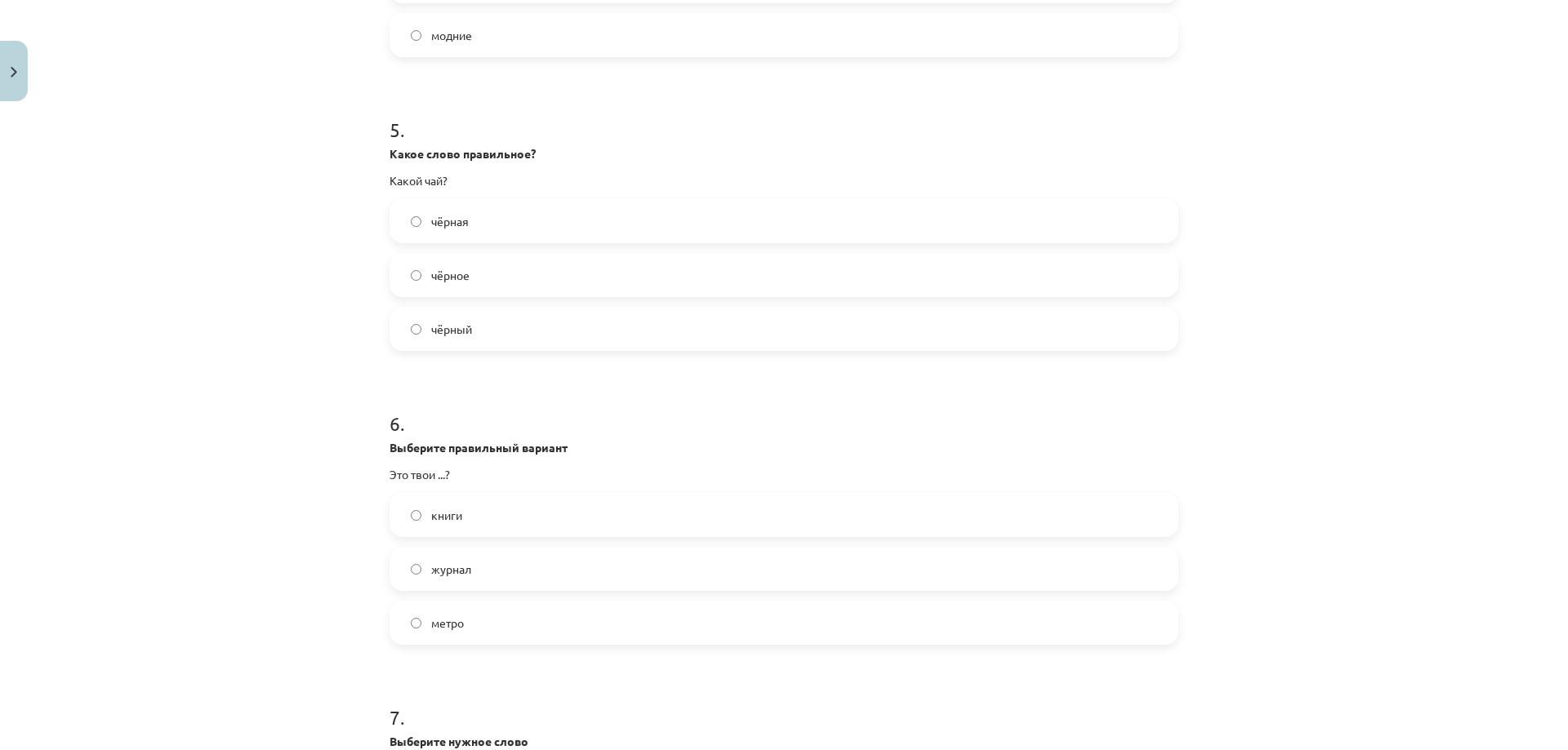
scroll to position [1387, 0]
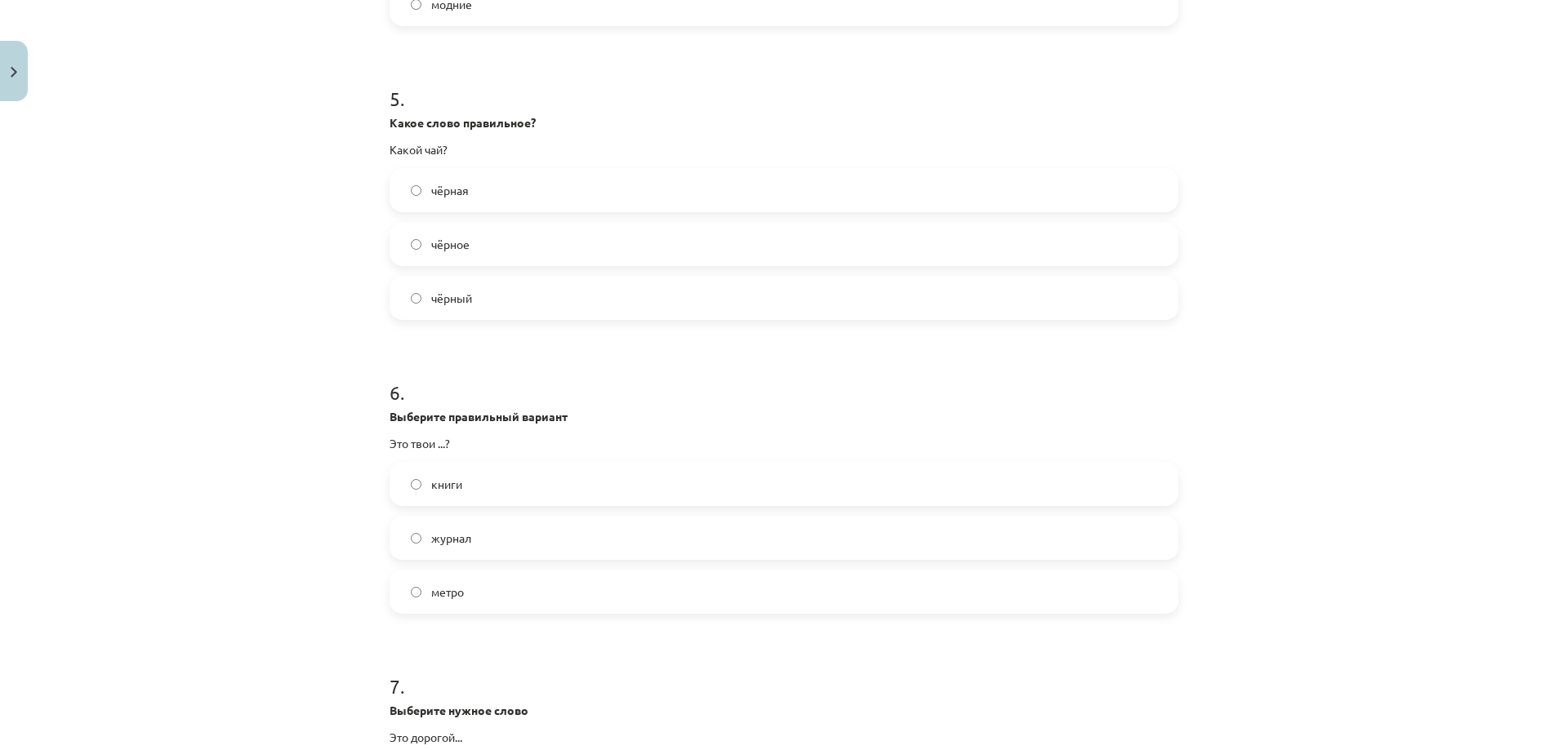
click at [480, 493] on label "книги" at bounding box center [784, 483] width 786 height 41
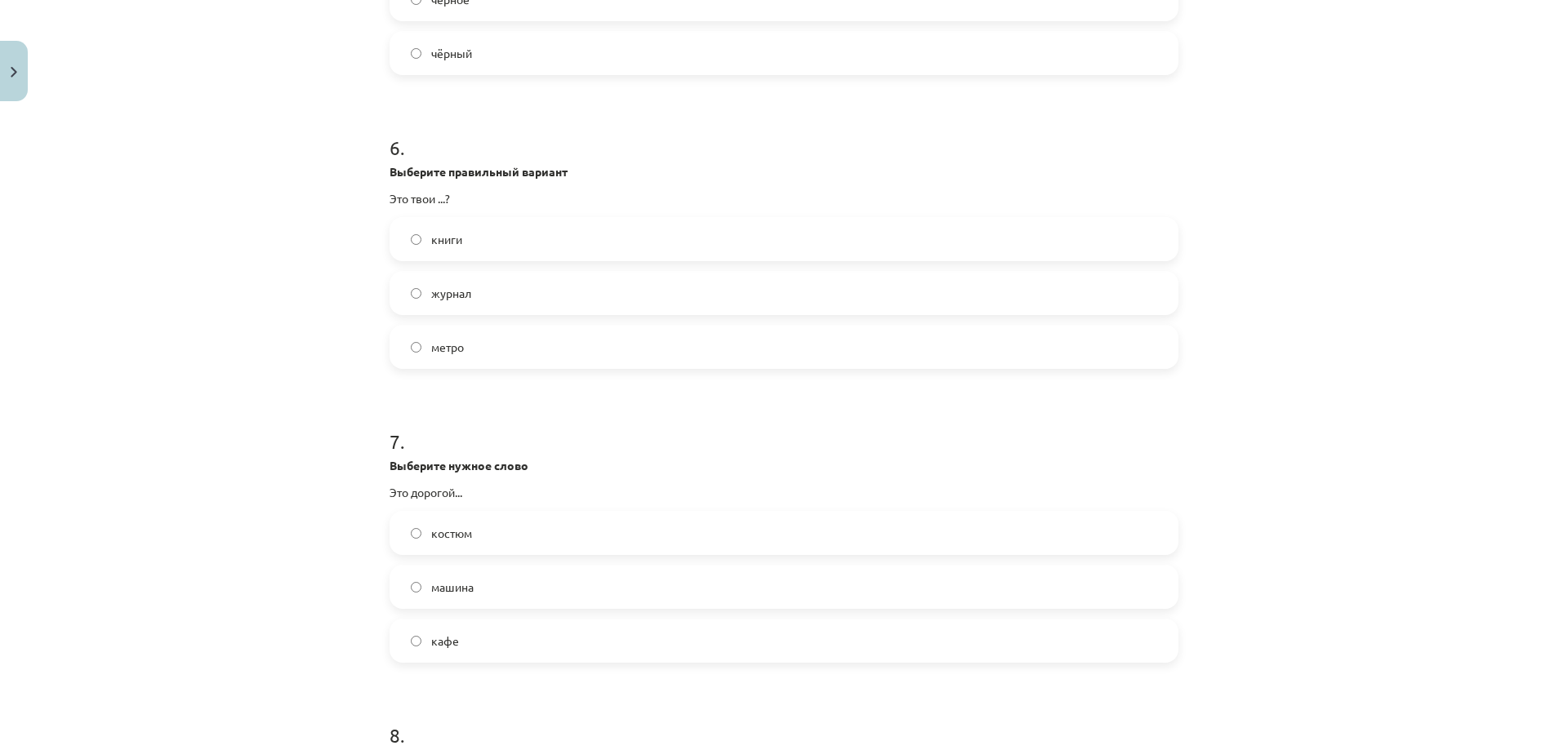
scroll to position [1714, 0]
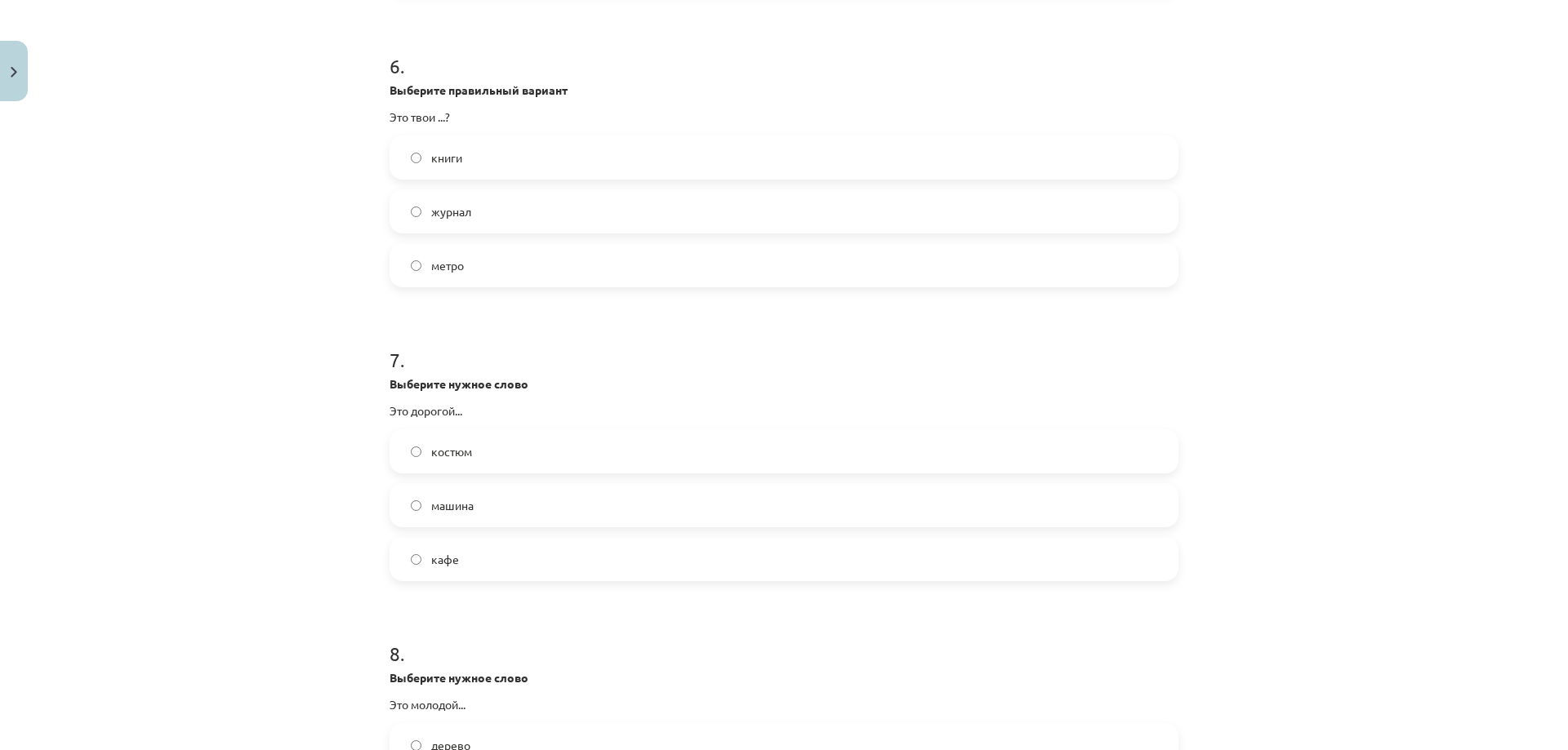
click at [530, 464] on label "костюм" at bounding box center [784, 451] width 786 height 41
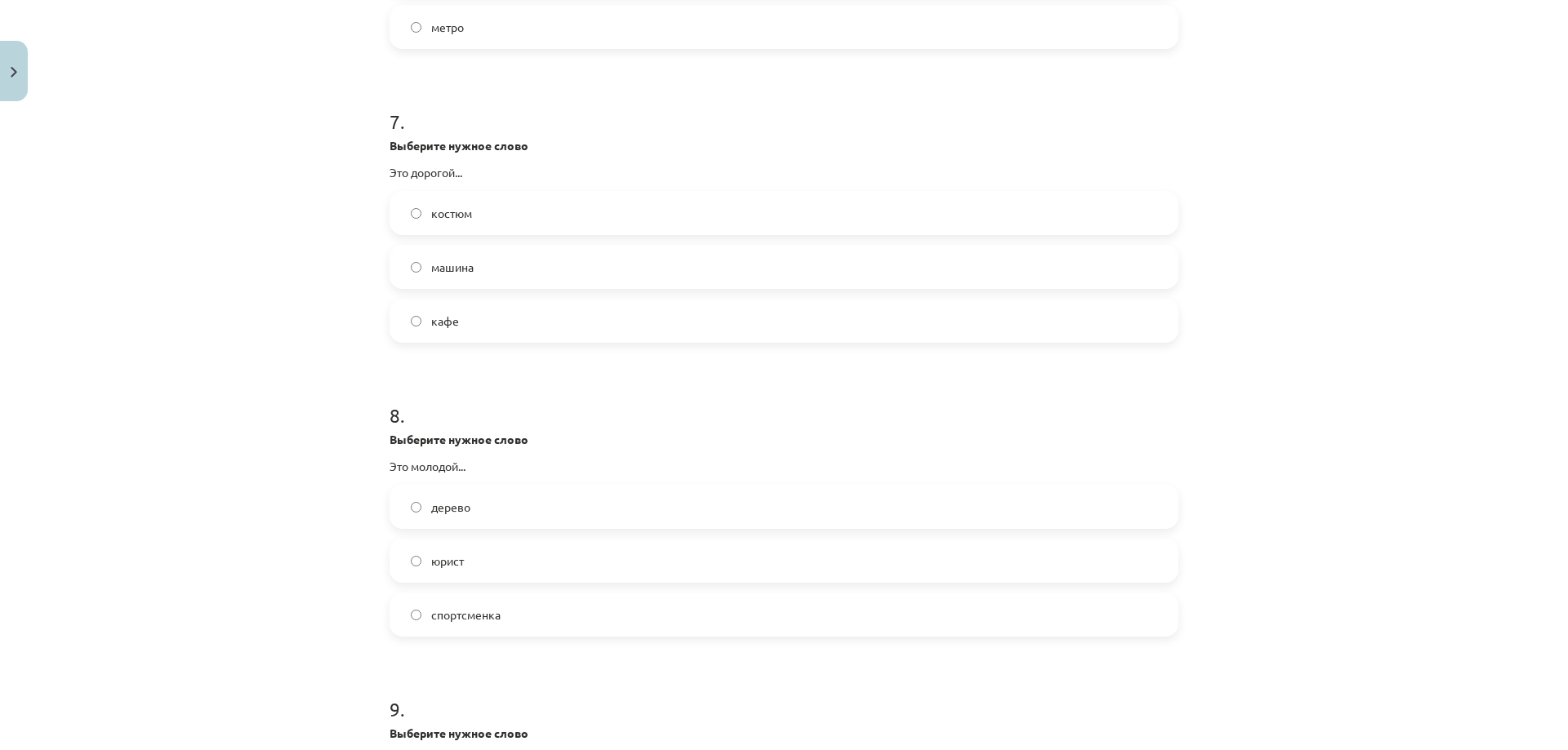
scroll to position [1959, 0]
click at [512, 565] on label "юрист" at bounding box center [784, 554] width 786 height 41
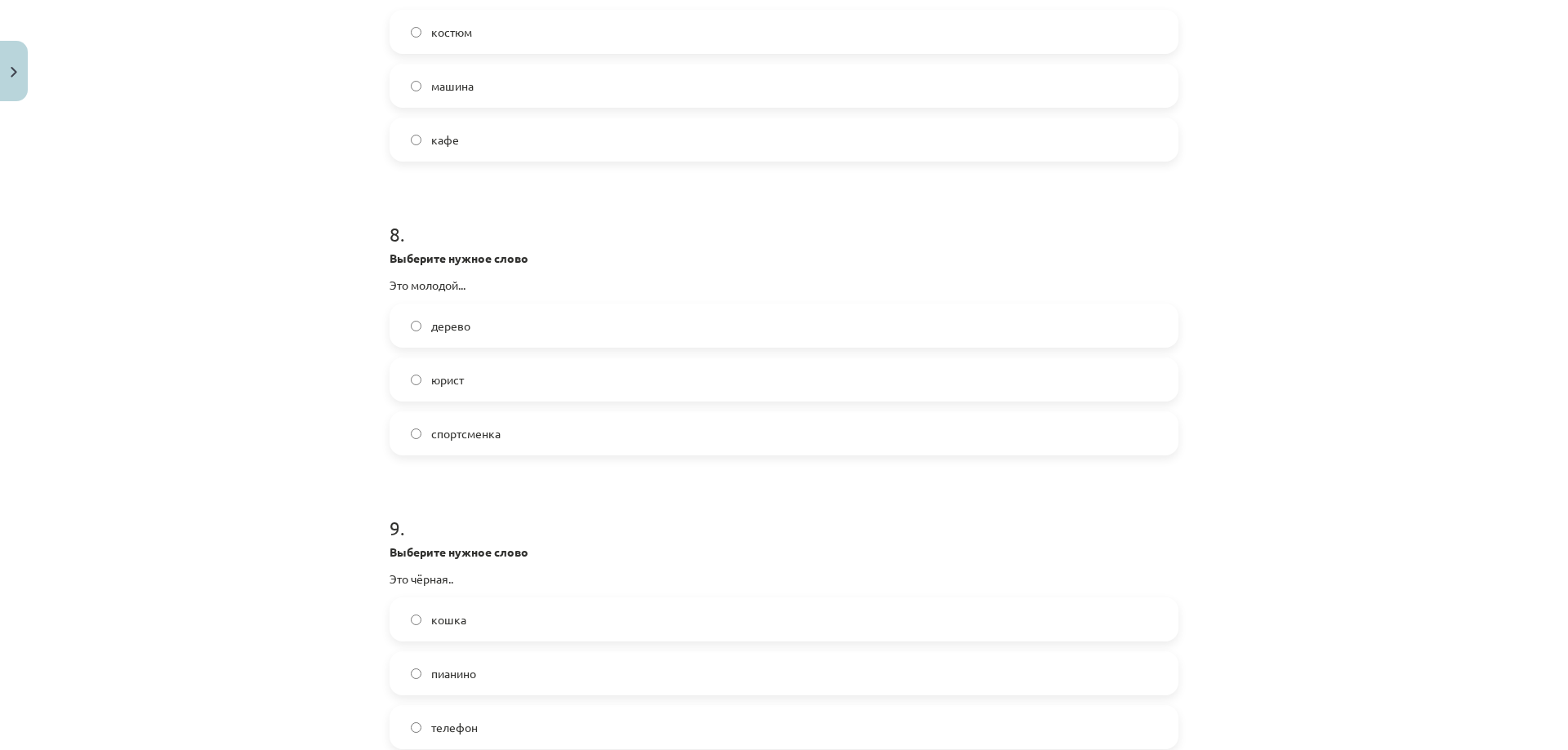
scroll to position [2204, 0]
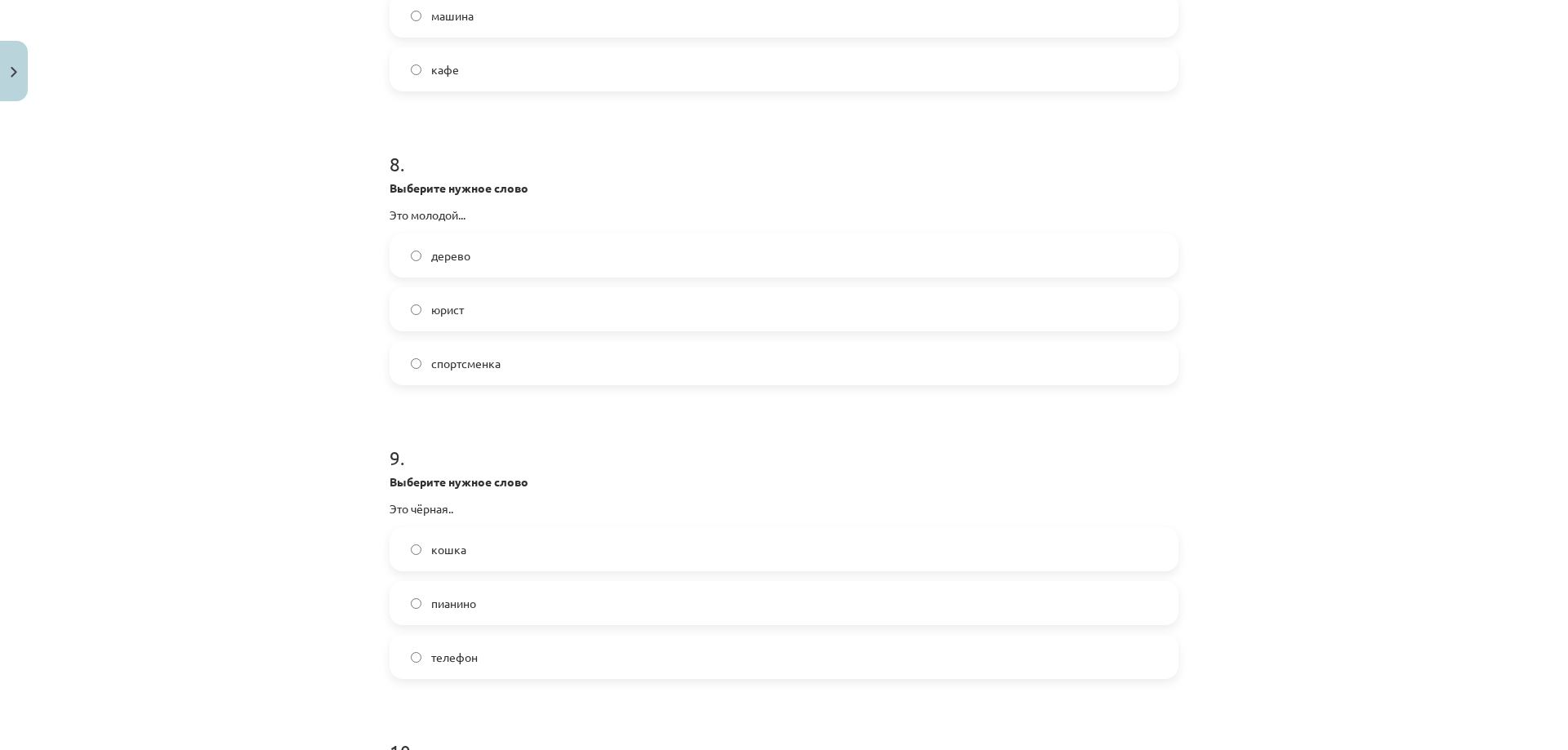
click at [485, 550] on label "кошка" at bounding box center [784, 549] width 786 height 41
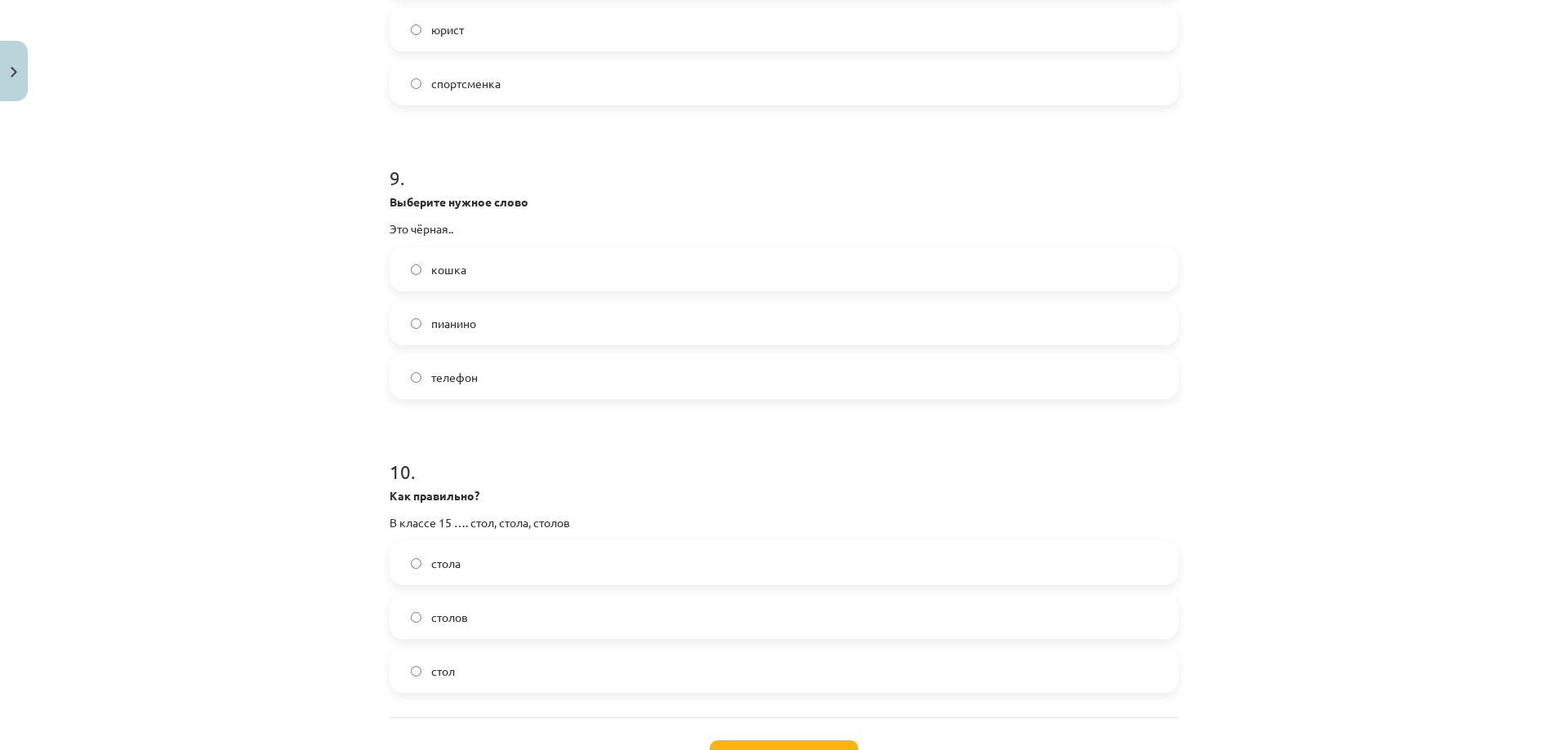
scroll to position [2531, 0]
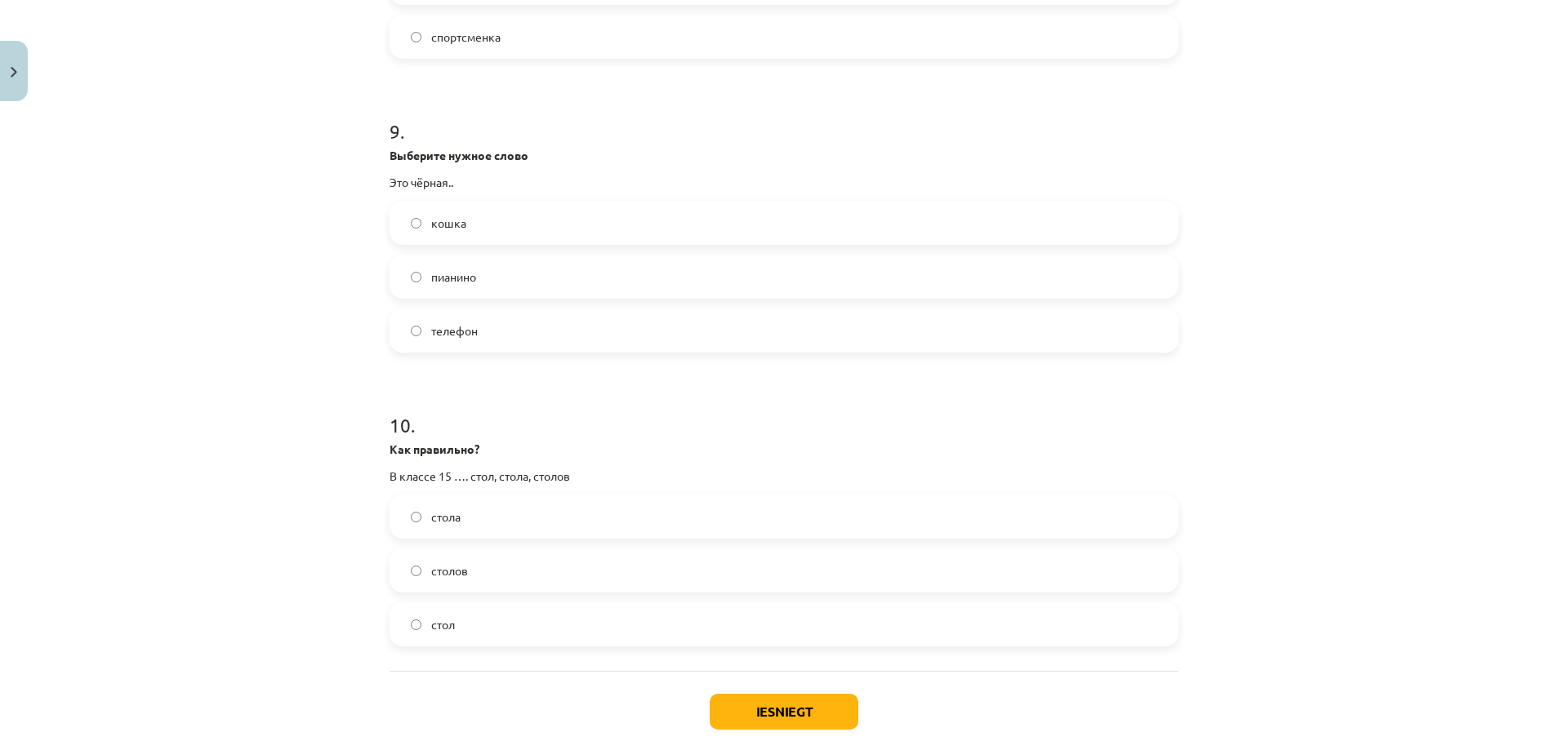
click at [473, 573] on label "столов" at bounding box center [784, 570] width 786 height 41
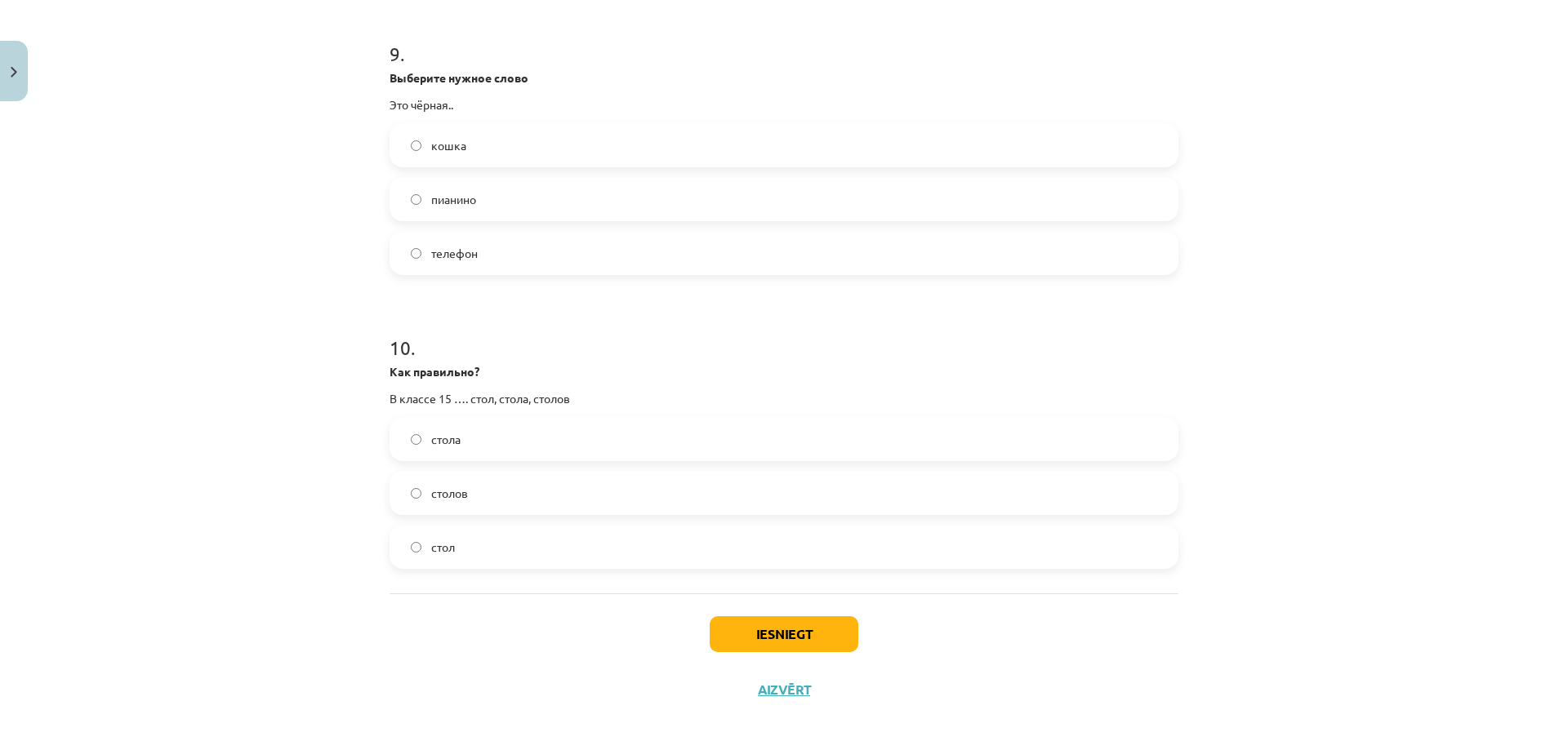
scroll to position [2616, 0]
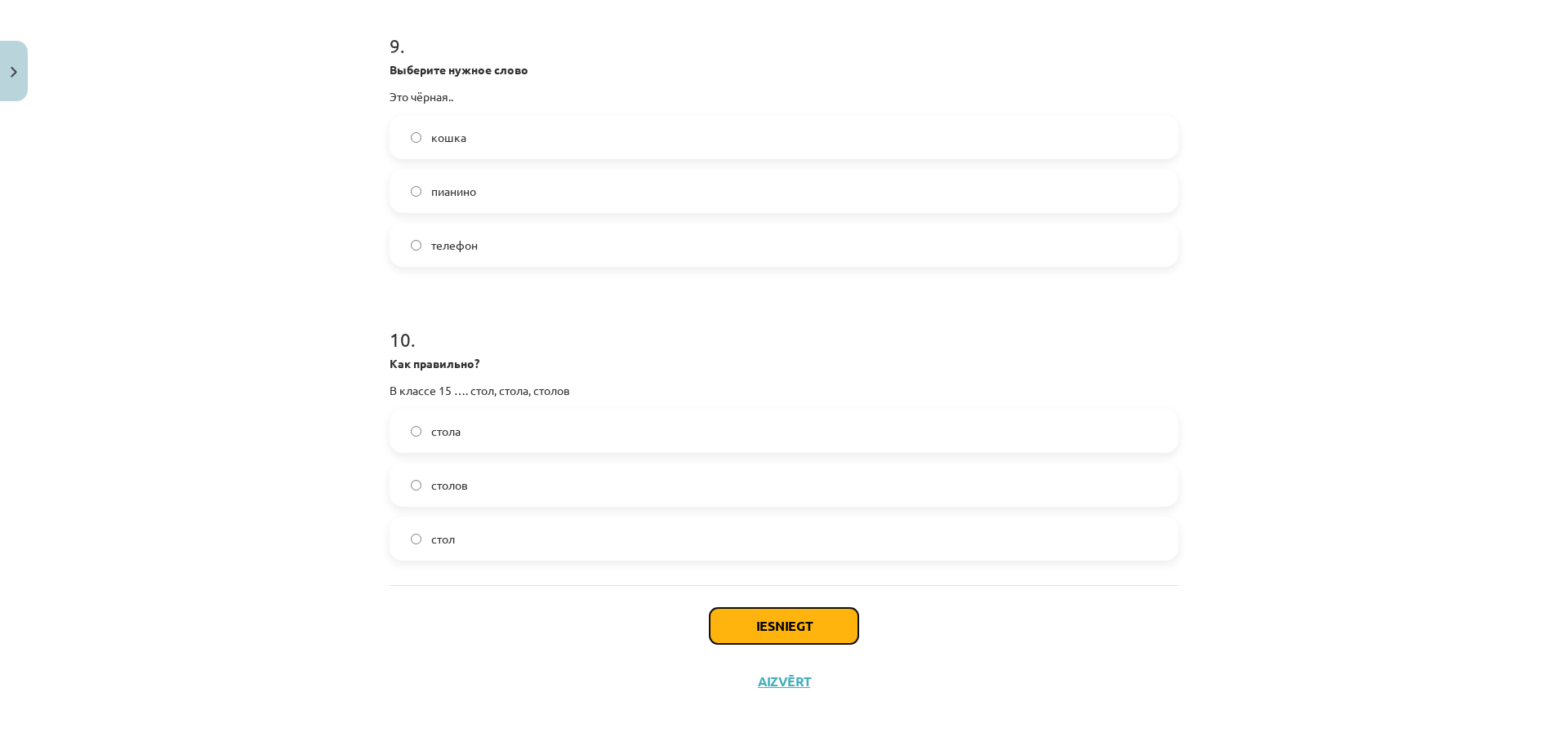
click at [765, 612] on button "Iesniegt" at bounding box center [784, 626] width 148 height 36
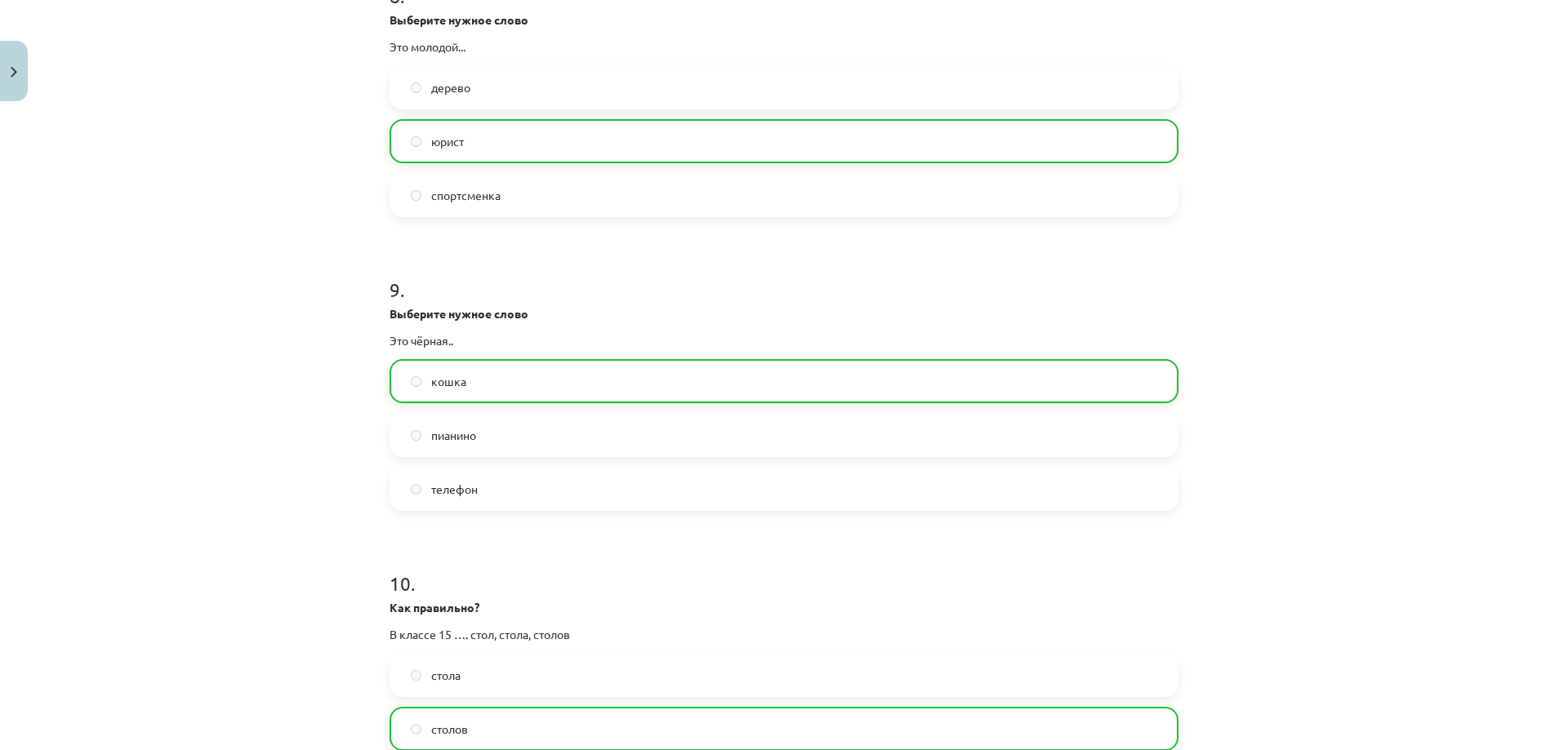
scroll to position [2668, 0]
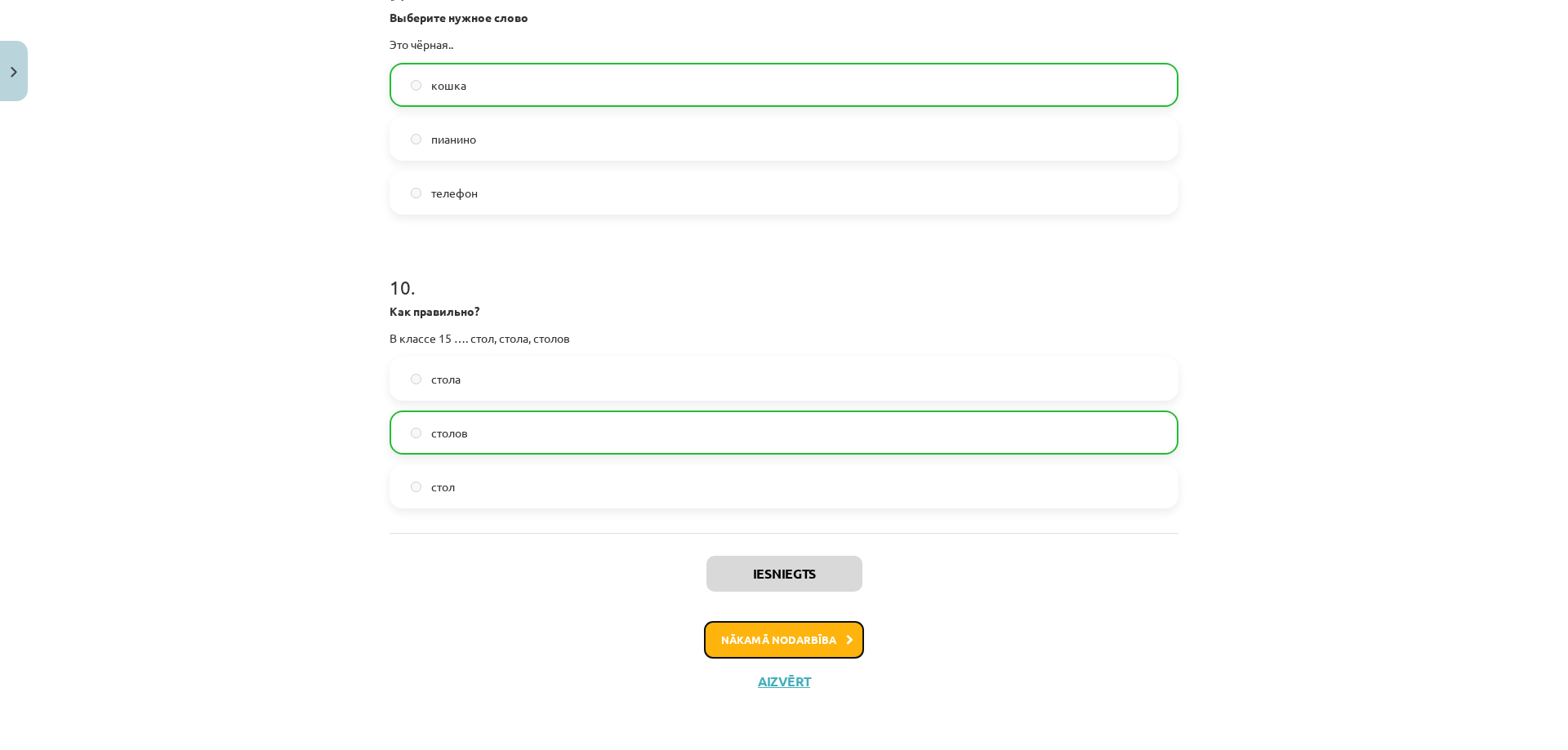
click at [787, 633] on button "Nākamā nodarbība" at bounding box center [784, 639] width 160 height 37
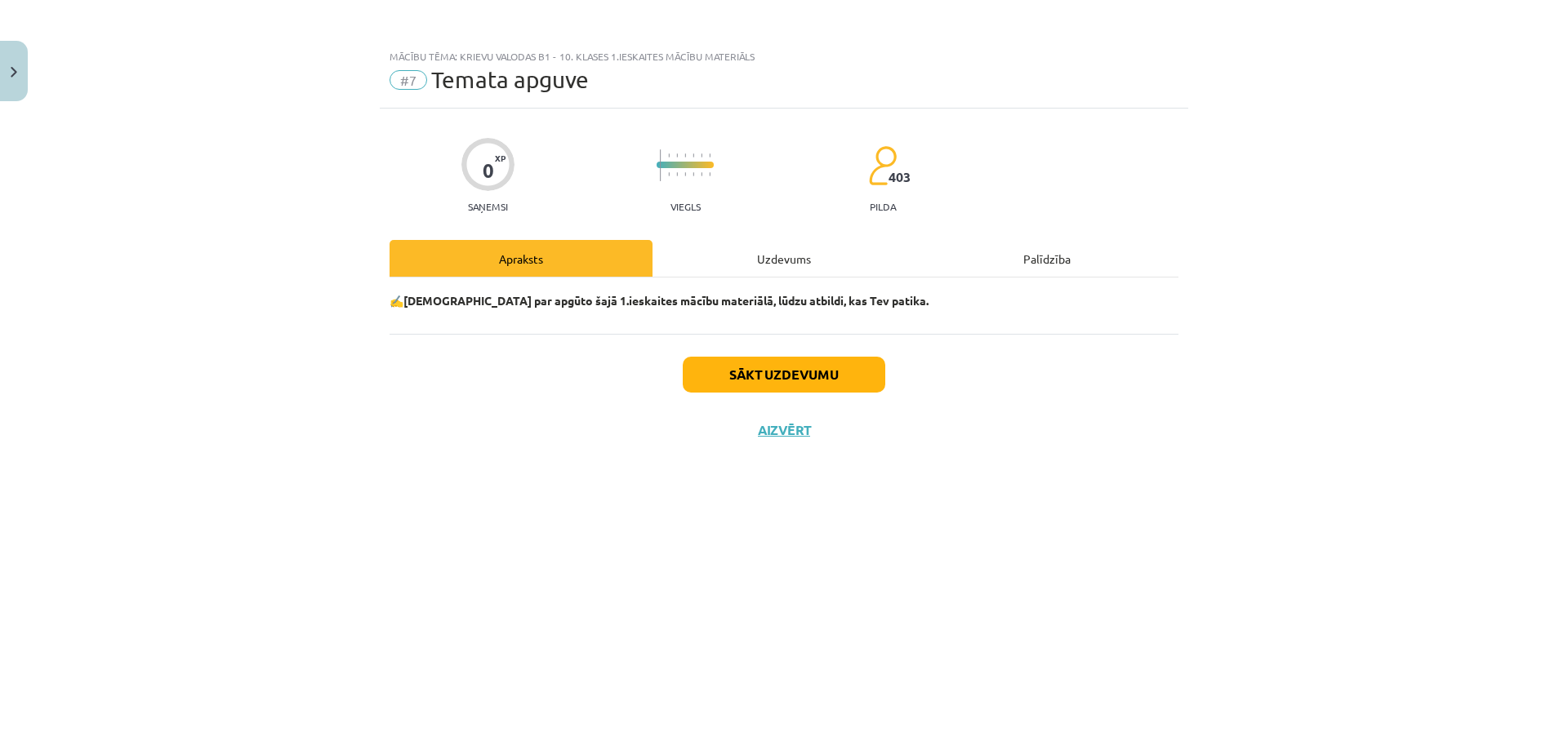
click at [793, 261] on div "Uzdevums" at bounding box center [784, 258] width 263 height 36
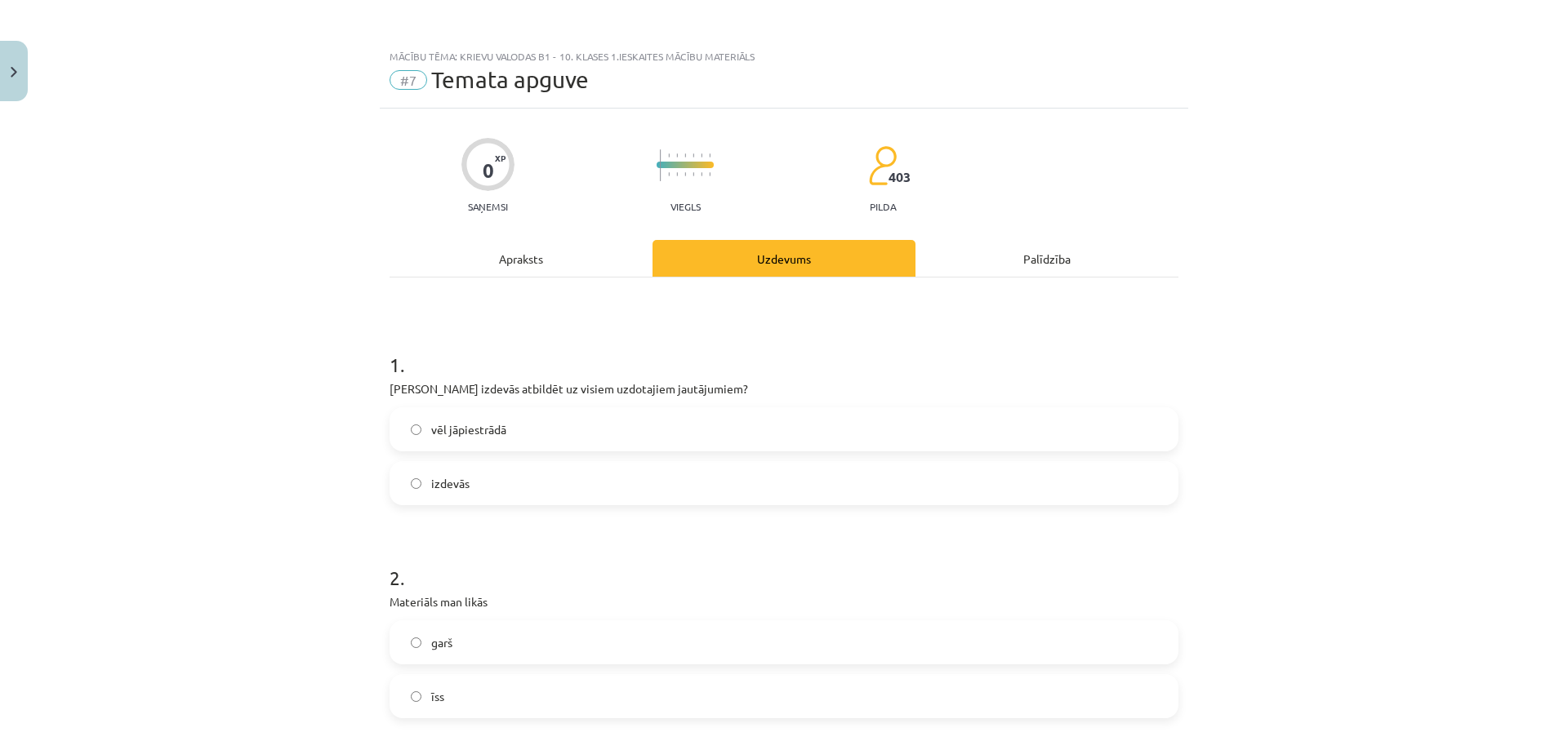
click at [599, 243] on div "Apraksts" at bounding box center [520, 258] width 263 height 36
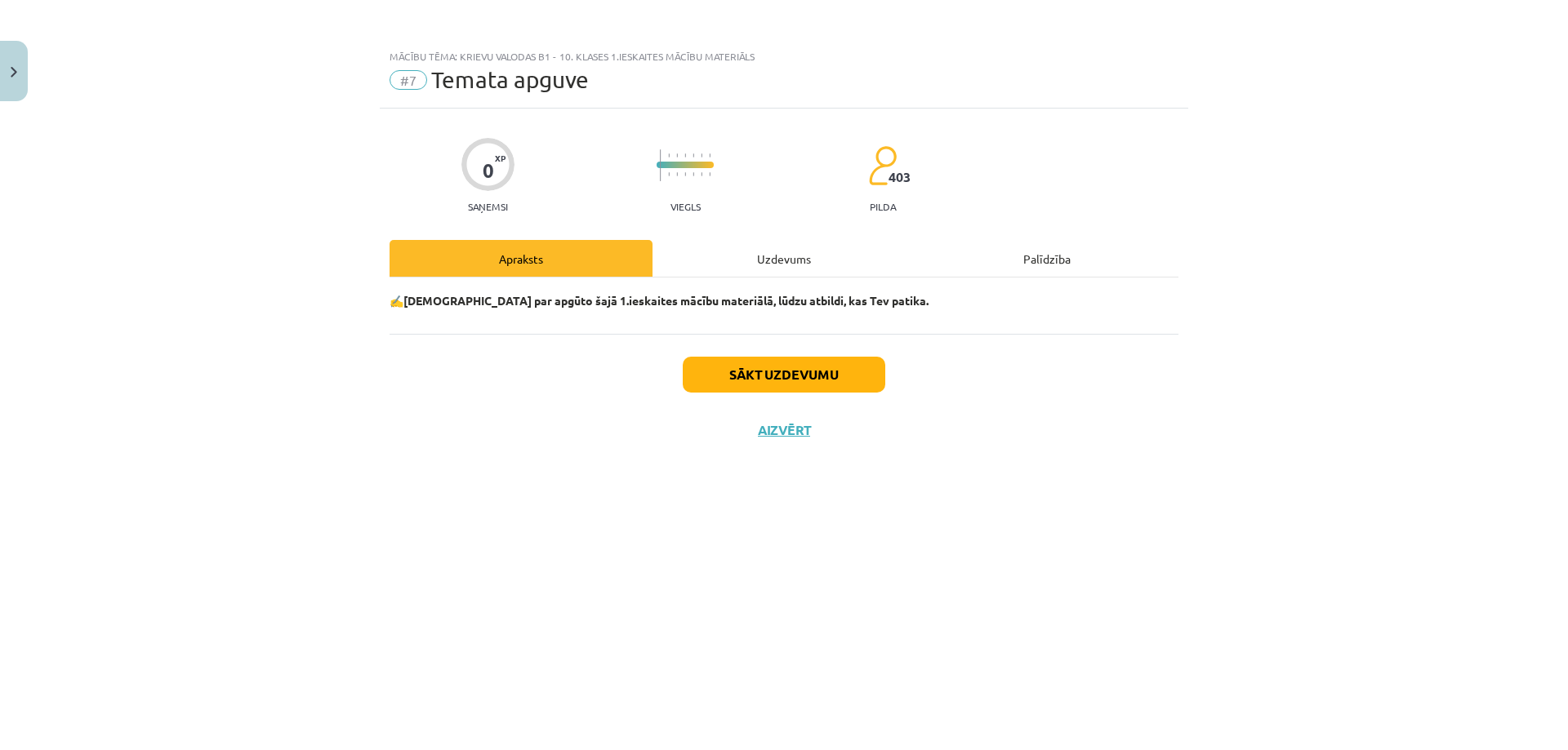
click at [769, 259] on div "Uzdevums" at bounding box center [784, 258] width 263 height 36
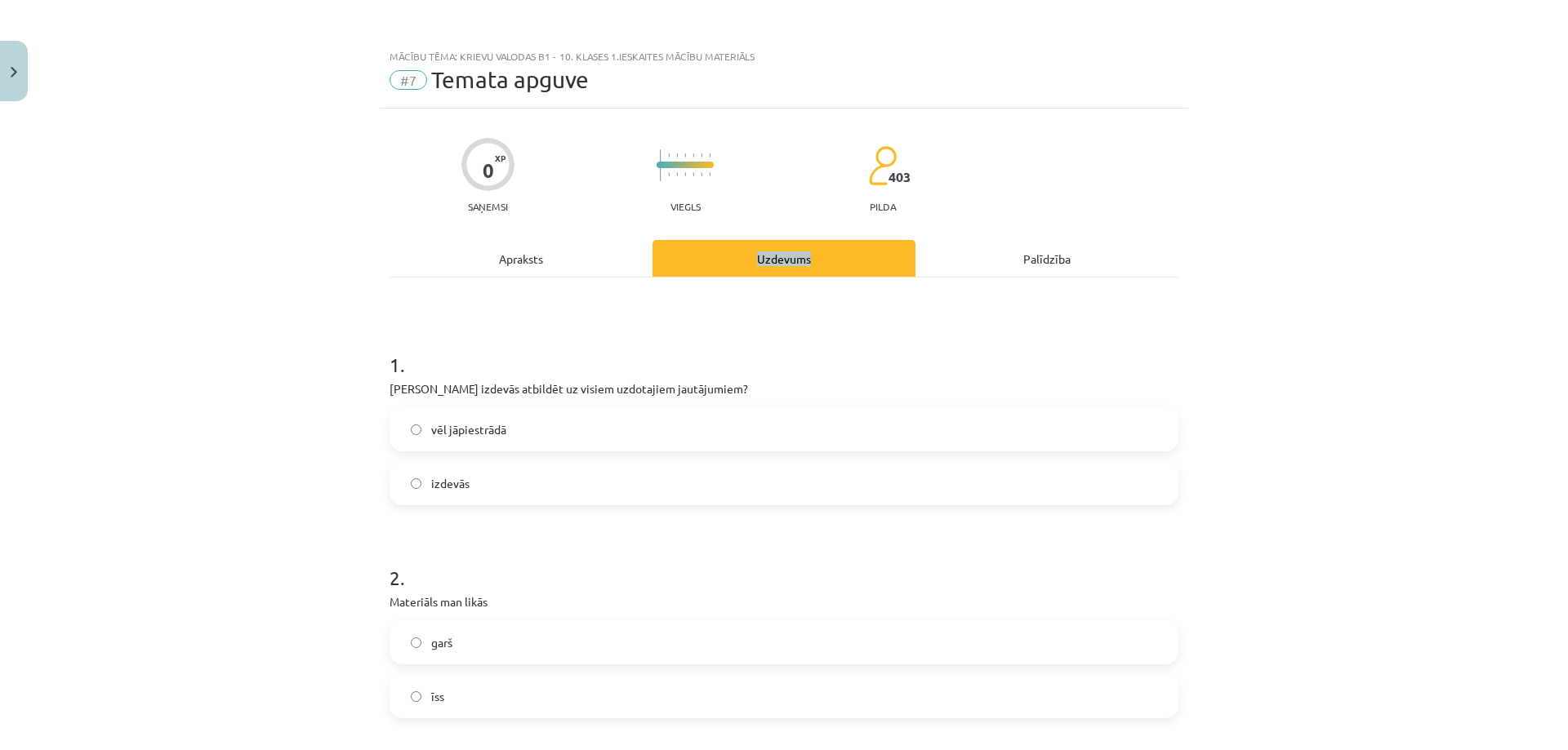
click at [769, 259] on div "Uzdevums" at bounding box center [784, 258] width 263 height 36
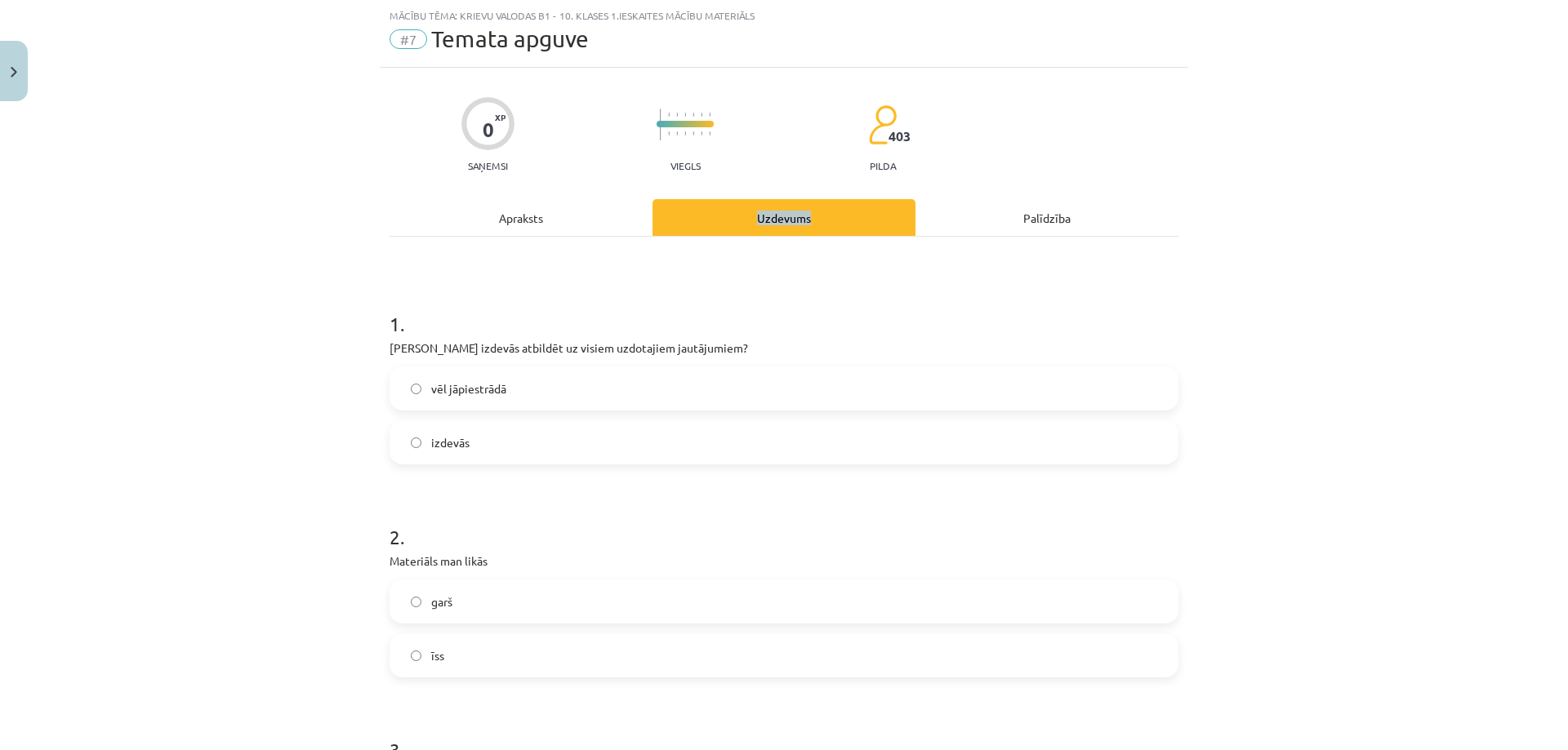
click at [510, 202] on div "Apraksts" at bounding box center [520, 218] width 263 height 36
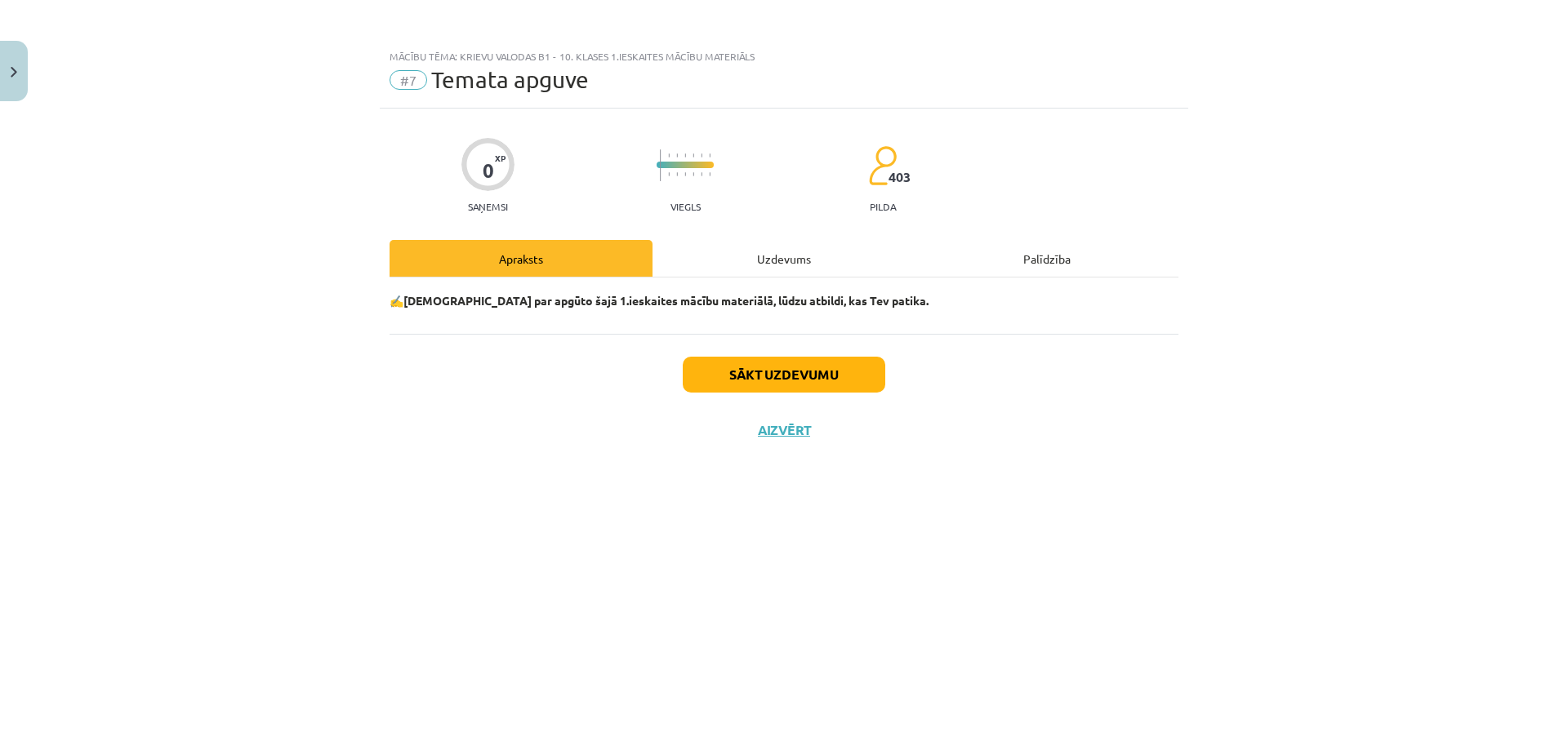
scroll to position [0, 0]
click at [795, 364] on button "Sākt uzdevumu" at bounding box center [784, 374] width 203 height 36
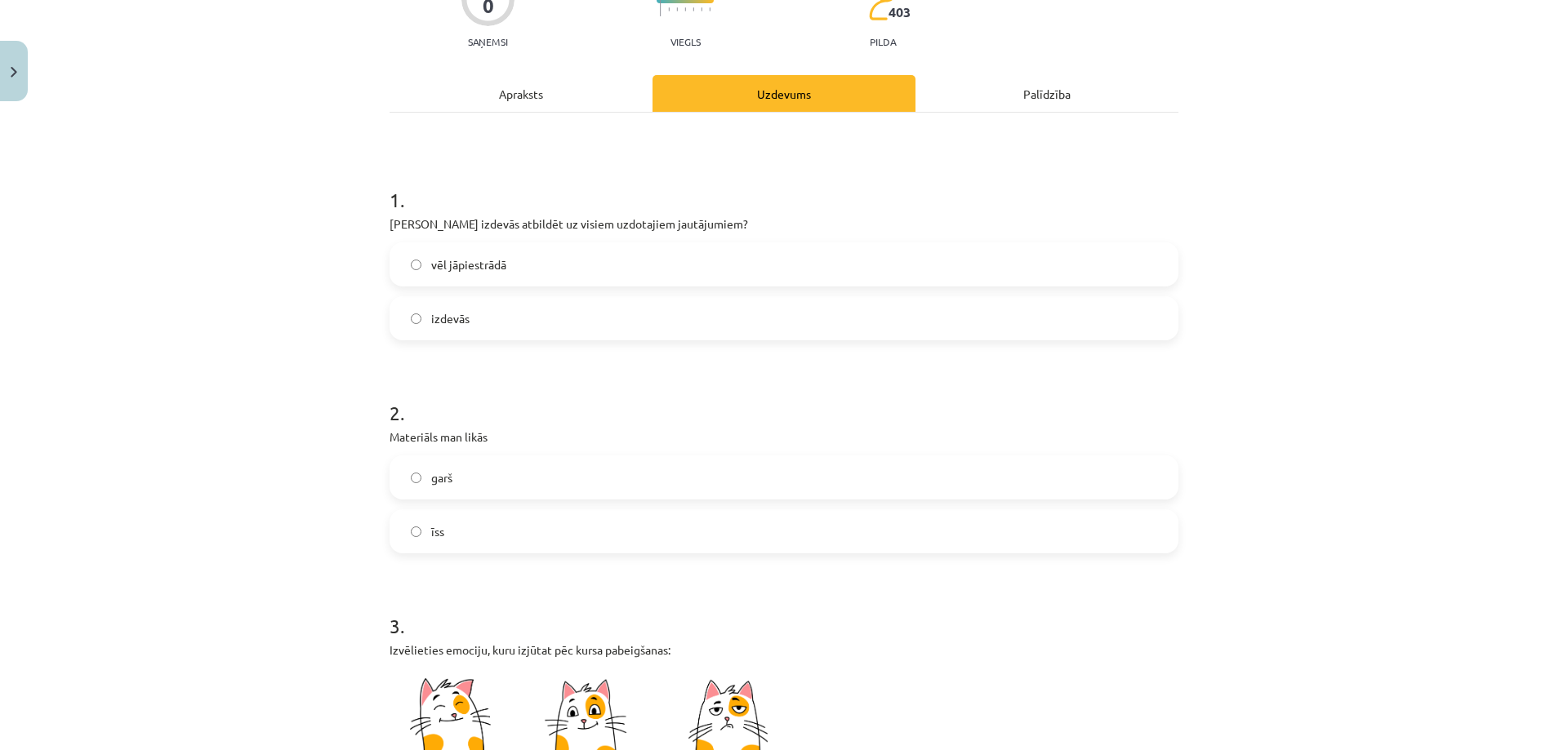
scroll to position [163, 0]
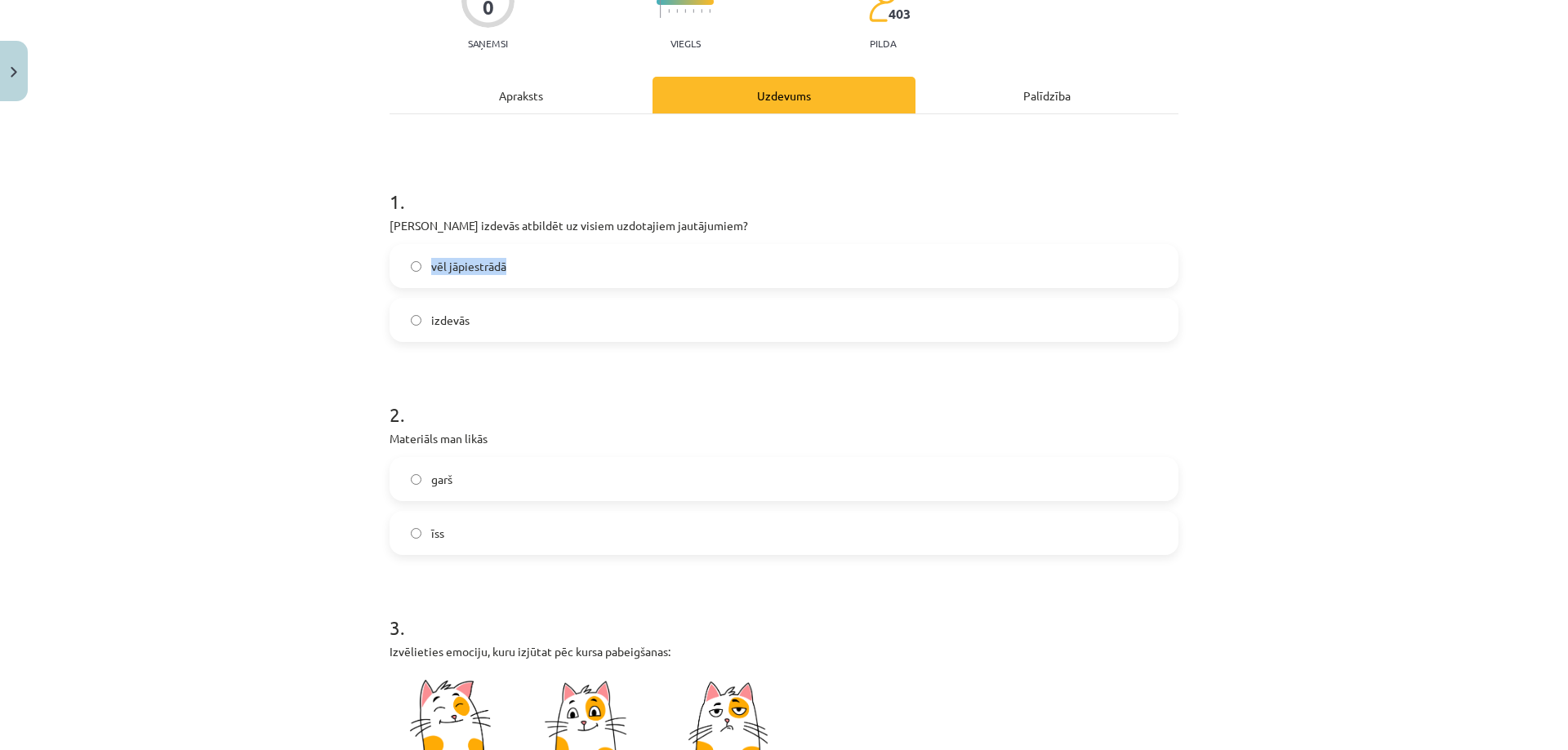
drag, startPoint x: 525, startPoint y: 272, endPoint x: 427, endPoint y: 273, distance: 98.0
click at [427, 273] on label "vēl jāpiestrādā" at bounding box center [784, 266] width 786 height 41
click at [416, 273] on div at bounding box center [416, 273] width 0 height 0
click at [630, 395] on h1 "2 ." at bounding box center [784, 400] width 789 height 50
click at [572, 322] on label "izdevās" at bounding box center [784, 320] width 786 height 41
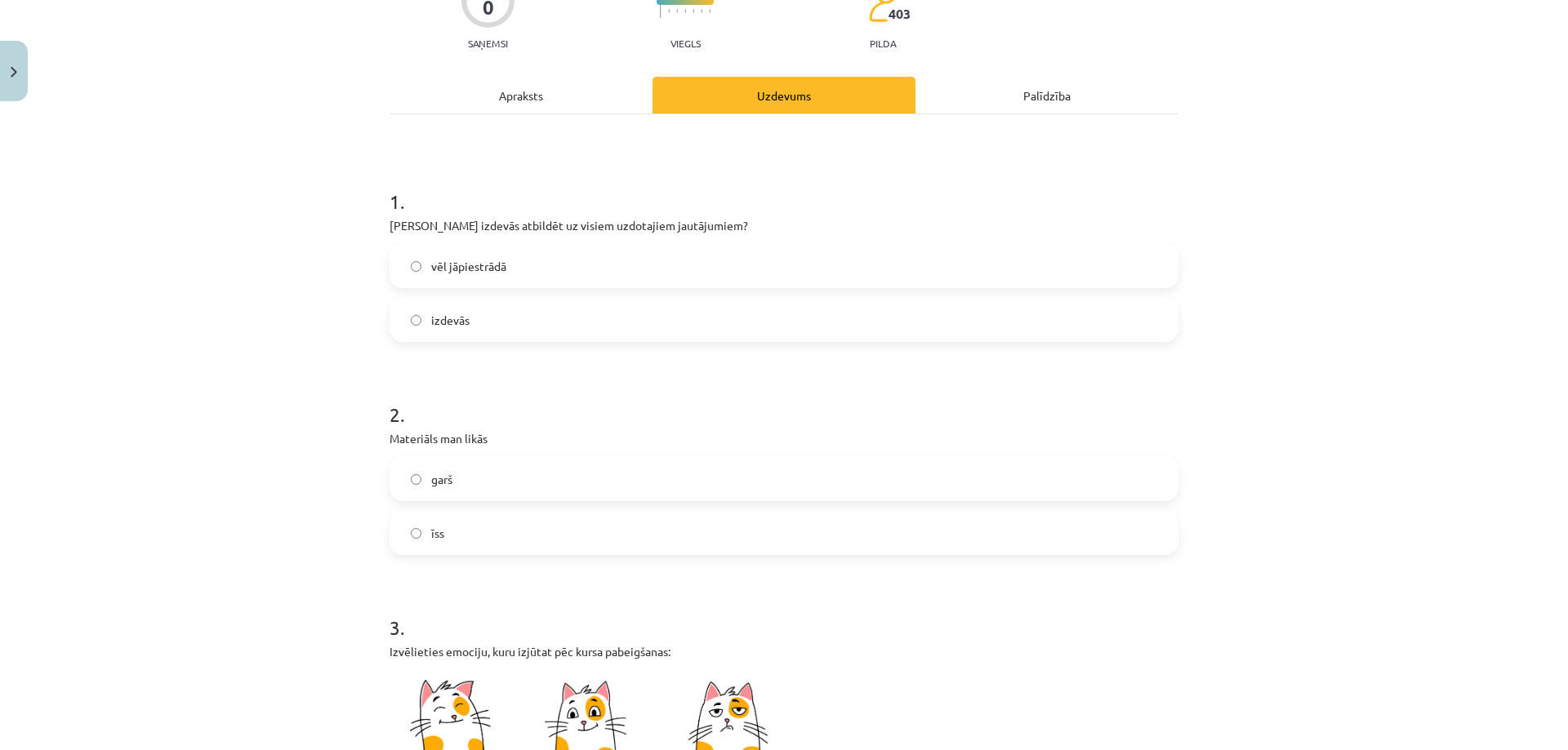
click at [495, 531] on label "īss" at bounding box center [784, 532] width 786 height 41
drag, startPoint x: 466, startPoint y: 531, endPoint x: 422, endPoint y: 536, distance: 44.3
click at [422, 536] on label "īss" at bounding box center [784, 532] width 786 height 41
click at [412, 541] on div at bounding box center [412, 541] width 0 height 0
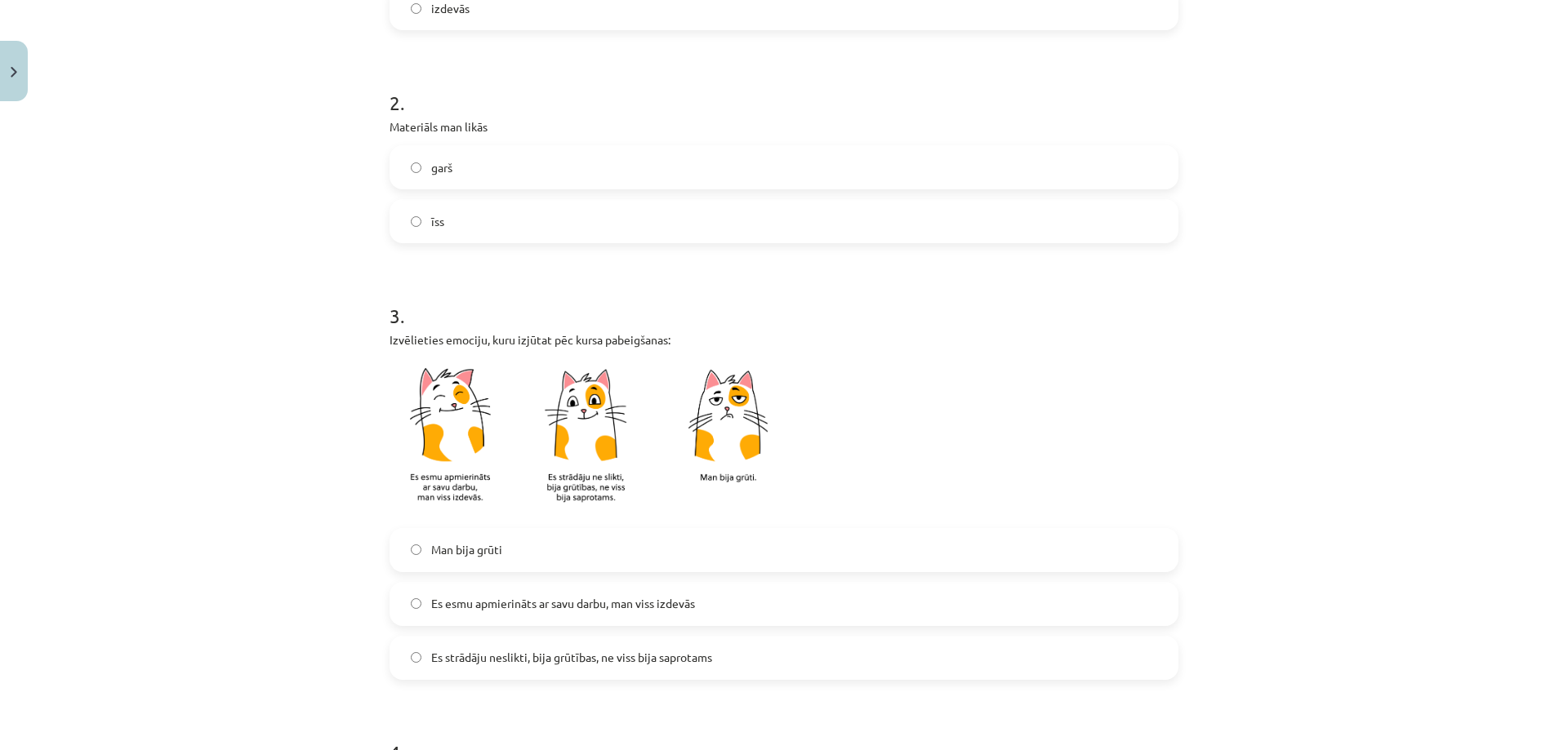
scroll to position [490, 0]
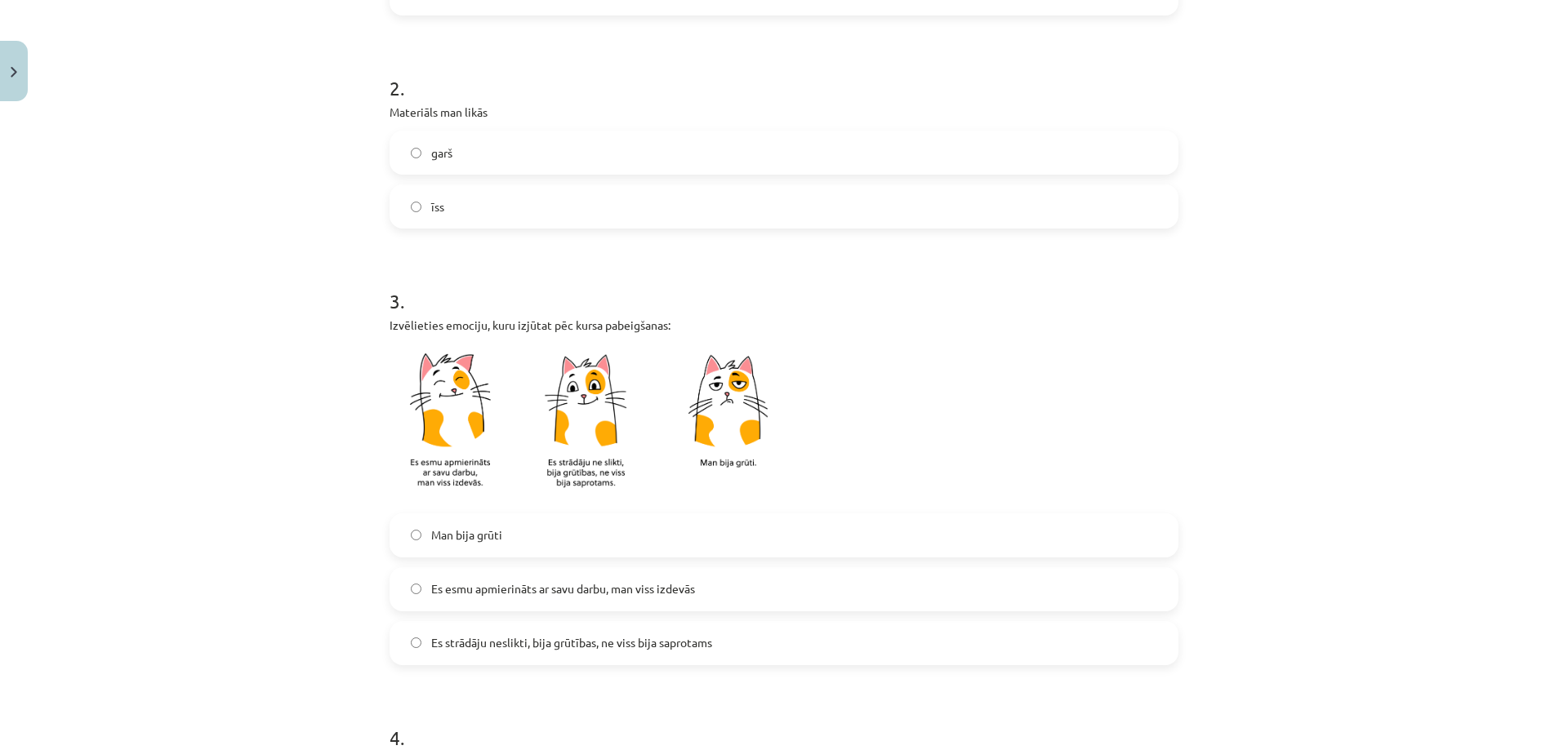
click at [547, 596] on span "Es esmu apmierināts ar savu darbu, man viss izdevās" at bounding box center [563, 589] width 263 height 17
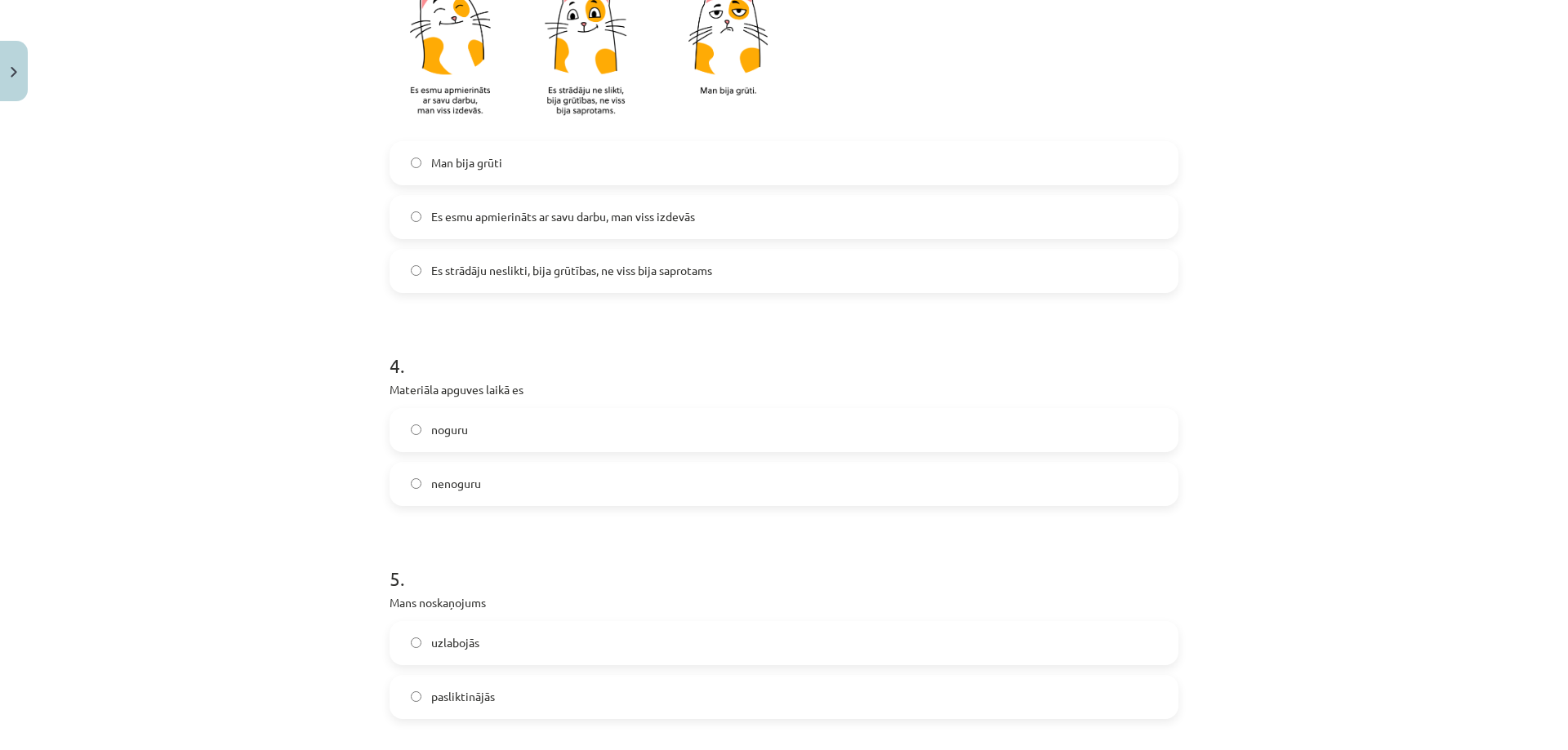
scroll to position [898, 0]
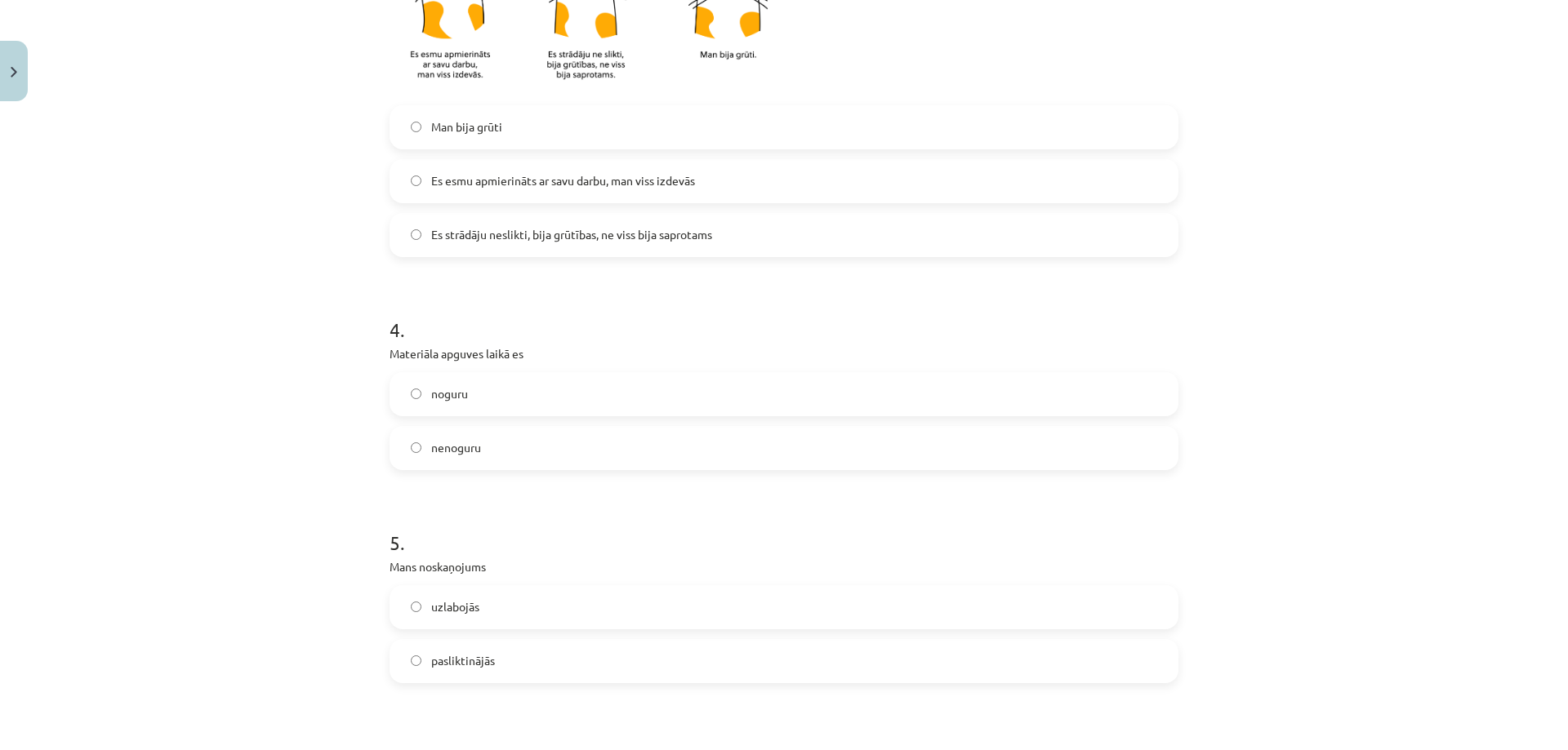
click at [490, 452] on label "nenoguru" at bounding box center [784, 448] width 786 height 41
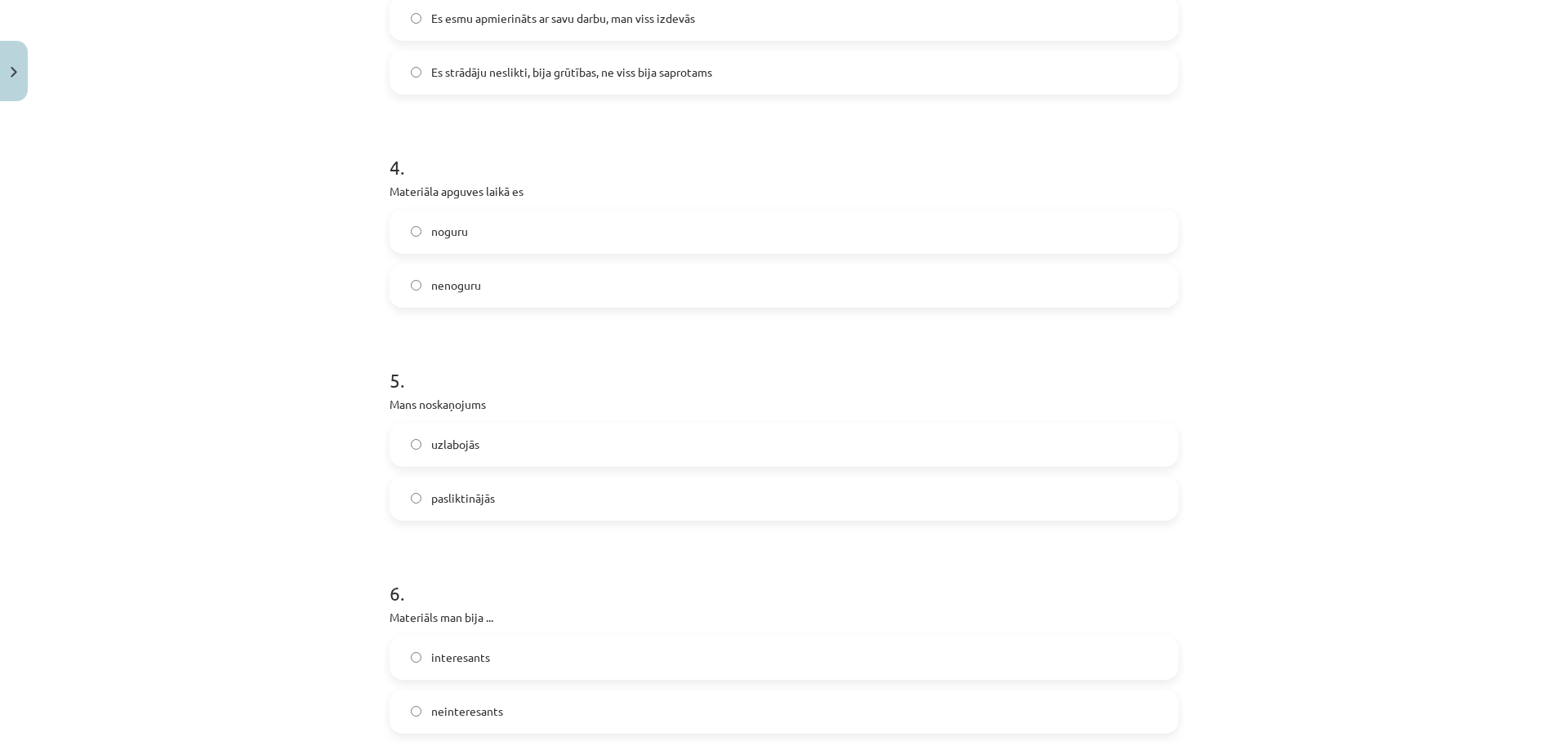
scroll to position [1061, 0]
drag, startPoint x: 500, startPoint y: 498, endPoint x: 421, endPoint y: 499, distance: 79.0
click at [421, 499] on label "pasliktinājās" at bounding box center [784, 498] width 786 height 41
click at [410, 504] on div at bounding box center [410, 504] width 0 height 0
click at [420, 512] on label "pasliktinājās" at bounding box center [784, 498] width 786 height 41
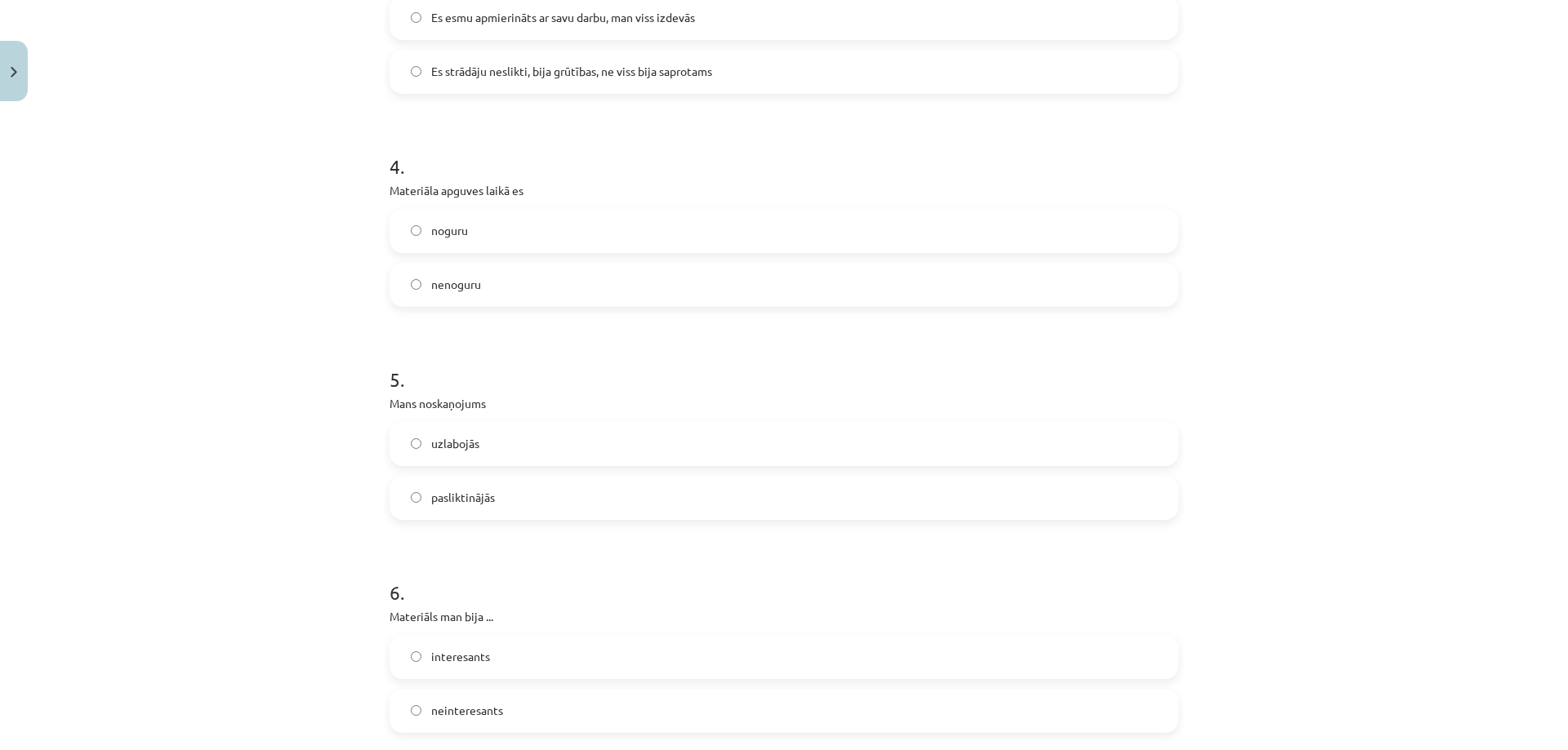
drag, startPoint x: 379, startPoint y: 402, endPoint x: 498, endPoint y: 498, distance: 152.9
click at [488, 504] on div at bounding box center [488, 504] width 0 height 0
click at [517, 458] on label "uzlabojās" at bounding box center [784, 444] width 786 height 41
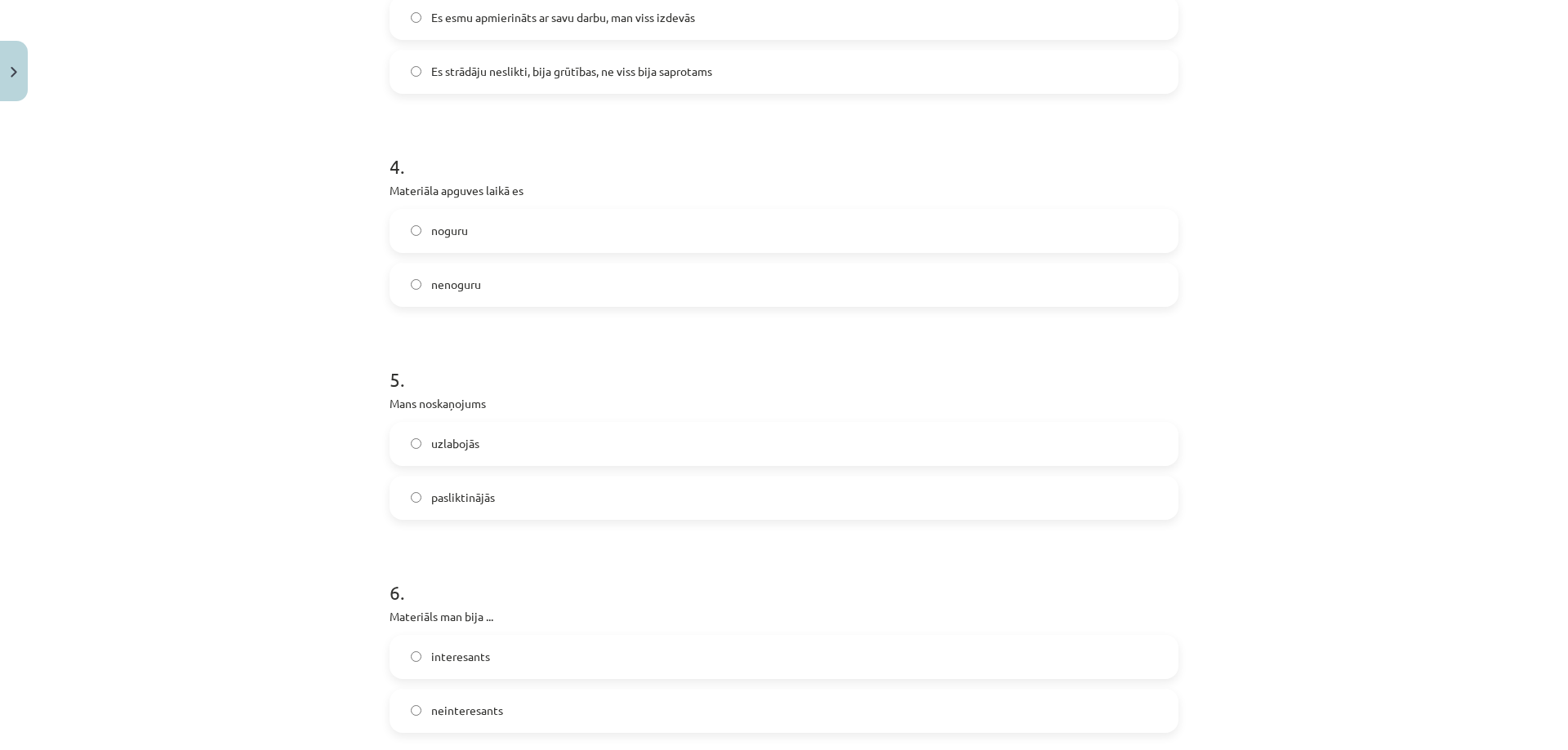
click at [508, 561] on h1 "6 ." at bounding box center [784, 578] width 789 height 50
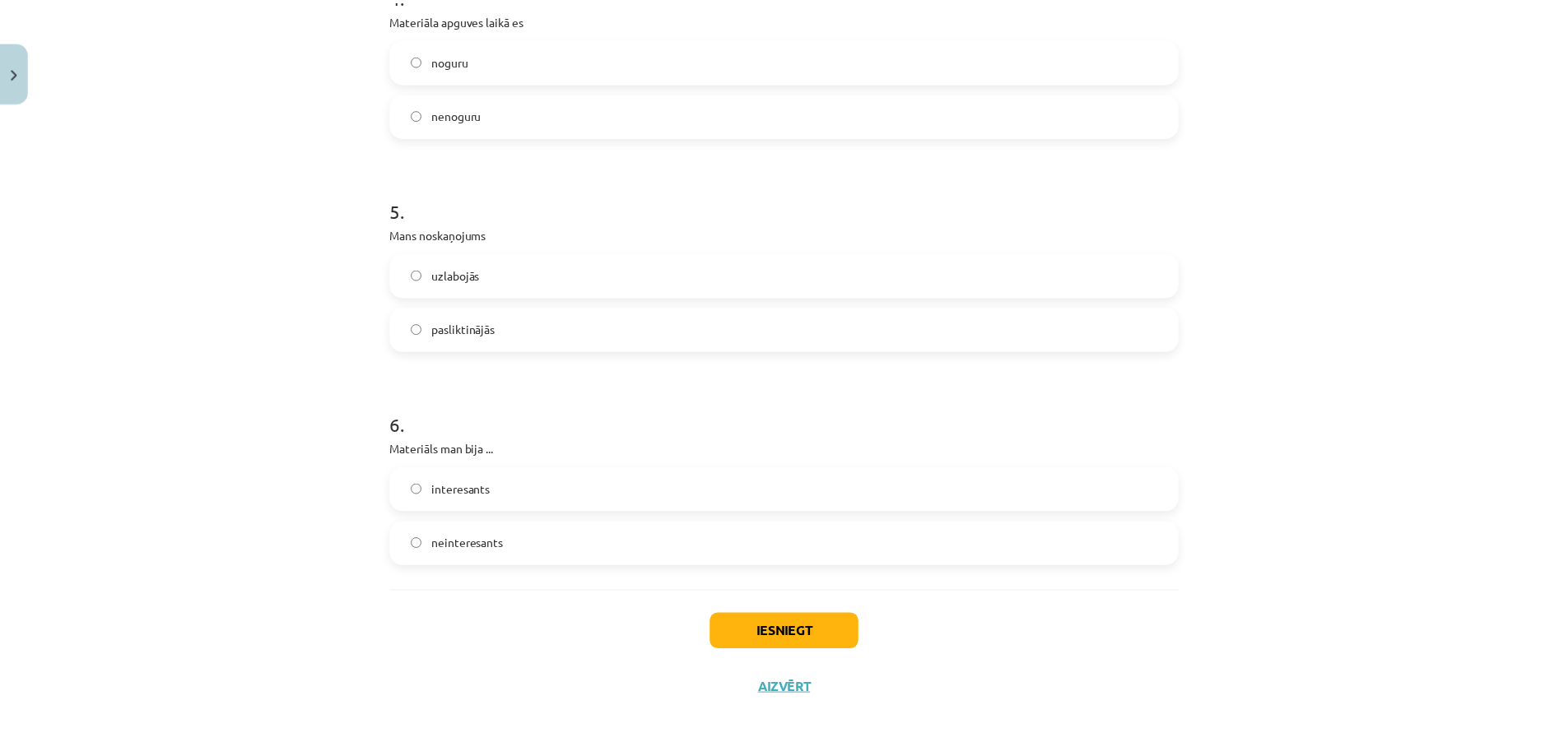
scroll to position [1243, 0]
click at [541, 488] on label "interesants" at bounding box center [790, 488] width 792 height 41
click at [751, 627] on button "Iesniegt" at bounding box center [790, 631] width 149 height 36
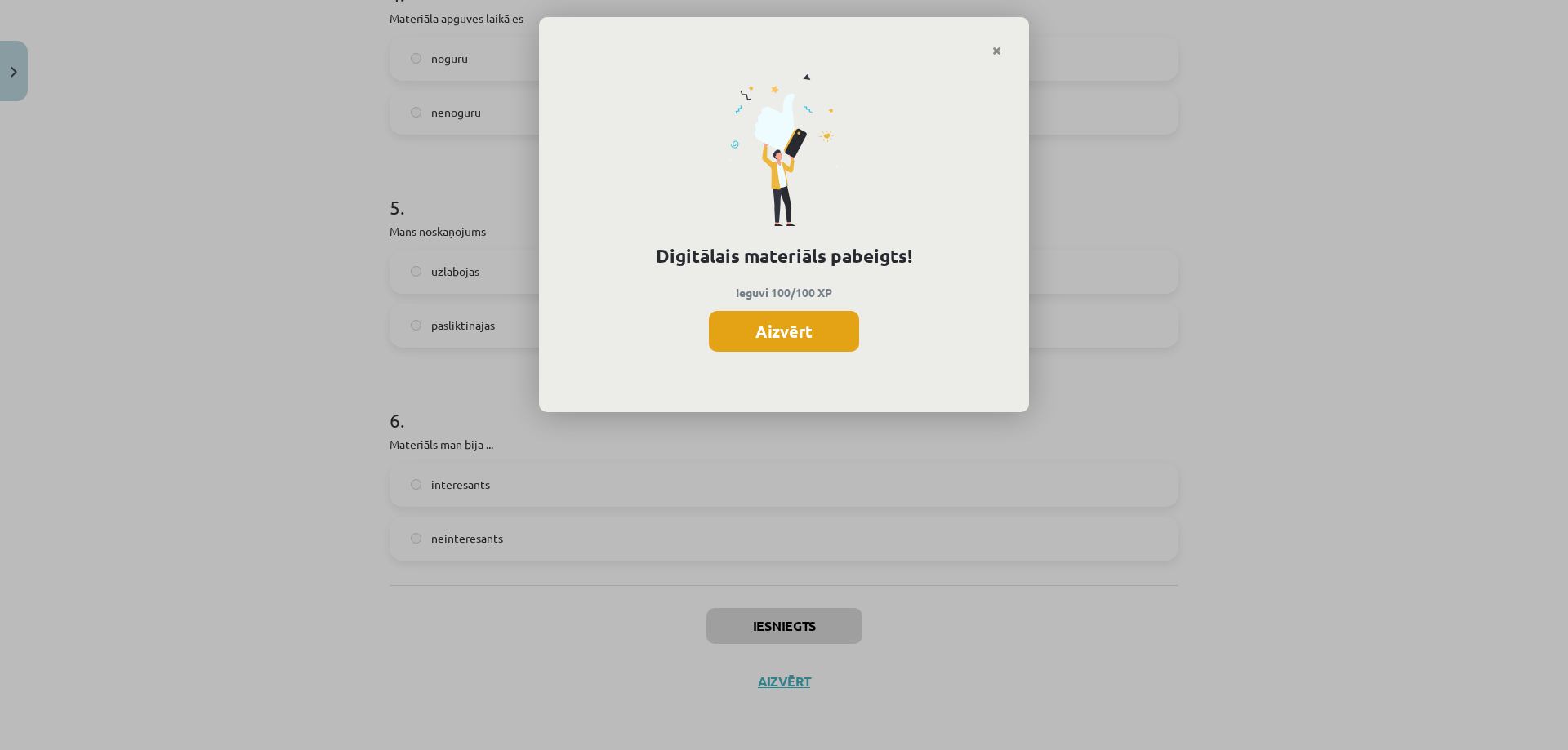
click at [772, 331] on button "Aizvērt" at bounding box center [784, 331] width 150 height 41
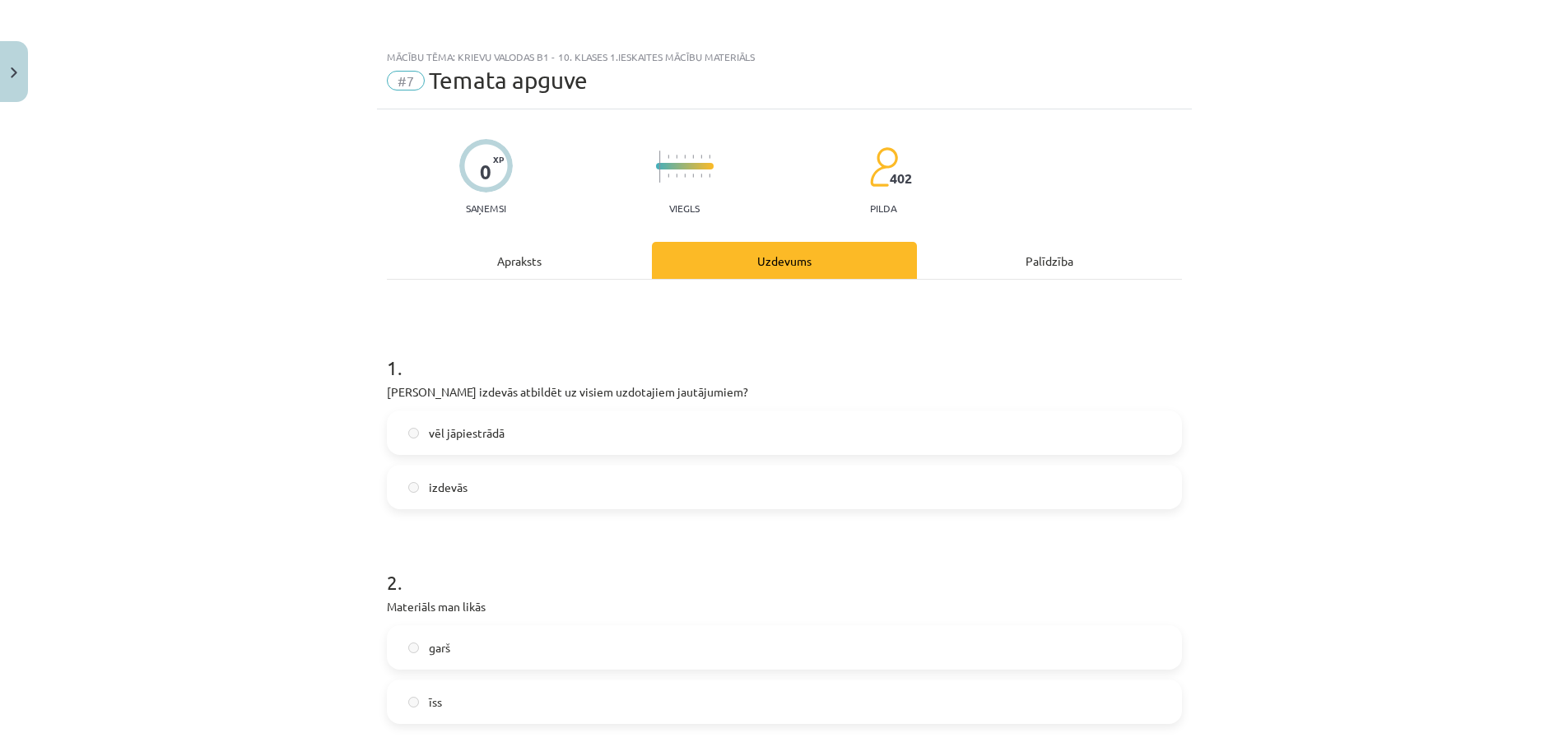
scroll to position [0, 0]
click at [435, 68] on span "Temata apguve" at bounding box center [508, 80] width 159 height 28
click at [434, 61] on div "Mācību tēma: Krievu valodas b1 - 10. klases 1.ieskaites mācību materiāls" at bounding box center [784, 57] width 795 height 12
click at [434, 59] on div "Mācību tēma: Krievu valodas b1 - 10. klases 1.ieskaites mācību materiāls" at bounding box center [784, 57] width 795 height 12
click at [434, 58] on div "Mācību tēma: Krievu valodas b1 - 10. klases 1.ieskaites mācību materiāls" at bounding box center [784, 57] width 795 height 12
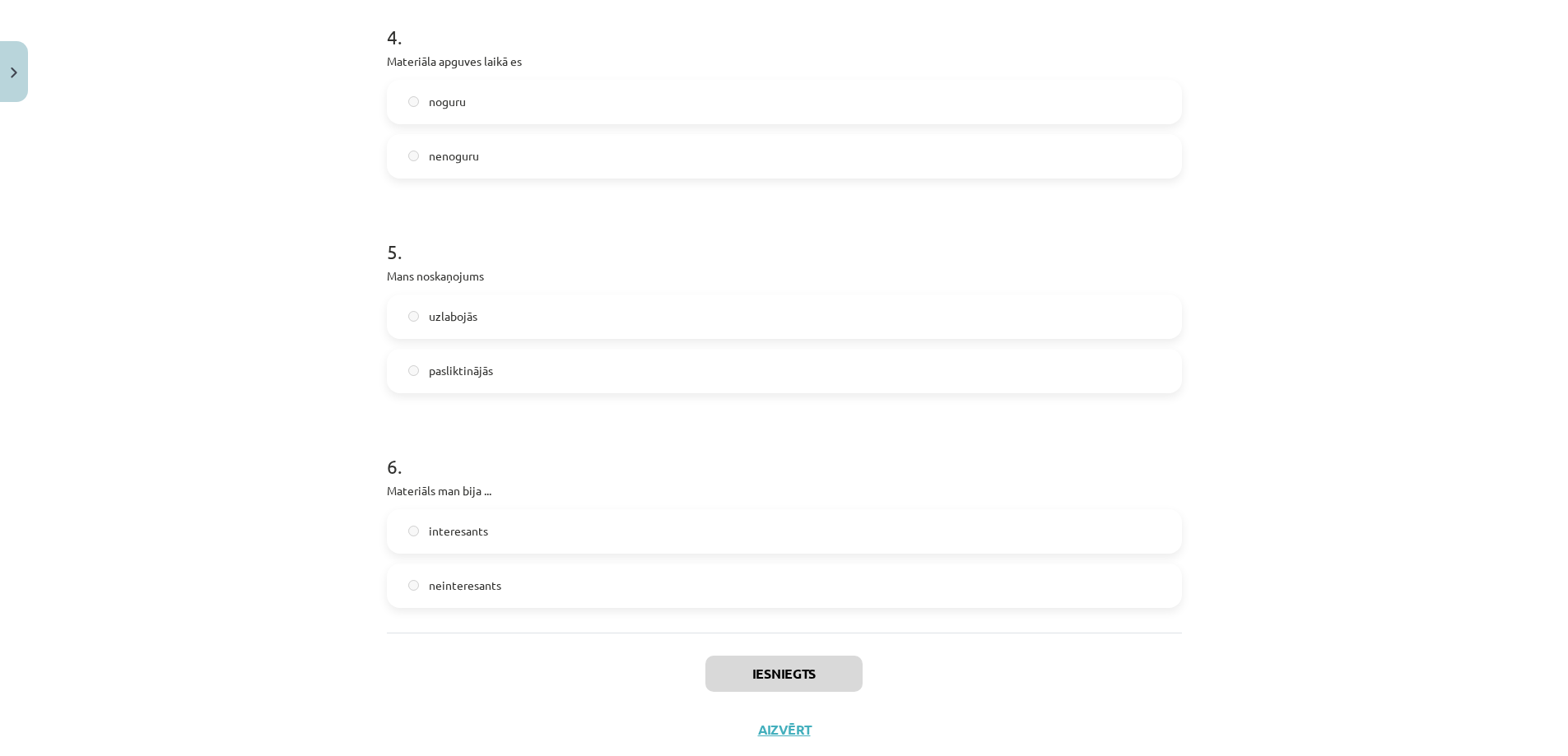
scroll to position [1243, 0]
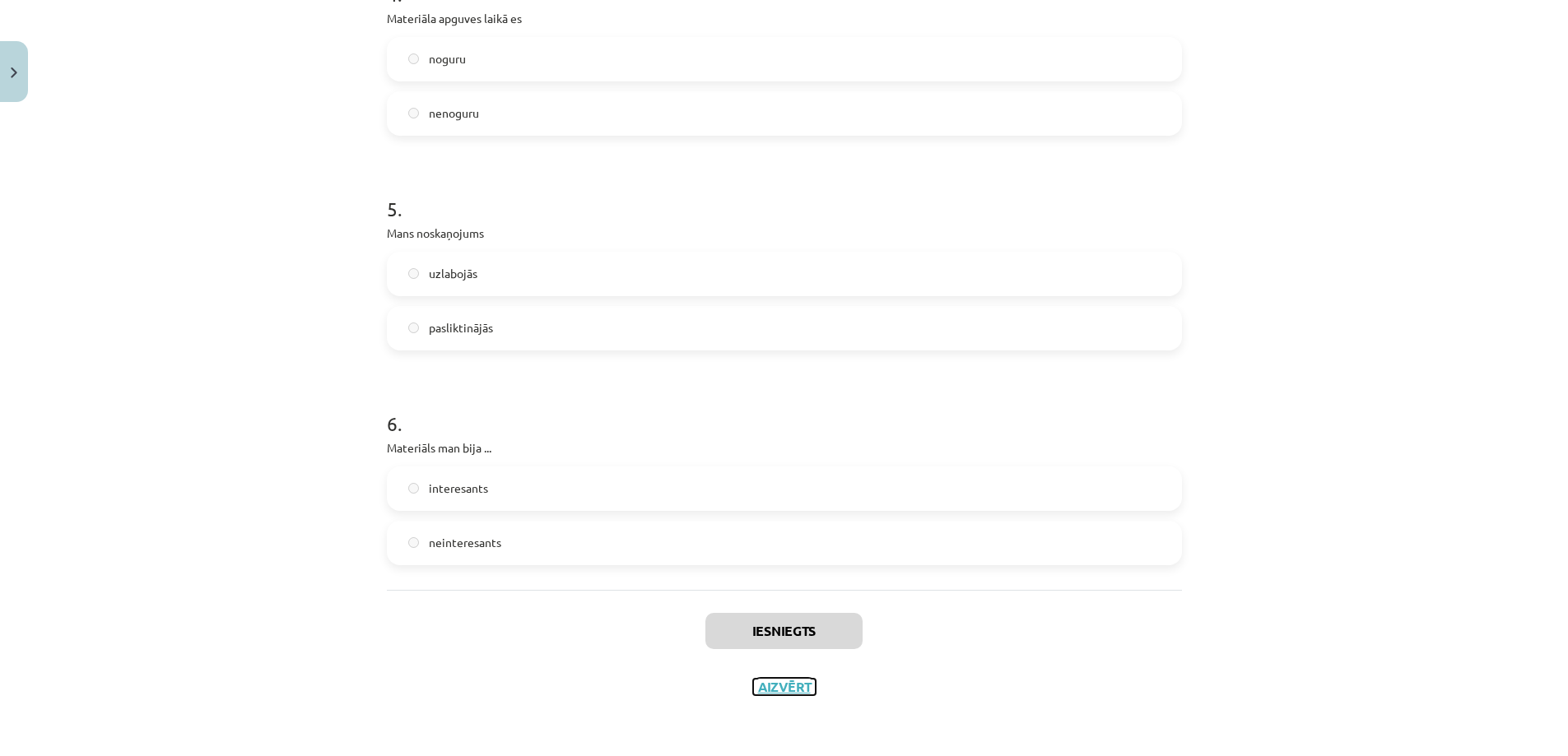
click at [783, 683] on button "Aizvērt" at bounding box center [784, 687] width 63 height 17
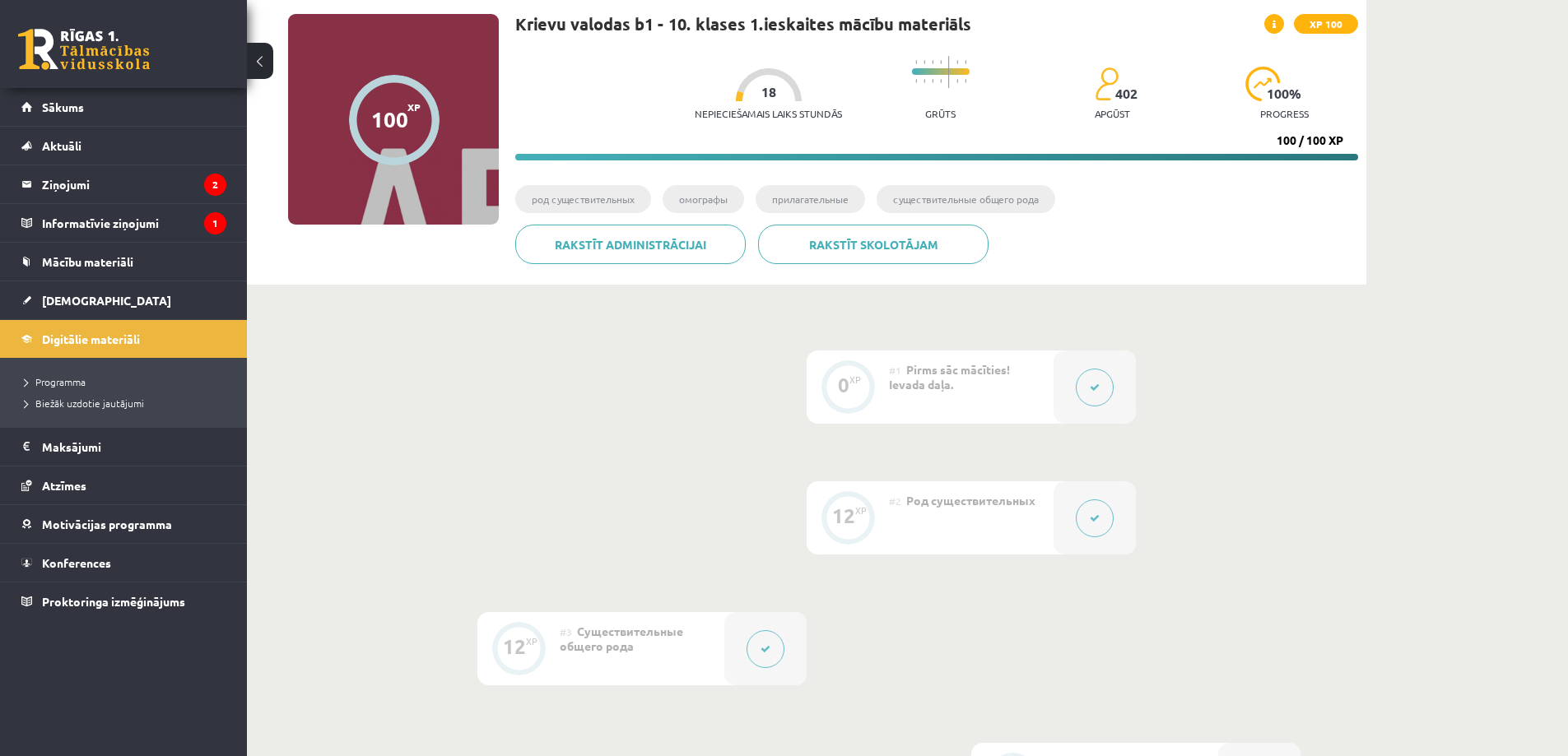
scroll to position [0, 0]
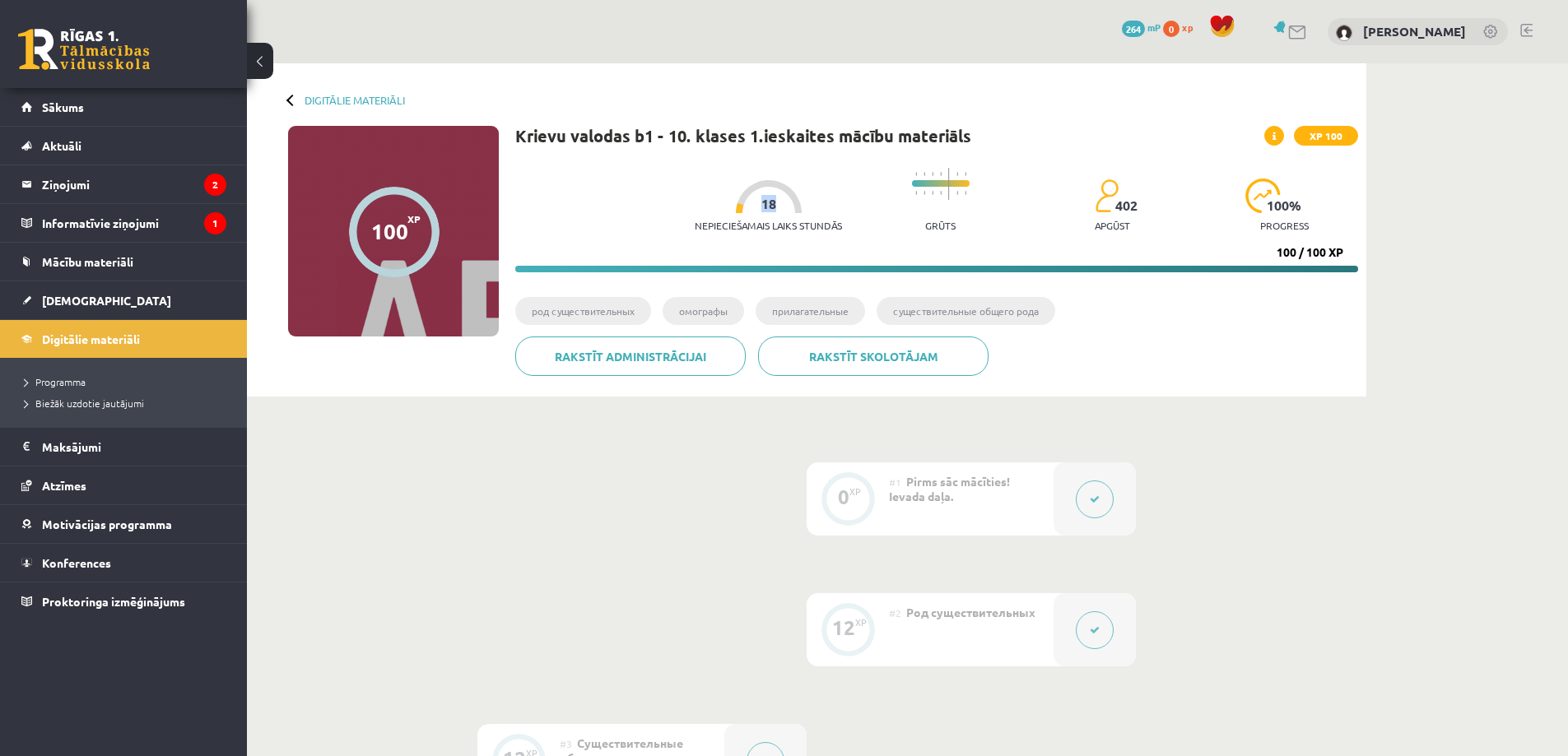
drag, startPoint x: 753, startPoint y: 207, endPoint x: 763, endPoint y: 207, distance: 10.0
click at [763, 207] on span "18" at bounding box center [769, 204] width 15 height 15
click at [831, 232] on div "Nepieciešamais laiks stundās 18" at bounding box center [768, 210] width 147 height 61
drag, startPoint x: 905, startPoint y: 228, endPoint x: 957, endPoint y: 229, distance: 52.0
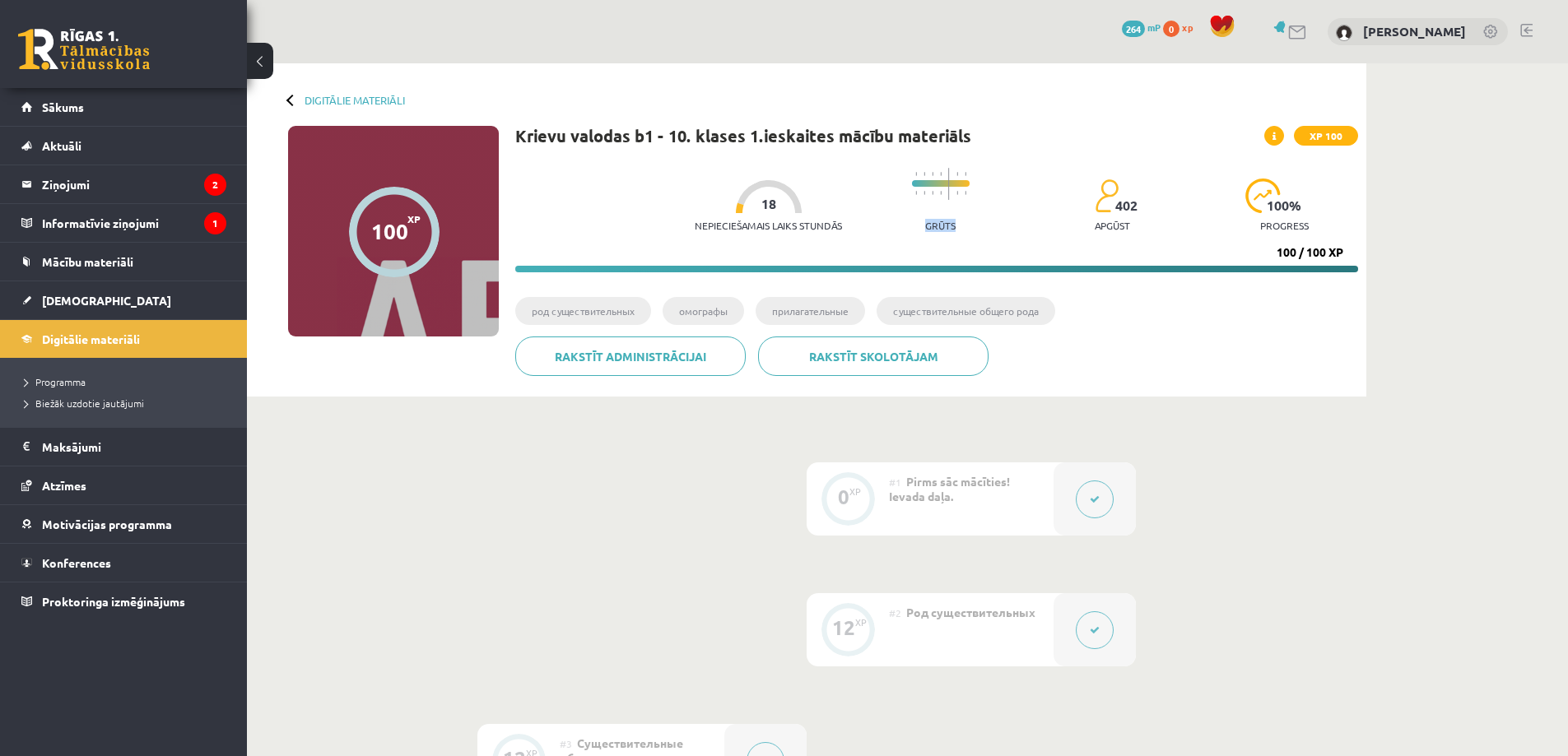
click at [957, 229] on div "Grūts" at bounding box center [940, 200] width 58 height 82
click at [984, 236] on div "Nepieciešamais laiks stundās 18 Grūts 402 apgūst 100 % progress" at bounding box center [1026, 200] width 664 height 82
drag, startPoint x: 984, startPoint y: 236, endPoint x: 970, endPoint y: 224, distance: 18.4
click at [984, 235] on div "Nepieciešamais laiks stundās 18 Grūts 402 apgūst 100 % progress" at bounding box center [1026, 200] width 664 height 82
click at [98, 305] on link "[DEMOGRAPHIC_DATA]" at bounding box center [124, 300] width 205 height 38
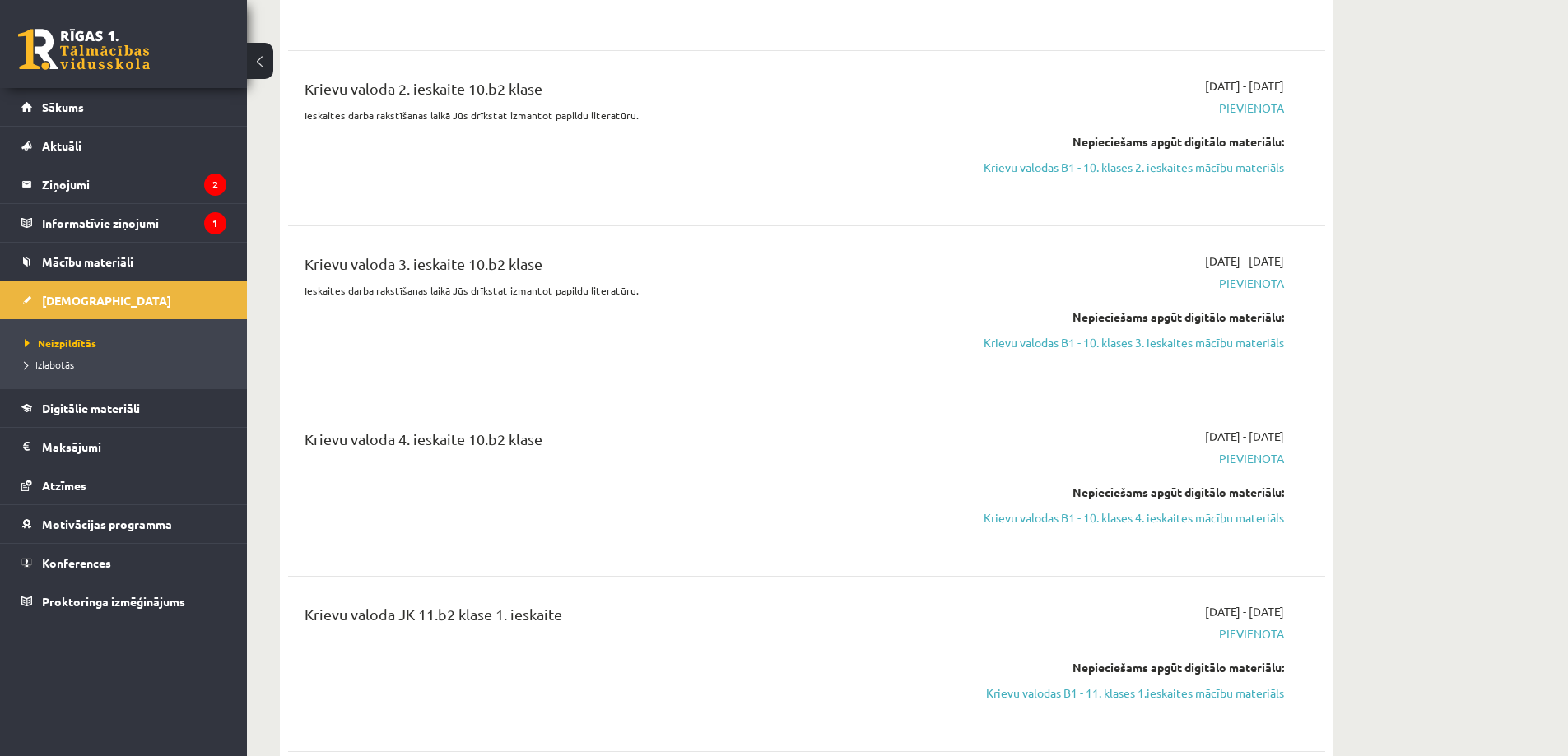
scroll to position [2139, 0]
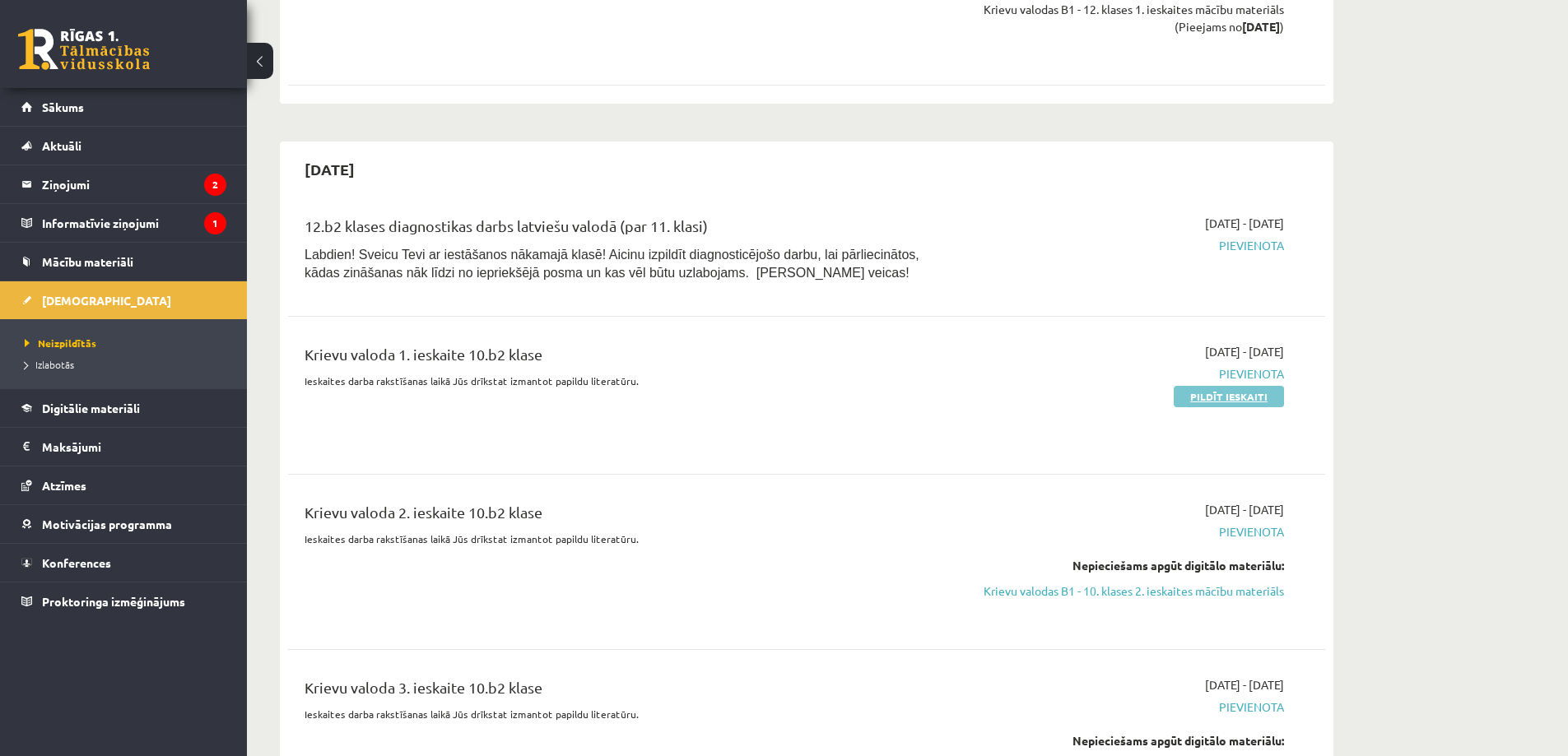
click at [1253, 386] on link "Pildīt ieskaiti" at bounding box center [1229, 396] width 110 height 22
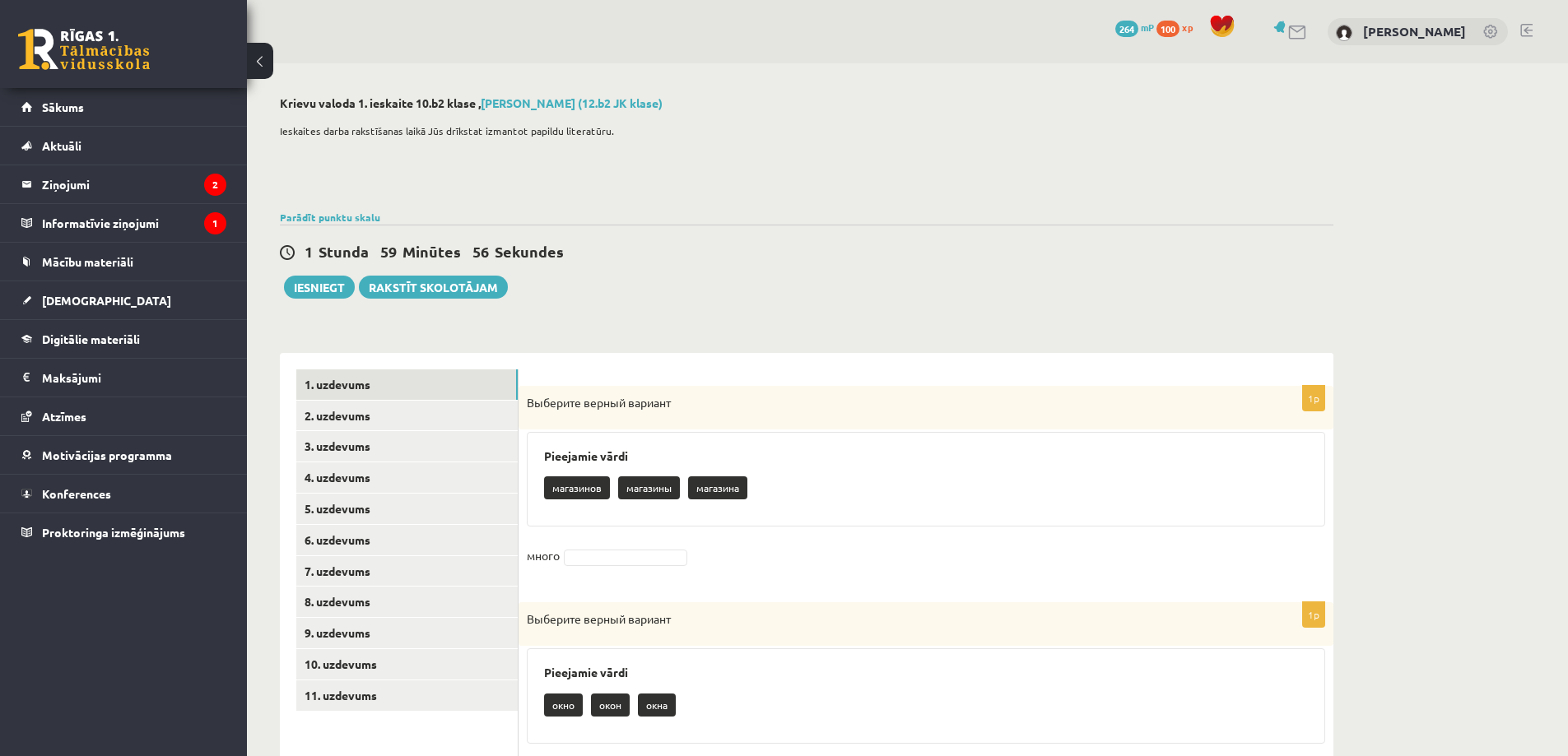
click at [560, 490] on p "магазинов" at bounding box center [577, 488] width 66 height 23
click at [567, 479] on p "магазинов" at bounding box center [577, 488] width 66 height 23
drag, startPoint x: 567, startPoint y: 484, endPoint x: 597, endPoint y: 547, distance: 69.8
click at [599, 550] on div "1p Выберите верный вариант Pieejamie vārdi магазинов магазины магазина много" at bounding box center [926, 486] width 815 height 201
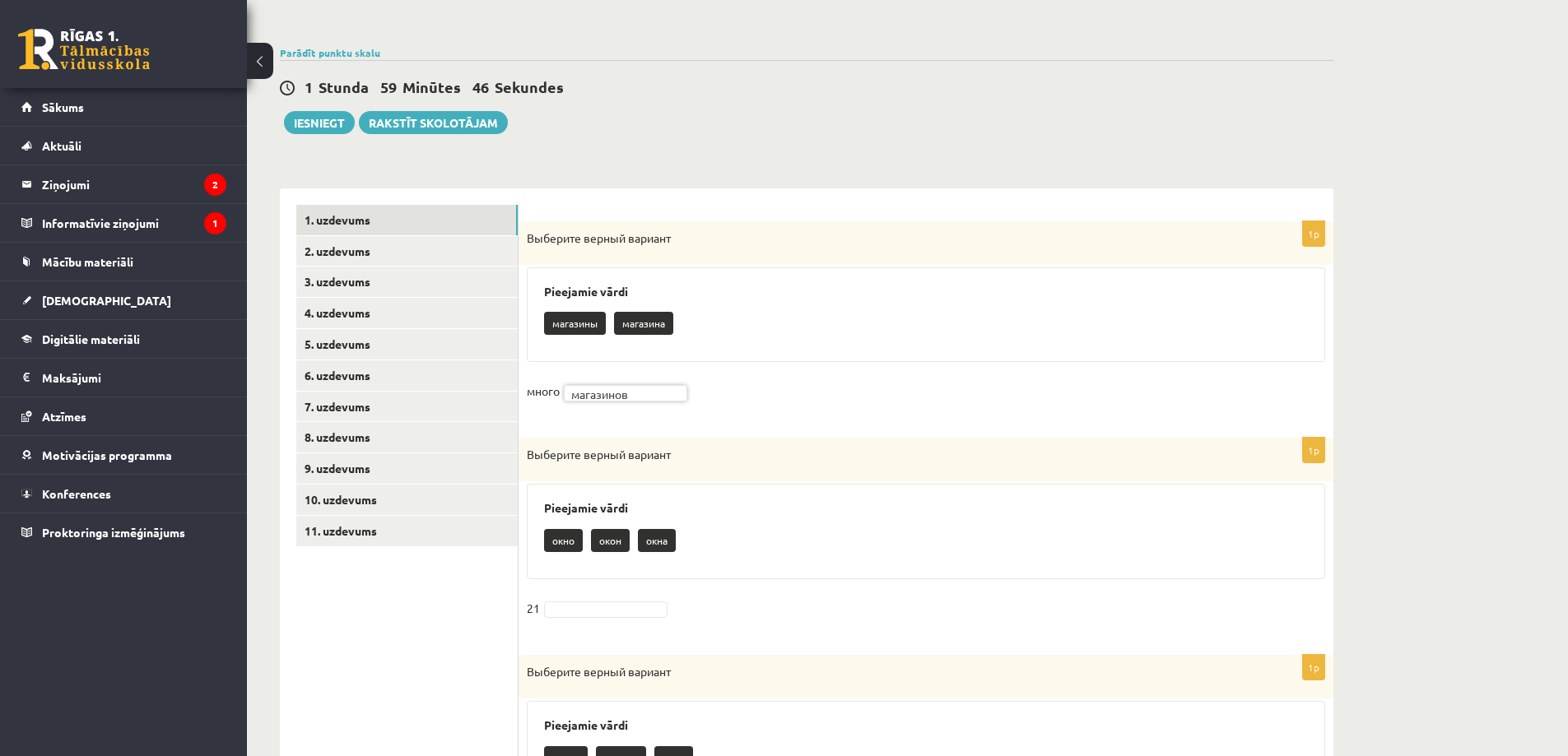
click at [572, 543] on p "окно" at bounding box center [564, 541] width 38 height 23
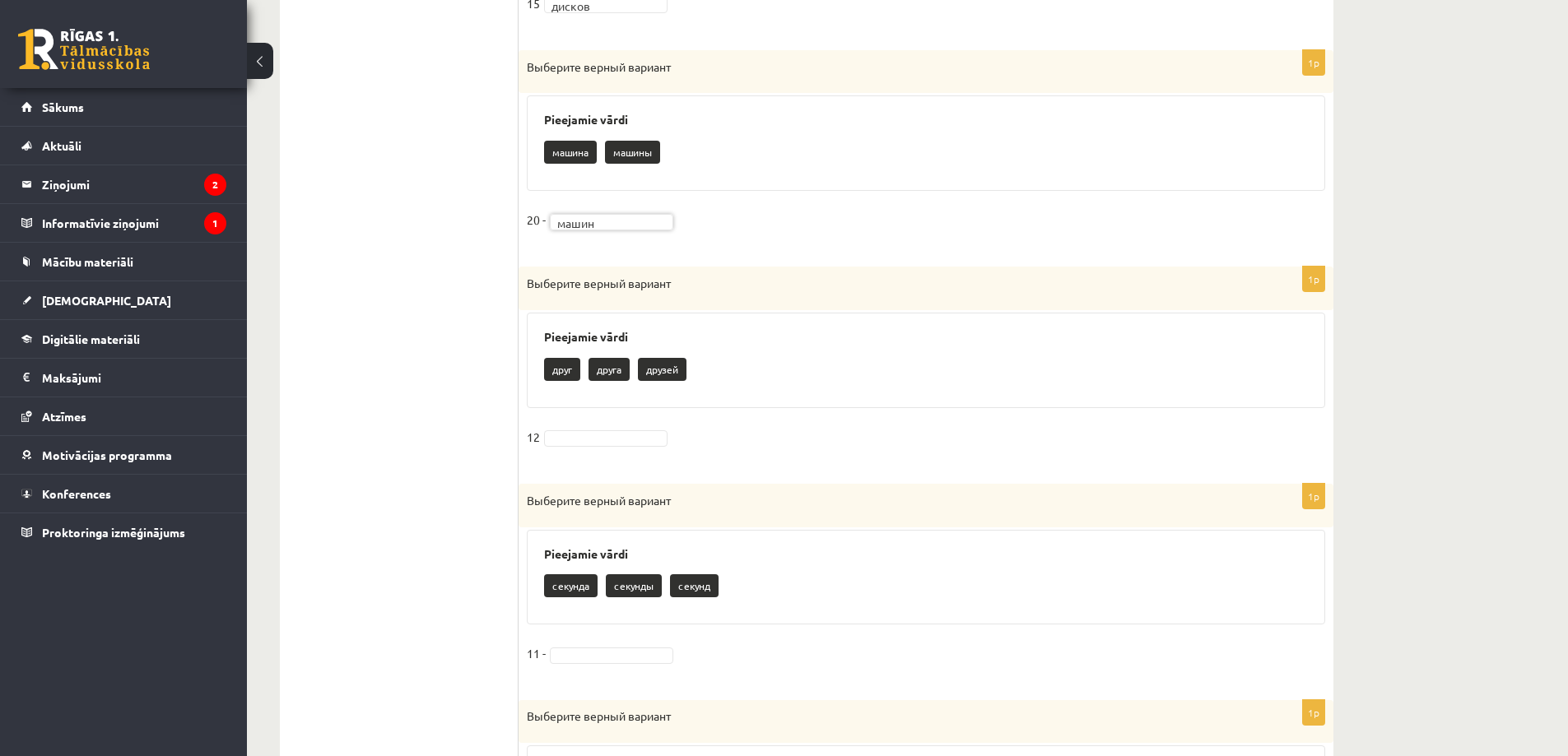
scroll to position [987, 0]
click at [587, 428] on fieldset "12" at bounding box center [926, 441] width 798 height 34
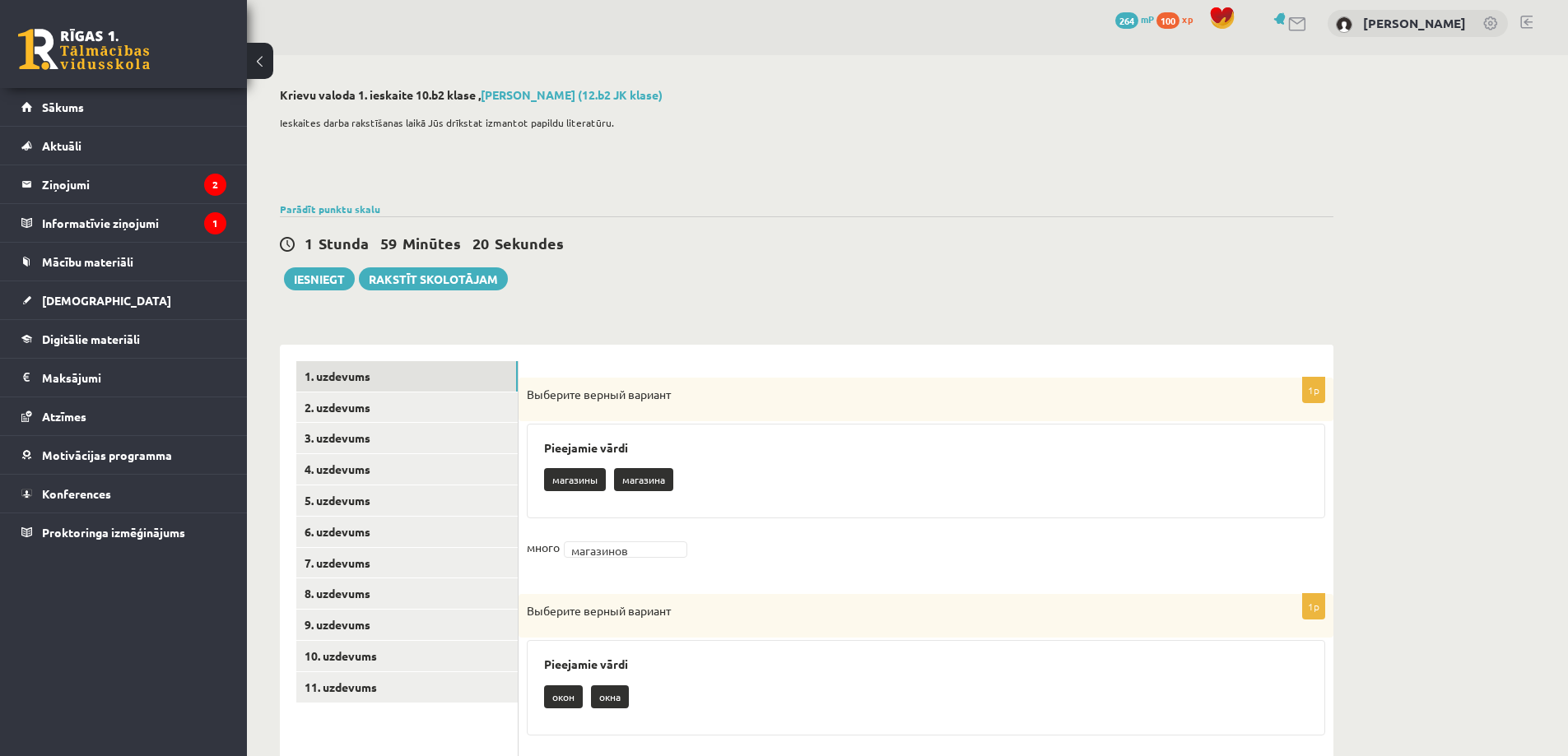
scroll to position [0, 0]
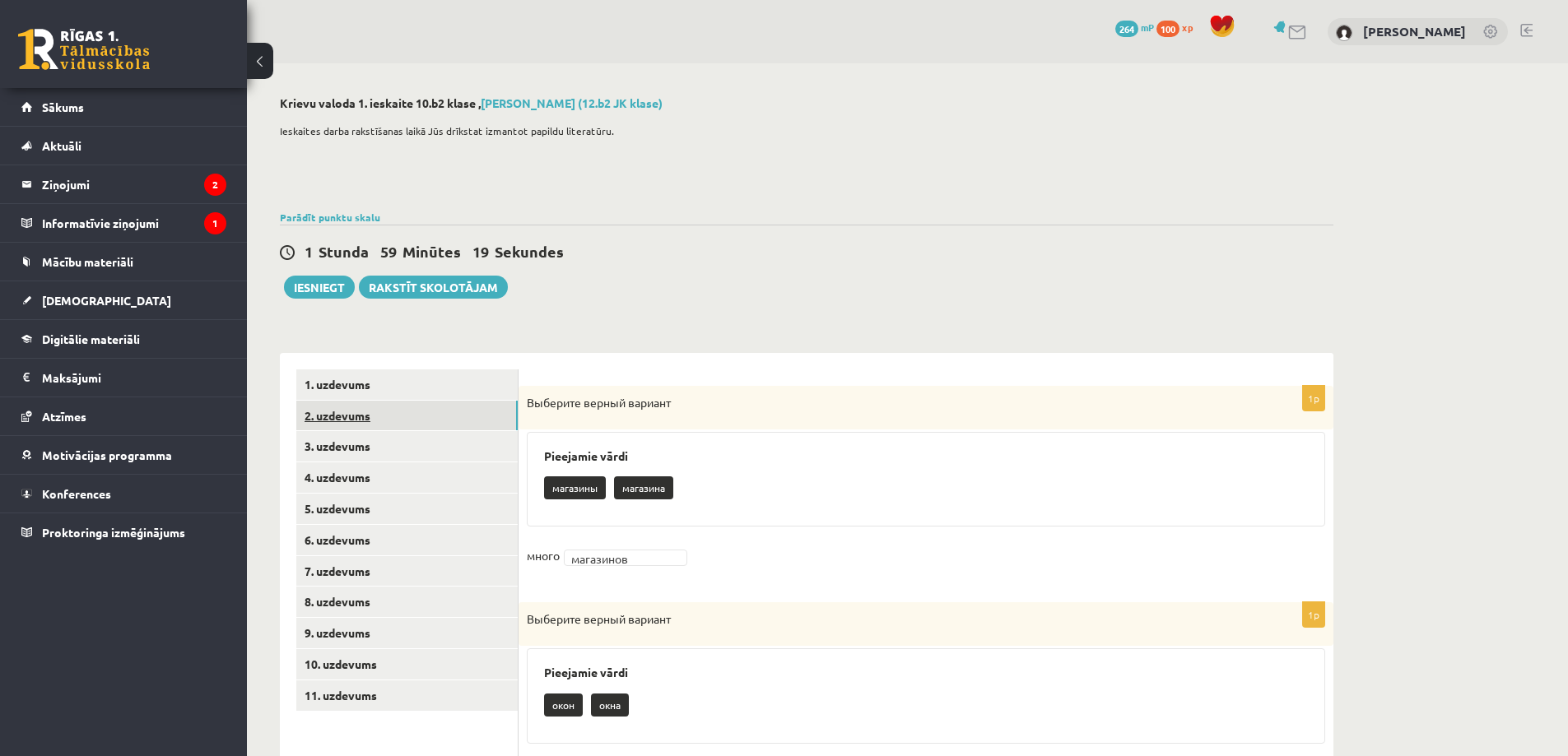
click at [382, 421] on link "2. uzdevums" at bounding box center [407, 416] width 221 height 30
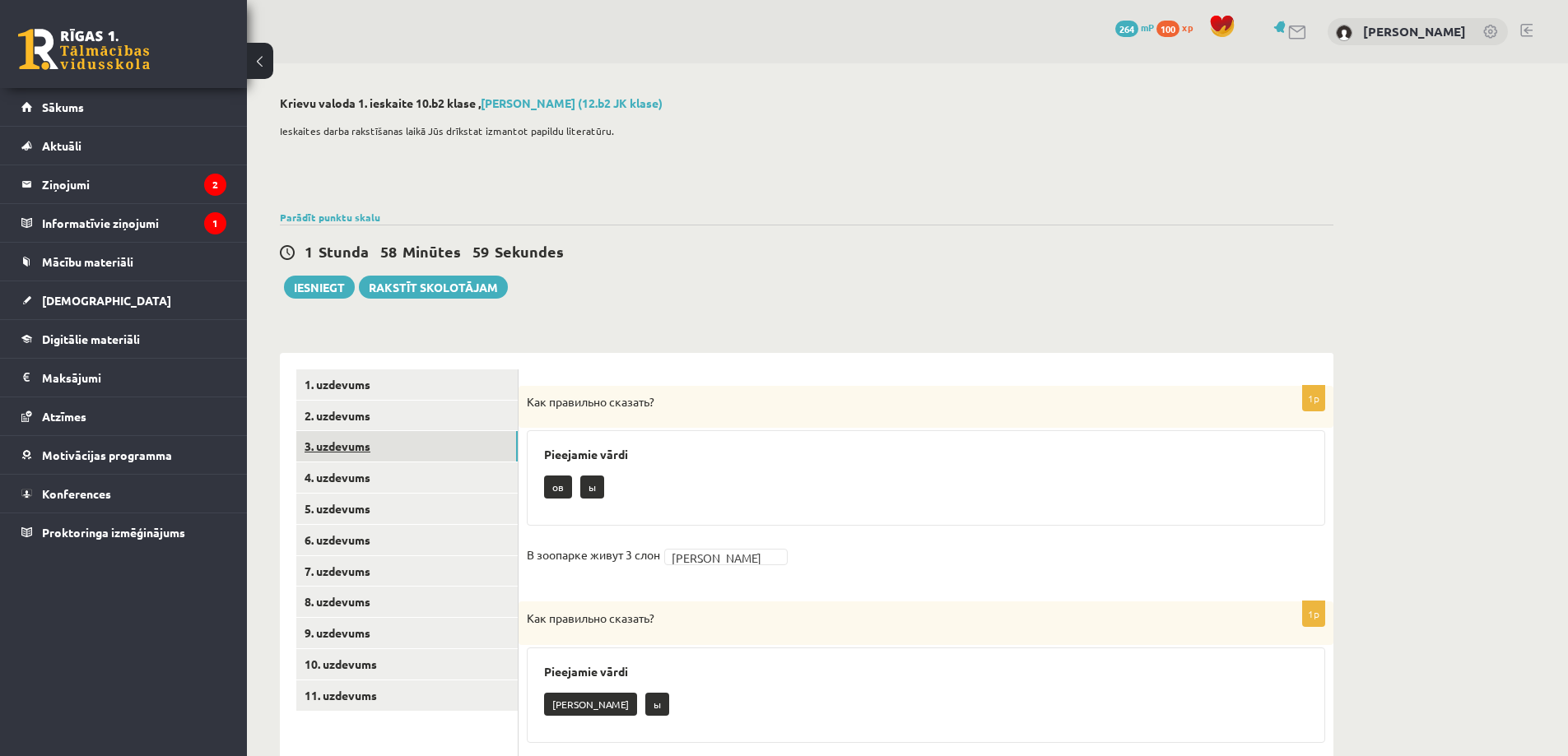
click at [340, 438] on link "3. uzdevums" at bounding box center [407, 446] width 221 height 30
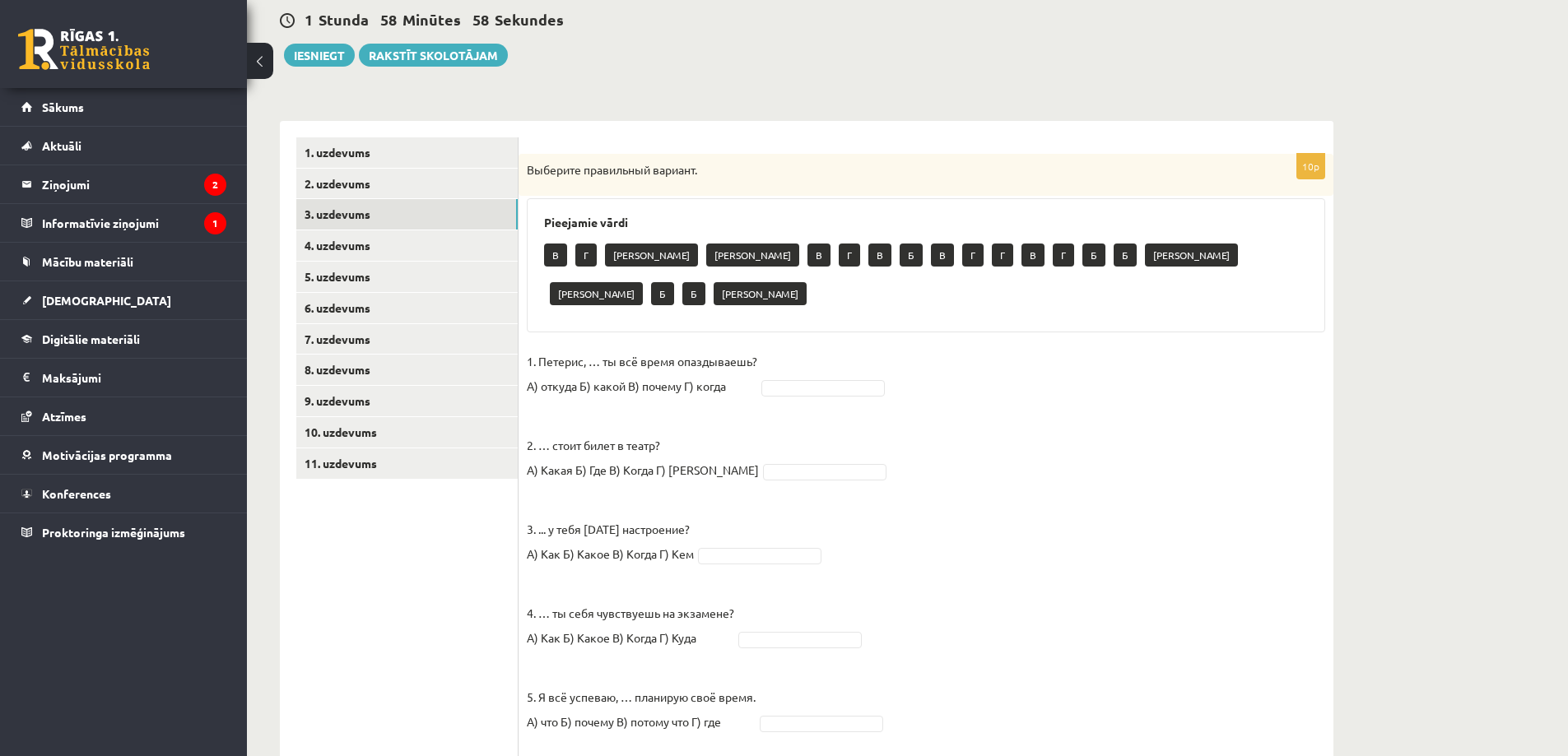
scroll to position [329, 0]
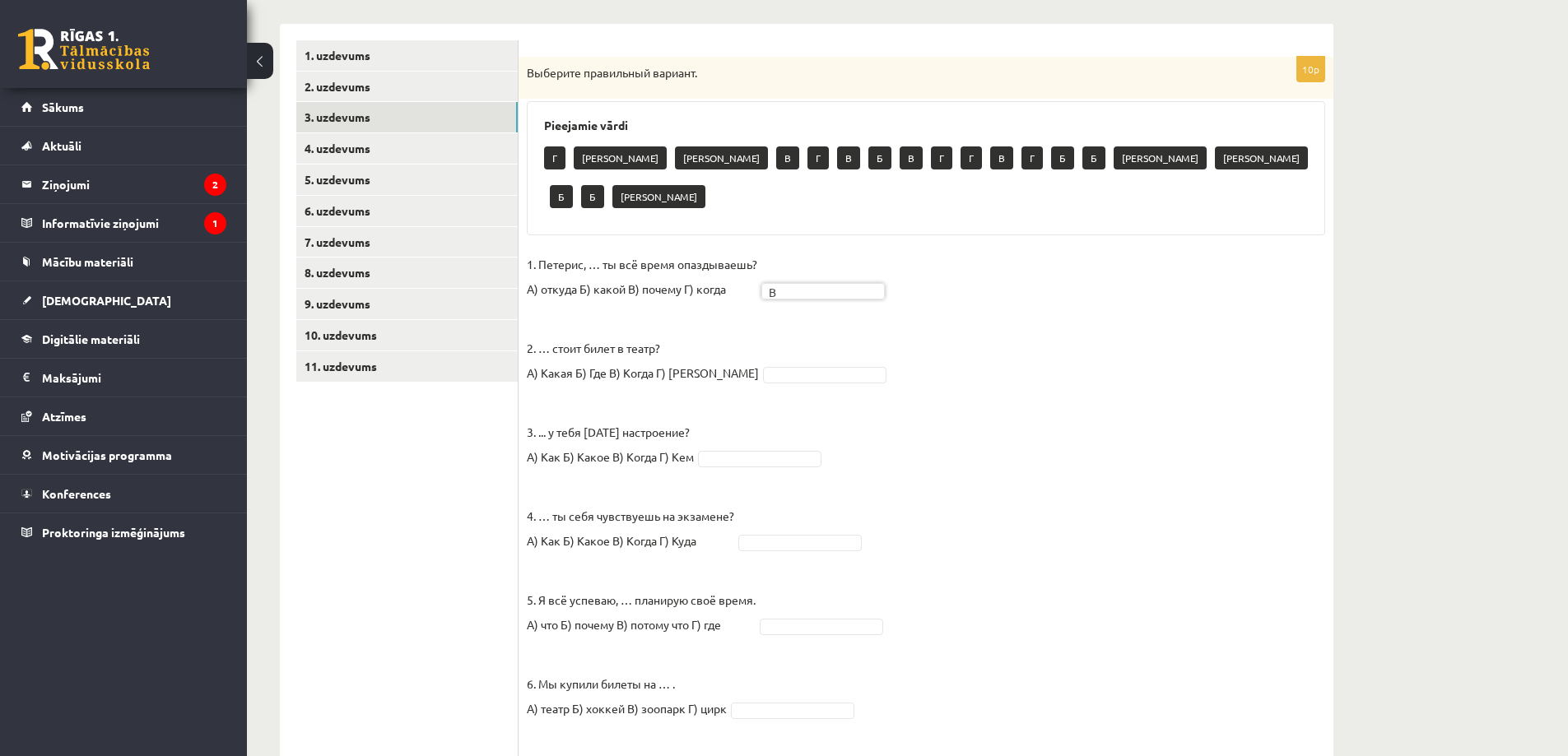
click at [802, 320] on fieldset "1. Петерис, … ты всё время опаздываешь? А) откуда Б) какой В) почему Г) когда В…" at bounding box center [926, 659] width 798 height 814
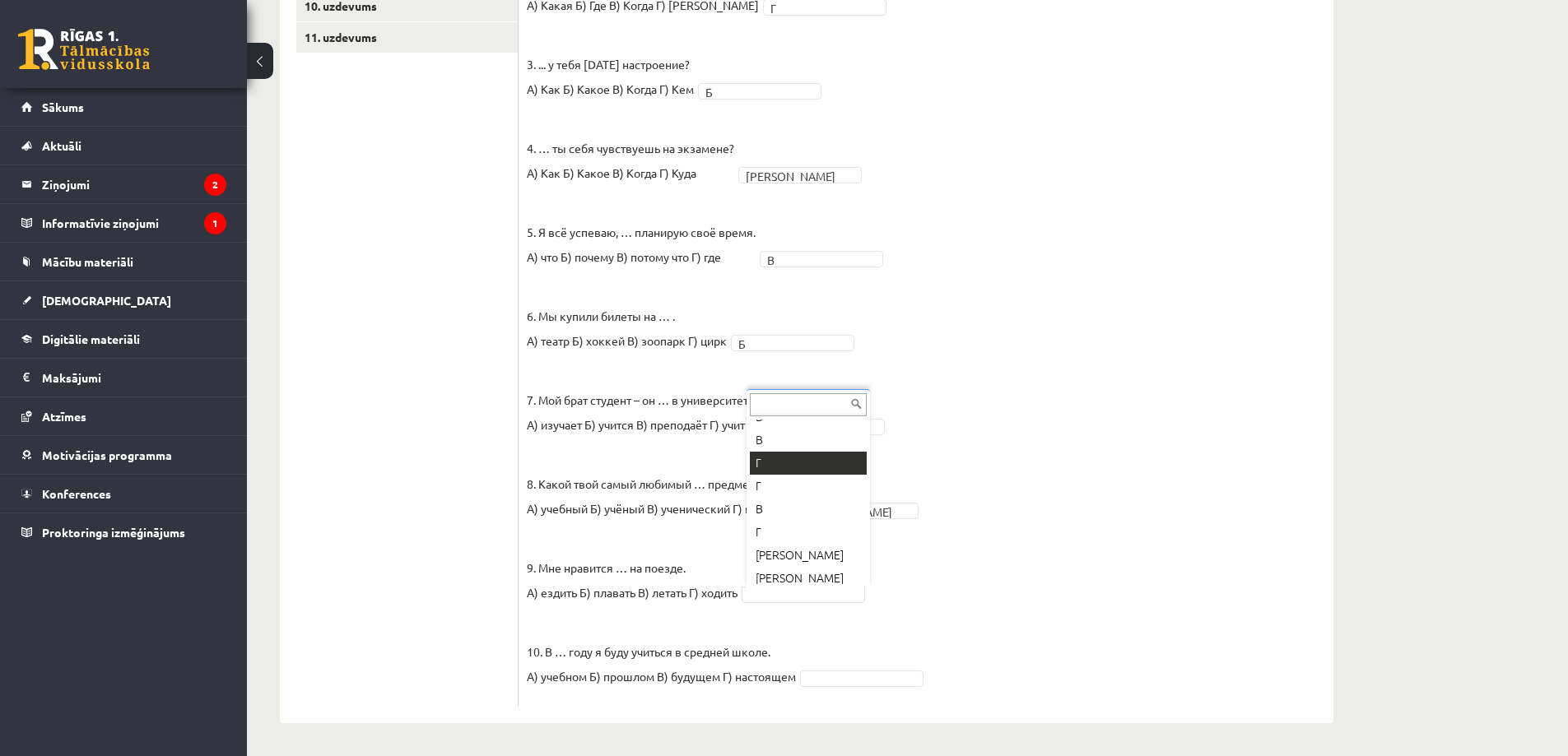
scroll to position [135, 0]
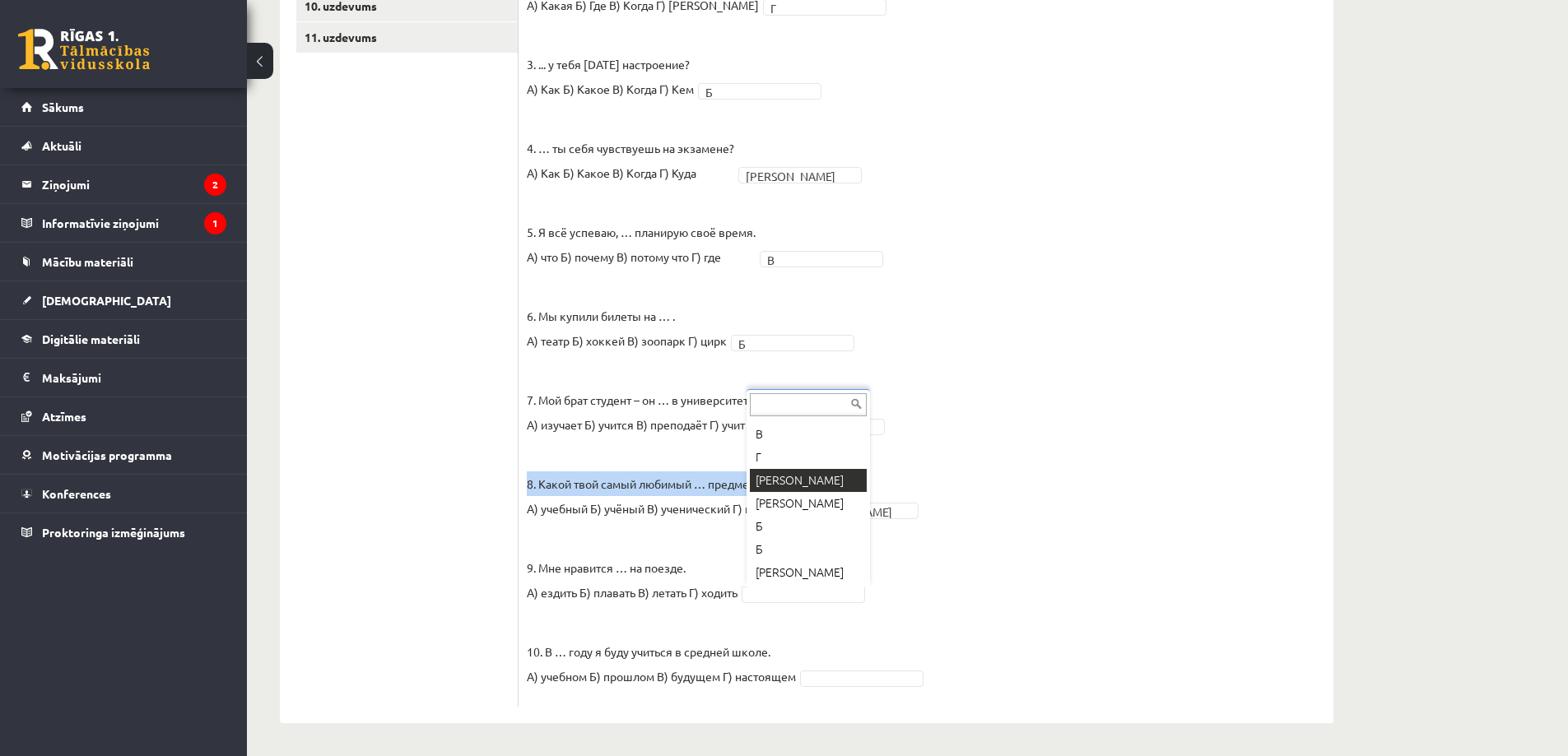
click at [791, 477] on p "8. Какой твой самый любимый … предмет? А) учебный Б) учёный В) ученический Г) н…" at bounding box center [659, 483] width 265 height 74
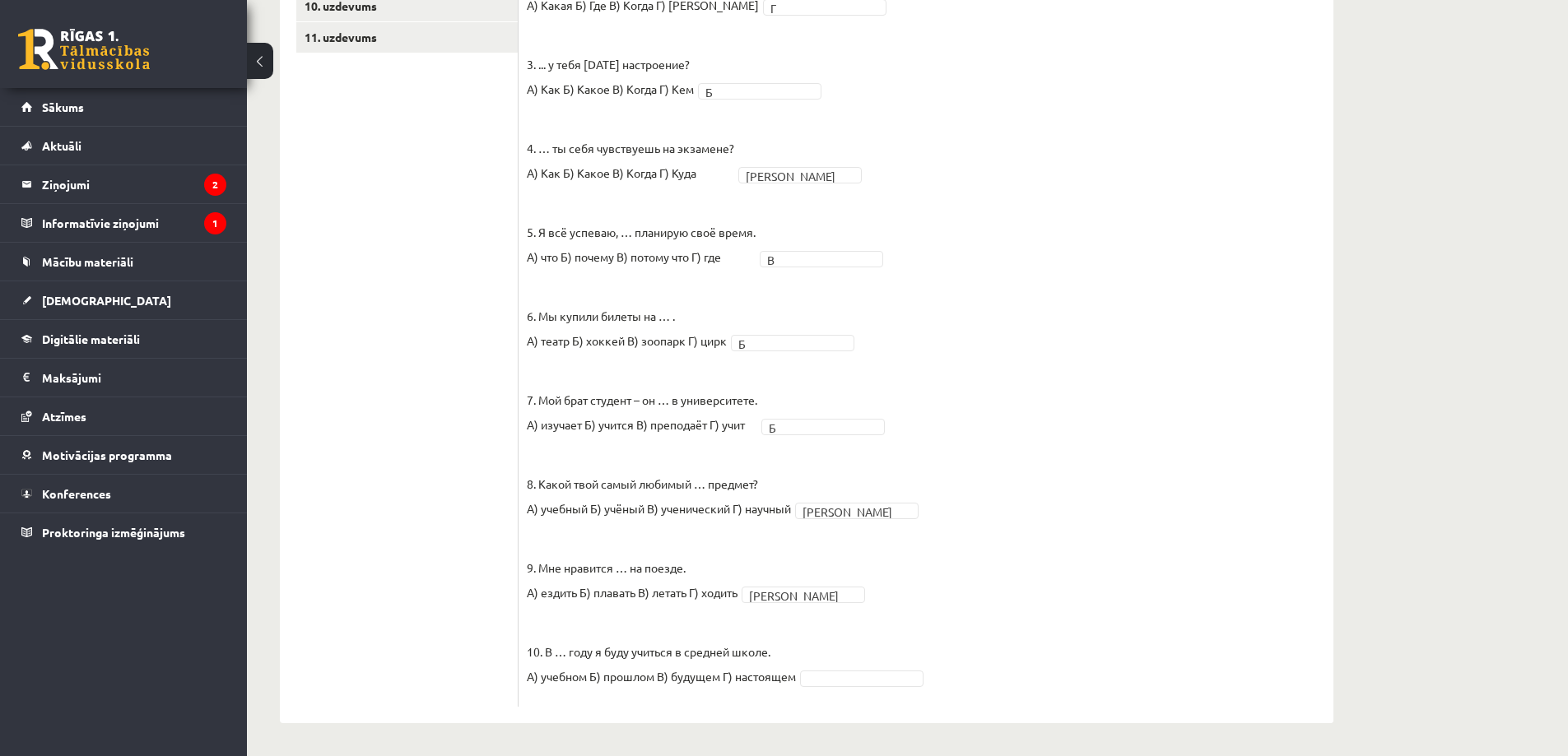
drag, startPoint x: 859, startPoint y: 654, endPoint x: 865, endPoint y: 677, distance: 23.8
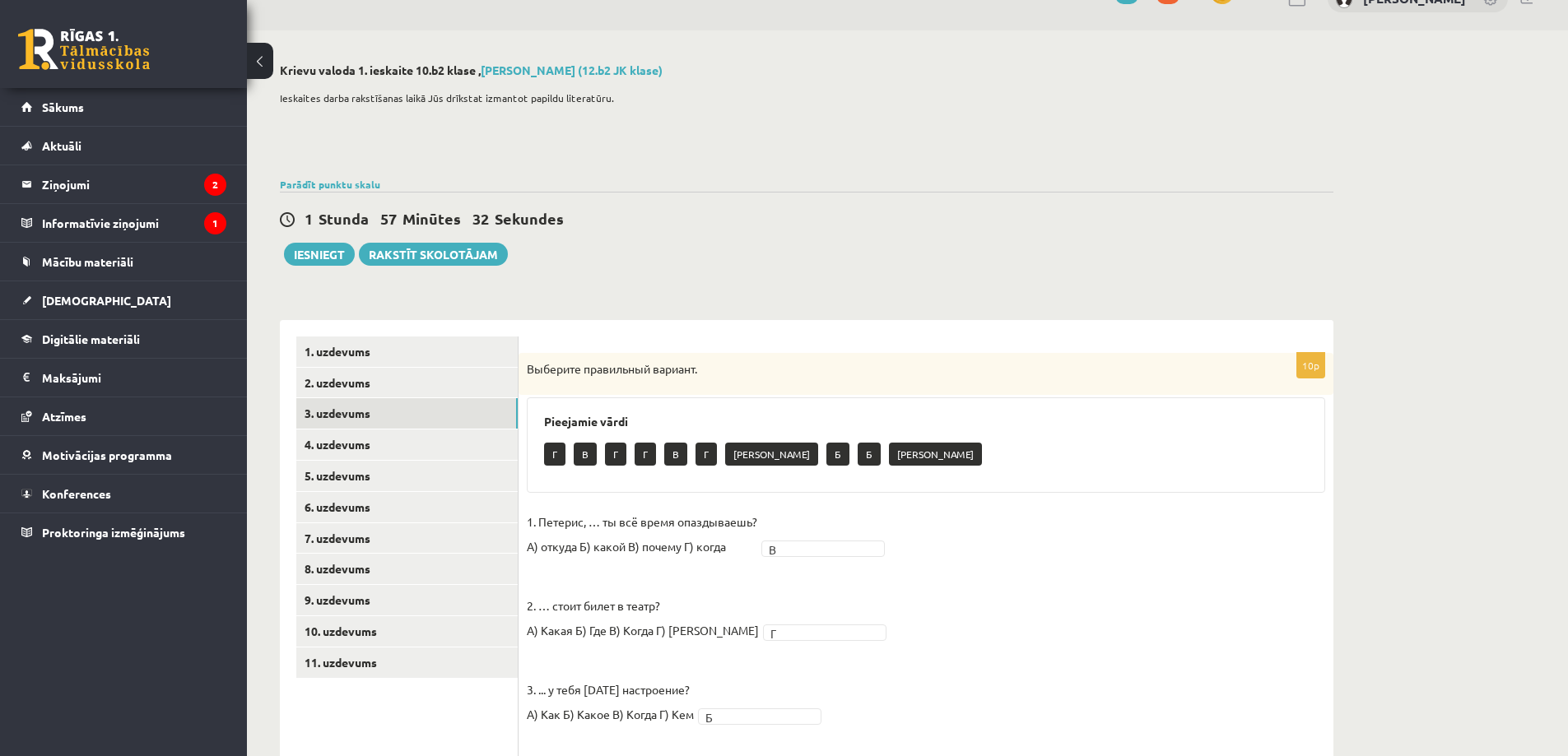
scroll to position [83, 0]
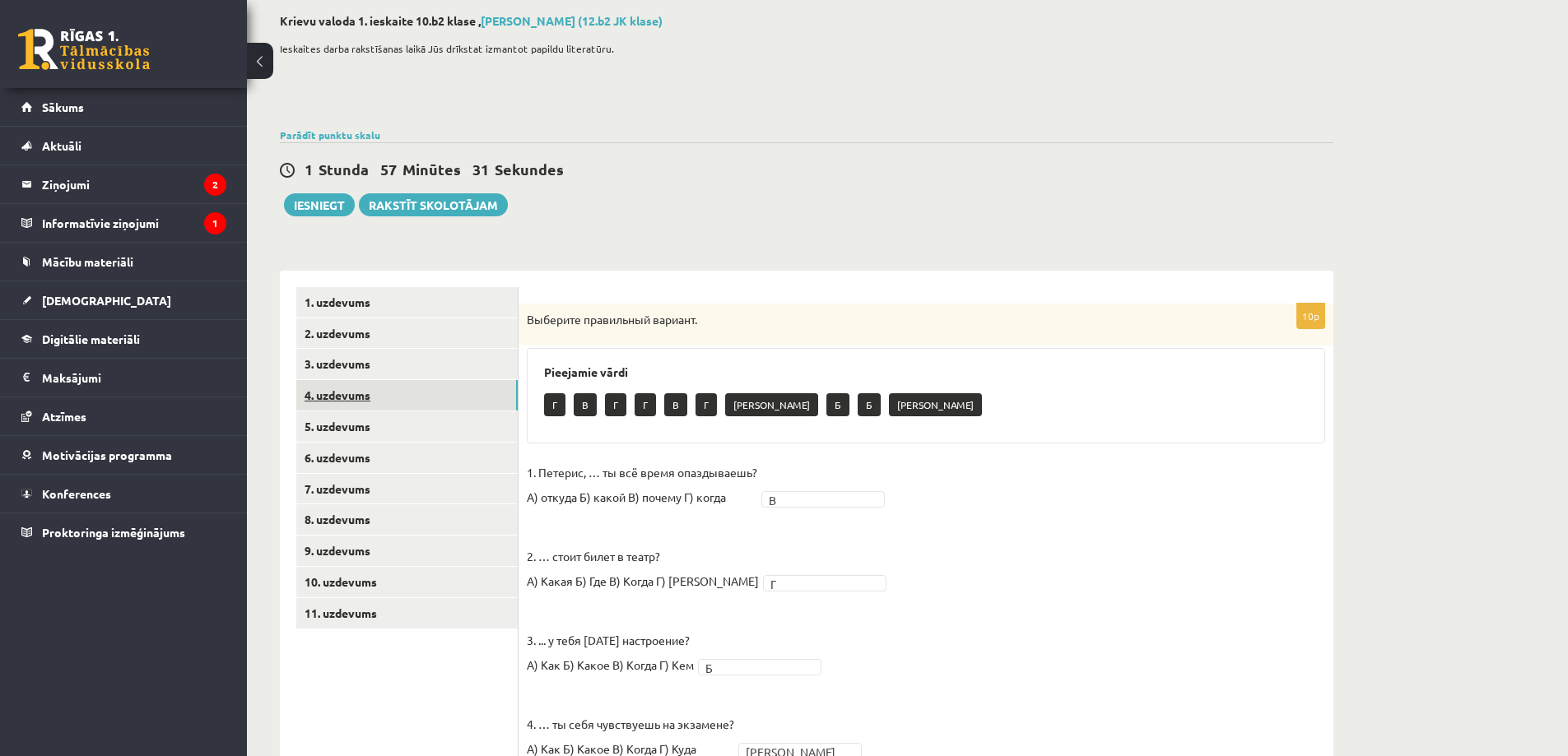
click at [363, 392] on link "4. uzdevums" at bounding box center [407, 396] width 221 height 30
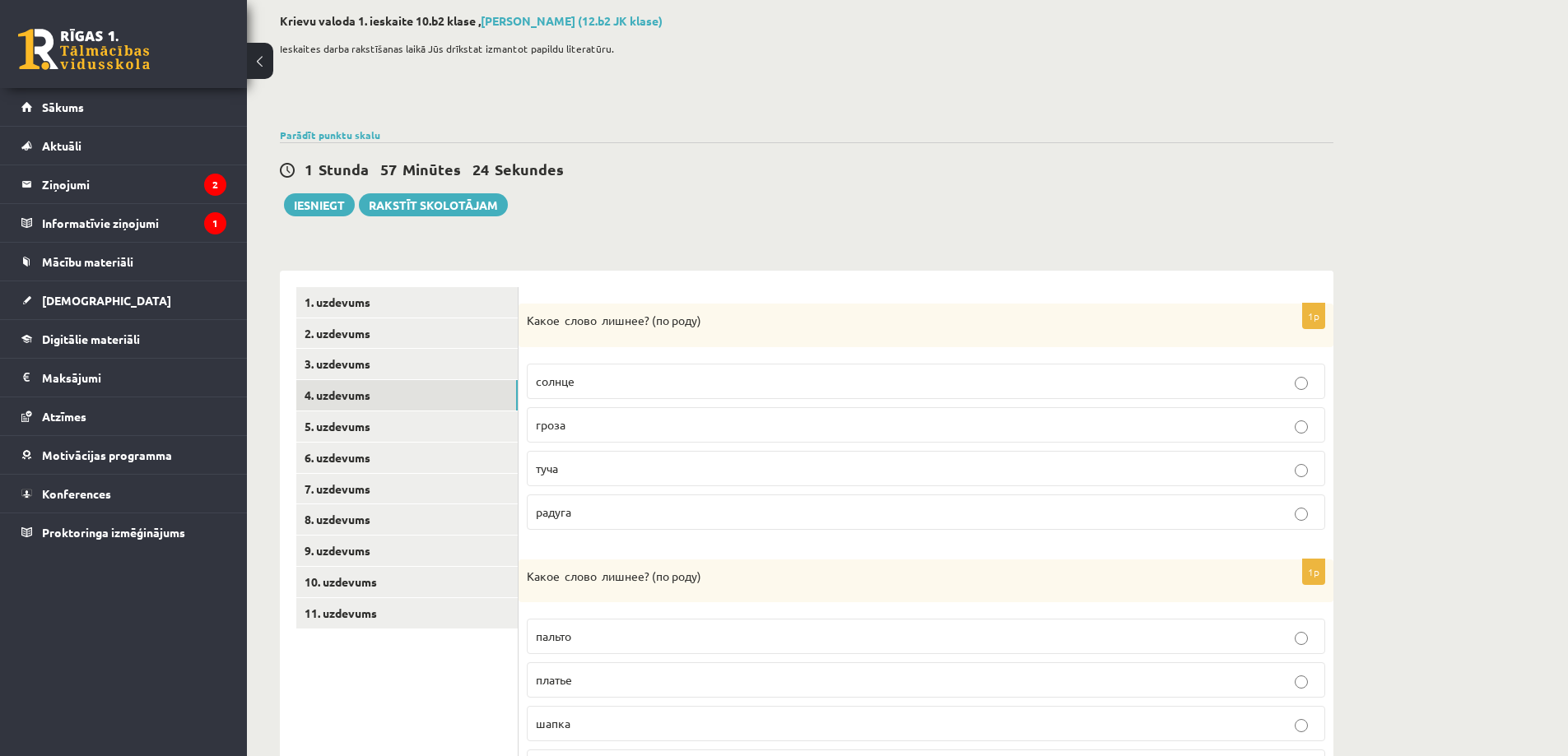
click at [669, 386] on p "солнце" at bounding box center [926, 381] width 781 height 18
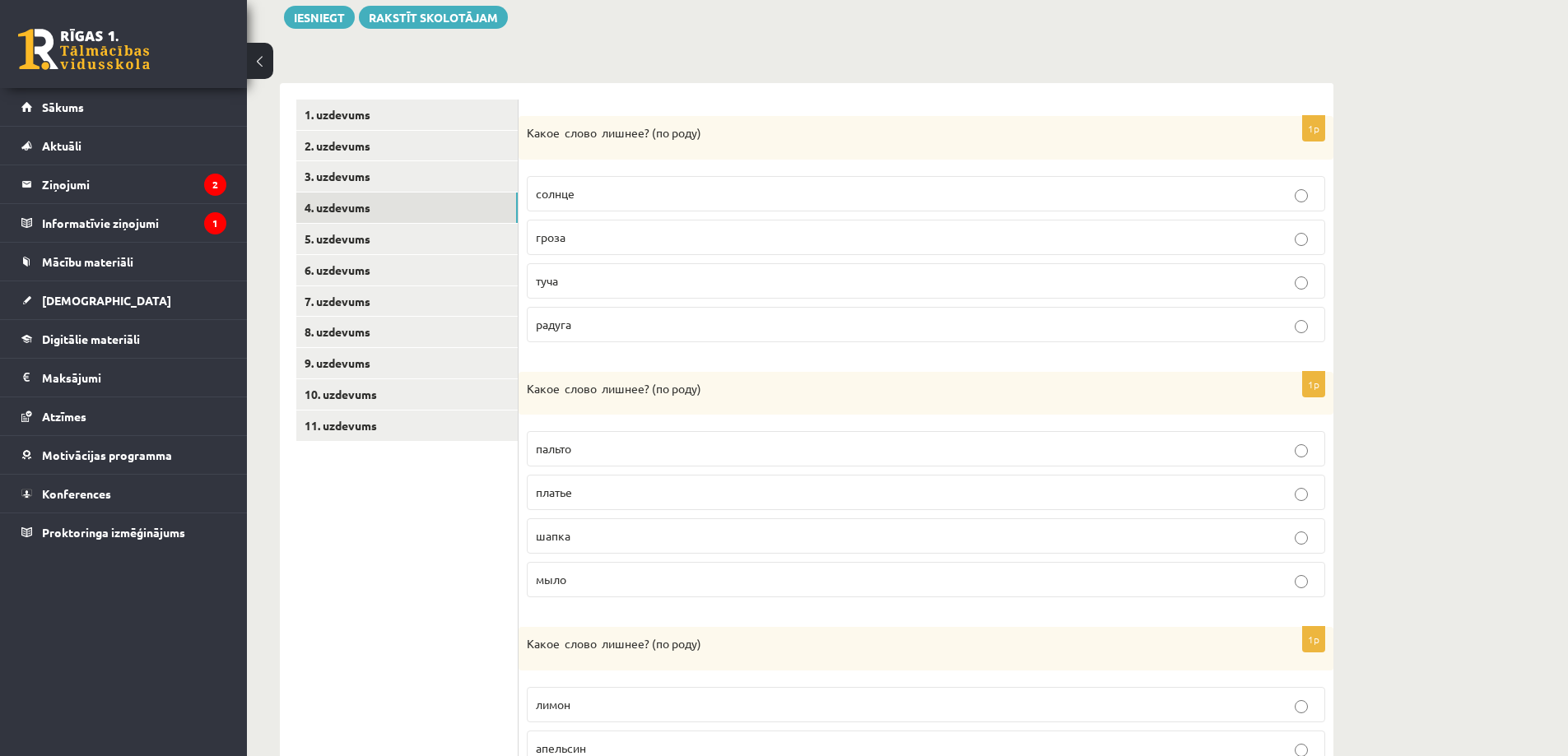
scroll to position [329, 0]
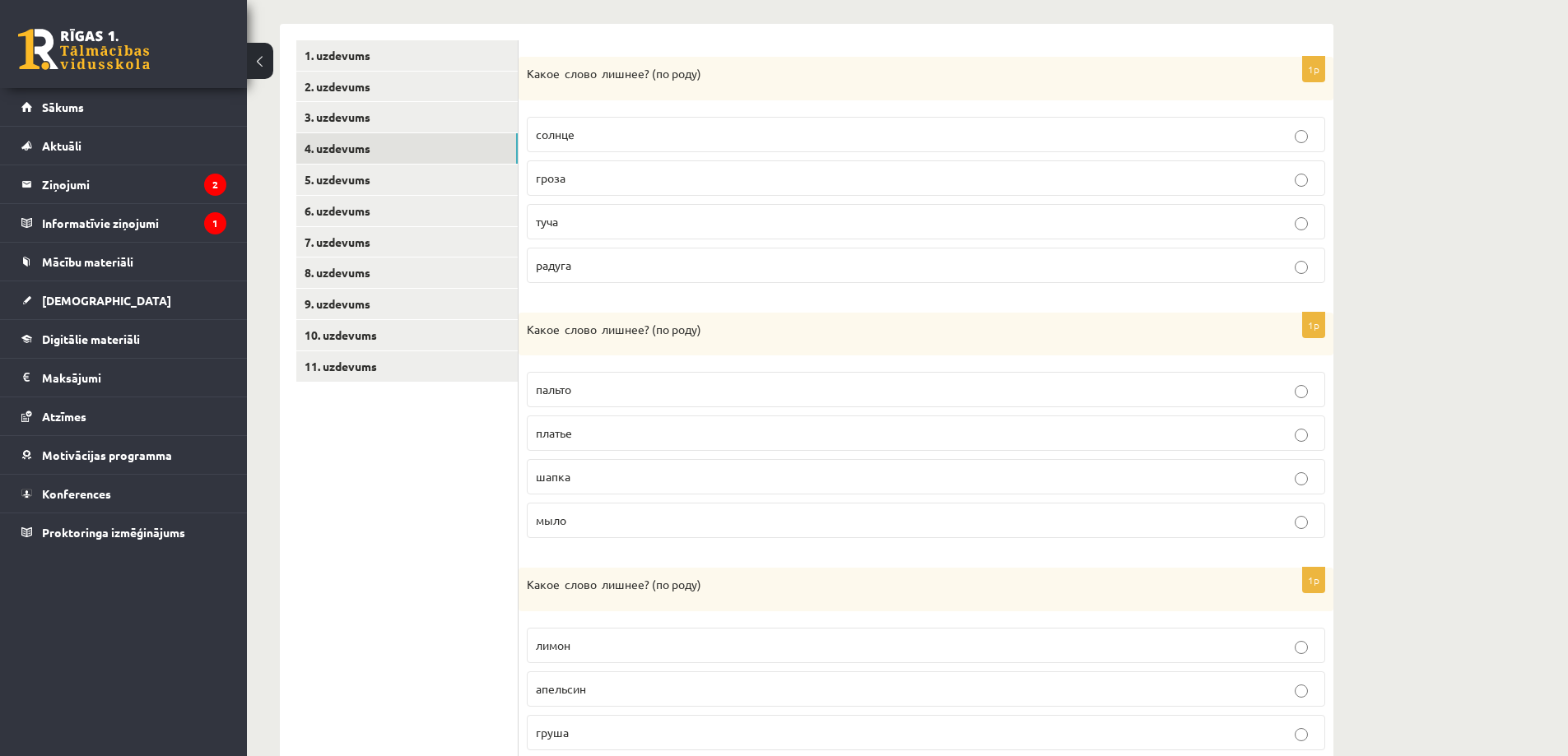
click at [590, 388] on p "пальто" at bounding box center [926, 390] width 781 height 18
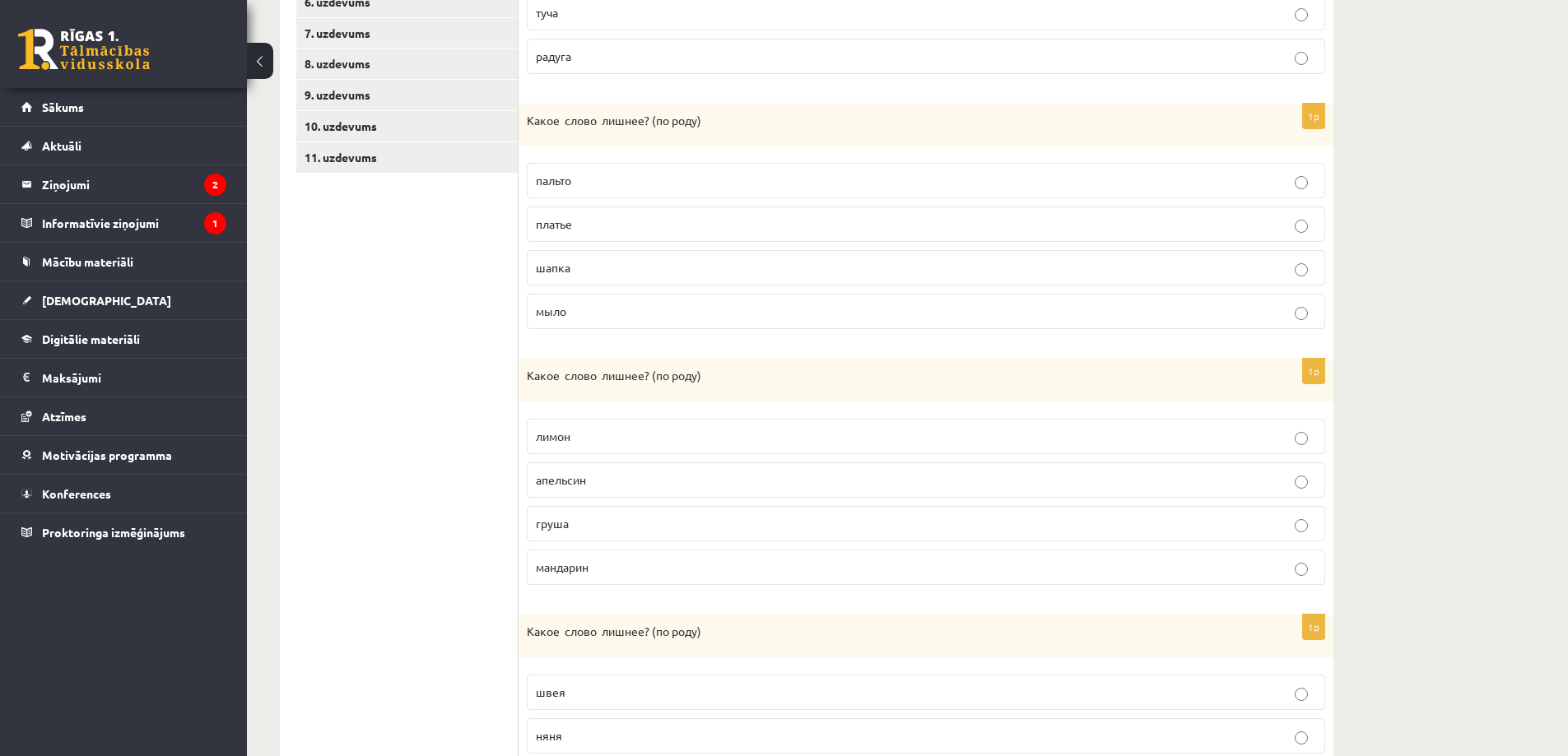
scroll to position [576, 0]
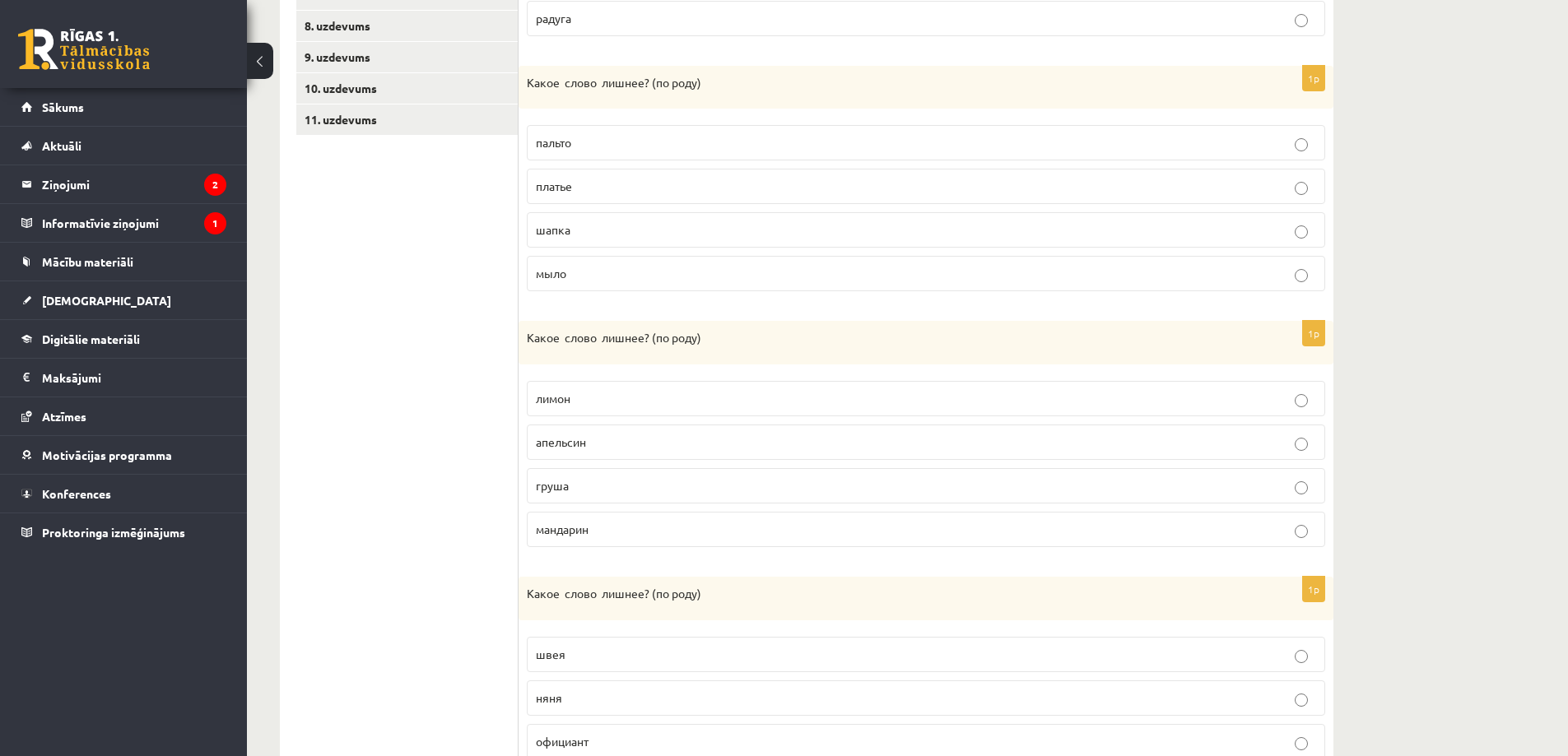
click at [590, 492] on p "груша" at bounding box center [926, 486] width 781 height 18
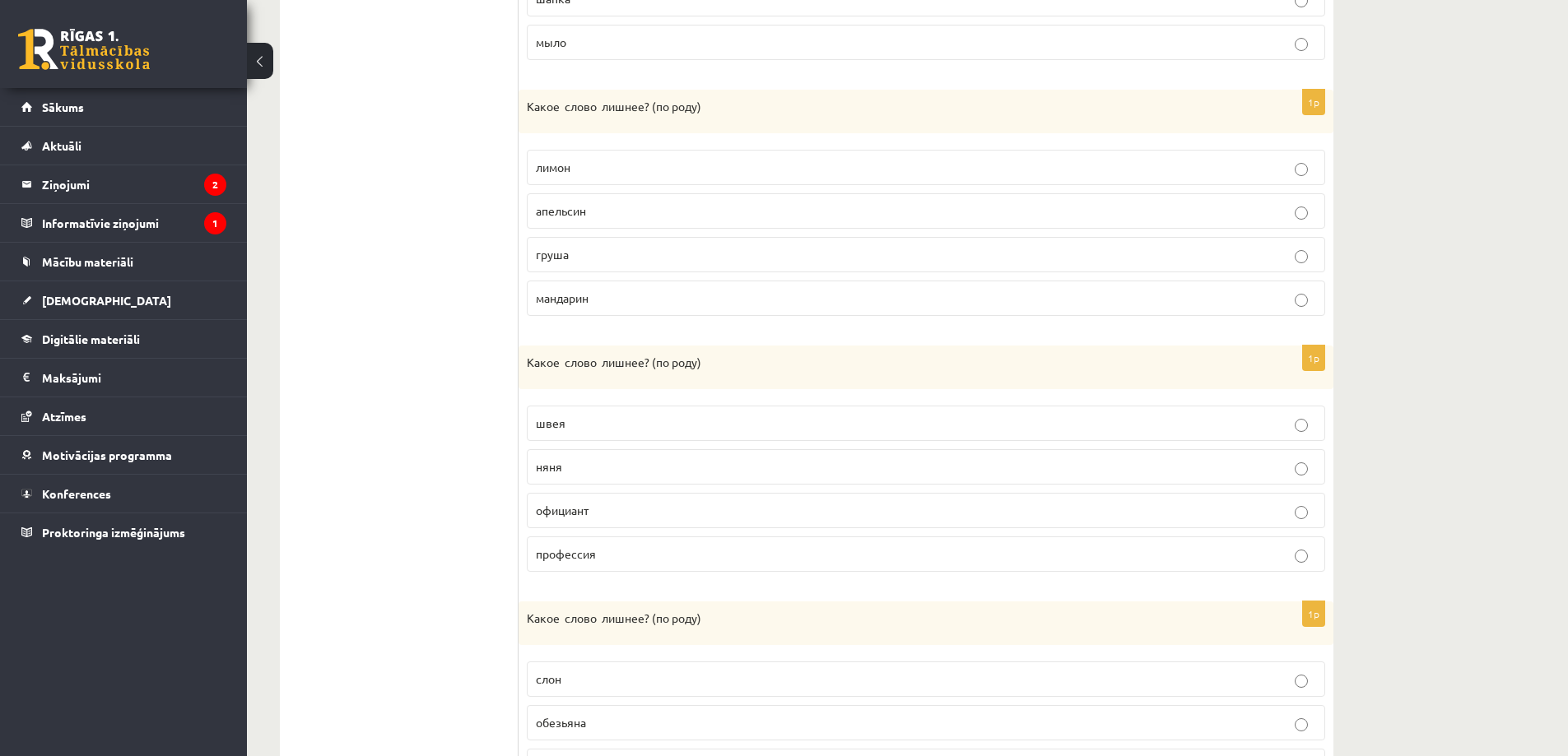
scroll to position [823, 0]
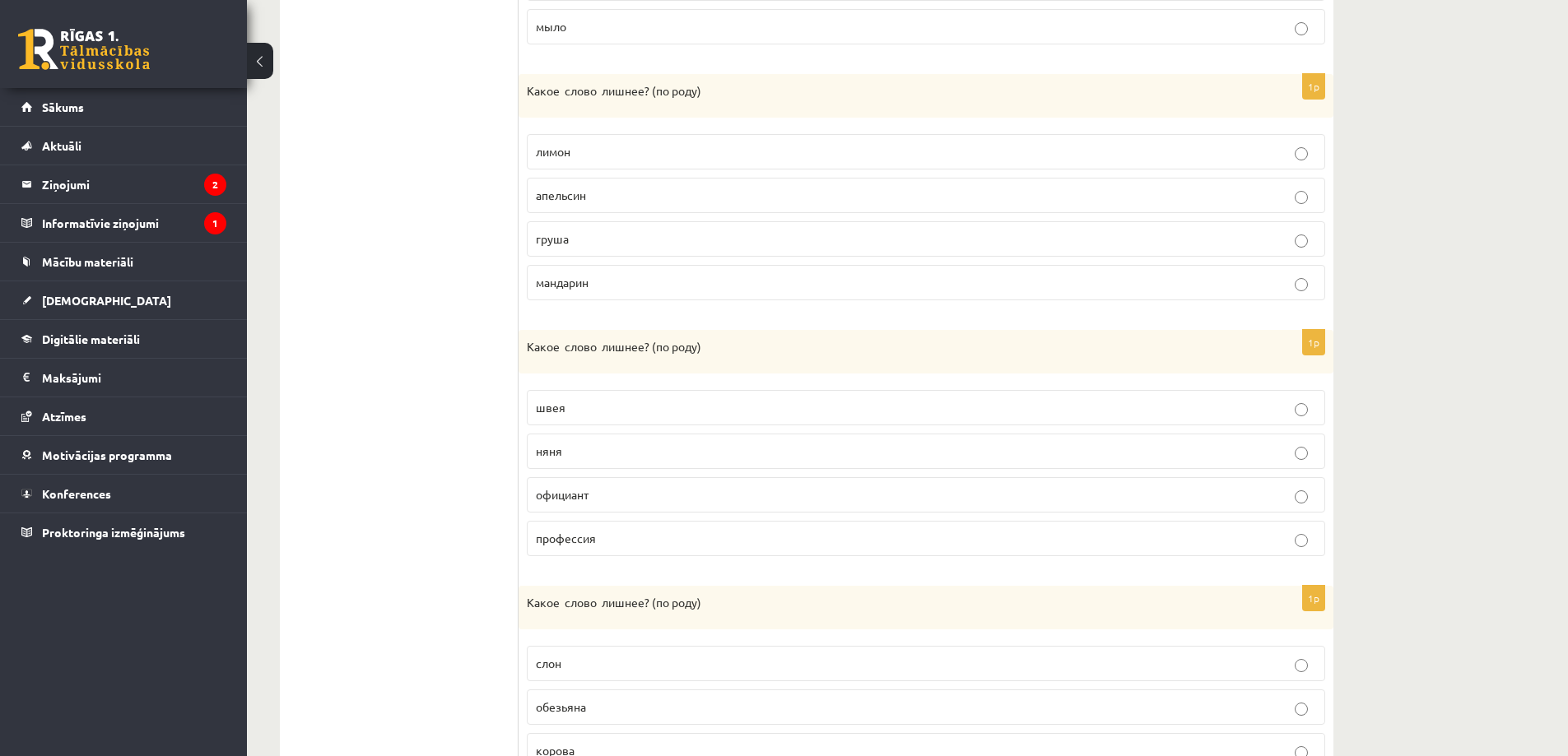
click at [607, 496] on p "официант" at bounding box center [926, 495] width 781 height 18
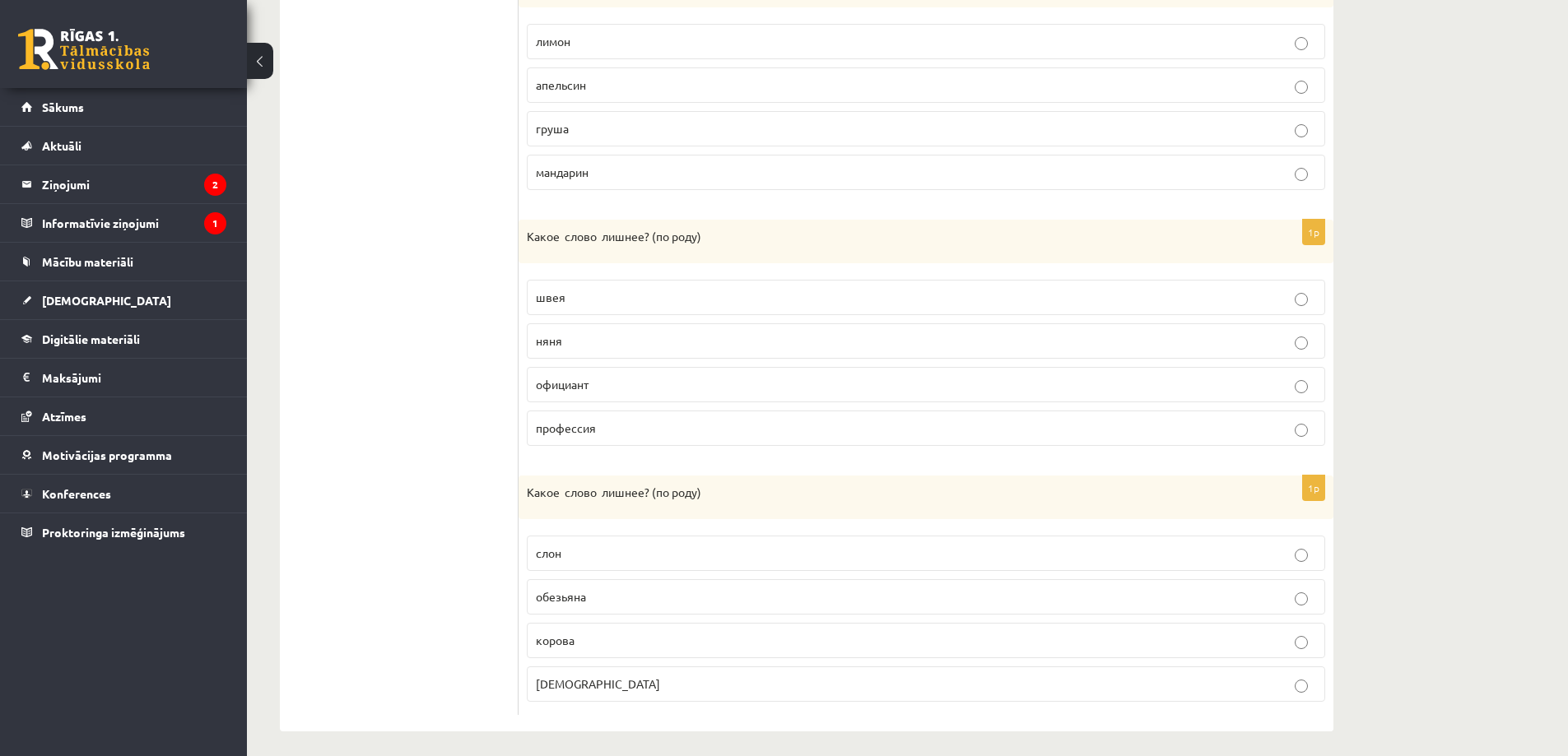
scroll to position [942, 0]
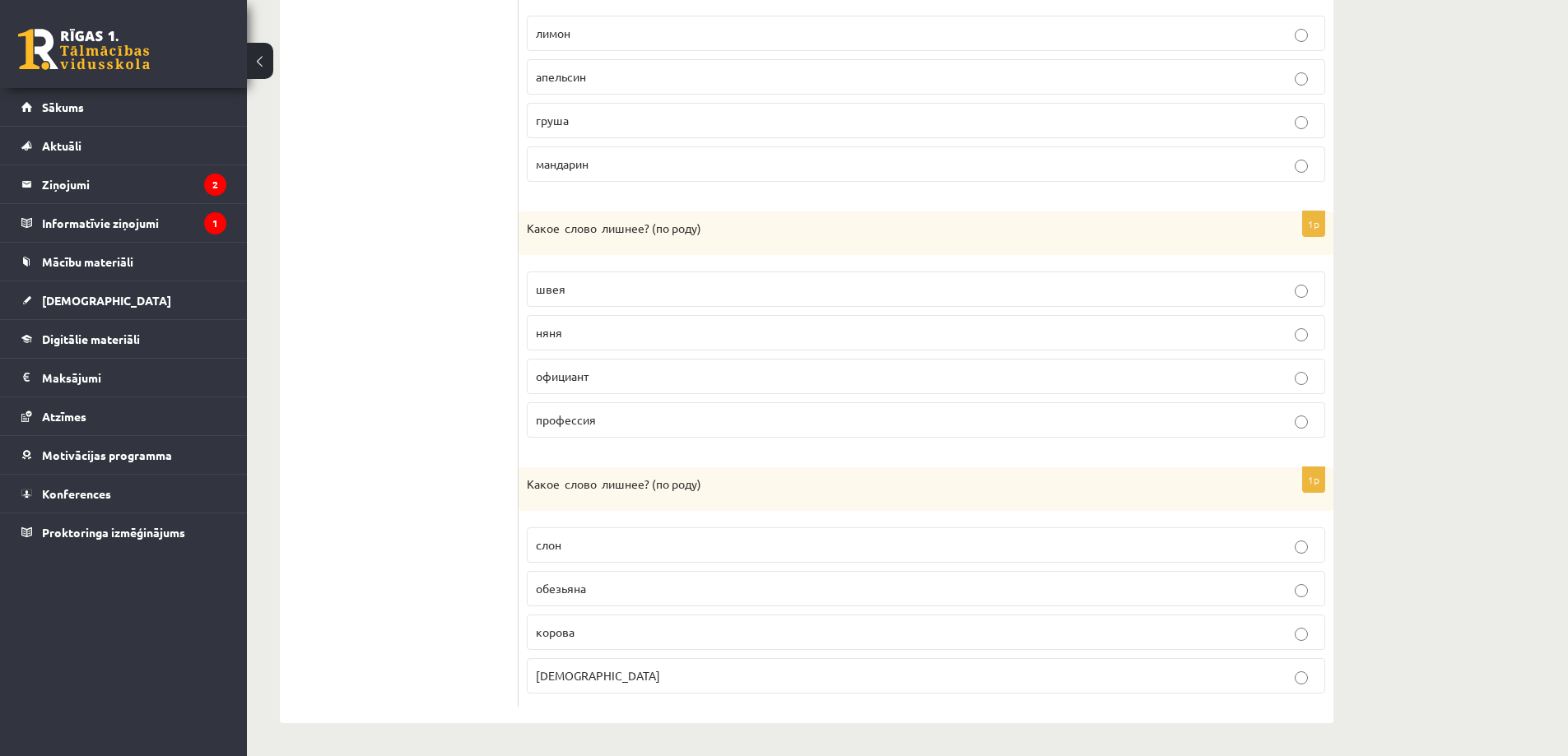
click at [600, 529] on label "слон" at bounding box center [926, 545] width 798 height 35
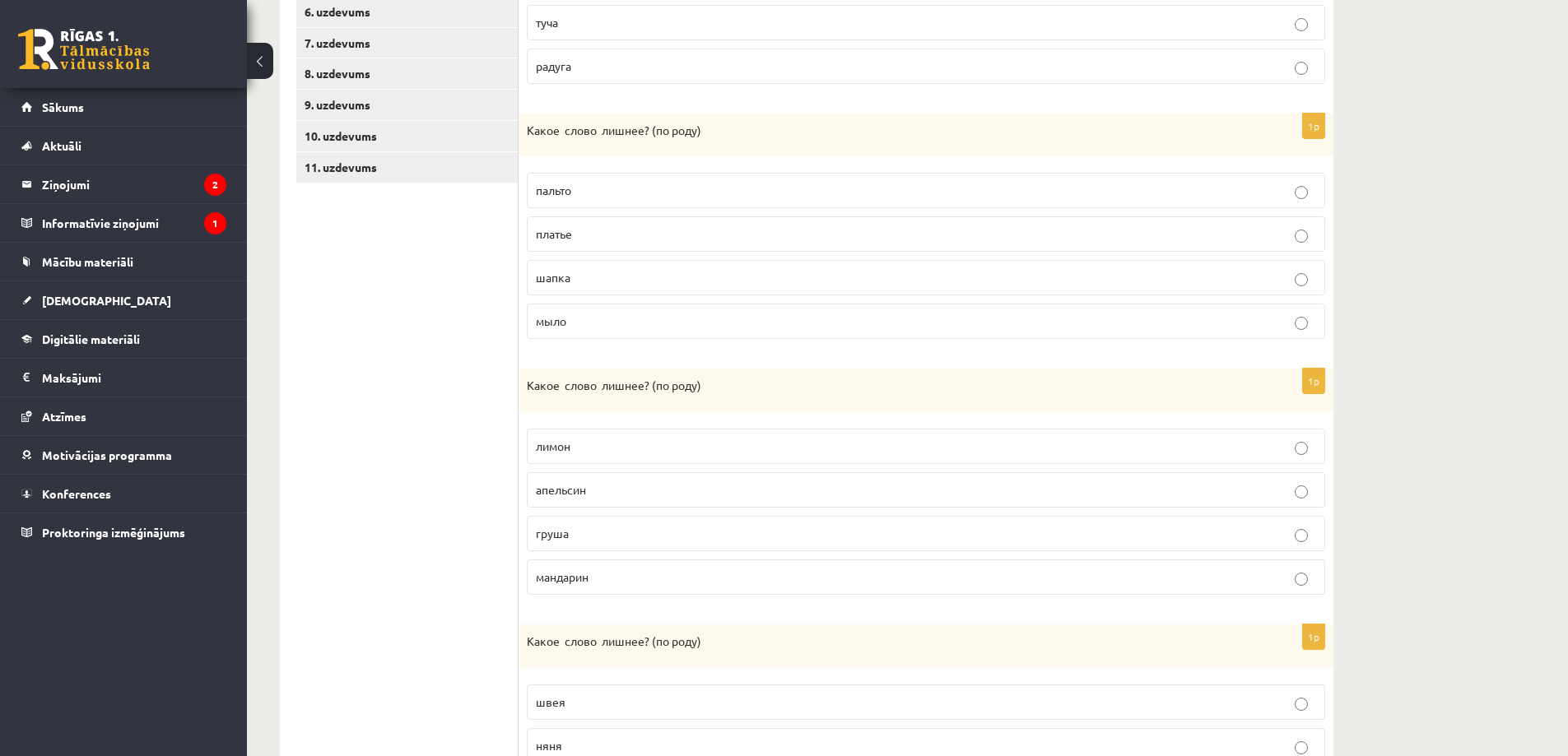
scroll to position [284, 0]
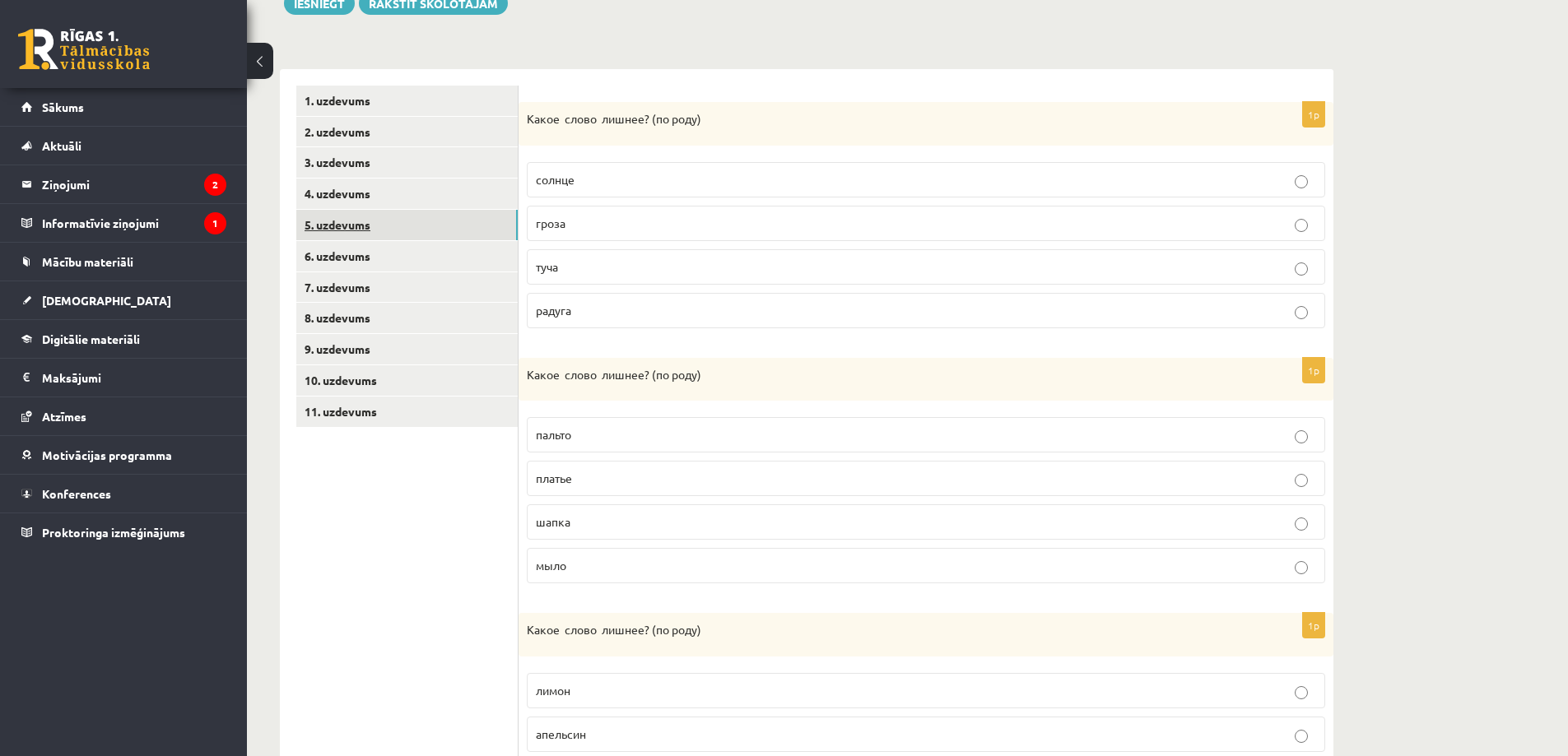
click at [340, 224] on link "5. uzdevums" at bounding box center [407, 224] width 221 height 30
drag, startPoint x: 398, startPoint y: 519, endPoint x: 54, endPoint y: 486, distance: 345.6
click at [384, 499] on ul "1. uzdevums 2. uzdevums 3. uzdevums 4. uzdevums 5. uzdevums 6. uzdevums 7. uzde…" at bounding box center [407, 723] width 222 height 1275
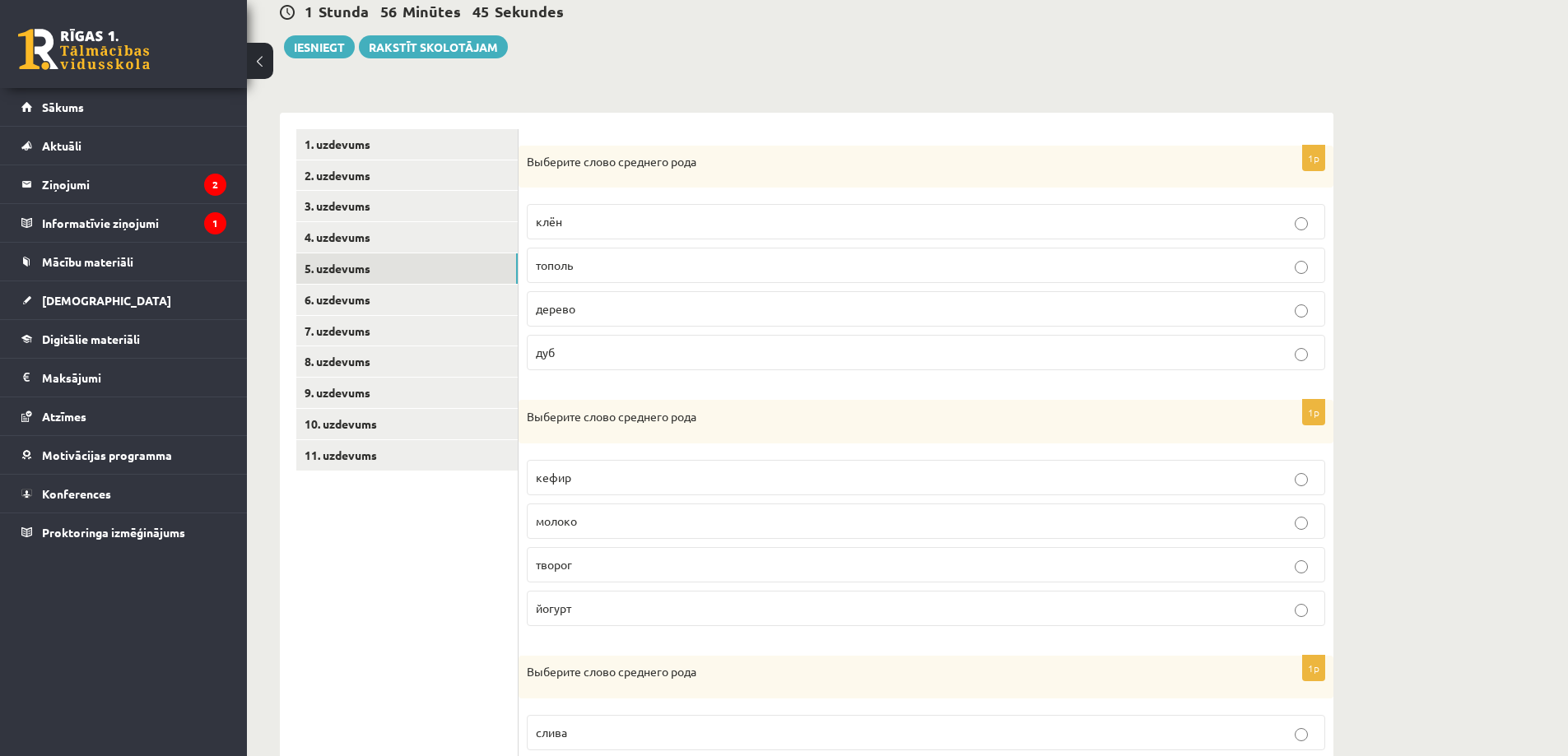
scroll to position [247, 0]
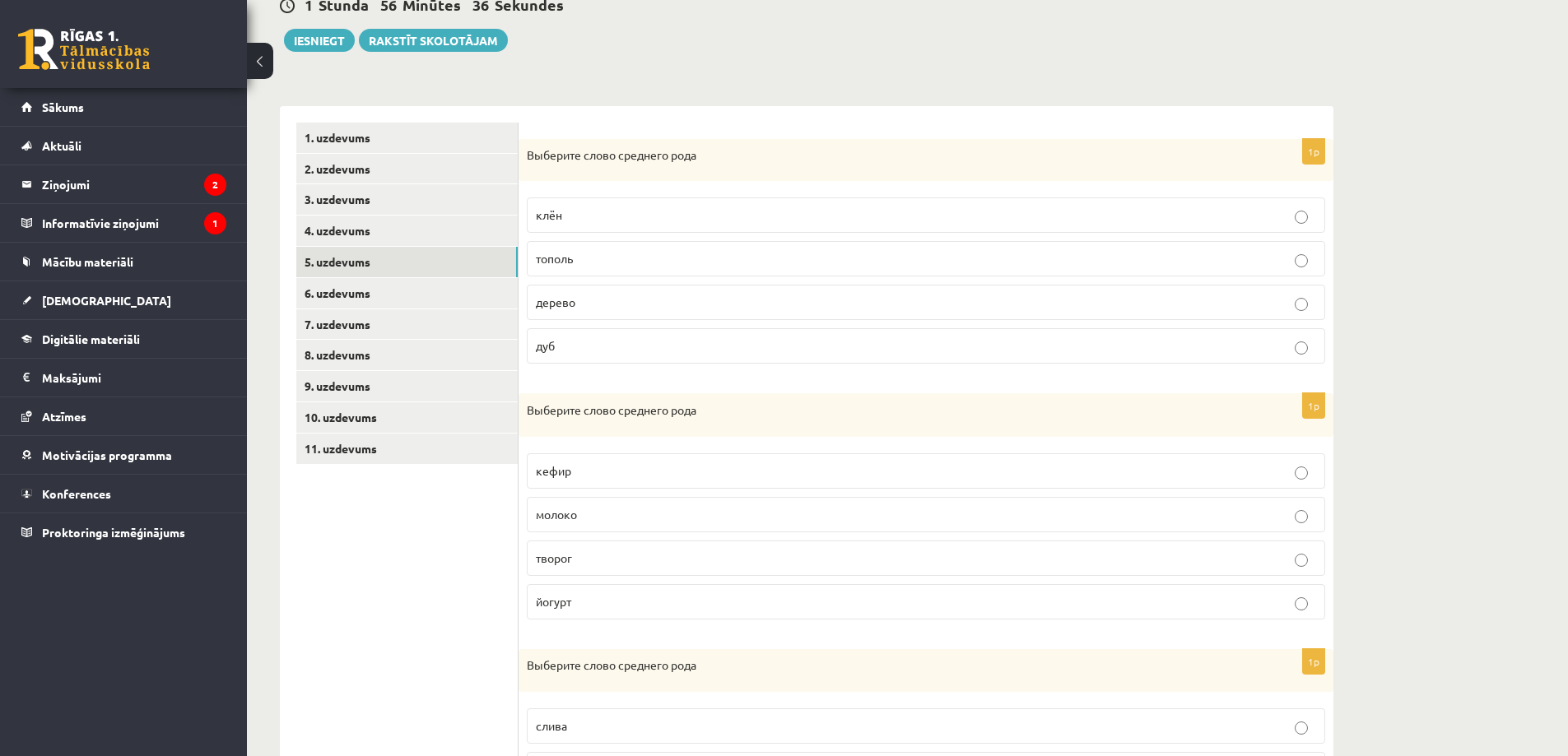
drag, startPoint x: 389, startPoint y: 506, endPoint x: 402, endPoint y: 487, distance: 23.0
click at [653, 303] on p "дерево" at bounding box center [926, 302] width 781 height 18
drag, startPoint x: 664, startPoint y: 389, endPoint x: 631, endPoint y: 417, distance: 43.3
drag, startPoint x: 356, startPoint y: 510, endPoint x: 332, endPoint y: 537, distance: 36.1
drag, startPoint x: 331, startPoint y: 538, endPoint x: 322, endPoint y: 536, distance: 9.2
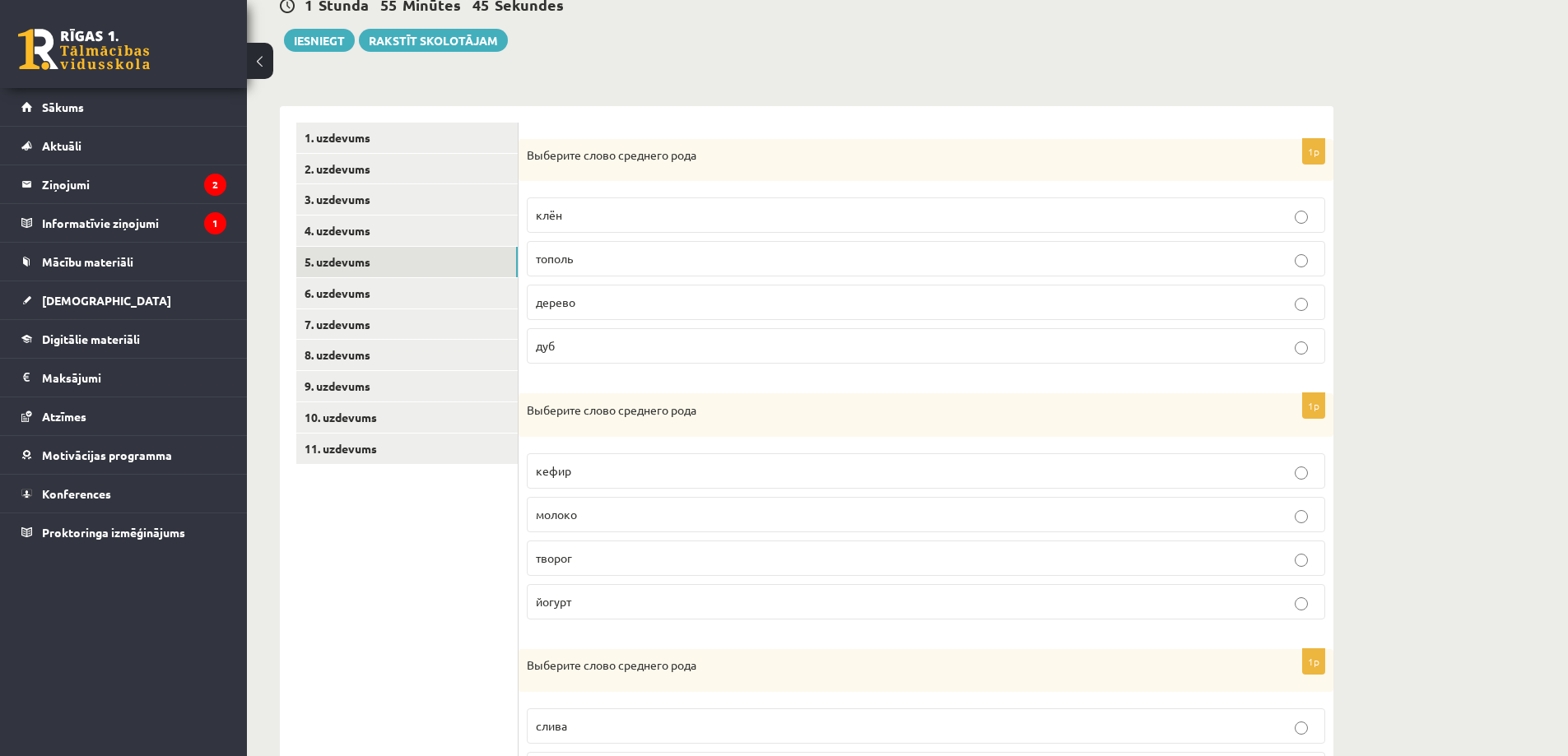
drag, startPoint x: 331, startPoint y: 537, endPoint x: 320, endPoint y: 544, distance: 13.0
click at [596, 514] on p "молоко" at bounding box center [926, 514] width 781 height 18
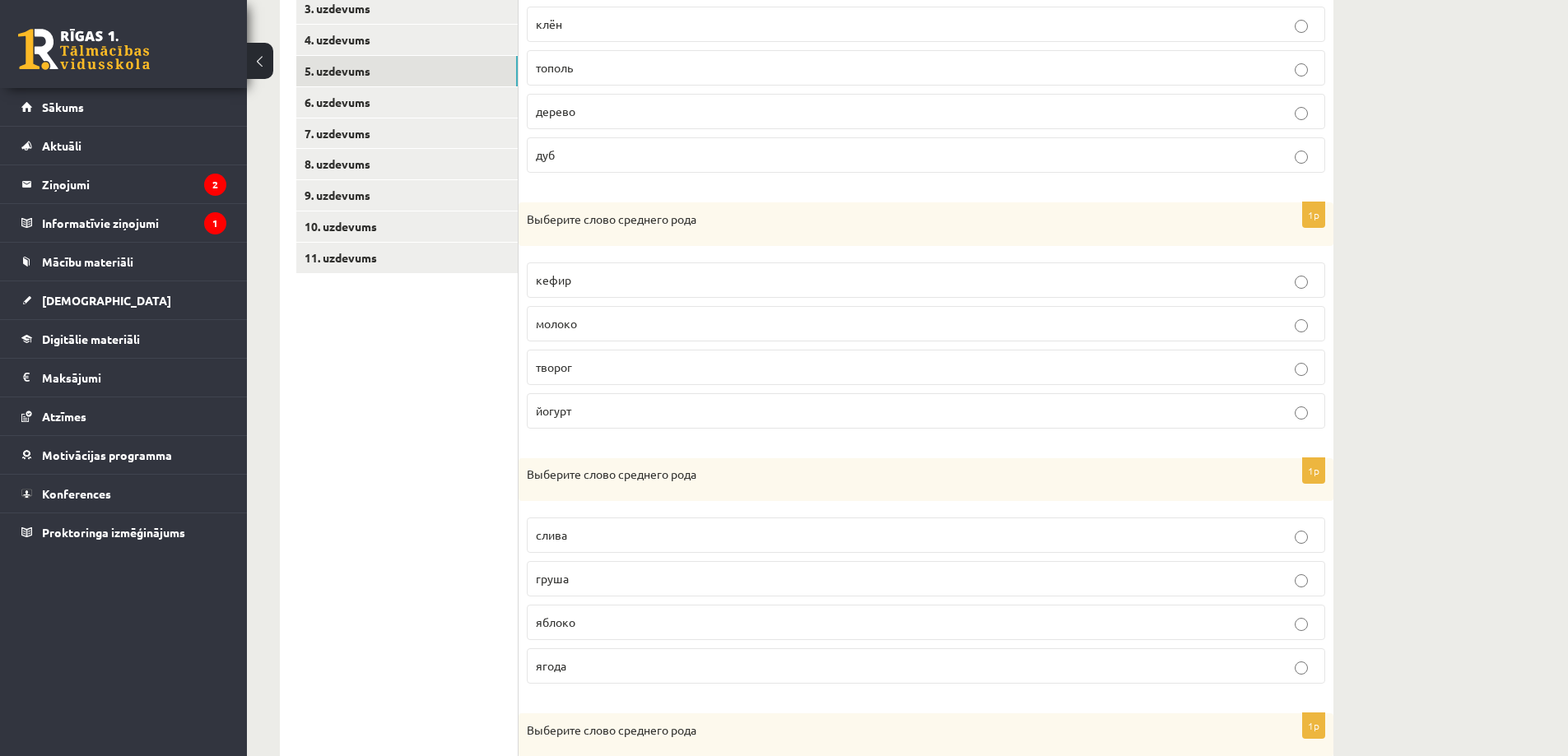
scroll to position [494, 0]
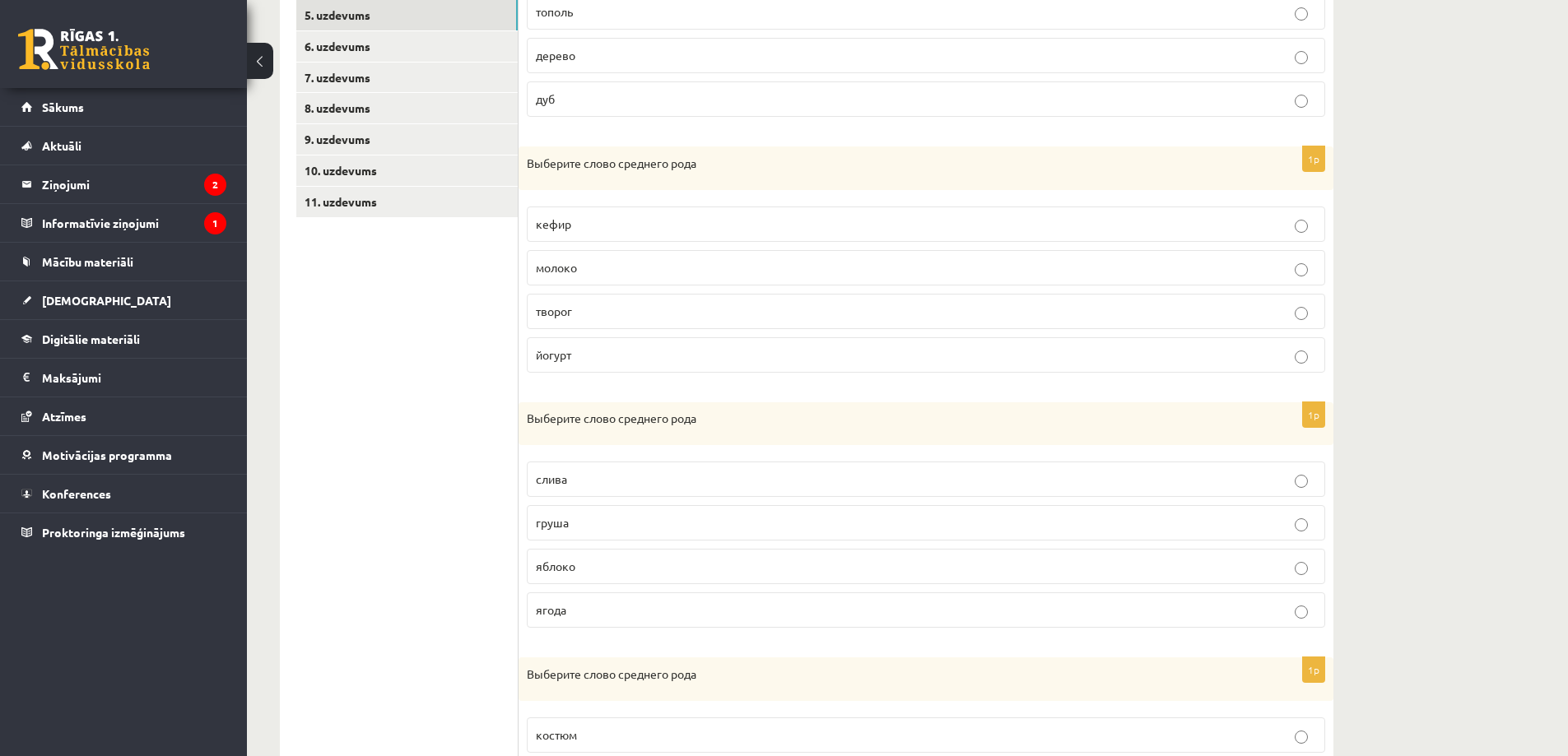
click at [613, 564] on p "яблоко" at bounding box center [926, 567] width 781 height 18
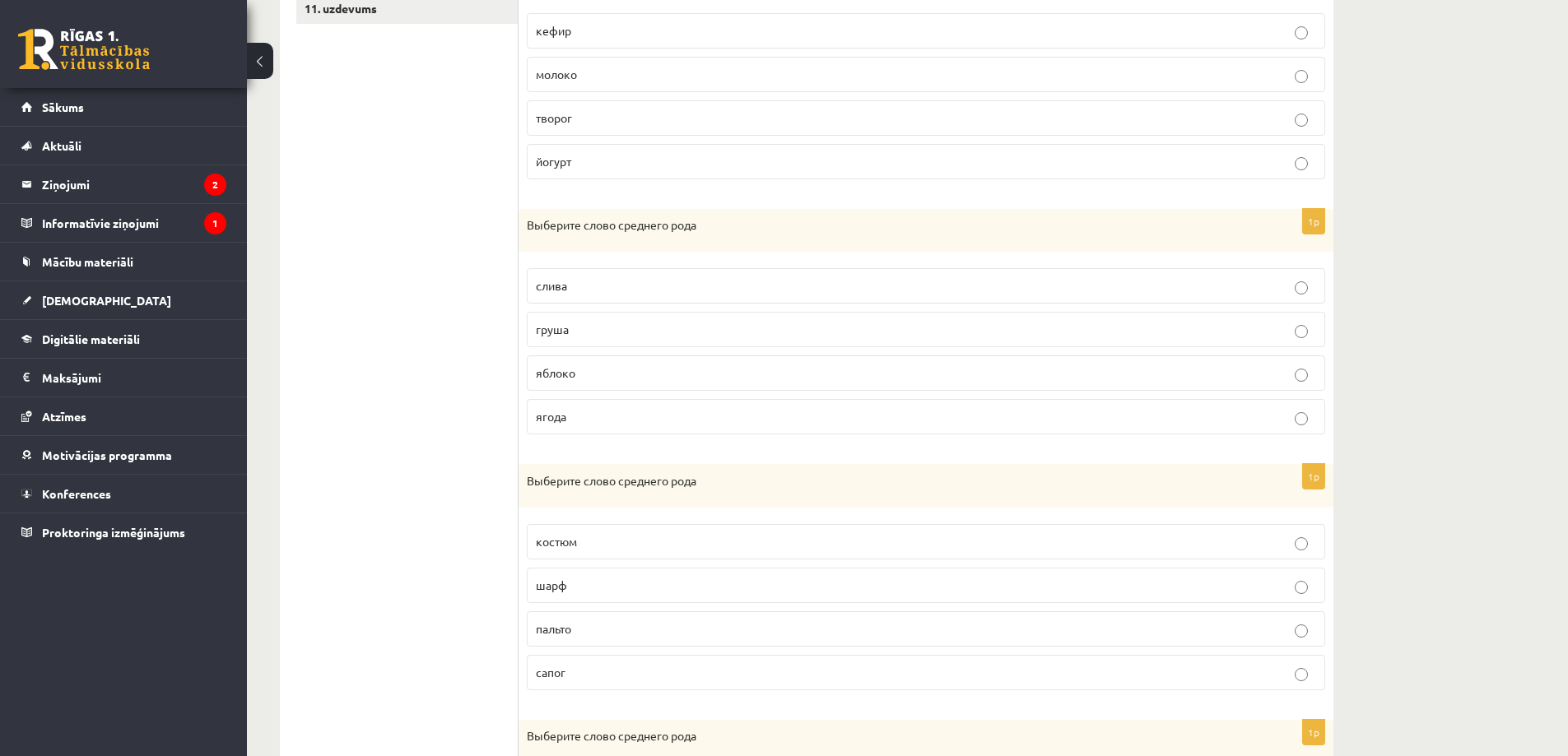
scroll to position [740, 0]
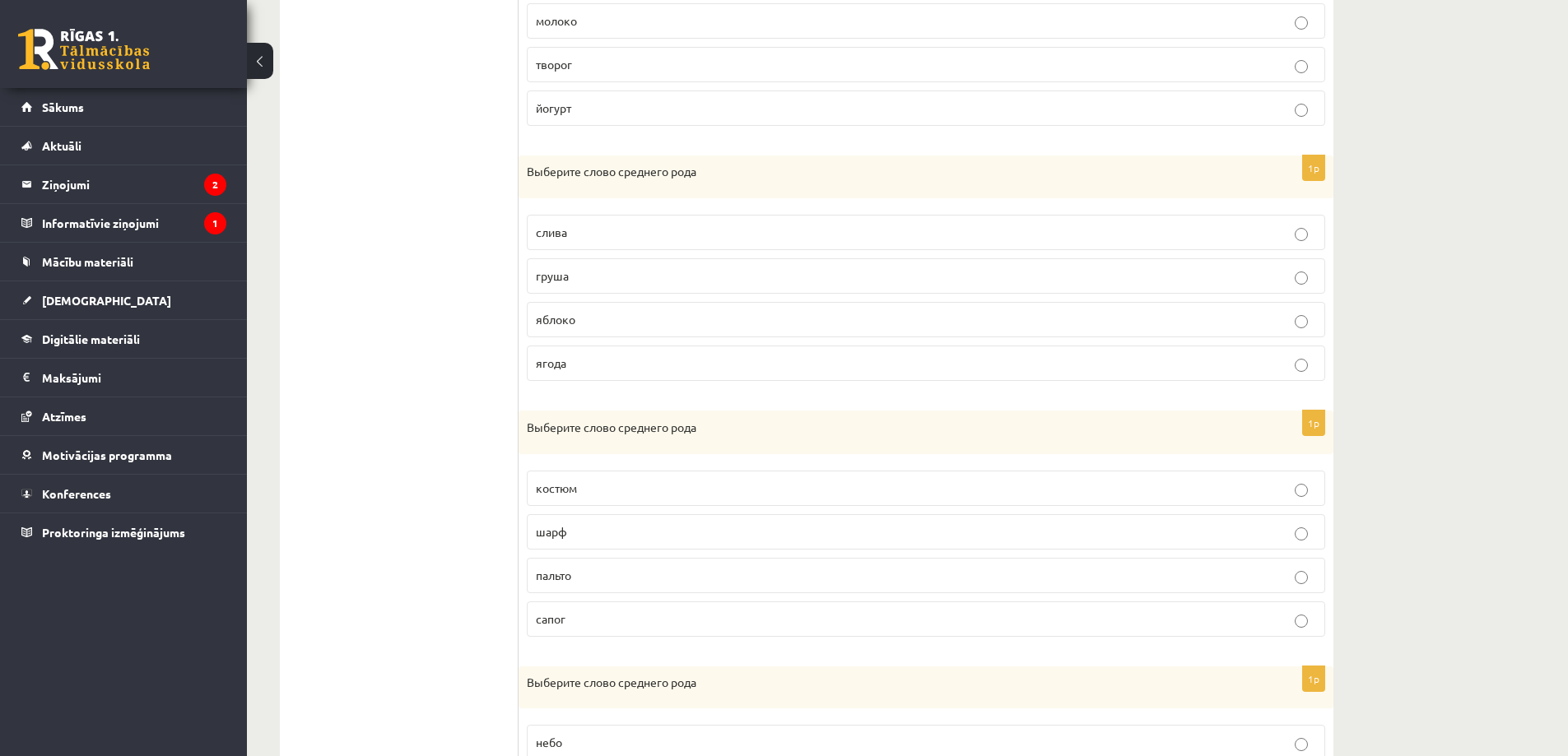
click at [605, 567] on p "пальто" at bounding box center [926, 575] width 781 height 18
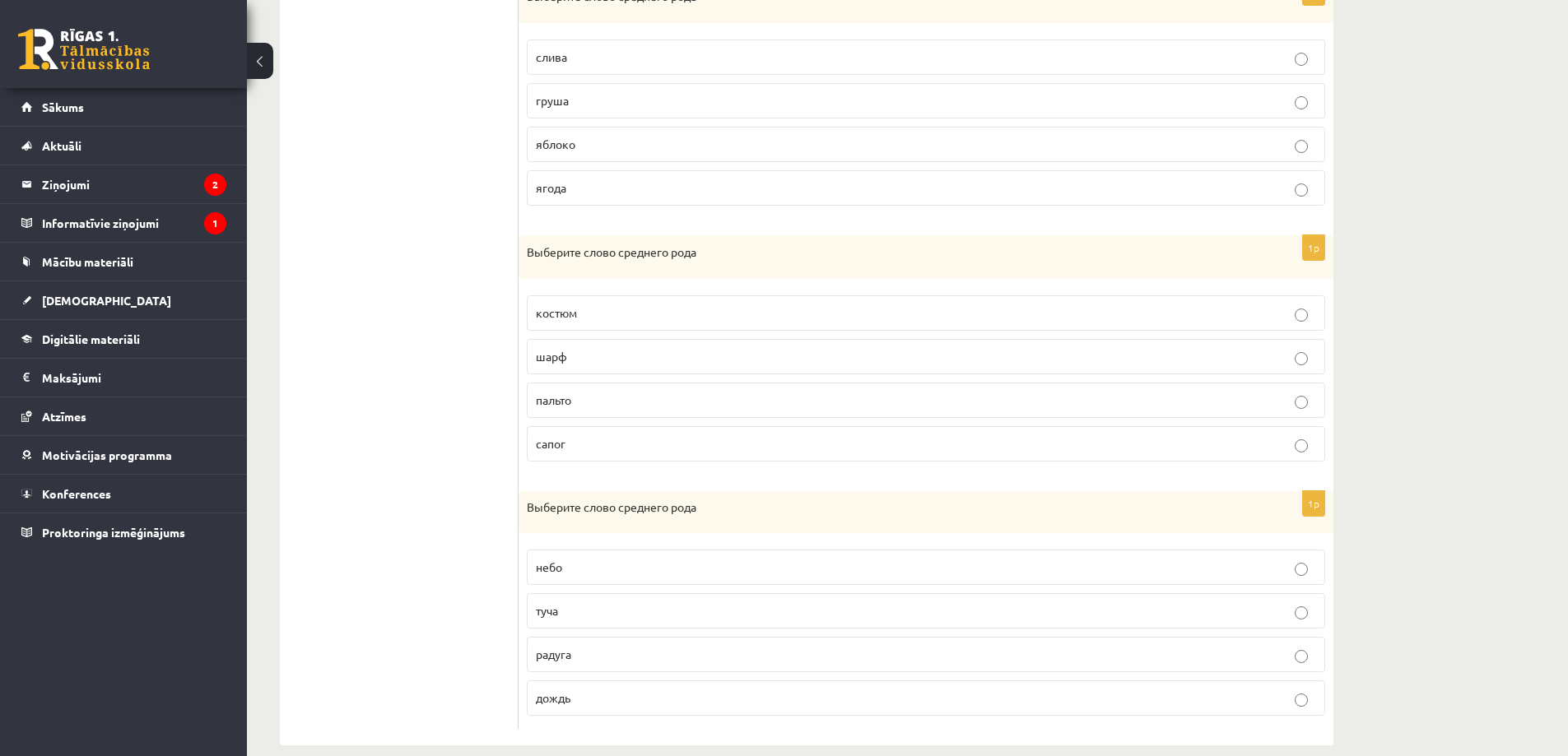
scroll to position [939, 0]
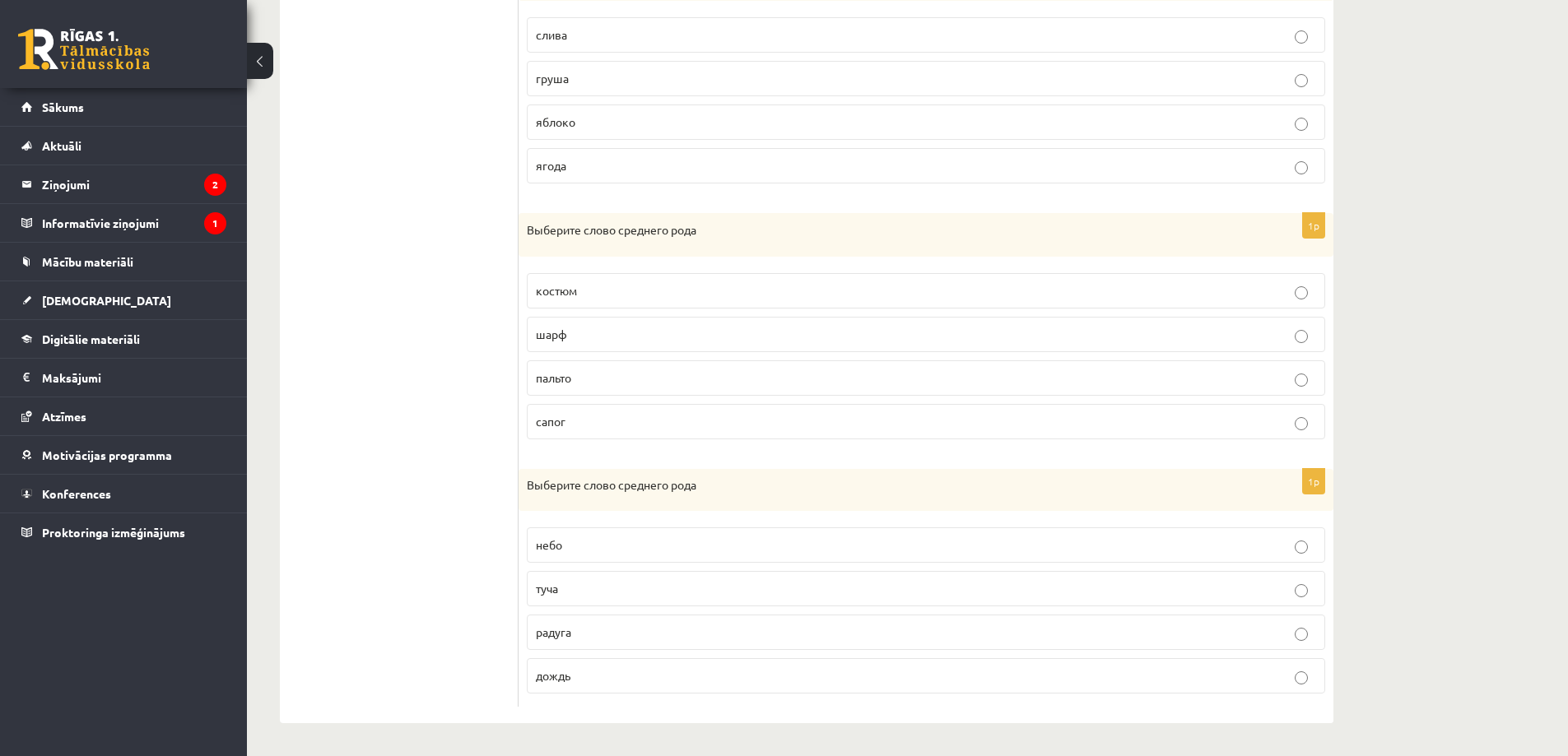
click at [588, 546] on p "небо" at bounding box center [926, 545] width 781 height 18
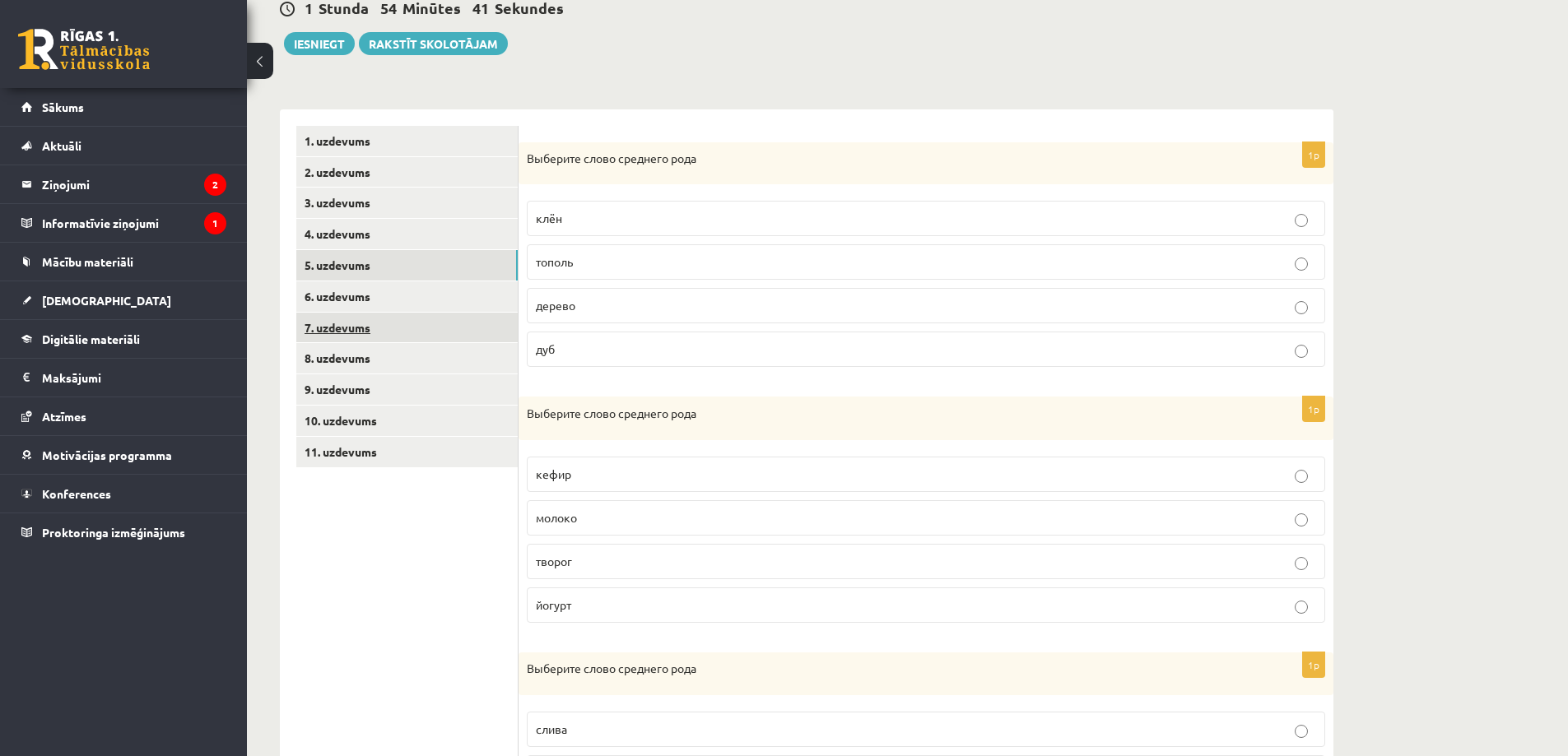
scroll to position [116, 0]
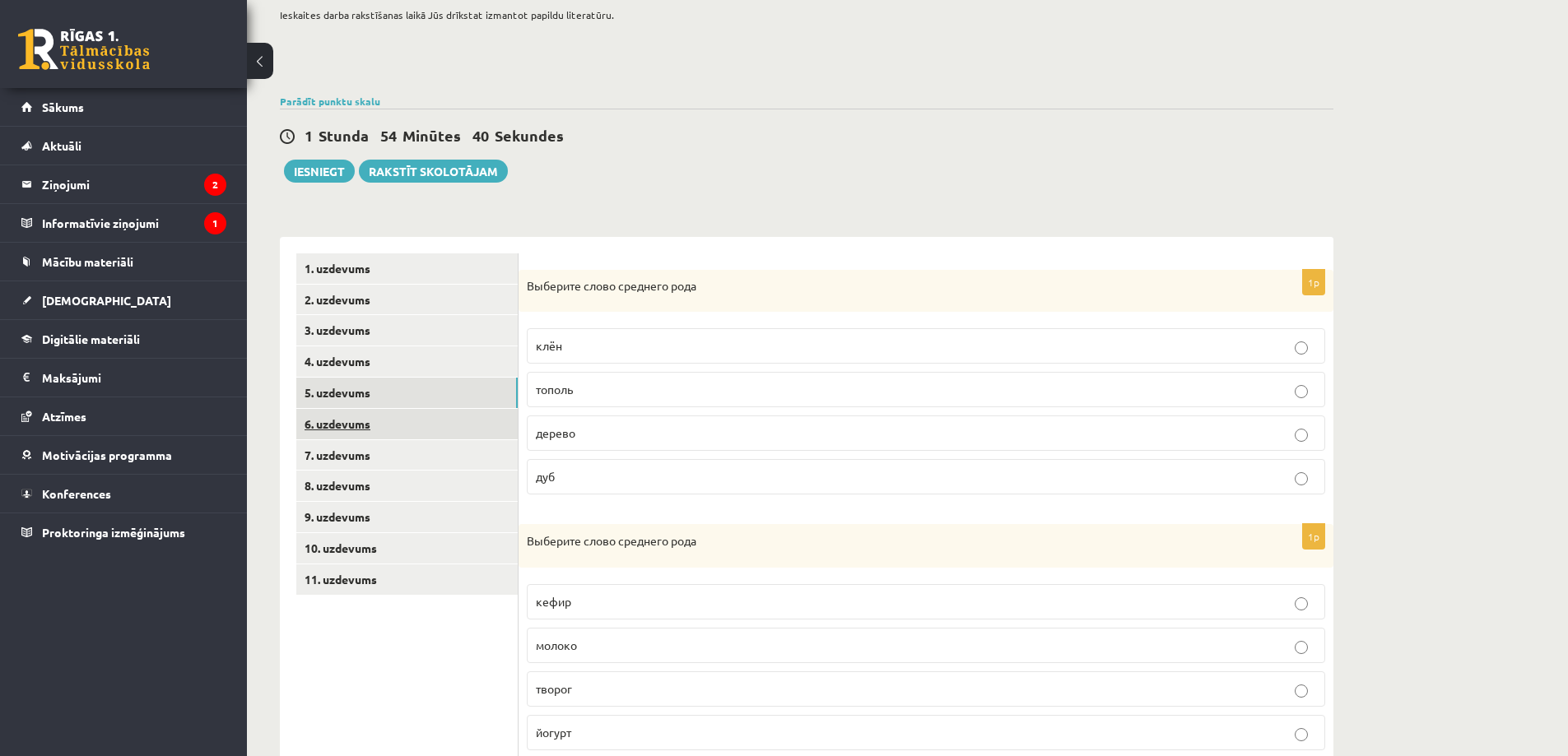
click at [341, 411] on link "6. uzdevums" at bounding box center [407, 424] width 221 height 30
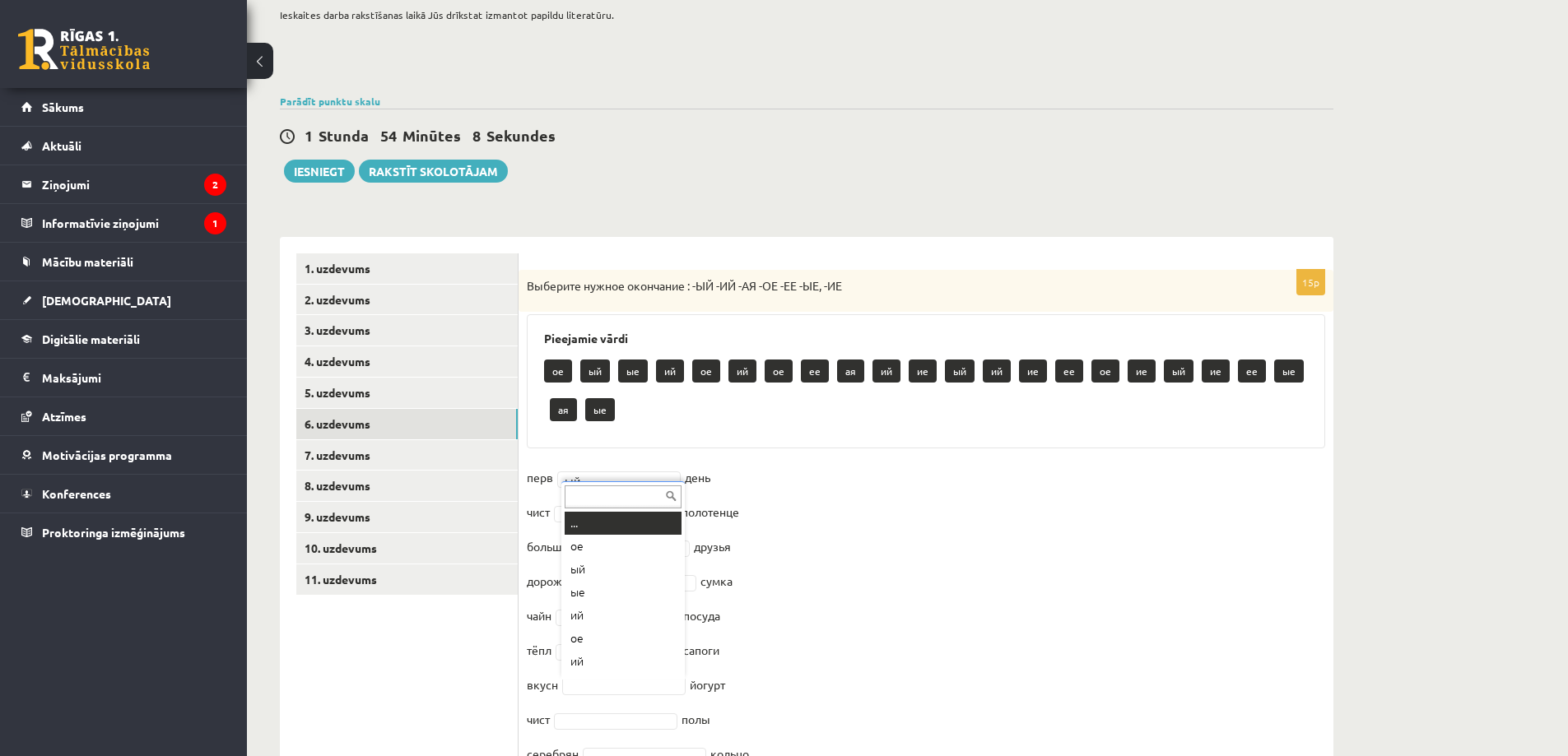
scroll to position [20, 0]
click at [611, 569] on fieldset "перв ый ** день чист ое ** полотенце больш ие ** друзья дорожн ая ** сумка чайн…" at bounding box center [926, 723] width 798 height 518
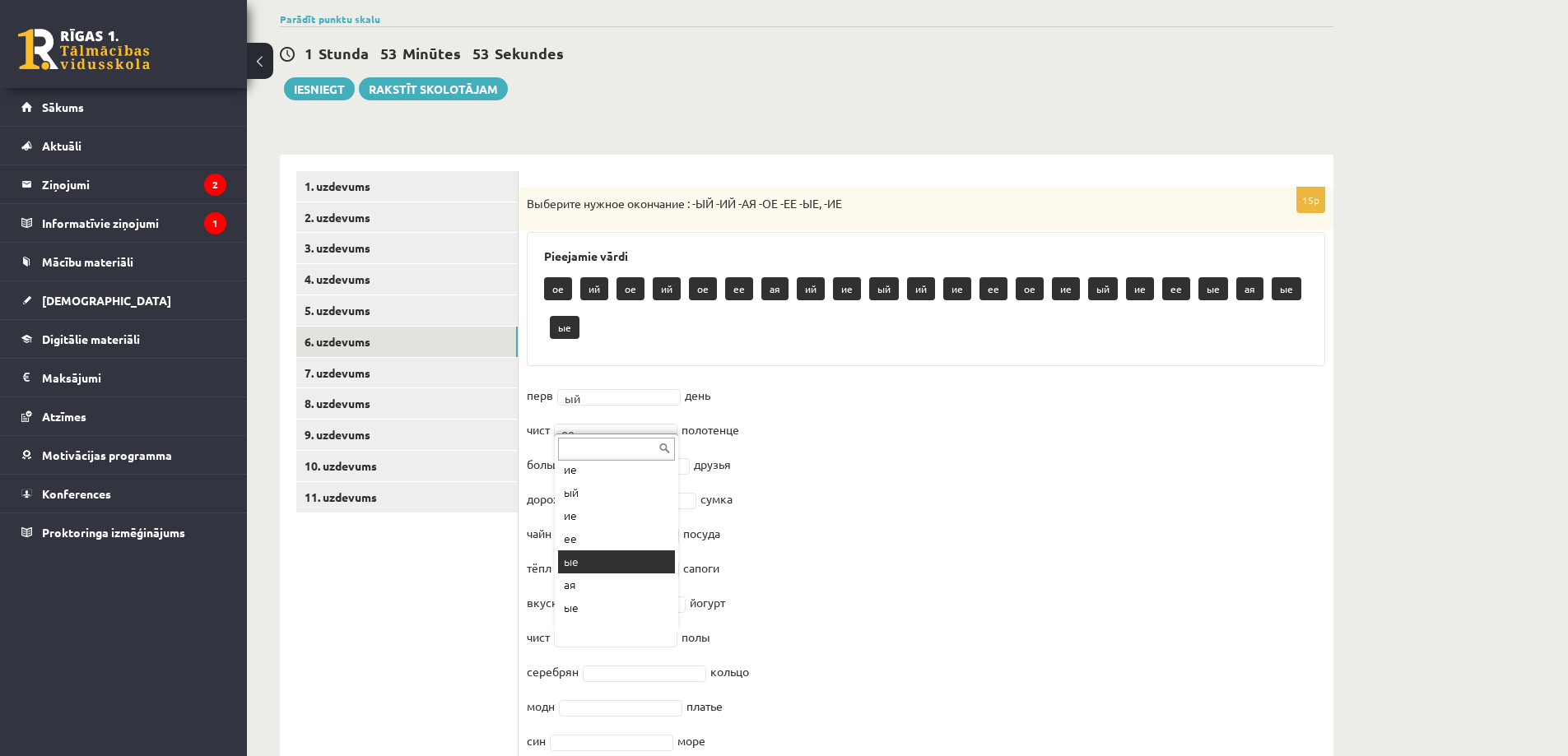
scroll to position [365, 0]
click at [601, 549] on fieldset "перв ый ** день чист ое ** полотенце больш ие ** друзья дорожн ая ** сумка чайн…" at bounding box center [926, 641] width 798 height 518
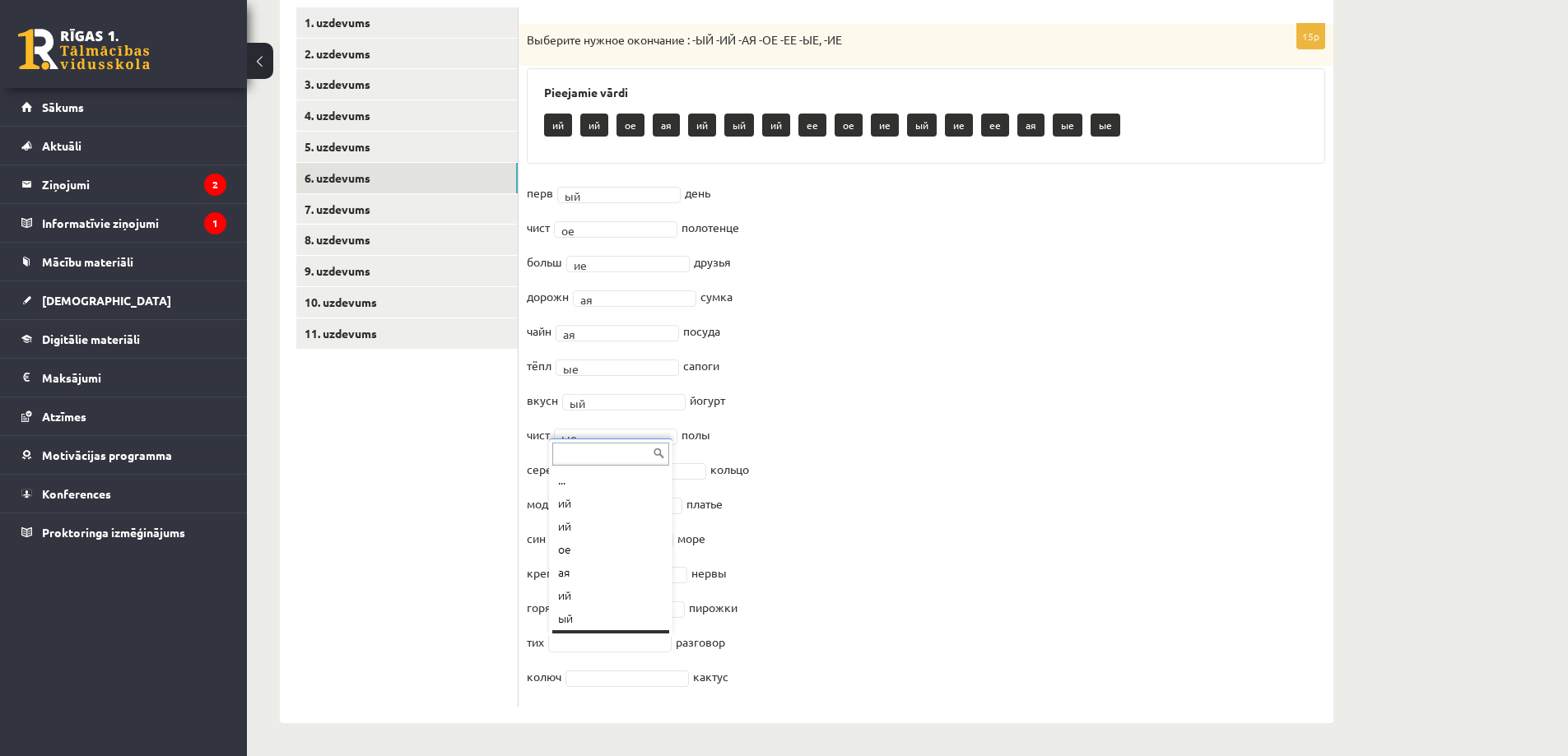
scroll to position [20, 0]
drag, startPoint x: 590, startPoint y: 577, endPoint x: 599, endPoint y: 580, distance: 9.5
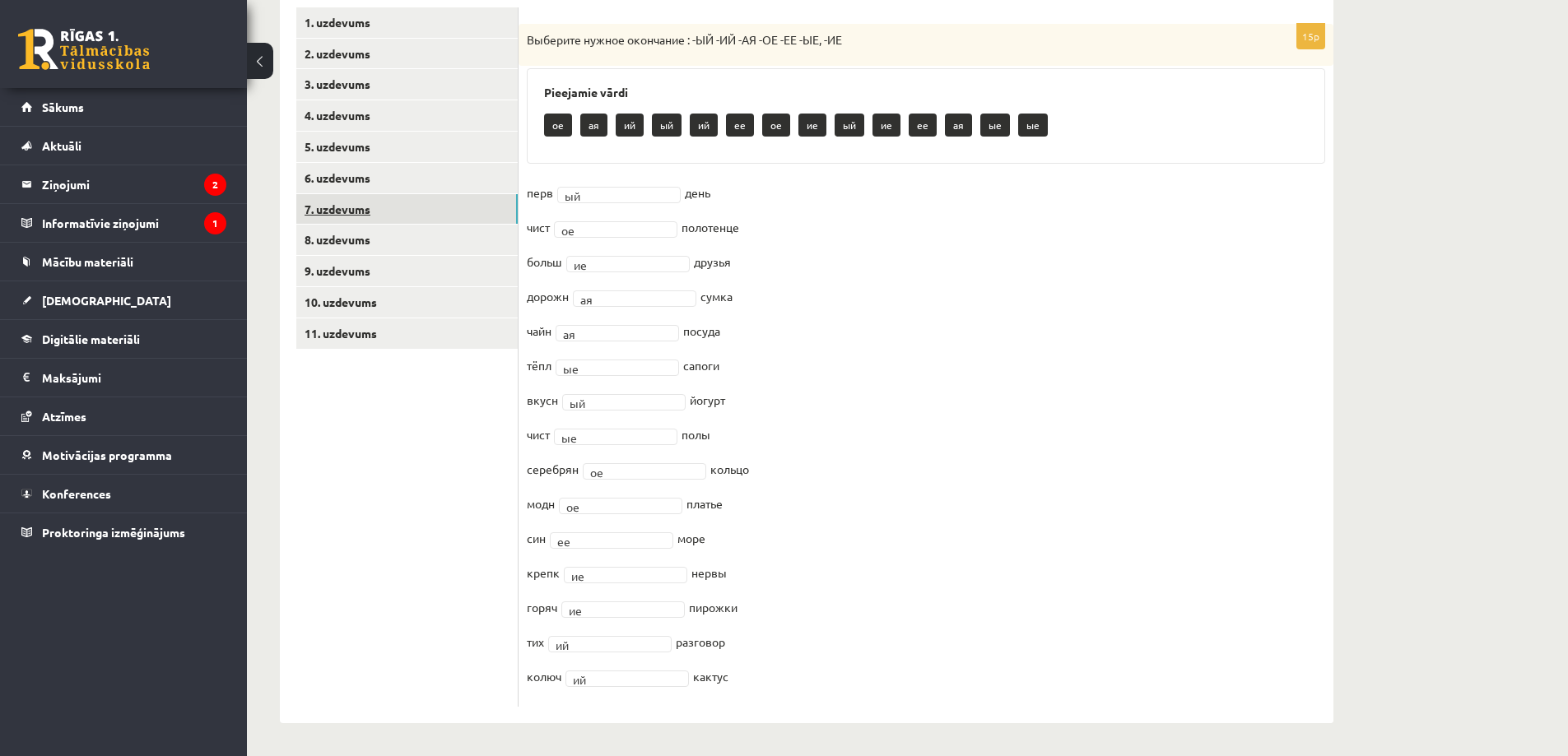
click at [367, 214] on link "7. uzdevums" at bounding box center [407, 209] width 221 height 30
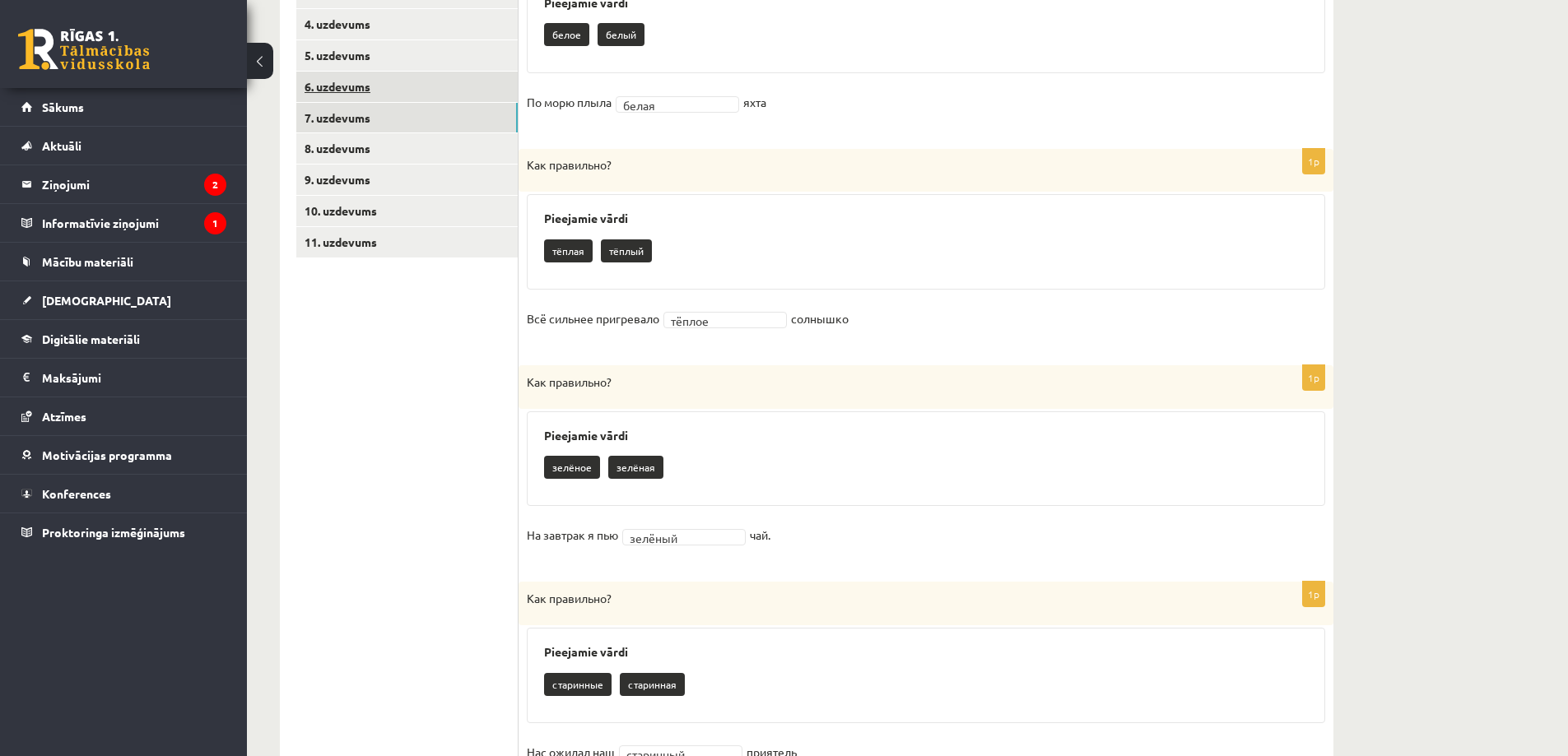
scroll to position [268, 0]
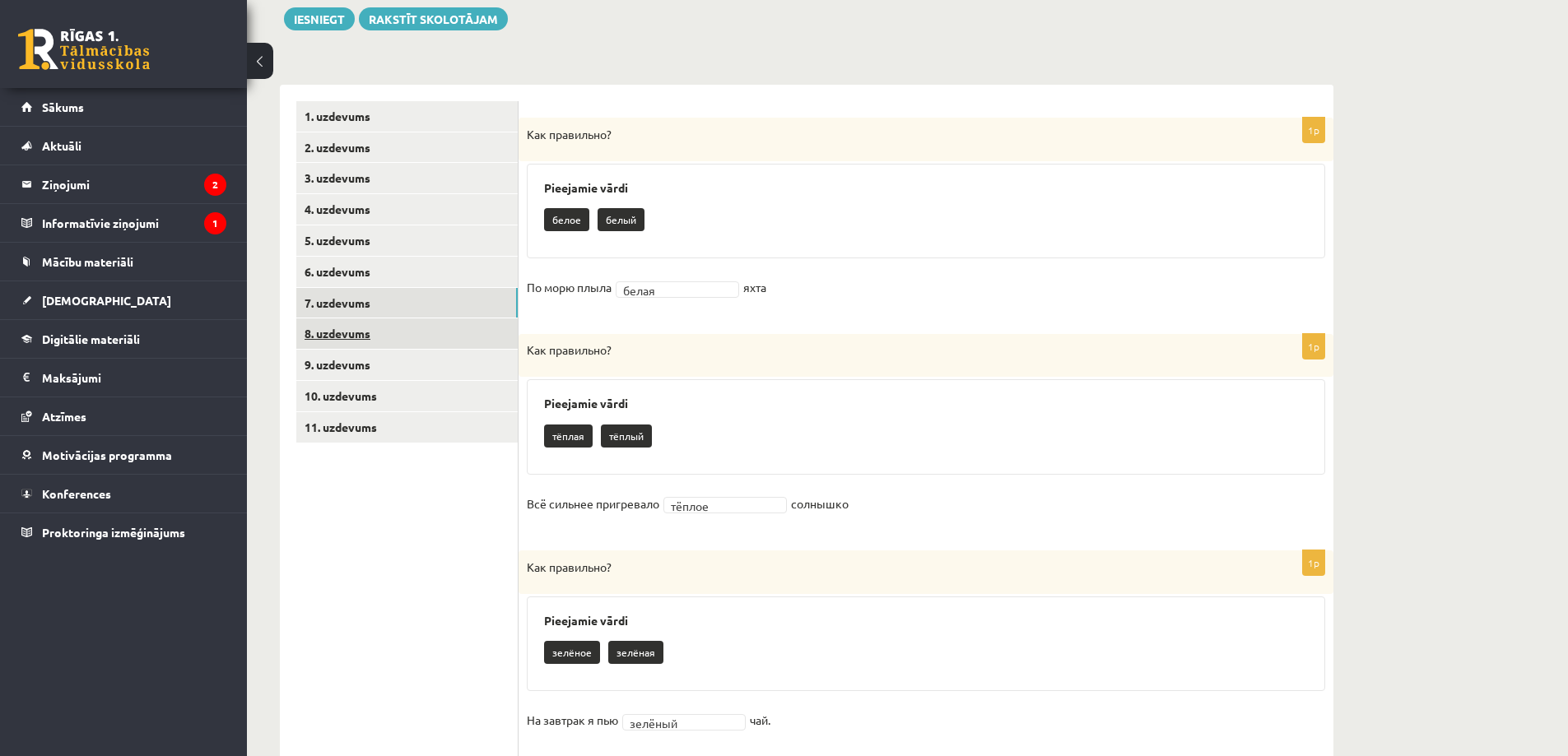
click at [339, 330] on link "8. uzdevums" at bounding box center [407, 334] width 221 height 30
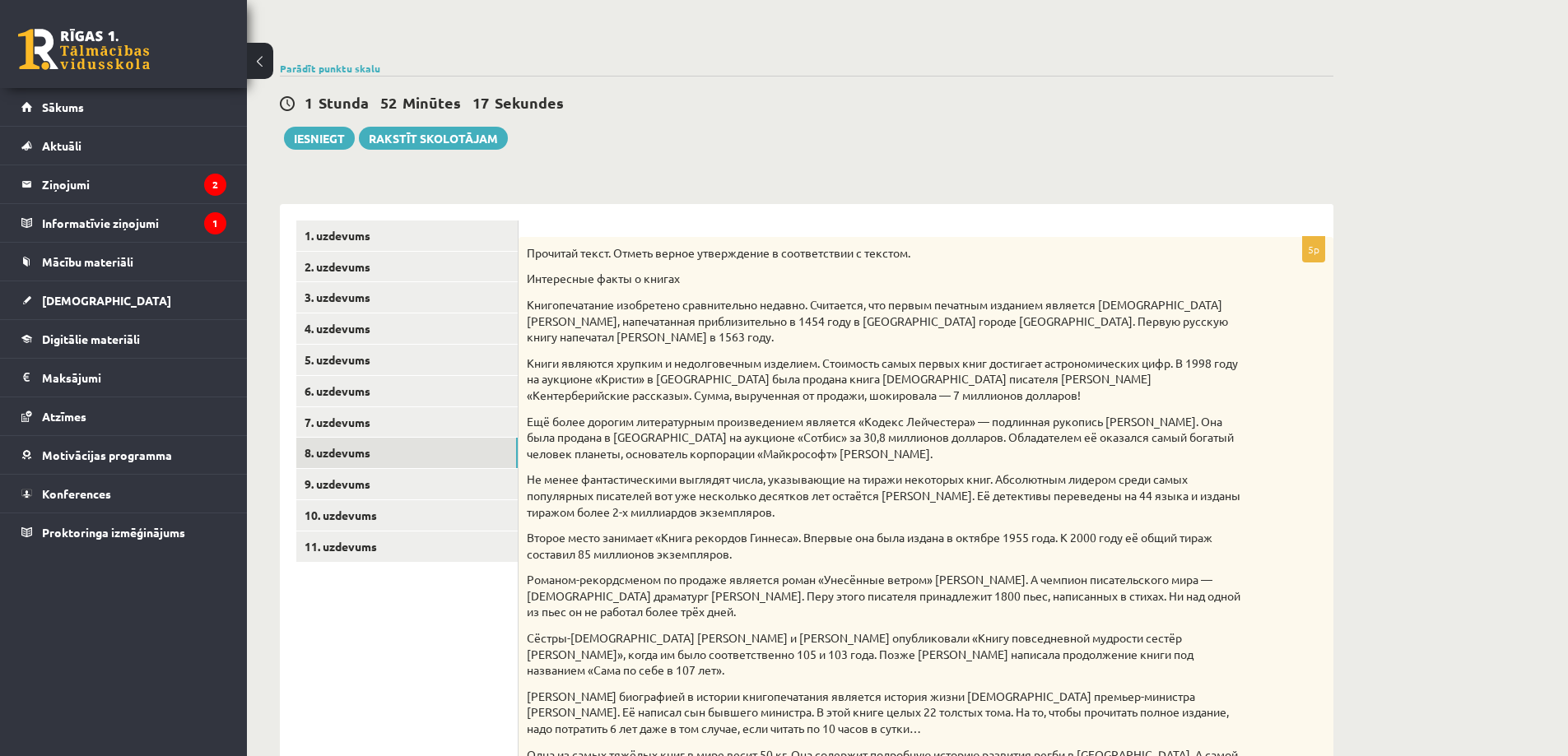
scroll to position [175, 0]
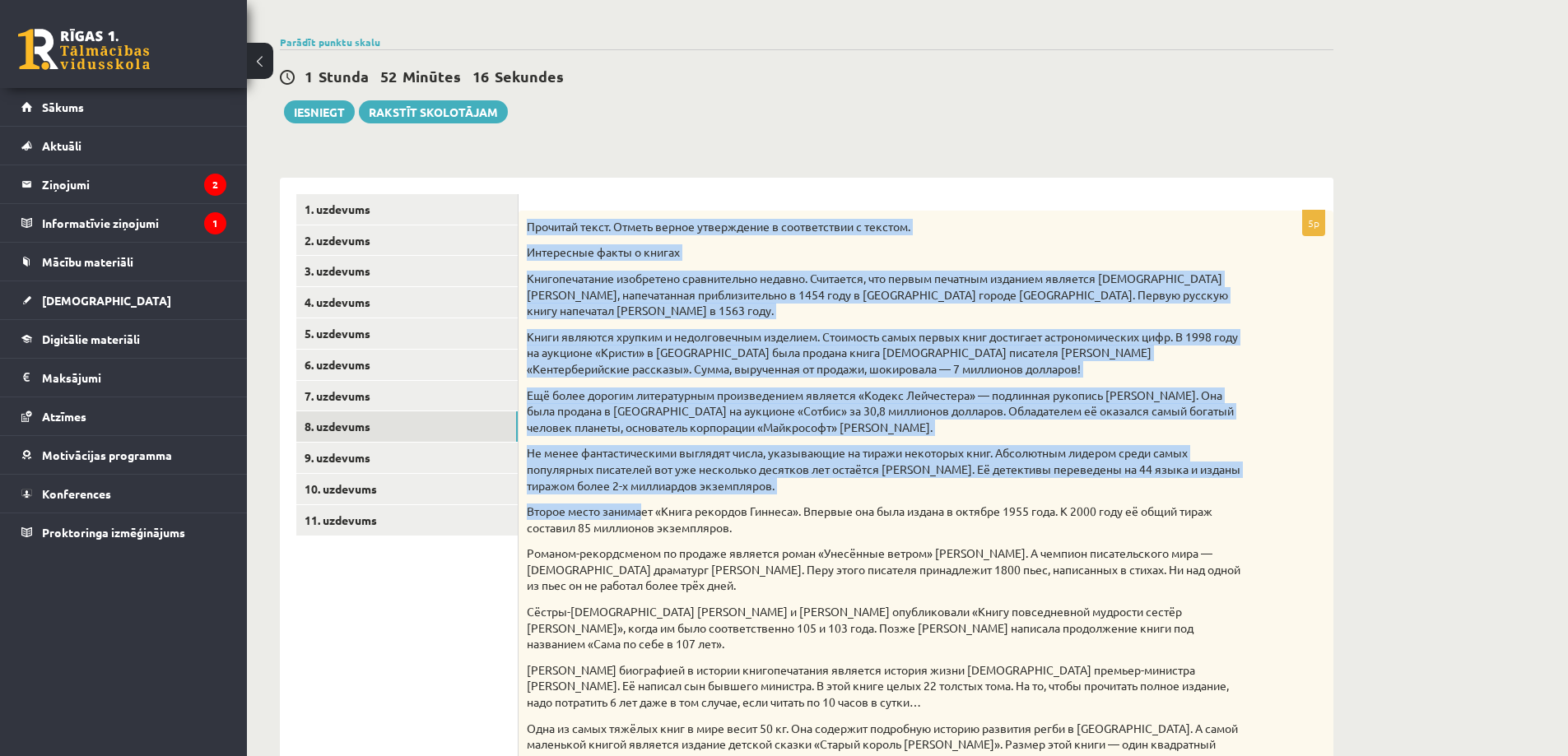
drag, startPoint x: 527, startPoint y: 223, endPoint x: 654, endPoint y: 539, distance: 340.6
click at [650, 531] on div "Прочитай текст. Отметь верное утверждение в соответствии с текстом. Интересные …" at bounding box center [926, 512] width 815 height 602
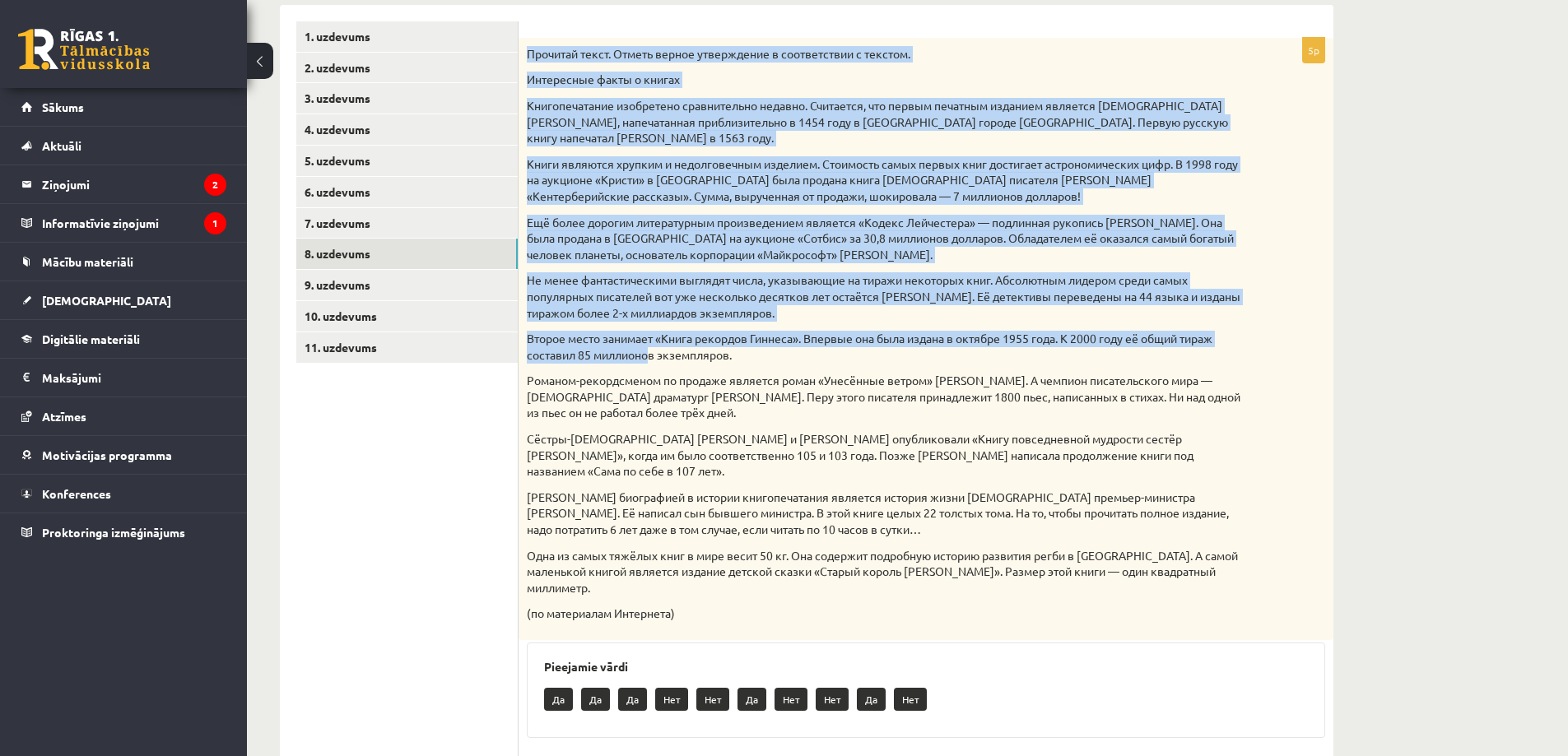
scroll to position [340, 0]
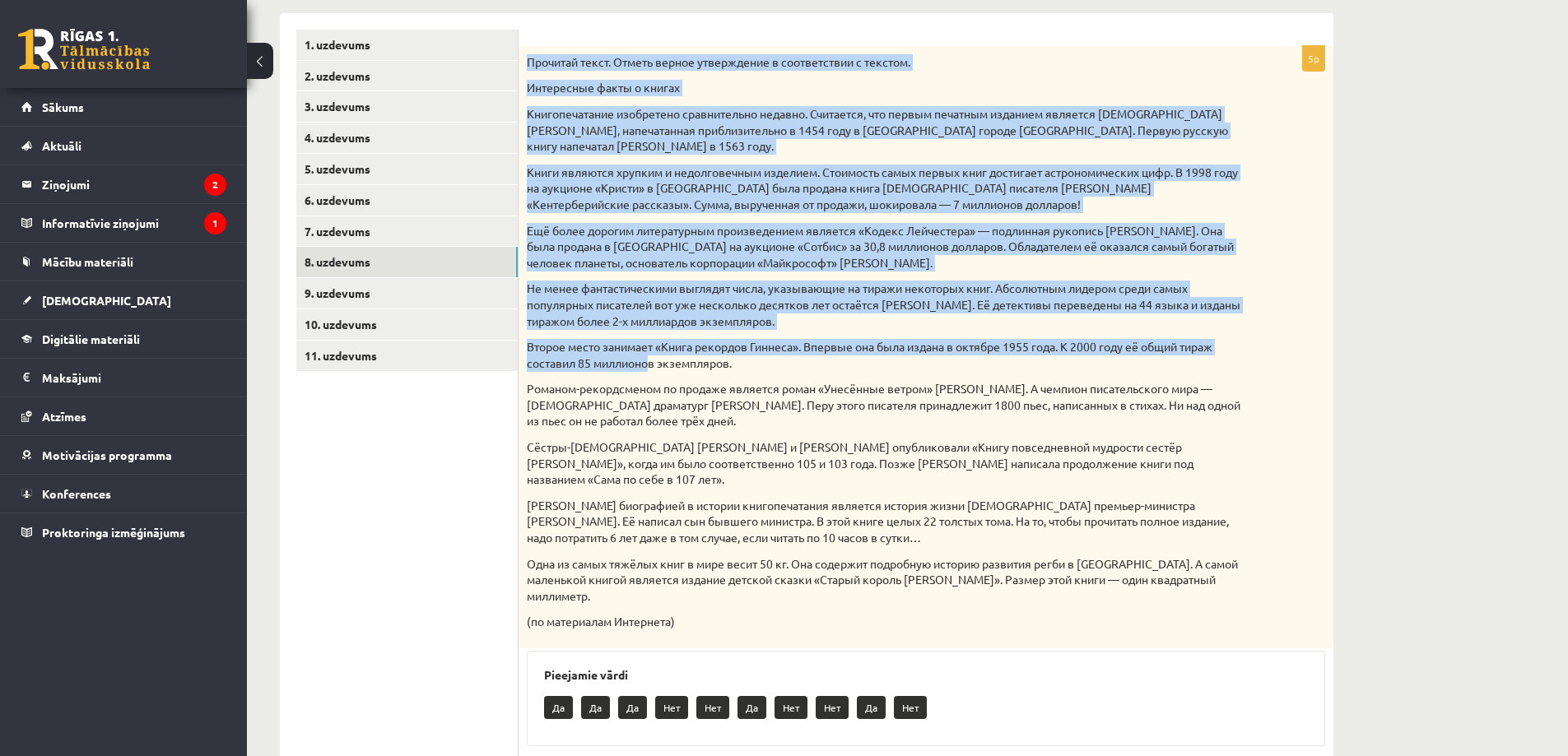
click at [533, 57] on p "Прочитай текст. Отметь верное утверждение в соответствии с текстом." at bounding box center [885, 63] width 716 height 17
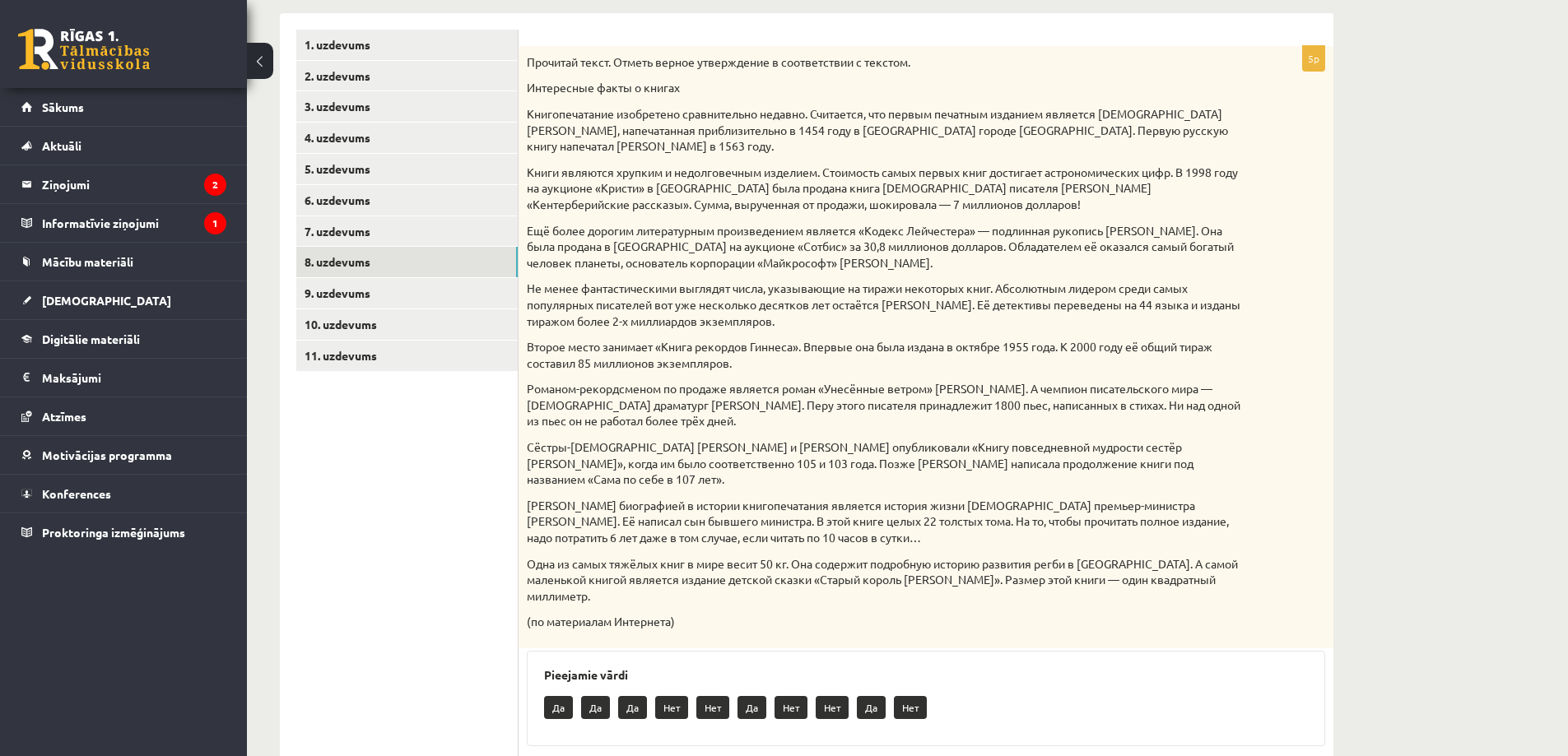
click at [528, 59] on p "Прочитай текст. Отметь верное утверждение в соответствии с текстом." at bounding box center [885, 63] width 716 height 17
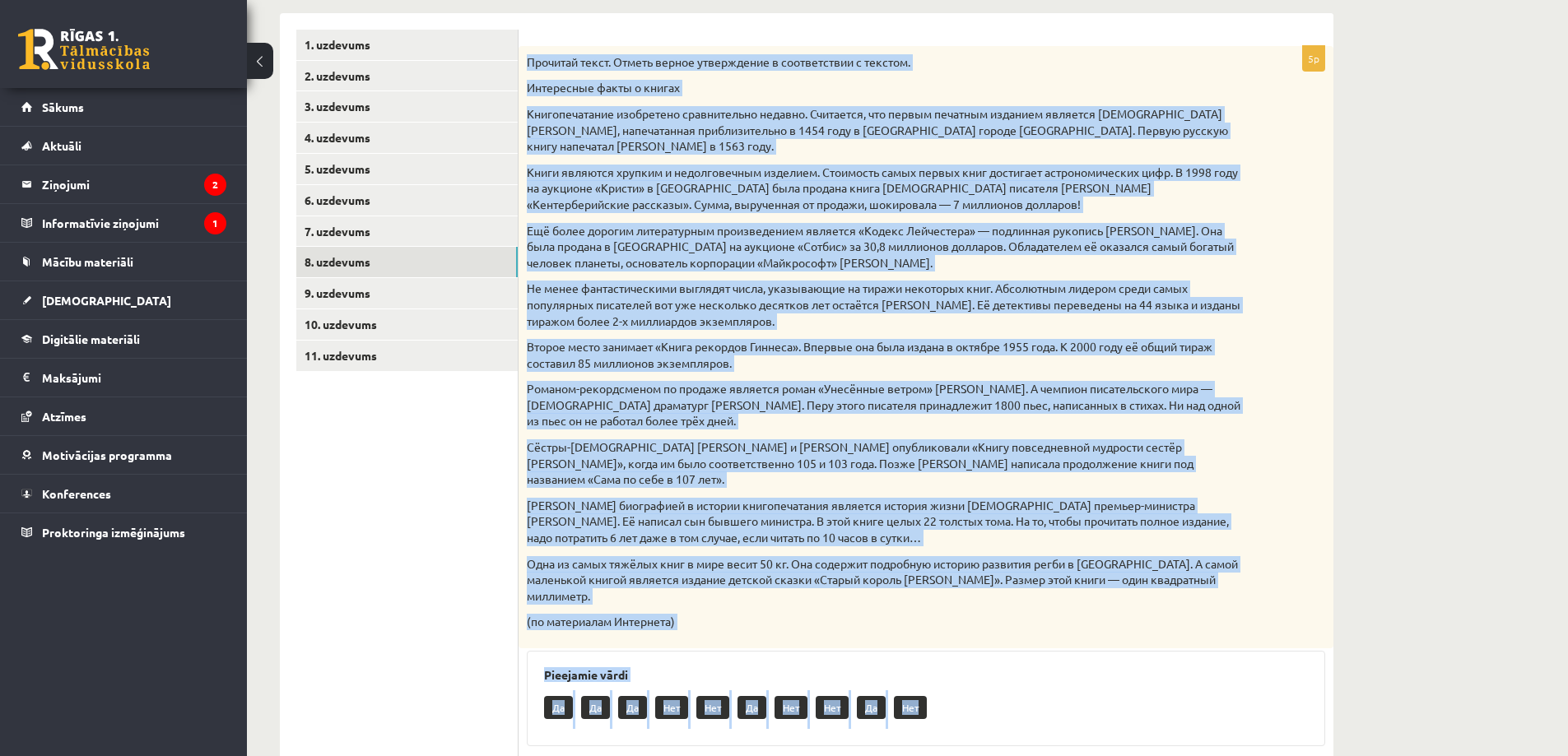
scroll to position [669, 0]
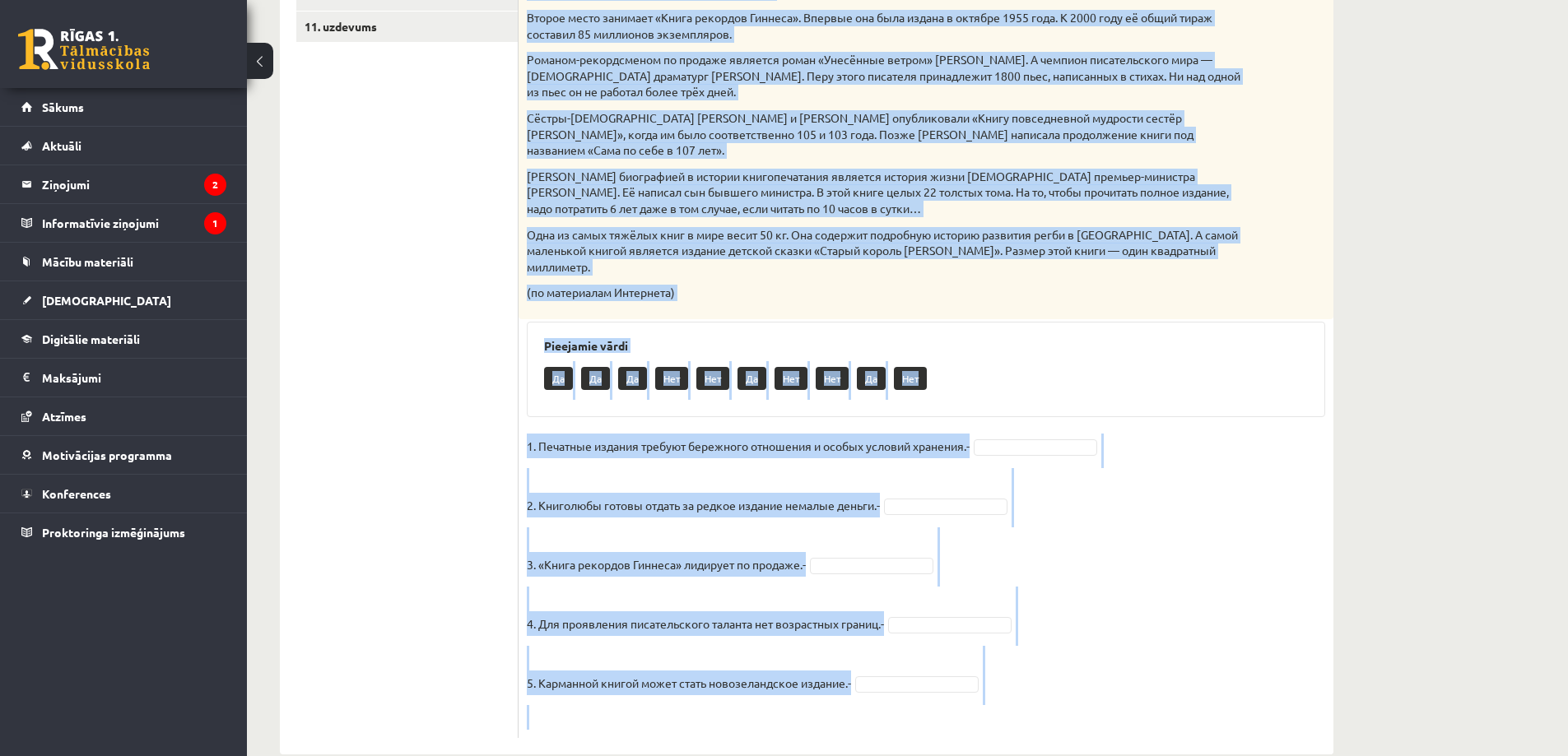
drag, startPoint x: 530, startPoint y: 62, endPoint x: 805, endPoint y: 710, distance: 703.9
click at [805, 710] on div "5p Прочитай текст. Отметь верное утверждение в соответствии с текстом. Интересн…" at bounding box center [926, 219] width 815 height 1071
copy div "Прочитай текст. Отметь верное утверждение в соответствии с текстом. Интересные …"
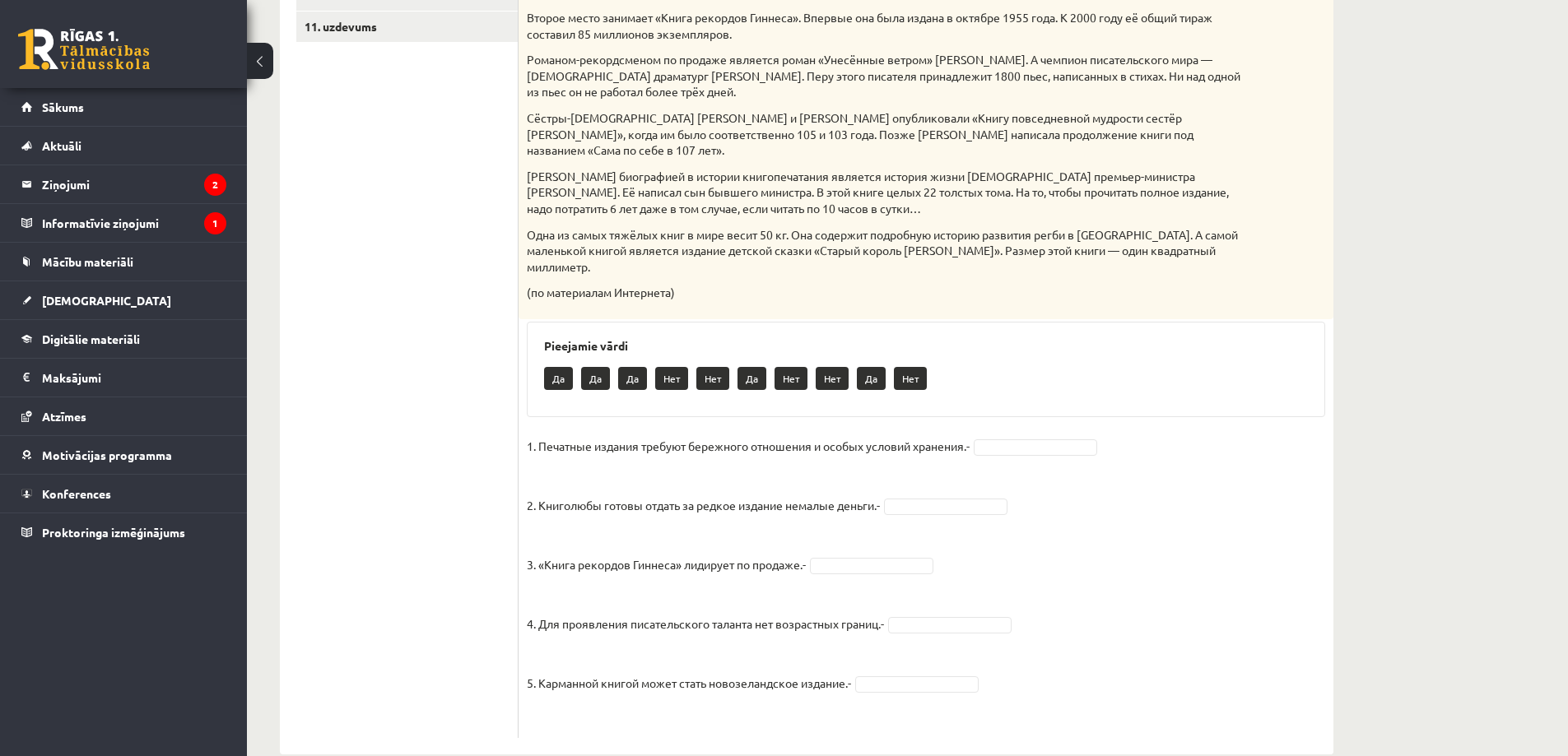
click at [414, 438] on ul "1. uzdevums 2. uzdevums 3. uzdevums 4. uzdevums 5. uzdevums 6. uzdevums 7. uzde…" at bounding box center [407, 219] width 222 height 1037
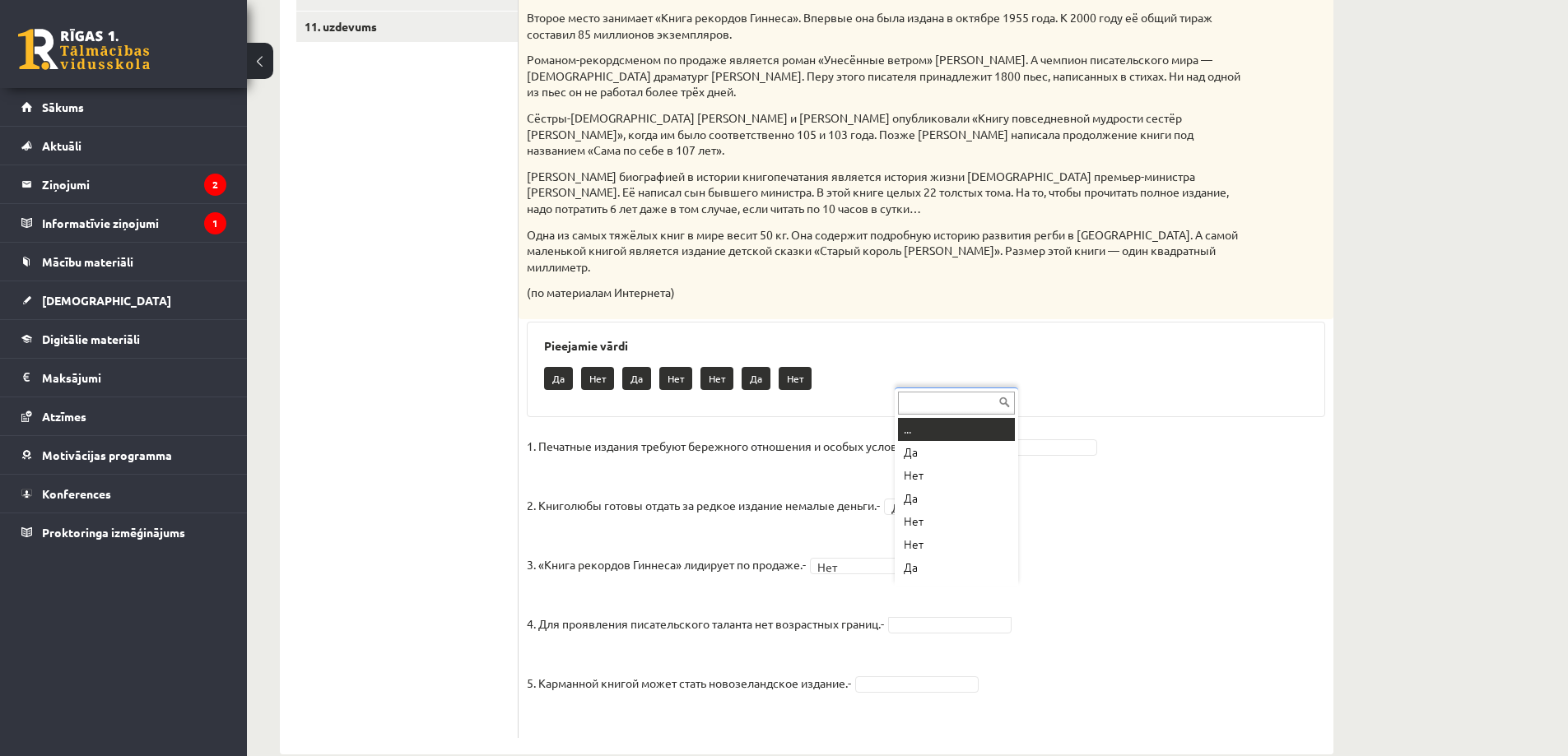
drag, startPoint x: 959, startPoint y: 591, endPoint x: 959, endPoint y: 602, distance: 11.0
click at [923, 664] on fieldset "1. Печатные издания требуют бережного отношения и особых условий хранения.- Да …" at bounding box center [926, 582] width 798 height 296
click at [923, 663] on fieldset "1. Печатные издания требуют бережного отношения и особых условий хранения.- Да …" at bounding box center [926, 582] width 798 height 296
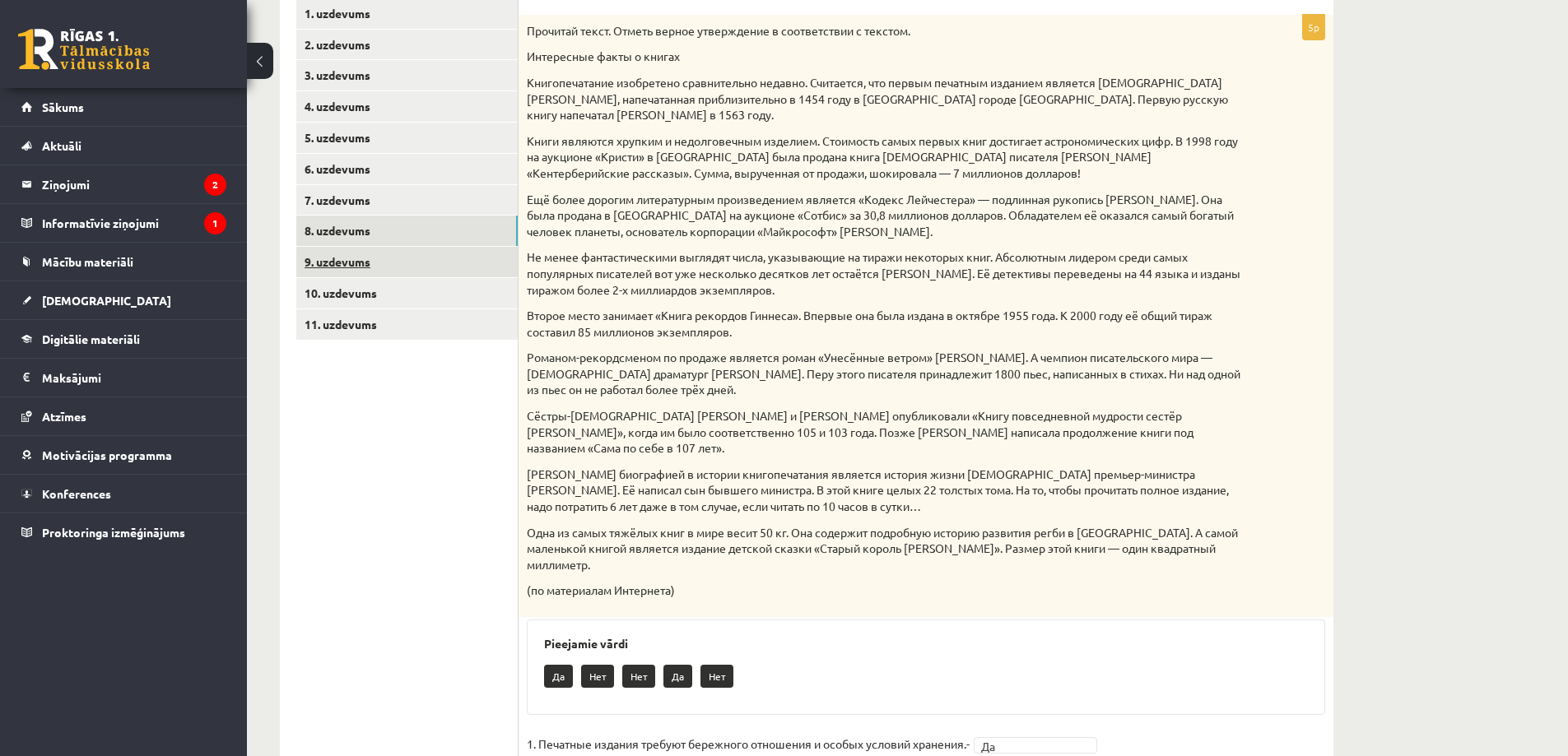
scroll to position [340, 0]
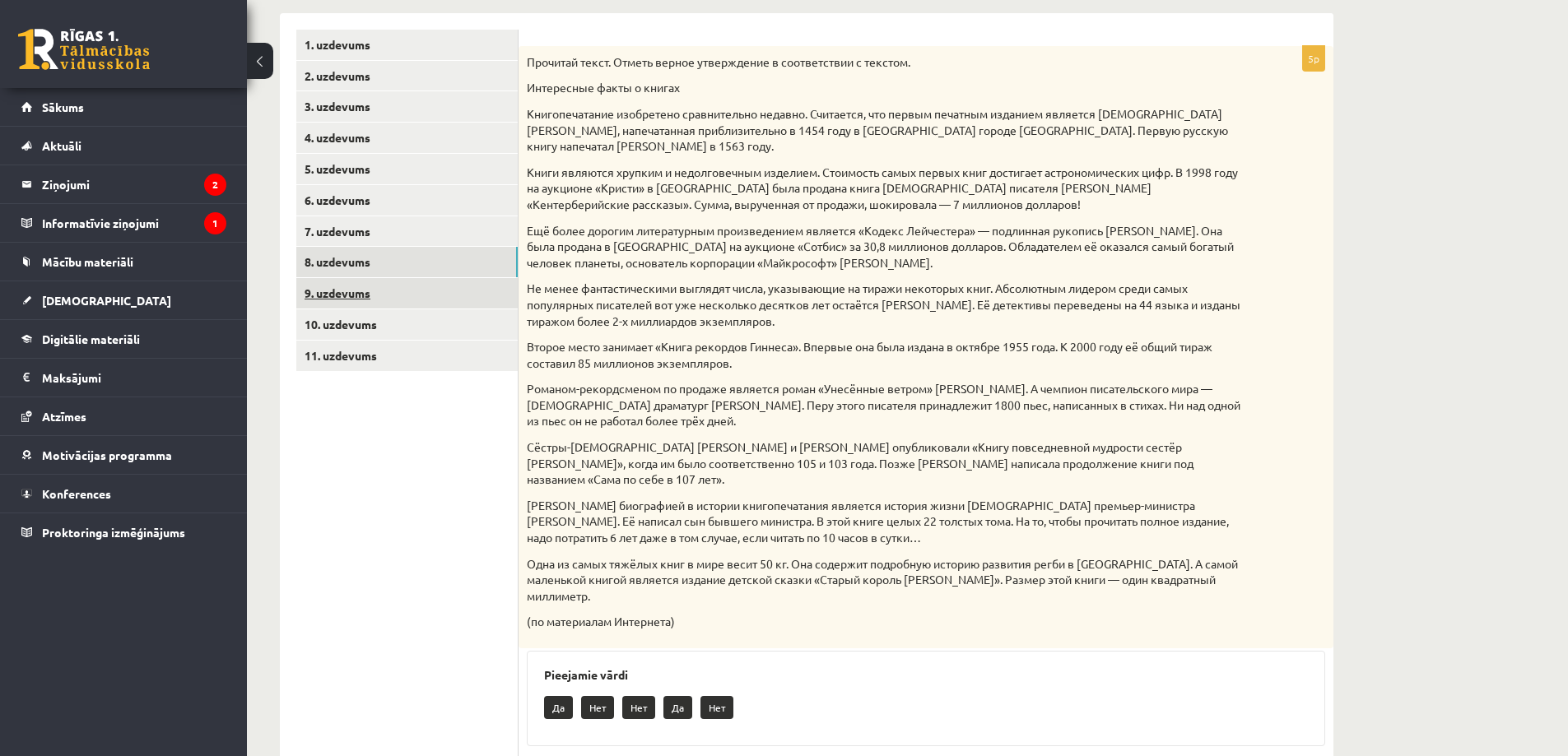
click at [352, 298] on link "9. uzdevums" at bounding box center [407, 293] width 221 height 30
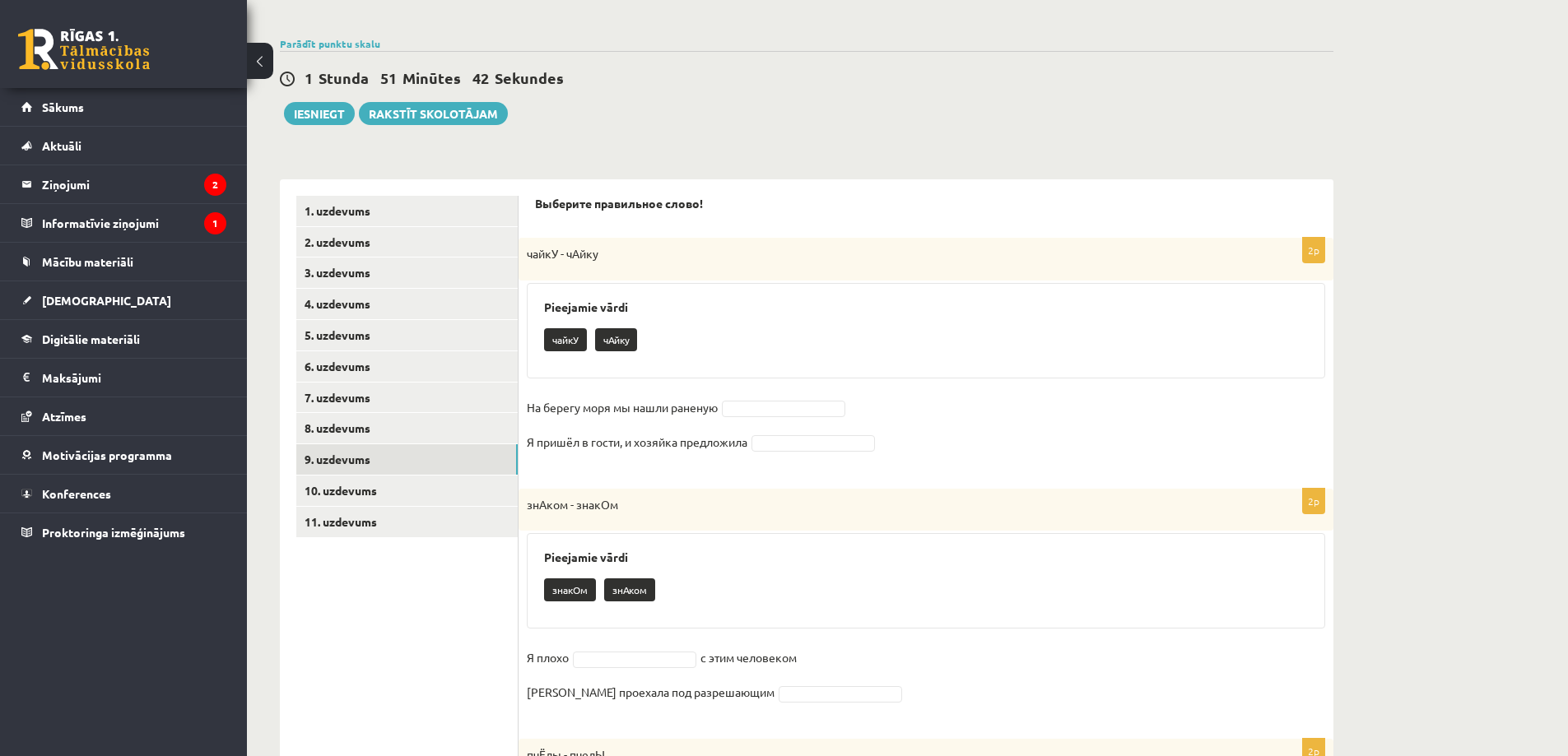
scroll to position [175, 0]
click at [788, 473] on form "Выберите правильное слово! 2p чайкУ - чАйку Pieejamie vārdi чайкУ чАйку На бере…" at bounding box center [926, 708] width 782 height 1028
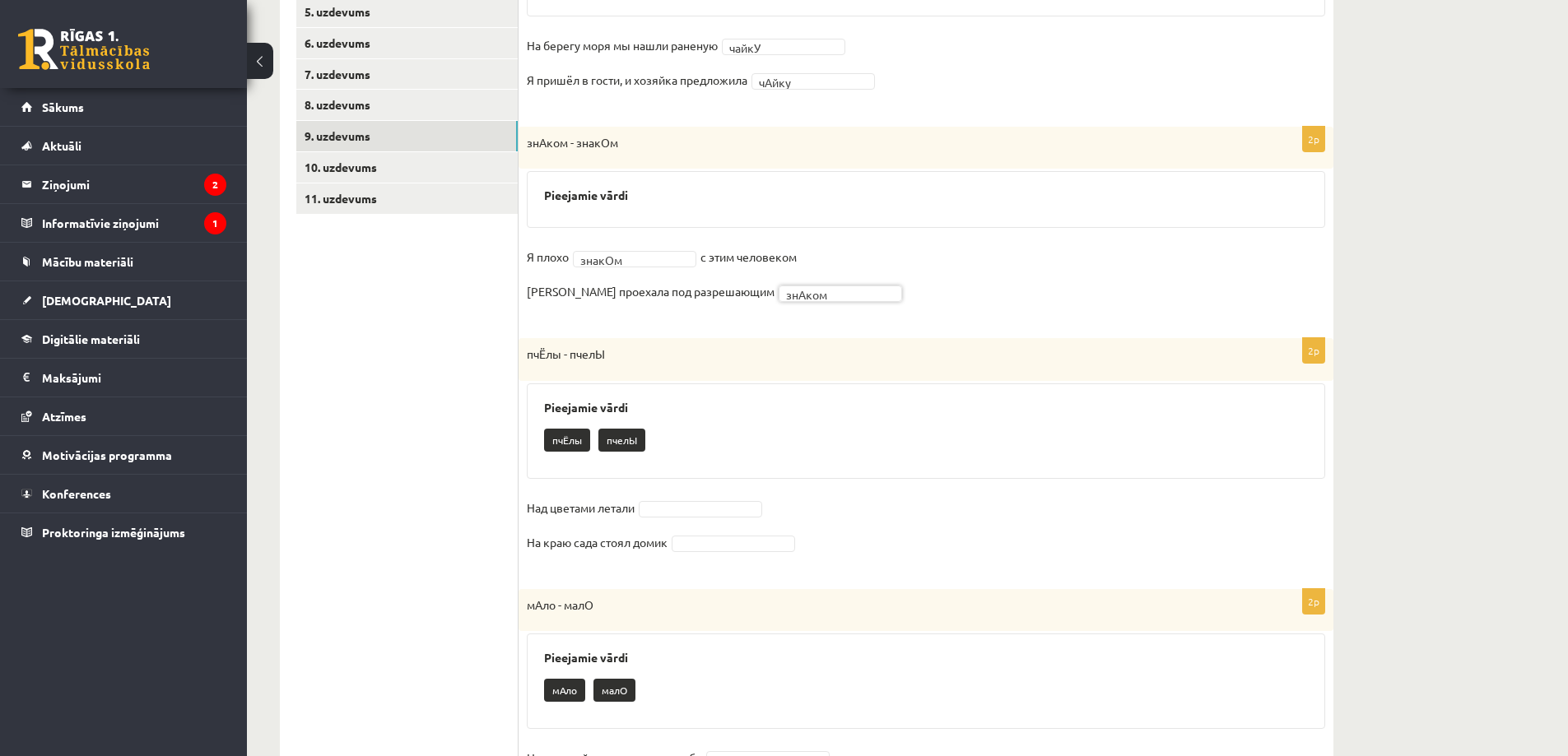
scroll to position [504, 0]
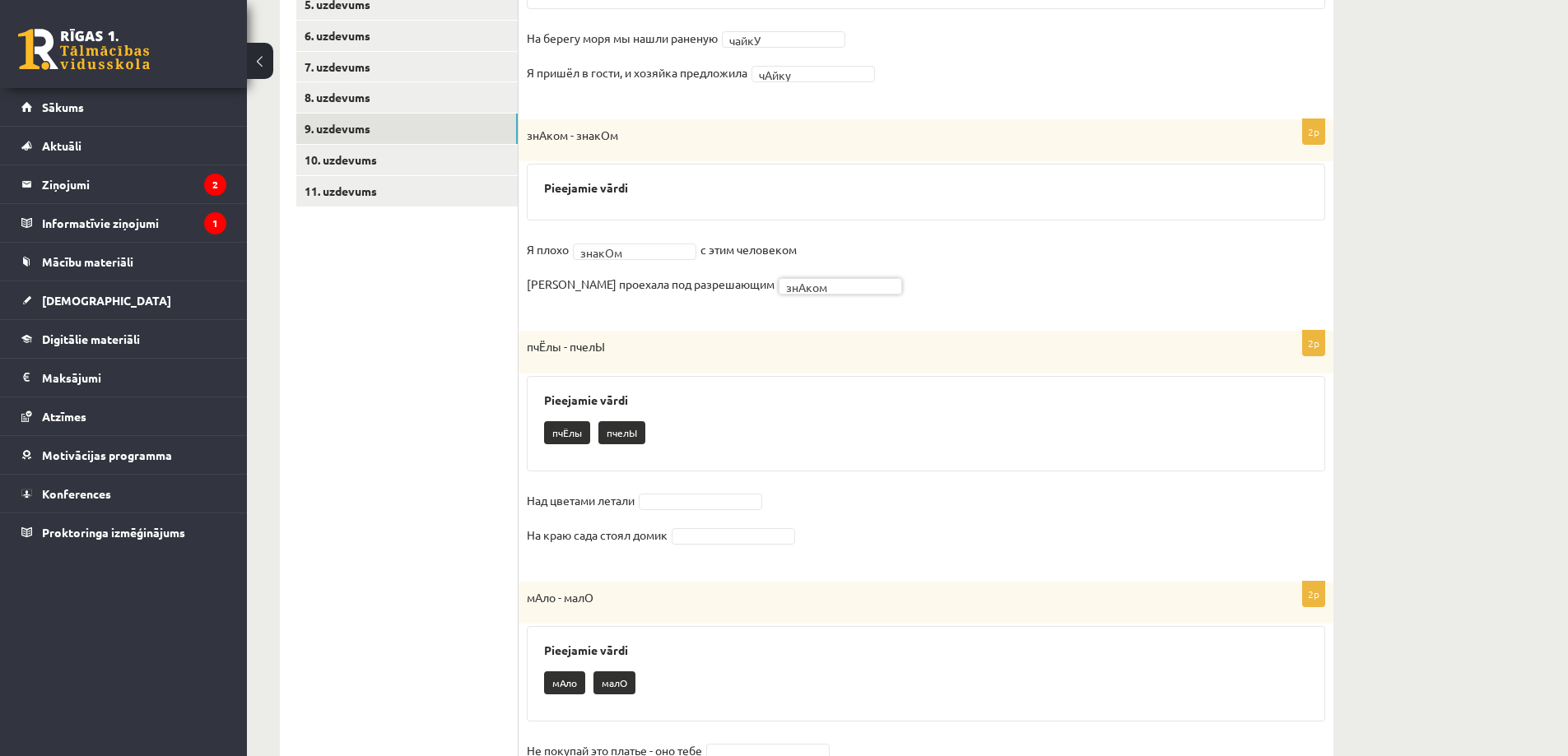
click at [572, 428] on p "пчЁлы" at bounding box center [567, 433] width 46 height 23
click at [688, 570] on form "Выберите правильное слово! 2p чайкУ - чАйку Pieejamie vārdi На берегу моря мы н…" at bounding box center [926, 340] width 782 height 950
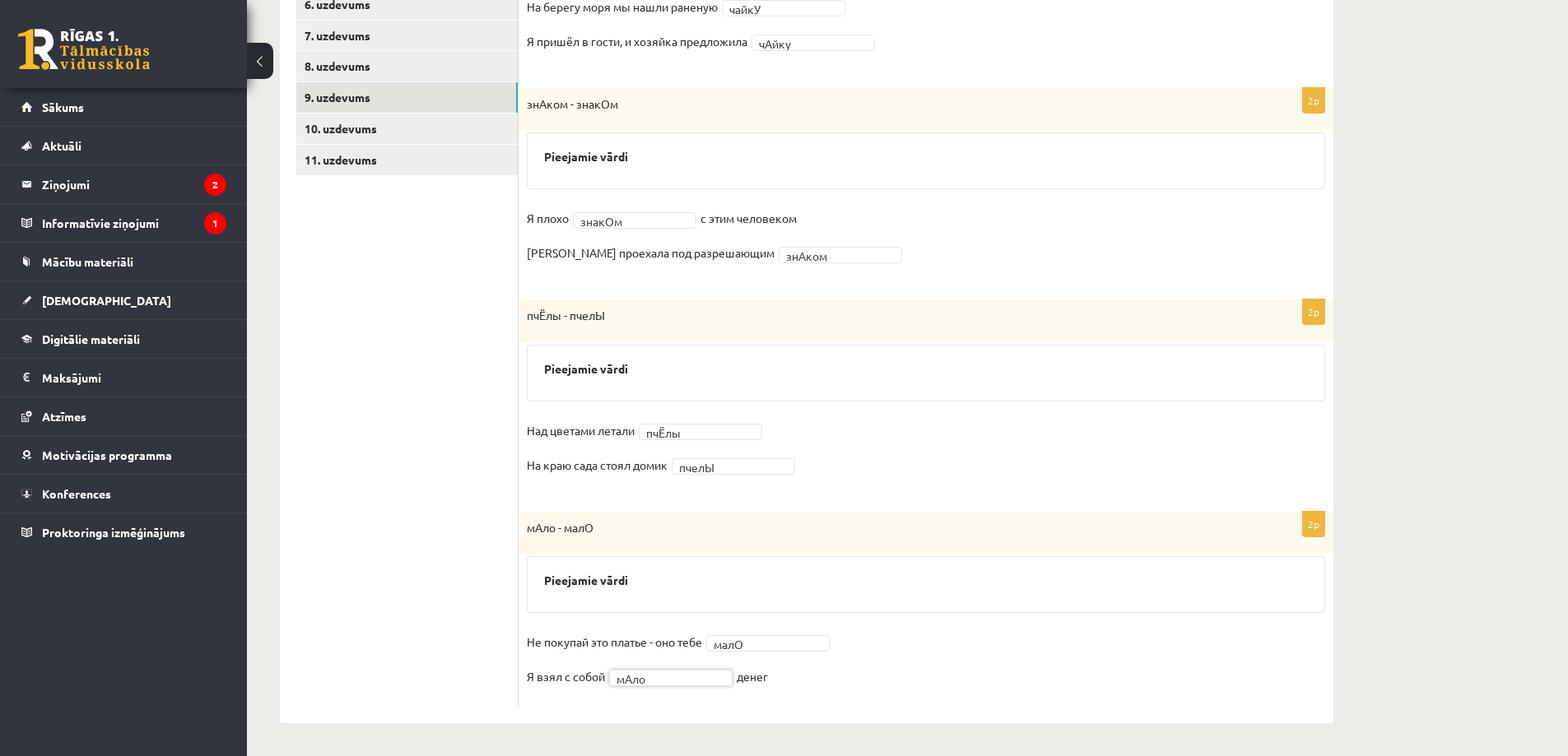
scroll to position [537, 0]
click at [347, 128] on link "10. uzdevums" at bounding box center [407, 129] width 221 height 30
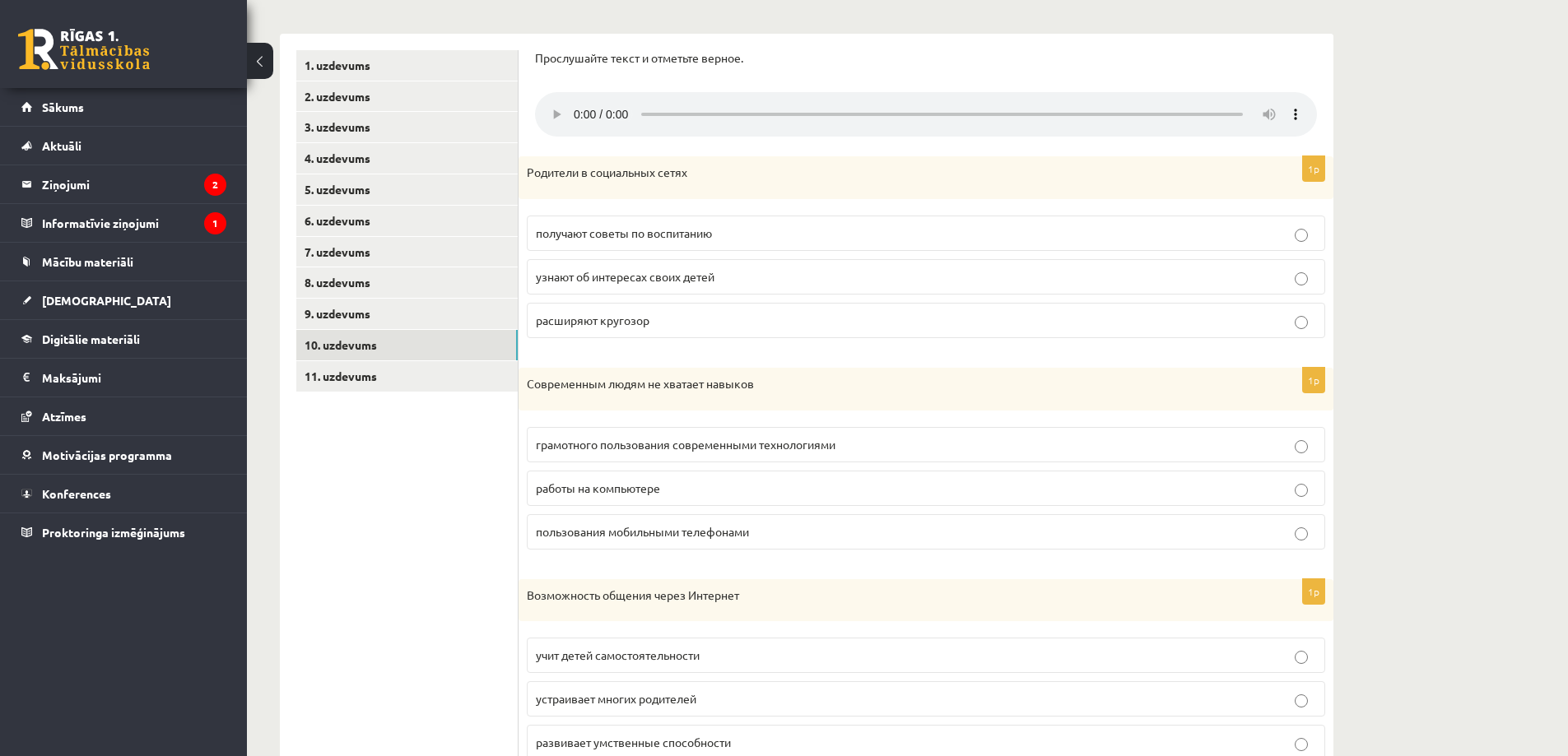
scroll to position [290, 0]
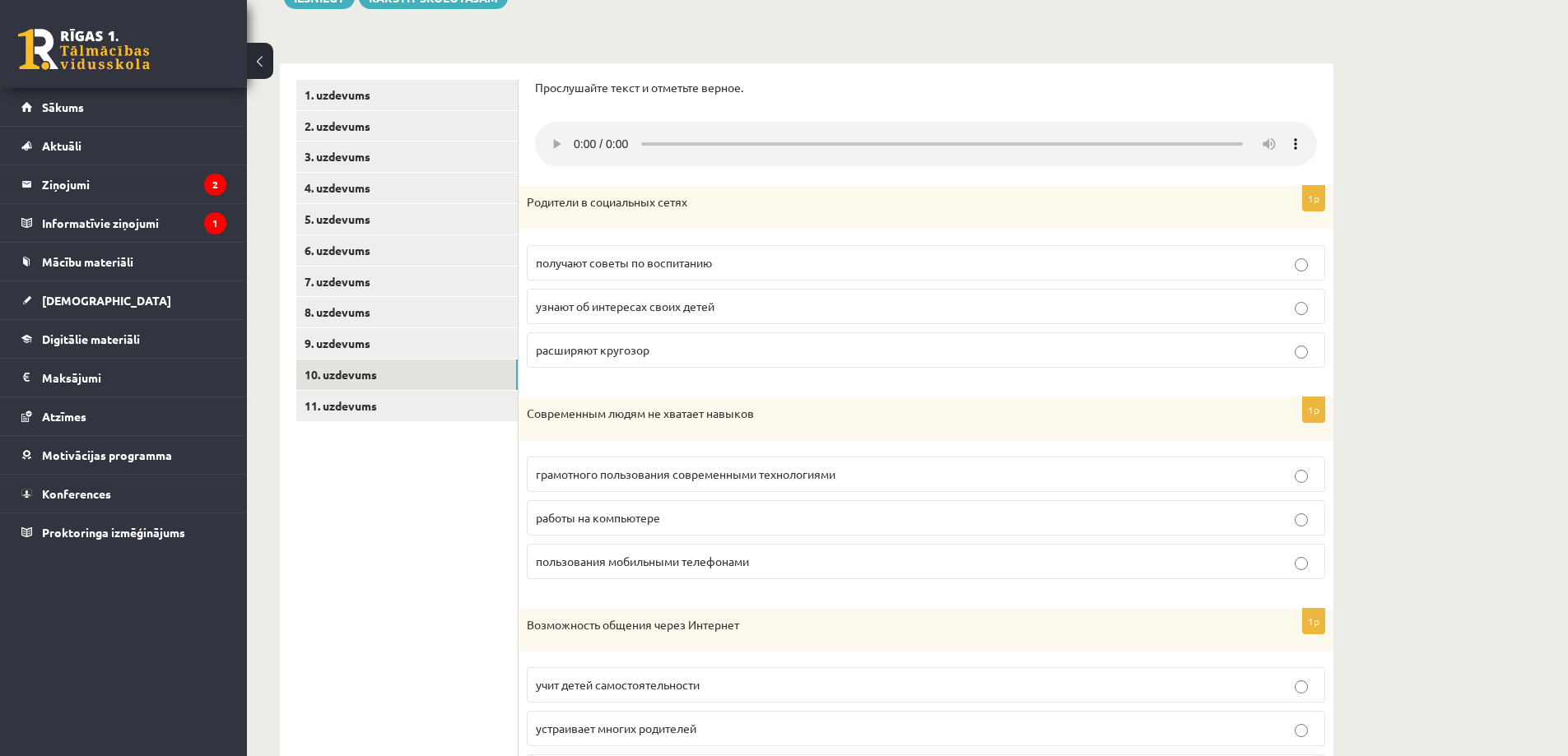
click at [817, 194] on div "Родители в социальных сетях" at bounding box center [926, 207] width 815 height 43
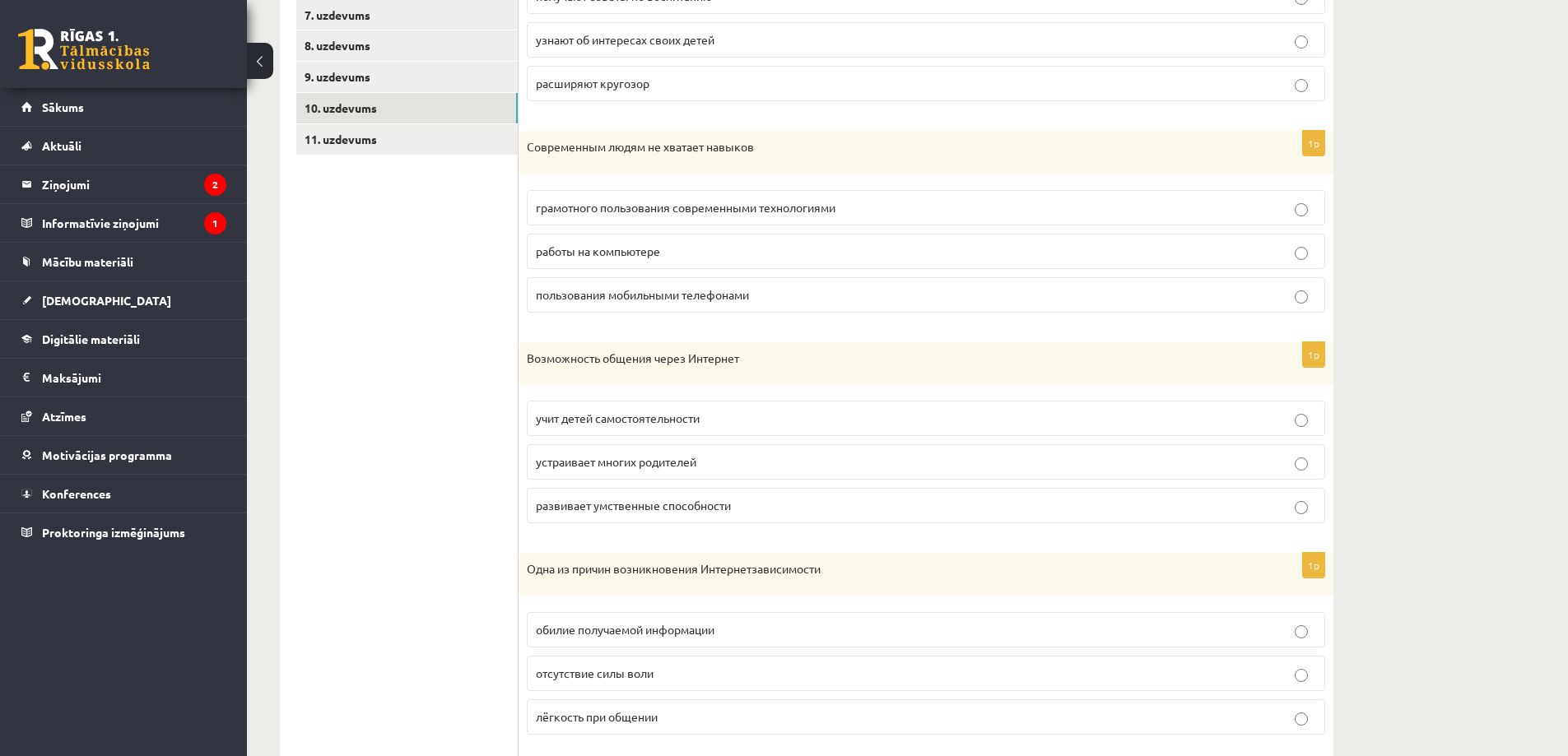
scroll to position [562, 0]
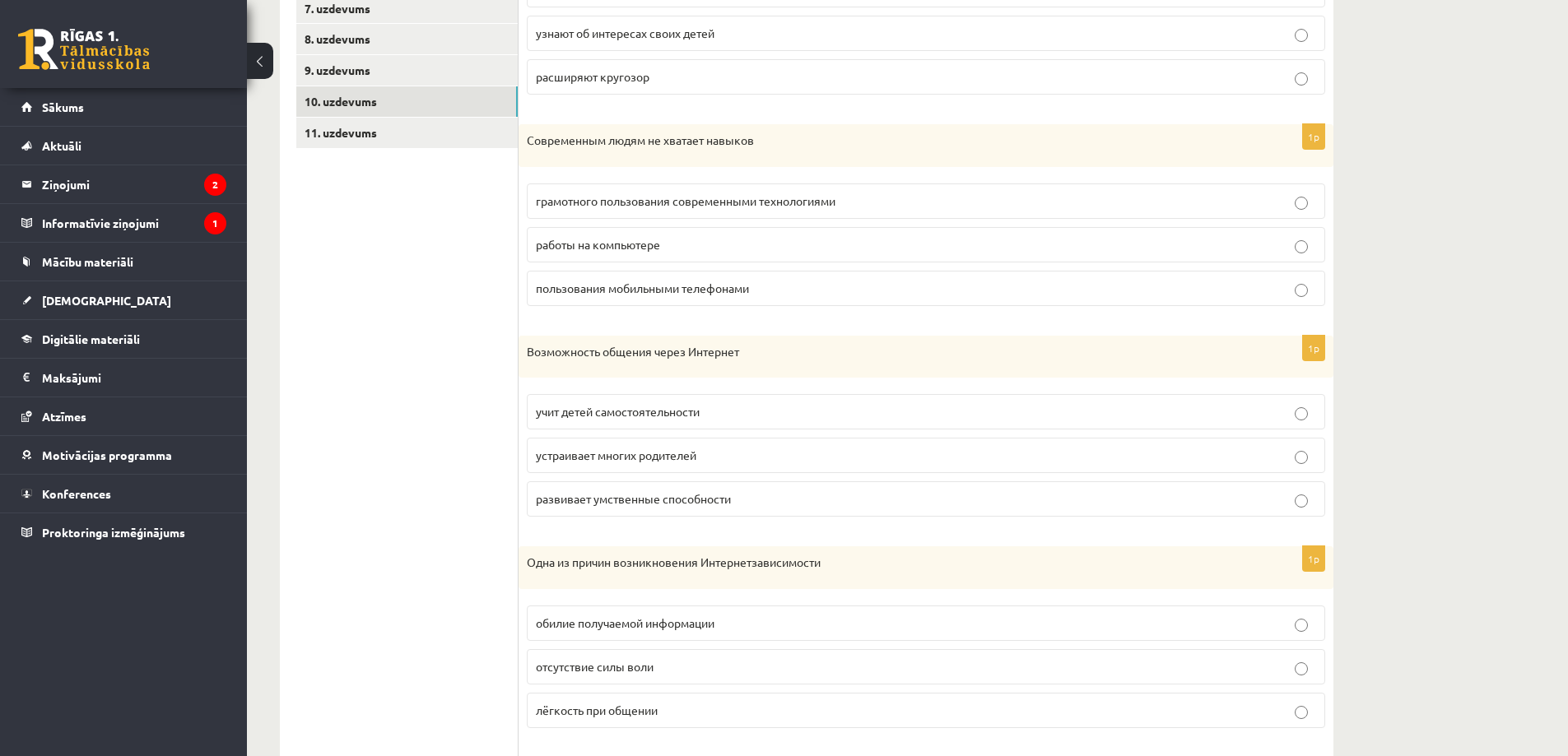
click at [776, 501] on p "развивает умственные способности" at bounding box center [926, 499] width 781 height 18
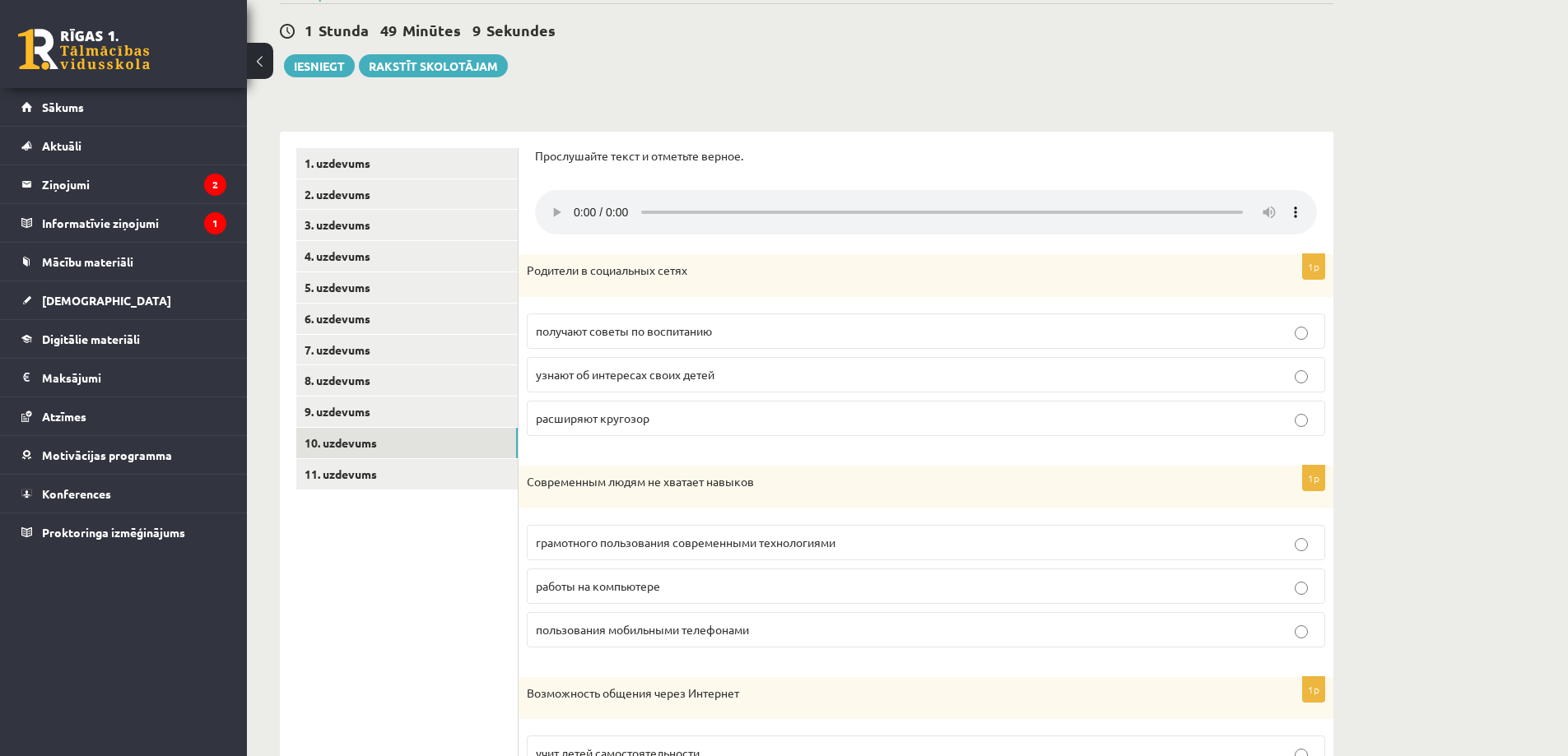
scroll to position [151, 0]
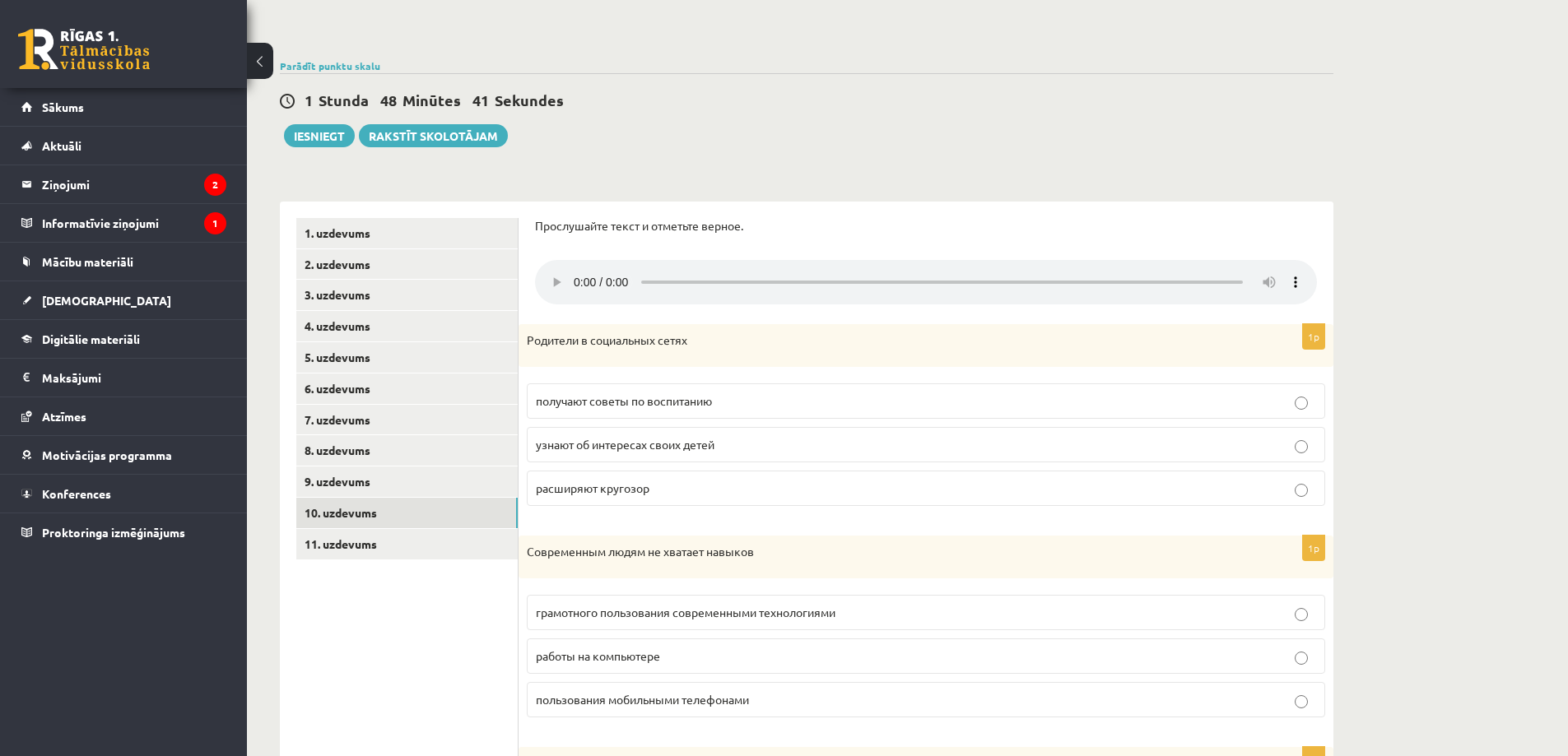
click at [779, 445] on p "узнают об интересах своих детей" at bounding box center [926, 445] width 781 height 18
click at [787, 618] on span "грамотного пользования современными технологиями" at bounding box center [685, 612] width 300 height 15
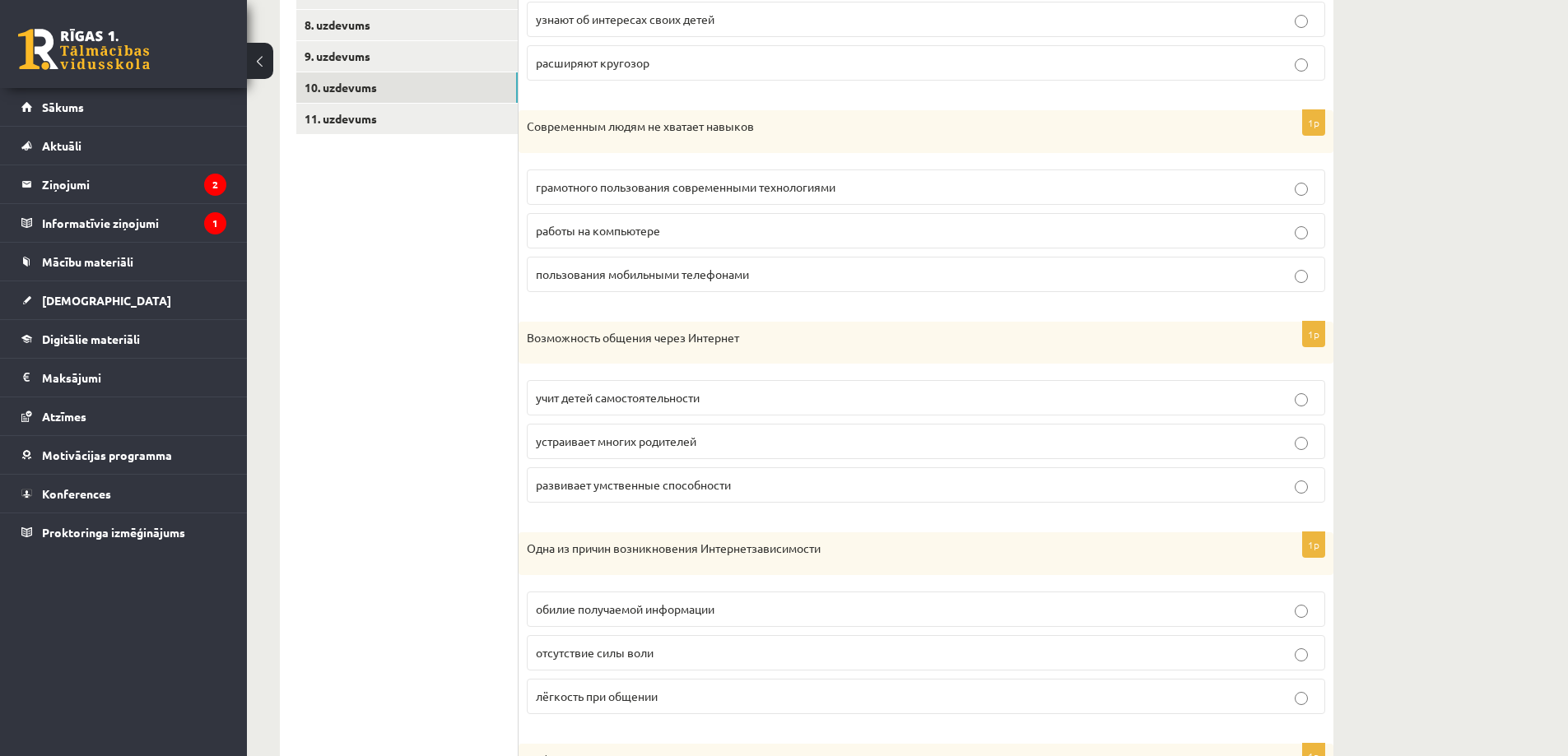
scroll to position [728, 0]
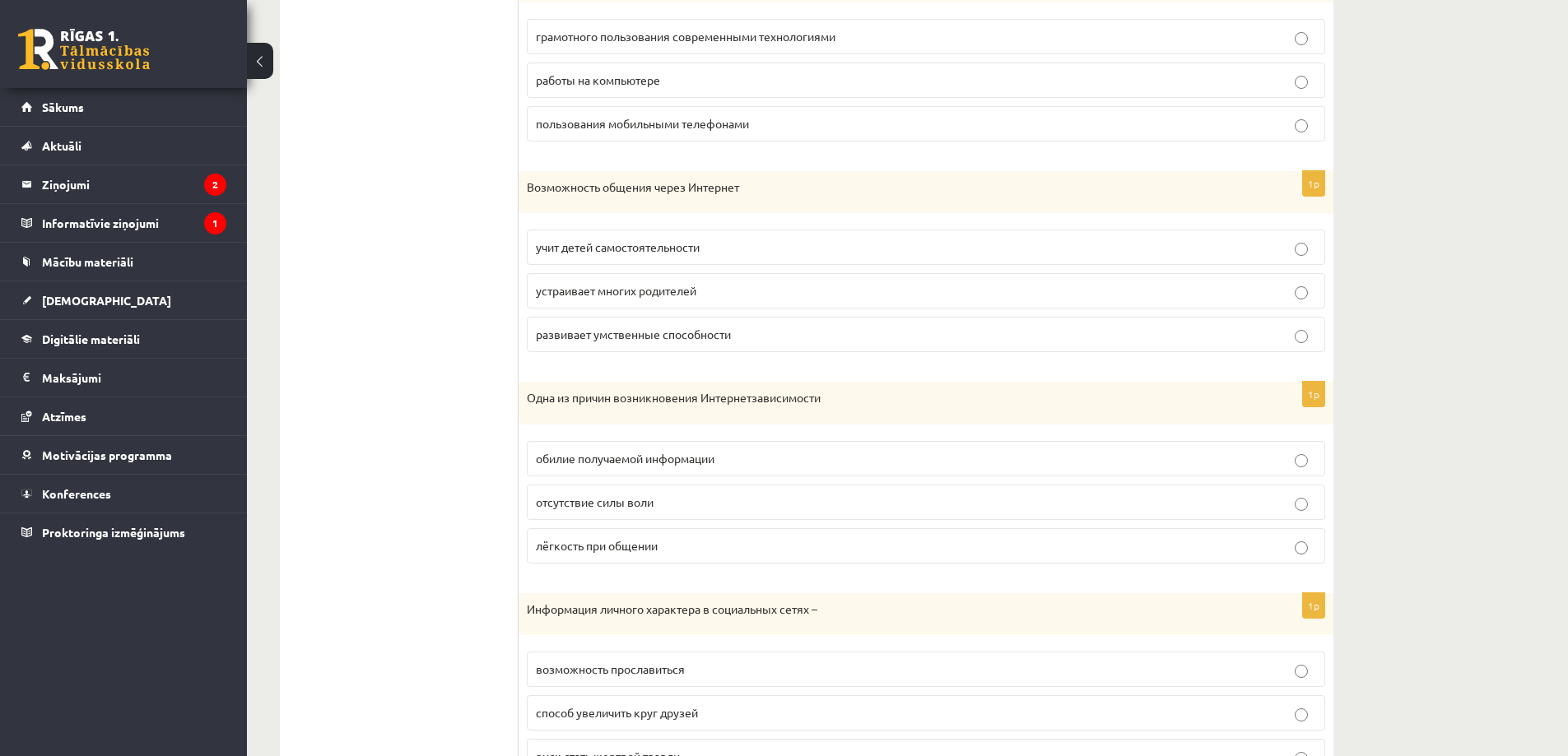
click at [715, 465] on span "обилие получаемой информации" at bounding box center [625, 458] width 179 height 15
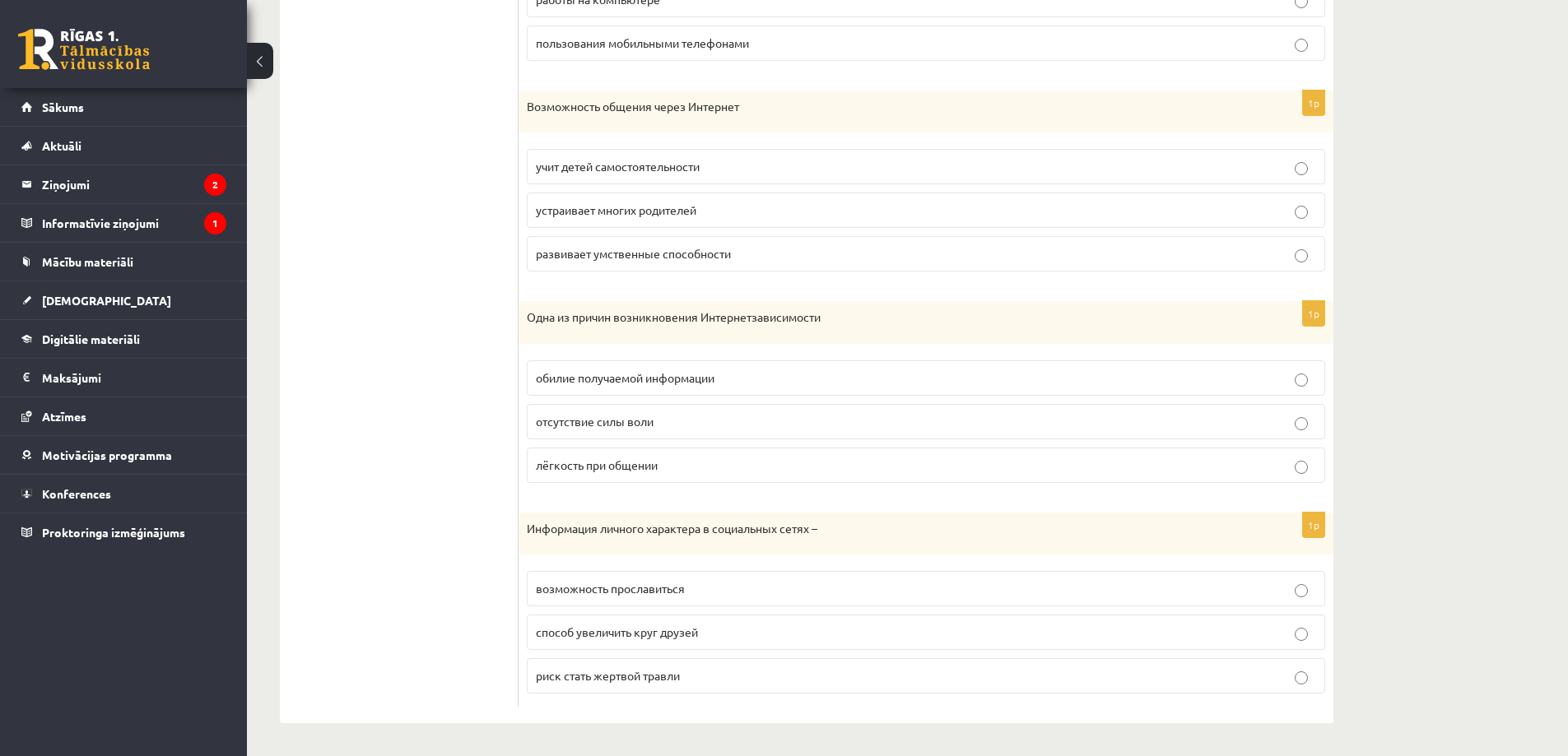
click at [721, 638] on p "способ увеличить круг друзей" at bounding box center [926, 632] width 781 height 18
click at [589, 668] on p "риск стать жертвой травли" at bounding box center [926, 676] width 781 height 18
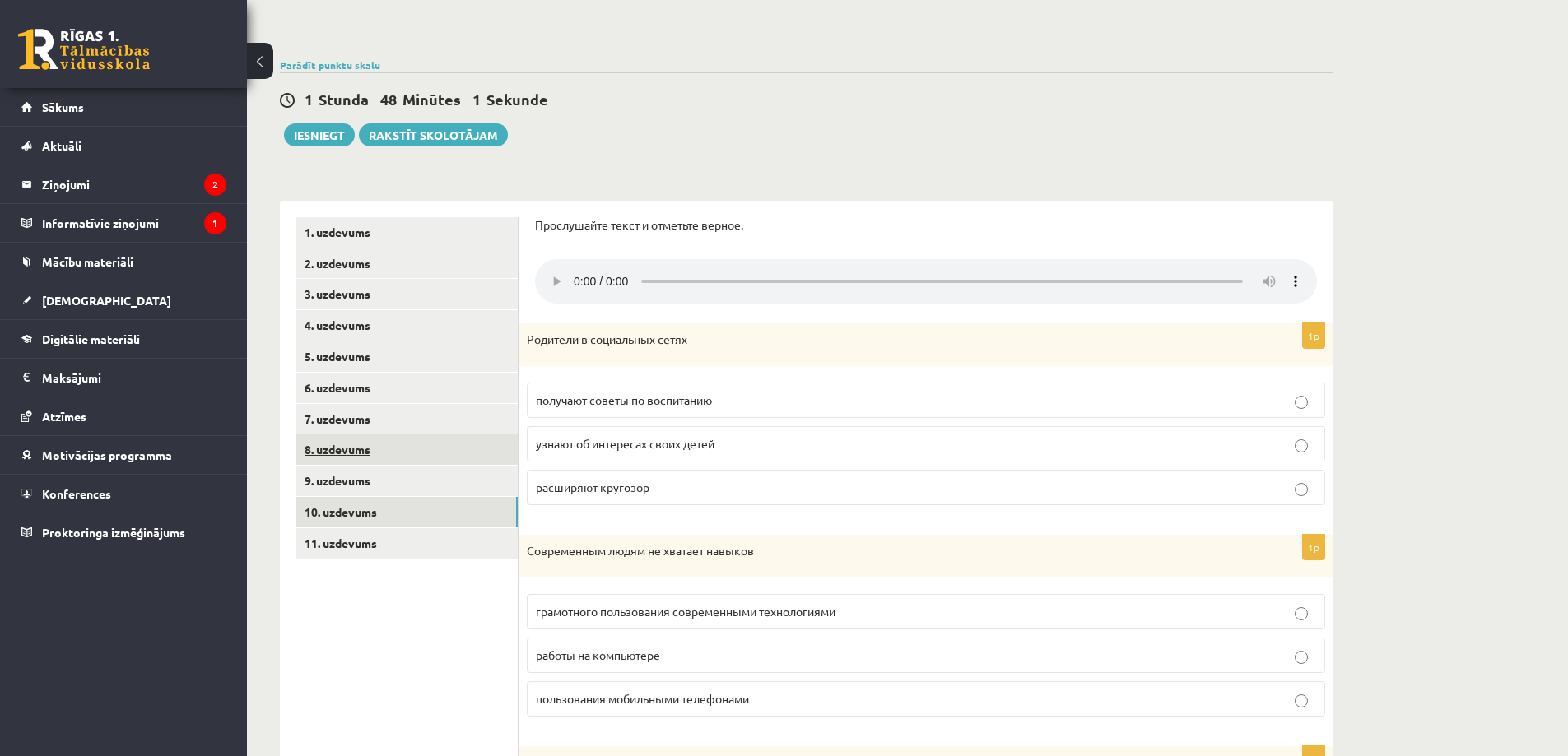
scroll to position [151, 0]
click at [367, 559] on link "11. uzdevums" at bounding box center [407, 544] width 221 height 30
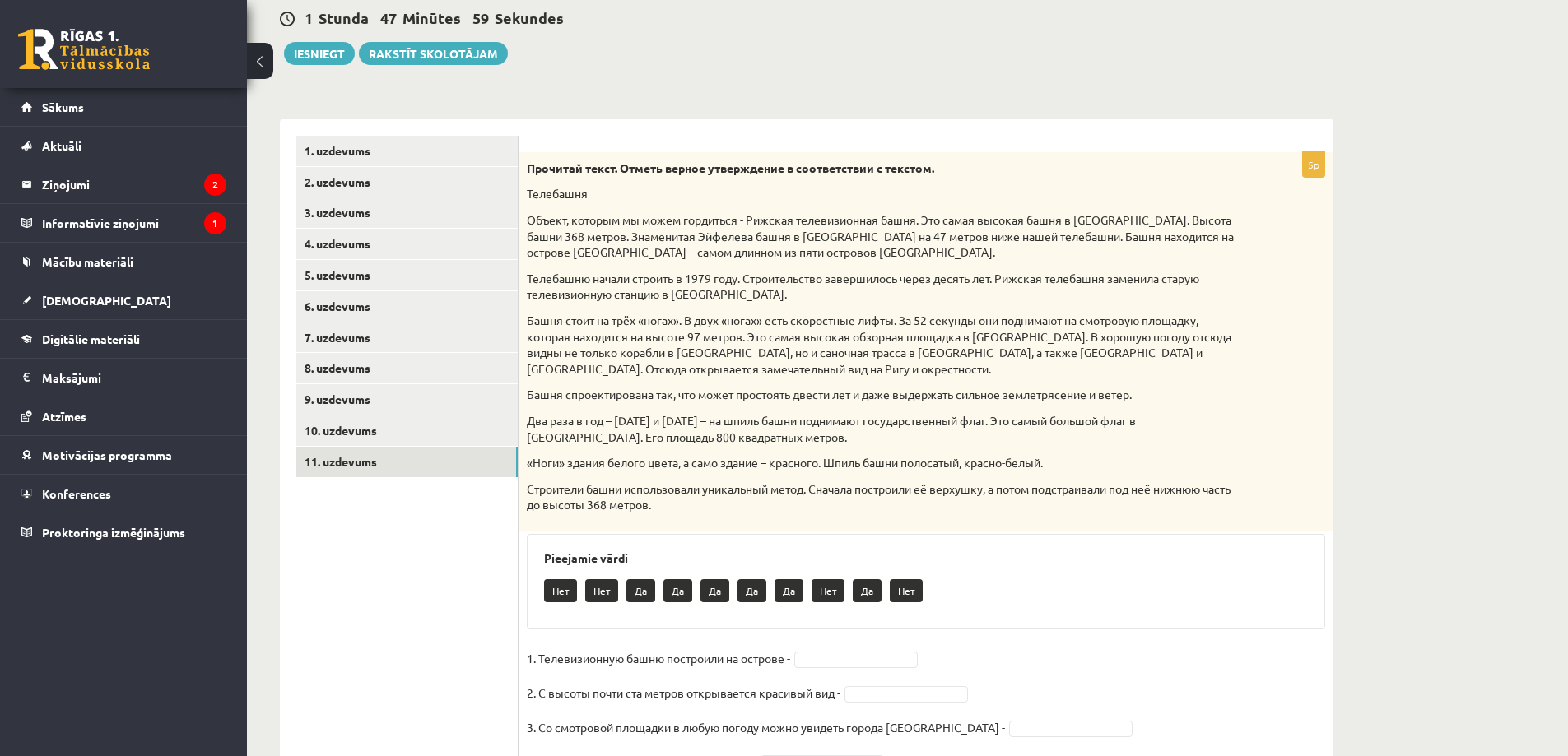
scroll to position [355, 0]
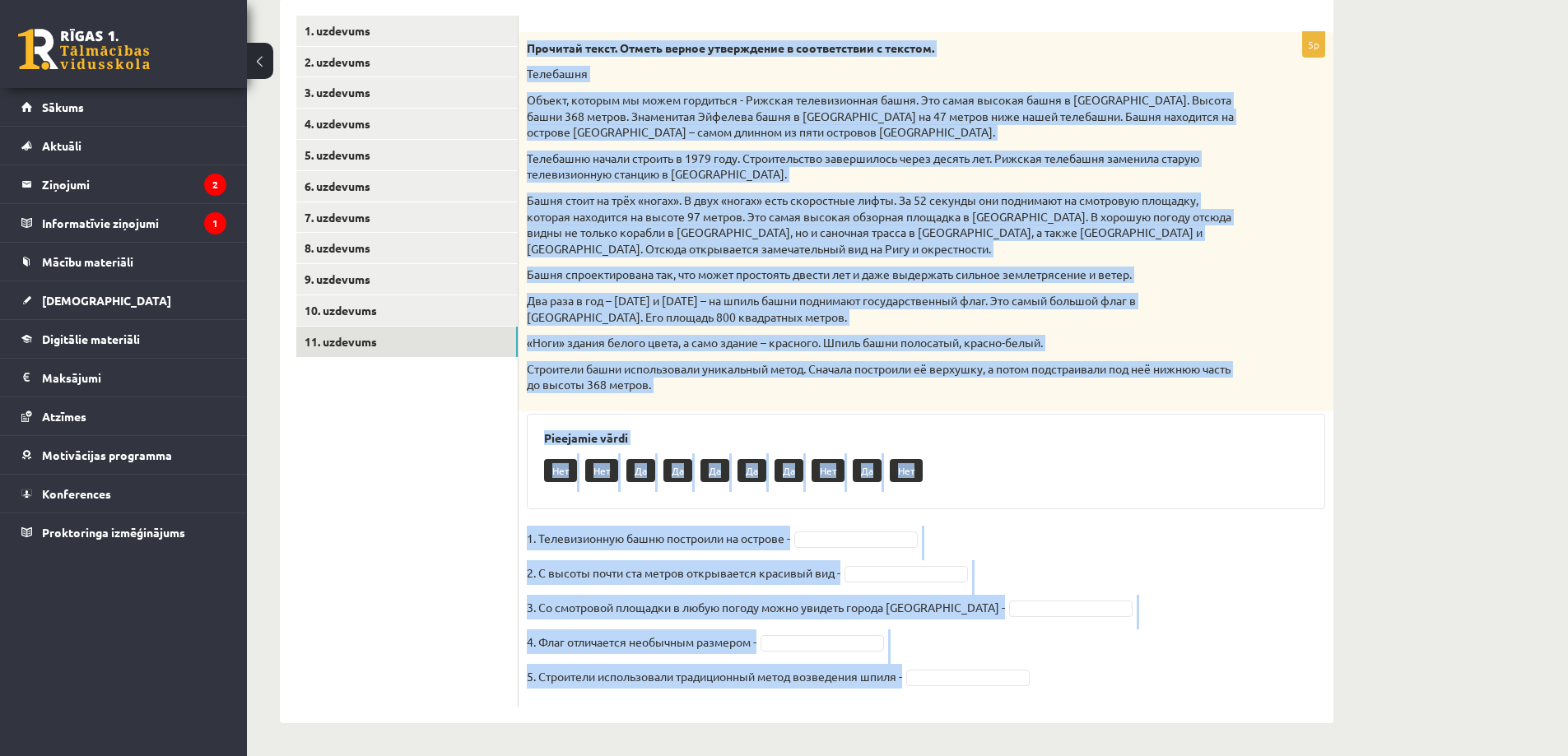
drag, startPoint x: 524, startPoint y: 42, endPoint x: 998, endPoint y: 690, distance: 802.9
click at [998, 690] on div "5p Прочитай текст. Отметь верное утверждение в соответствии с текстом. Телебашн…" at bounding box center [926, 369] width 815 height 675
copy div "Прочитай текст. Отметь верное утверждение в соответствии с текстом. Телебашня О…"
drag, startPoint x: 1075, startPoint y: 532, endPoint x: 1051, endPoint y: 529, distance: 24.2
click at [1074, 532] on fieldset "1. Телевизионную башню построили на острове - 2. С высоты почти ста метров откр…" at bounding box center [926, 612] width 798 height 173
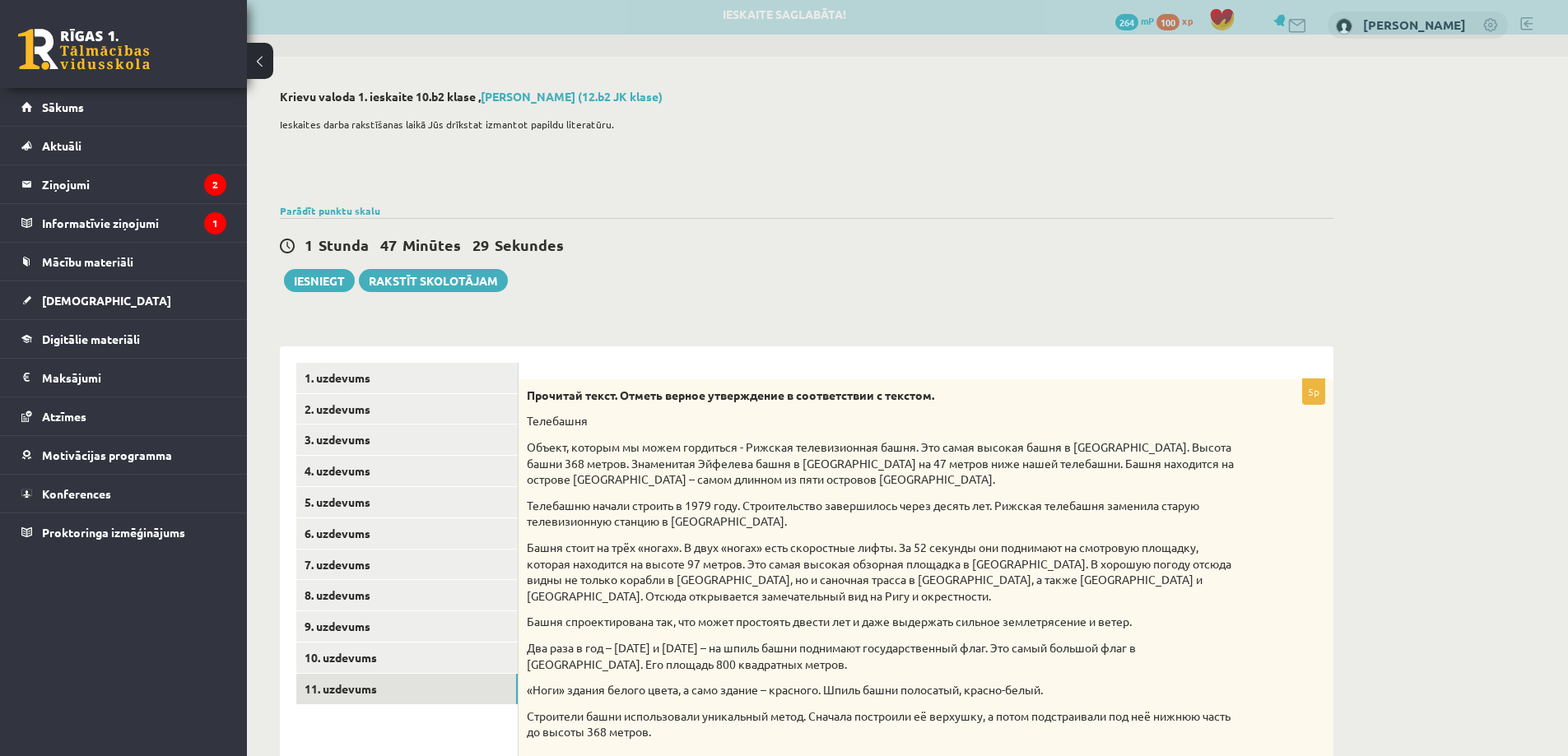
scroll to position [0, 0]
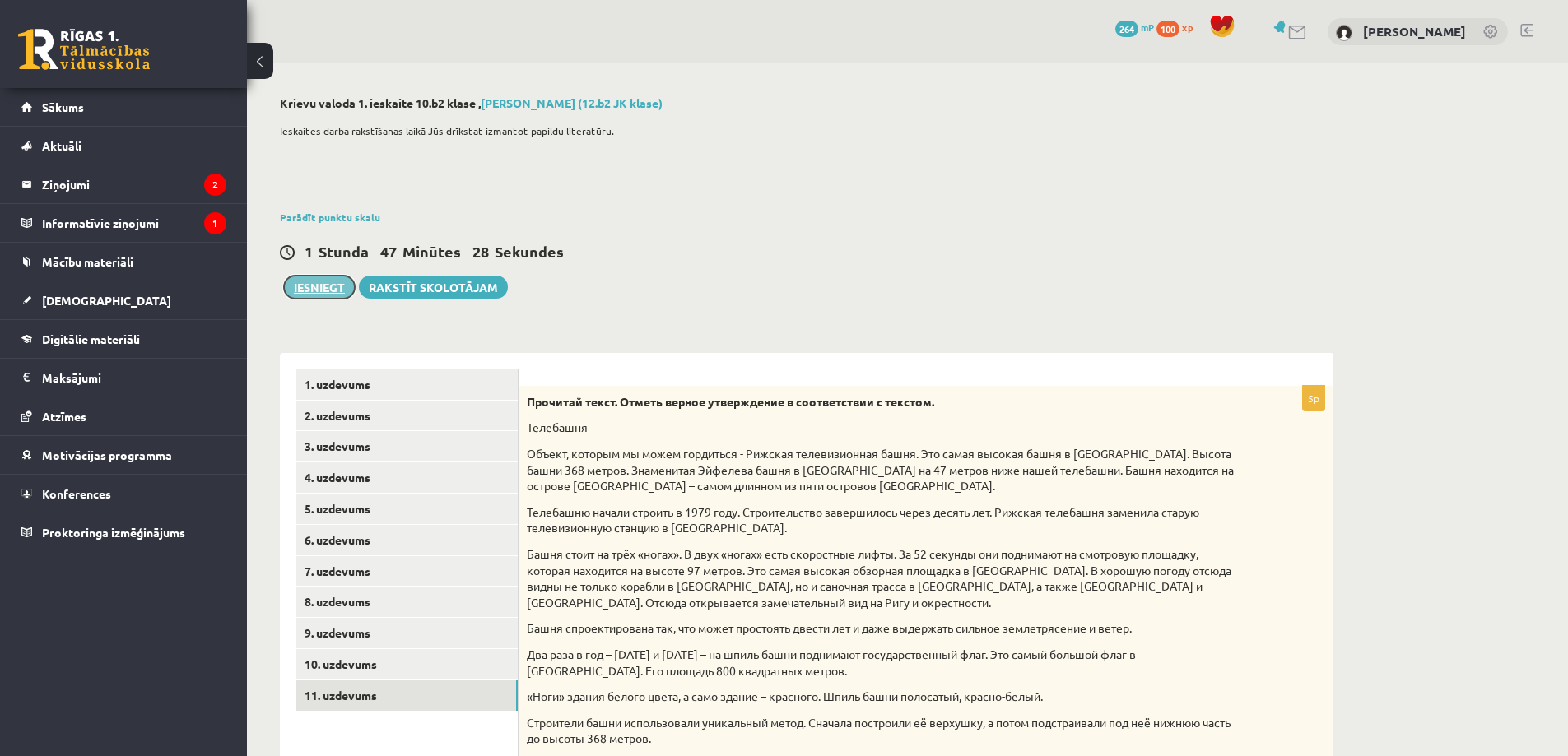
click at [309, 288] on button "Iesniegt" at bounding box center [319, 287] width 71 height 23
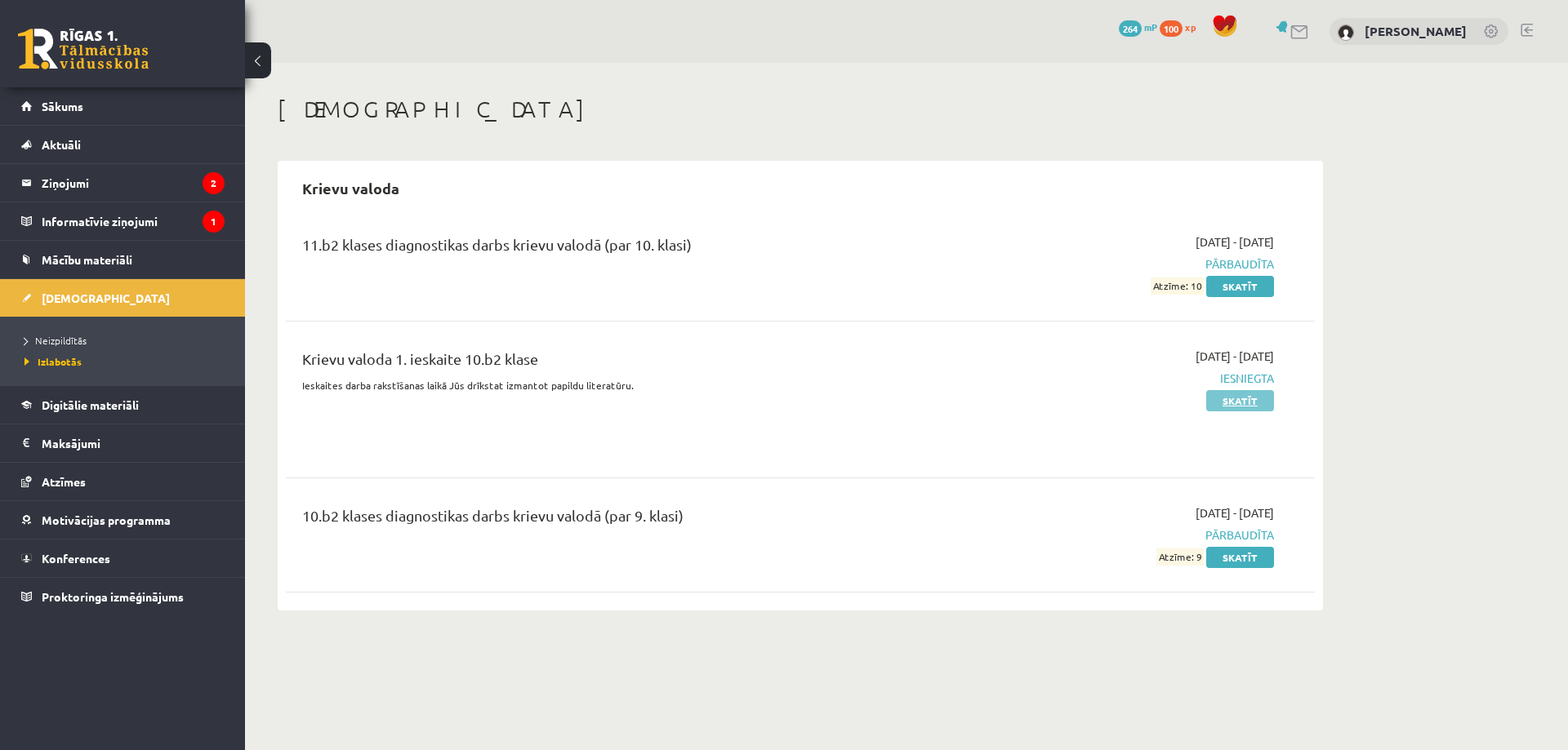
click at [1232, 404] on link "Skatīt" at bounding box center [1240, 401] width 68 height 22
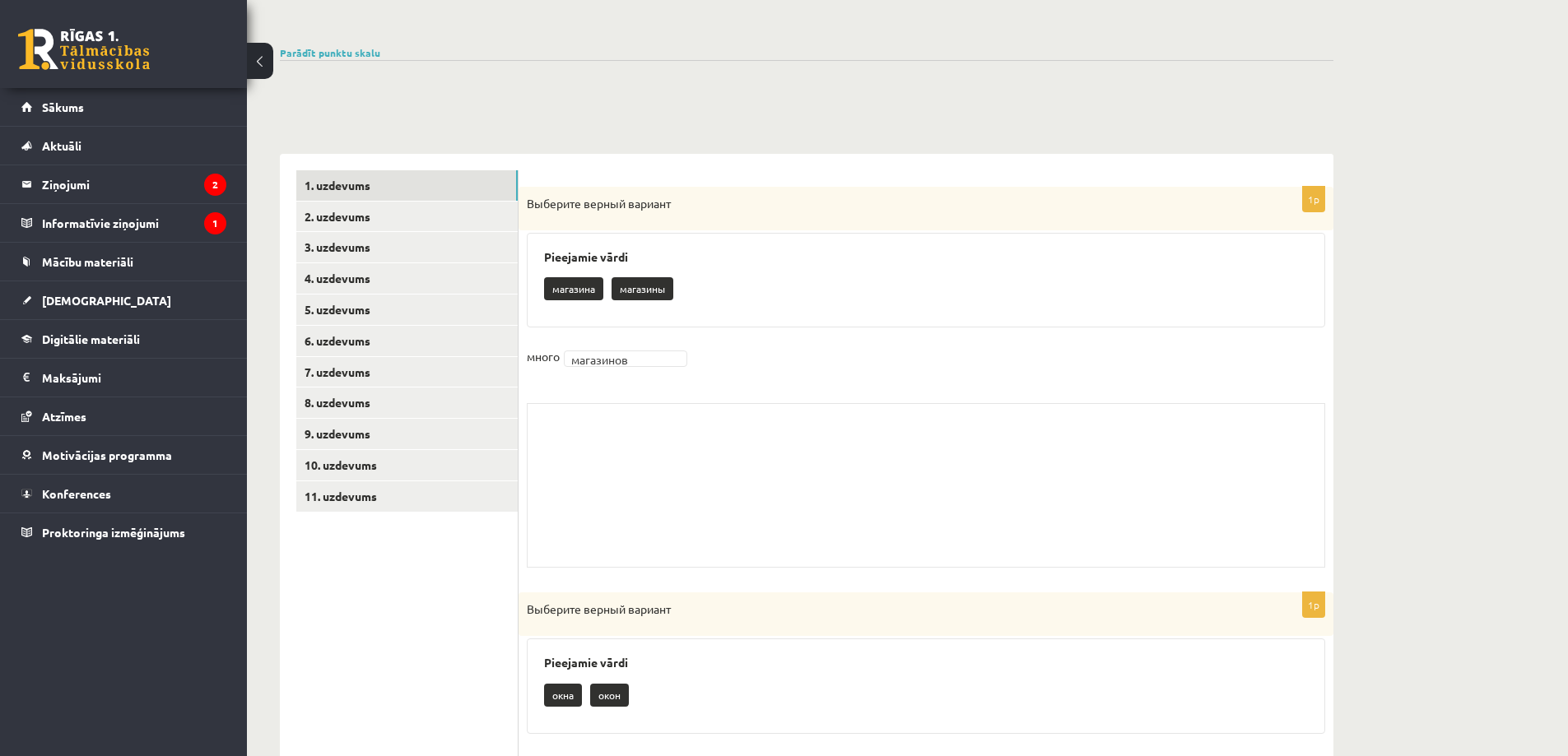
scroll to position [247, 0]
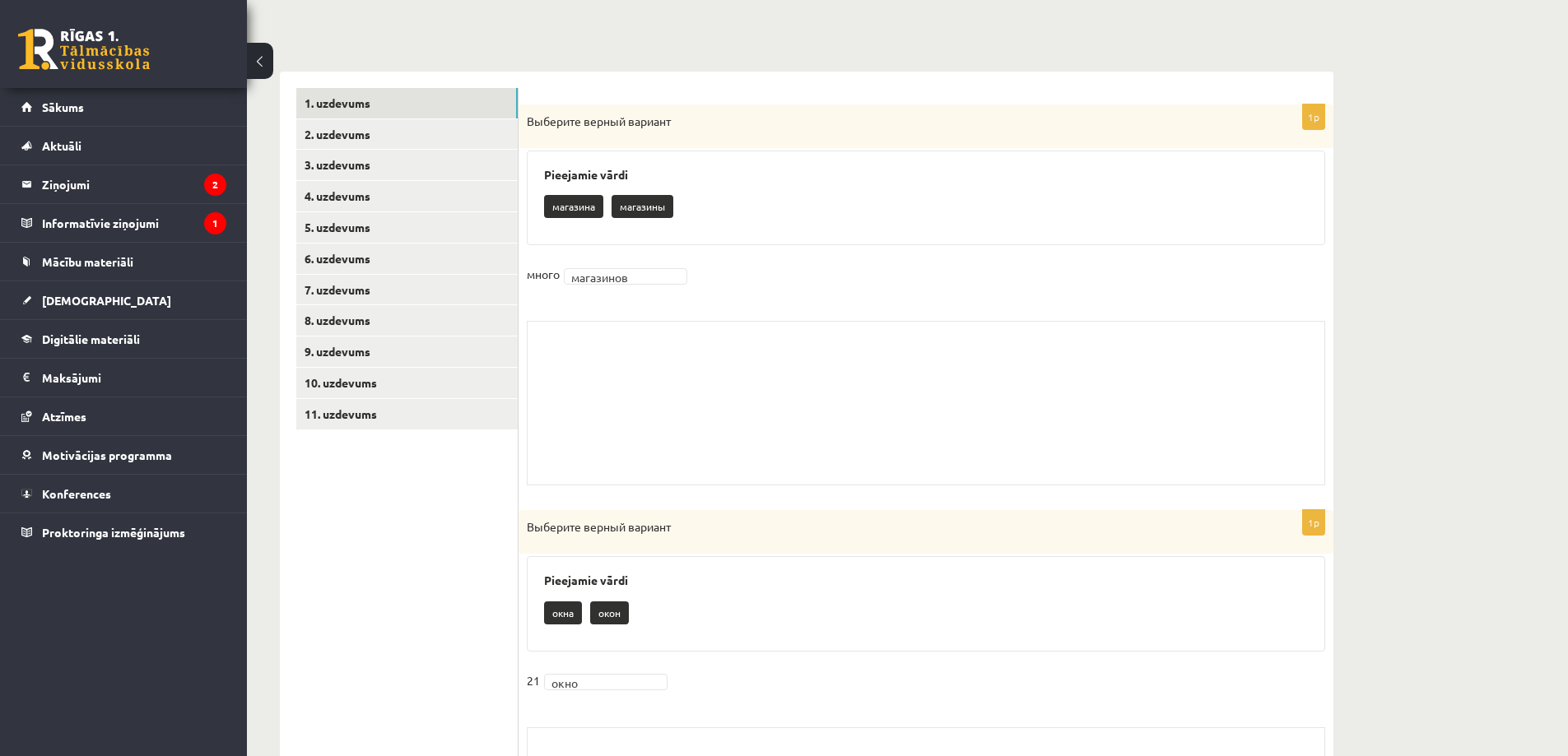
click at [596, 344] on div "Skolotāja pielikums" at bounding box center [926, 403] width 798 height 164
click at [615, 409] on div "Skolotāja pielikums" at bounding box center [926, 403] width 798 height 164
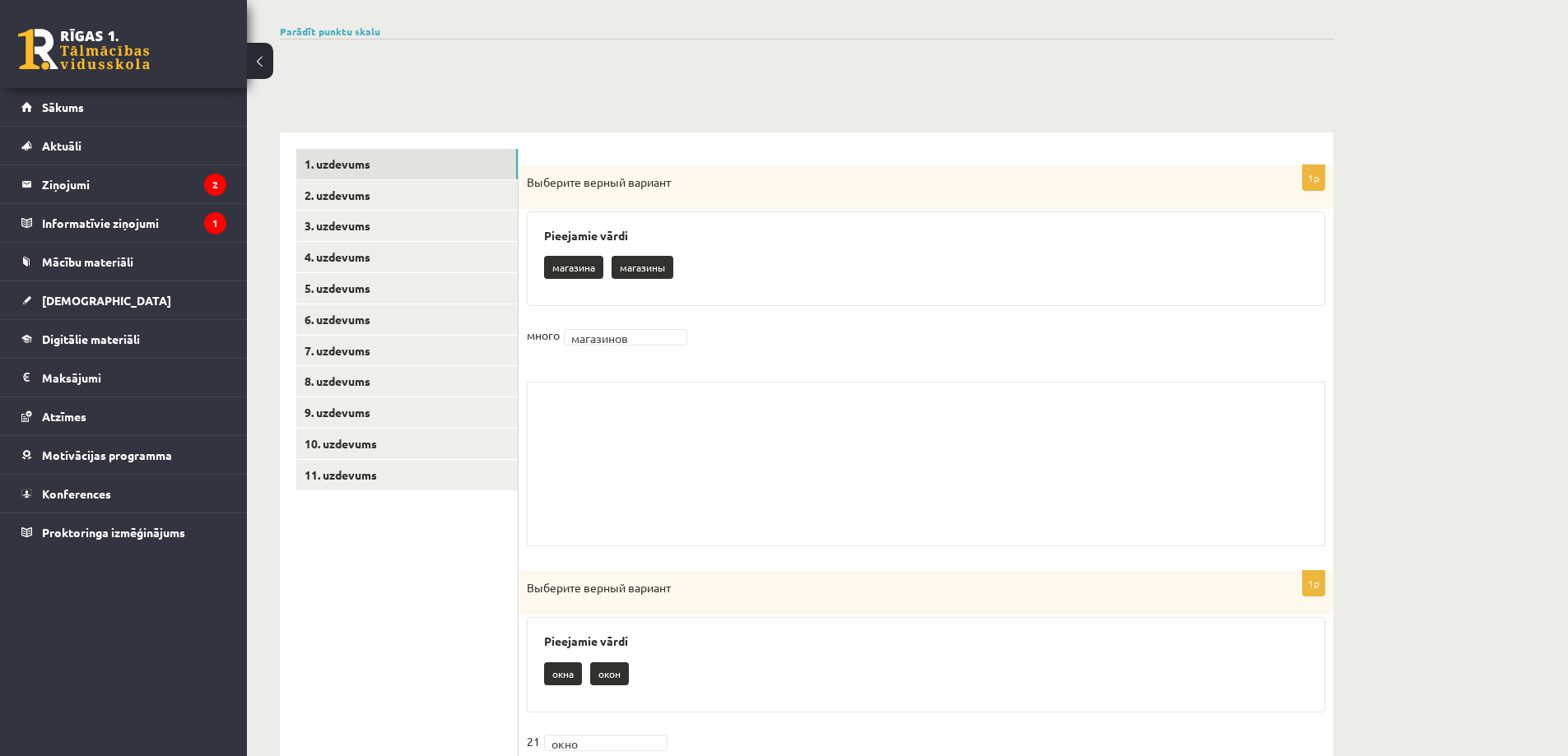
scroll to position [0, 0]
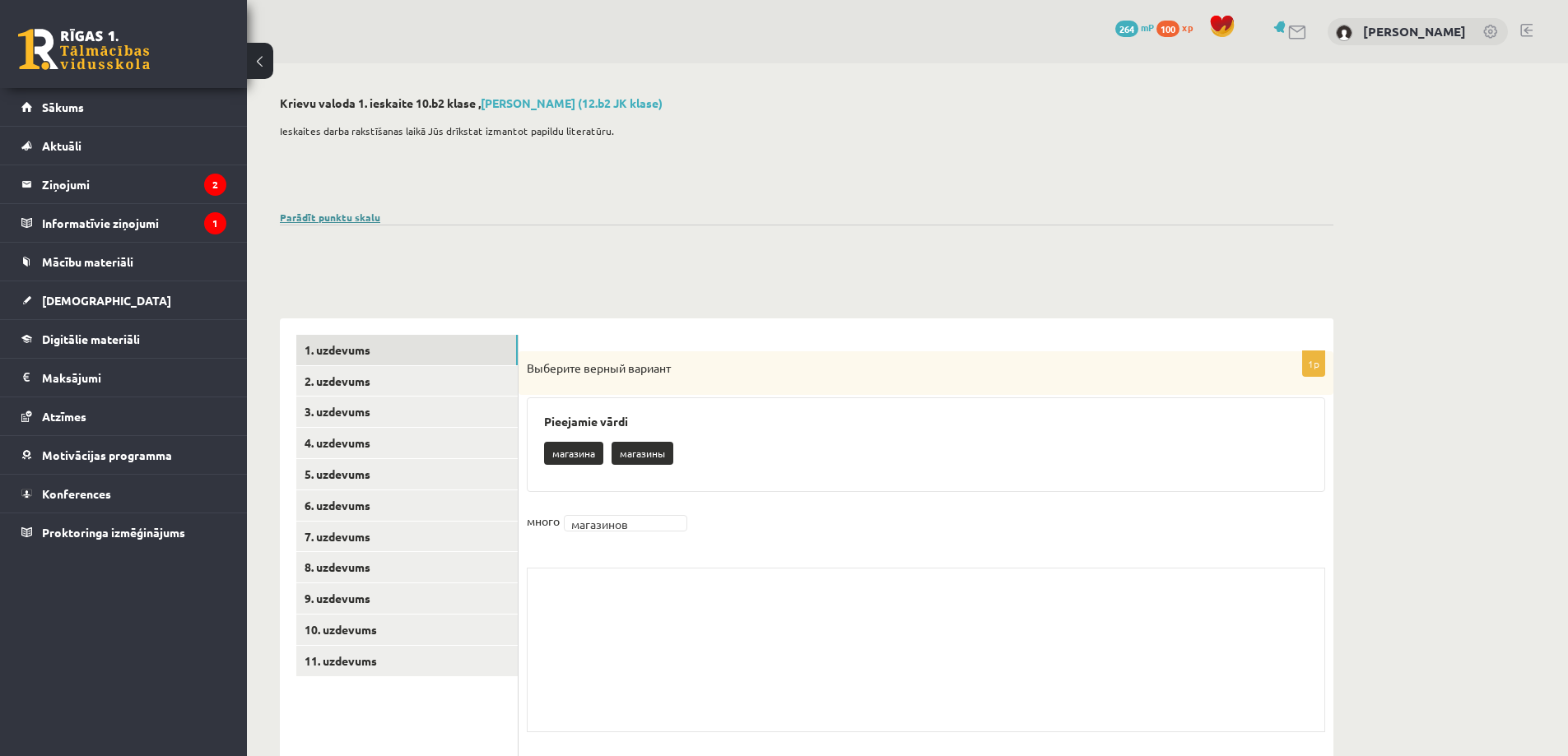
click at [357, 215] on link "Parādīt punktu skalu" at bounding box center [330, 217] width 100 height 13
click at [579, 99] on link "Aleksejs Kablukovs (12.b2 JK klase)" at bounding box center [572, 103] width 182 height 15
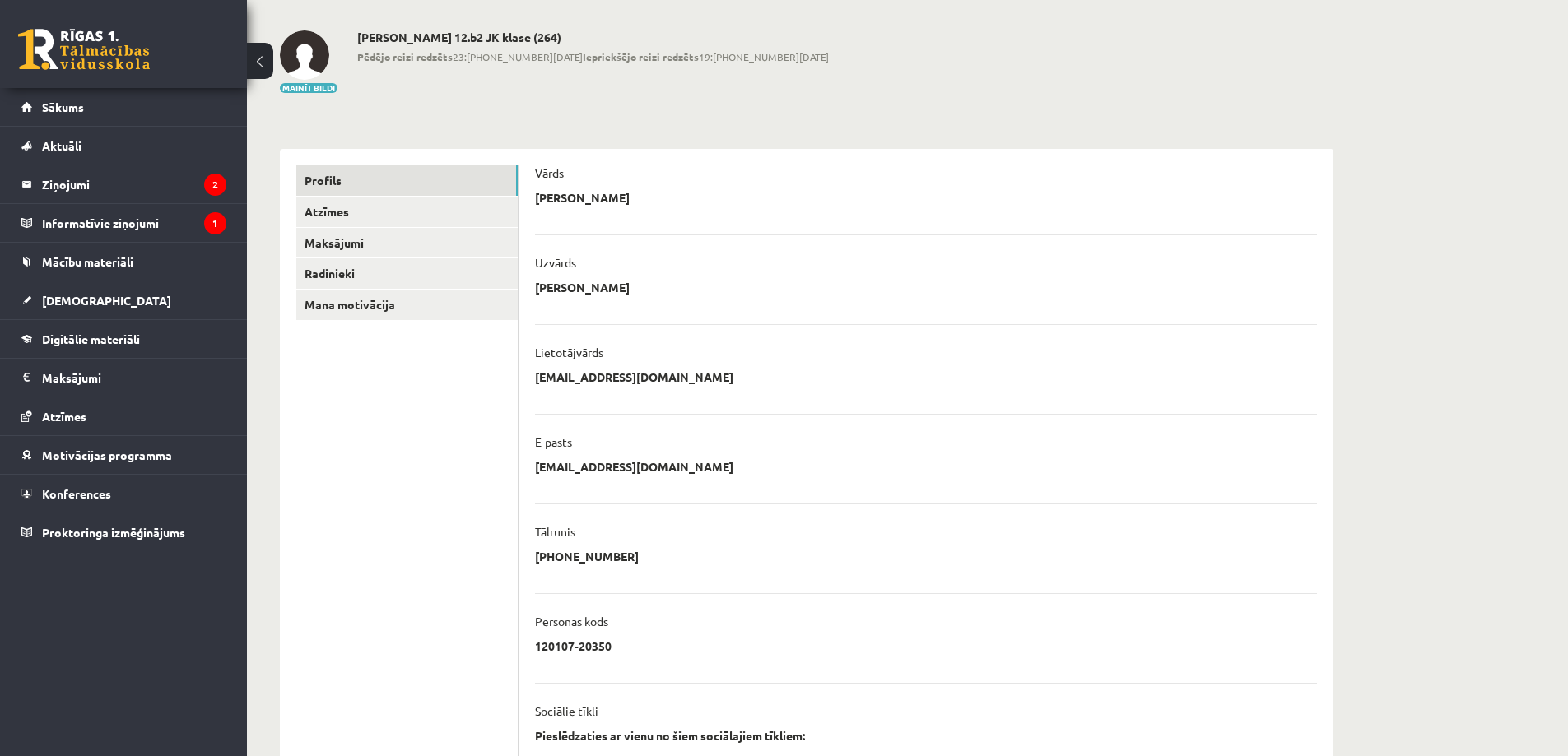
scroll to position [236, 0]
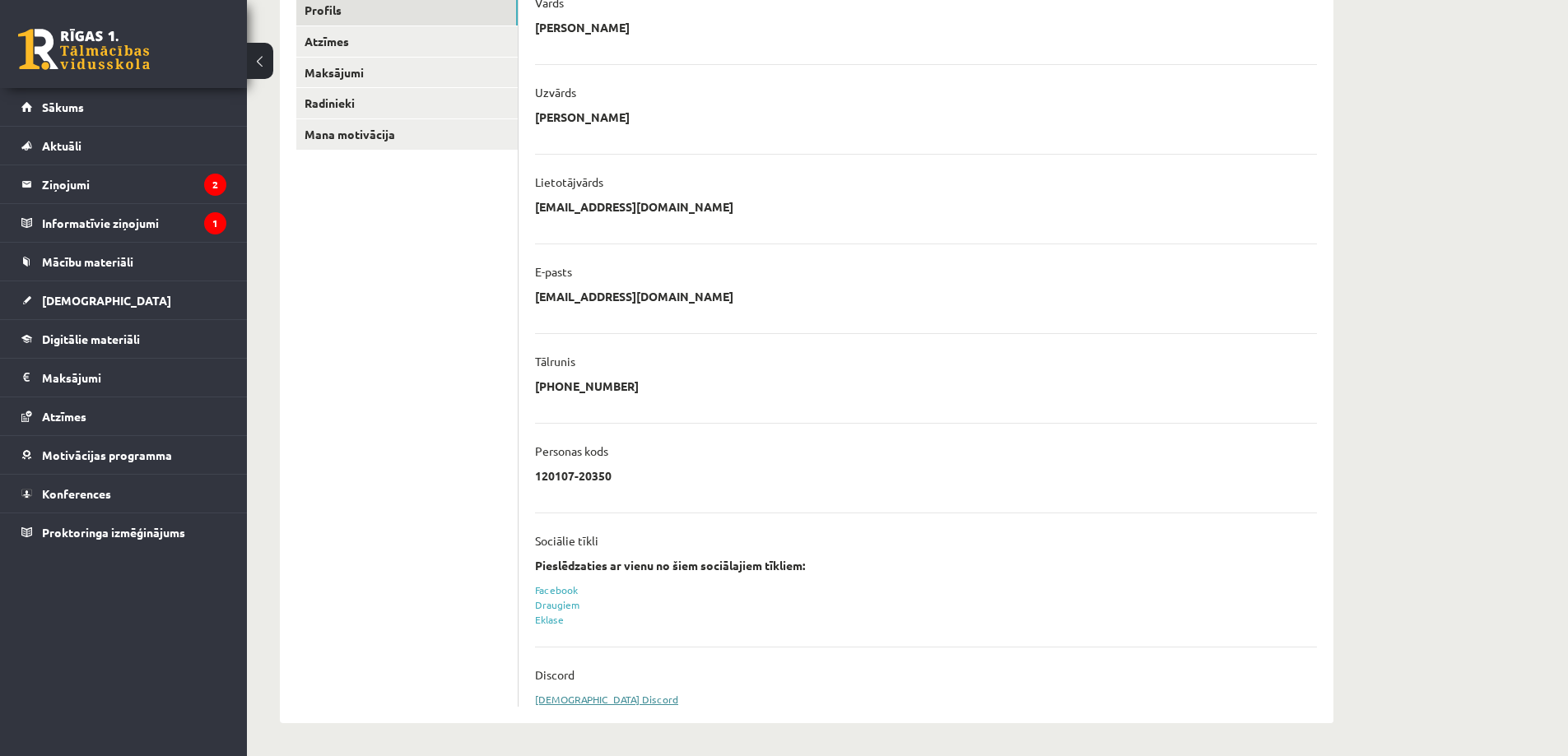
click at [556, 701] on link "[DEMOGRAPHIC_DATA] Discord" at bounding box center [607, 699] width 144 height 13
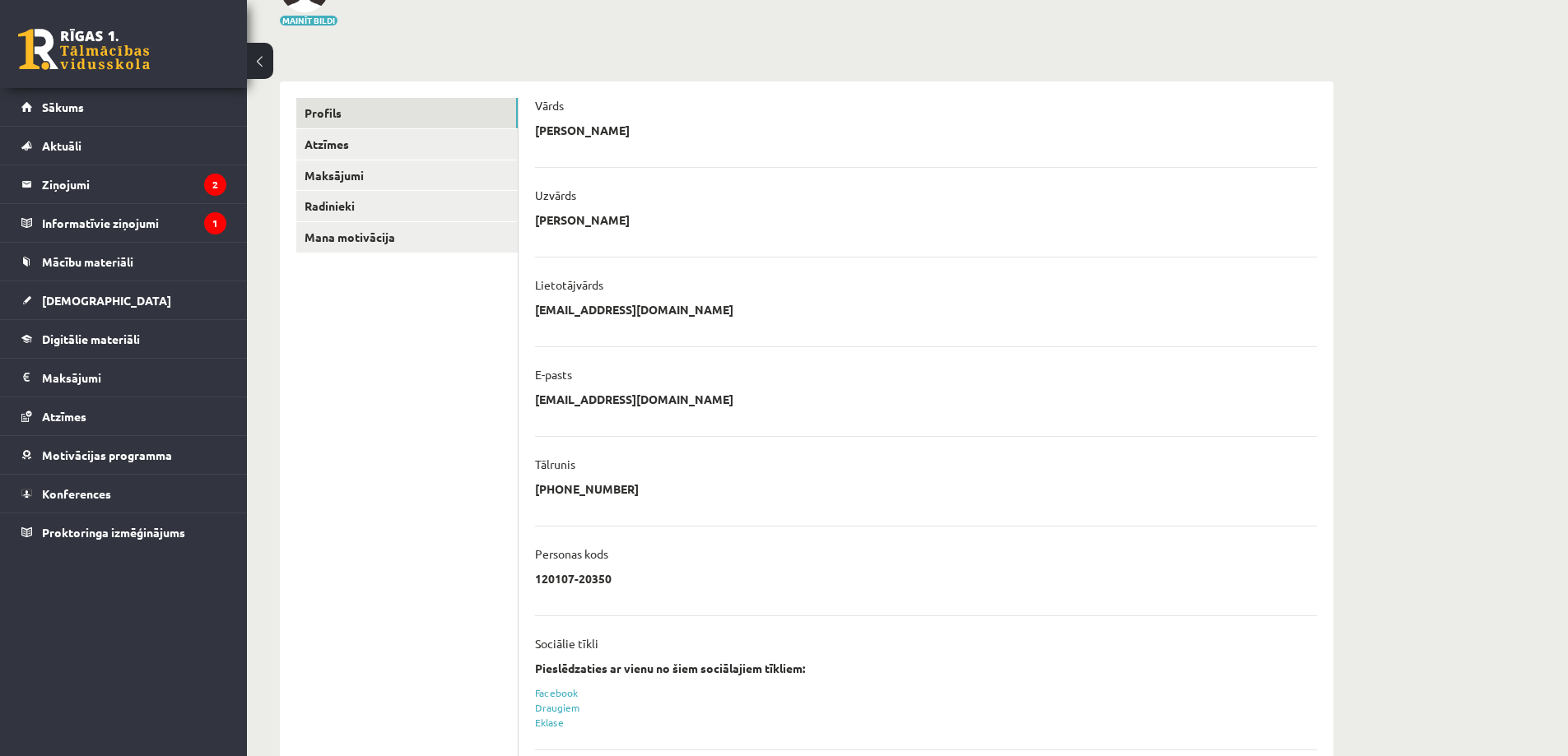
scroll to position [246, 0]
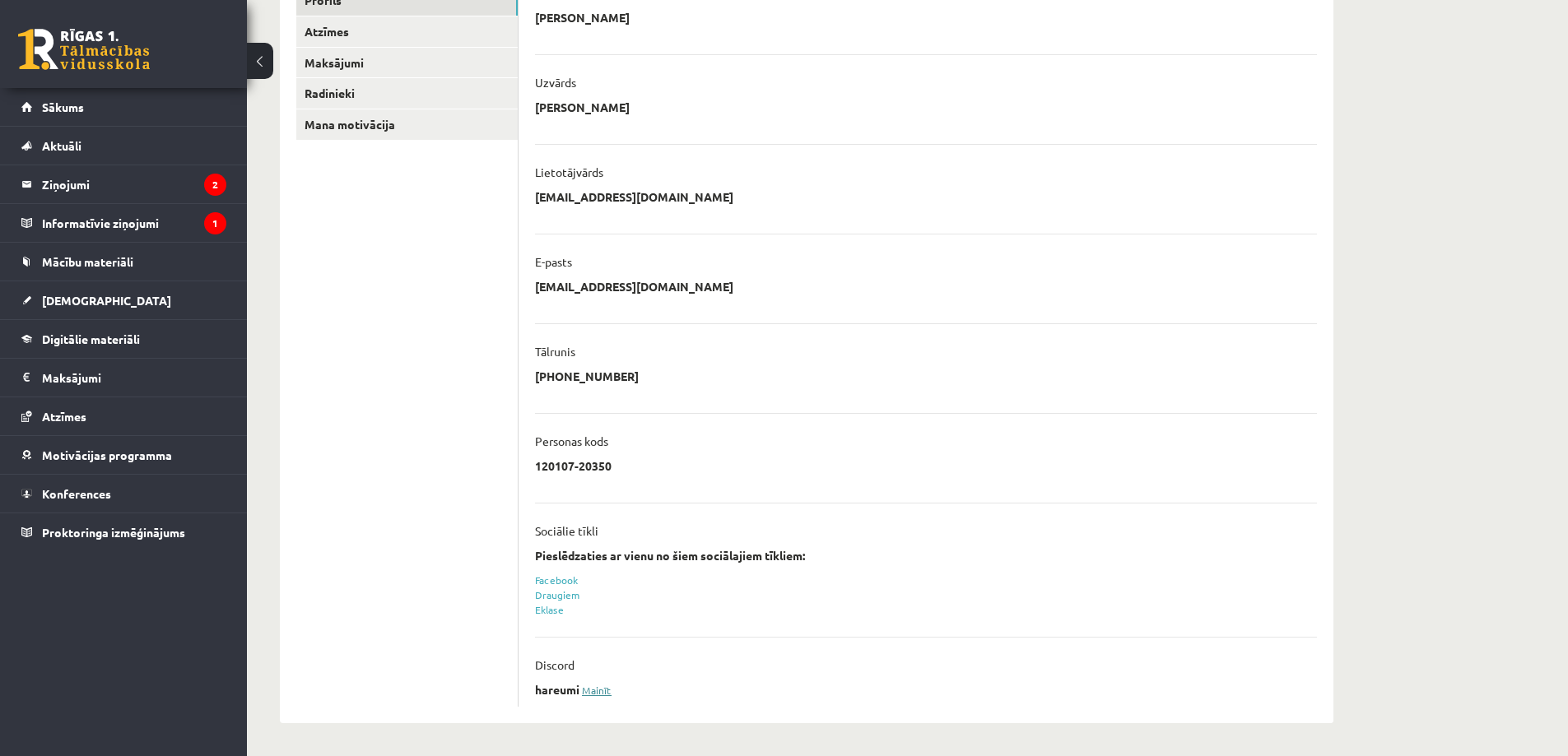
click at [599, 693] on link "Mainīt" at bounding box center [596, 690] width 29 height 13
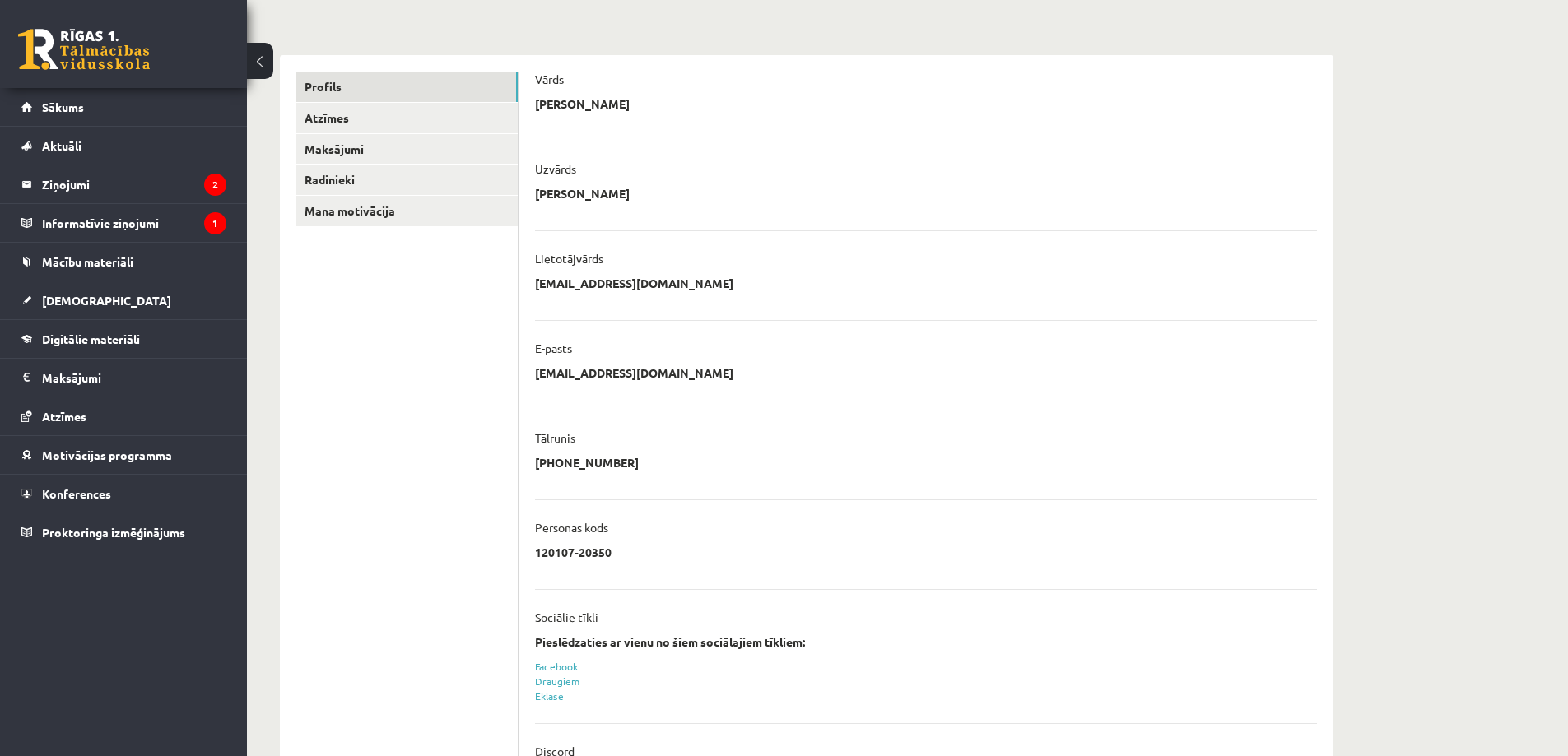
scroll to position [287, 0]
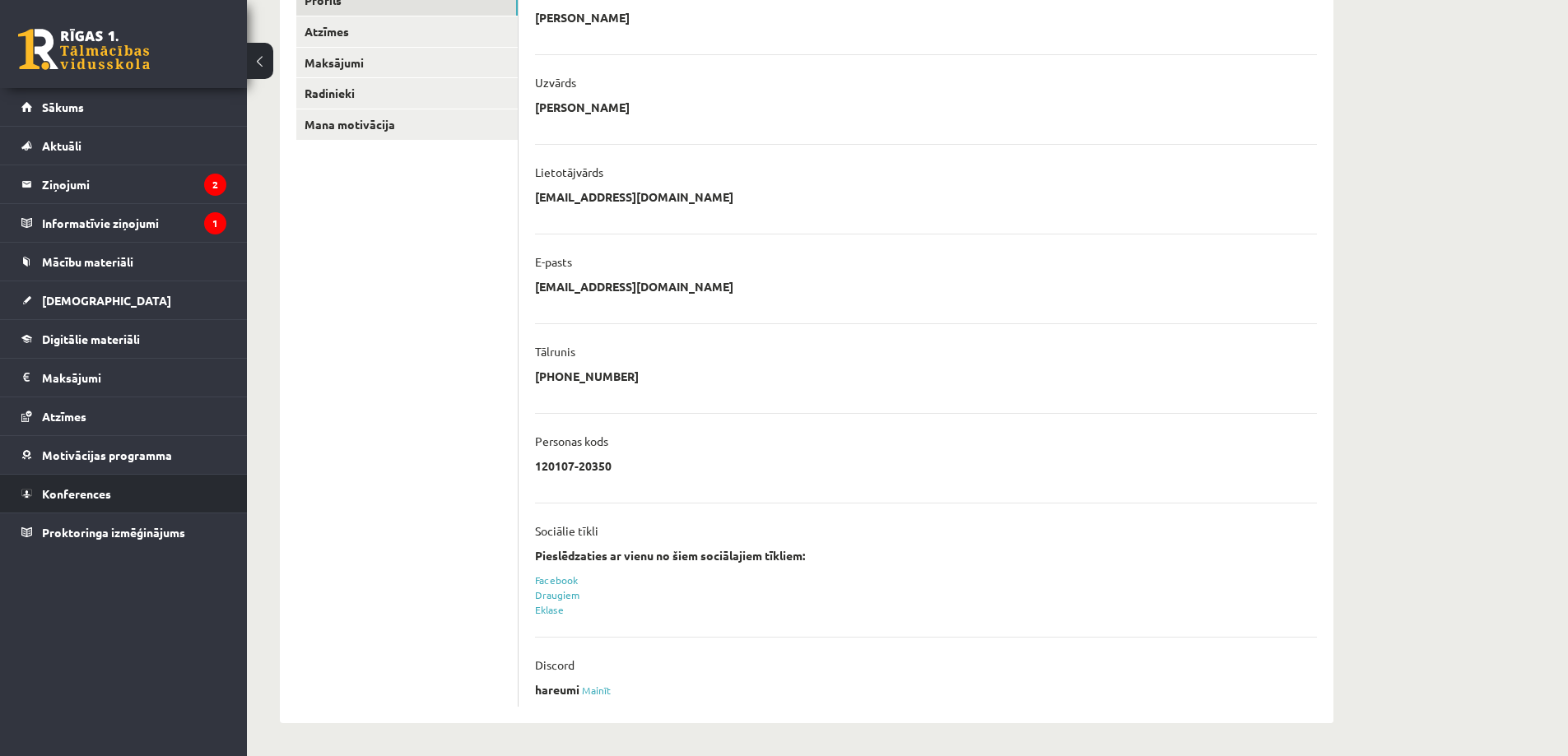
click at [7, 484] on li "Konferences" at bounding box center [124, 493] width 247 height 39
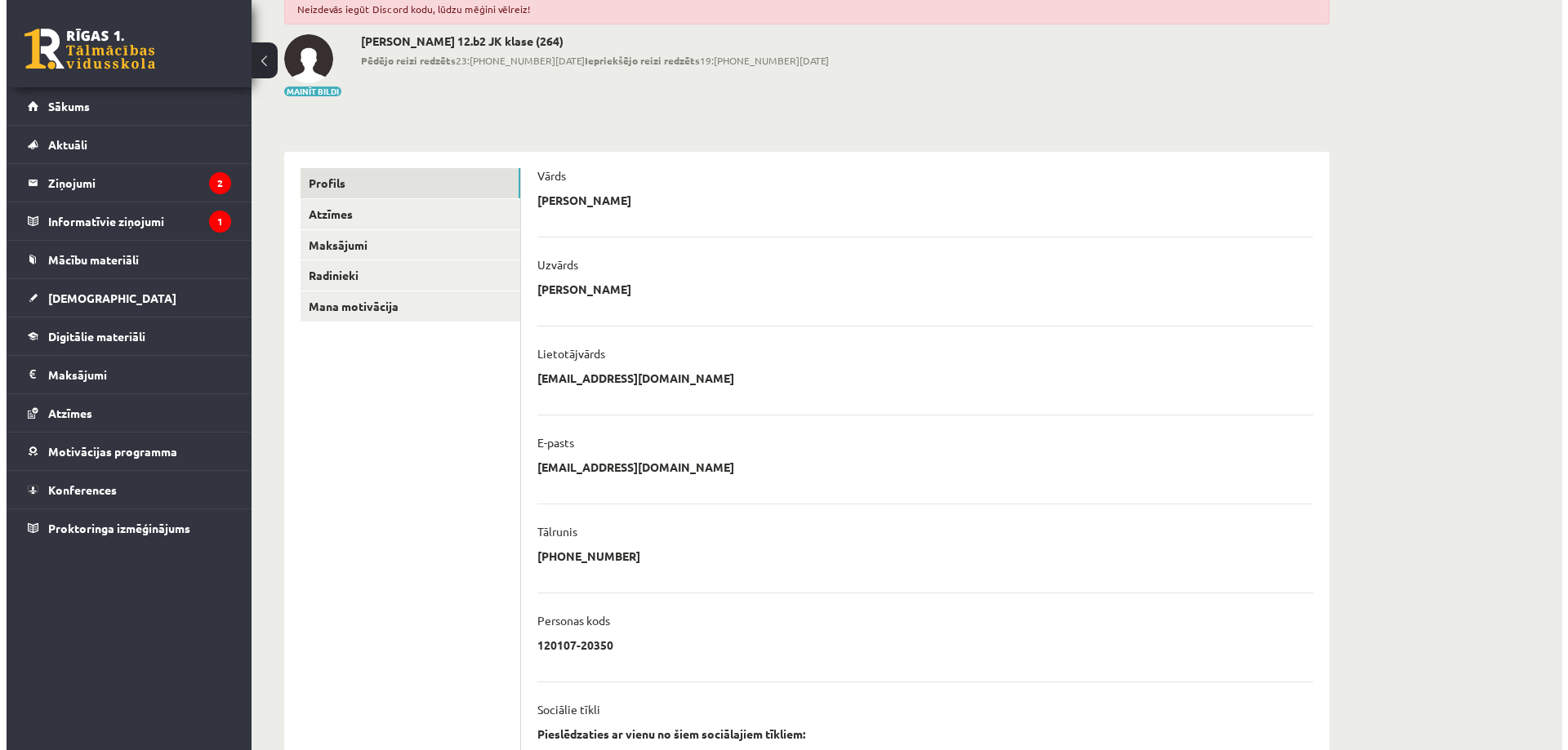
scroll to position [0, 0]
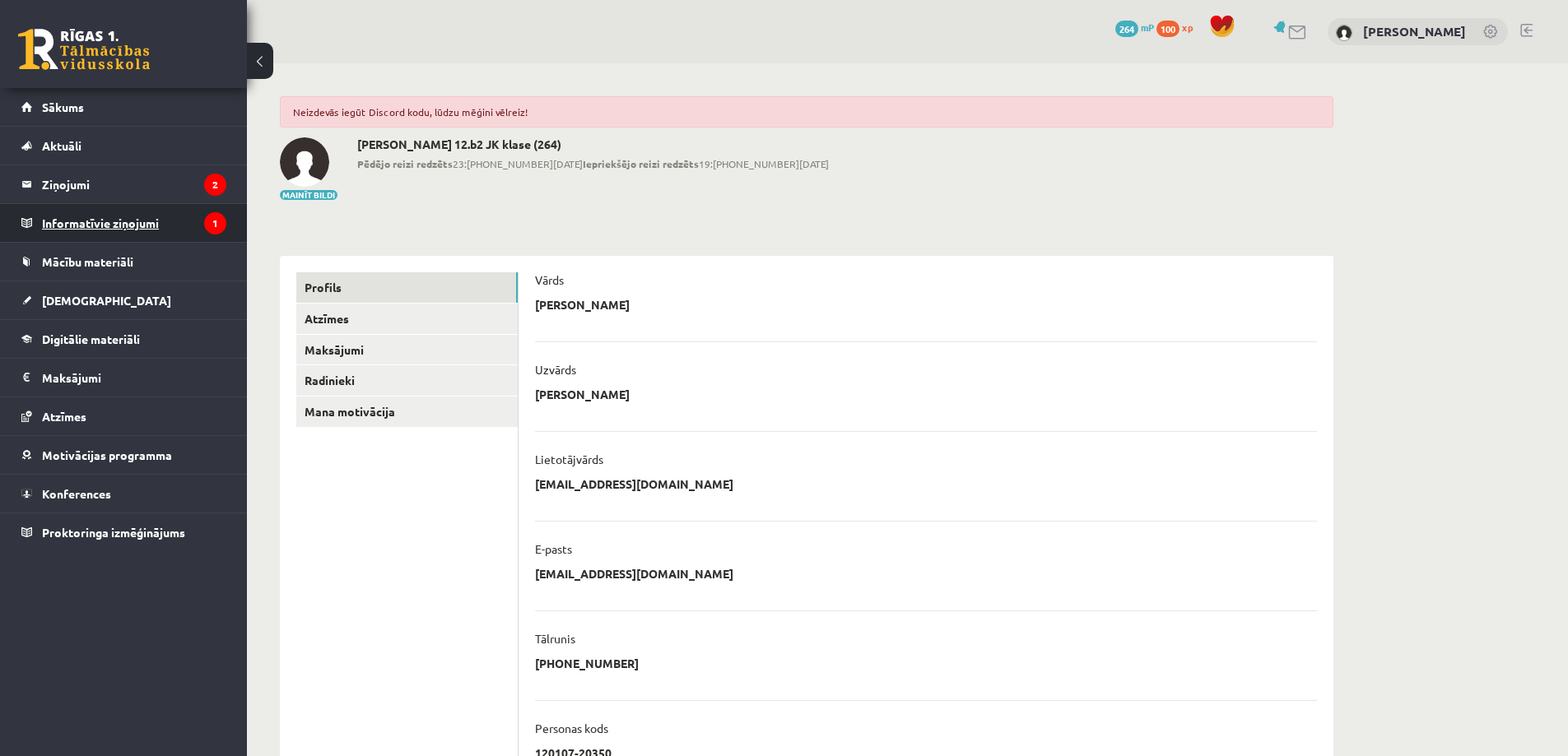
click at [135, 227] on legend "Informatīvie ziņojumi 1" at bounding box center [134, 223] width 185 height 38
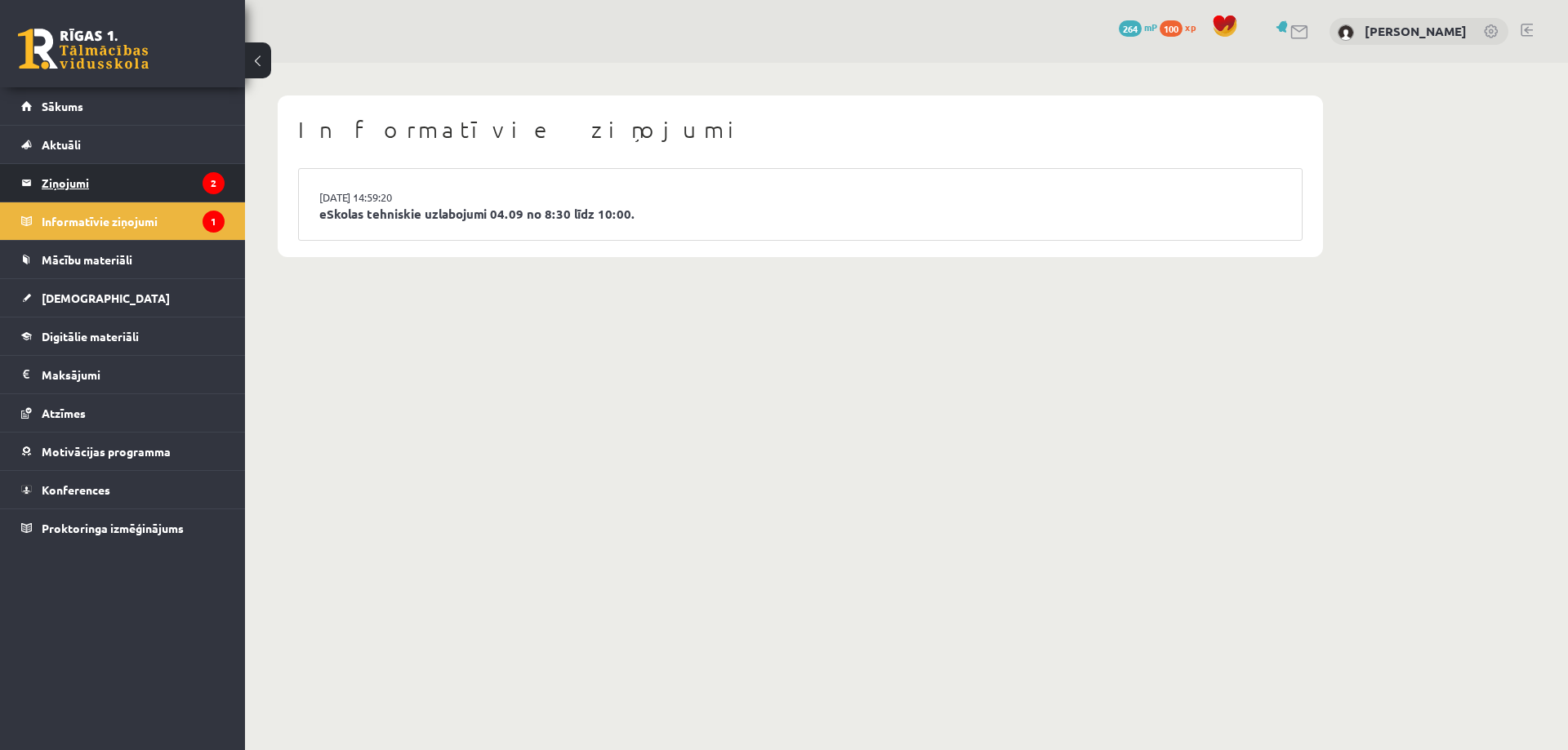
click at [157, 185] on legend "Ziņojumi 2" at bounding box center [133, 182] width 183 height 37
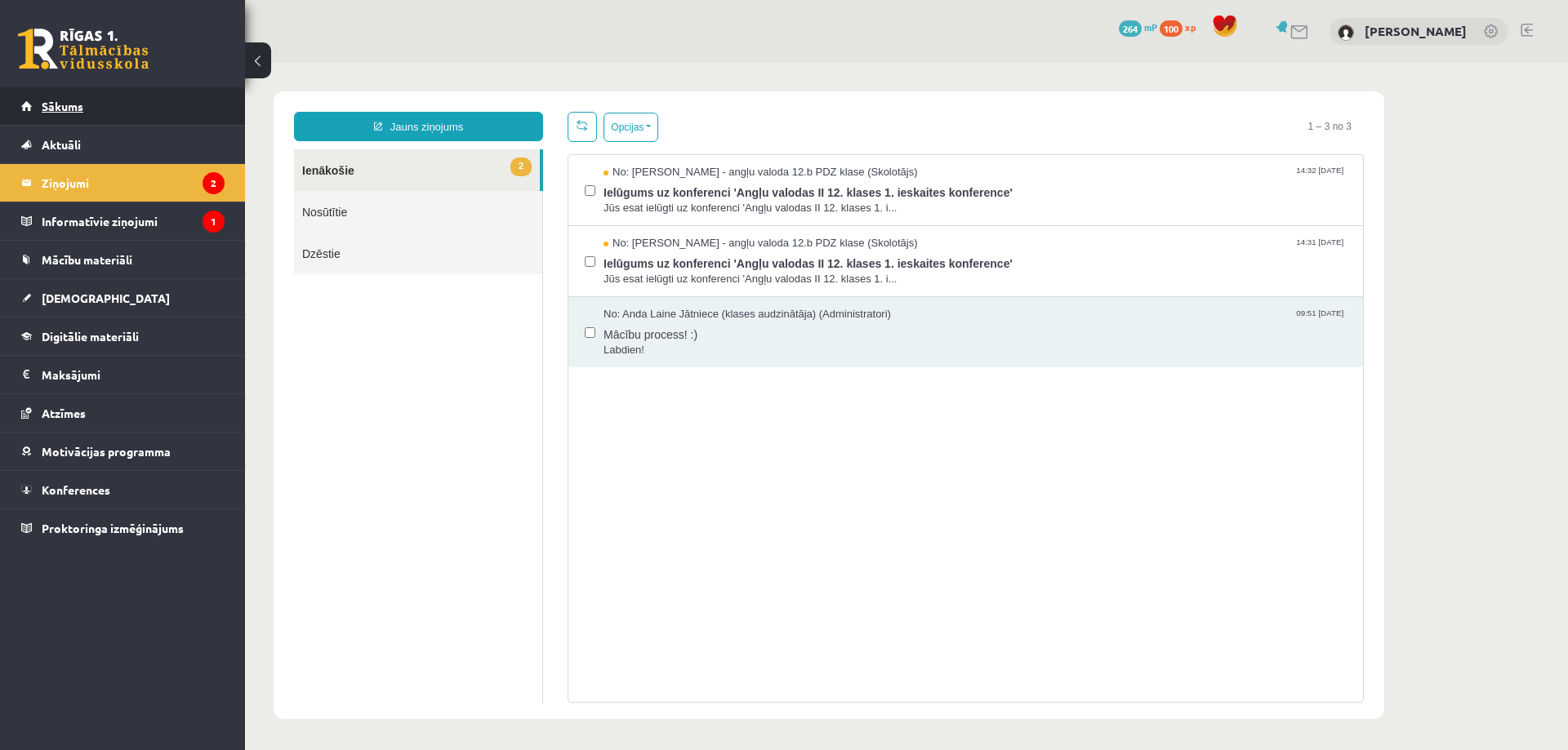
click at [133, 112] on link "Sākums" at bounding box center [123, 106] width 204 height 37
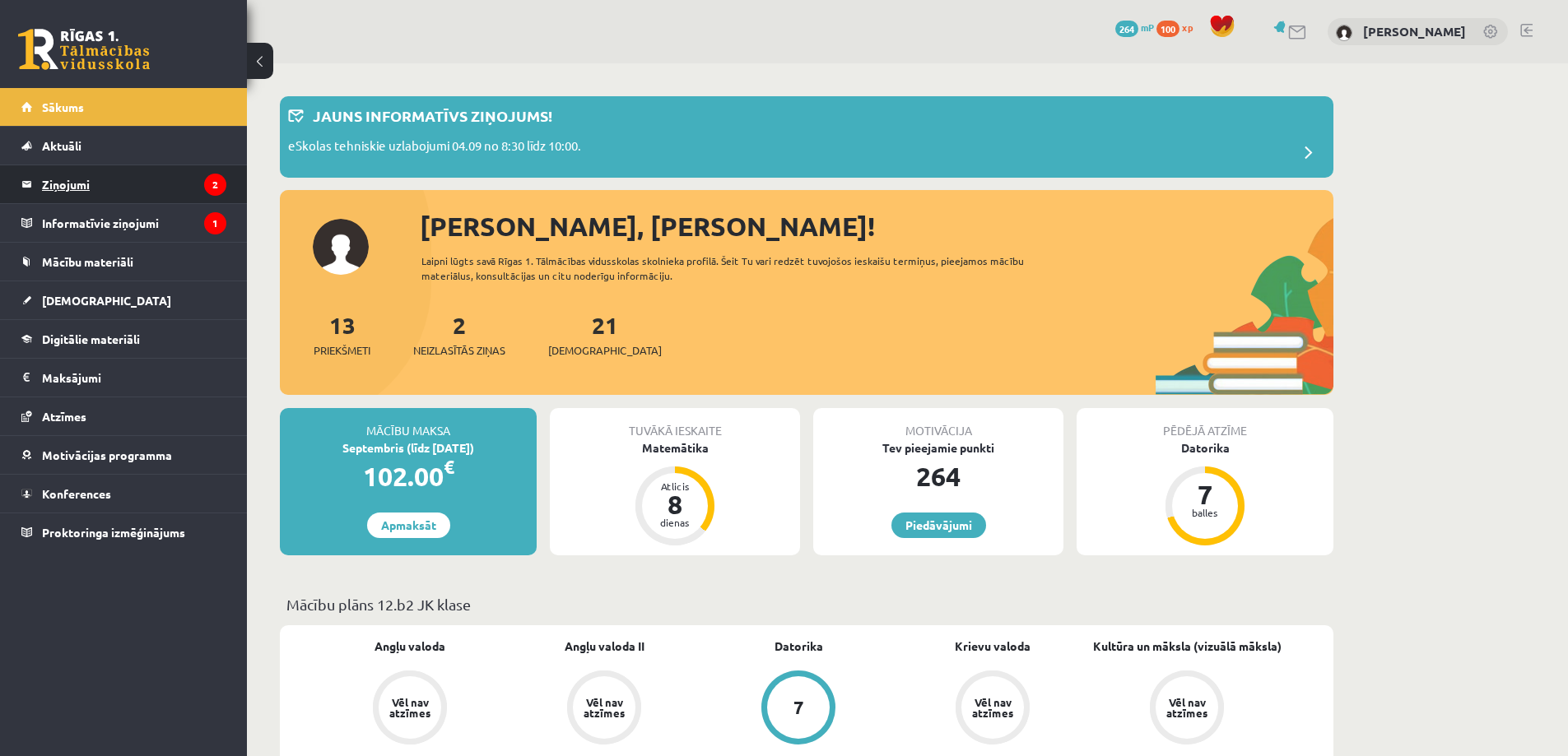
click at [164, 194] on legend "Ziņojumi 2" at bounding box center [134, 184] width 185 height 38
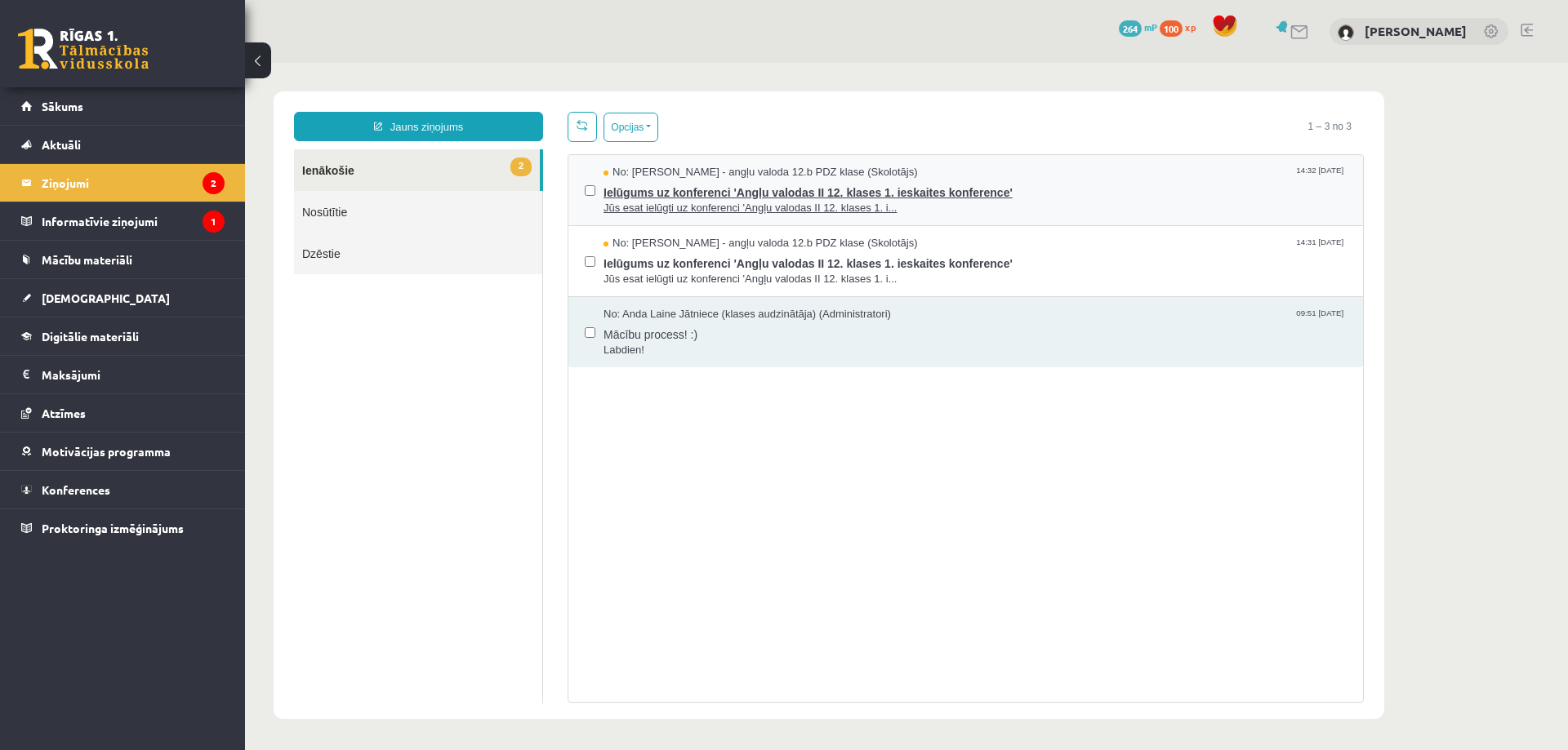
click at [1031, 193] on span "Ielūgums uz konferenci 'Angļu valodas II 12. klases 1. ieskaites konference'" at bounding box center [975, 190] width 743 height 21
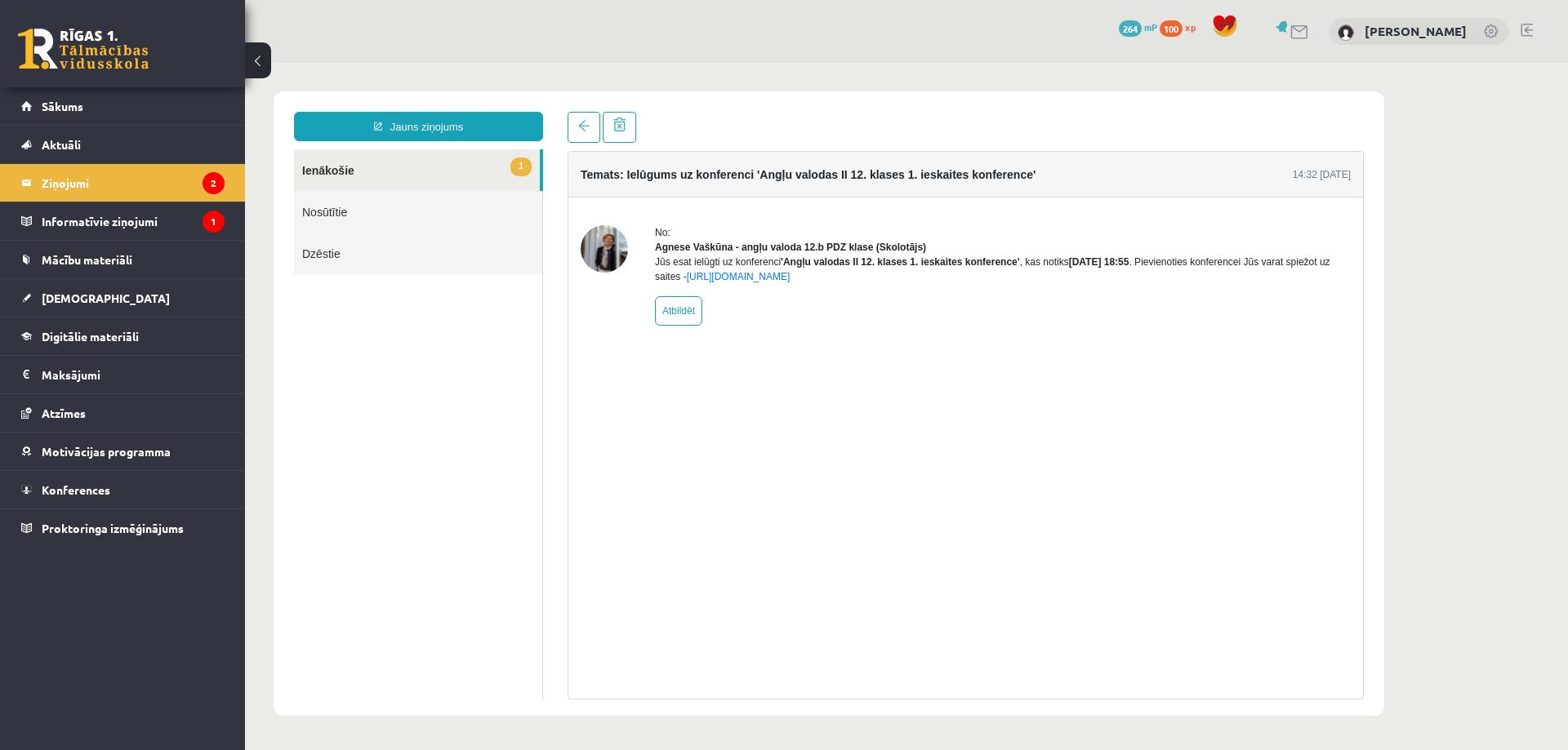
click at [459, 170] on link "1 Ienākošie" at bounding box center [417, 170] width 246 height 41
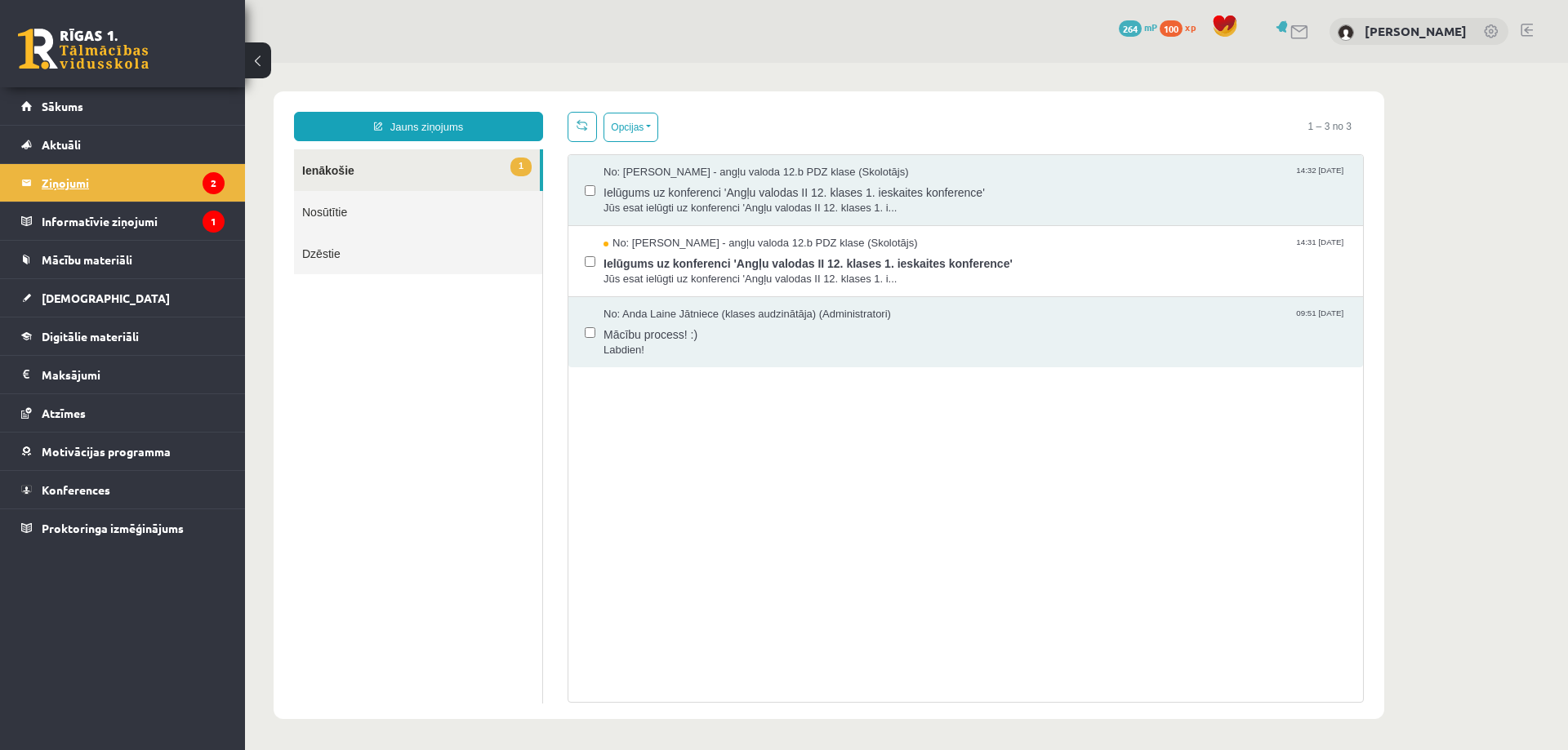
click at [173, 168] on legend "Ziņojumi 2" at bounding box center [133, 182] width 183 height 37
click at [1107, 193] on span "Ielūgums uz konferenci 'Angļu valodas II 12. klases 1. ieskaites konference'" at bounding box center [975, 190] width 743 height 21
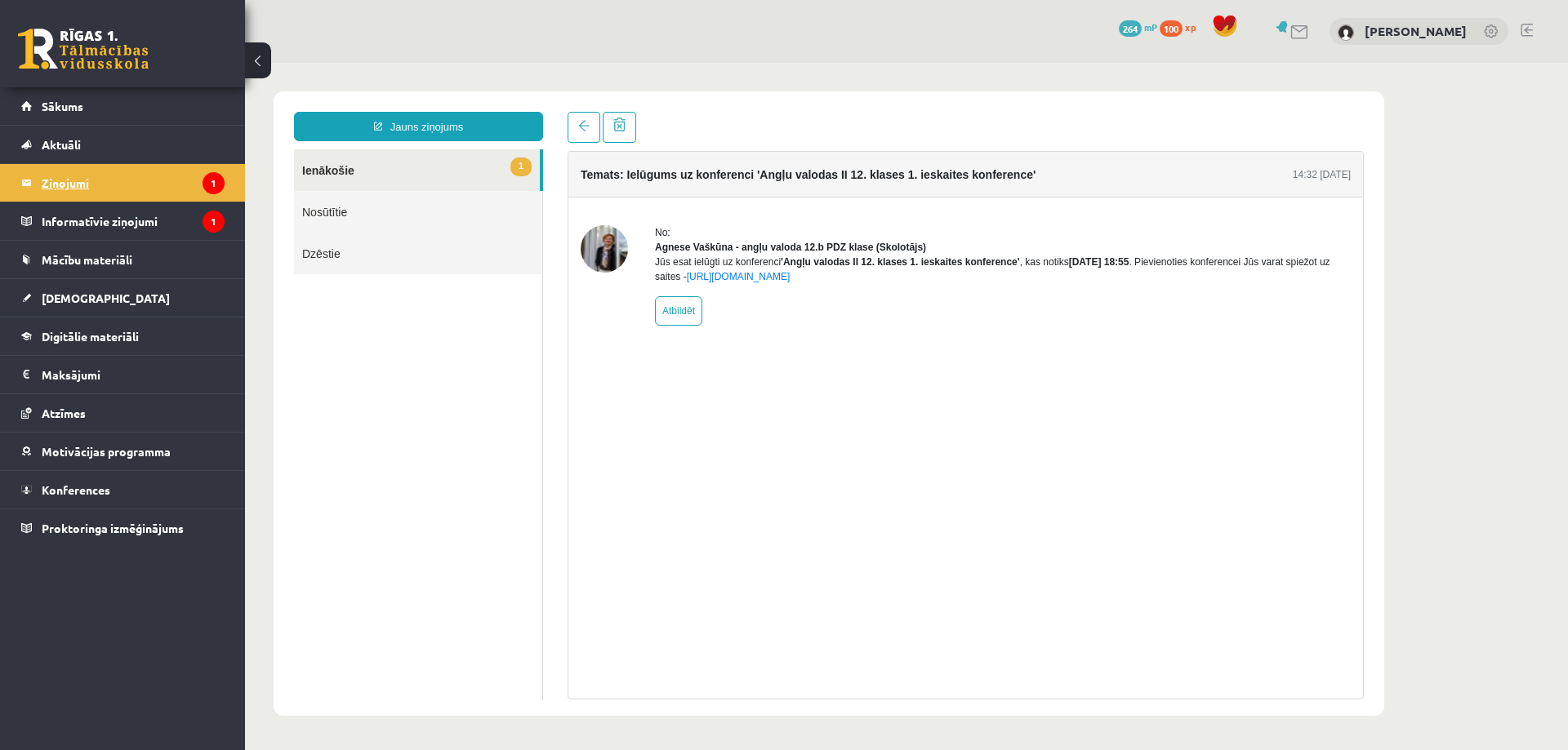
click at [187, 190] on legend "Ziņojumi 1" at bounding box center [133, 182] width 183 height 37
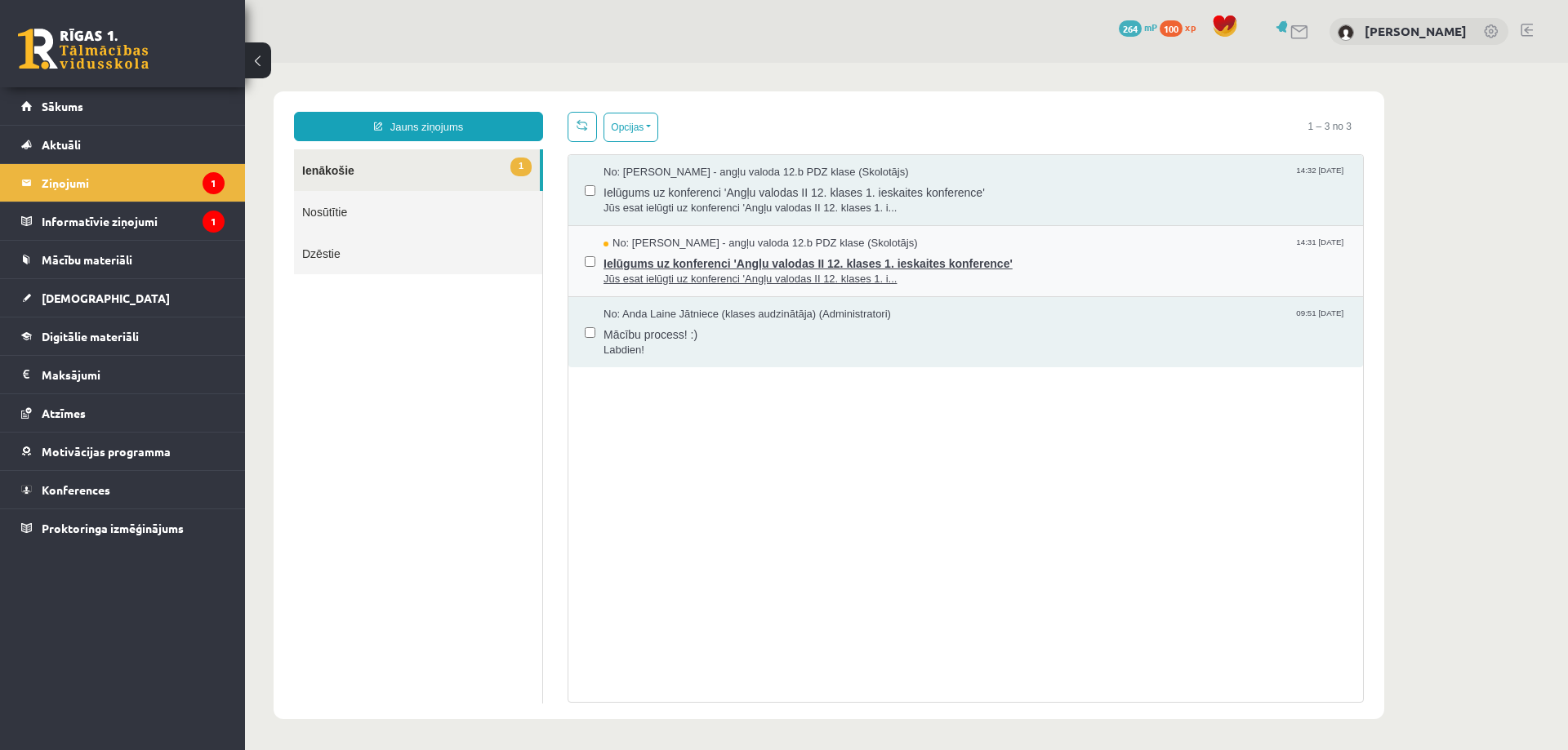
click at [1086, 252] on span "Ielūgums uz konferenci 'Angļu valodas II 12. klases 1. ieskaites konference'" at bounding box center [975, 262] width 743 height 21
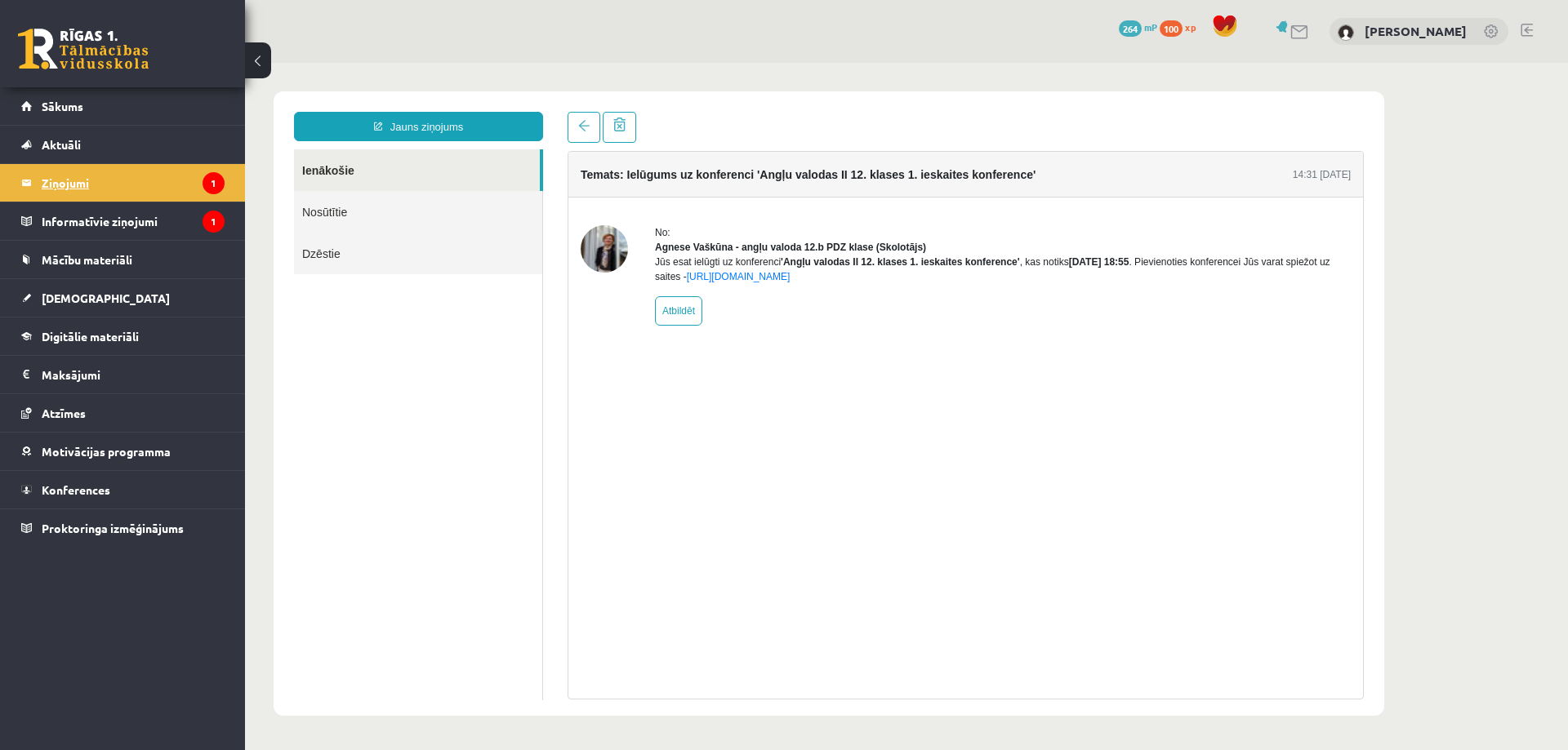
click at [124, 181] on legend "Ziņojumi 1" at bounding box center [133, 182] width 183 height 37
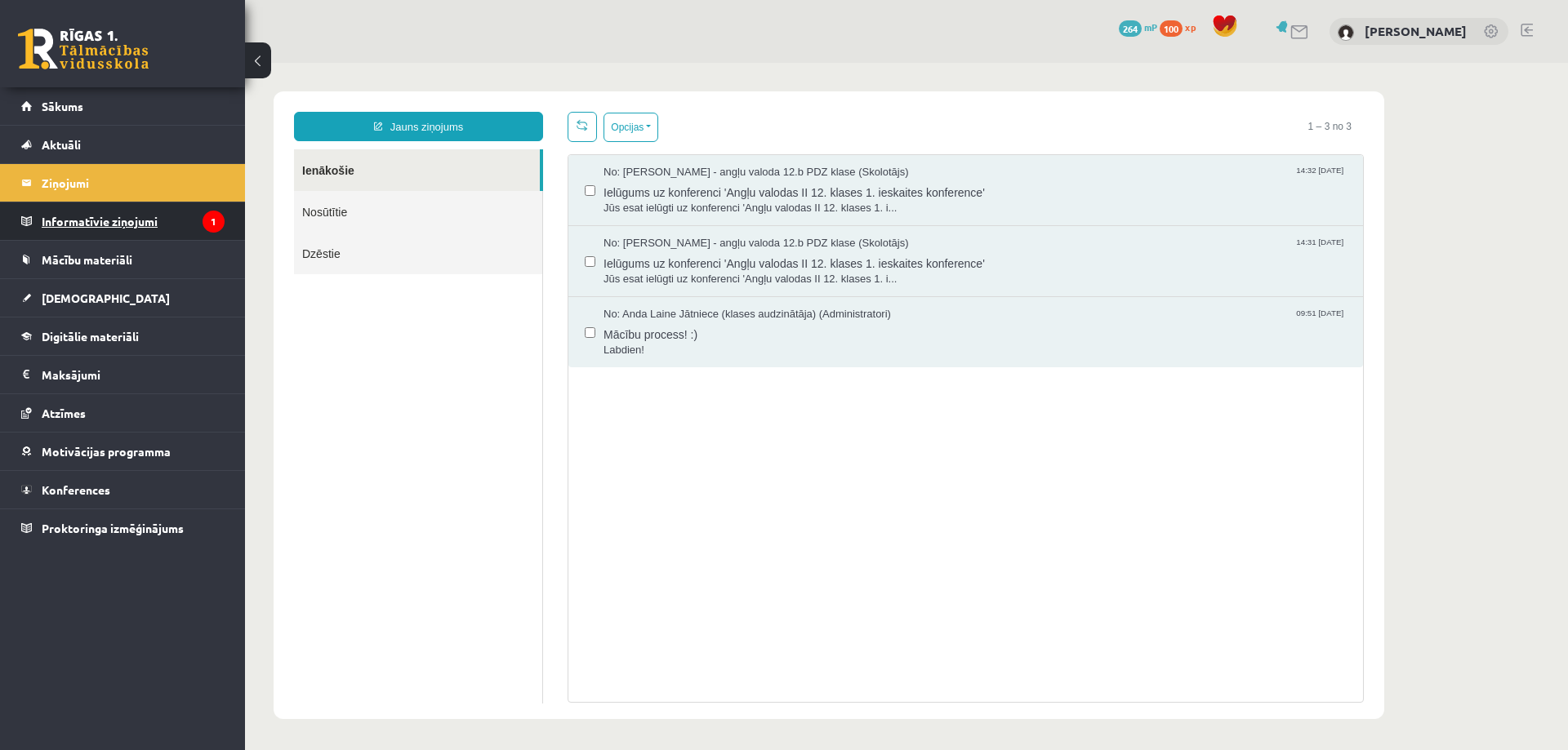
click at [194, 215] on legend "Informatīvie ziņojumi 1" at bounding box center [133, 221] width 183 height 37
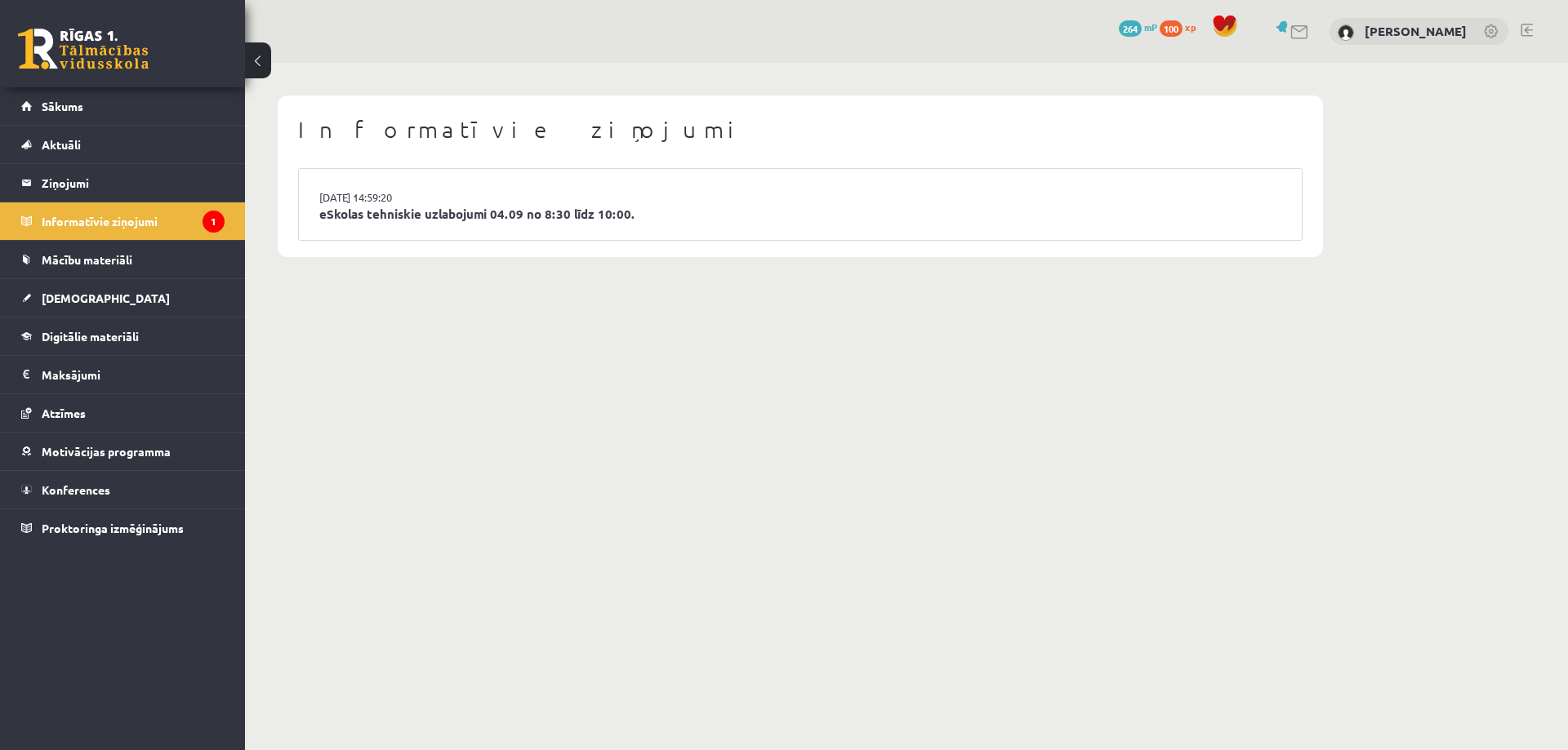
click at [663, 201] on li "03.09.2025 14:59:20 eSkolas tehniskie uzlabojumi 04.09 no 8:30 līdz 10:00." at bounding box center [800, 204] width 1003 height 71
click at [596, 213] on link "eSkolas tehniskie uzlabojumi 04.09 no 8:30 līdz 10:00." at bounding box center [801, 214] width 963 height 19
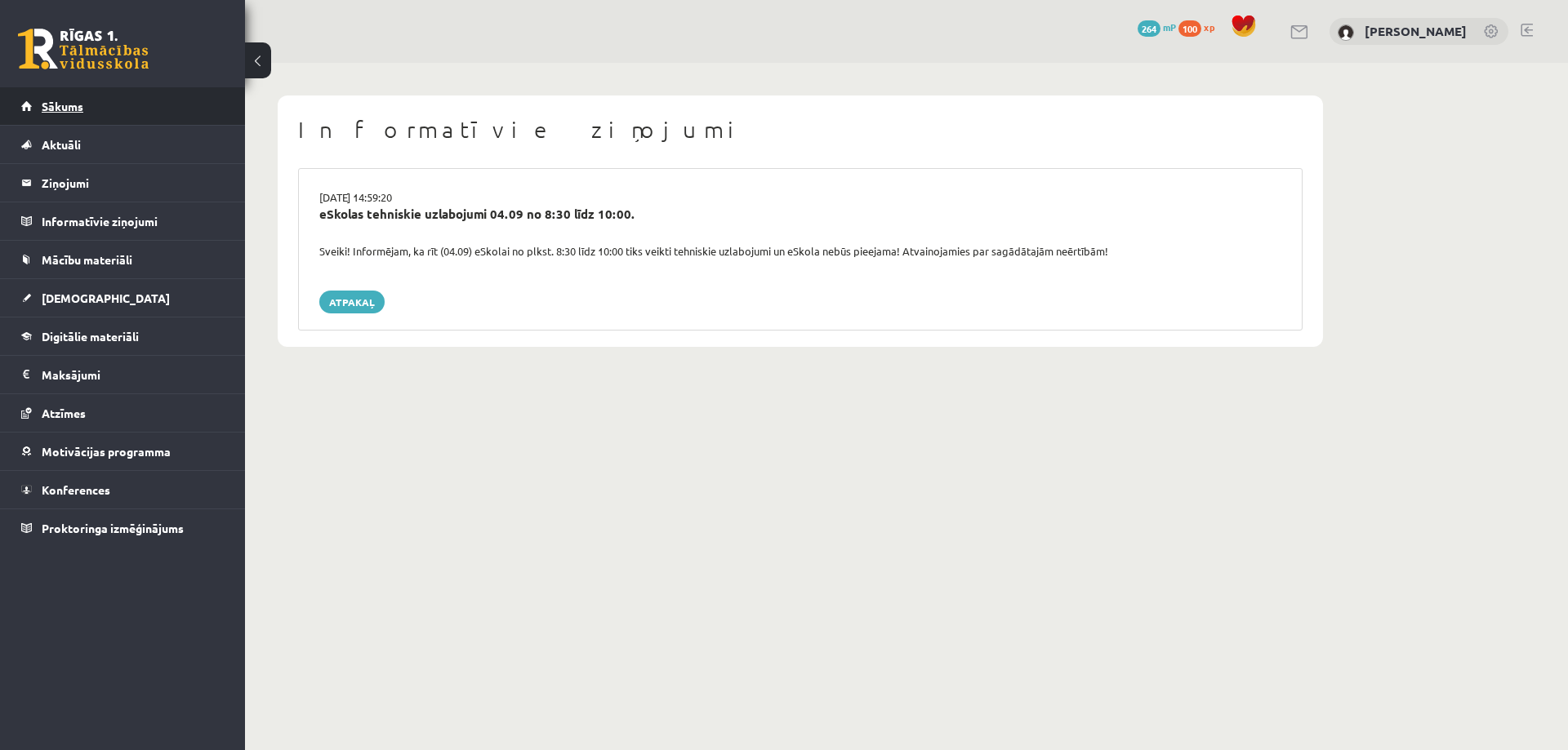
click at [114, 114] on link "Sākums" at bounding box center [123, 106] width 204 height 37
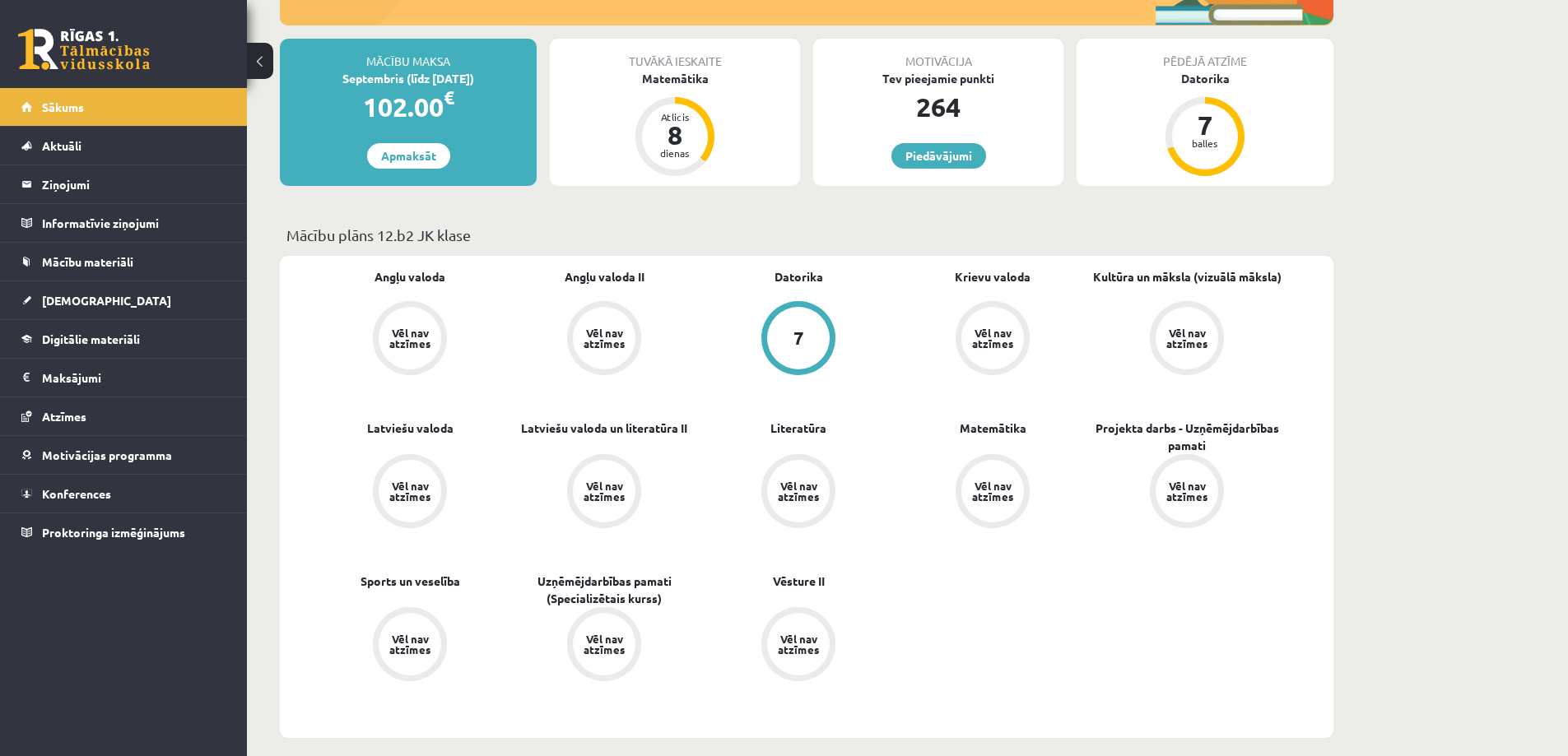
scroll to position [247, 0]
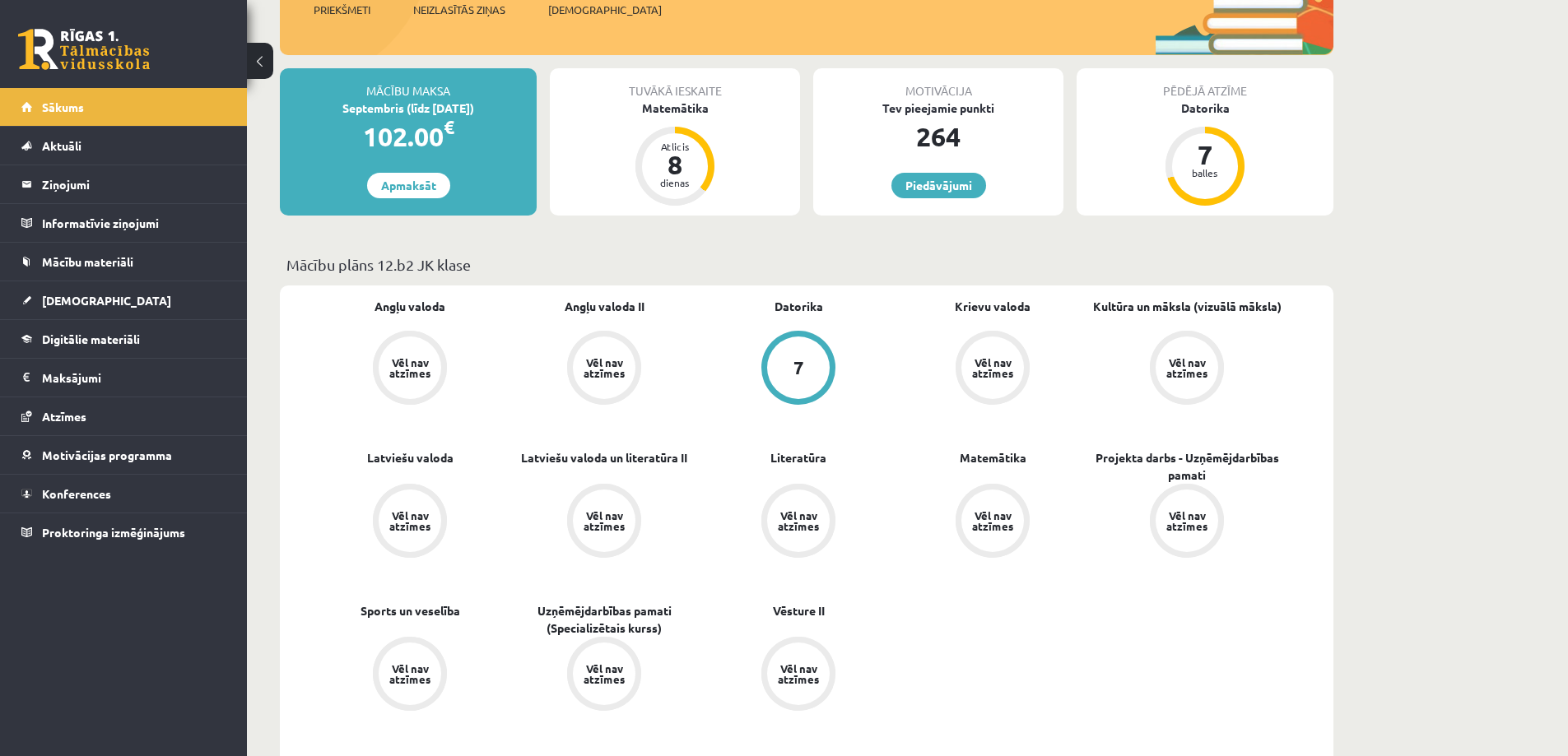
click at [999, 361] on div "Vēl nav atzīmes" at bounding box center [993, 368] width 46 height 22
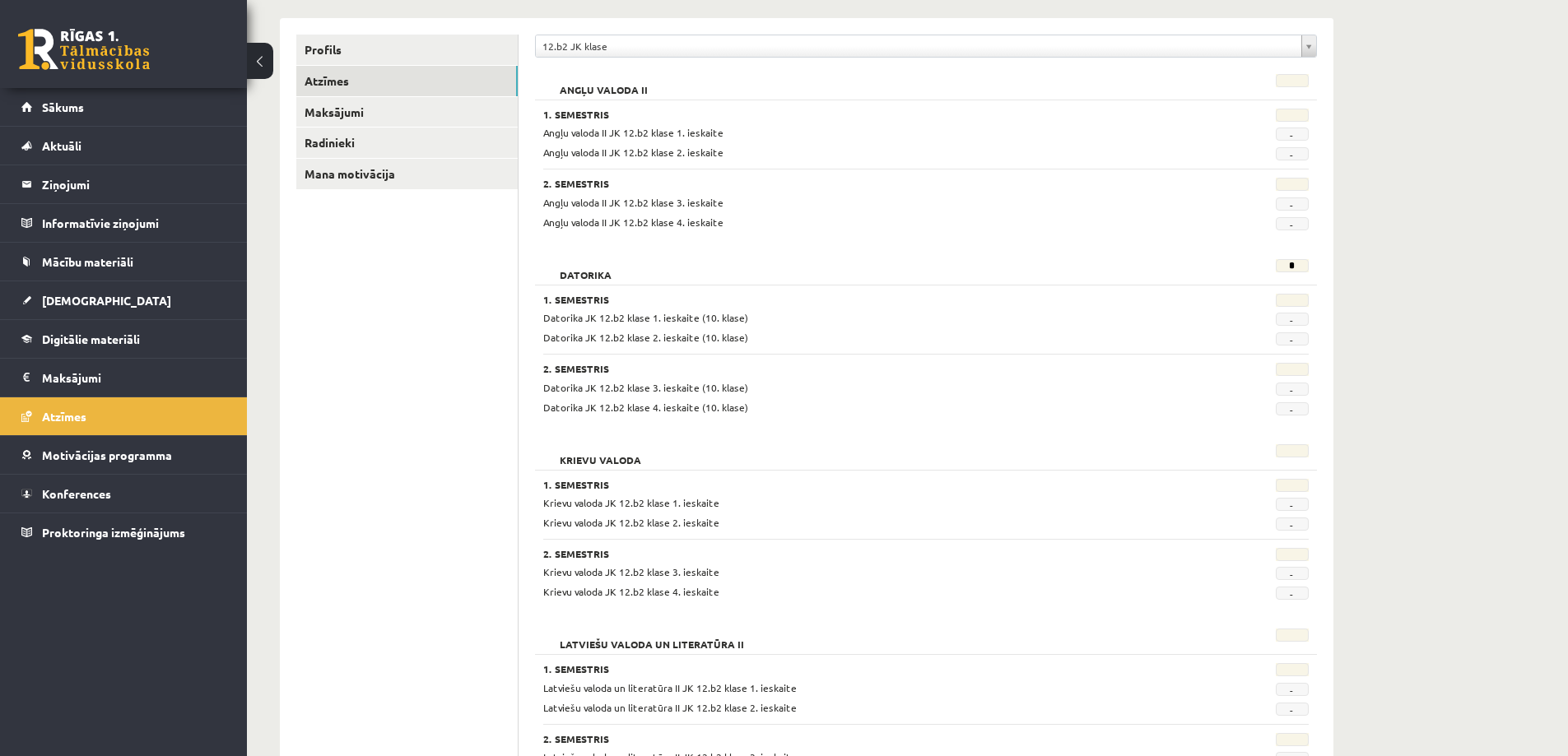
scroll to position [164, 0]
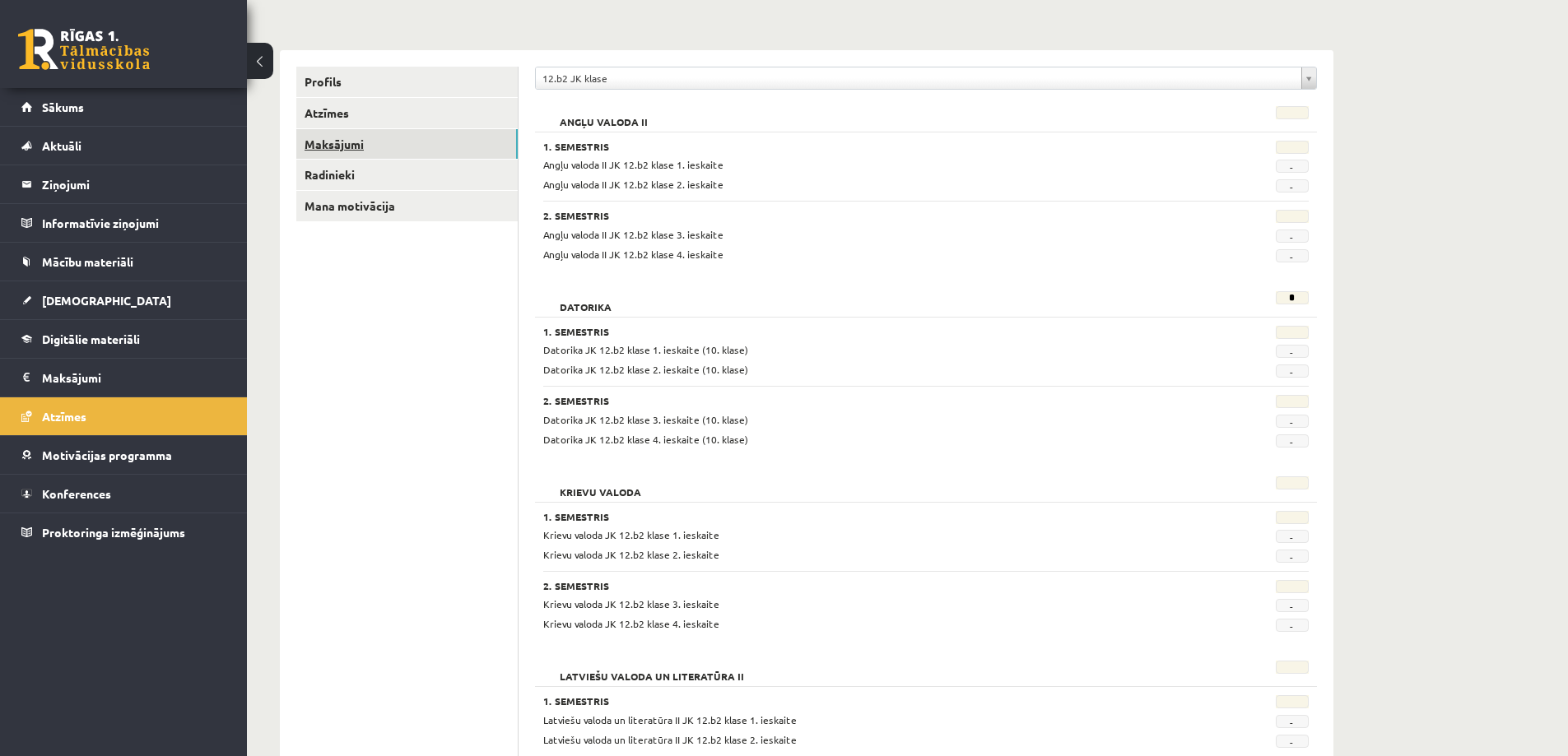
click at [331, 140] on link "Maksājumi" at bounding box center [407, 144] width 221 height 30
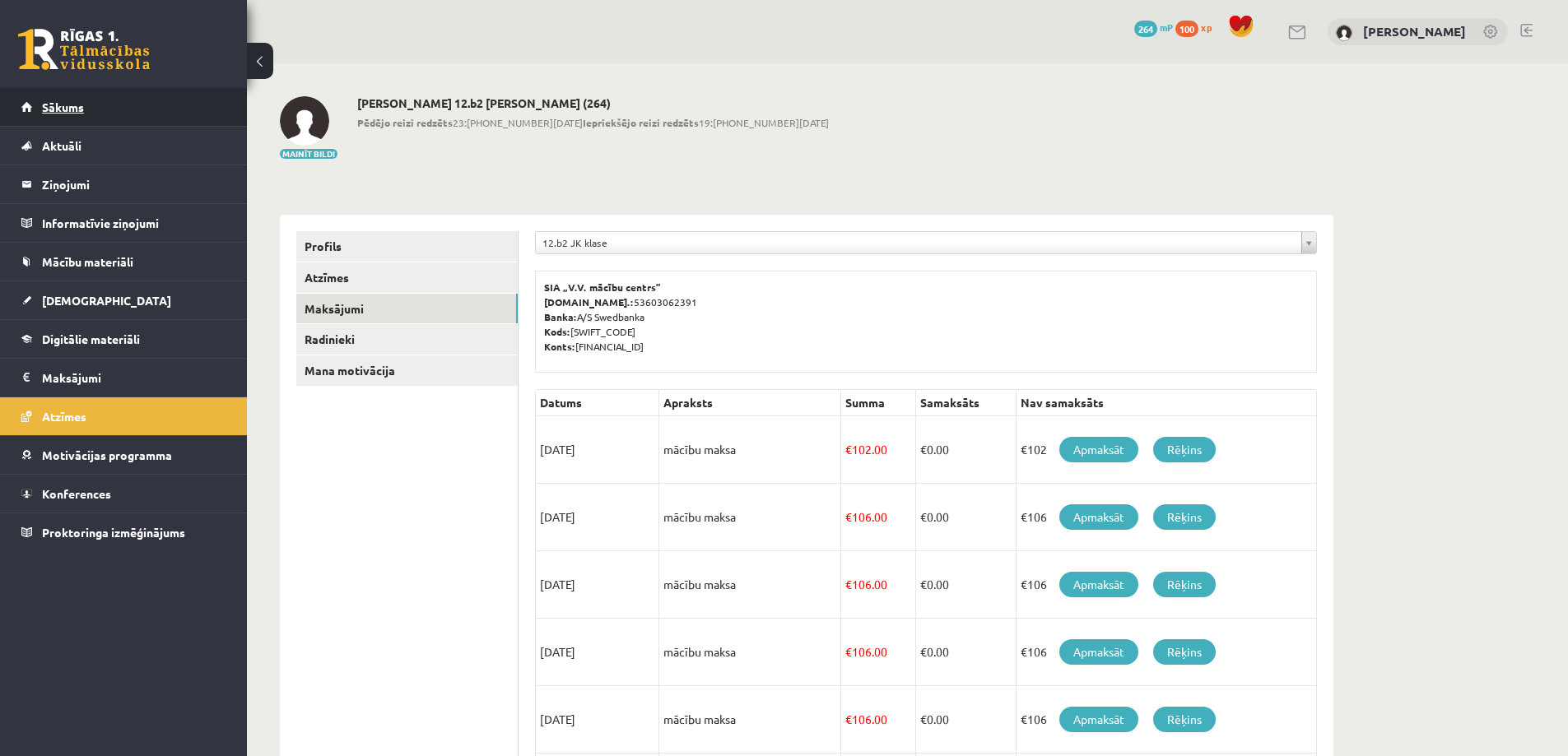
click at [143, 102] on link "Sākums" at bounding box center [124, 107] width 205 height 38
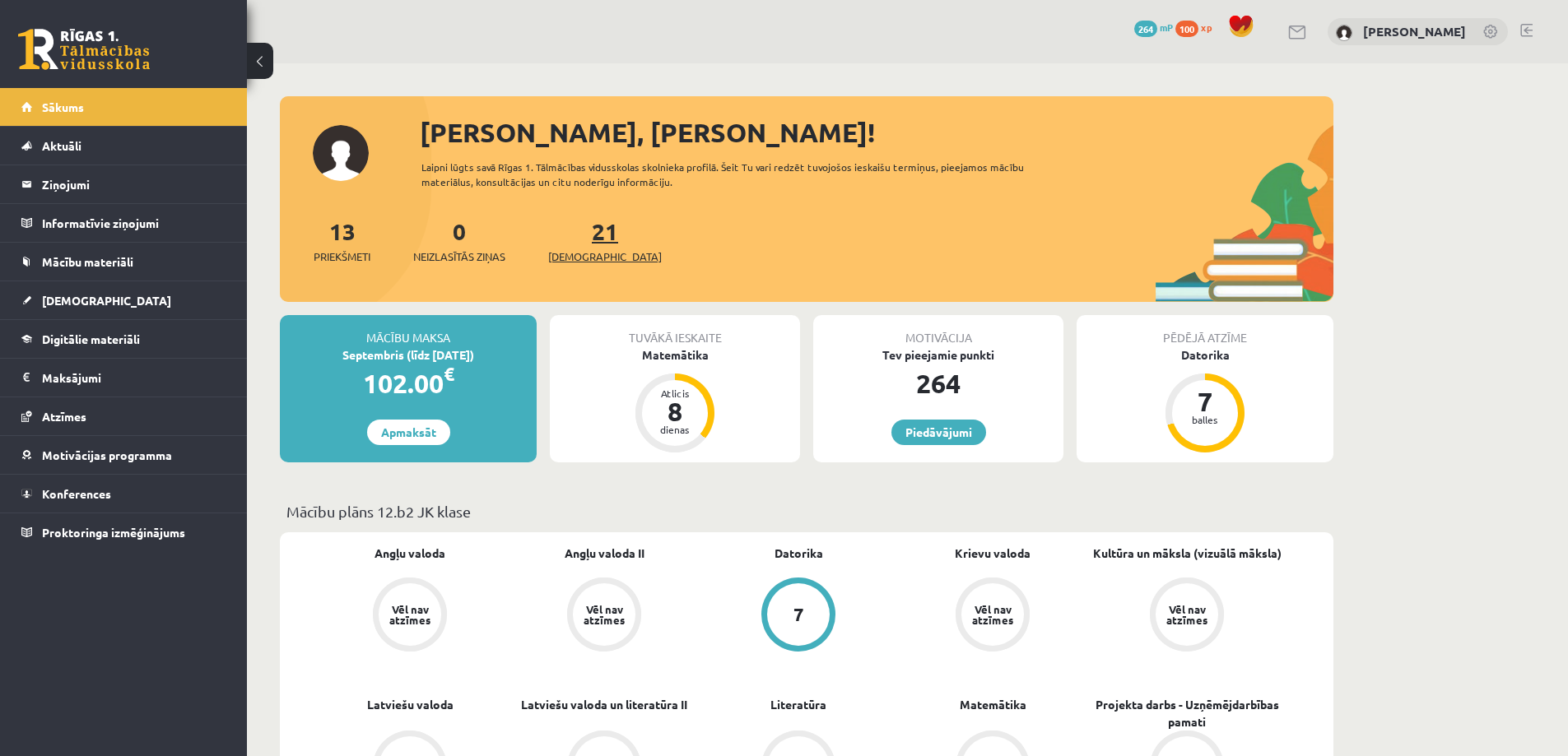
click at [573, 251] on span "[DEMOGRAPHIC_DATA]" at bounding box center [605, 257] width 114 height 17
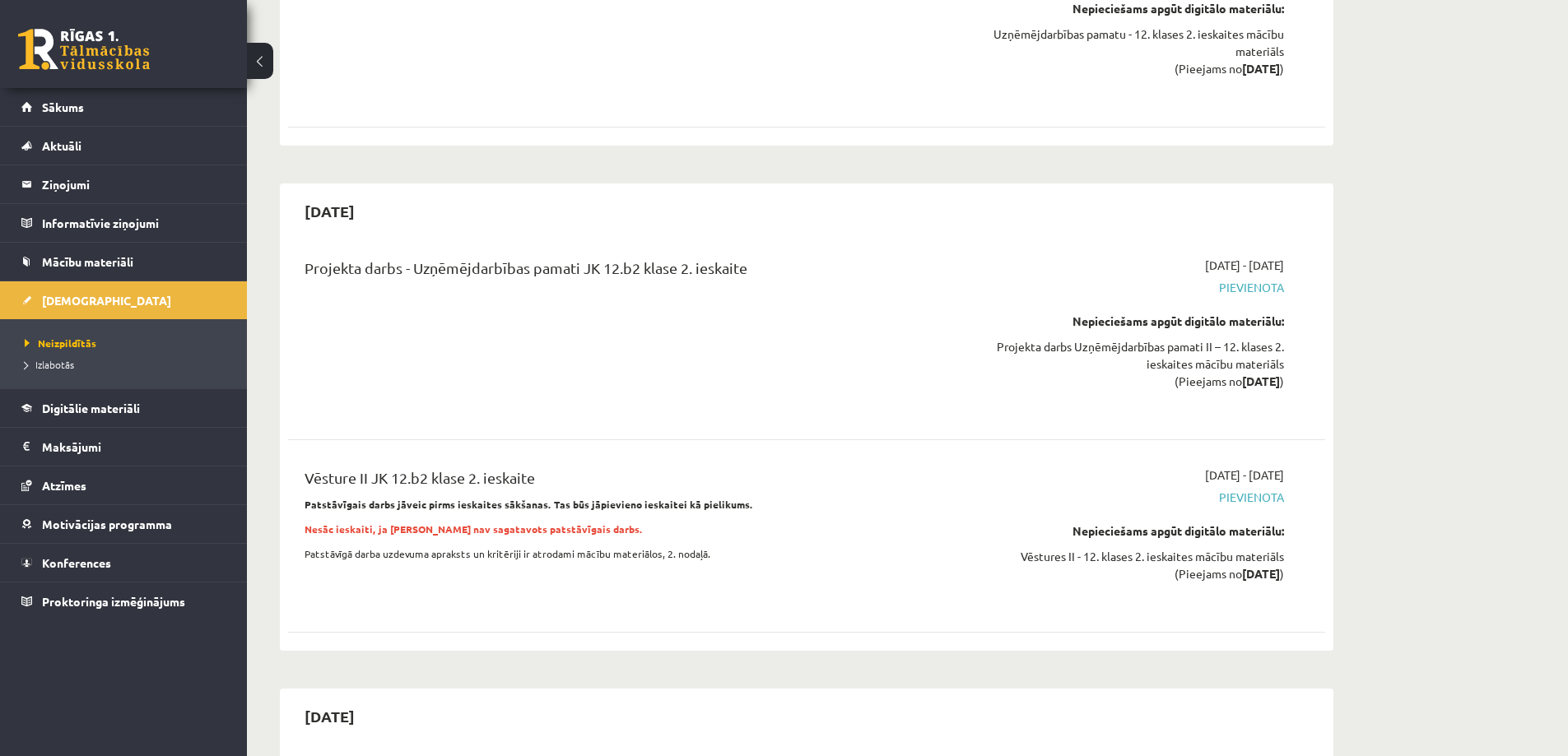
scroll to position [7158, 0]
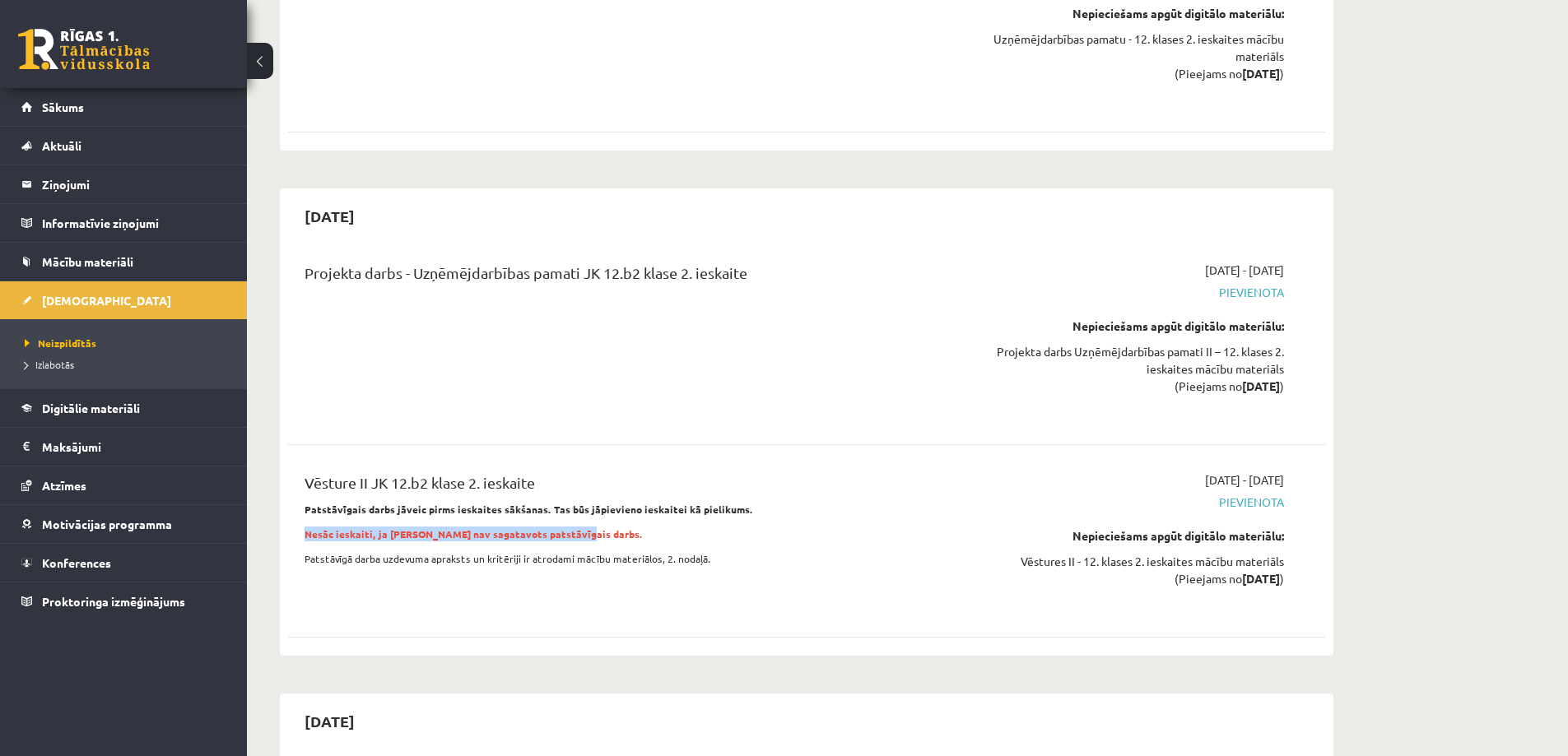
drag, startPoint x: 306, startPoint y: 454, endPoint x: 604, endPoint y: 442, distance: 298.2
click at [604, 471] on div "Vēsture II JK 12.b2 klase 2. ieskaite Patstāvīgais darbs jāveic pirms ieskaites…" at bounding box center [627, 541] width 670 height 139
click at [593, 428] on div at bounding box center [593, 428] width 0 height 0
click at [687, 527] on p "Nesāc ieskaiti, ja [PERSON_NAME] nav sagatavots patstāvīgais darbs." at bounding box center [627, 534] width 645 height 15
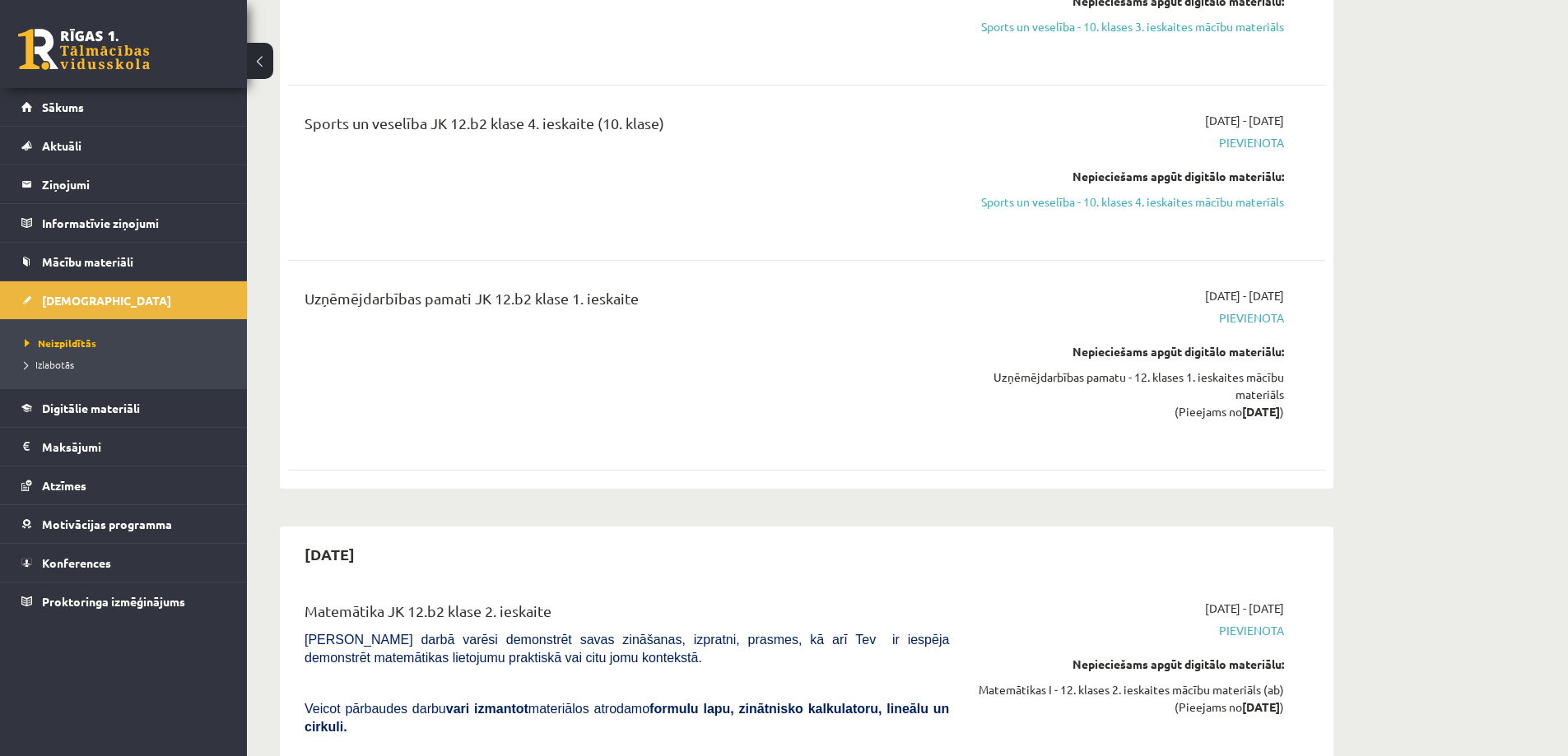
scroll to position [5759, 0]
